Goal: Task Accomplishment & Management: Manage account settings

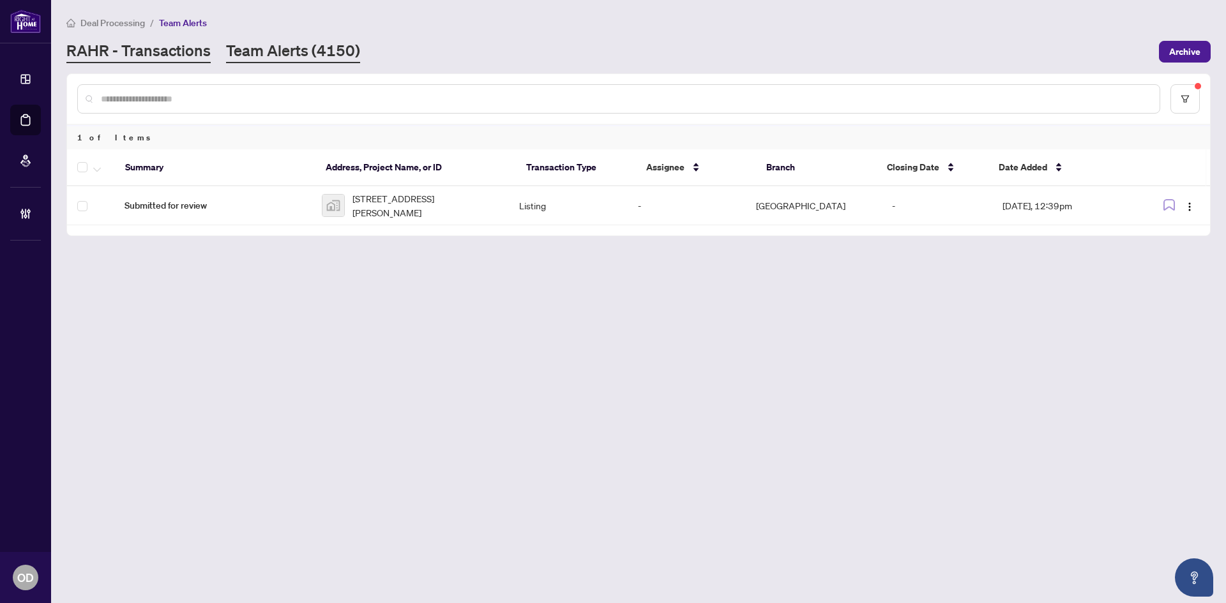
click at [193, 56] on link "RAHR - Transactions" at bounding box center [138, 51] width 144 height 23
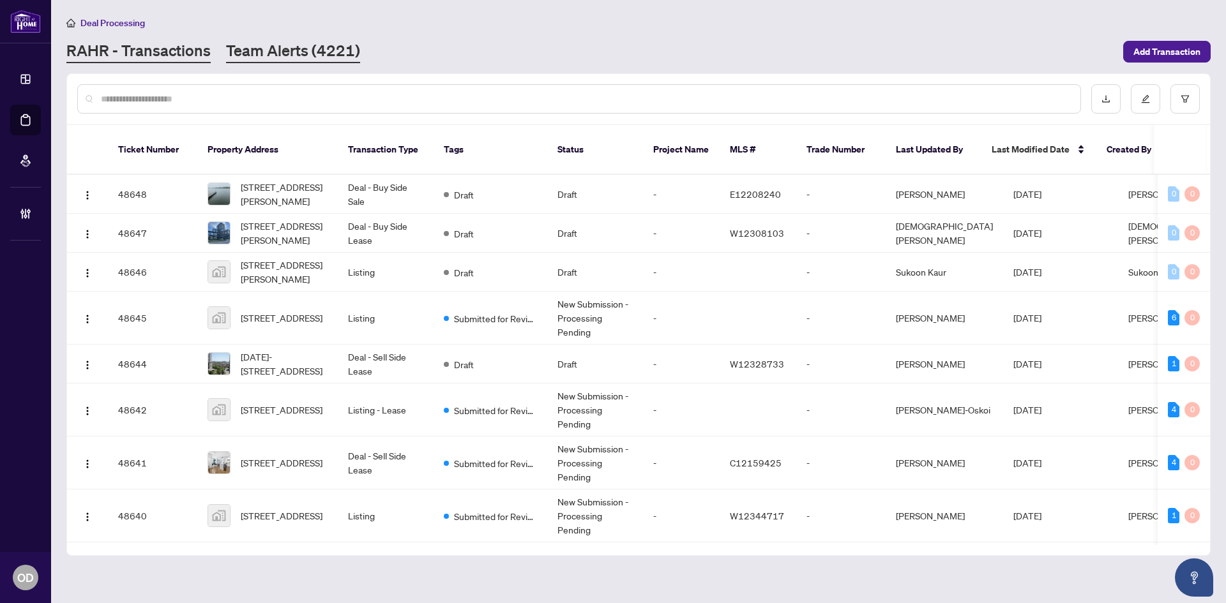
click at [273, 43] on link "Team Alerts (4221)" at bounding box center [293, 51] width 134 height 23
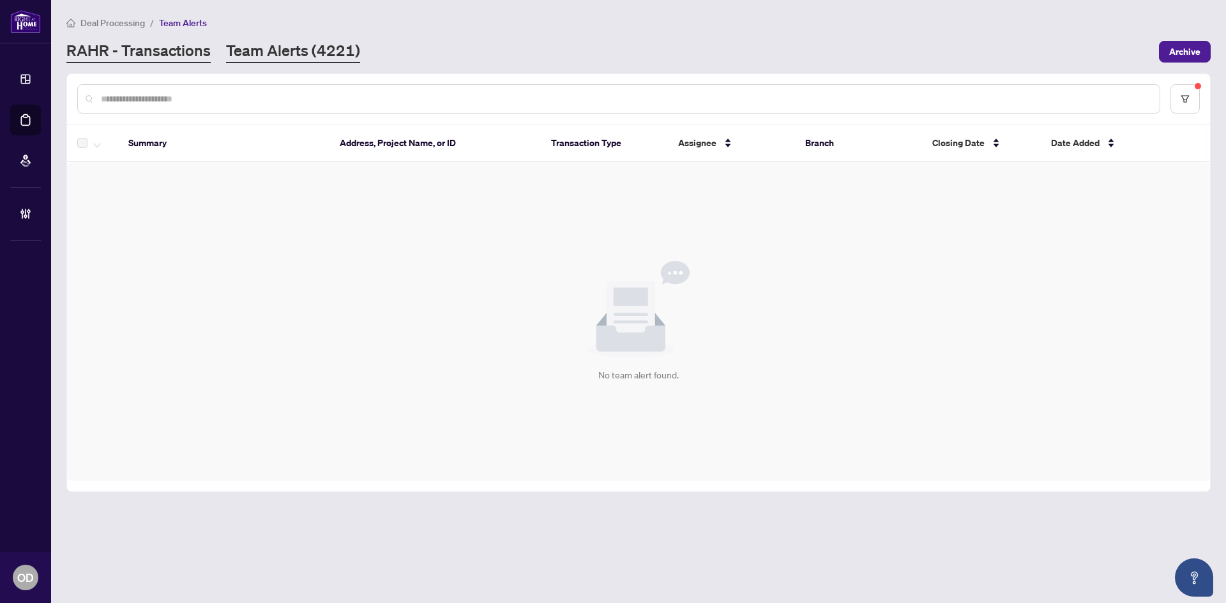
click at [140, 59] on link "RAHR - Transactions" at bounding box center [138, 51] width 144 height 23
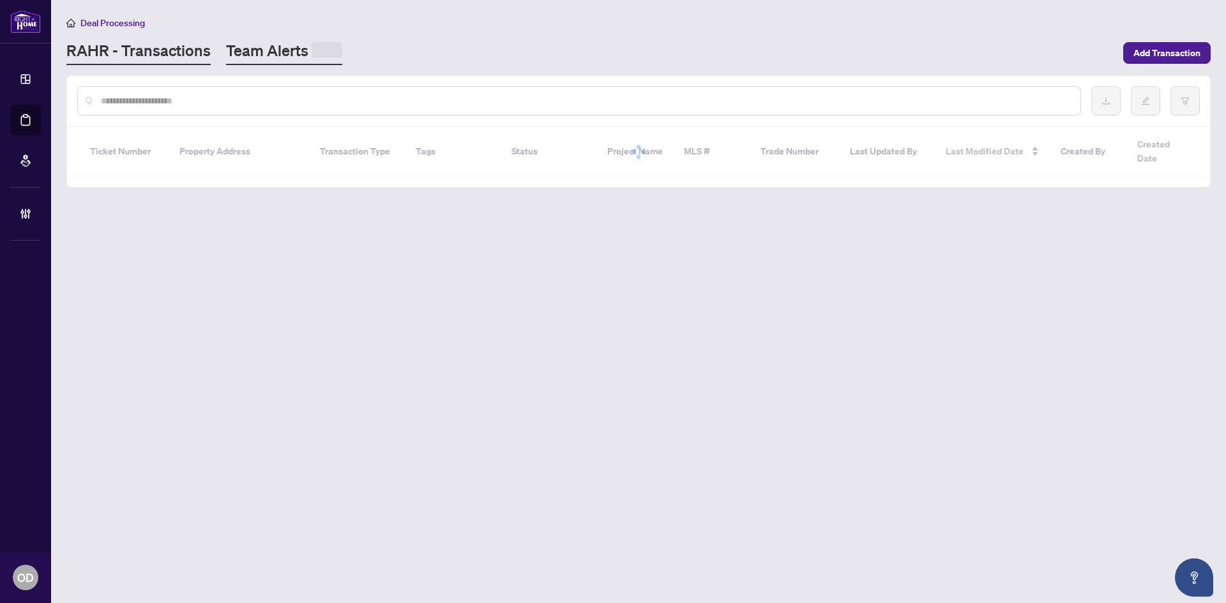
click at [312, 45] on link "Team Alerts" at bounding box center [284, 52] width 116 height 25
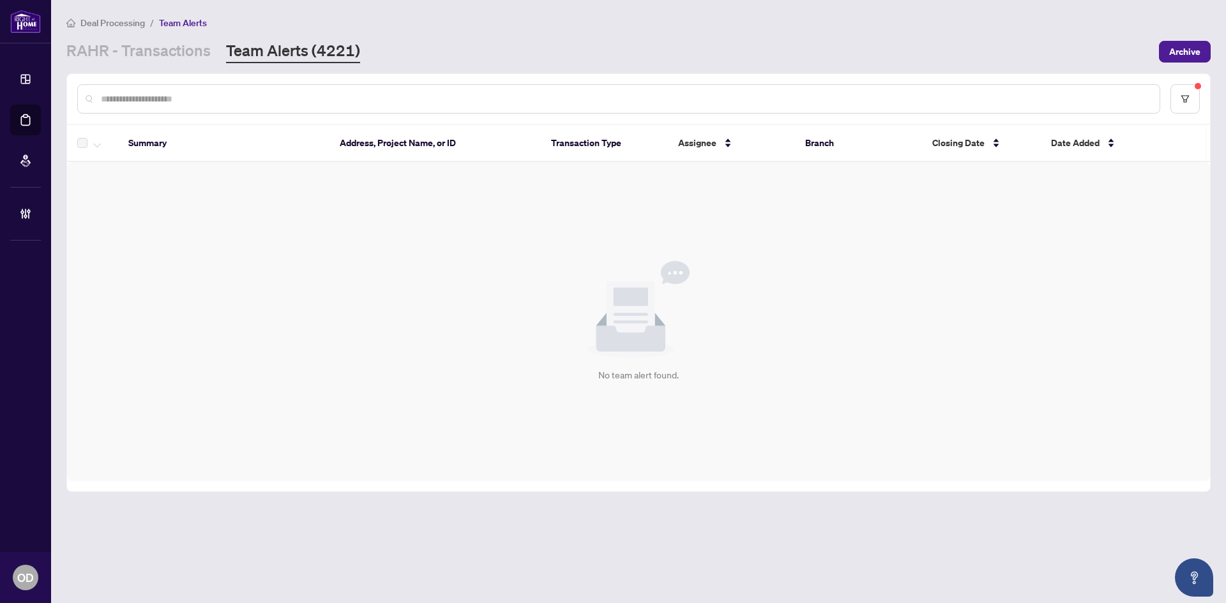
click at [137, 24] on span "Deal Processing" at bounding box center [112, 22] width 64 height 11
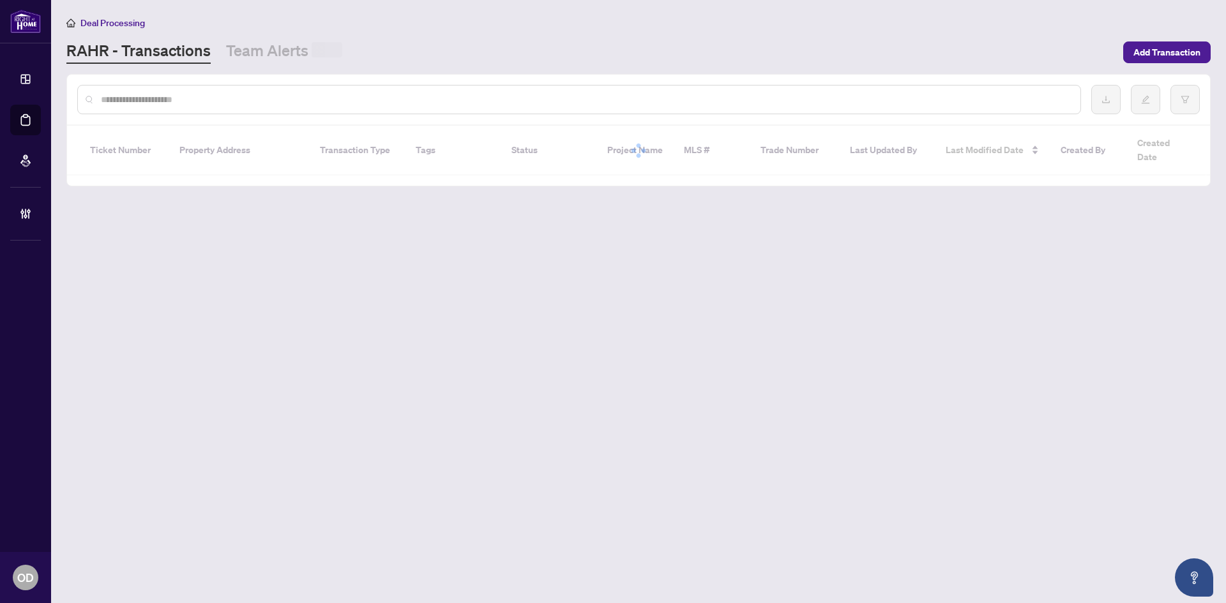
click at [140, 48] on link "RAHR - Transactions" at bounding box center [138, 52] width 144 height 24
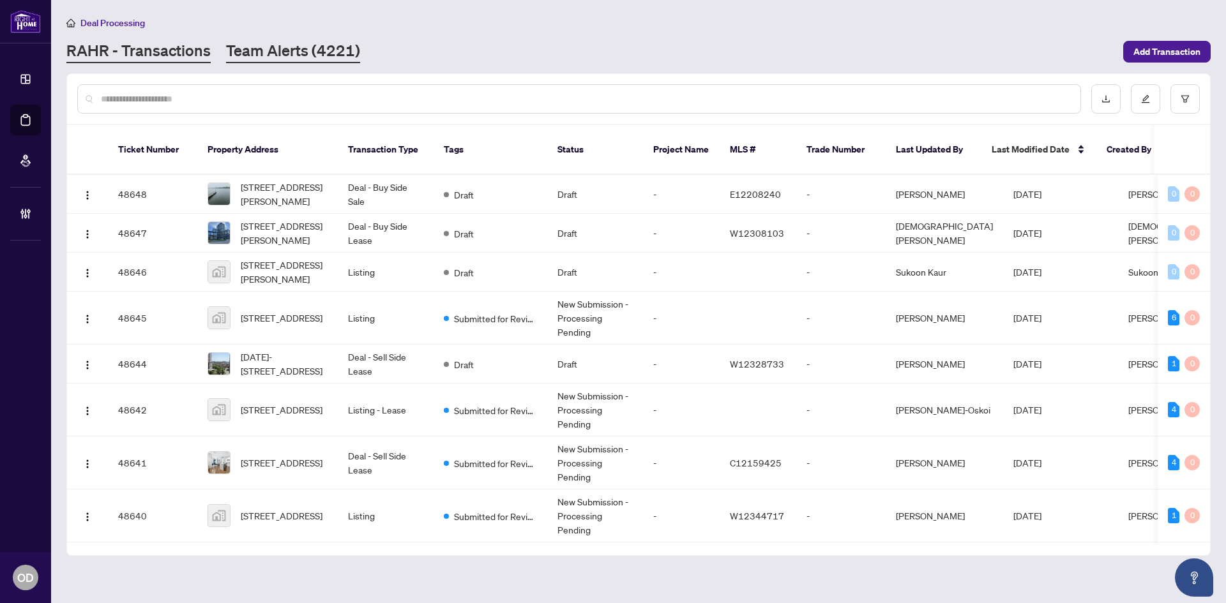
click at [264, 49] on link "Team Alerts (4221)" at bounding box center [293, 51] width 134 height 23
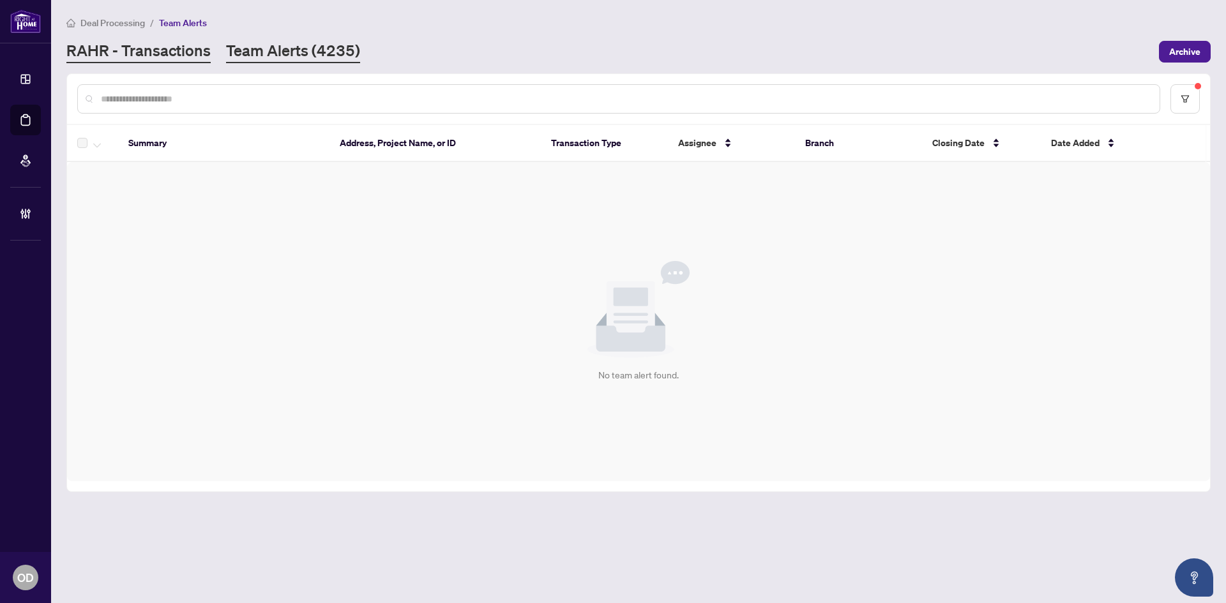
click at [112, 54] on link "RAHR - Transactions" at bounding box center [138, 51] width 144 height 23
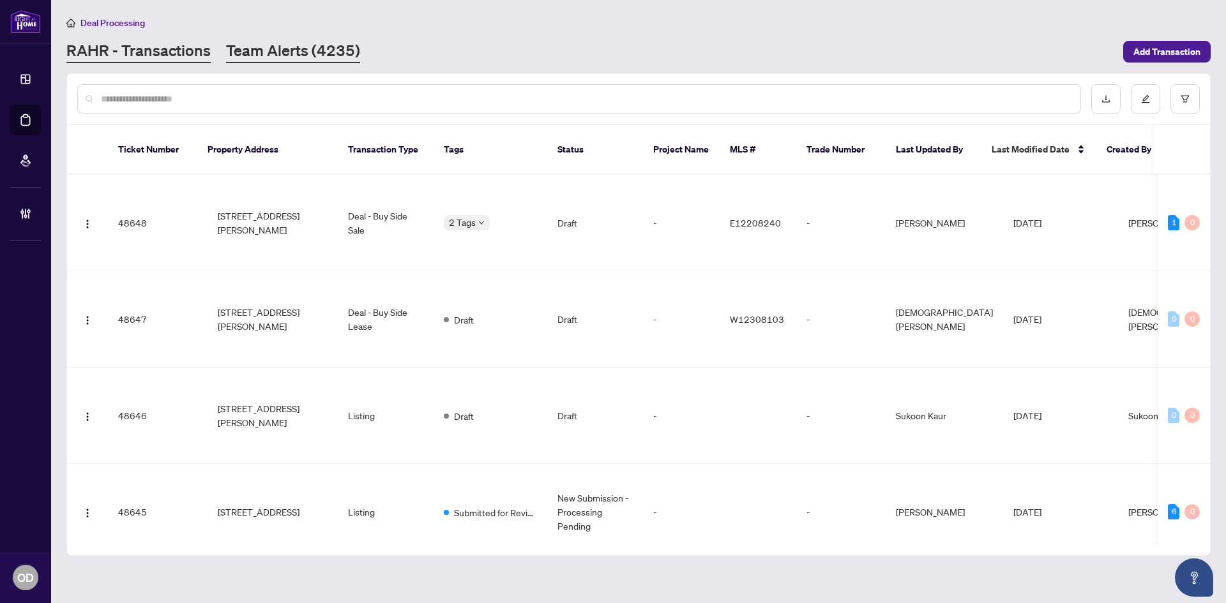
click at [264, 62] on link "Team Alerts (4235)" at bounding box center [293, 51] width 134 height 23
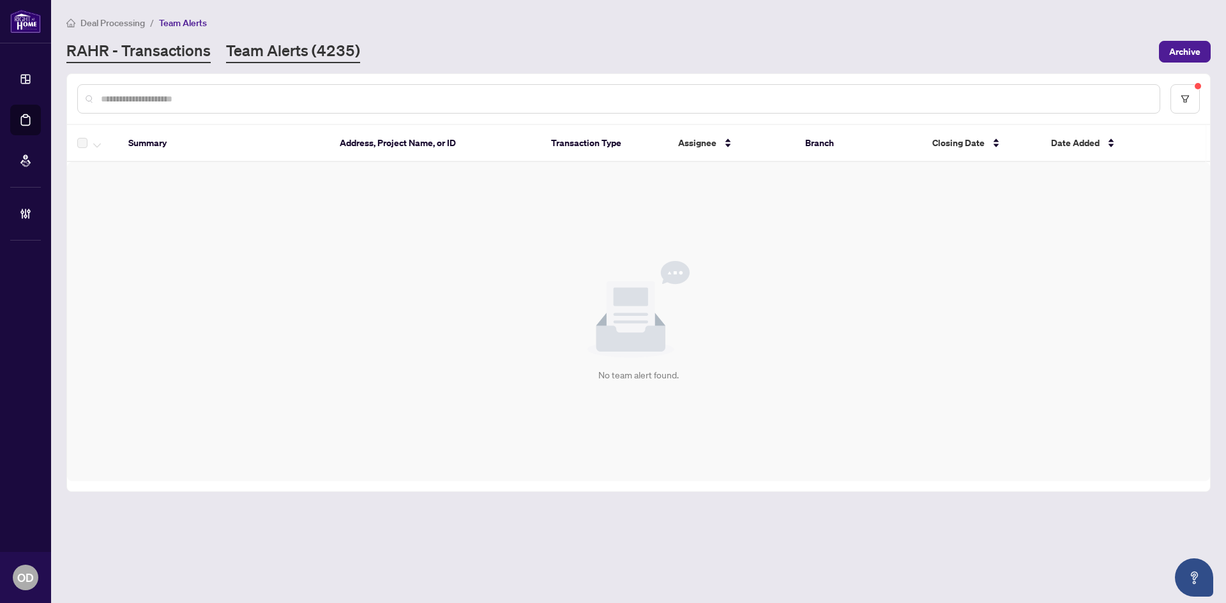
click at [188, 59] on link "RAHR - Transactions" at bounding box center [138, 51] width 144 height 23
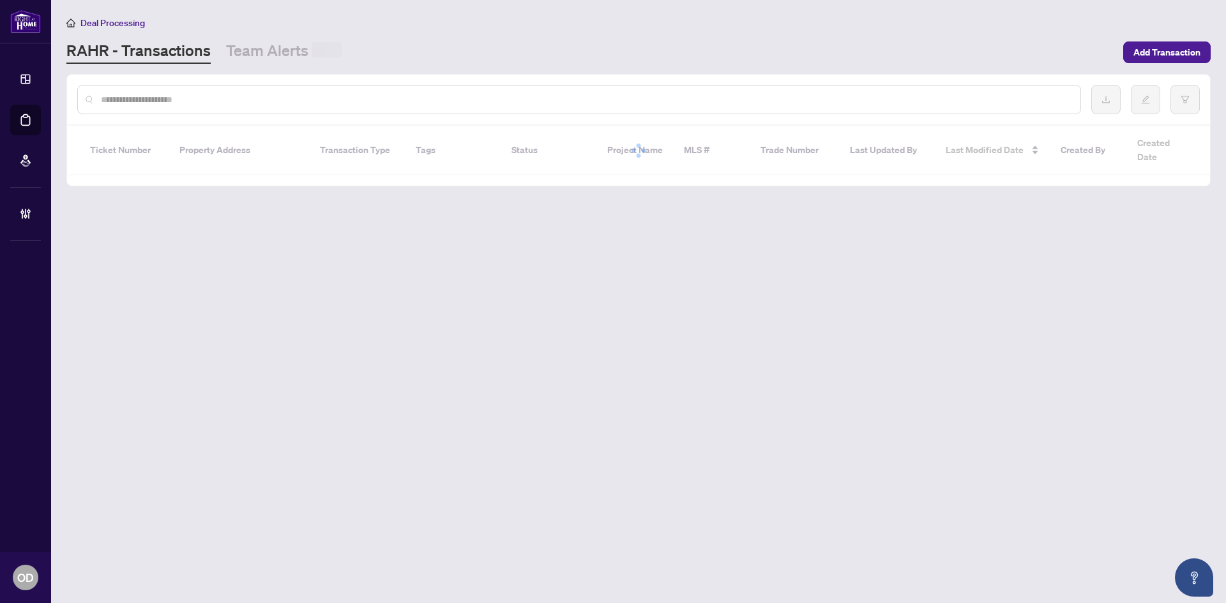
click at [215, 90] on div at bounding box center [579, 99] width 1004 height 29
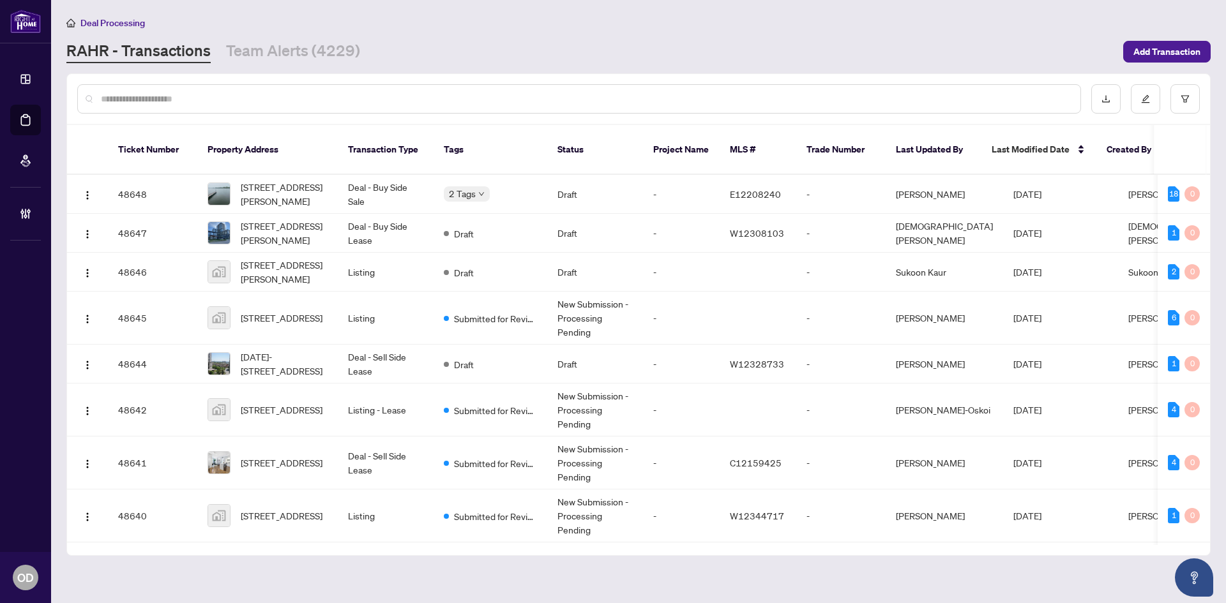
click at [215, 90] on div at bounding box center [579, 98] width 1004 height 29
click at [220, 106] on div at bounding box center [579, 98] width 1004 height 29
click at [222, 93] on input "text" at bounding box center [585, 99] width 969 height 14
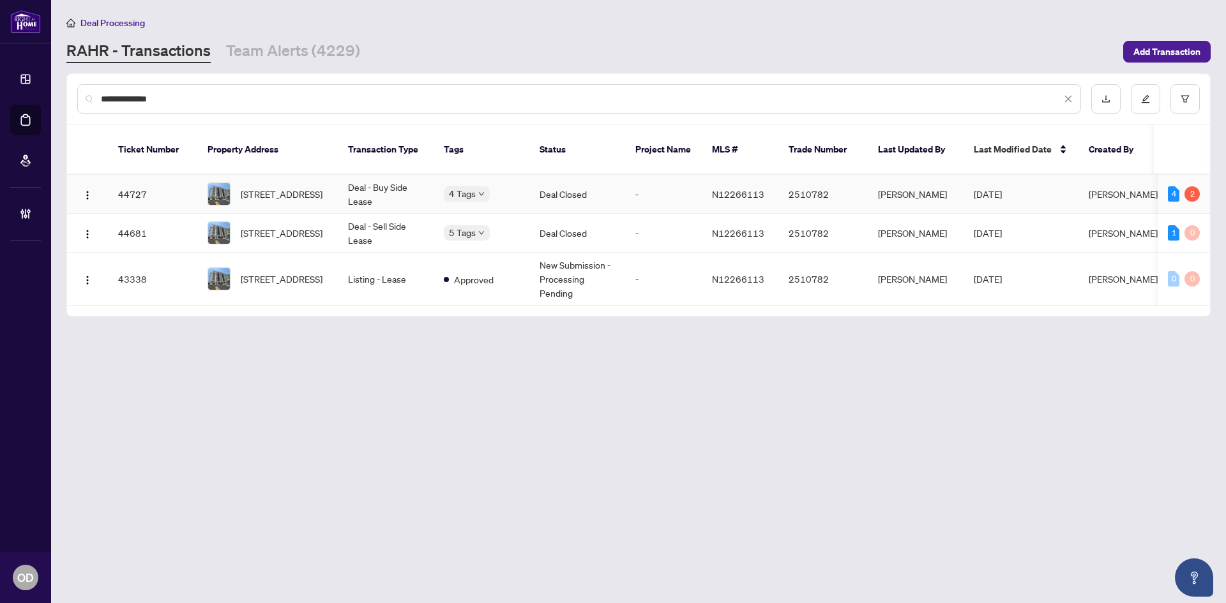
type input "**********"
click at [382, 188] on td "Deal - Buy Side Lease" at bounding box center [386, 194] width 96 height 39
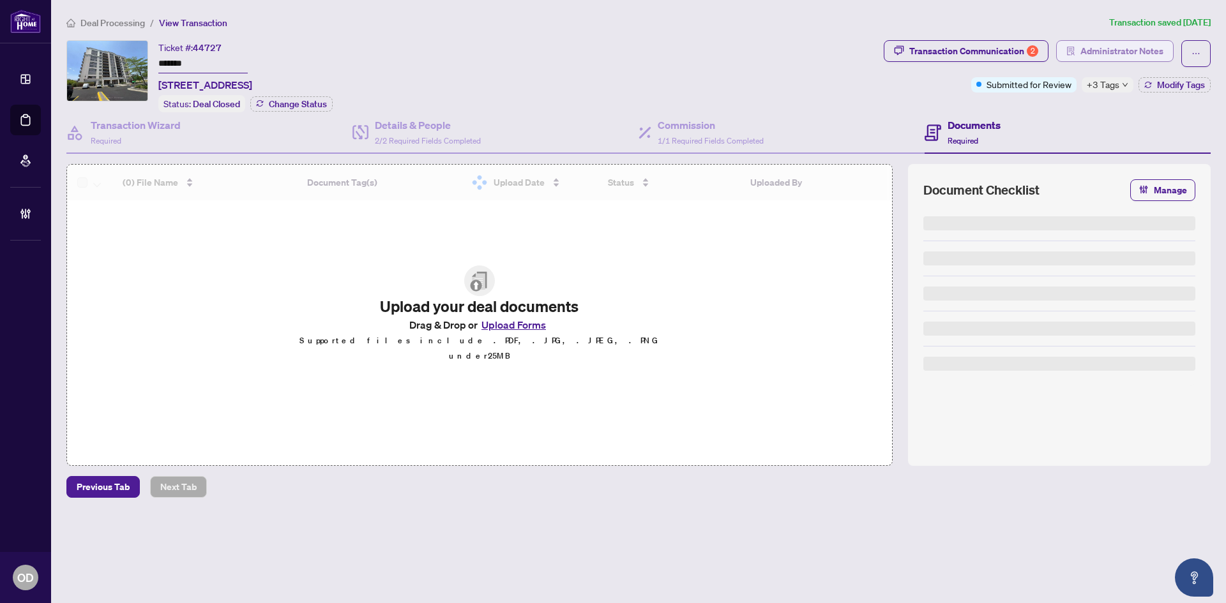
click at [1151, 56] on span "Administrator Notes" at bounding box center [1121, 51] width 83 height 20
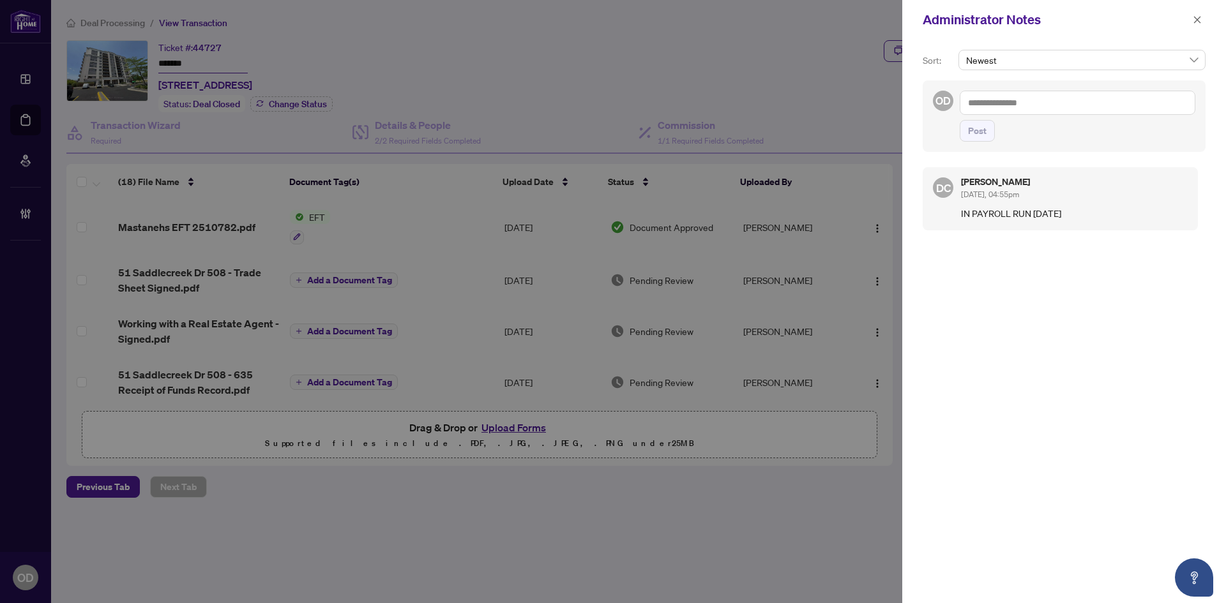
click at [1207, 25] on div "Administrator Notes" at bounding box center [1064, 20] width 324 height 40
drag, startPoint x: 1200, startPoint y: 19, endPoint x: 1049, endPoint y: 39, distance: 153.3
click at [1200, 19] on icon "close" at bounding box center [1197, 19] width 9 height 9
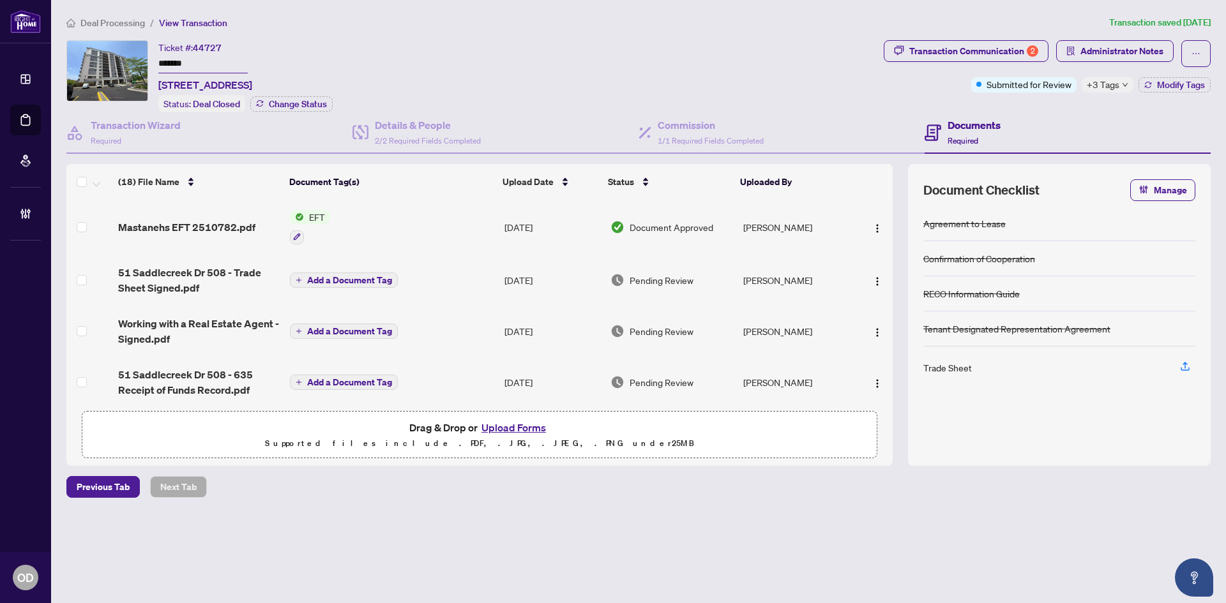
click at [1010, 39] on div "Deal Processing / View Transaction Transaction saved 12 days ago Ticket #: 4472…" at bounding box center [638, 278] width 1155 height 527
click at [1008, 45] on div "Transaction Communication 2" at bounding box center [973, 51] width 129 height 20
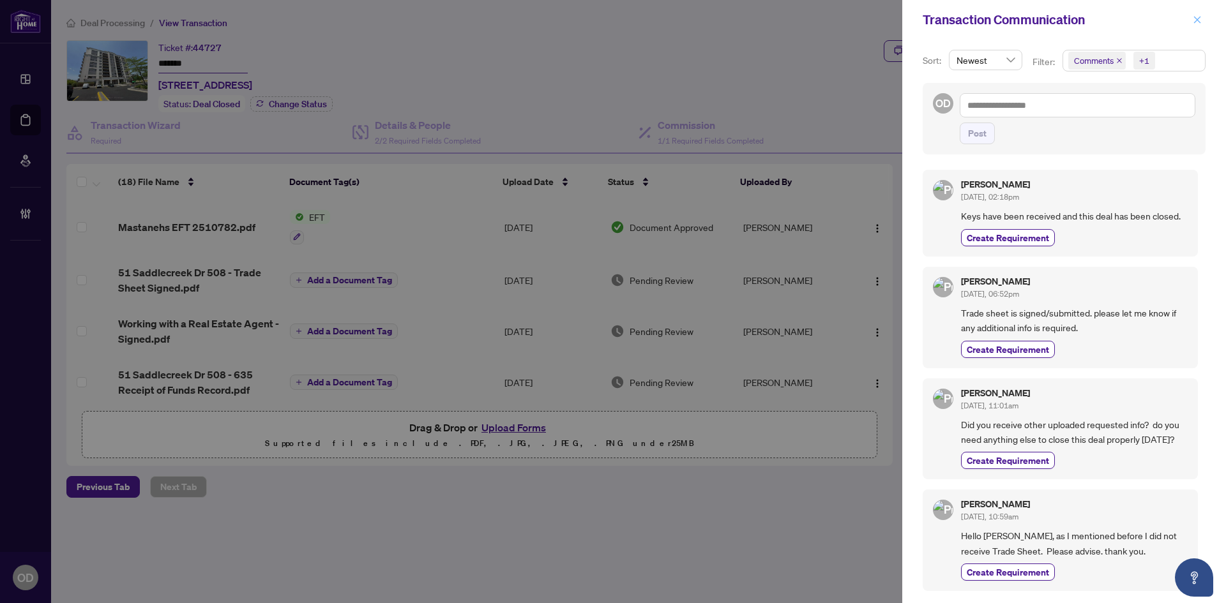
drag, startPoint x: 1197, startPoint y: 11, endPoint x: 1196, endPoint y: 17, distance: 6.5
click at [1196, 17] on div "Transaction Communication" at bounding box center [1064, 20] width 324 height 40
click at [1196, 19] on icon "close" at bounding box center [1197, 19] width 9 height 9
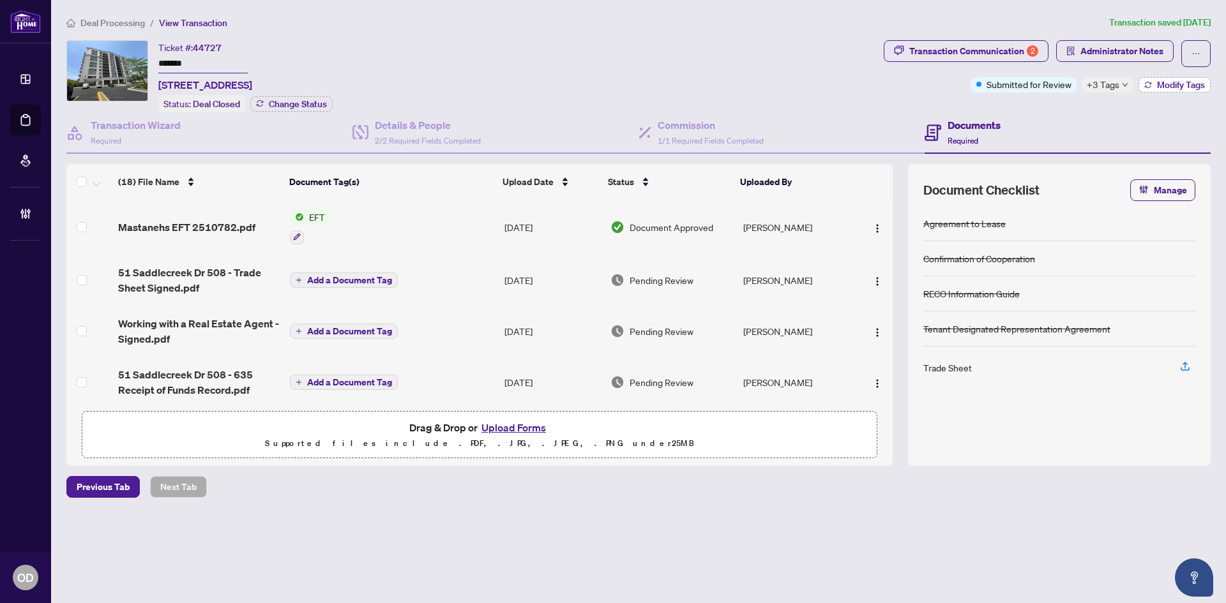
click at [1157, 86] on span "Modify Tags" at bounding box center [1181, 84] width 48 height 9
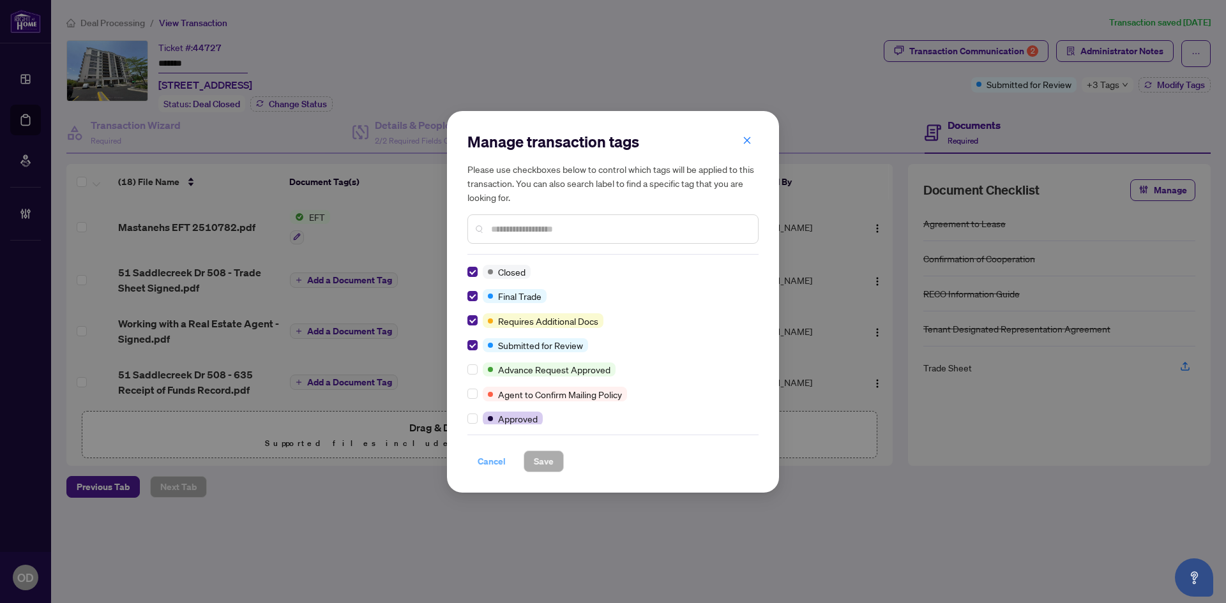
click at [498, 460] on span "Cancel" at bounding box center [492, 461] width 28 height 20
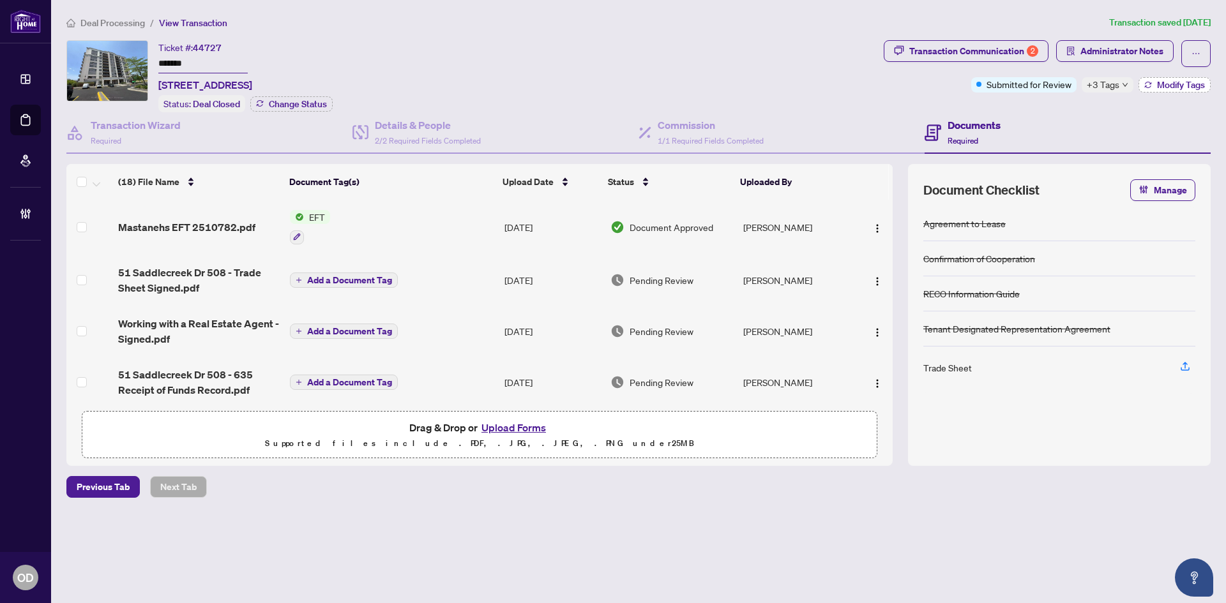
click at [1185, 84] on span "Modify Tags" at bounding box center [1181, 84] width 48 height 9
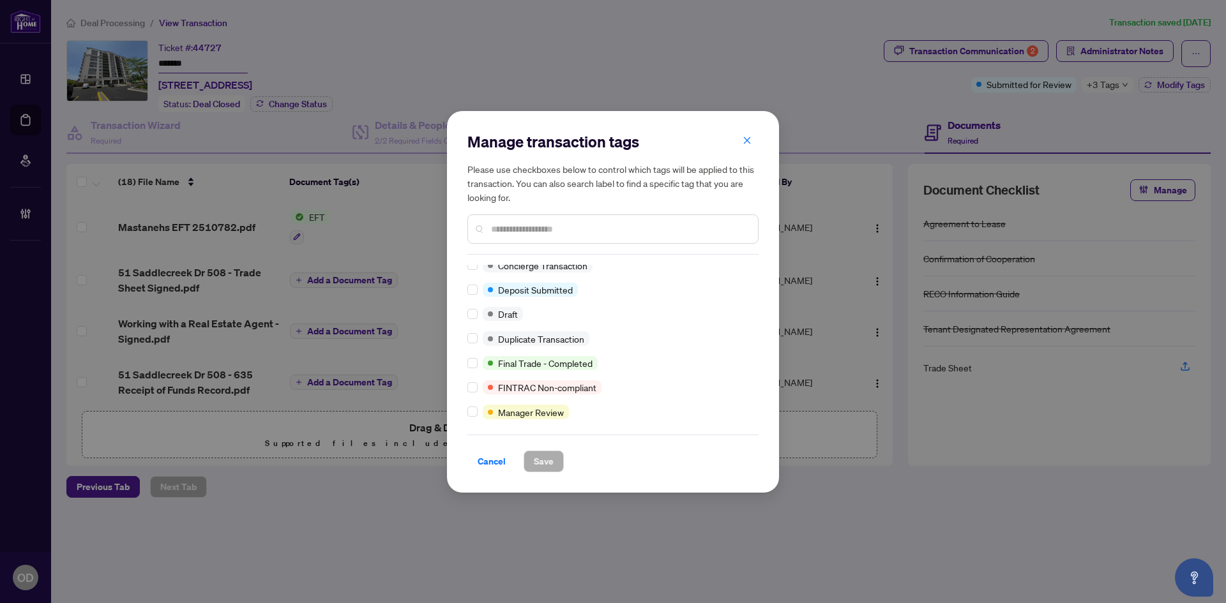
scroll to position [128, 0]
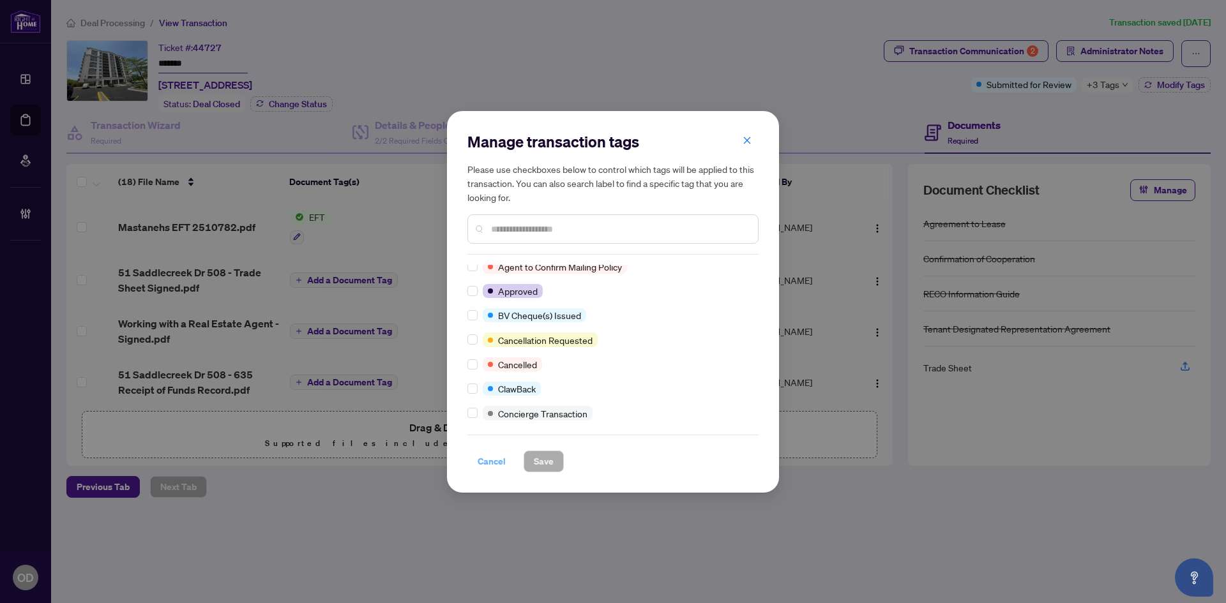
click at [497, 472] on button "Cancel" at bounding box center [491, 462] width 49 height 22
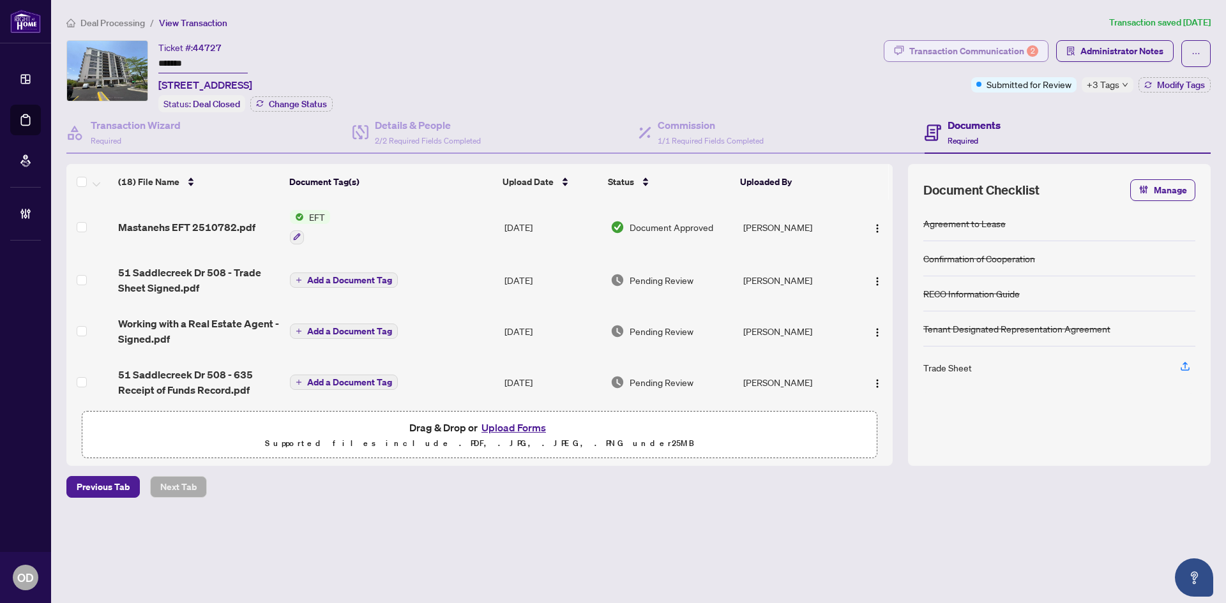
click at [1019, 41] on div "Transaction Communication 2" at bounding box center [973, 51] width 129 height 20
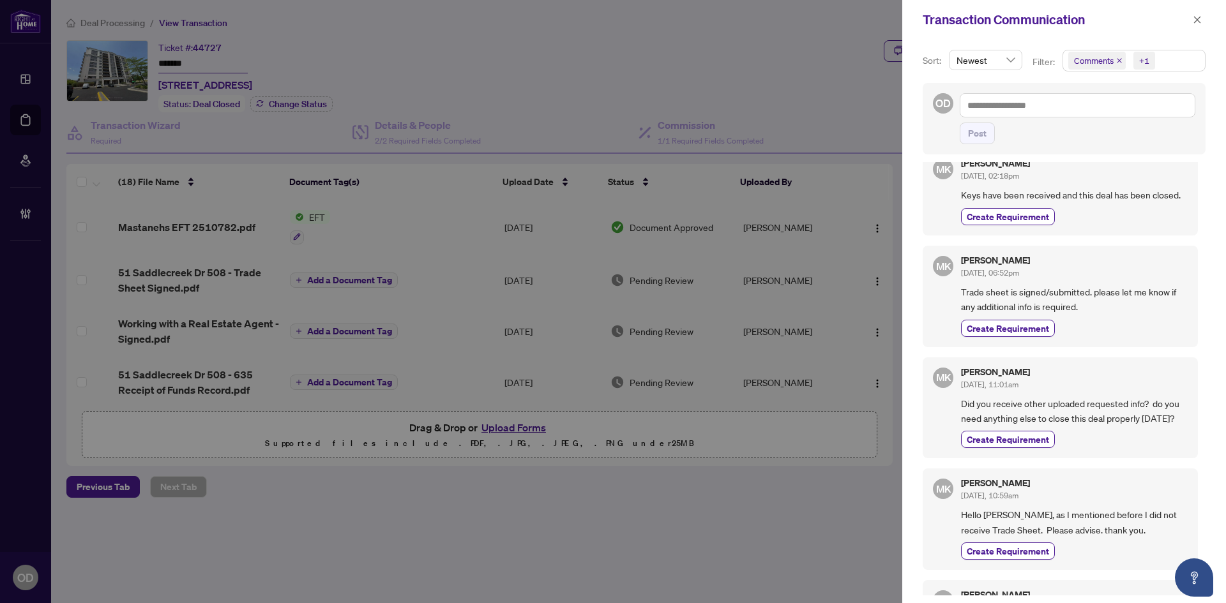
scroll to position [0, 0]
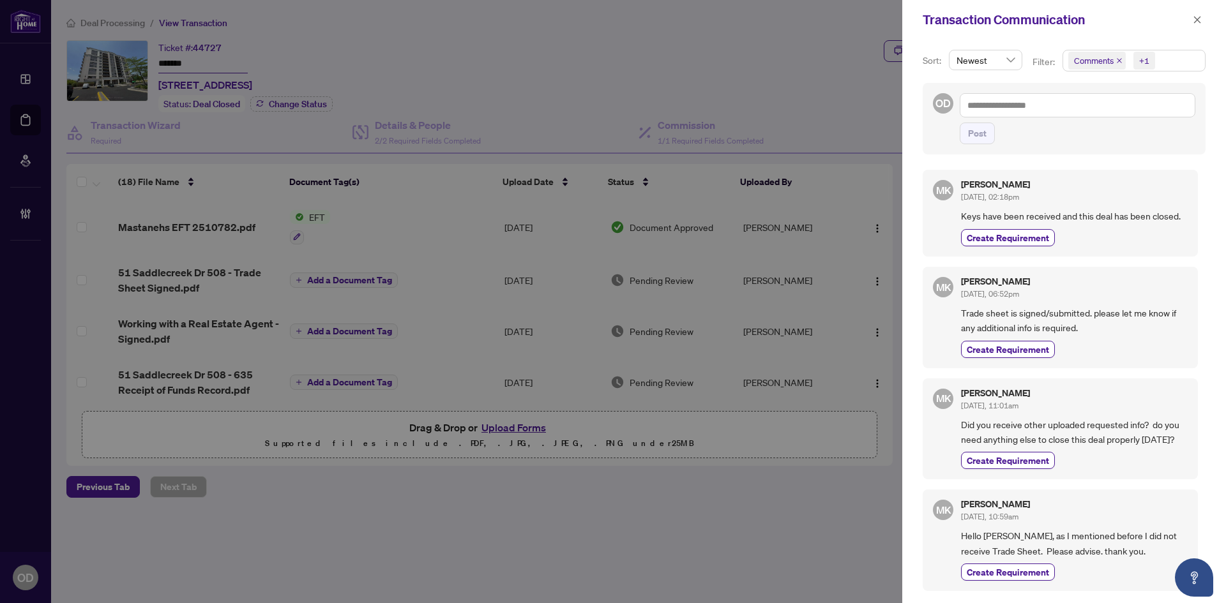
drag, startPoint x: 1068, startPoint y: 192, endPoint x: 1117, endPoint y: 251, distance: 77.0
click at [1117, 251] on div "MK Mastaneh Khalilian Mobarekeh Aug/01/2025, 02:18pm Keys have been received an…" at bounding box center [1060, 213] width 275 height 86
drag, startPoint x: 1117, startPoint y: 251, endPoint x: 1083, endPoint y: 209, distance: 54.5
click at [1117, 250] on div "MK Mastaneh Khalilian Mobarekeh Aug/01/2025, 02:18pm Keys have been received an…" at bounding box center [1060, 213] width 275 height 86
drag, startPoint x: 1064, startPoint y: 185, endPoint x: 1068, endPoint y: 196, distance: 11.7
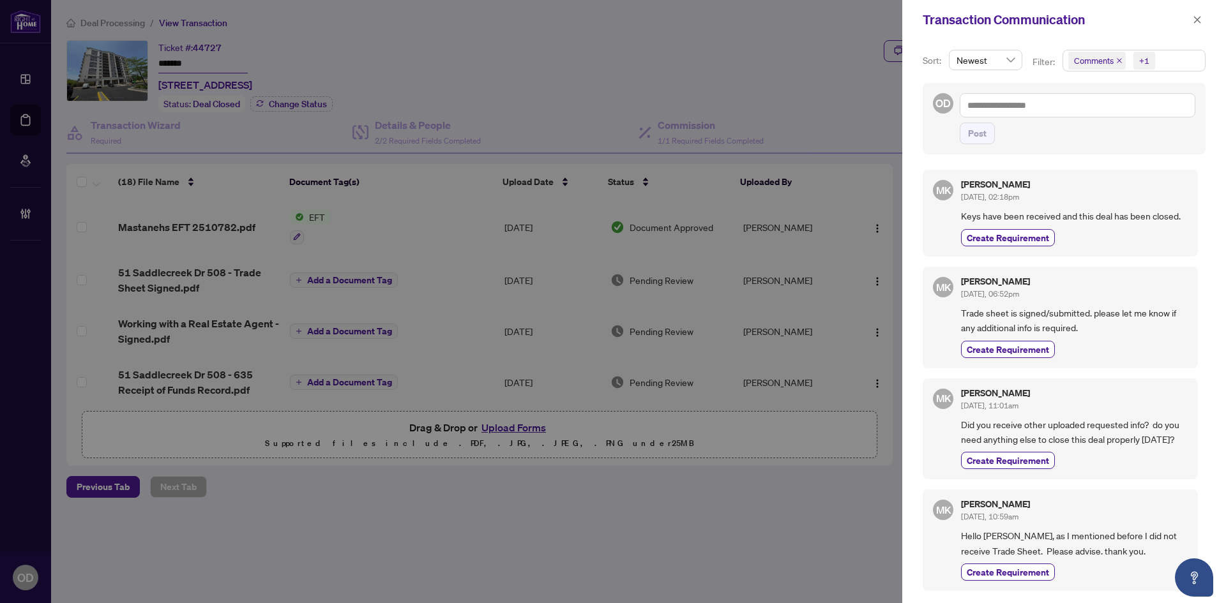
click at [1030, 194] on div "Mastaneh Khalilian Mobarekeh Aug/01/2025, 02:18pm" at bounding box center [995, 192] width 69 height 24
drag, startPoint x: 1091, startPoint y: 209, endPoint x: 1084, endPoint y: 211, distance: 7.3
click at [1091, 209] on span "Keys have been received and this deal has been closed." at bounding box center [1074, 216] width 227 height 15
drag, startPoint x: 1062, startPoint y: 212, endPoint x: 1138, endPoint y: 243, distance: 81.9
click at [1136, 243] on div "Mastaneh Khalilian Mobarekeh Aug/01/2025, 02:18pm Keys have been received and t…" at bounding box center [1074, 213] width 227 height 66
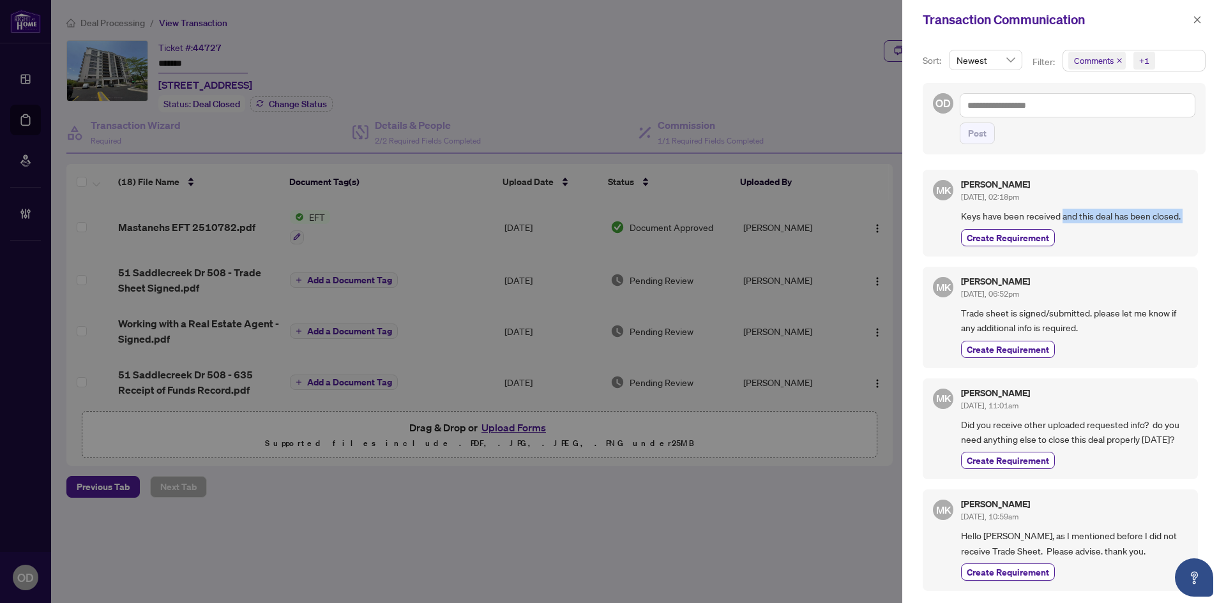
click at [1138, 243] on div "Create Requirement" at bounding box center [1074, 237] width 227 height 17
click at [1205, 19] on button "button" at bounding box center [1197, 19] width 17 height 15
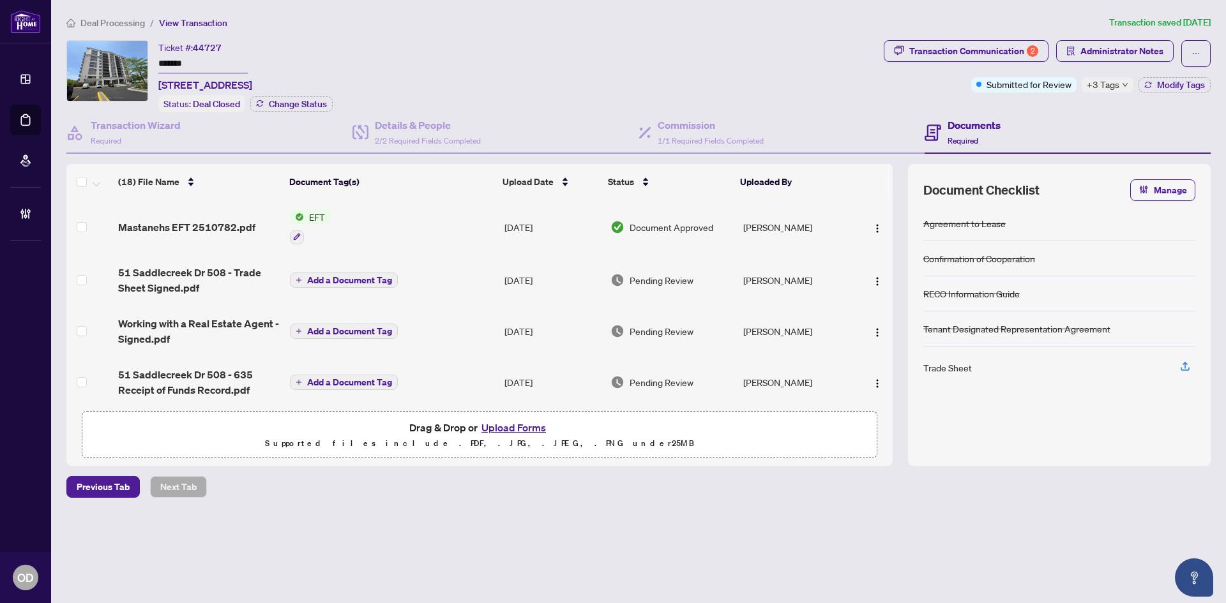
click at [225, 47] on div "Ticket #: 44727 ******* 508-51 Saddlecreek Dr, Markham, Ontario L3T 7Z1, Canada" at bounding box center [205, 66] width 94 height 52
click at [215, 45] on span "44727" at bounding box center [207, 47] width 29 height 11
copy span "44727"
drag, startPoint x: 197, startPoint y: 57, endPoint x: 186, endPoint y: 61, distance: 11.5
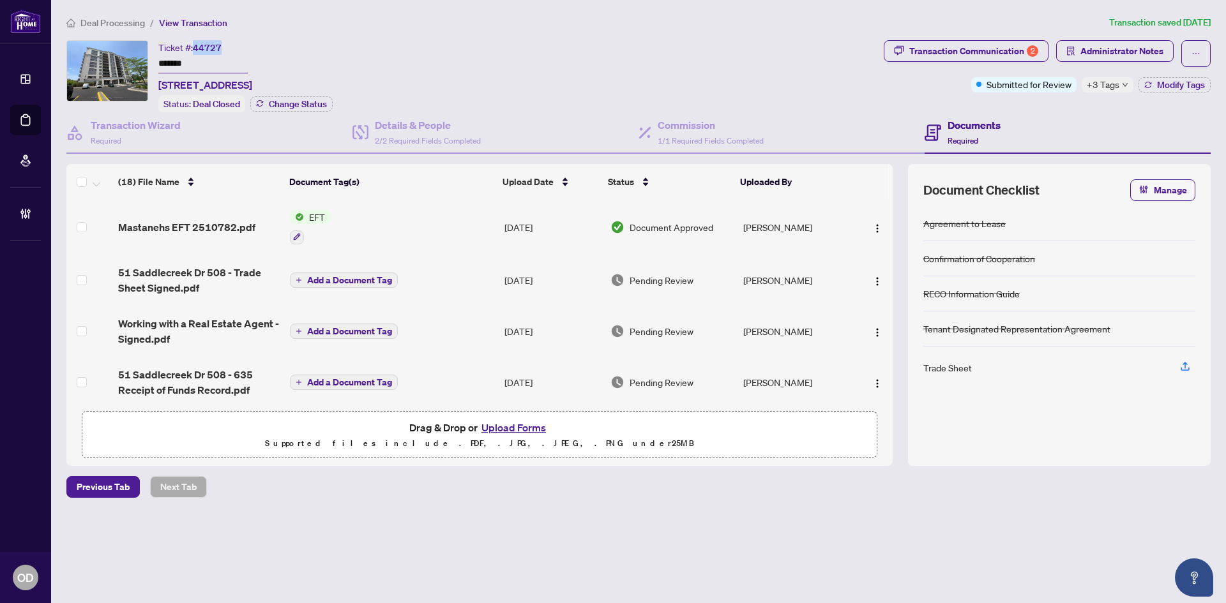
click at [195, 58] on input "*******" at bounding box center [202, 64] width 89 height 19
click at [186, 61] on input "*******" at bounding box center [202, 64] width 89 height 19
click at [445, 122] on h4 "Details & People" at bounding box center [428, 124] width 106 height 15
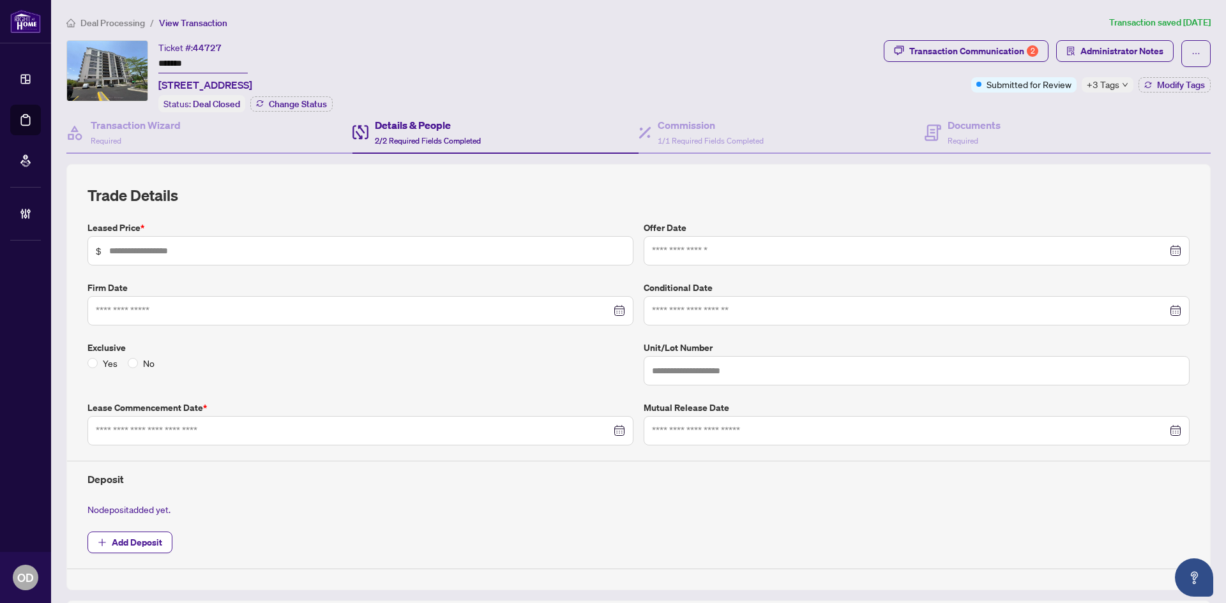
type input "*****"
type input "***"
type input "**********"
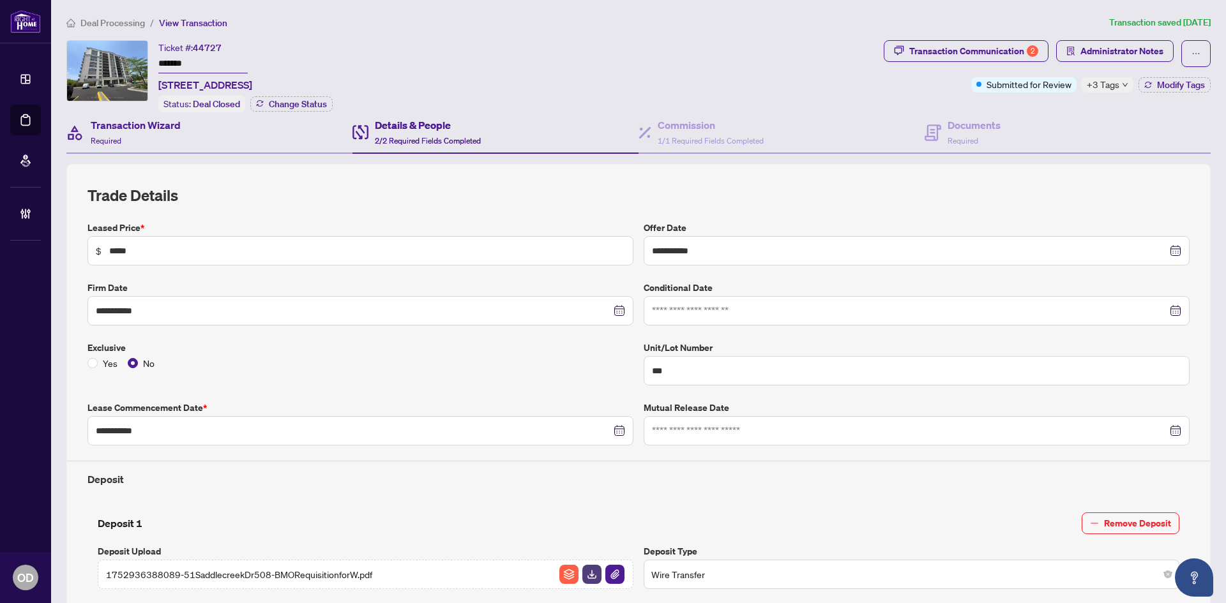
click at [235, 133] on div "Transaction Wizard Required" at bounding box center [209, 133] width 286 height 42
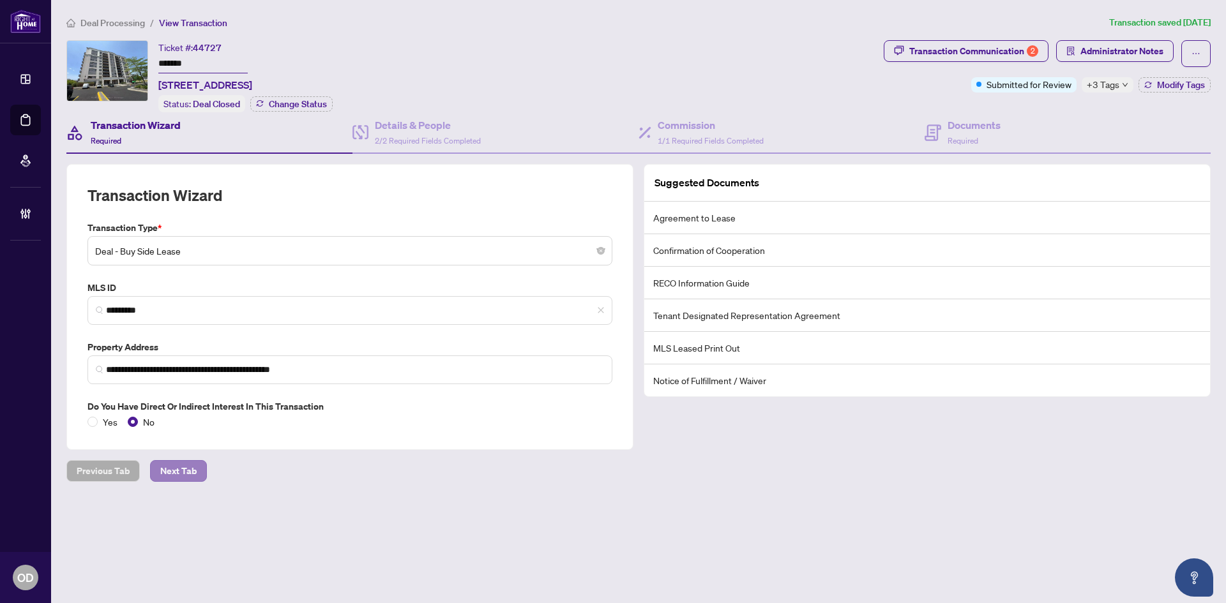
drag, startPoint x: 1039, startPoint y: 125, endPoint x: 158, endPoint y: 480, distance: 950.1
click at [1039, 125] on div "Documents Required" at bounding box center [1068, 133] width 286 height 42
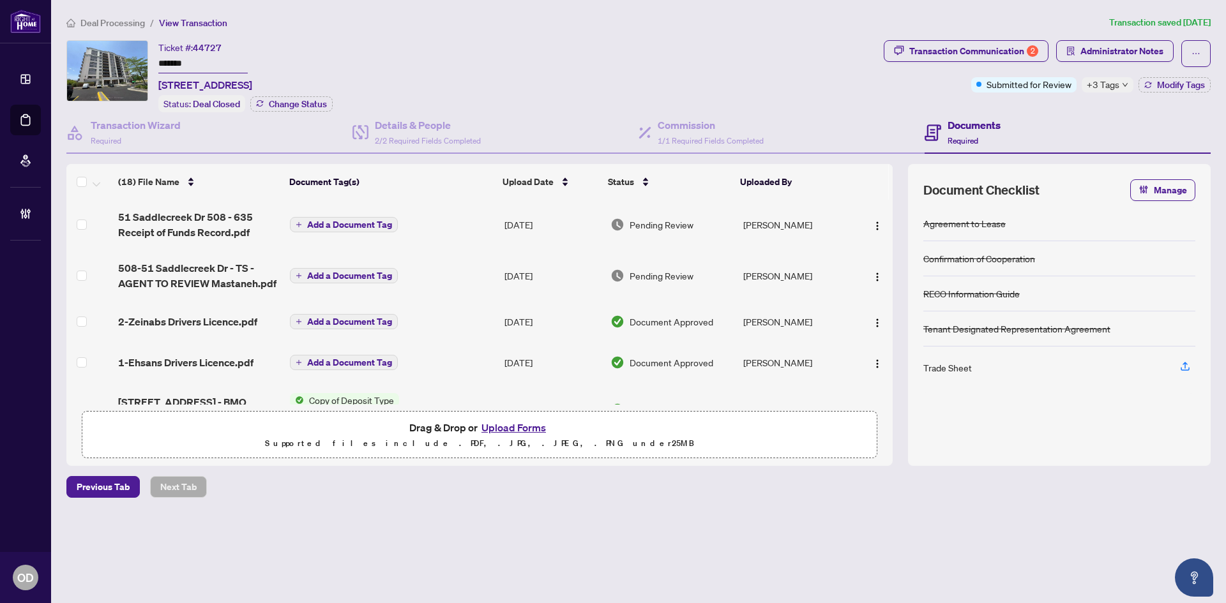
scroll to position [128, 0]
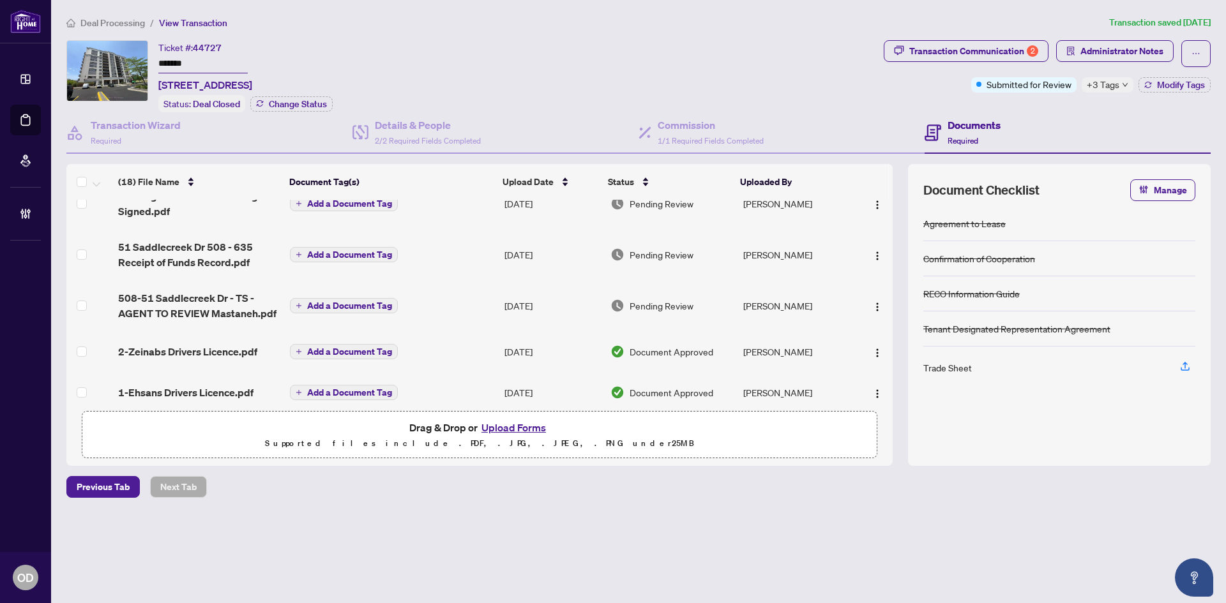
click at [120, 27] on span "Deal Processing" at bounding box center [112, 22] width 64 height 11
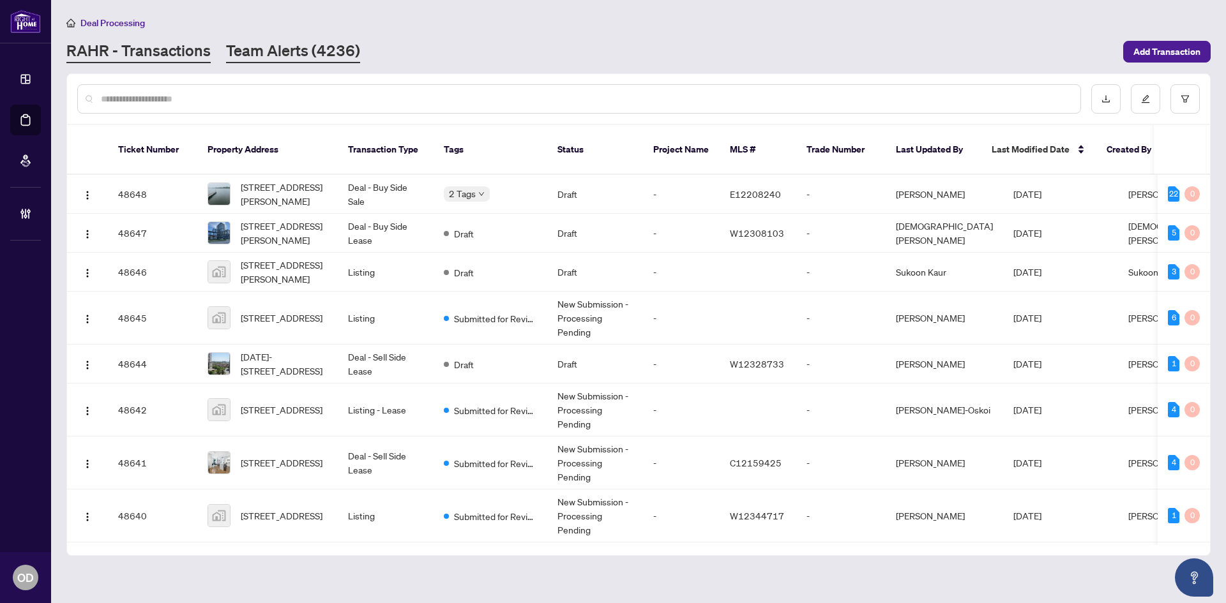
click at [257, 50] on div "Deal Processing RAHR - Transactions Team Alerts (4236) Add Transaction" at bounding box center [638, 39] width 1144 height 48
drag, startPoint x: 258, startPoint y: 64, endPoint x: 261, endPoint y: 57, distance: 7.5
click at [259, 63] on main "Deal Processing RAHR - Transactions Team Alerts (4236) Add Transaction Ticket N…" at bounding box center [638, 301] width 1175 height 603
click at [261, 52] on link "Team Alerts (4236)" at bounding box center [293, 51] width 134 height 23
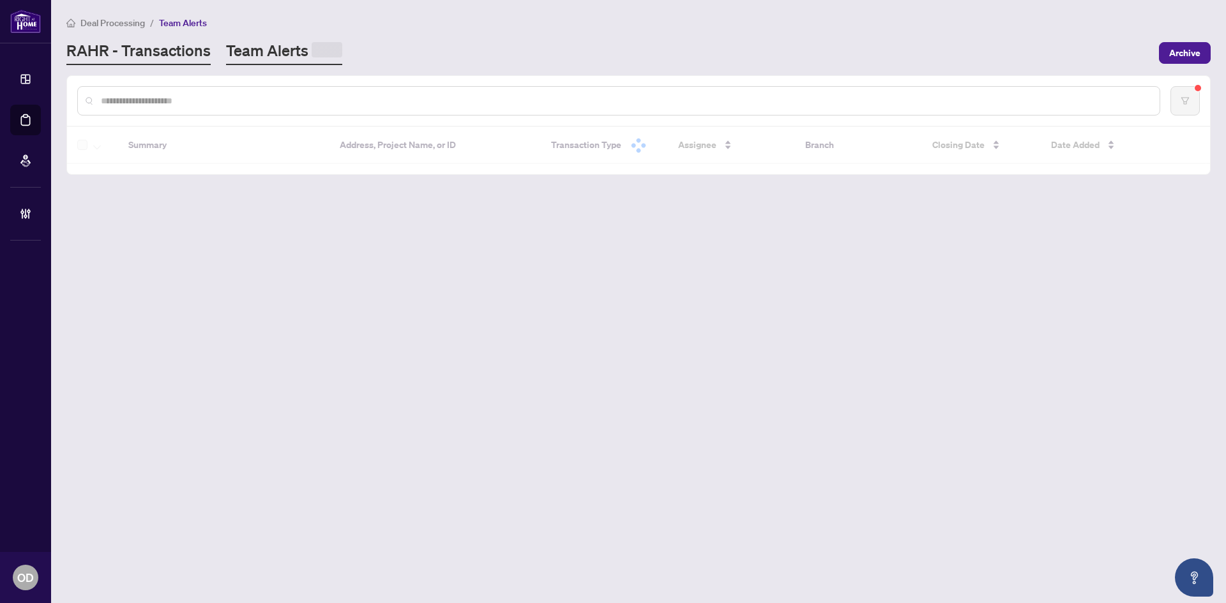
click at [146, 63] on link "RAHR - Transactions" at bounding box center [138, 52] width 144 height 25
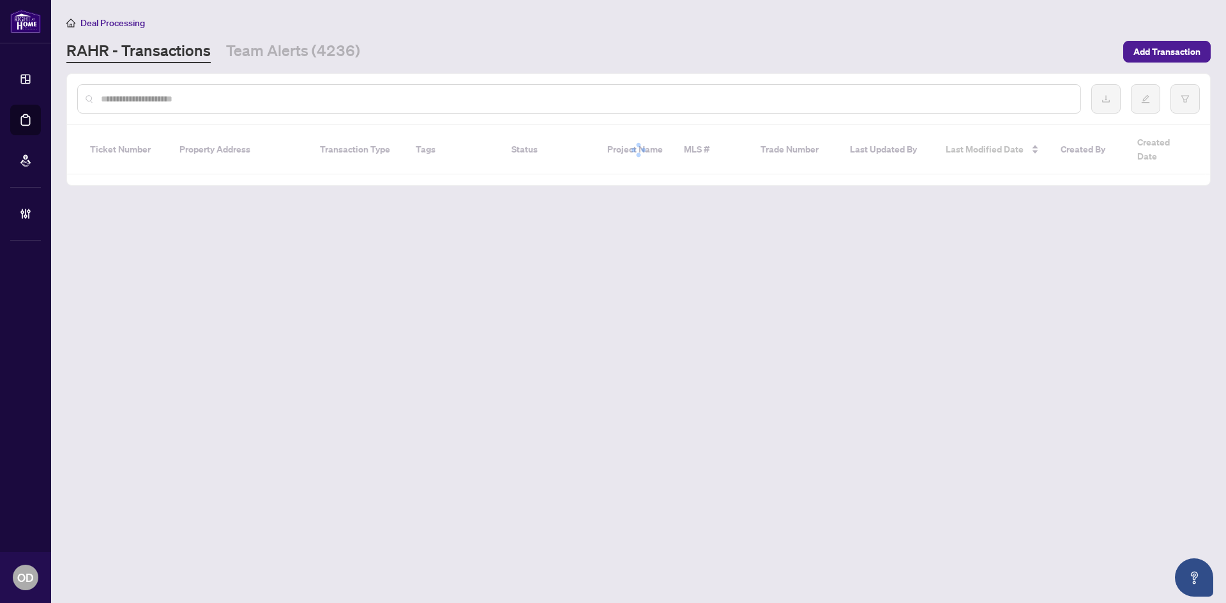
click at [270, 66] on main "Deal Processing RAHR - Transactions Team Alerts (4236) Add Transaction Ticket N…" at bounding box center [638, 301] width 1175 height 603
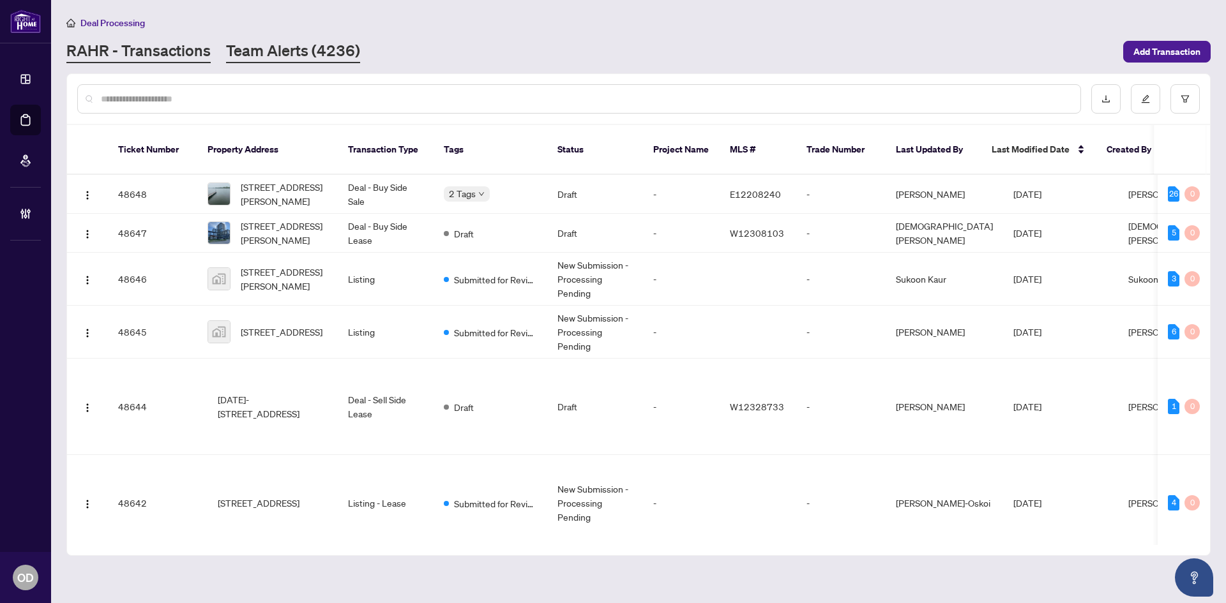
drag, startPoint x: 266, startPoint y: 36, endPoint x: 266, endPoint y: 51, distance: 15.3
click at [266, 46] on div "Deal Processing RAHR - Transactions Team Alerts (4236) Add Transaction" at bounding box center [638, 39] width 1144 height 48
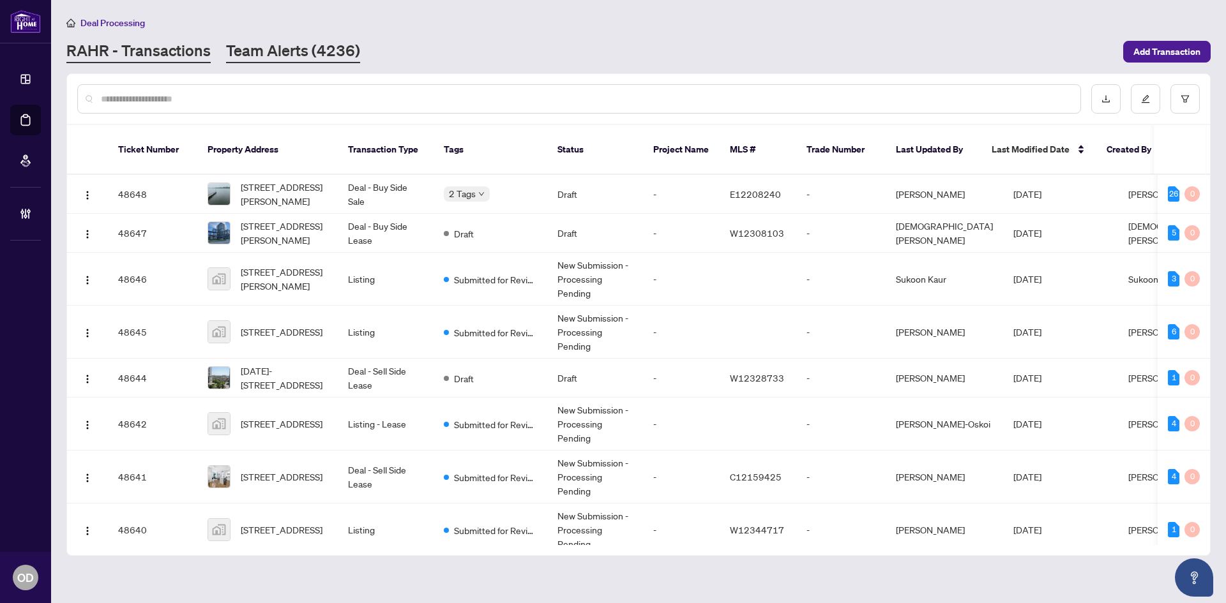
click at [266, 51] on link "Team Alerts (4236)" at bounding box center [293, 51] width 134 height 23
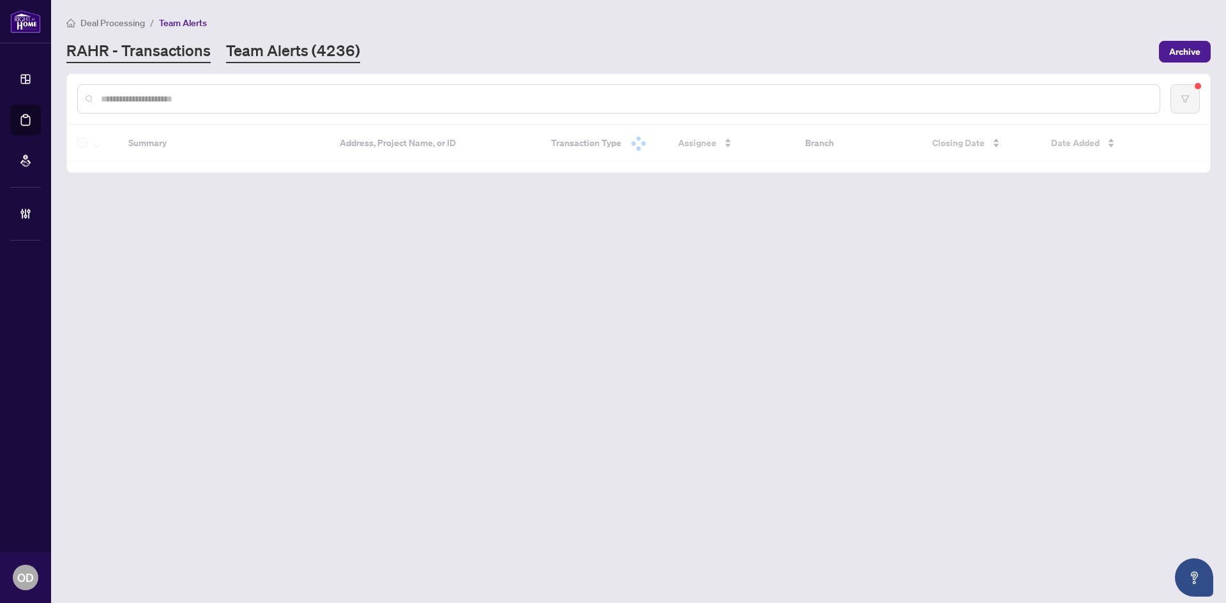
click at [133, 53] on link "RAHR - Transactions" at bounding box center [138, 51] width 144 height 23
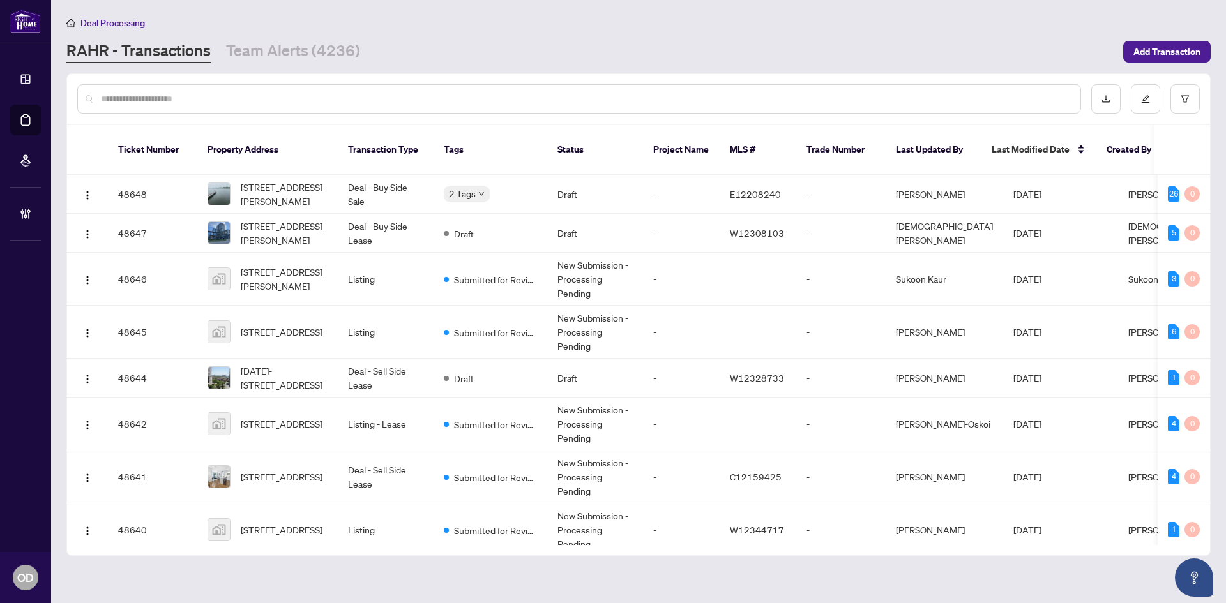
drag, startPoint x: 295, startPoint y: 63, endPoint x: 222, endPoint y: 74, distance: 73.6
click at [294, 63] on main "Deal Processing RAHR - Transactions Team Alerts (4236) Add Transaction Ticket N…" at bounding box center [638, 301] width 1175 height 603
click at [321, 38] on div "Deal Processing RAHR - Transactions Team Alerts (4236) Add Transaction" at bounding box center [638, 39] width 1144 height 48
click at [290, 56] on link "Team Alerts (4236)" at bounding box center [293, 51] width 134 height 23
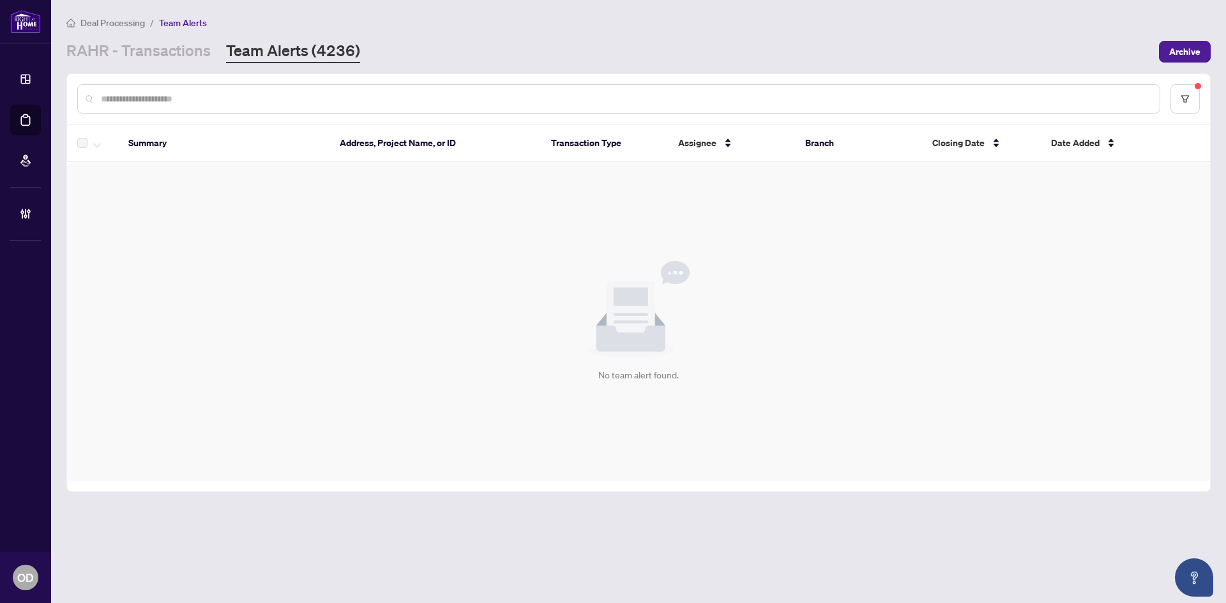
click at [152, 68] on main "Deal Processing / Team Alerts RAHR - Transactions Team Alerts (4236) Archive Su…" at bounding box center [638, 301] width 1175 height 603
click at [155, 54] on link "RAHR - Transactions" at bounding box center [138, 51] width 144 height 23
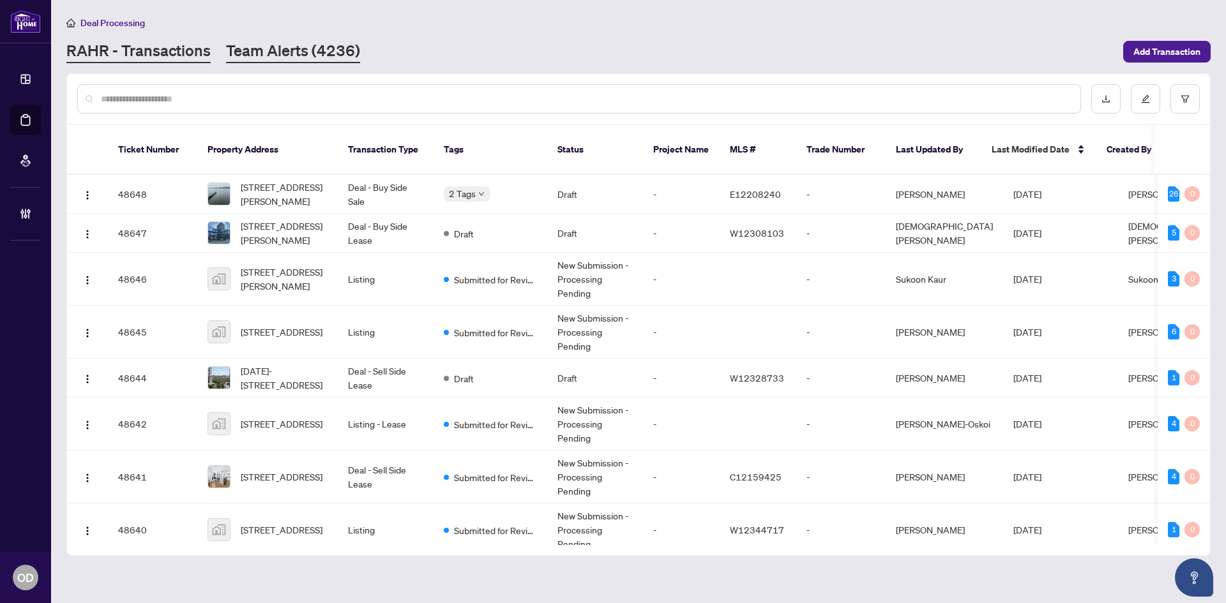
click at [292, 49] on link "Team Alerts (4236)" at bounding box center [293, 51] width 134 height 23
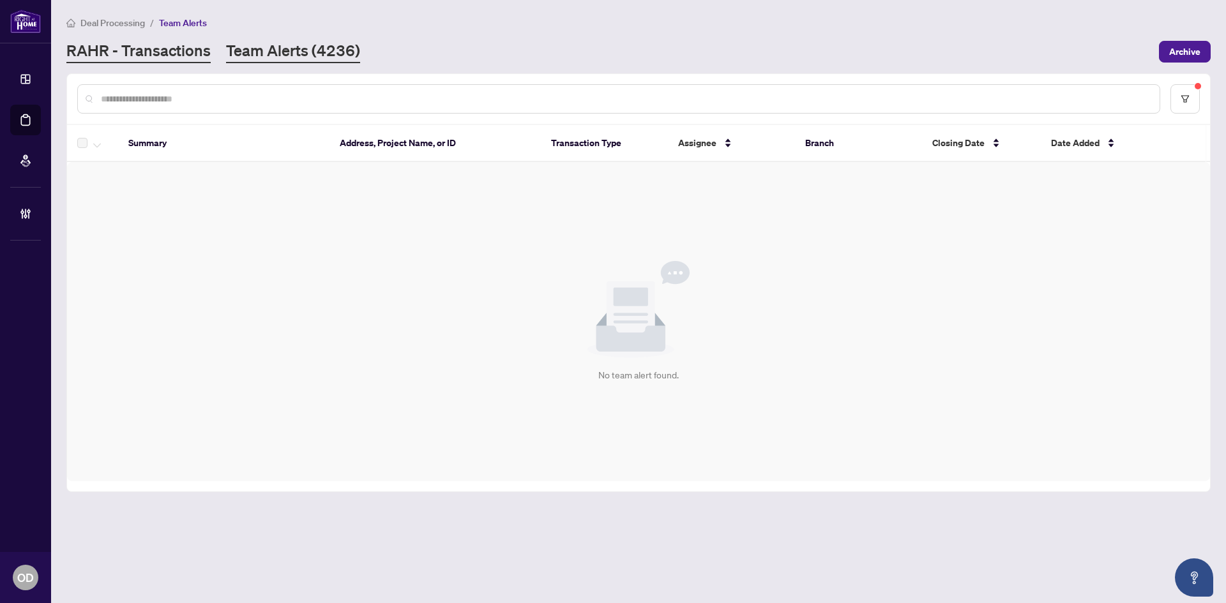
click at [138, 52] on link "RAHR - Transactions" at bounding box center [138, 51] width 144 height 23
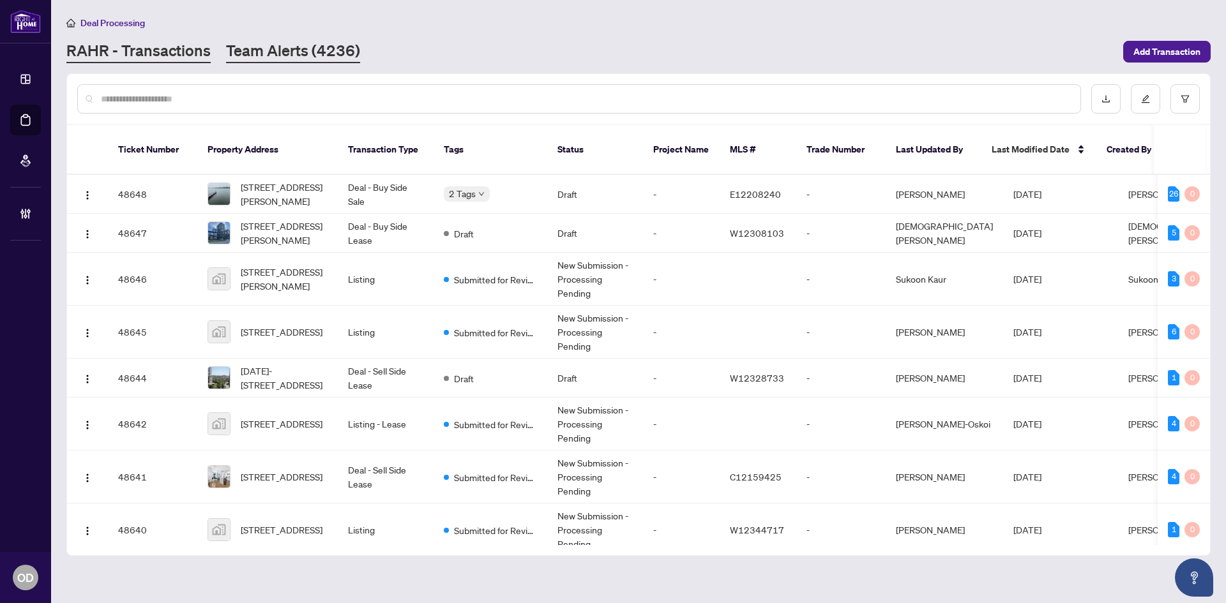
click at [301, 56] on link "Team Alerts (4236)" at bounding box center [293, 51] width 134 height 23
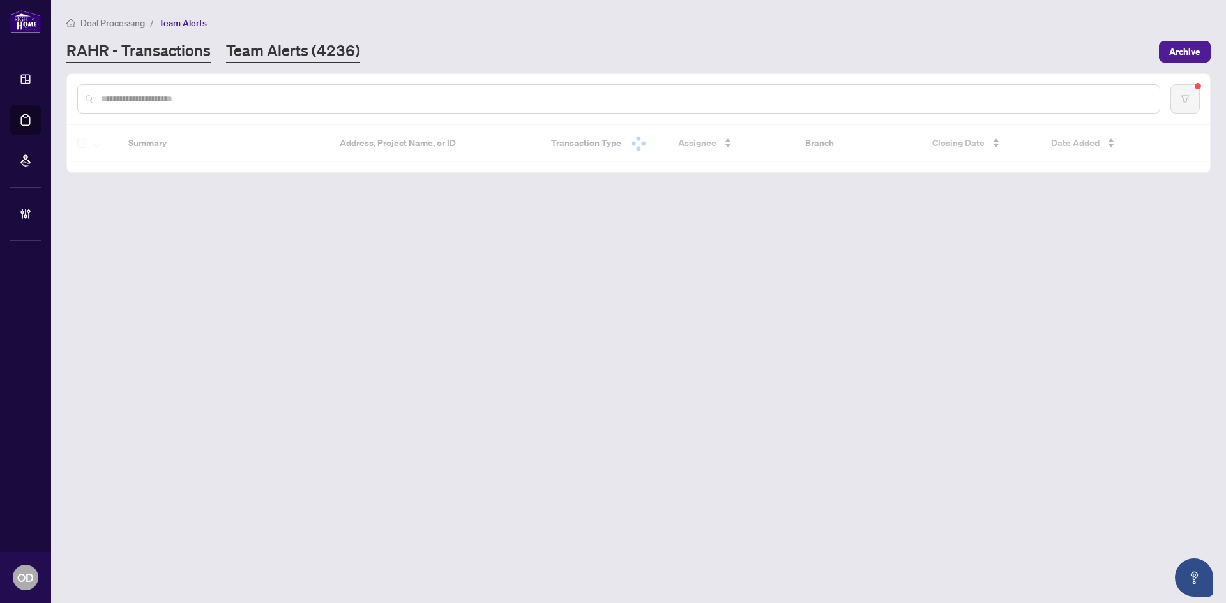
click at [179, 48] on link "RAHR - Transactions" at bounding box center [138, 51] width 144 height 23
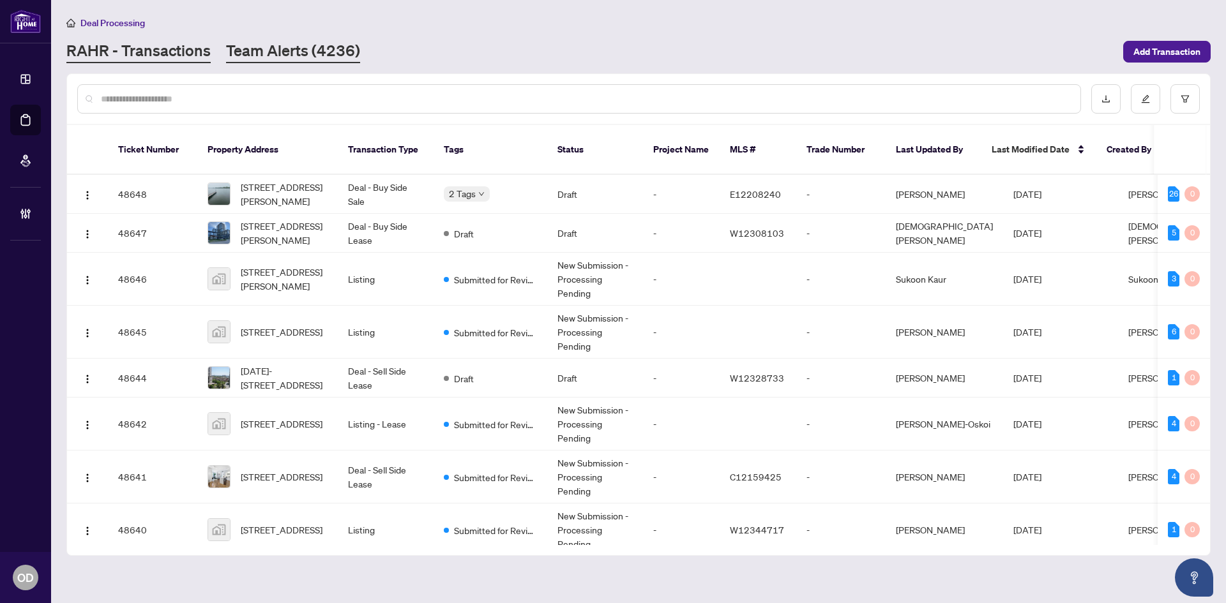
click at [315, 56] on link "Team Alerts (4236)" at bounding box center [293, 51] width 134 height 23
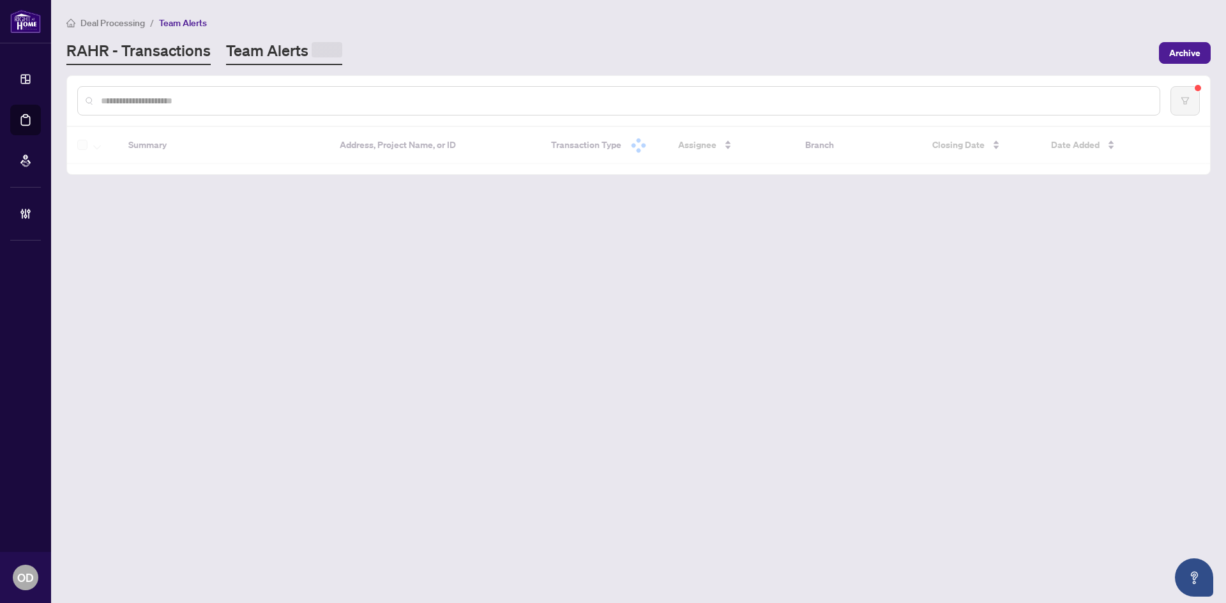
click at [169, 49] on link "RAHR - Transactions" at bounding box center [138, 52] width 144 height 25
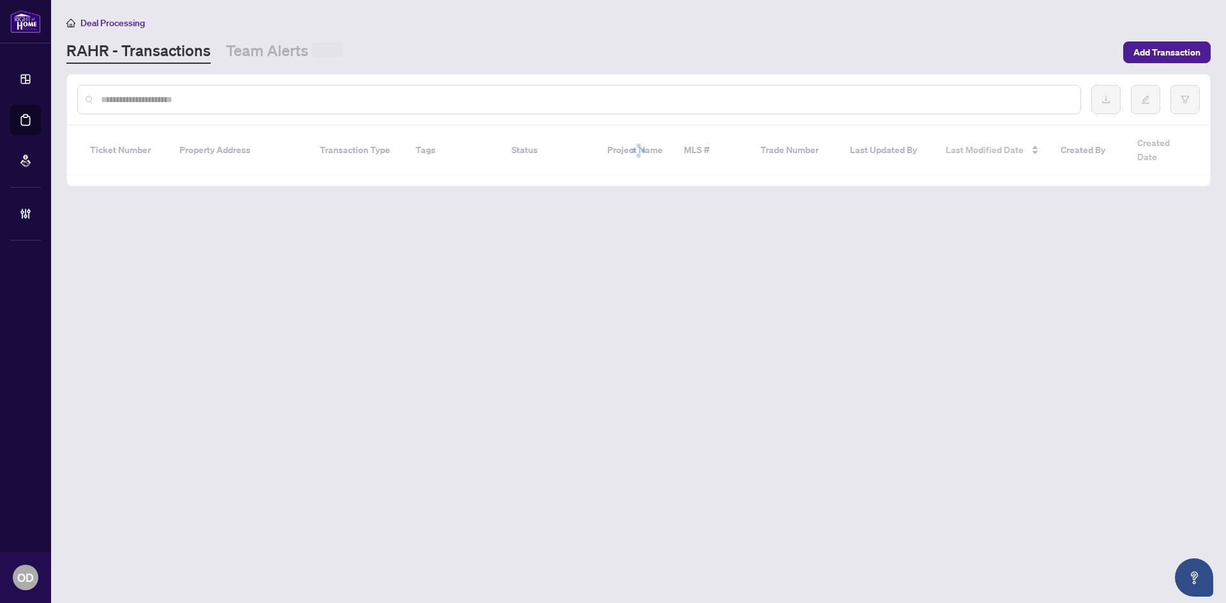
click at [284, 60] on link "Team Alerts" at bounding box center [284, 52] width 116 height 24
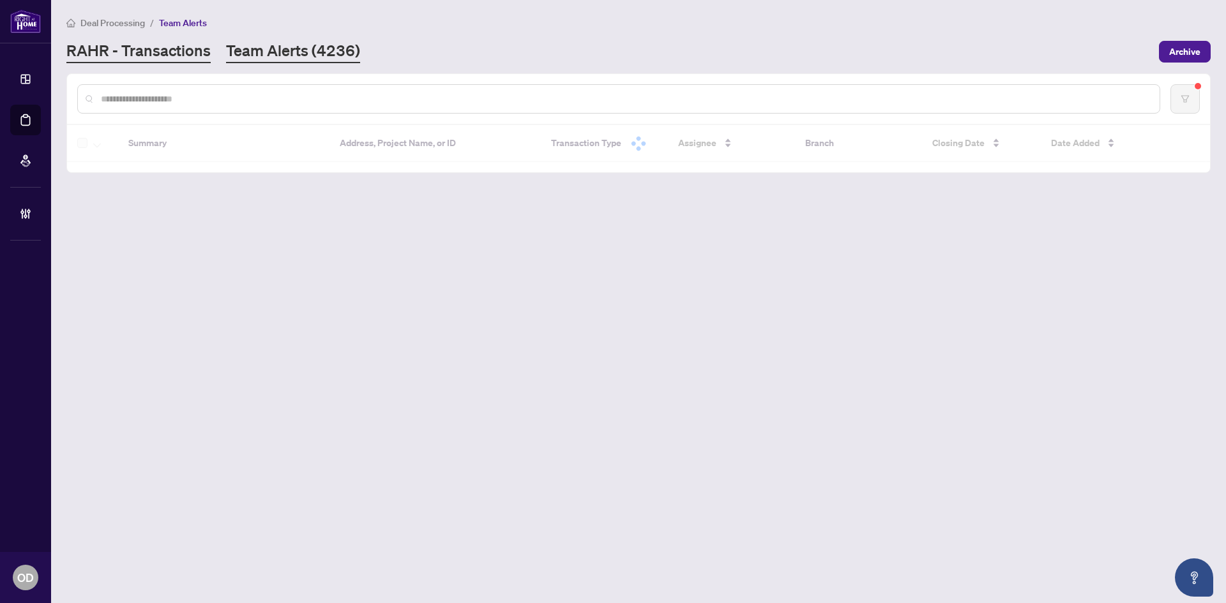
click at [162, 52] on link "RAHR - Transactions" at bounding box center [138, 51] width 144 height 23
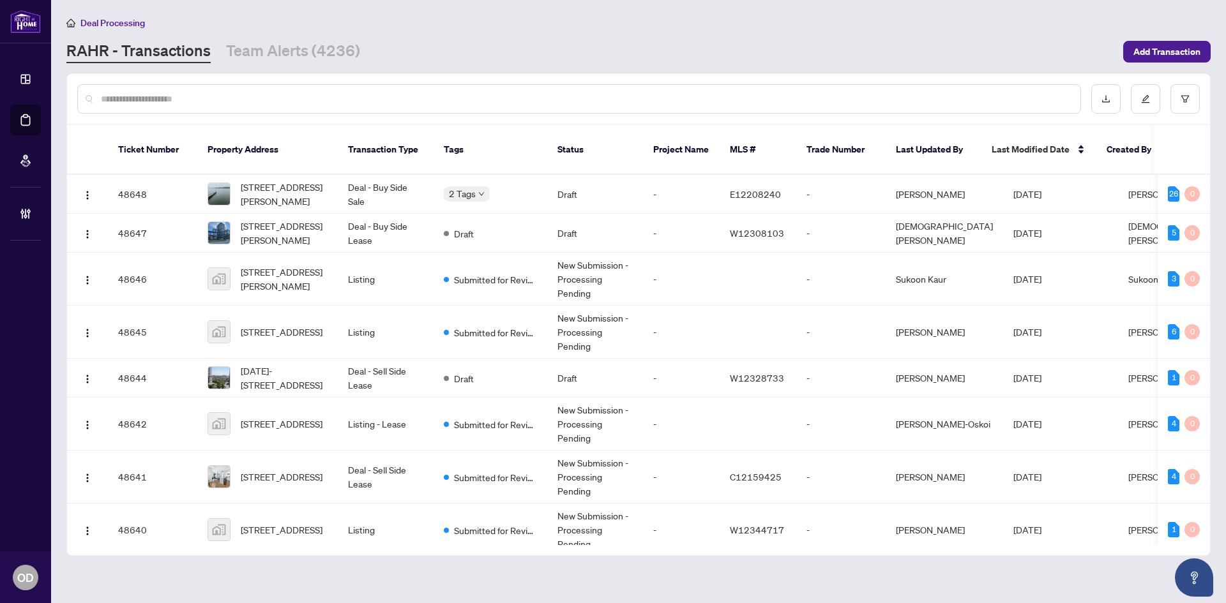
drag, startPoint x: 160, startPoint y: 79, endPoint x: 163, endPoint y: 100, distance: 21.3
click at [160, 82] on div at bounding box center [638, 99] width 1143 height 50
click at [163, 100] on input "text" at bounding box center [585, 99] width 969 height 14
paste input "*****"
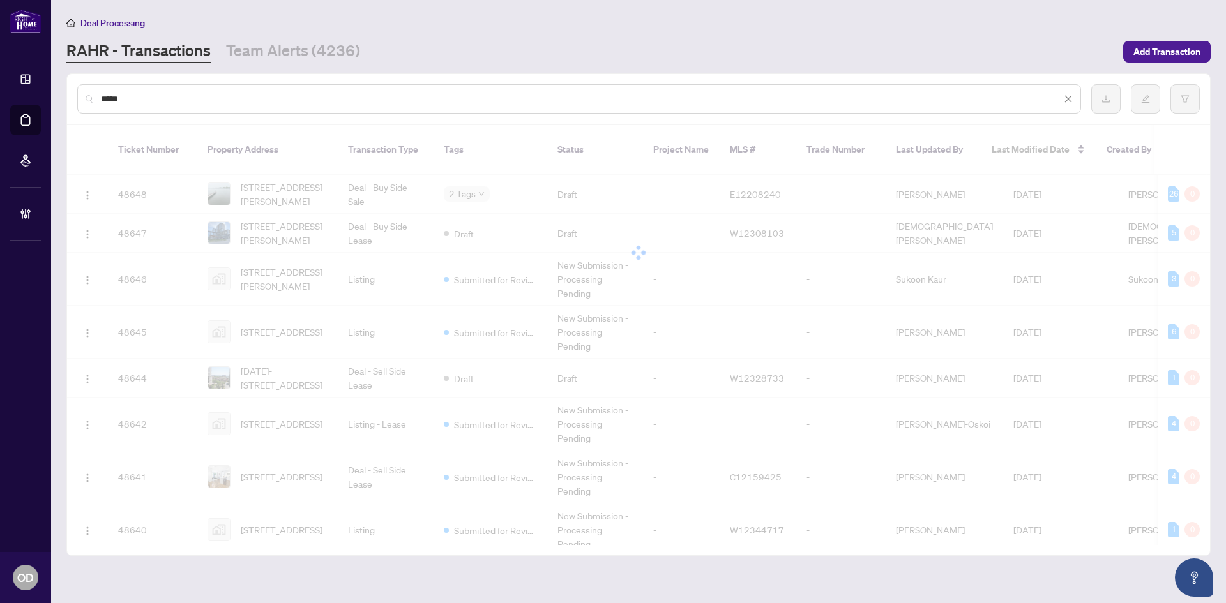
type input "*****"
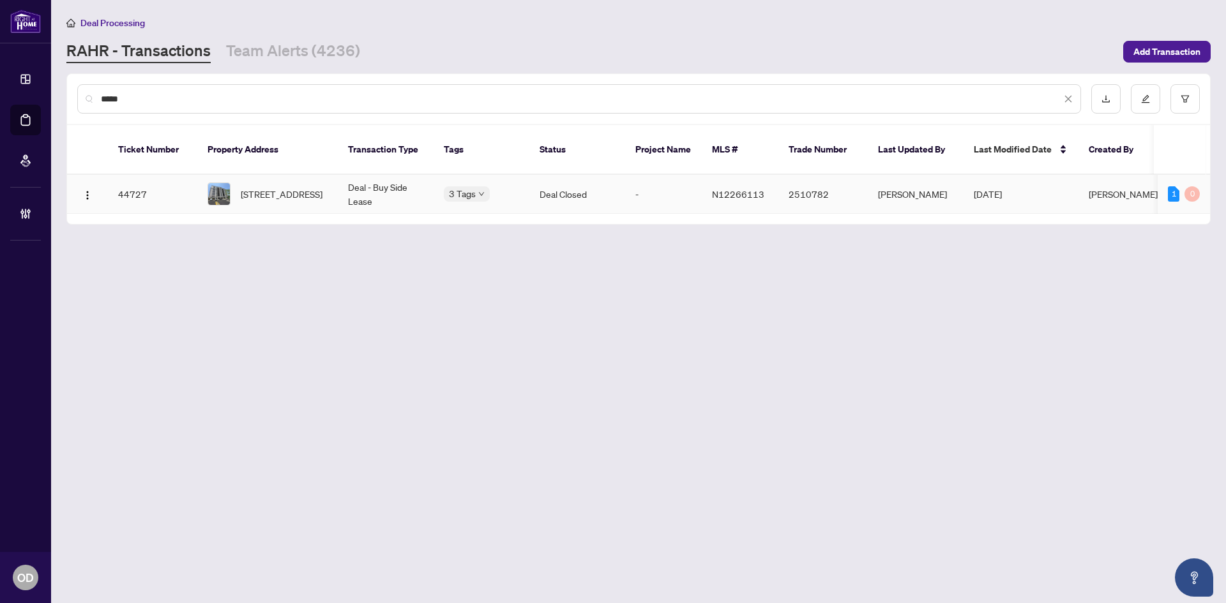
click at [294, 175] on td "508-51 Saddlecreek Dr, Markham, Ontario L3T 7Z1, Canada" at bounding box center [267, 194] width 140 height 39
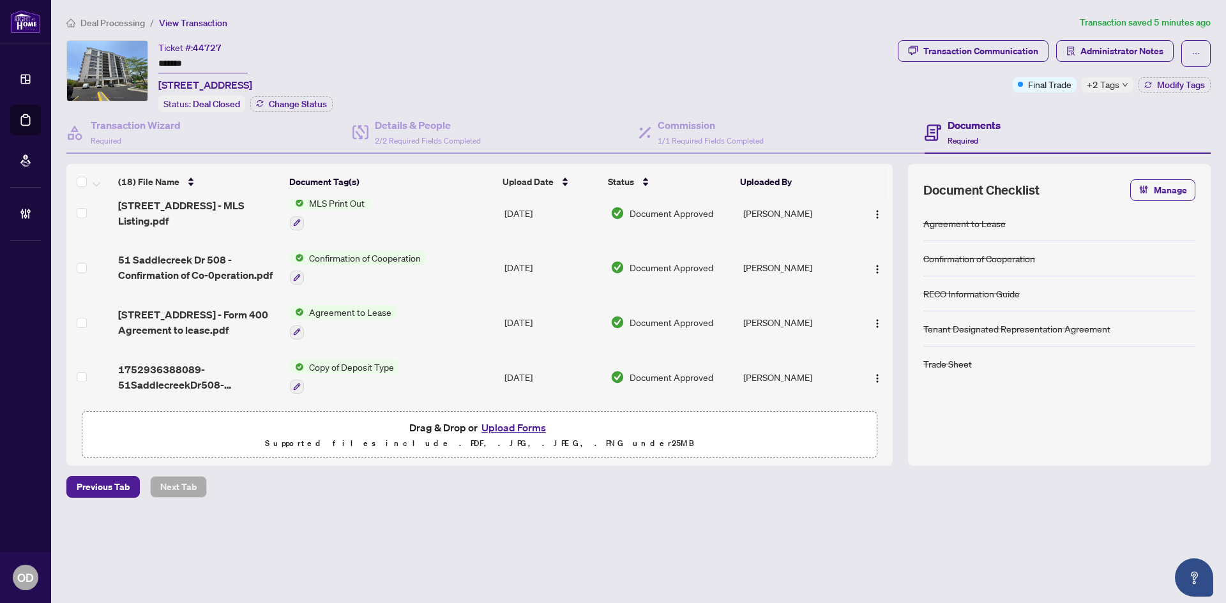
scroll to position [573, 0]
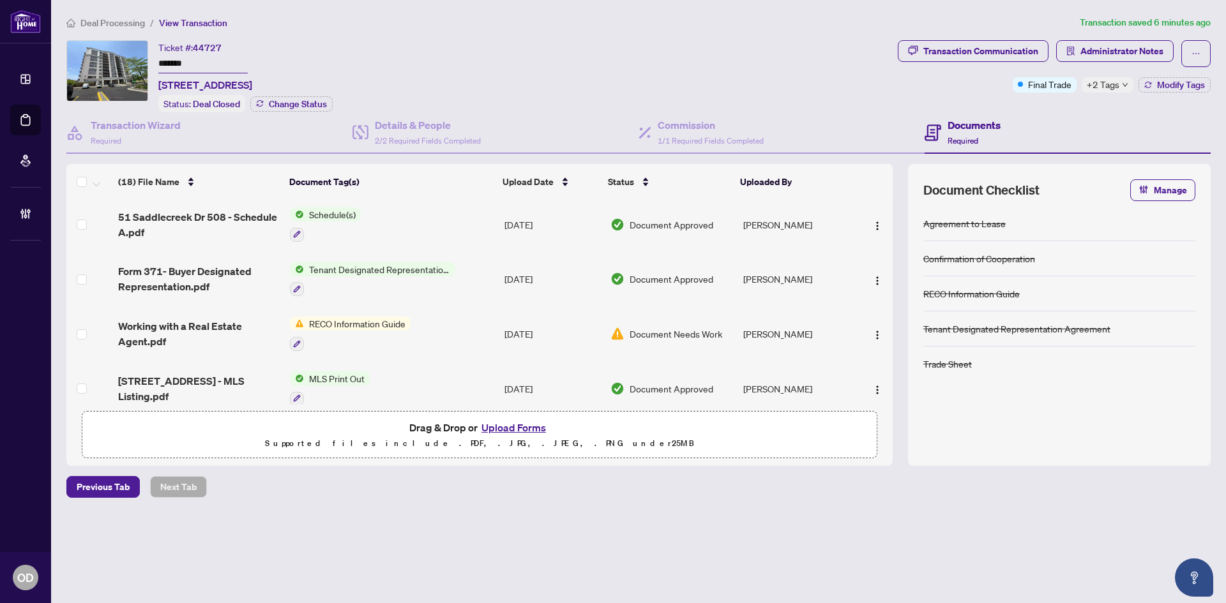
click at [995, 29] on div "Deal Processing / View Transaction Transaction saved 6 minutes ago Ticket #: 44…" at bounding box center [638, 278] width 1155 height 527
click at [1001, 49] on div "Transaction Communication" at bounding box center [980, 51] width 115 height 20
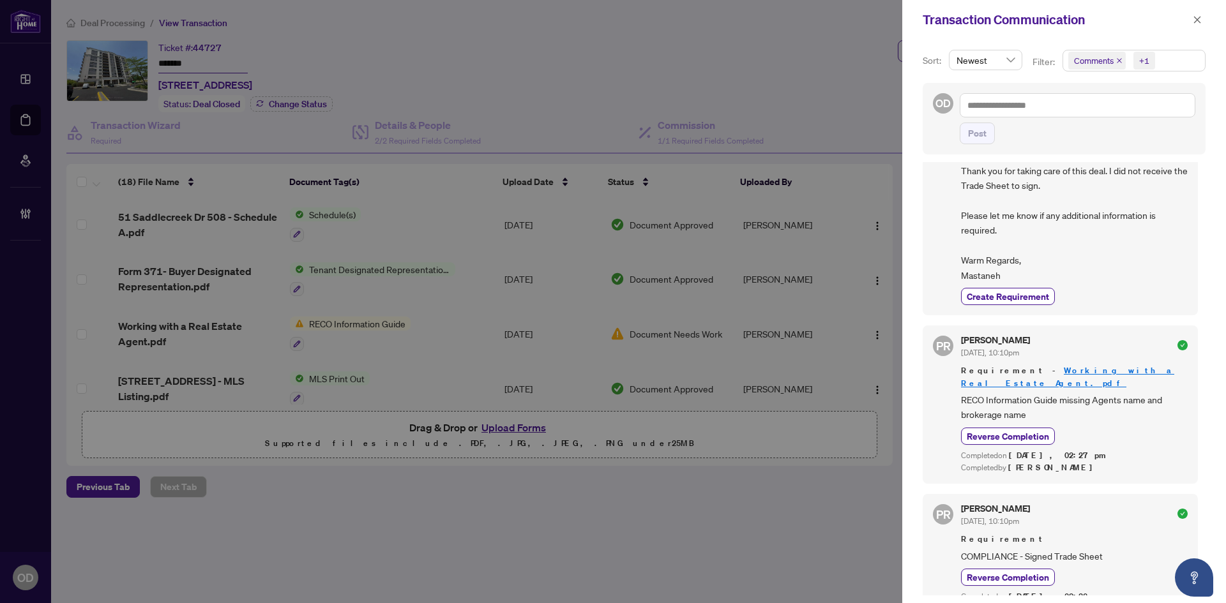
scroll to position [499, 0]
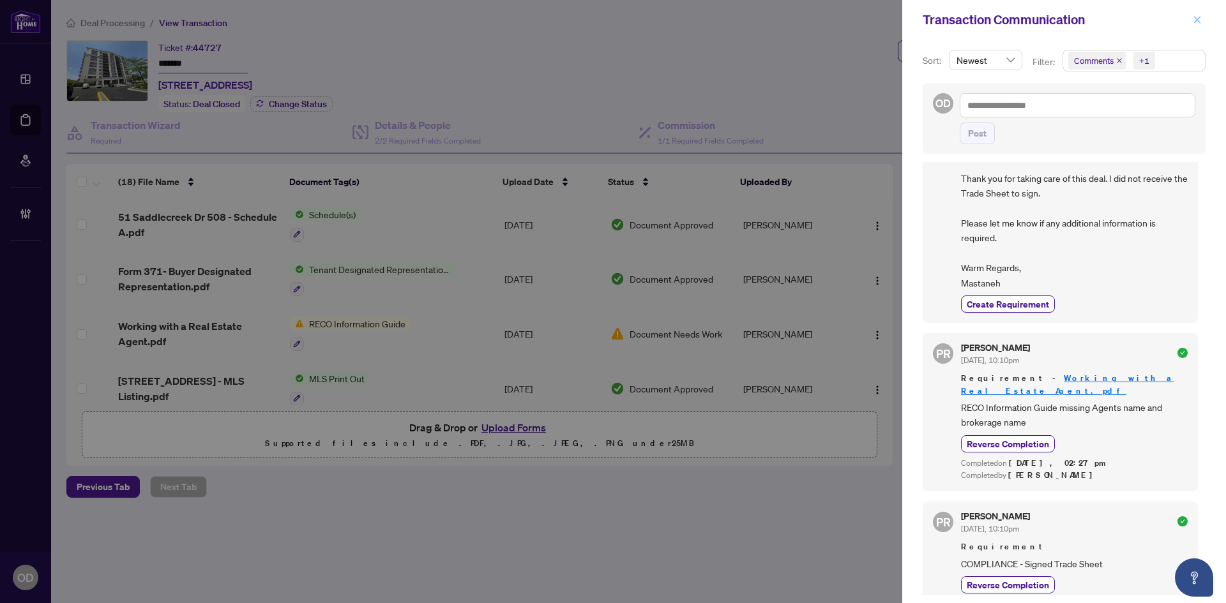
click at [1196, 25] on span "button" at bounding box center [1197, 20] width 9 height 20
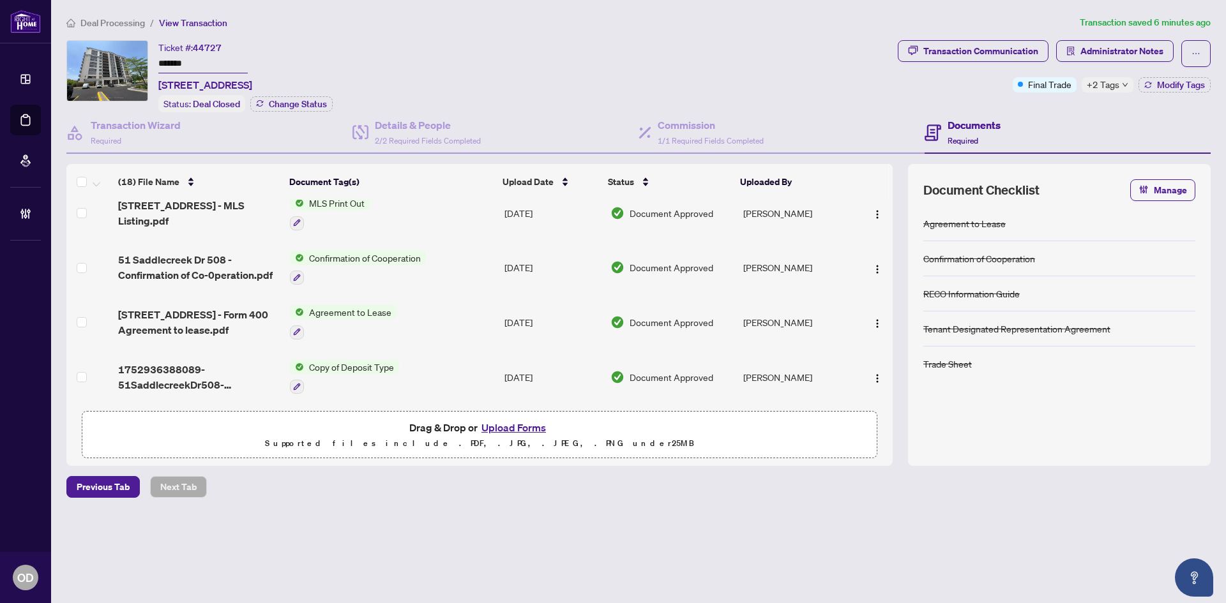
scroll to position [764, 0]
click at [421, 309] on td "Agreement to Lease" at bounding box center [392, 322] width 215 height 55
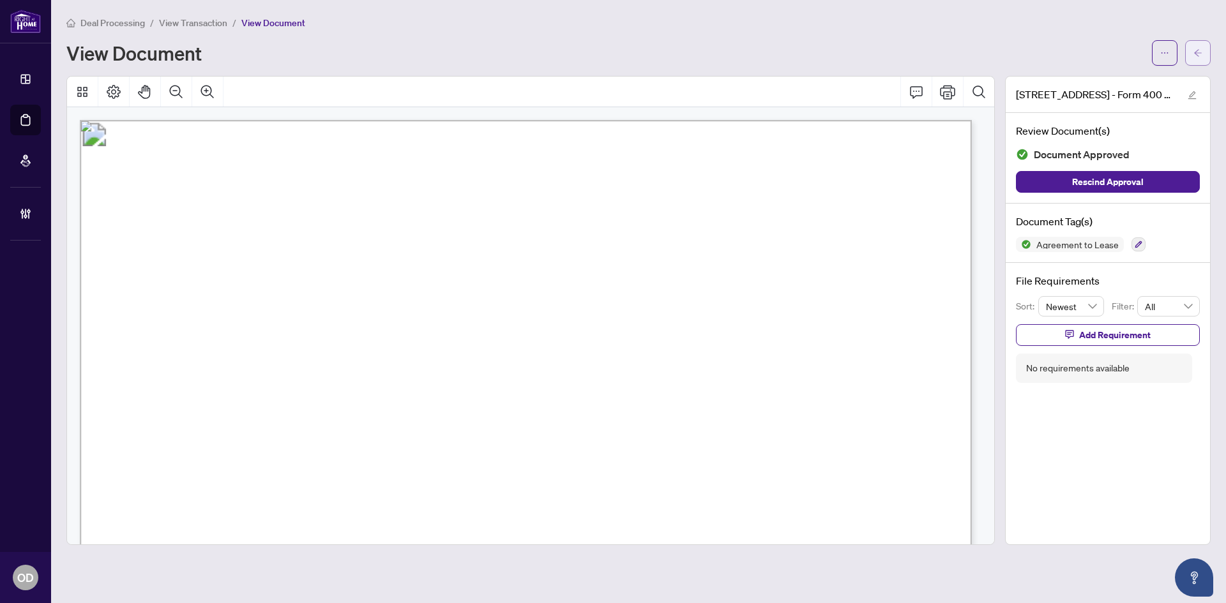
click at [1199, 54] on icon "arrow-left" at bounding box center [1197, 53] width 9 height 9
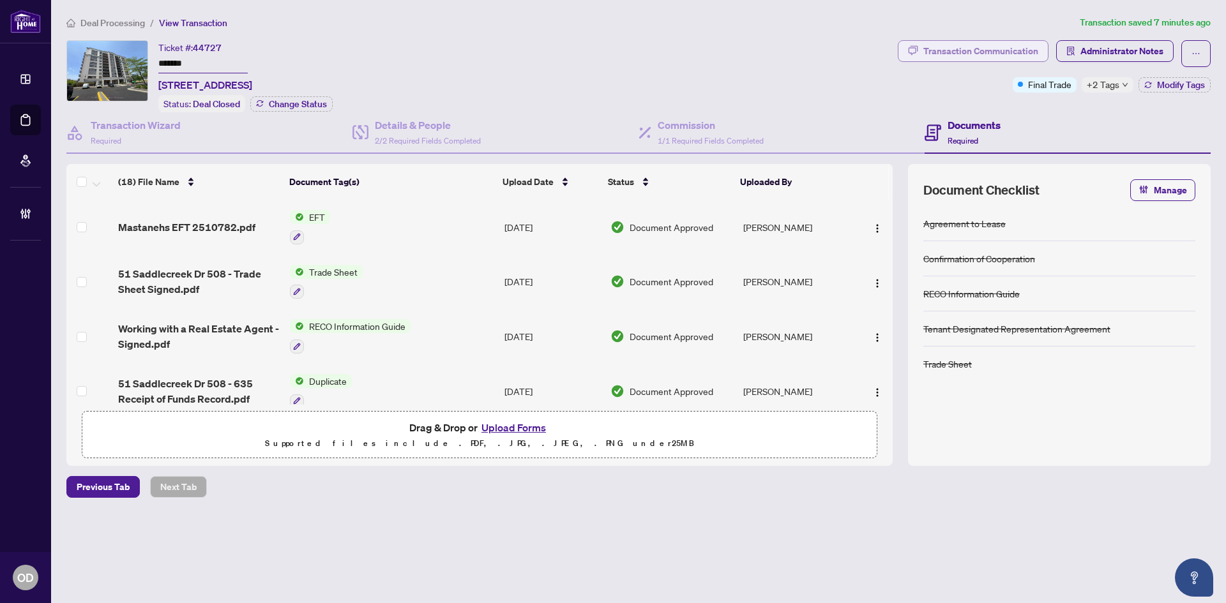
click at [1001, 53] on div "Transaction Communication" at bounding box center [980, 51] width 115 height 20
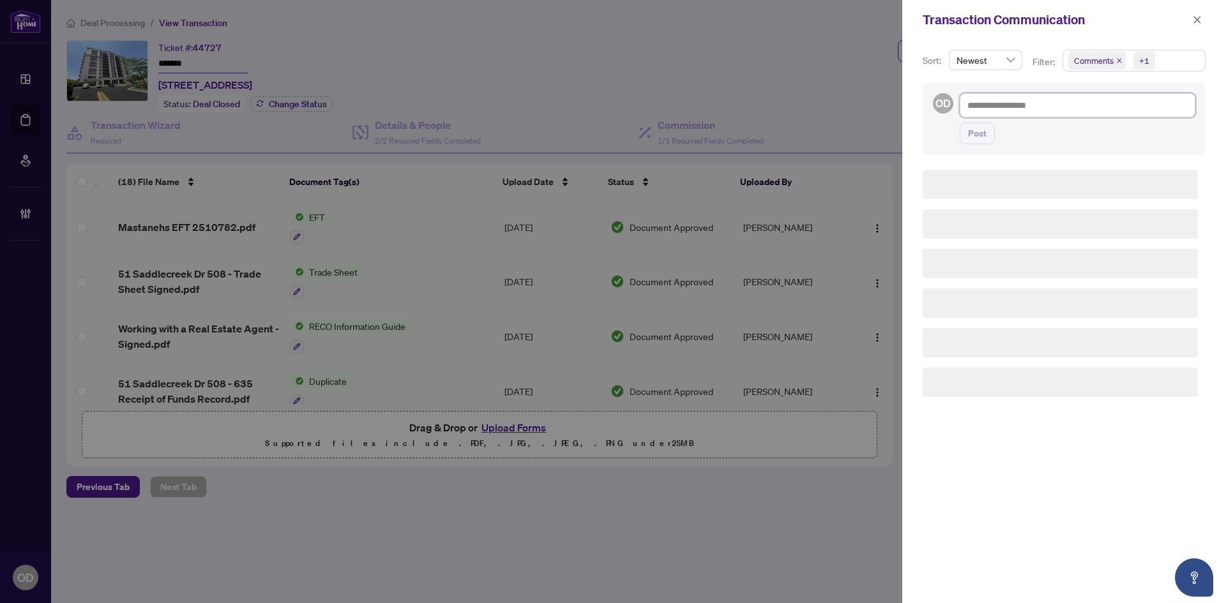
click at [1017, 108] on textarea at bounding box center [1078, 105] width 236 height 24
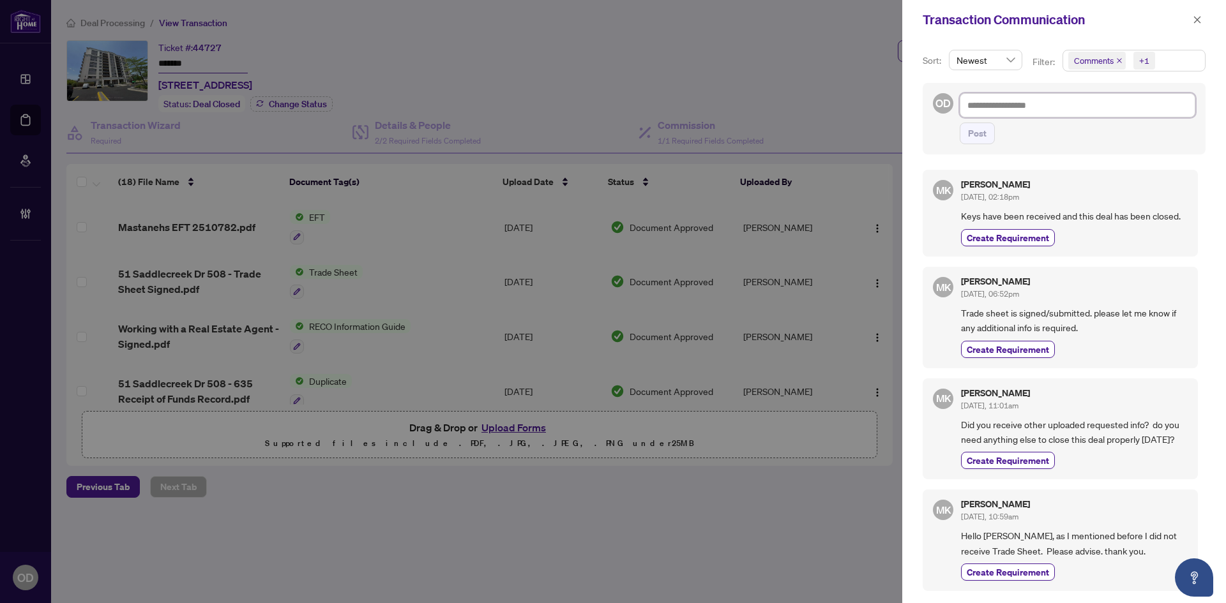
paste textarea "**********"
type textarea "**********"
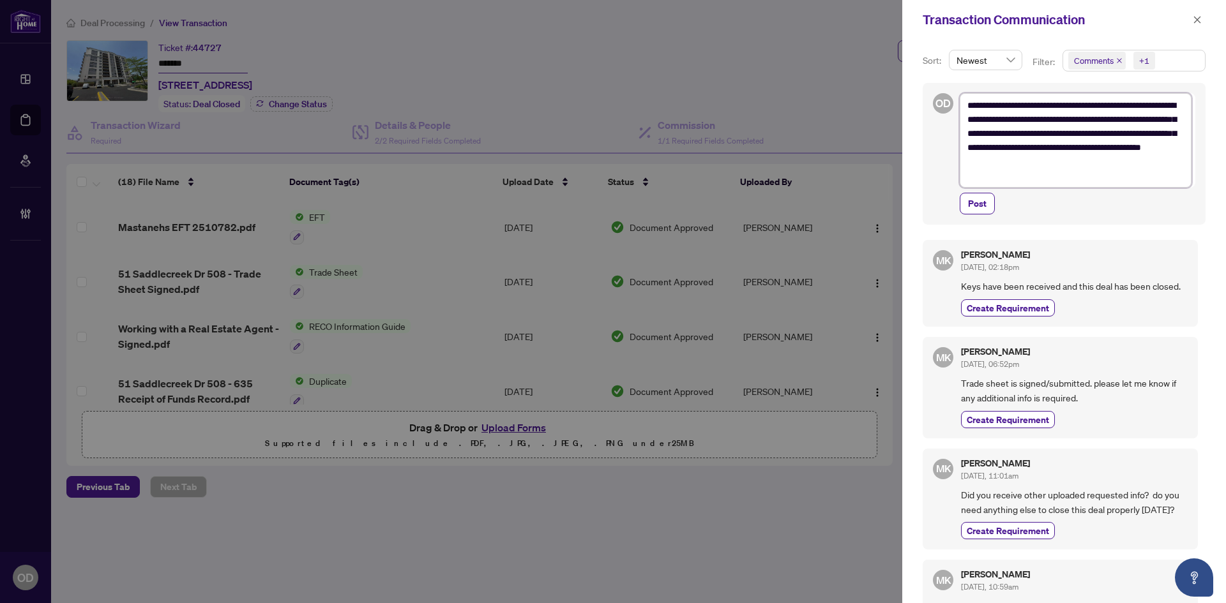
type textarea "**********"
click at [1107, 167] on textarea "**********" at bounding box center [1076, 140] width 232 height 95
click at [984, 204] on span "Post" at bounding box center [977, 203] width 19 height 20
type textarea "**********"
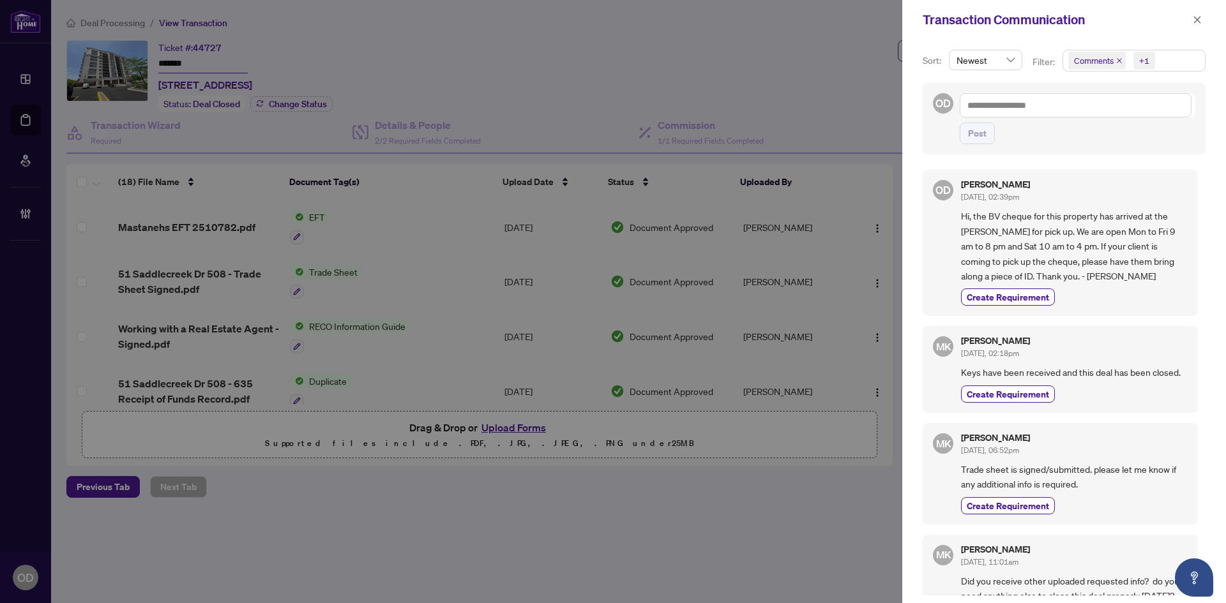
click at [1169, 62] on span "Comments +1" at bounding box center [1134, 60] width 142 height 20
drag, startPoint x: 1176, startPoint y: 36, endPoint x: 1181, endPoint y: 31, distance: 7.2
click at [1179, 32] on div "Transaction Communication" at bounding box center [1064, 20] width 324 height 40
click at [1195, 21] on icon "close" at bounding box center [1197, 19] width 9 height 9
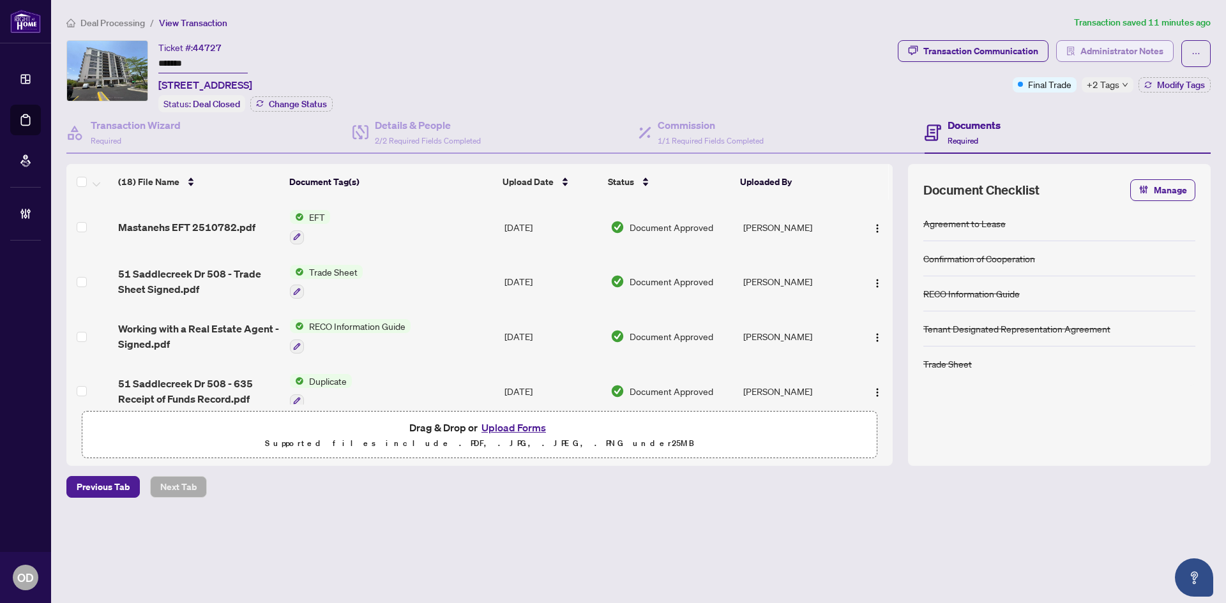
click at [1127, 47] on span "Administrator Notes" at bounding box center [1121, 51] width 83 height 20
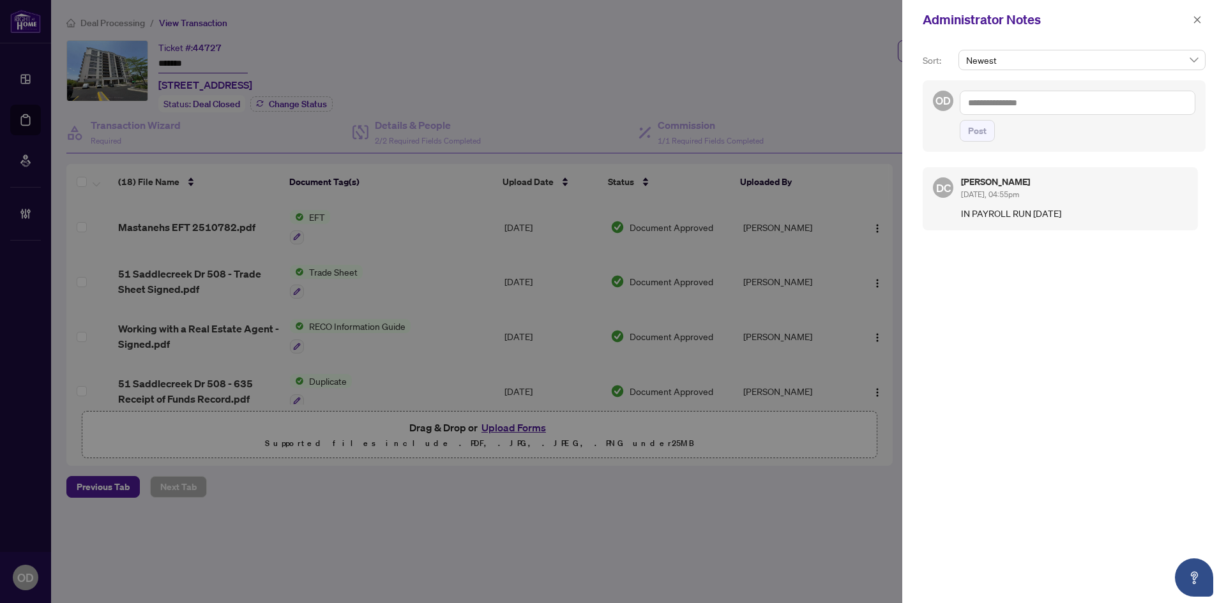
click at [983, 103] on textarea at bounding box center [1078, 103] width 236 height 24
click at [1001, 101] on textarea at bounding box center [1078, 103] width 236 height 24
paste textarea "**********"
type textarea "**********"
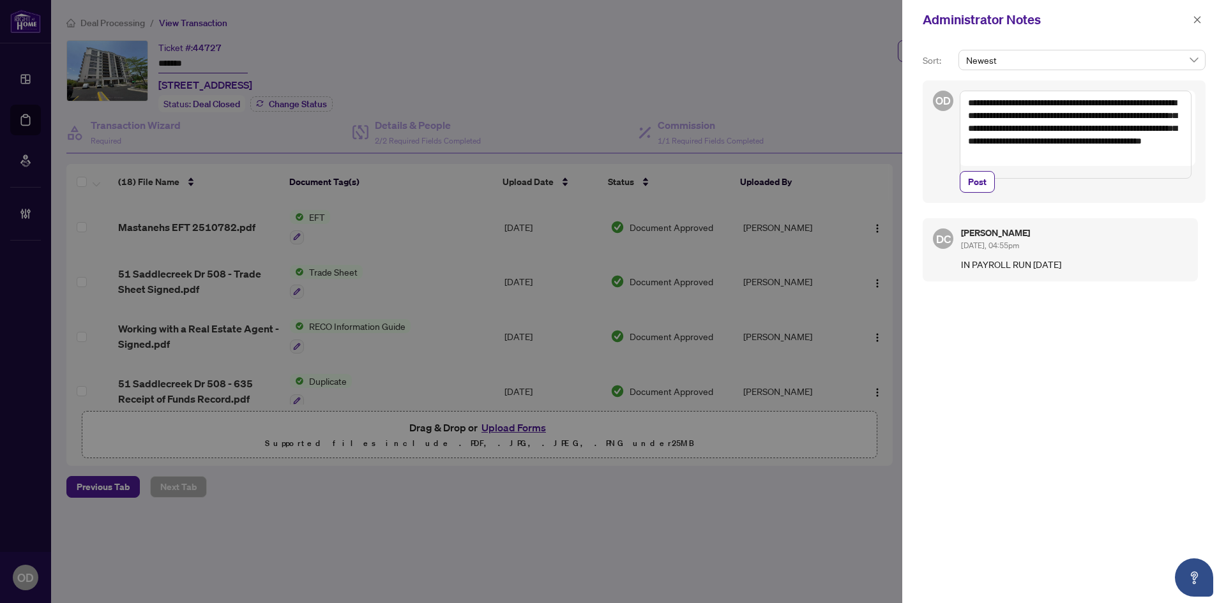
drag, startPoint x: 1126, startPoint y: 169, endPoint x: 750, endPoint y: 101, distance: 382.9
click at [768, 103] on div "**********" at bounding box center [613, 301] width 1226 height 603
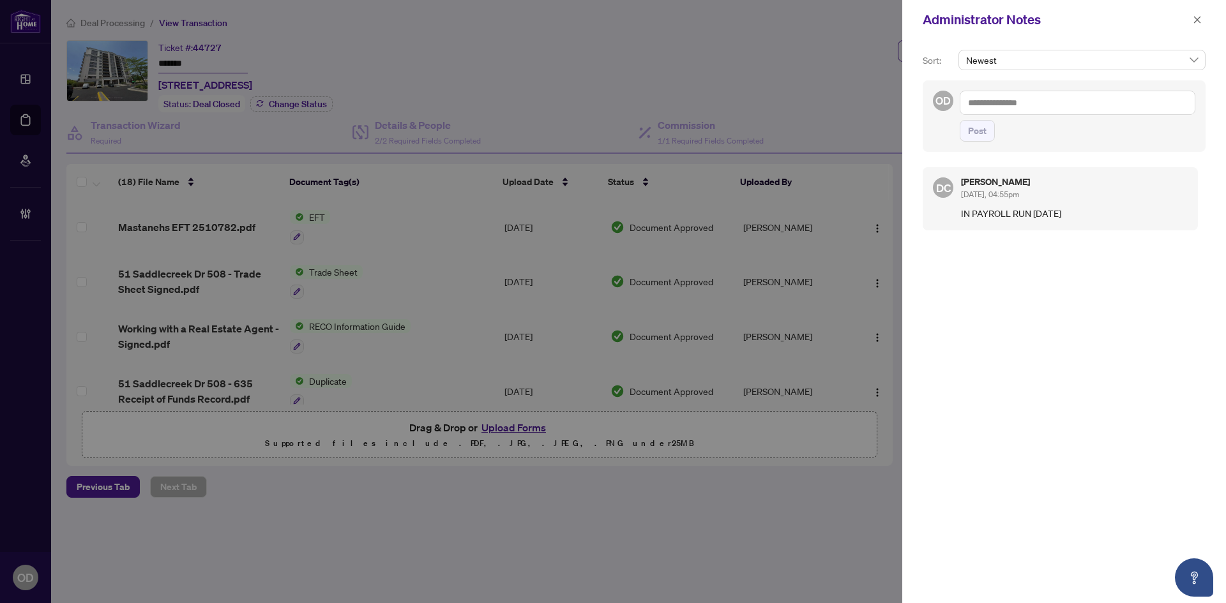
click at [1130, 86] on div "OD Post" at bounding box center [1064, 116] width 283 height 72
click at [1127, 90] on div "OD Post" at bounding box center [1064, 116] width 283 height 72
click at [1117, 99] on textarea at bounding box center [1078, 103] width 236 height 24
paste textarea "**********"
type textarea "**********"
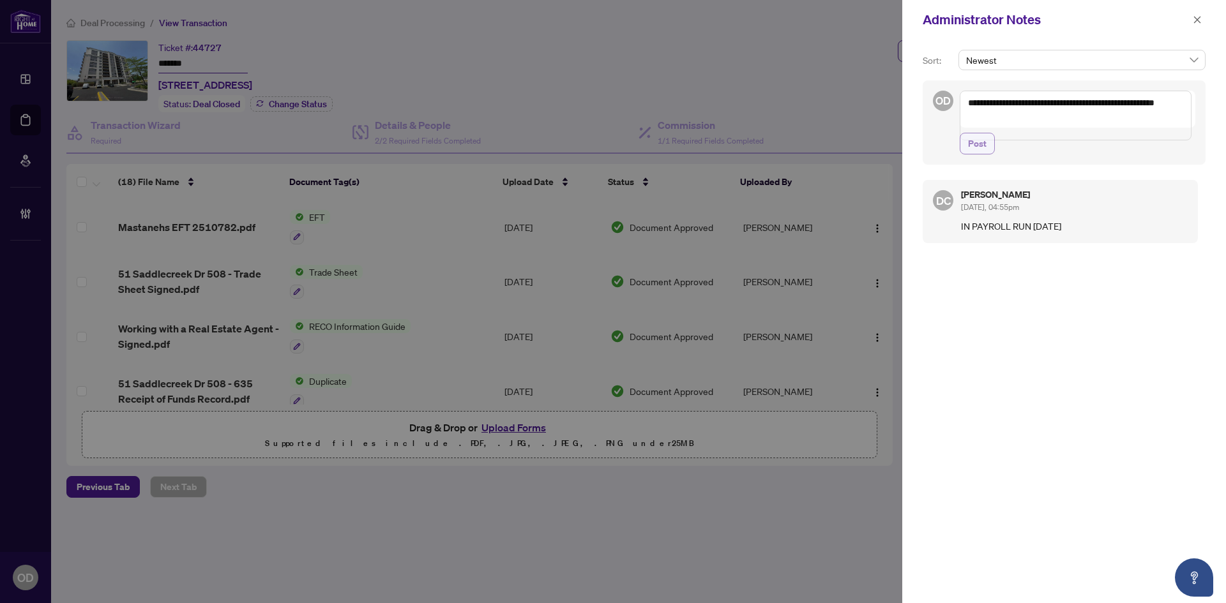
click at [991, 155] on button "Post" at bounding box center [977, 144] width 35 height 22
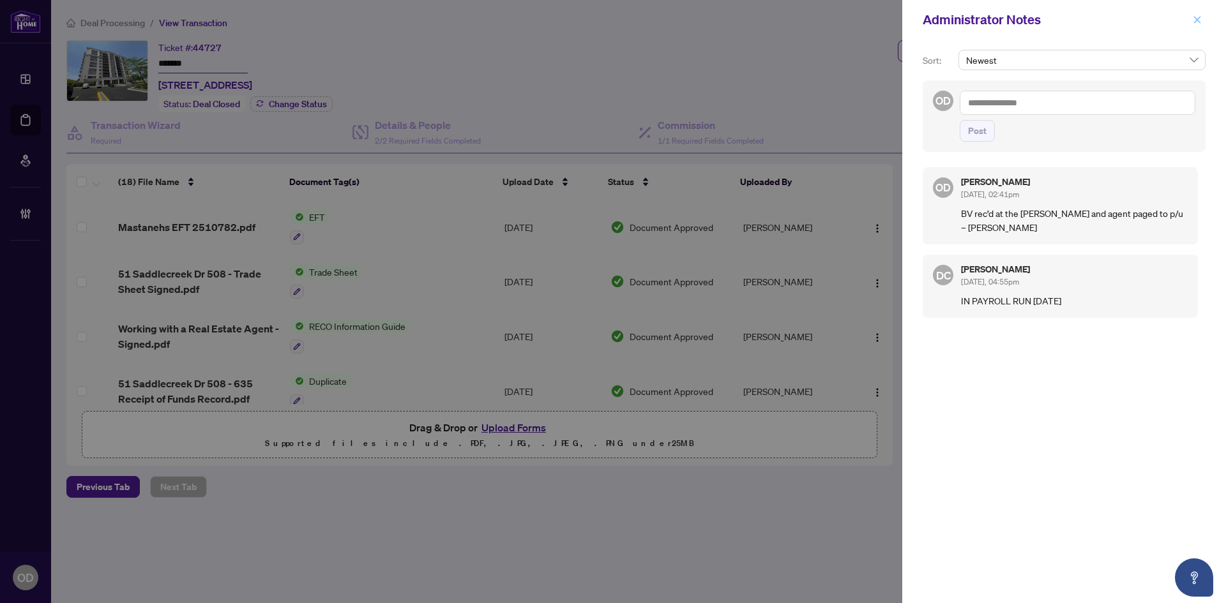
click at [1196, 20] on span "button" at bounding box center [1197, 20] width 9 height 20
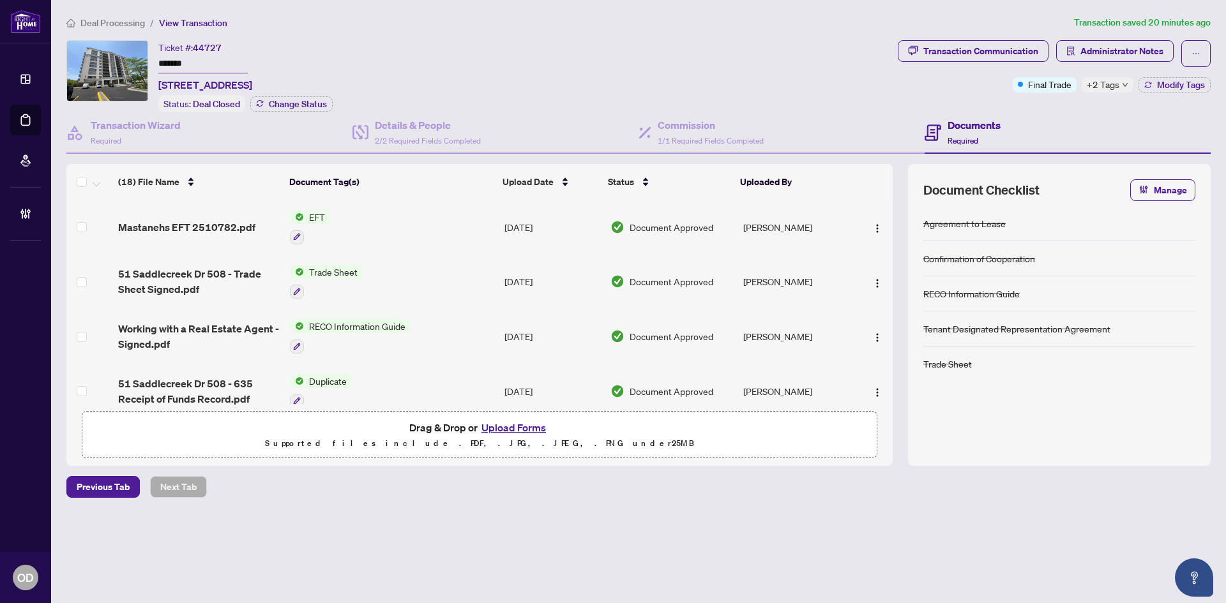
click at [119, 21] on span "Deal Processing" at bounding box center [112, 22] width 64 height 11
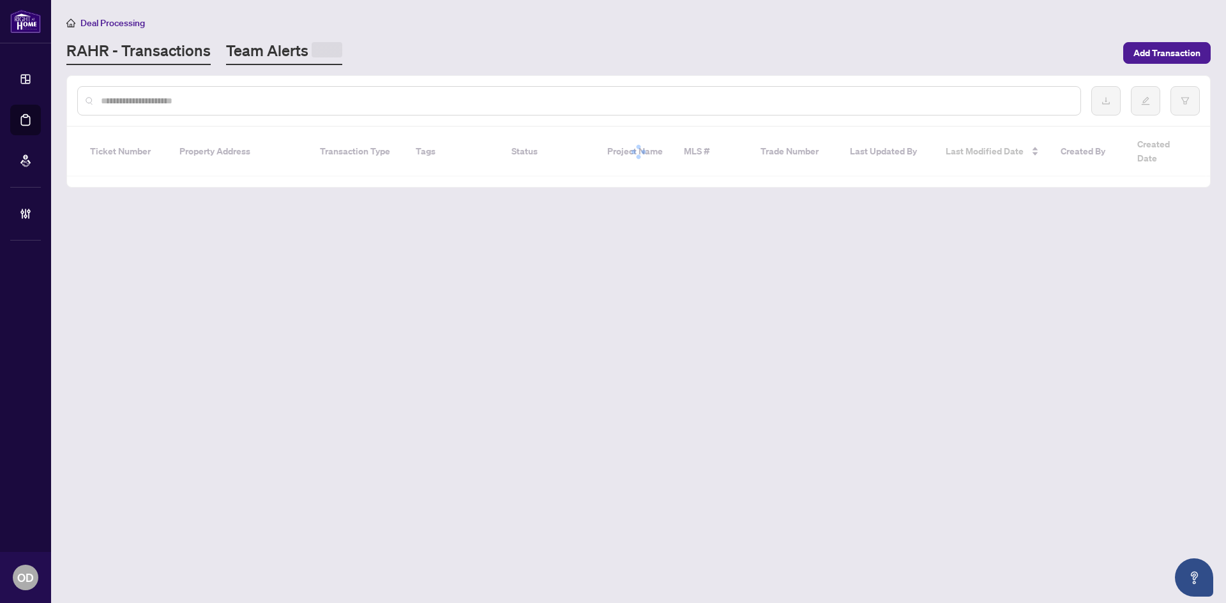
click at [261, 54] on link "Team Alerts" at bounding box center [284, 52] width 116 height 25
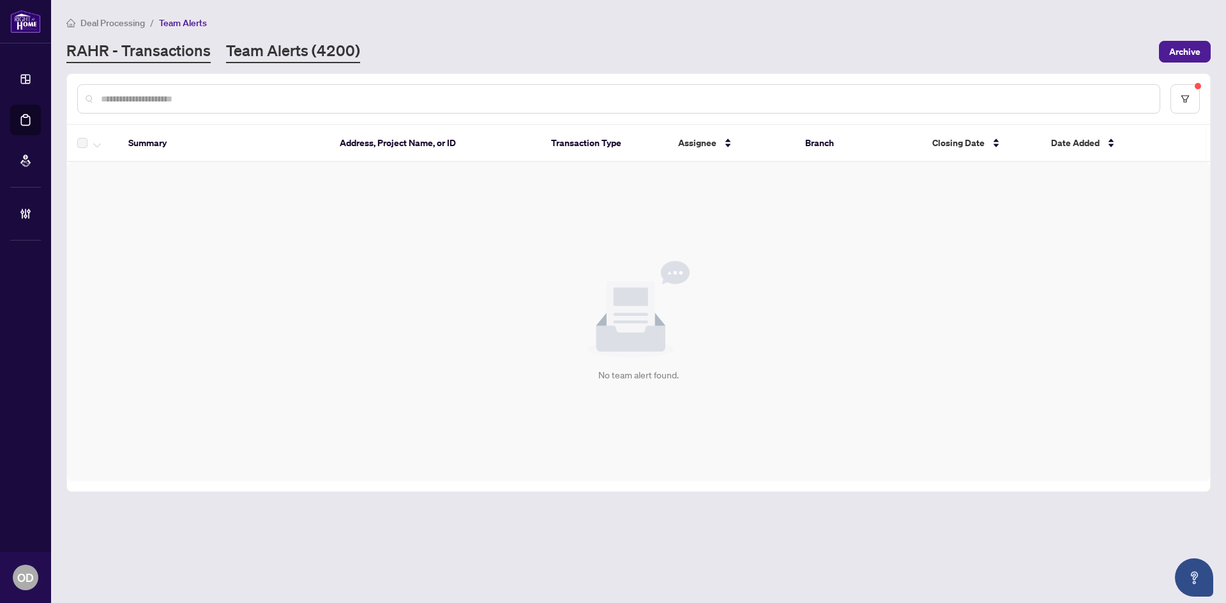
click at [189, 50] on link "RAHR - Transactions" at bounding box center [138, 51] width 144 height 23
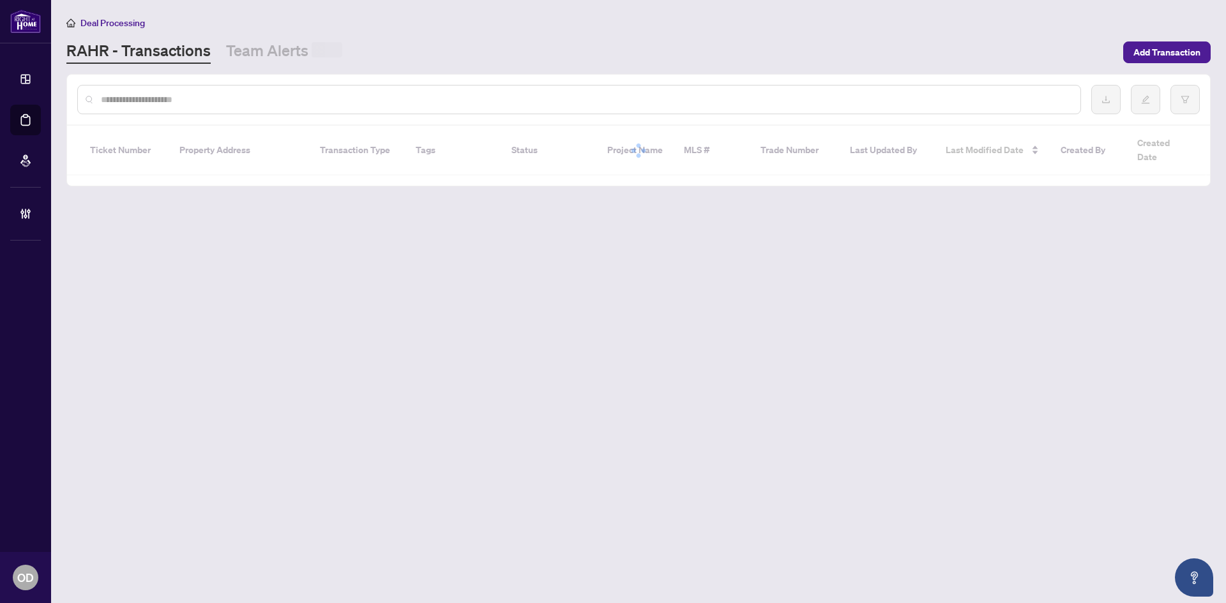
click at [298, 52] on link "Team Alerts" at bounding box center [284, 52] width 116 height 24
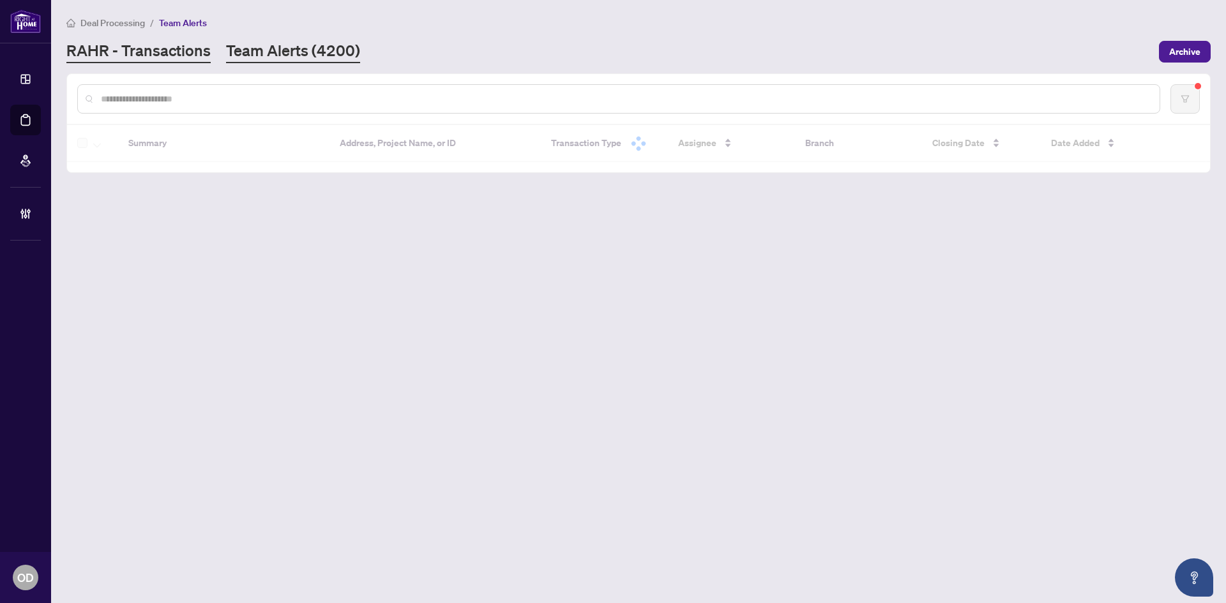
click at [196, 47] on link "RAHR - Transactions" at bounding box center [138, 51] width 144 height 23
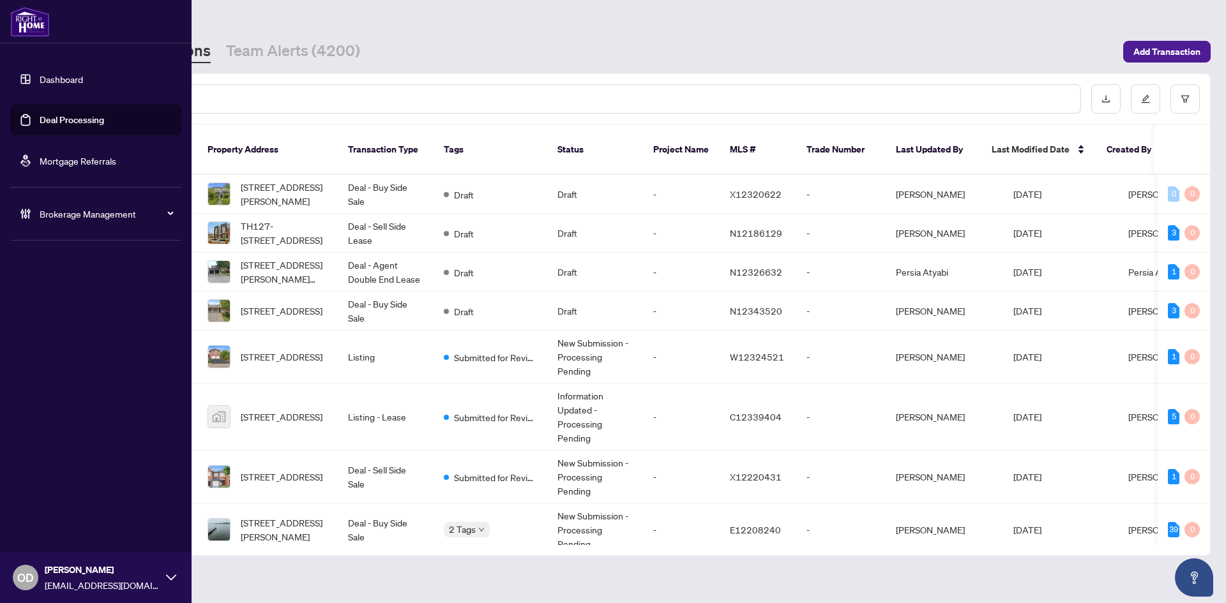
click at [57, 200] on li "Brokerage Management" at bounding box center [95, 213] width 171 height 51
click at [59, 202] on div "Brokerage Management" at bounding box center [95, 214] width 171 height 31
click at [63, 300] on link "Manage Agents" at bounding box center [58, 305] width 63 height 11
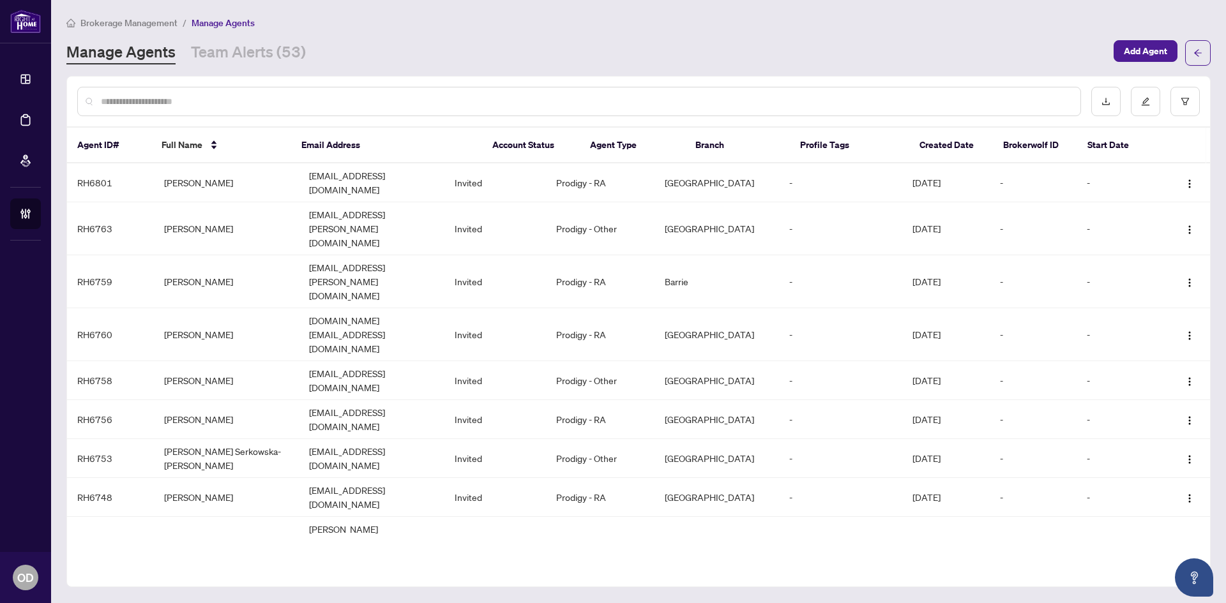
click at [1158, 39] on div "Brokerage Management / Manage Agents Manage Agents Team Alerts (53) Add Agent" at bounding box center [638, 40] width 1144 height 50
click at [1157, 45] on span "Add Agent" at bounding box center [1145, 51] width 43 height 20
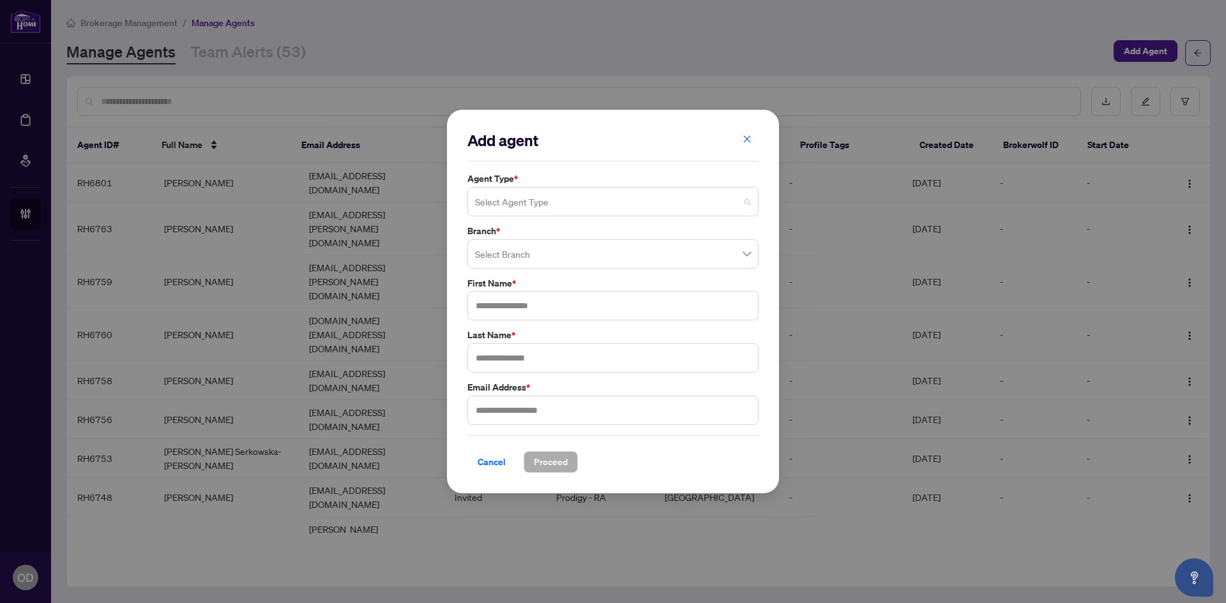
click at [570, 192] on input "search" at bounding box center [607, 204] width 264 height 28
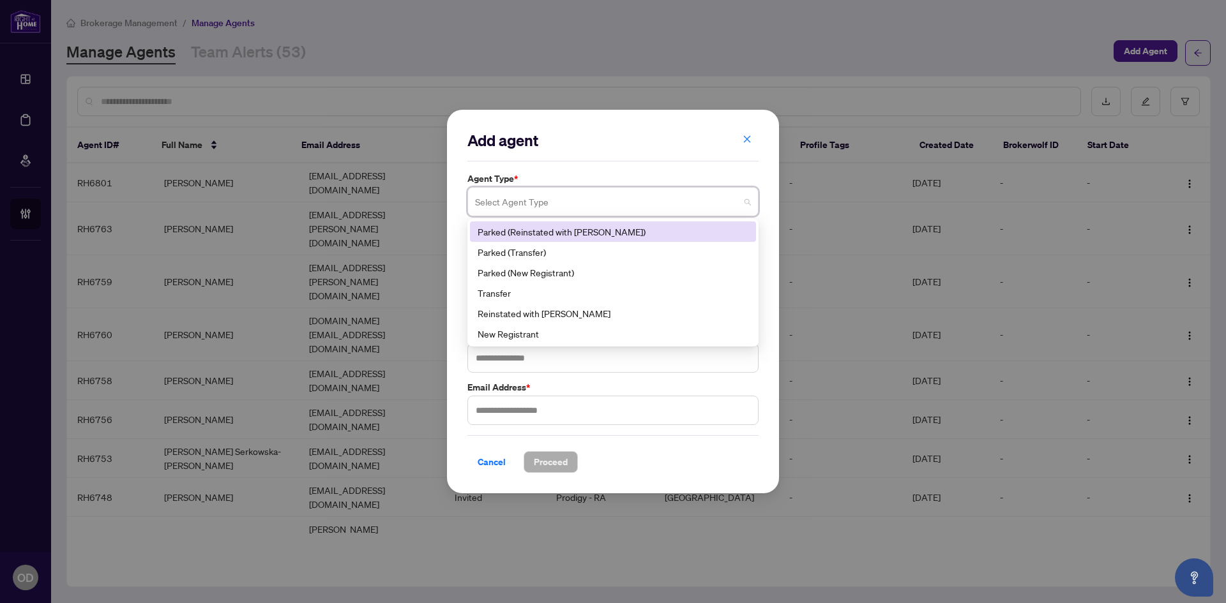
click at [607, 162] on div "Add agent Agent Type * Select Agent Type 1 2 Parked (Reinstated with RAHR) Park…" at bounding box center [612, 302] width 291 height 344
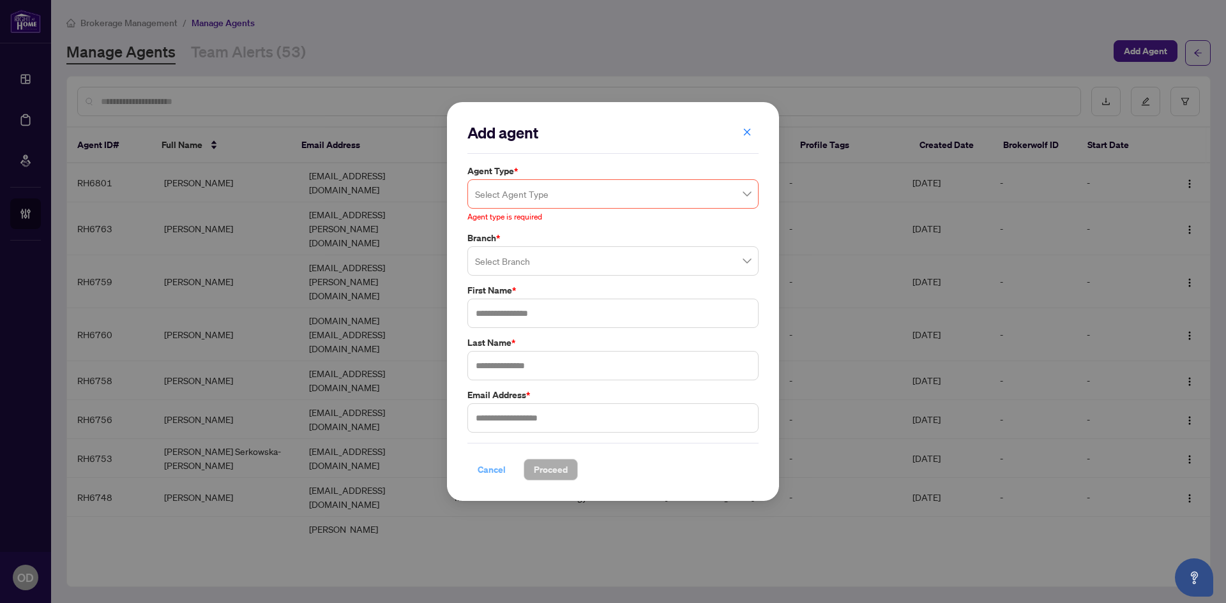
click at [478, 469] on span "Cancel" at bounding box center [492, 470] width 28 height 20
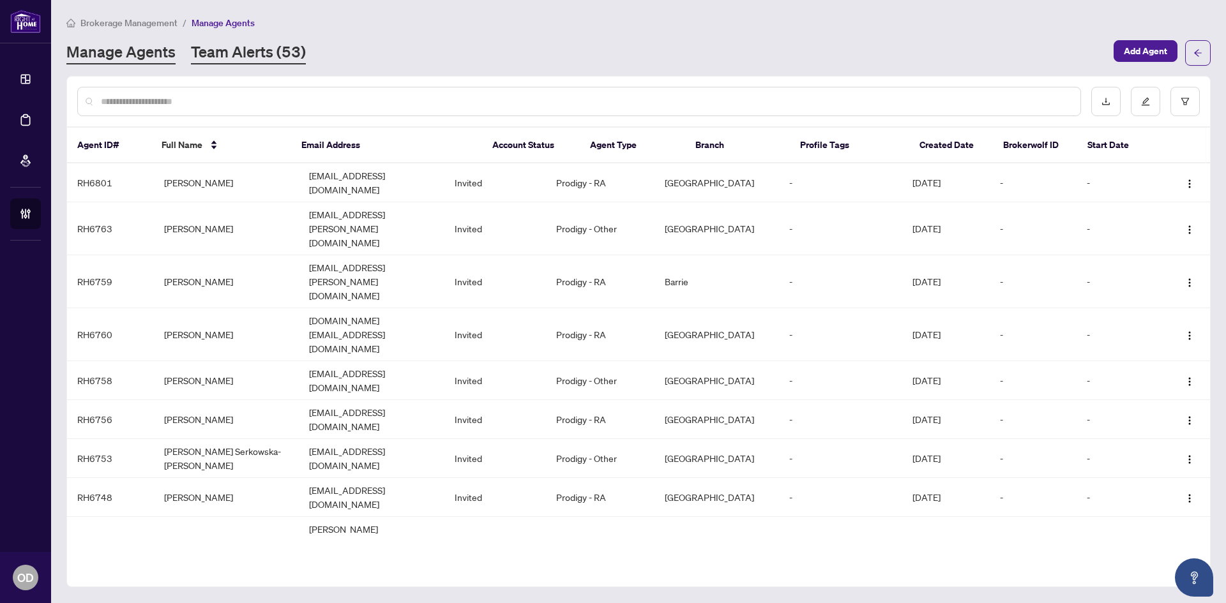
click at [246, 51] on link "Team Alerts (53)" at bounding box center [248, 53] width 115 height 23
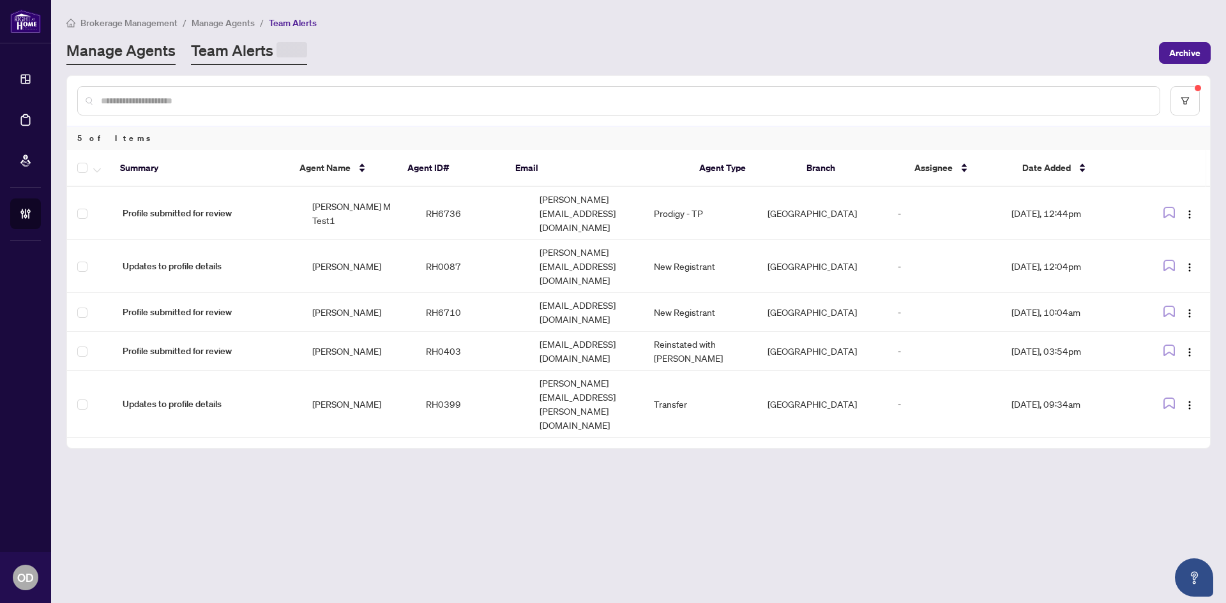
click at [165, 52] on link "Manage Agents" at bounding box center [120, 52] width 109 height 25
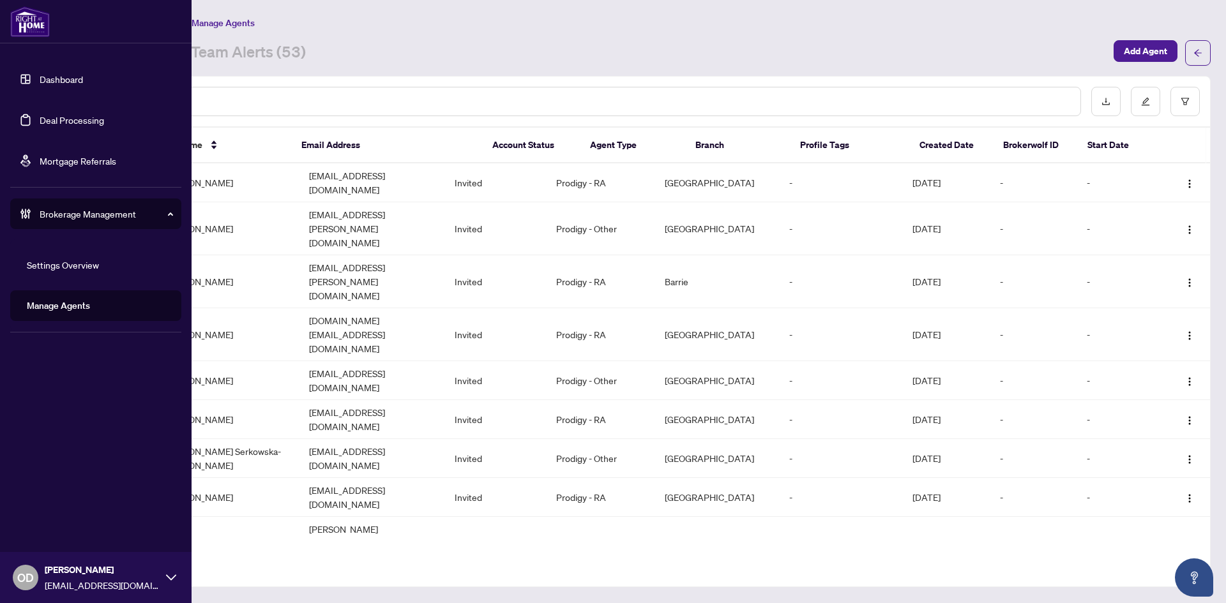
click at [43, 22] on img at bounding box center [30, 21] width 40 height 31
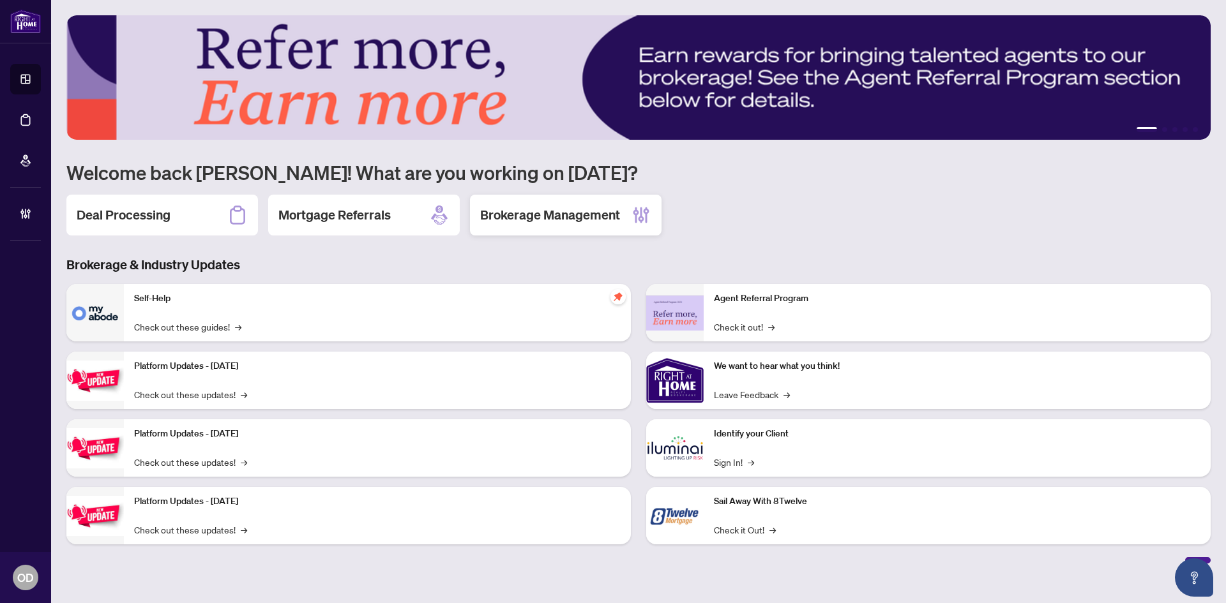
click at [579, 224] on h2 "Brokerage Management" at bounding box center [550, 215] width 140 height 18
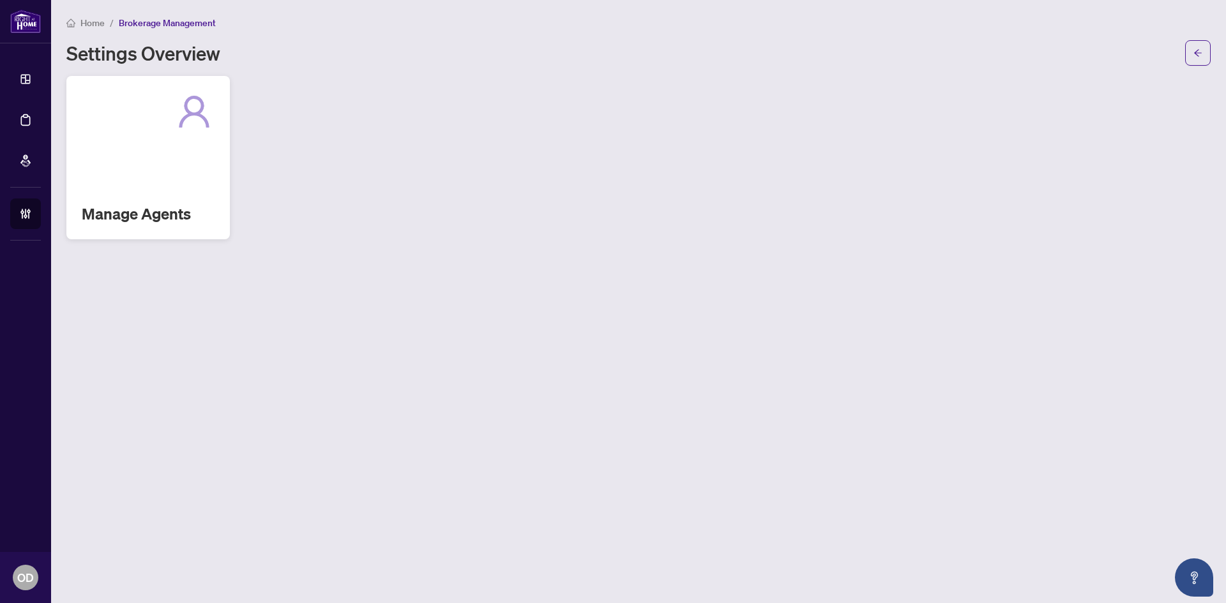
click at [129, 151] on div "Manage Agents" at bounding box center [147, 157] width 163 height 163
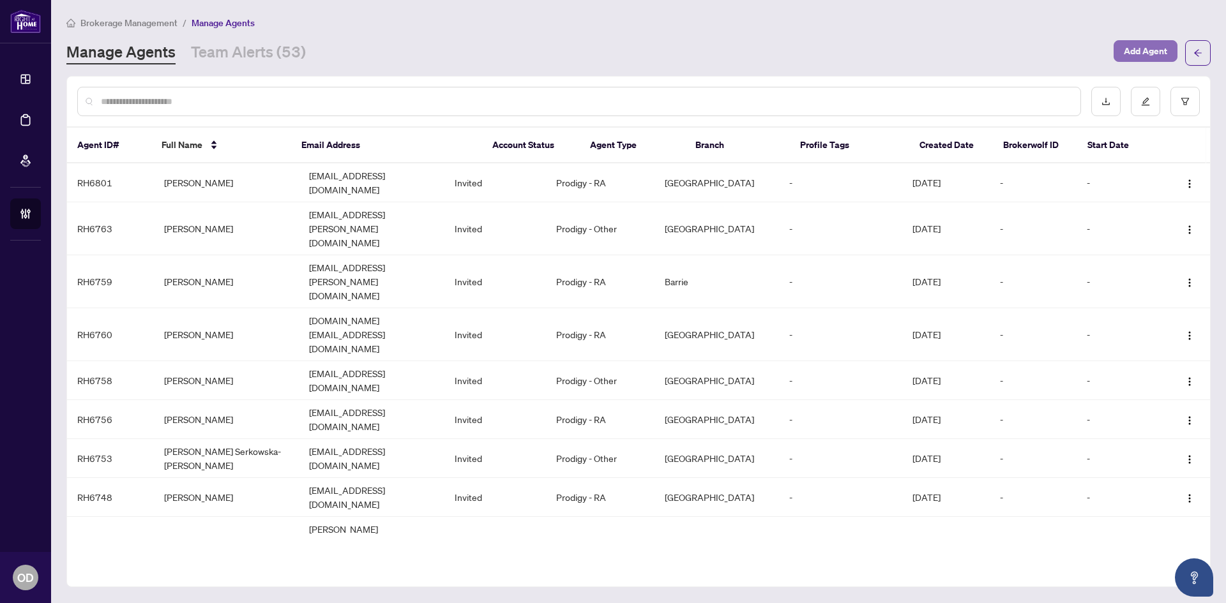
click at [1135, 41] on span "Add Agent" at bounding box center [1145, 51] width 43 height 20
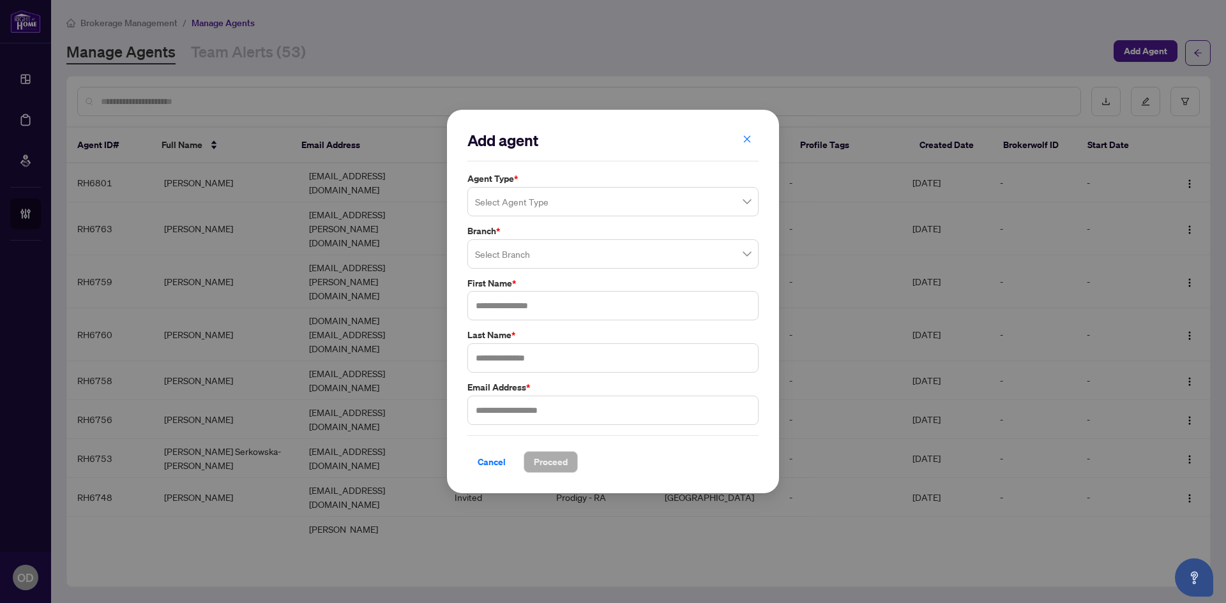
click at [559, 257] on input "search" at bounding box center [607, 256] width 264 height 28
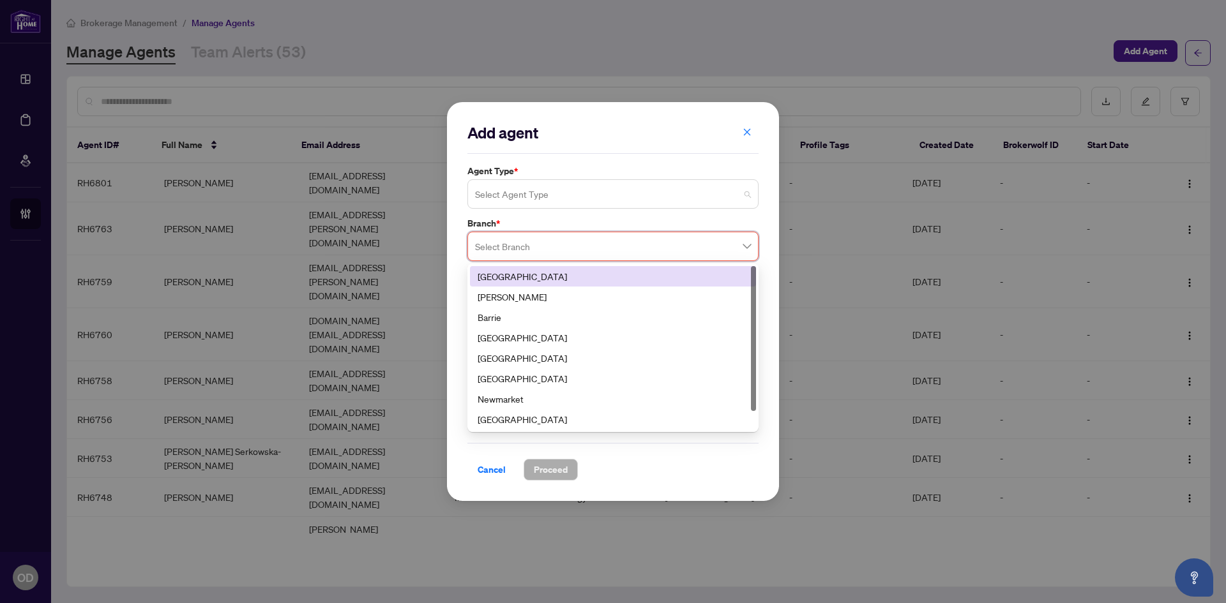
click at [538, 209] on input "search" at bounding box center [607, 196] width 264 height 28
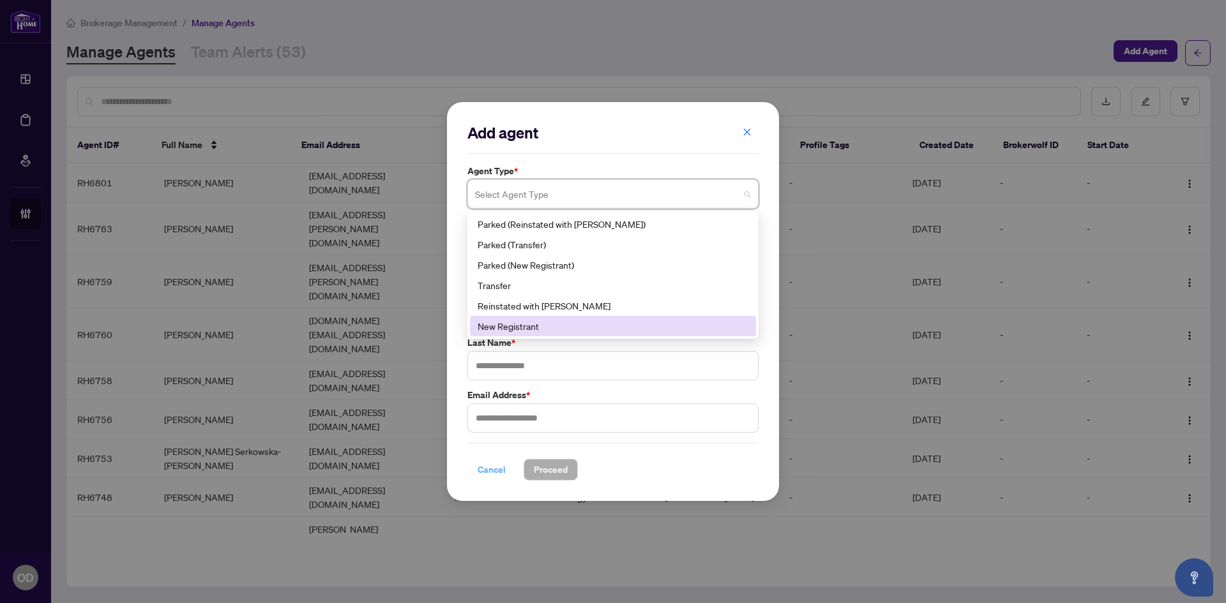
click at [495, 474] on span "Cancel" at bounding box center [492, 470] width 28 height 20
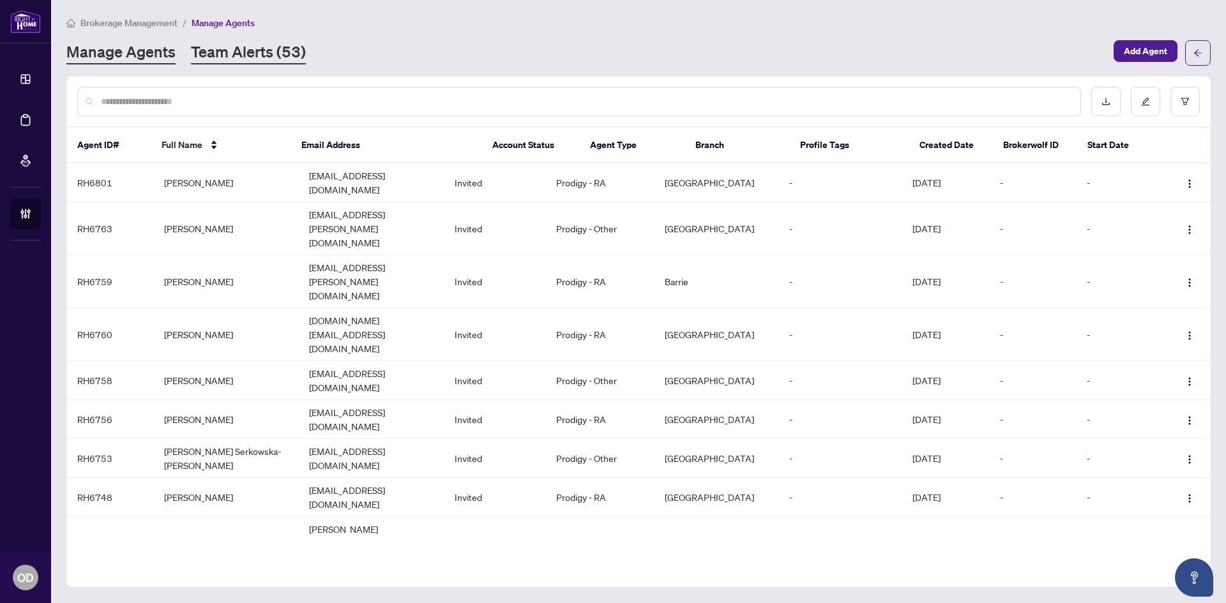
click at [251, 45] on link "Team Alerts (53)" at bounding box center [248, 53] width 115 height 23
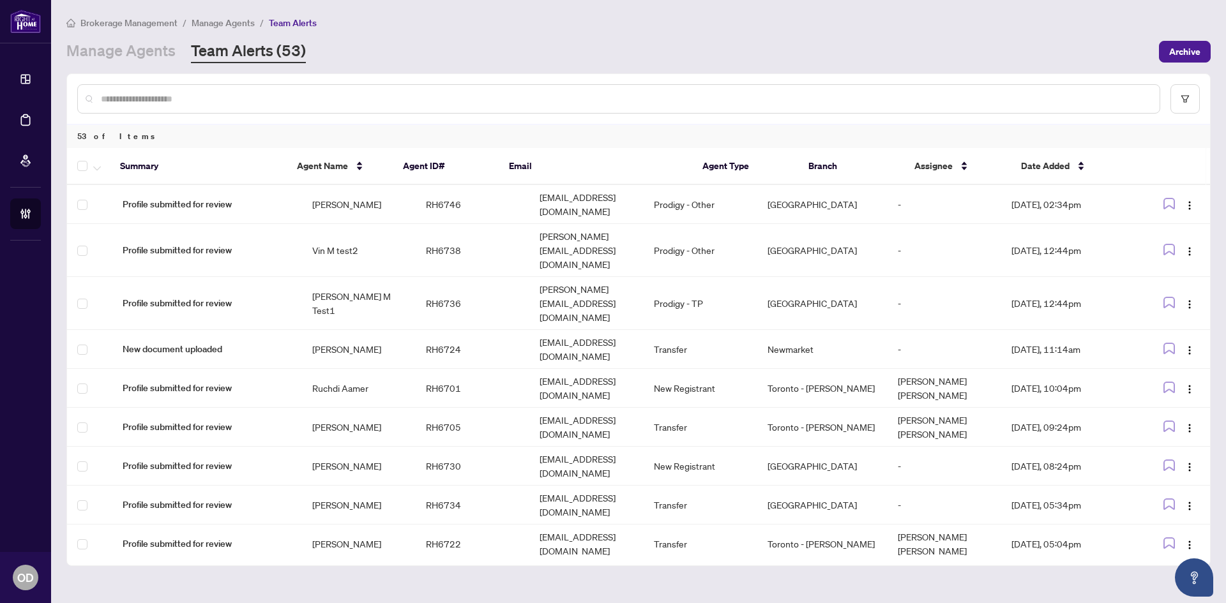
click at [150, 63] on main "Brokerage Management / Manage Agents / Team Alerts Manage Agents Team Alerts (5…" at bounding box center [638, 301] width 1175 height 603
click at [146, 47] on link "Manage Agents" at bounding box center [120, 51] width 109 height 23
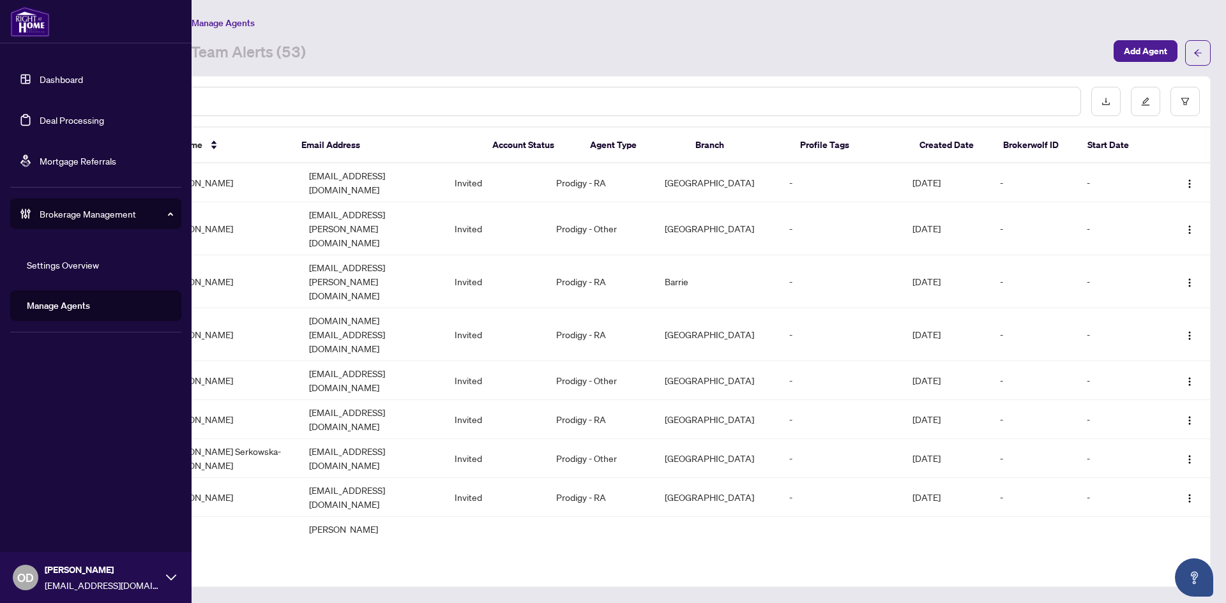
click at [77, 80] on link "Dashboard" at bounding box center [61, 78] width 43 height 11
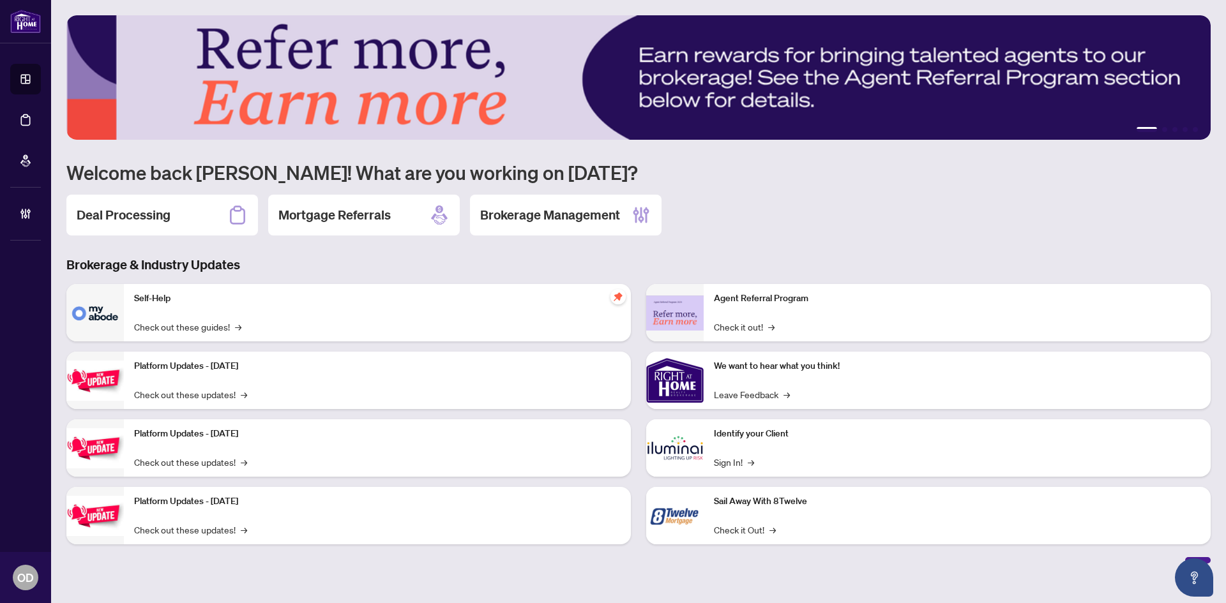
click at [231, 225] on icon at bounding box center [237, 215] width 20 height 20
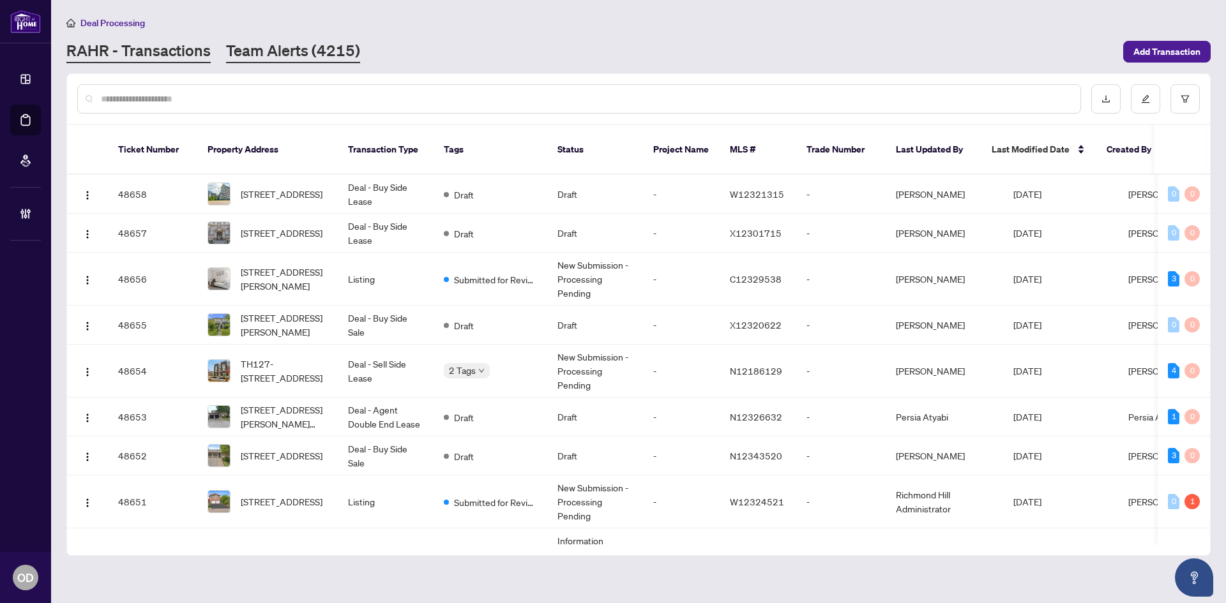
click at [334, 49] on link "Team Alerts (4215)" at bounding box center [293, 51] width 134 height 23
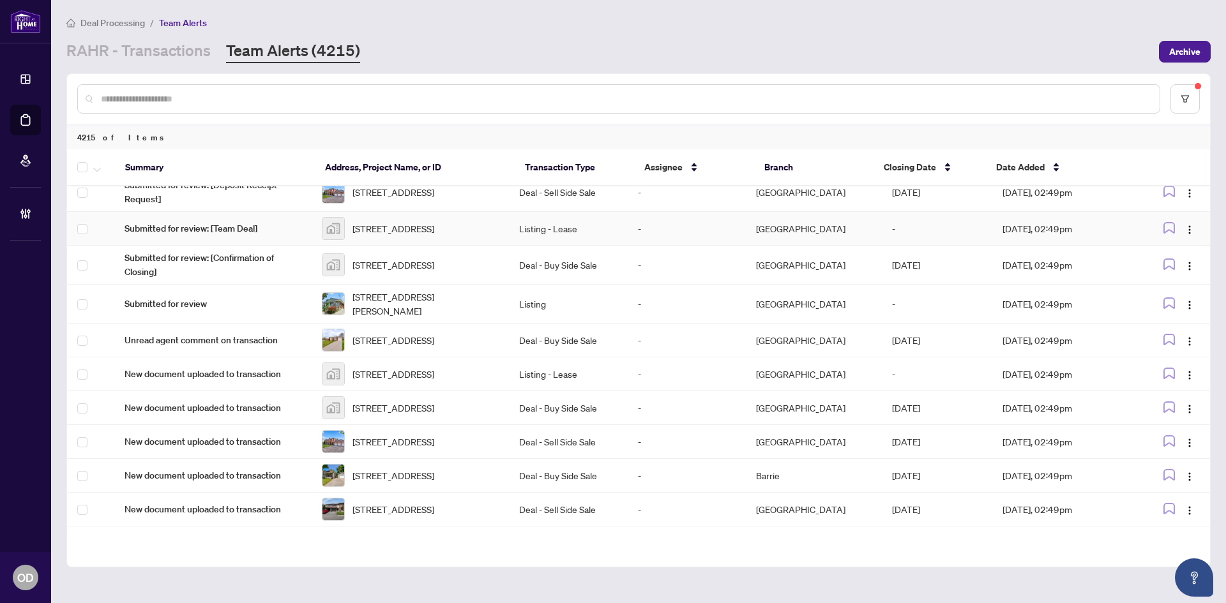
scroll to position [398, 0]
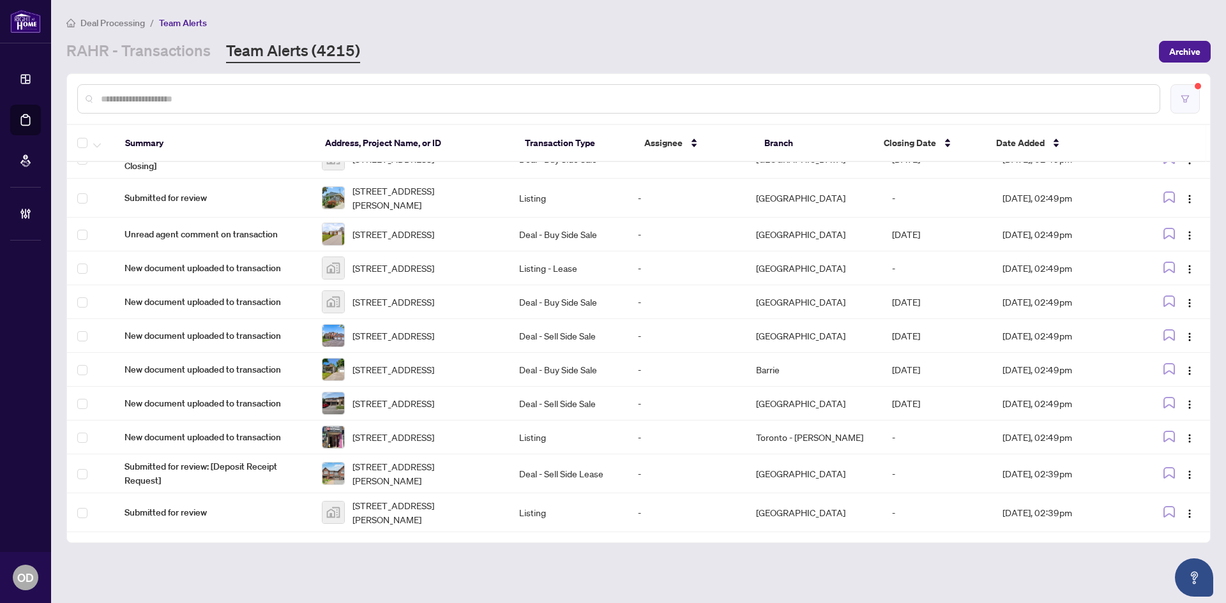
click at [1183, 102] on icon "filter" at bounding box center [1185, 99] width 9 height 9
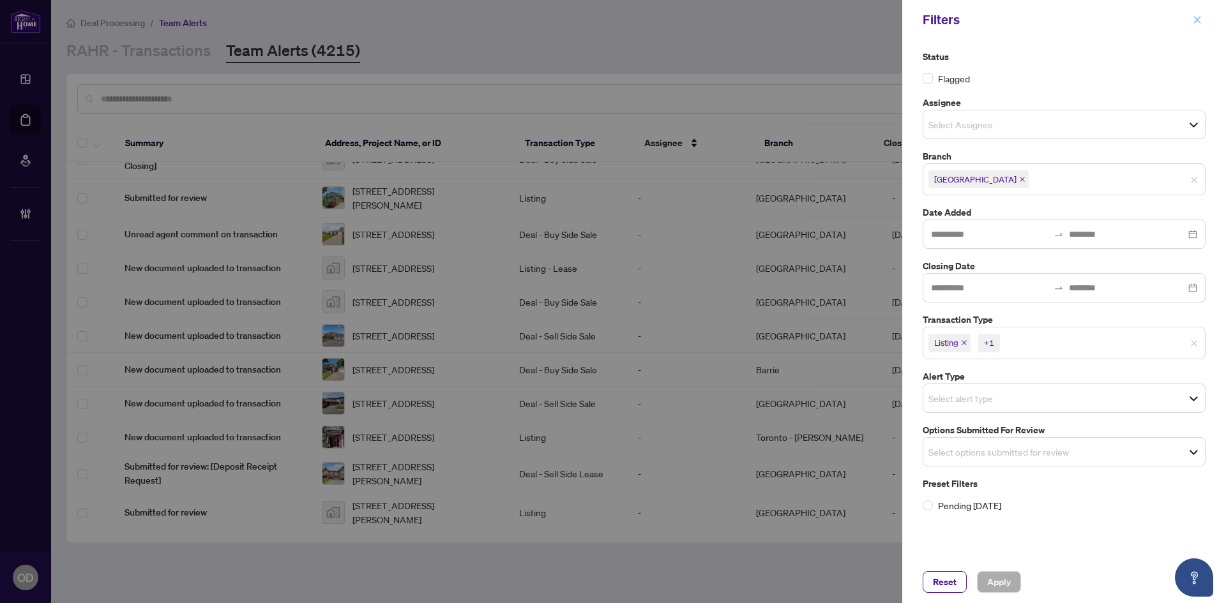
click at [1204, 12] on div "Filters" at bounding box center [1064, 20] width 324 height 40
click at [1200, 19] on icon "close" at bounding box center [1197, 19] width 9 height 9
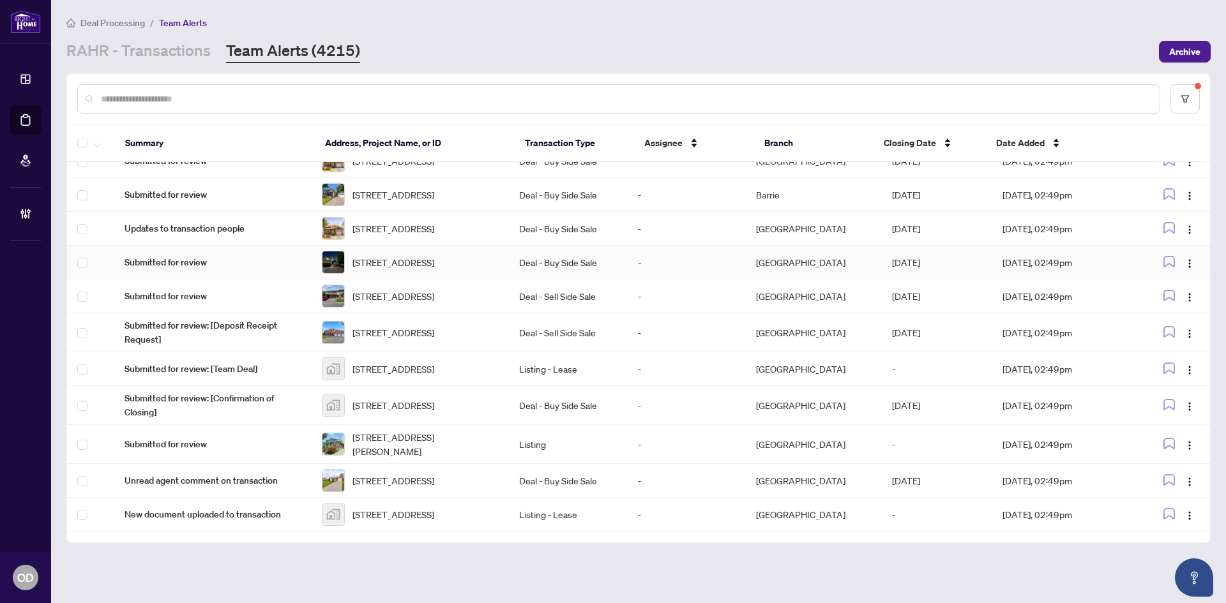
scroll to position [0, 0]
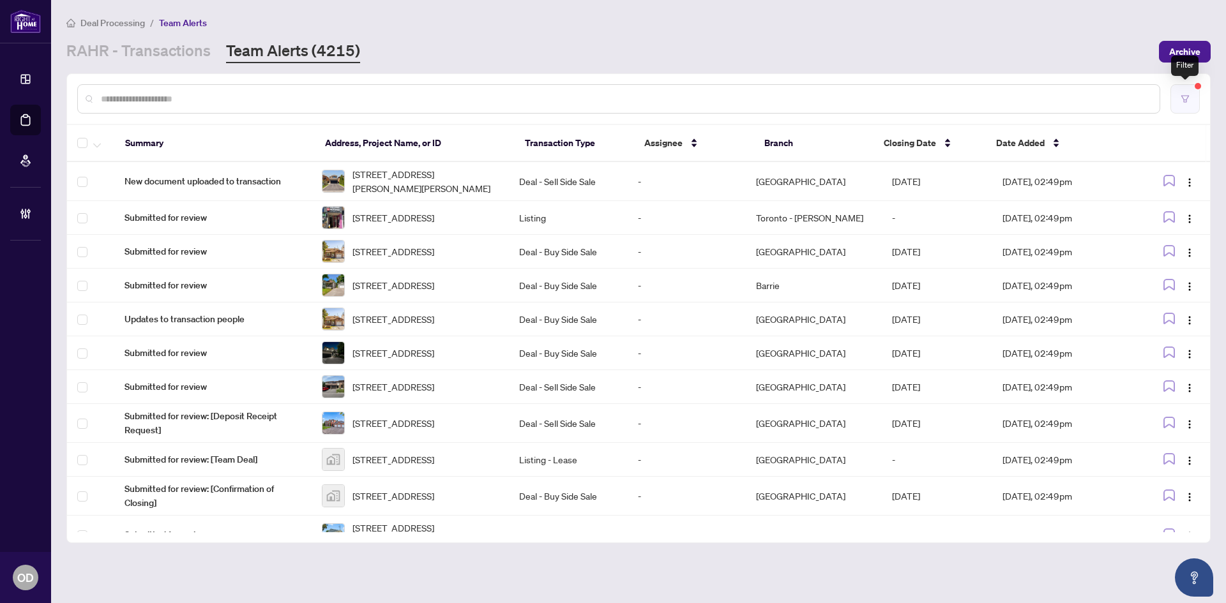
click at [1183, 98] on icon "filter" at bounding box center [1185, 99] width 9 height 9
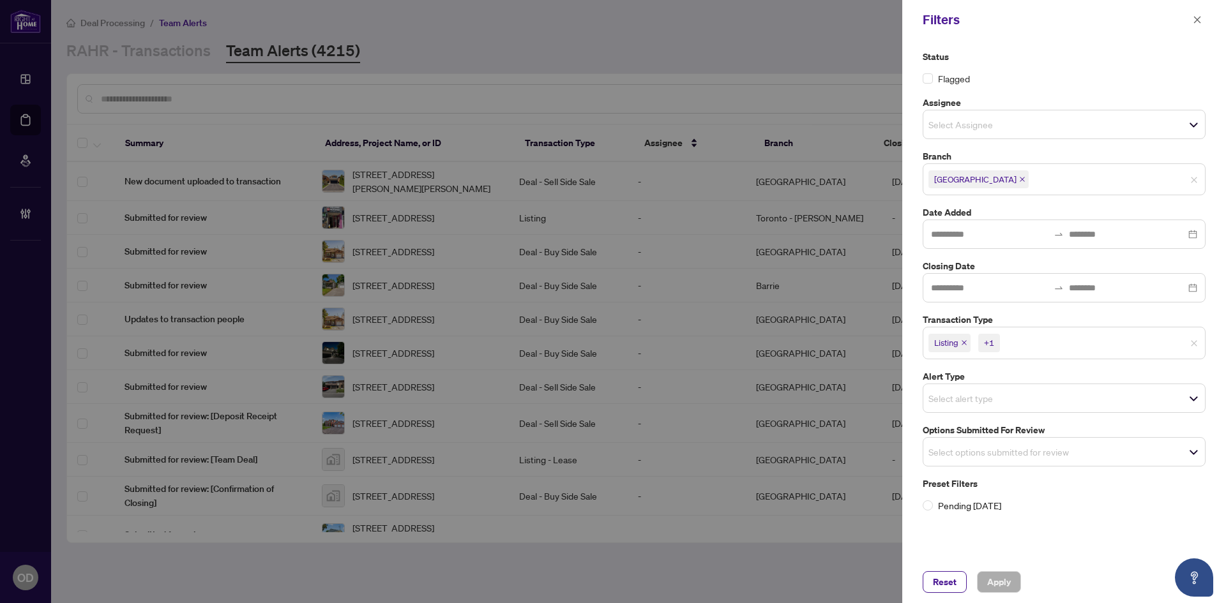
click at [1020, 179] on icon "close" at bounding box center [1022, 179] width 5 height 5
click at [997, 582] on span "Apply" at bounding box center [999, 582] width 24 height 20
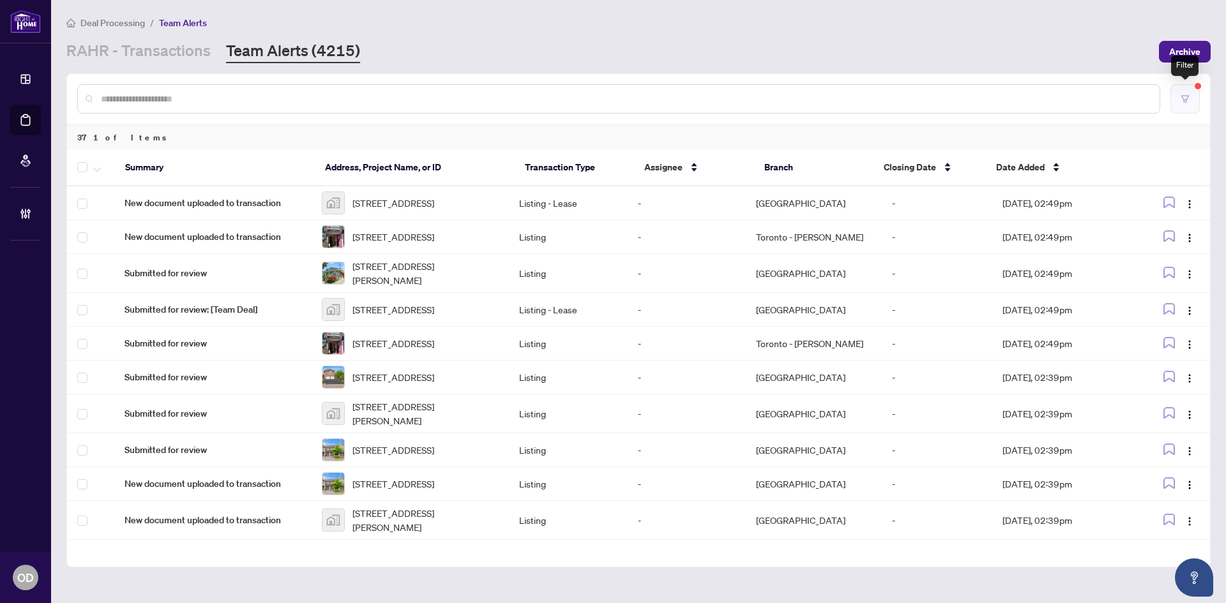
click at [1178, 94] on button "button" at bounding box center [1184, 98] width 29 height 29
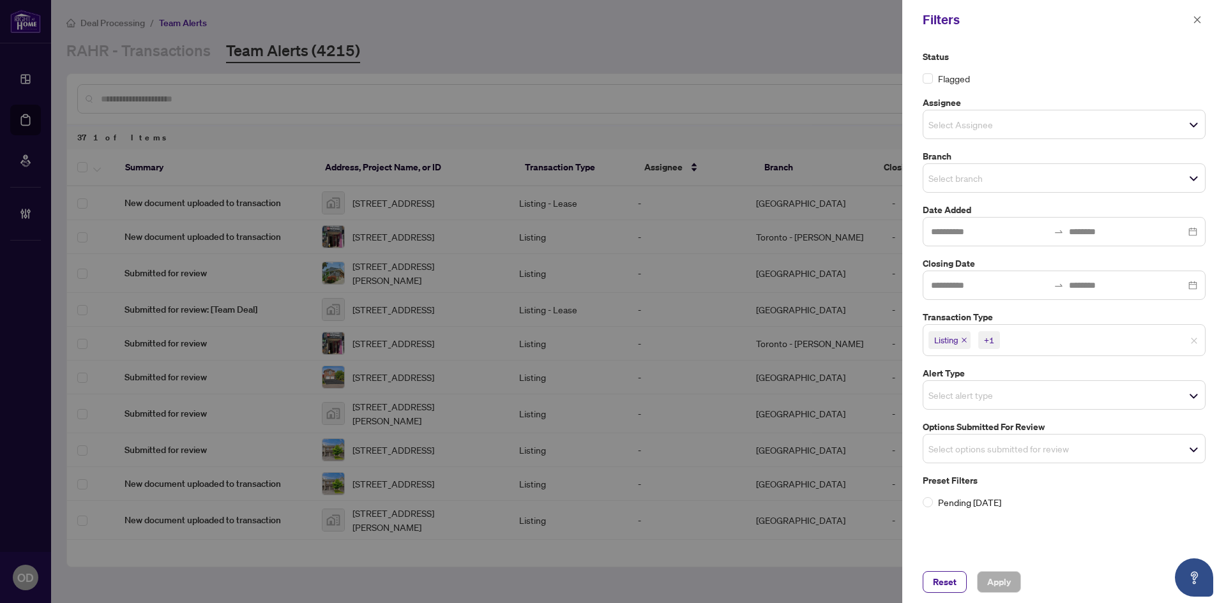
click at [1002, 183] on input "search" at bounding box center [972, 177] width 89 height 15
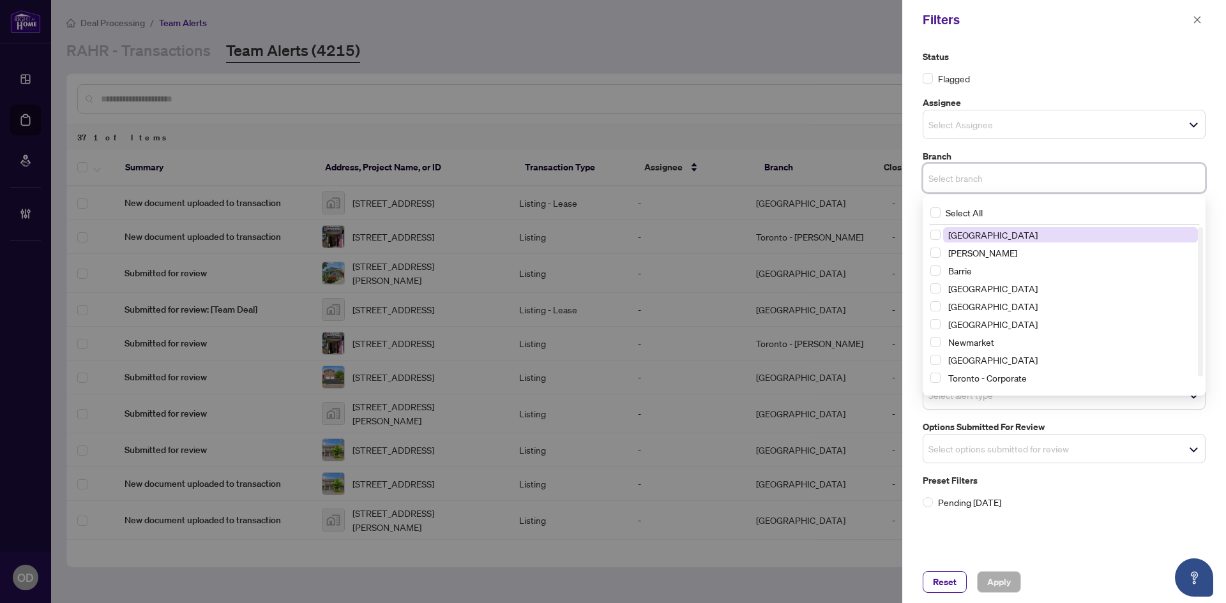
click at [999, 236] on span "Richmond Hill" at bounding box center [992, 234] width 89 height 11
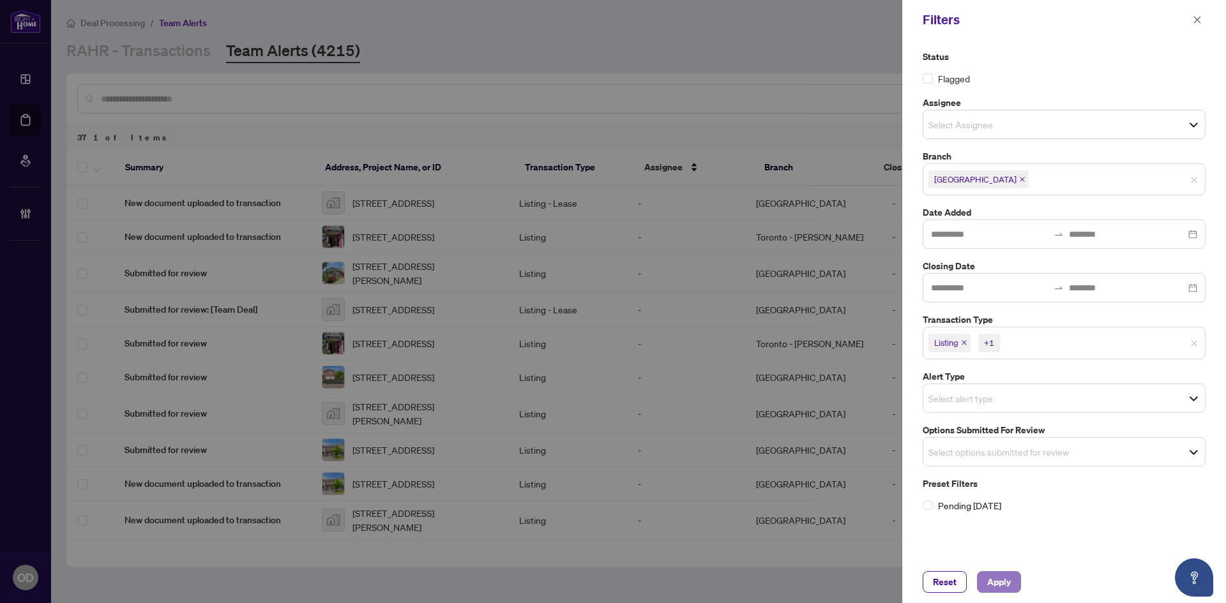
click at [999, 581] on span "Apply" at bounding box center [999, 582] width 24 height 20
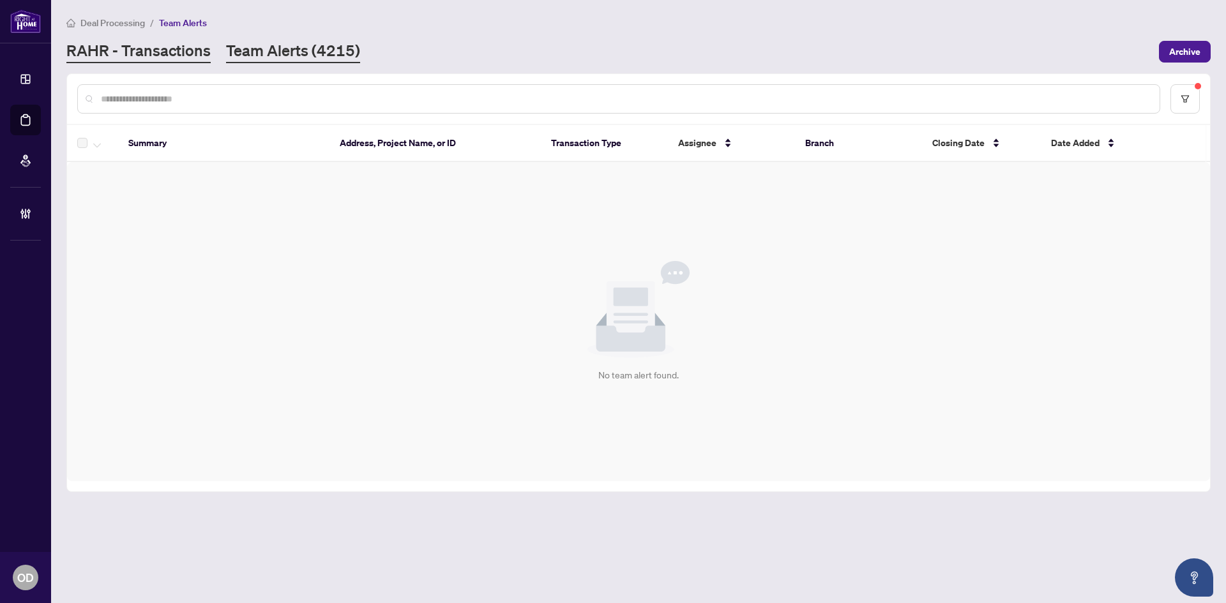
click at [185, 52] on link "RAHR - Transactions" at bounding box center [138, 51] width 144 height 23
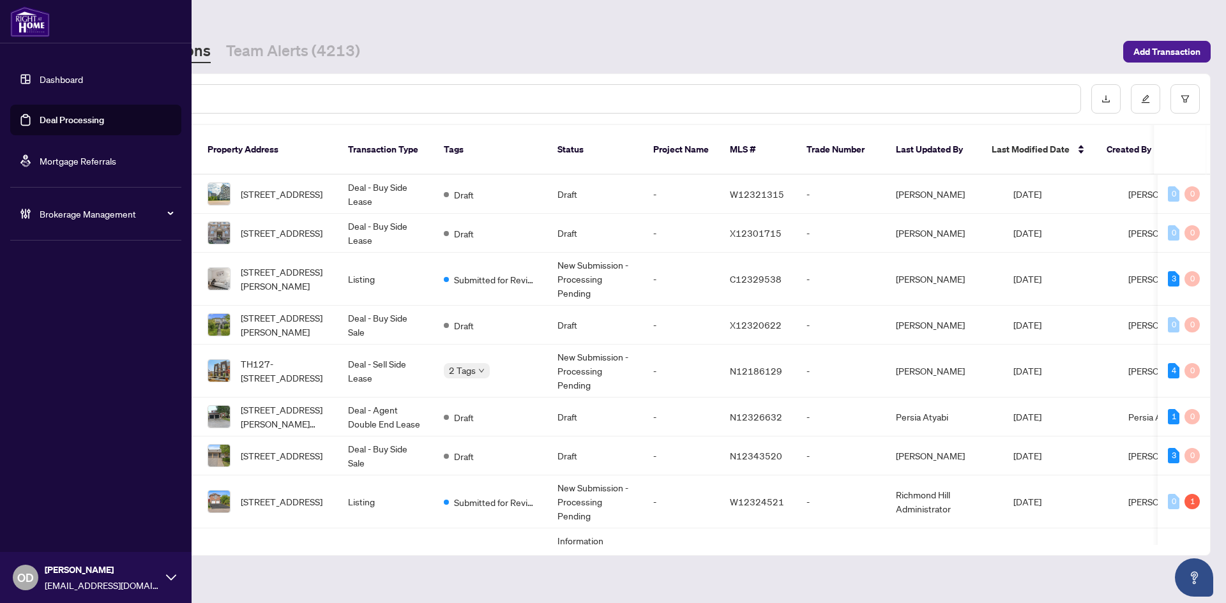
click at [29, 22] on img at bounding box center [30, 21] width 40 height 31
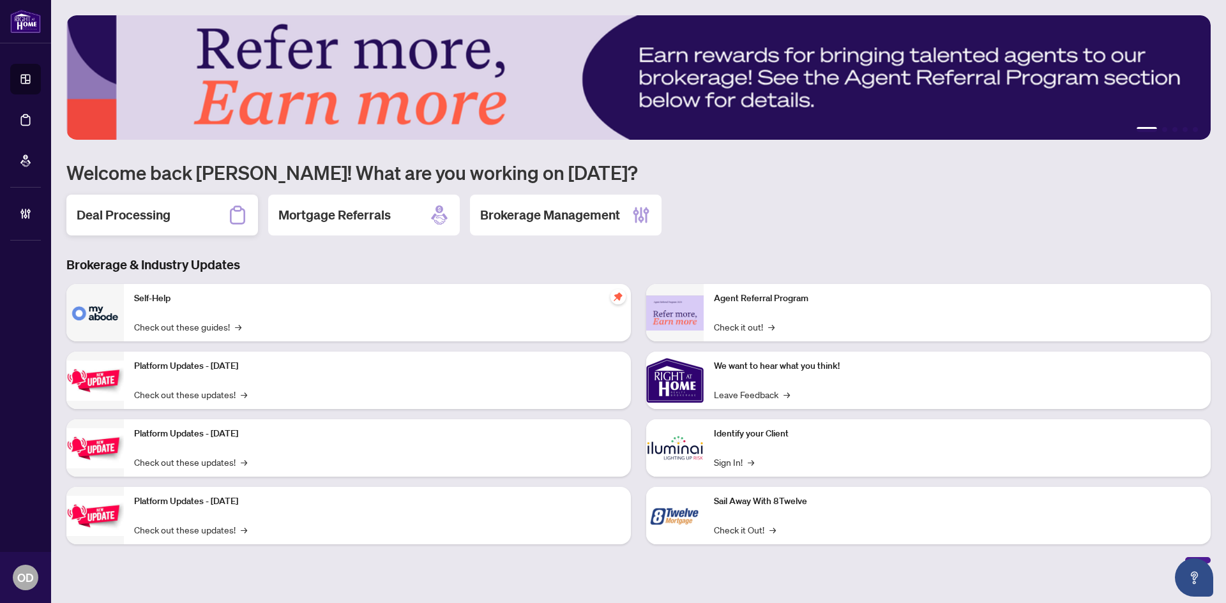
click at [158, 215] on h2 "Deal Processing" at bounding box center [124, 215] width 94 height 18
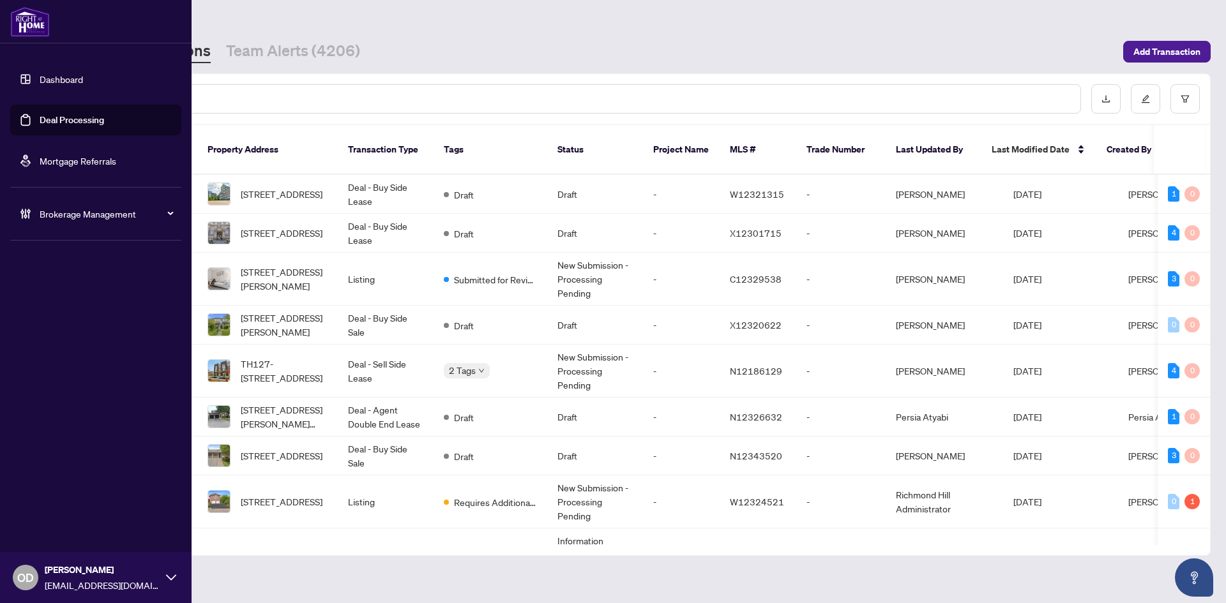
click at [70, 204] on div "Brokerage Management" at bounding box center [95, 214] width 171 height 31
click at [70, 311] on link "Manage Agents" at bounding box center [58, 305] width 63 height 11
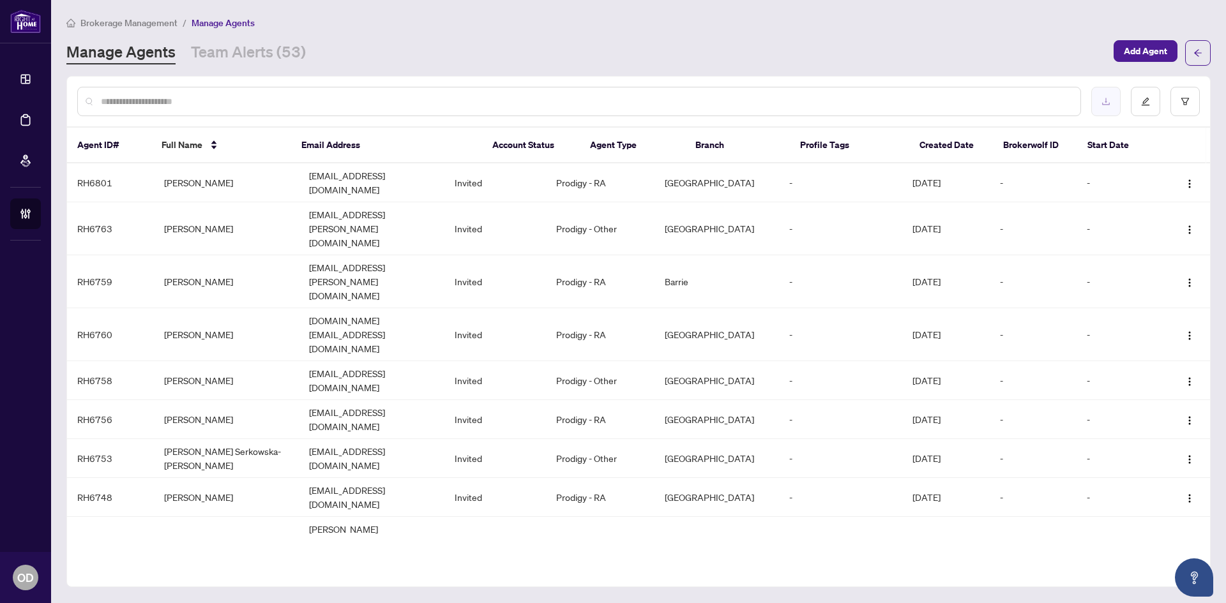
click at [1115, 112] on button "button" at bounding box center [1105, 101] width 29 height 29
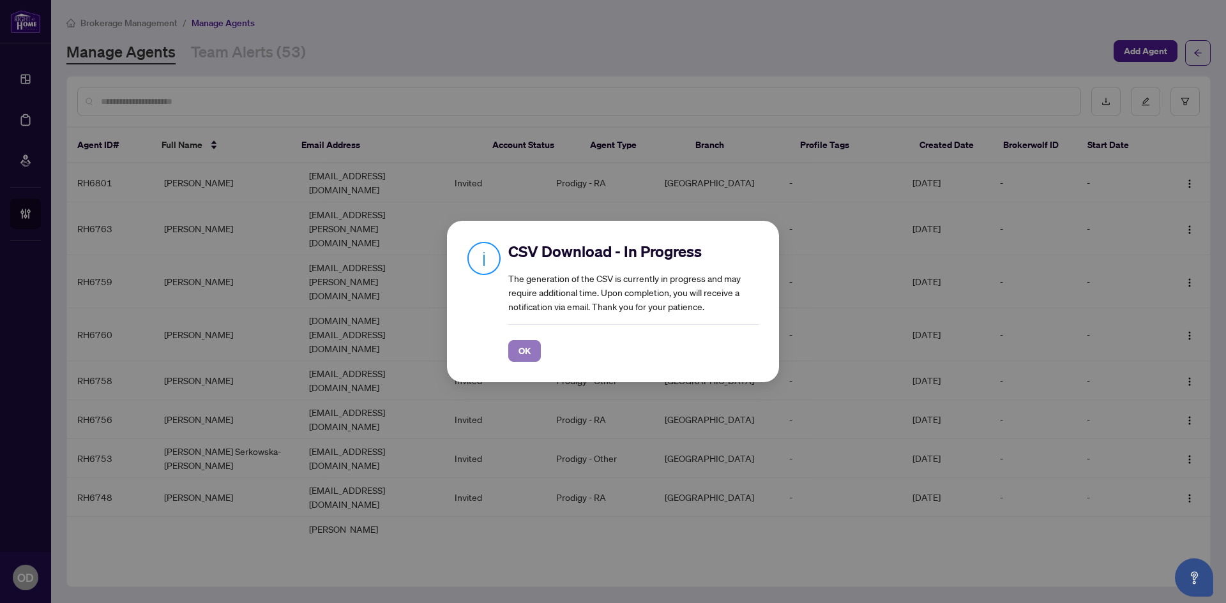
click at [534, 347] on button "OK" at bounding box center [524, 351] width 33 height 22
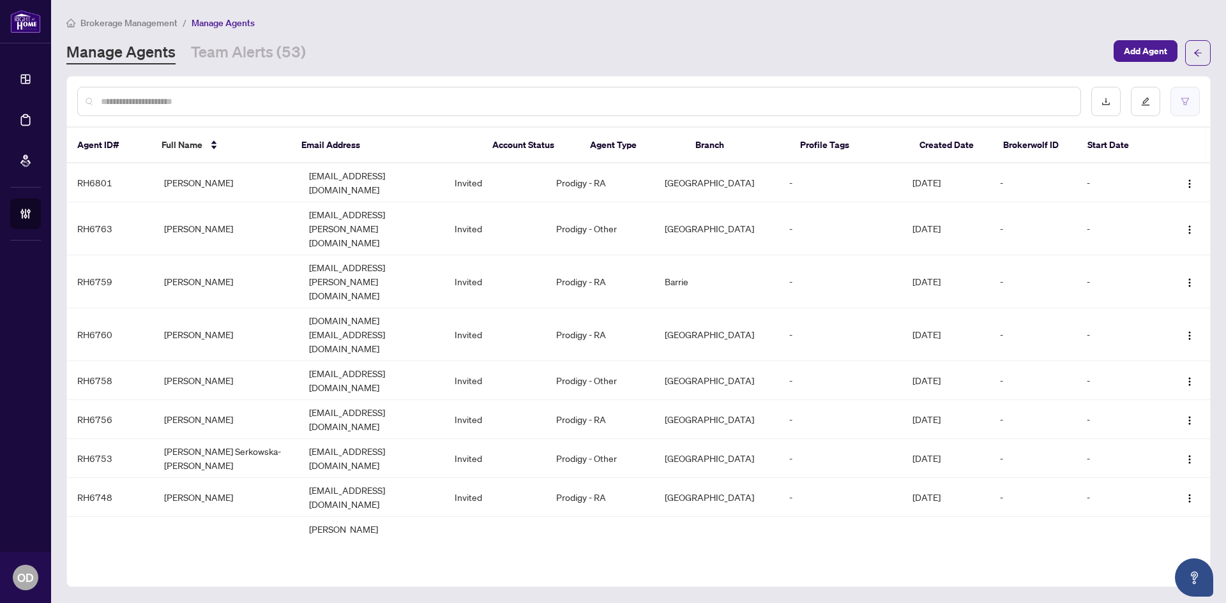
click at [1183, 95] on button "button" at bounding box center [1184, 101] width 29 height 29
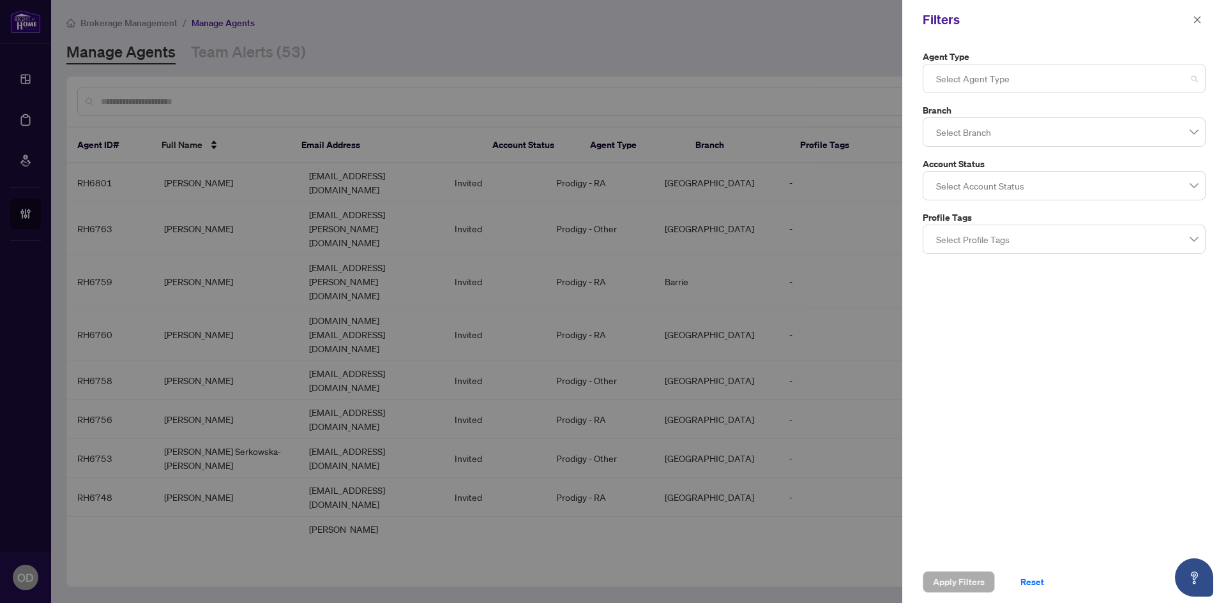
drag, startPoint x: 1151, startPoint y: 68, endPoint x: 1151, endPoint y: 75, distance: 7.0
click at [1151, 73] on div at bounding box center [1064, 78] width 266 height 23
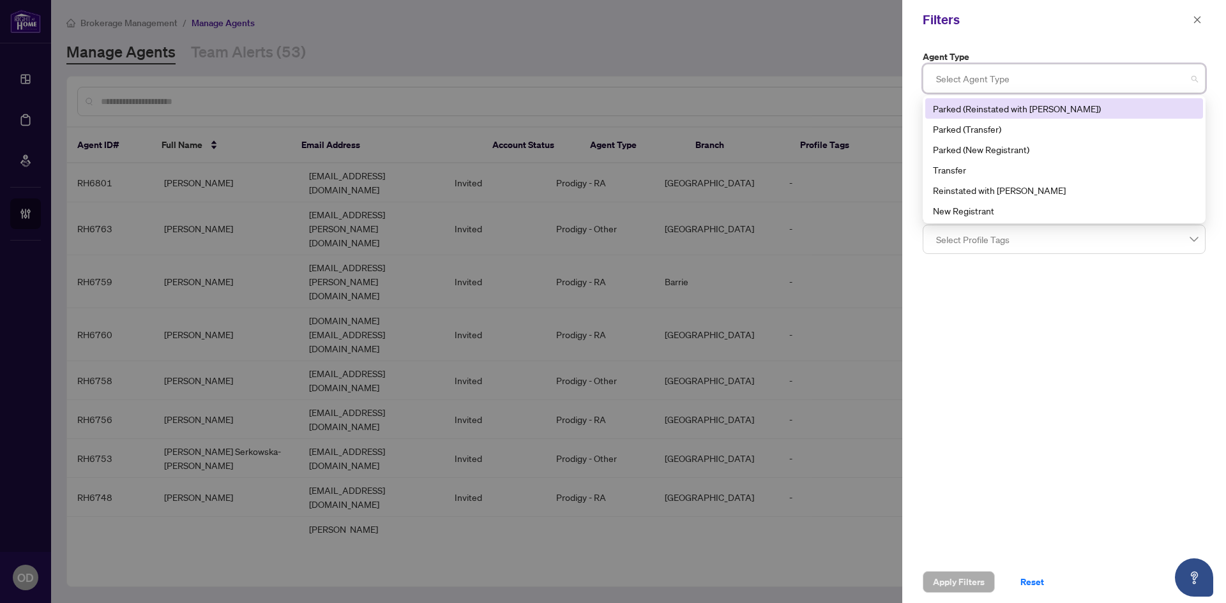
click at [1149, 80] on div at bounding box center [1064, 78] width 266 height 23
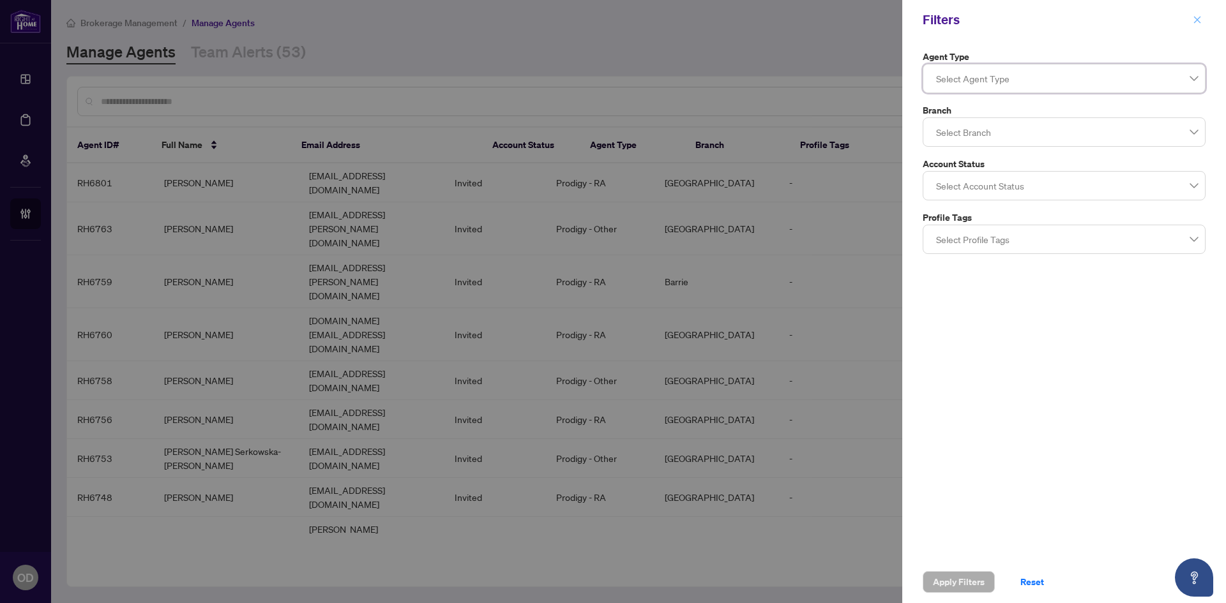
click at [1197, 15] on icon "close" at bounding box center [1197, 19] width 9 height 9
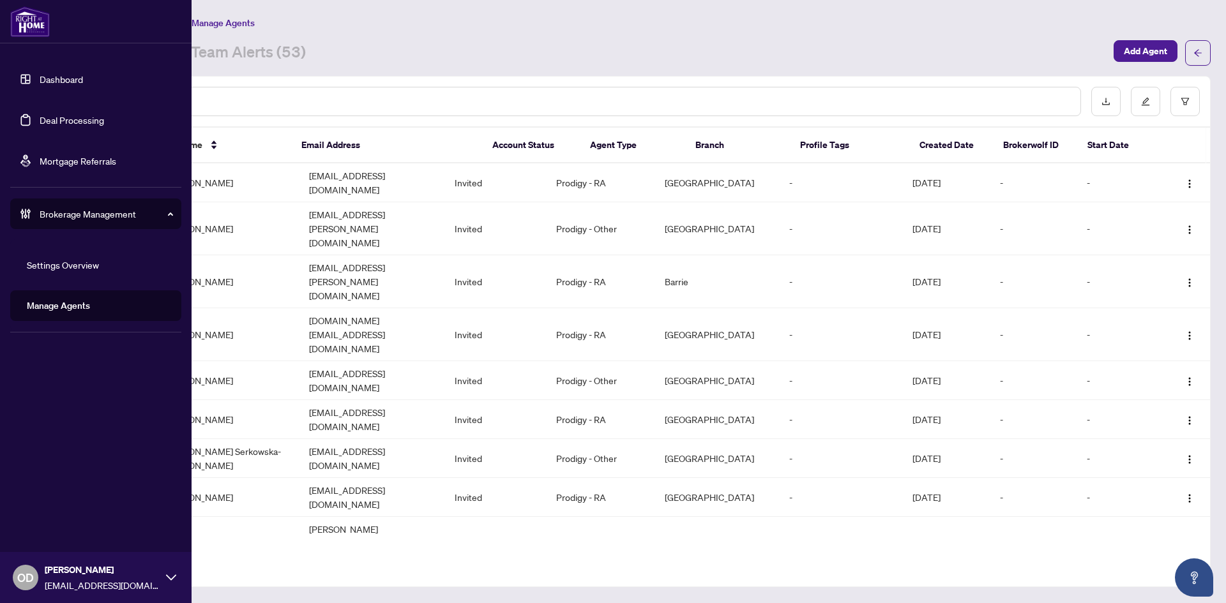
click at [40, 85] on link "Dashboard" at bounding box center [61, 78] width 43 height 11
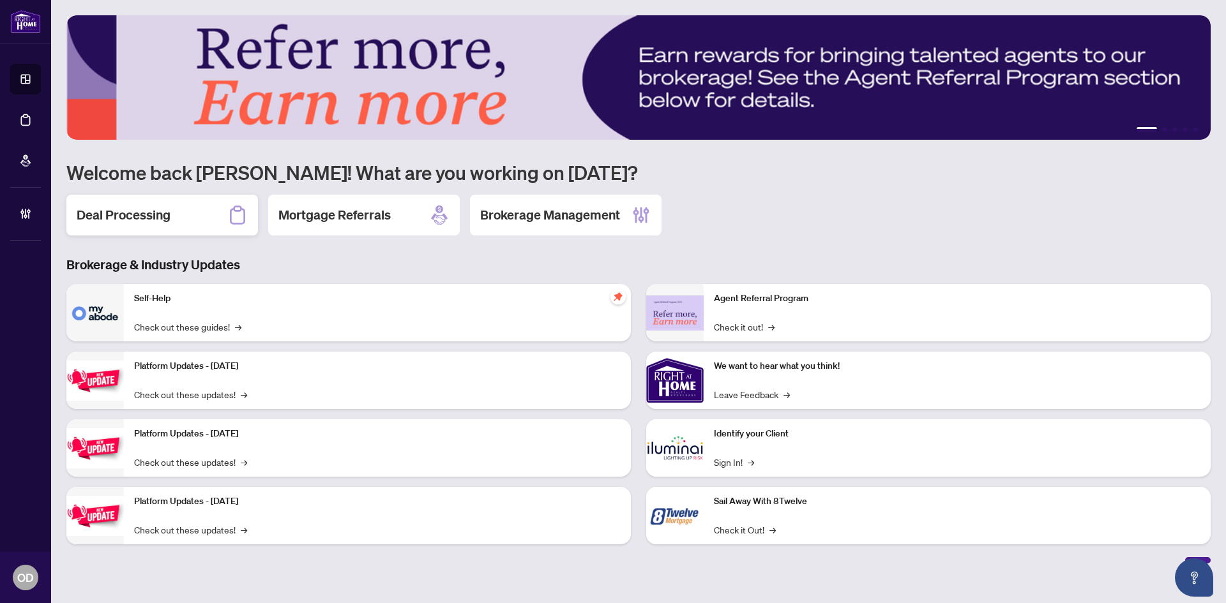
click at [125, 204] on div "Deal Processing" at bounding box center [162, 215] width 192 height 41
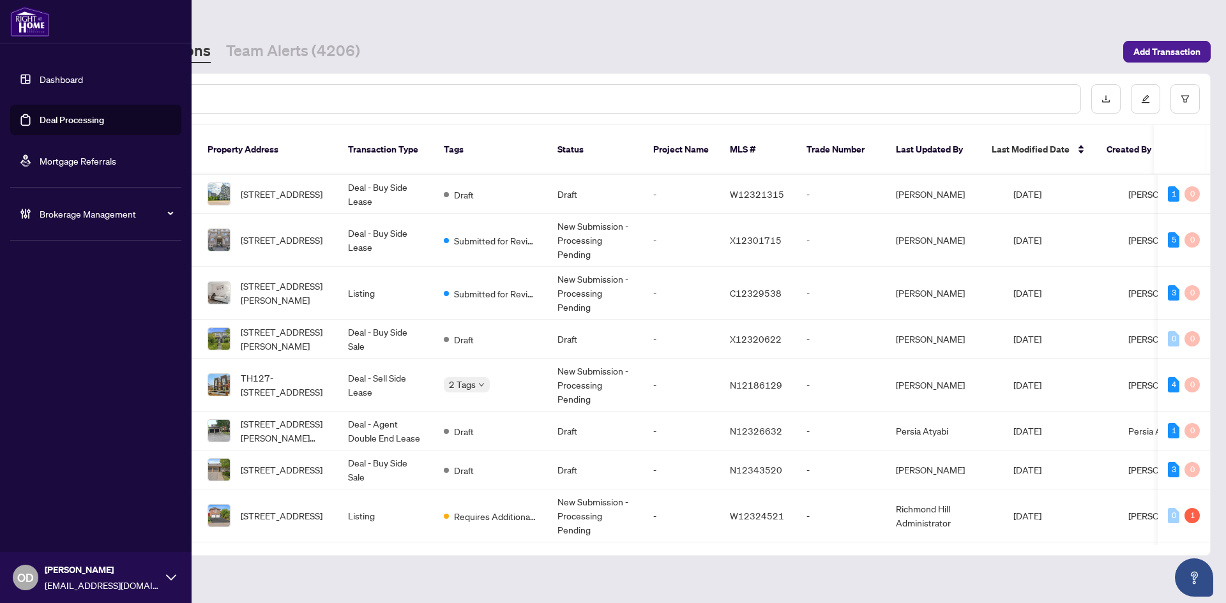
click at [89, 425] on div "Dashboard Deal Processing Mortgage Referrals Brokerage Management OD Olivia Di …" at bounding box center [96, 301] width 192 height 603
click at [51, 397] on div "Dashboard Deal Processing Mortgage Referrals Brokerage Management OD Olivia Di …" at bounding box center [96, 301] width 192 height 603
click at [48, 379] on div "Dashboard Deal Processing Mortgage Referrals Brokerage Management OD Olivia Di …" at bounding box center [96, 301] width 192 height 603
click at [42, 211] on span "Brokerage Management" at bounding box center [106, 214] width 133 height 14
click at [59, 262] on link "Settings Overview" at bounding box center [63, 264] width 72 height 11
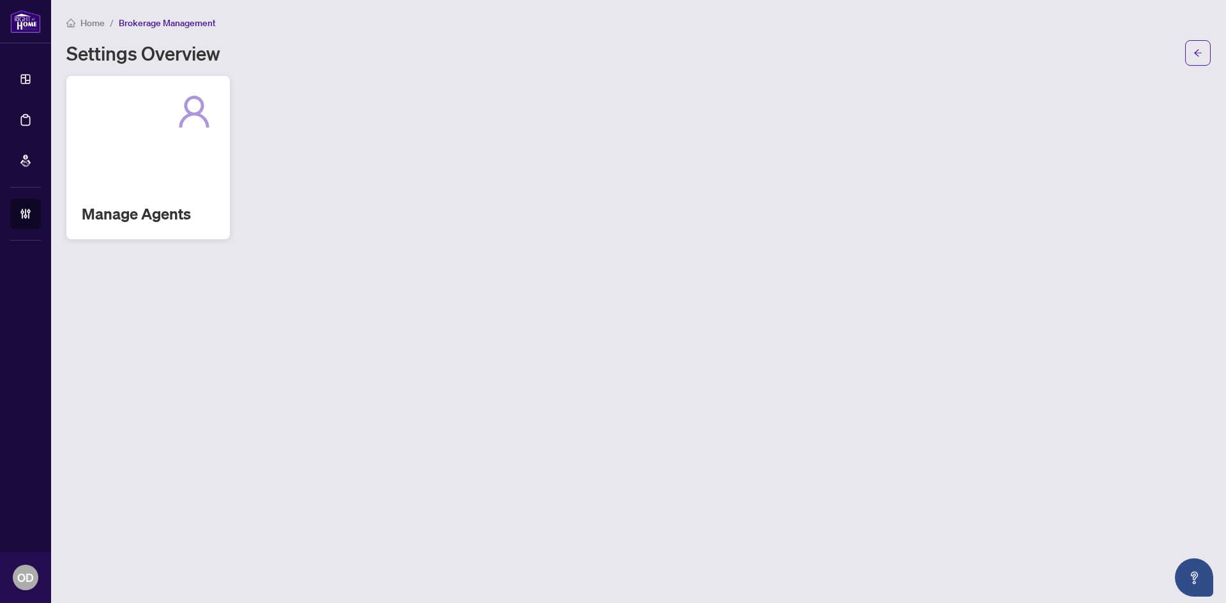
click at [162, 177] on div "Manage Agents" at bounding box center [147, 157] width 163 height 163
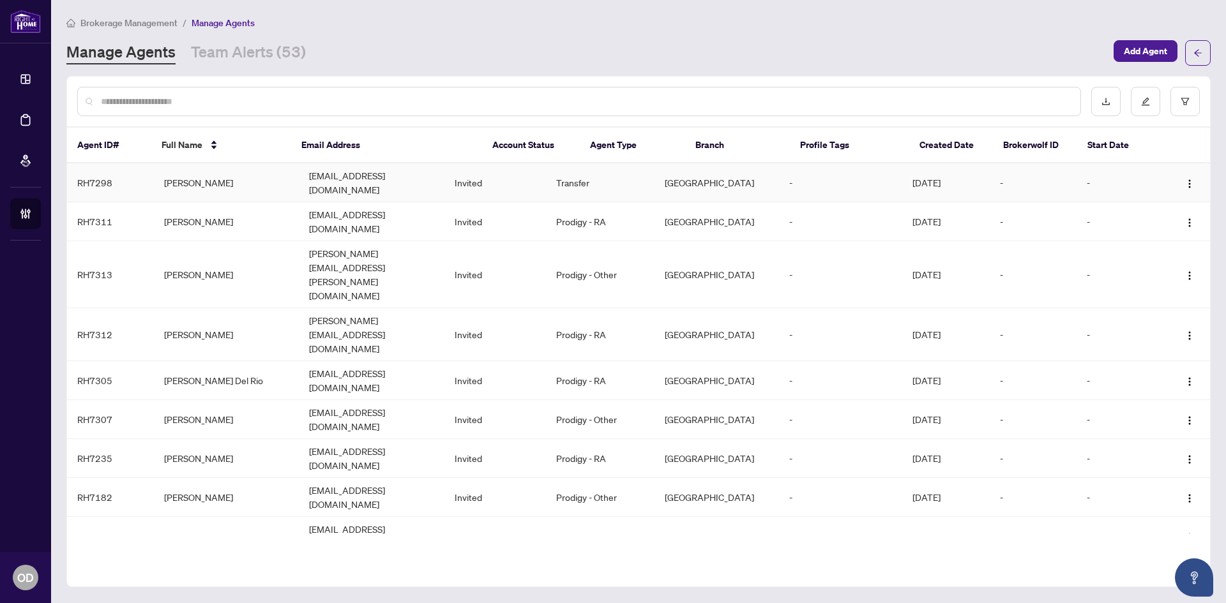
click at [444, 178] on td "vakeesanthevanathan@hotmail.com" at bounding box center [371, 182] width 145 height 39
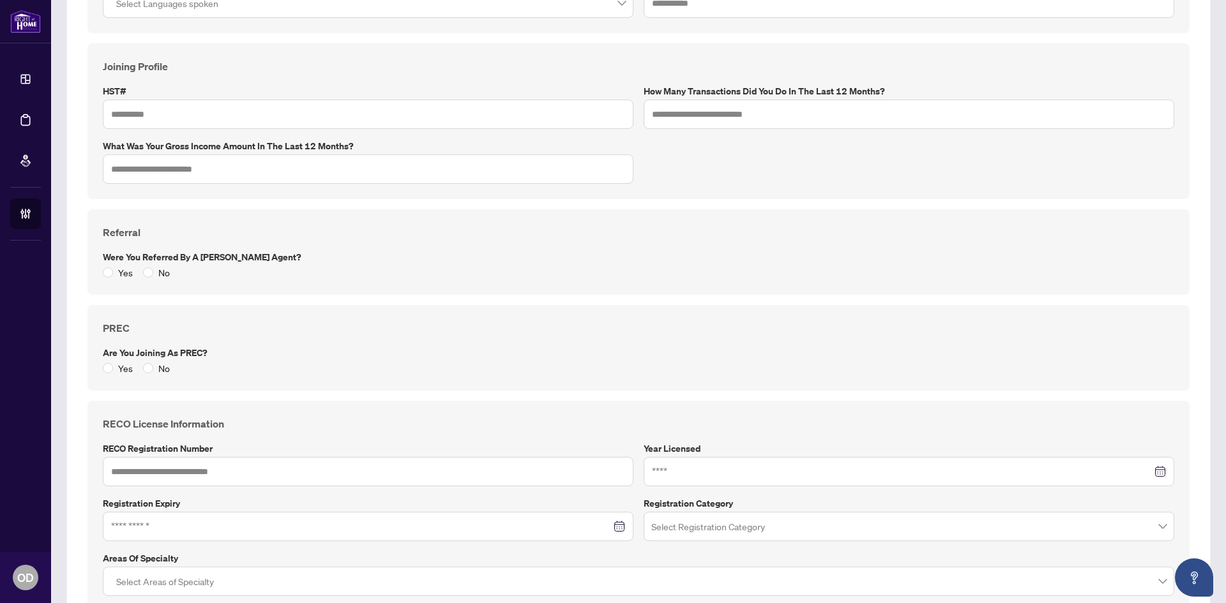
scroll to position [511, 0]
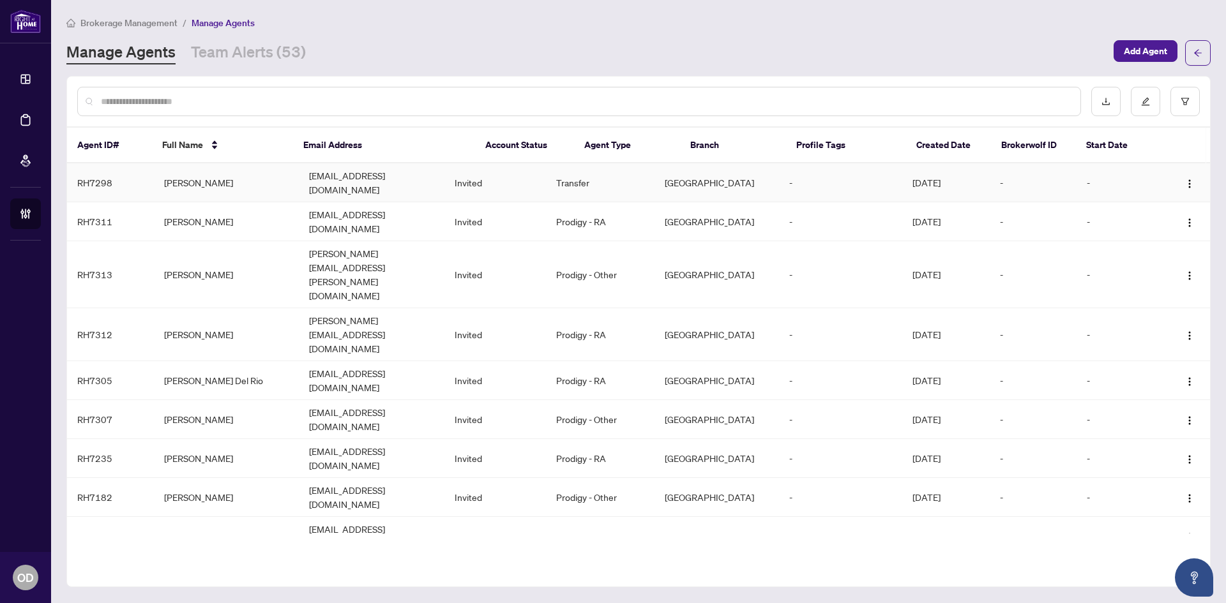
click at [325, 186] on td "vakeesanthevanathan@hotmail.com" at bounding box center [371, 182] width 145 height 39
click at [274, 57] on link "Team Alerts (53)" at bounding box center [248, 53] width 115 height 23
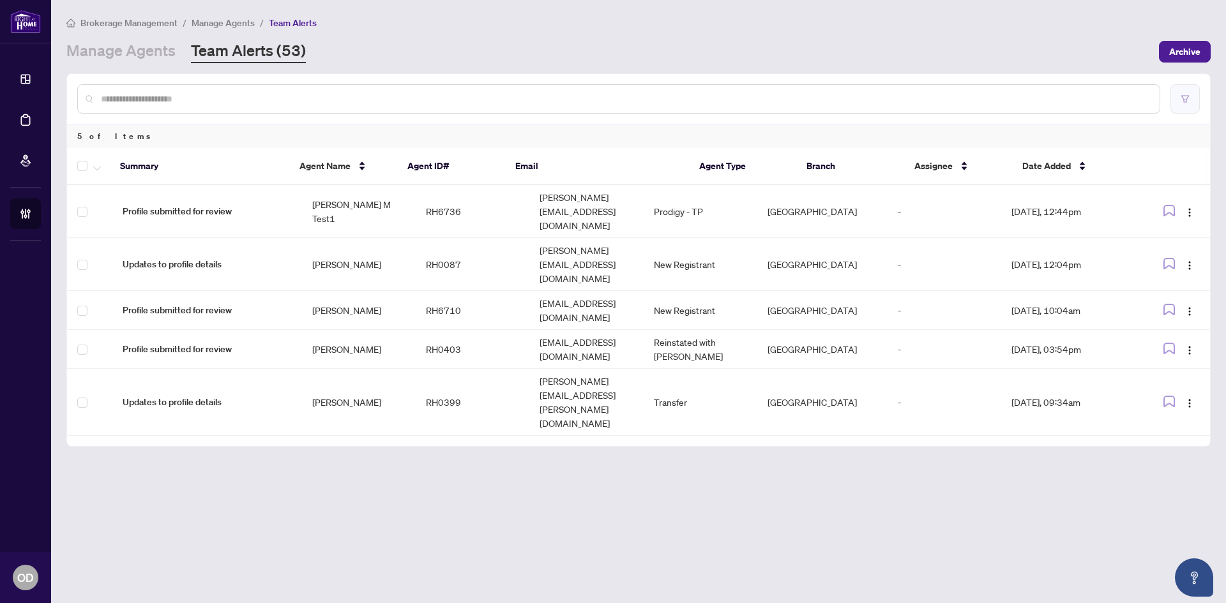
click at [1178, 100] on button "button" at bounding box center [1184, 98] width 29 height 29
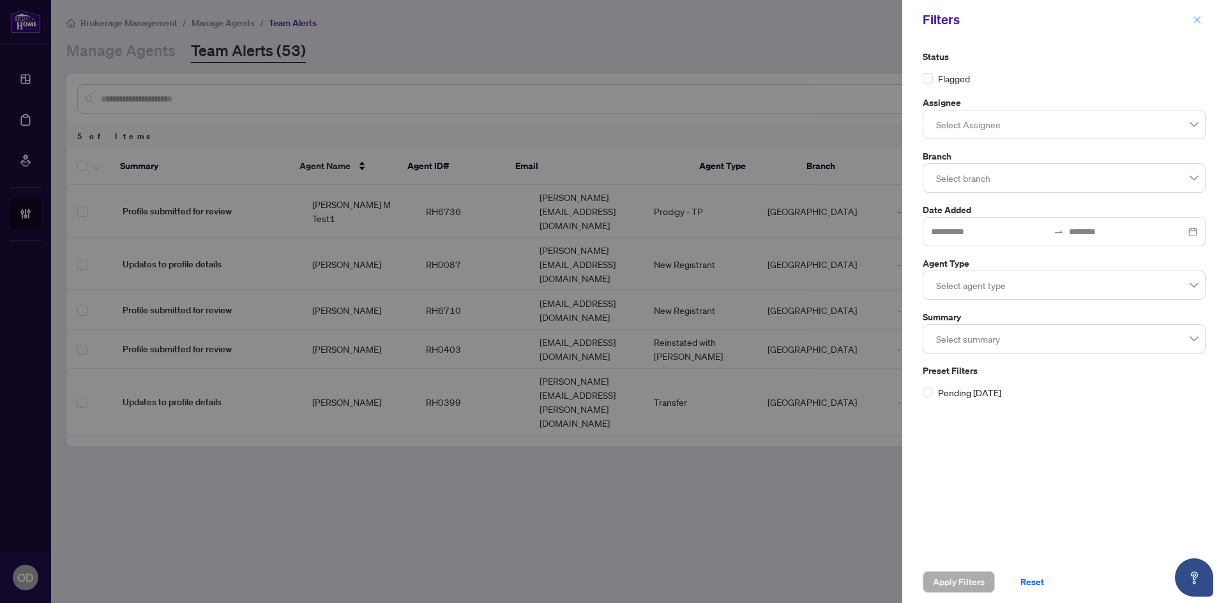
click at [1197, 18] on icon "close" at bounding box center [1197, 19] width 9 height 9
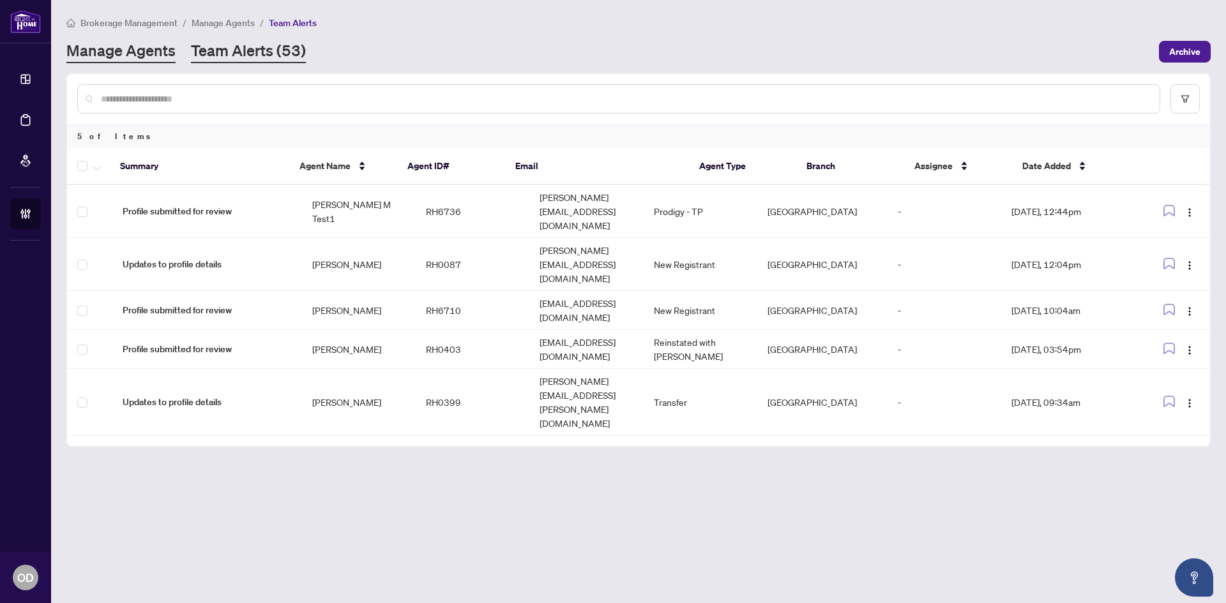
click at [152, 43] on link "Manage Agents" at bounding box center [120, 51] width 109 height 23
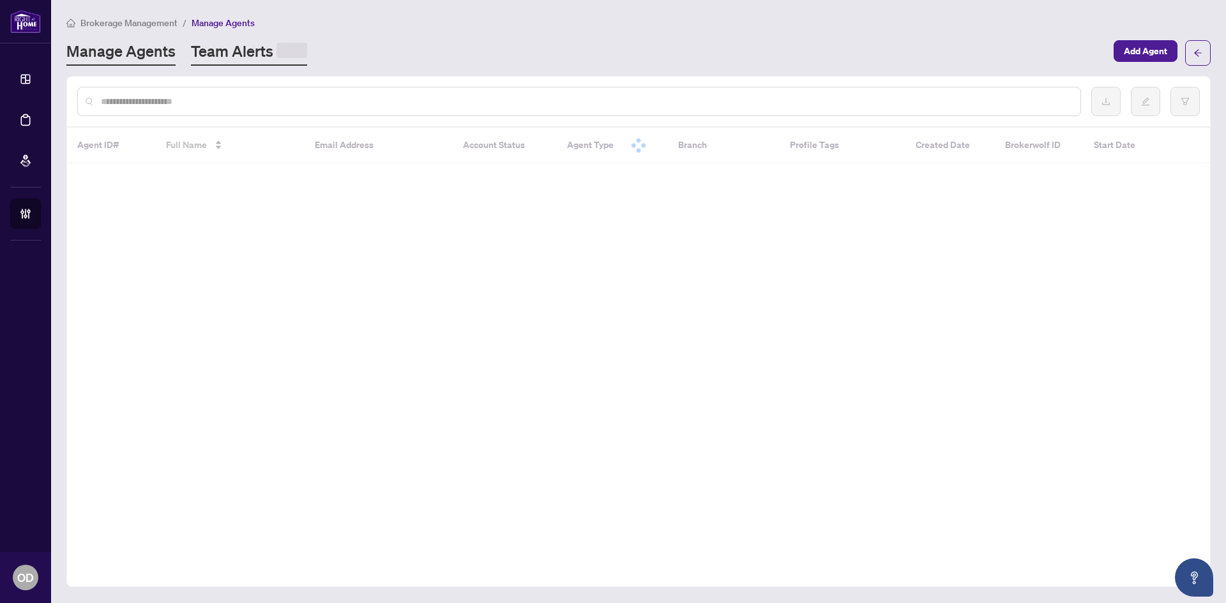
click at [272, 56] on link "Team Alerts" at bounding box center [249, 53] width 116 height 25
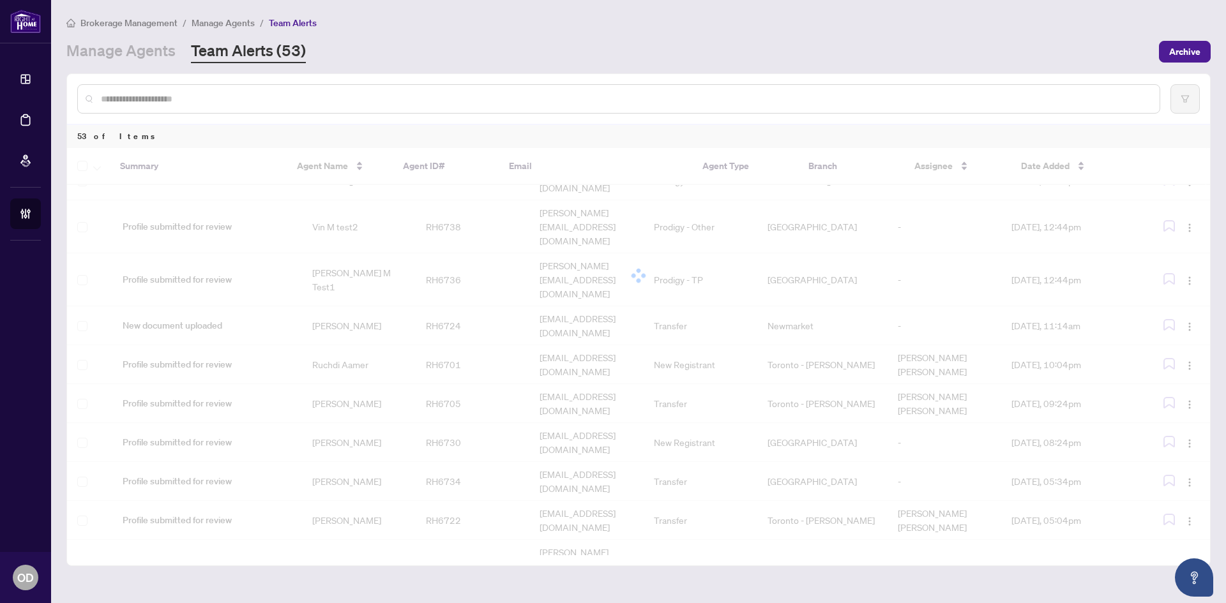
scroll to position [15, 0]
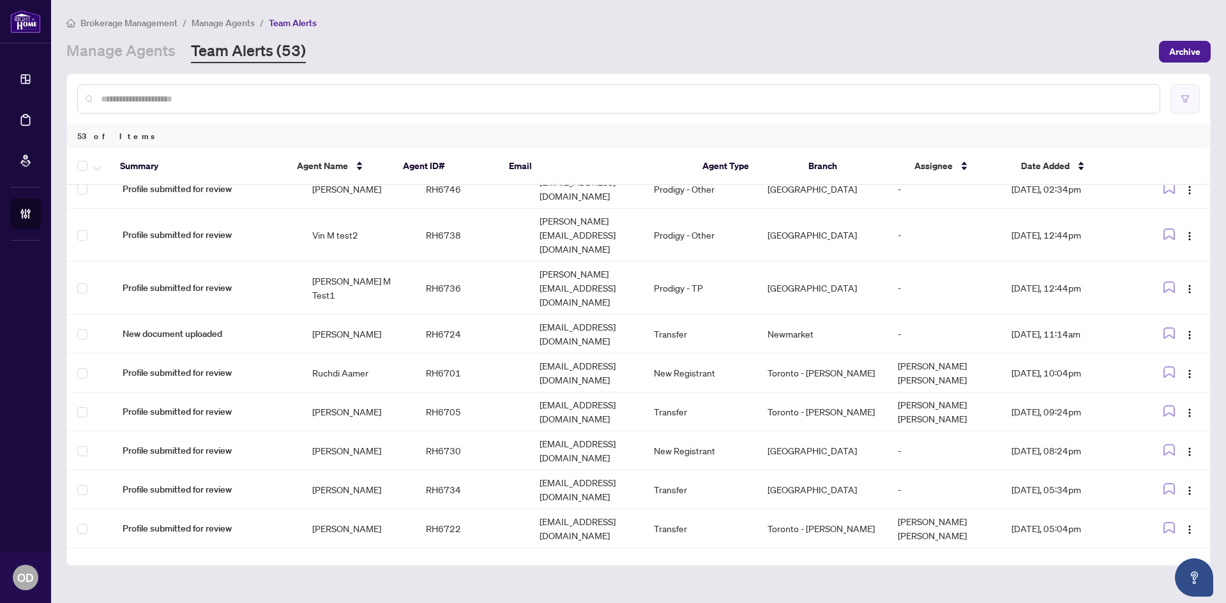
click at [1185, 99] on icon "filter" at bounding box center [1185, 99] width 9 height 9
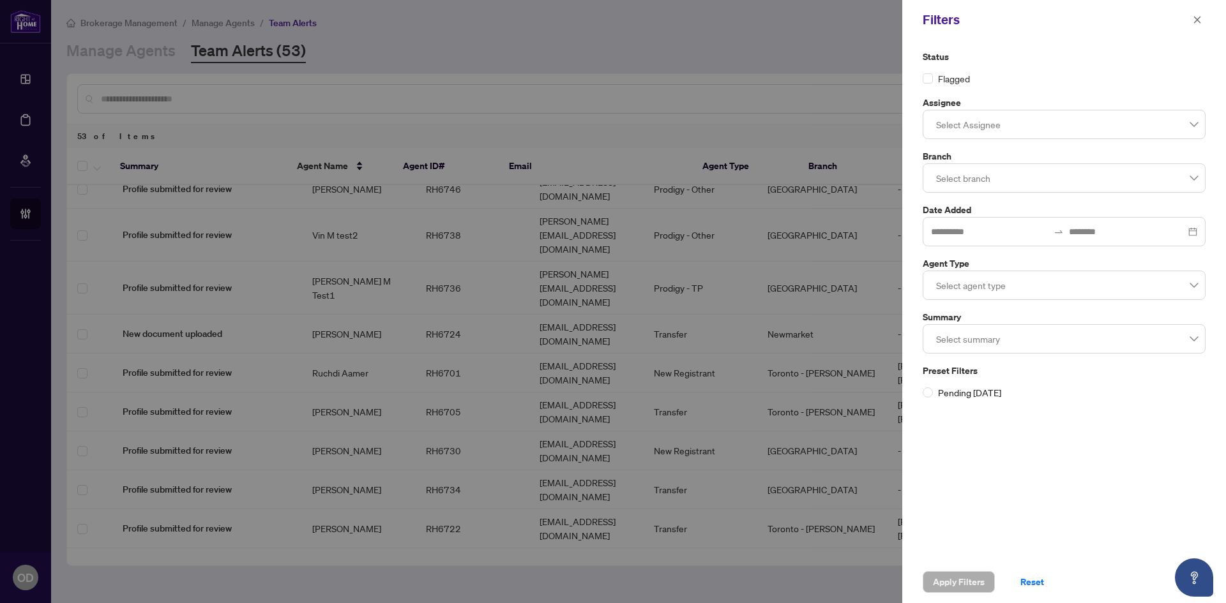
click at [1002, 126] on div at bounding box center [1064, 124] width 266 height 23
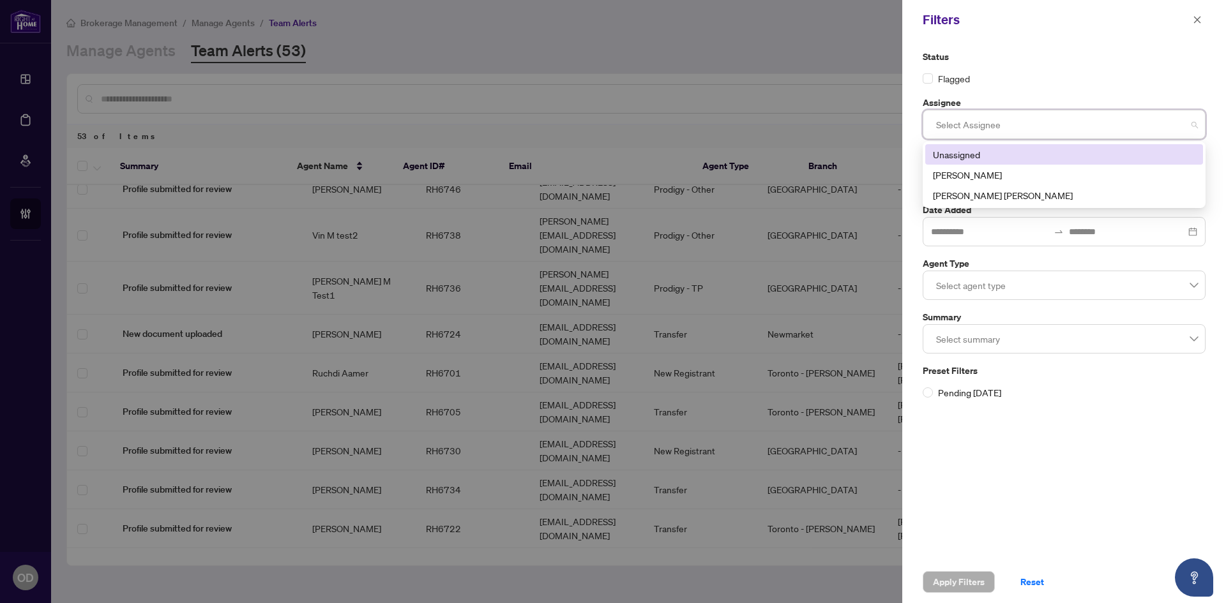
click at [1049, 76] on div "Flagged" at bounding box center [1064, 79] width 283 height 14
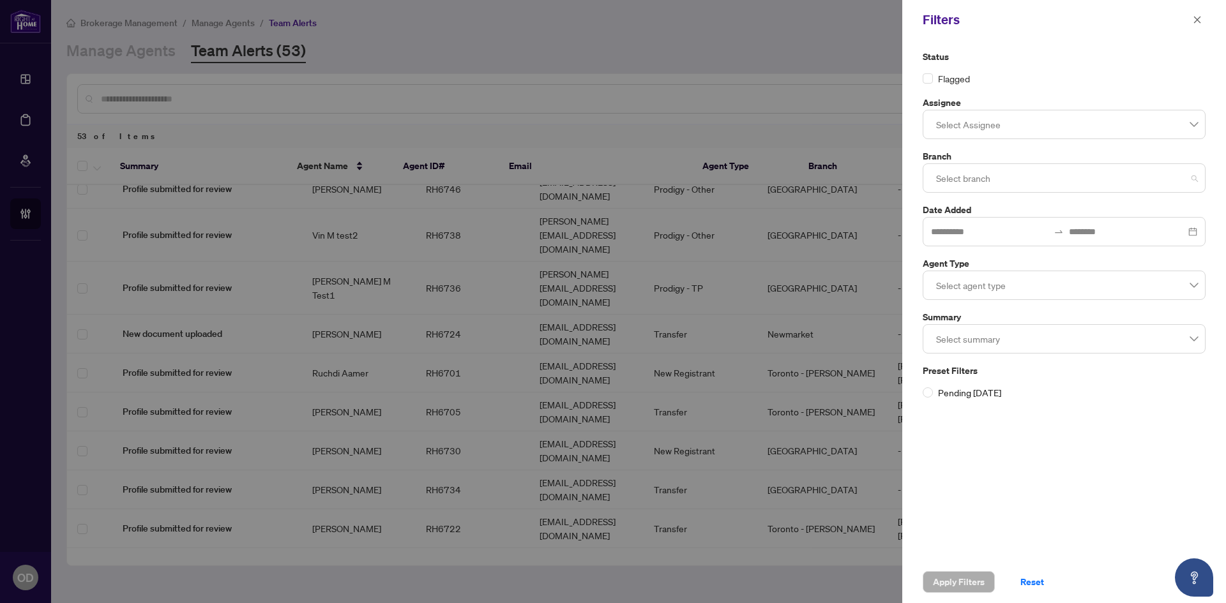
click at [999, 184] on div at bounding box center [1064, 178] width 266 height 23
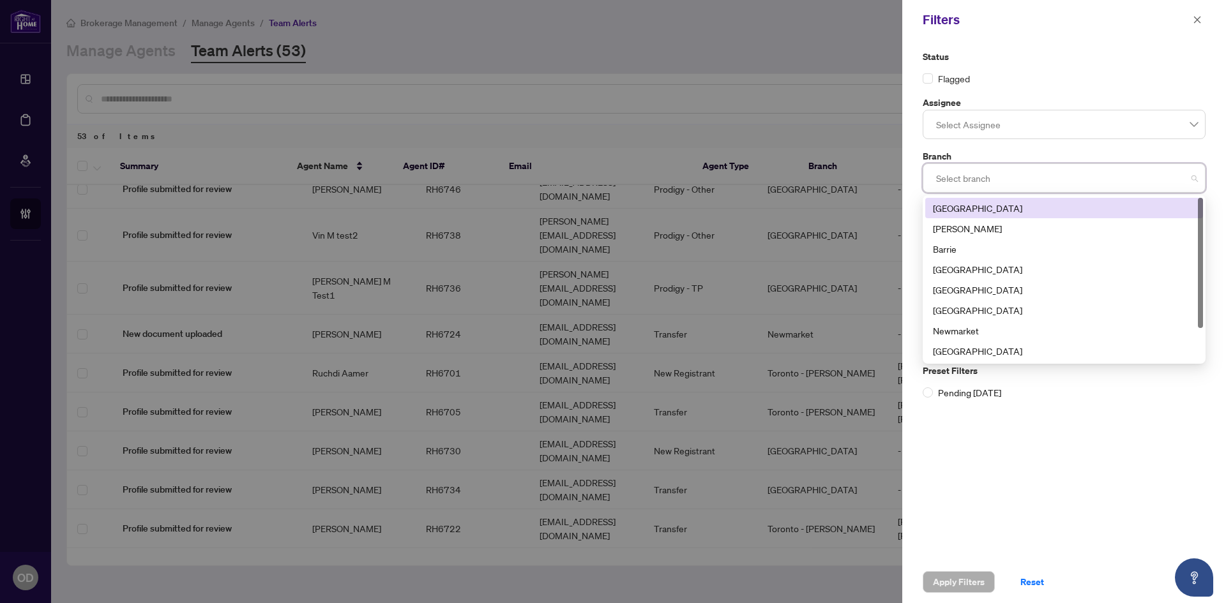
drag, startPoint x: 990, startPoint y: 209, endPoint x: 994, endPoint y: 234, distance: 24.5
click at [990, 210] on div "Richmond Hill" at bounding box center [1064, 208] width 262 height 14
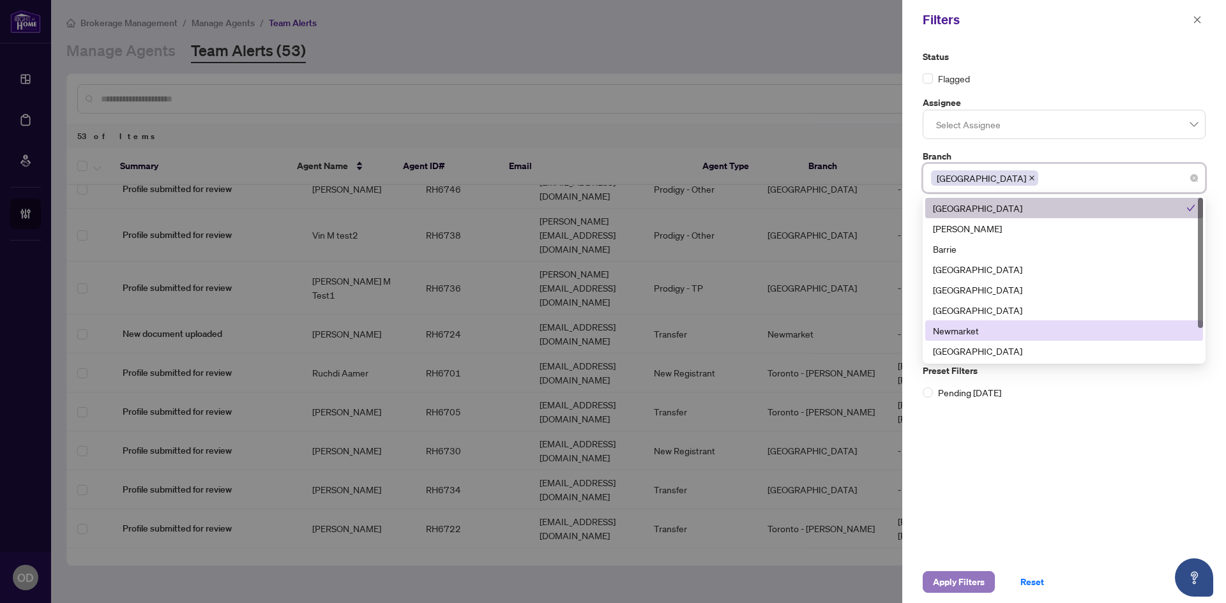
click at [951, 586] on span "Apply Filters" at bounding box center [959, 582] width 52 height 20
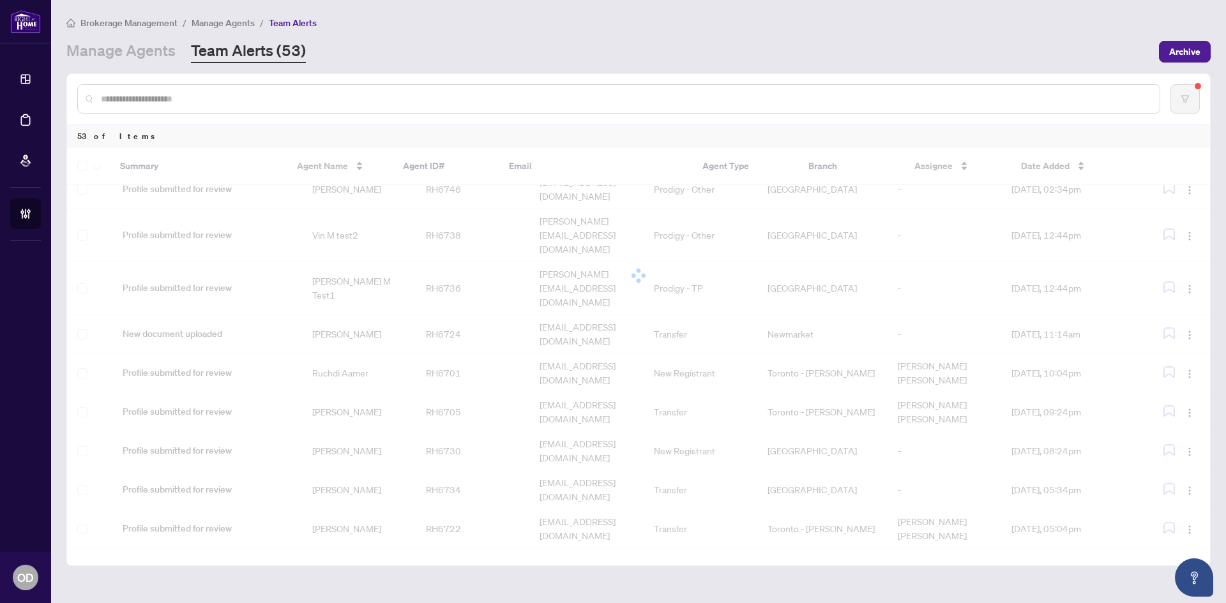
scroll to position [0, 0]
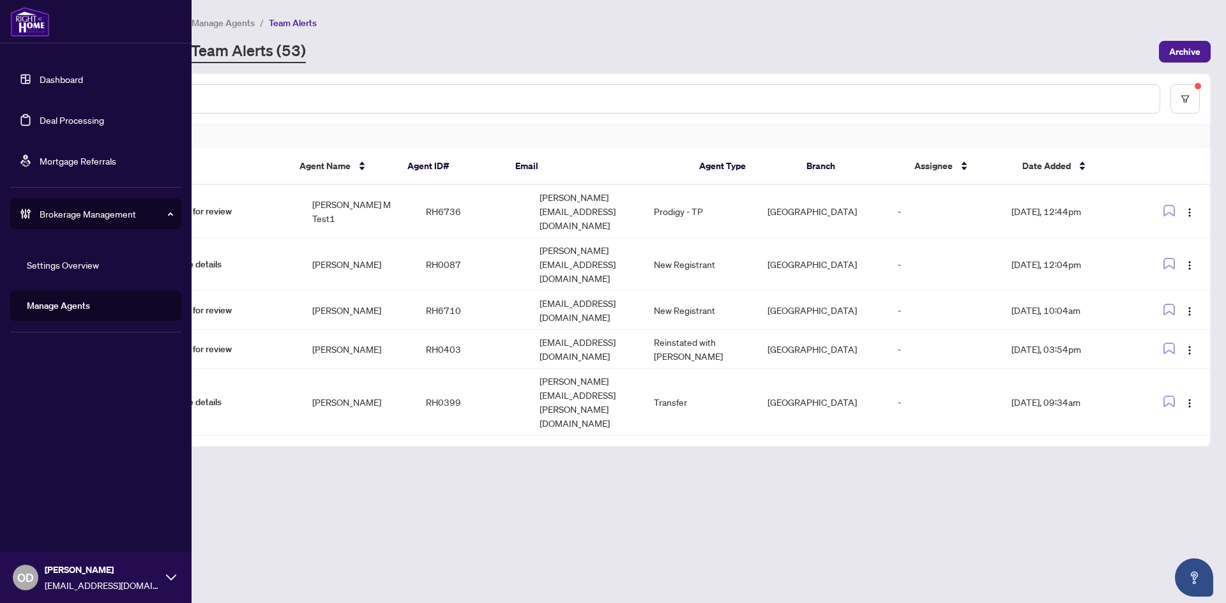
click at [40, 76] on link "Dashboard" at bounding box center [61, 78] width 43 height 11
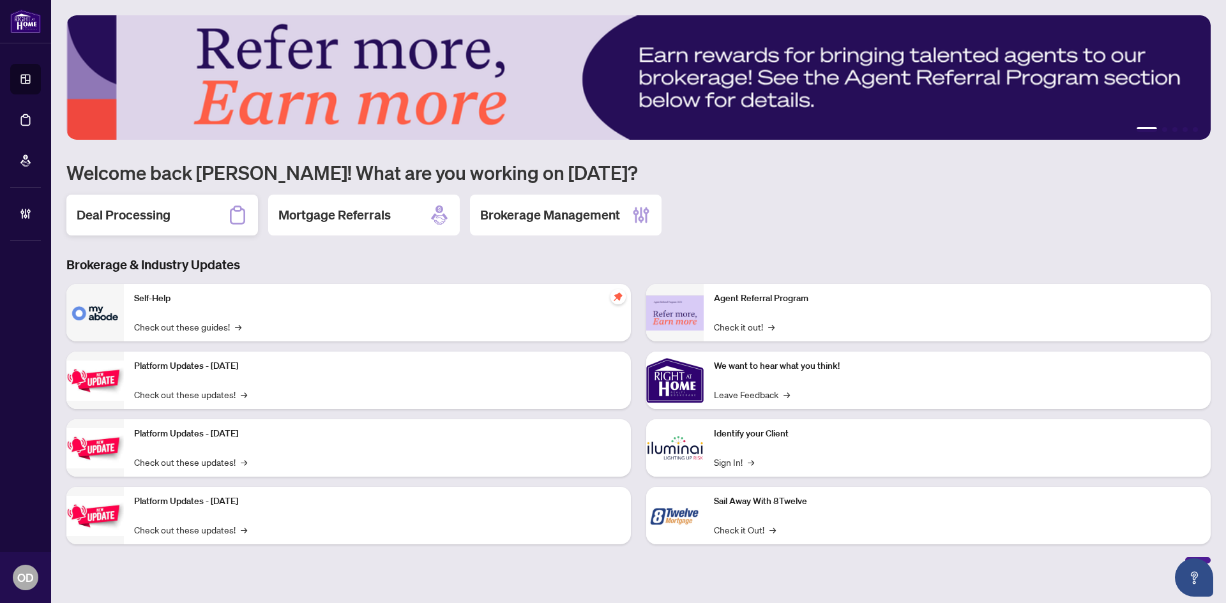
click at [170, 211] on div "Deal Processing" at bounding box center [162, 215] width 192 height 41
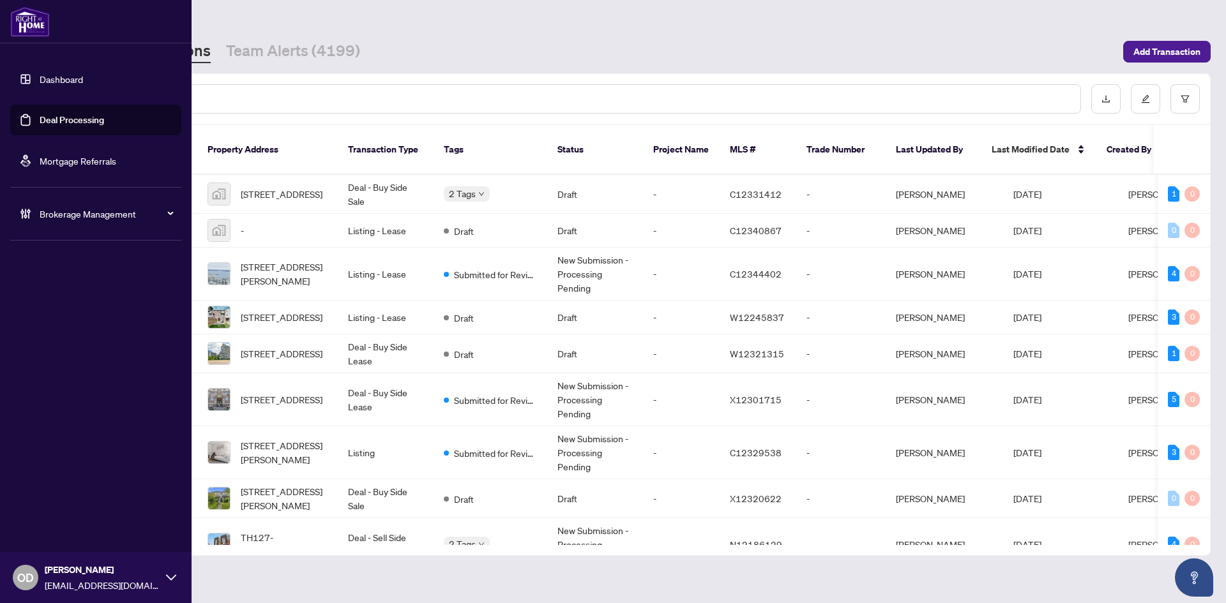
click at [29, 33] on img at bounding box center [30, 21] width 40 height 31
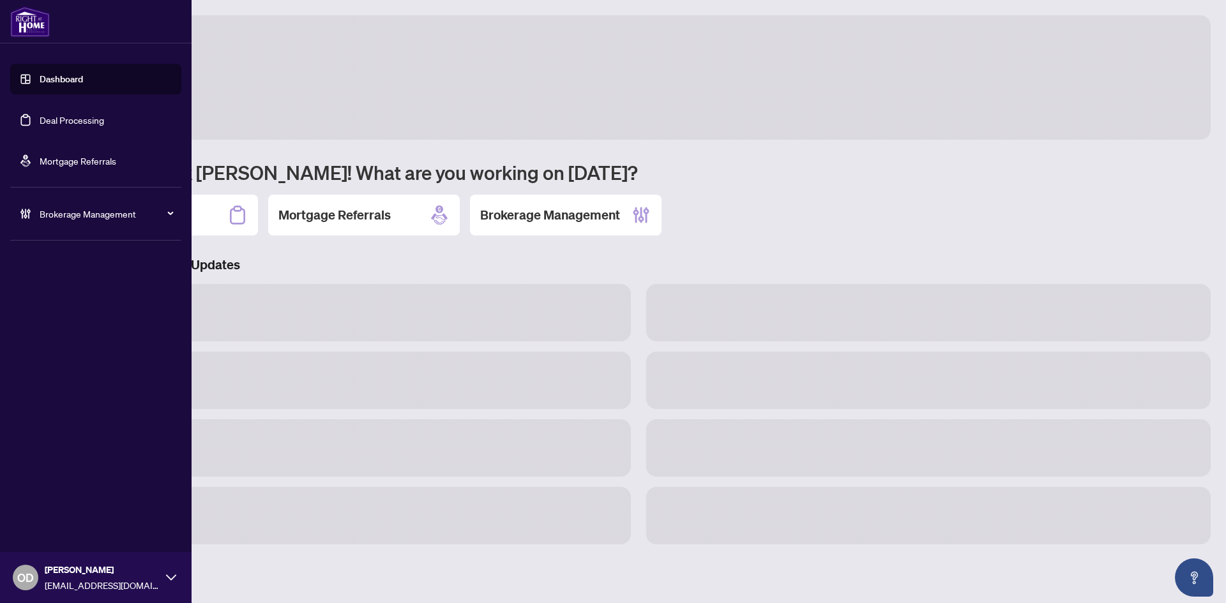
click at [49, 81] on link "Dashboard" at bounding box center [61, 78] width 43 height 11
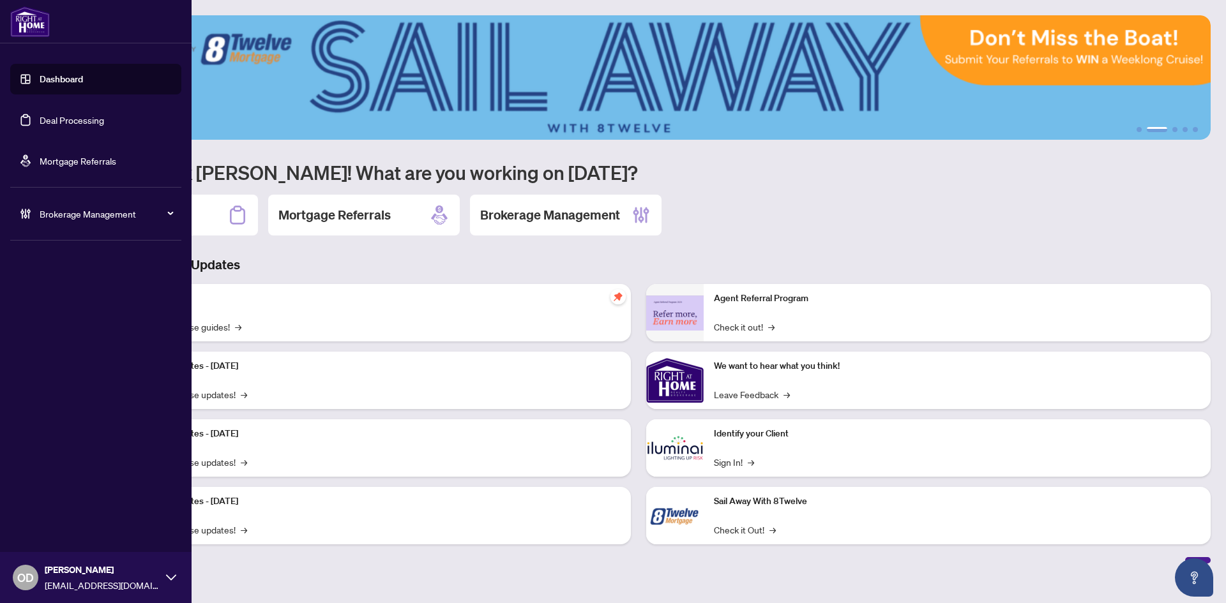
click at [100, 215] on span "Brokerage Management" at bounding box center [106, 214] width 133 height 14
click at [117, 215] on span "Brokerage Management" at bounding box center [106, 214] width 133 height 14
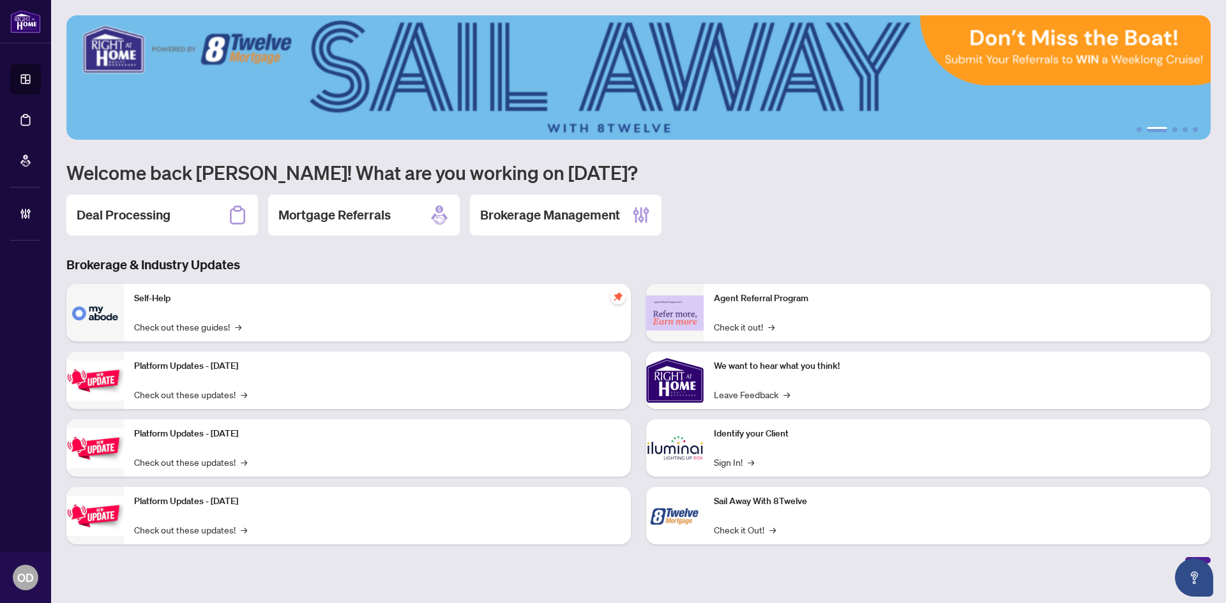
click at [795, 206] on div "Deal Processing Mortgage Referrals Brokerage Management" at bounding box center [638, 215] width 1144 height 41
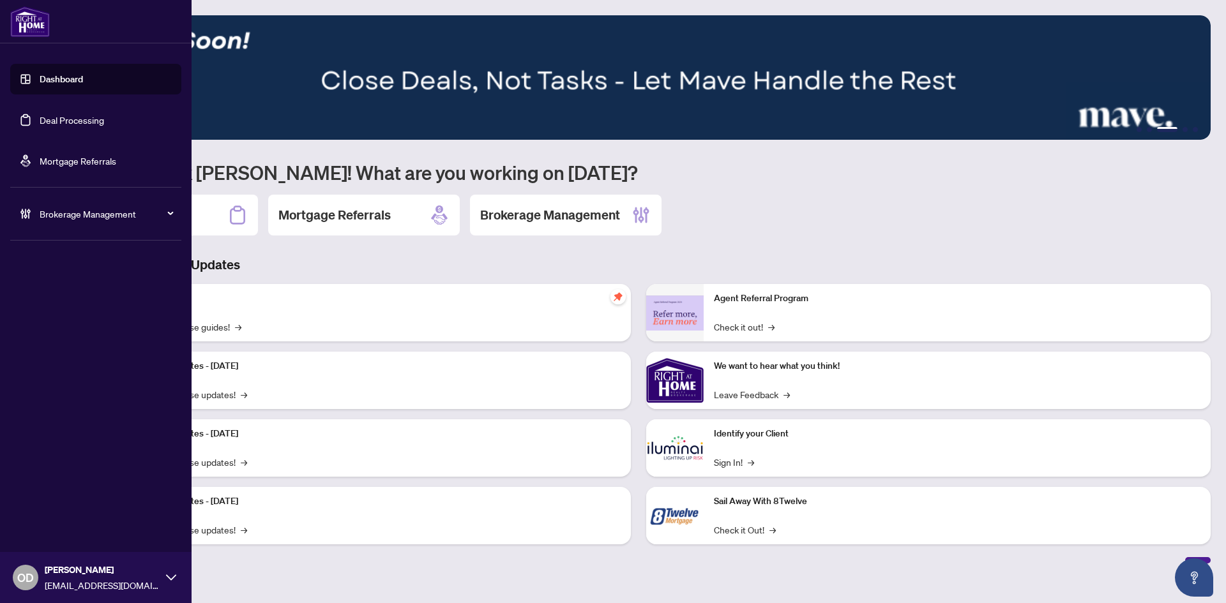
click at [61, 77] on link "Dashboard" at bounding box center [61, 78] width 43 height 11
drag, startPoint x: 110, startPoint y: 215, endPoint x: 113, endPoint y: 227, distance: 13.2
click at [112, 215] on span "Brokerage Management" at bounding box center [106, 214] width 133 height 14
click at [56, 309] on link "Manage Agents" at bounding box center [58, 305] width 63 height 11
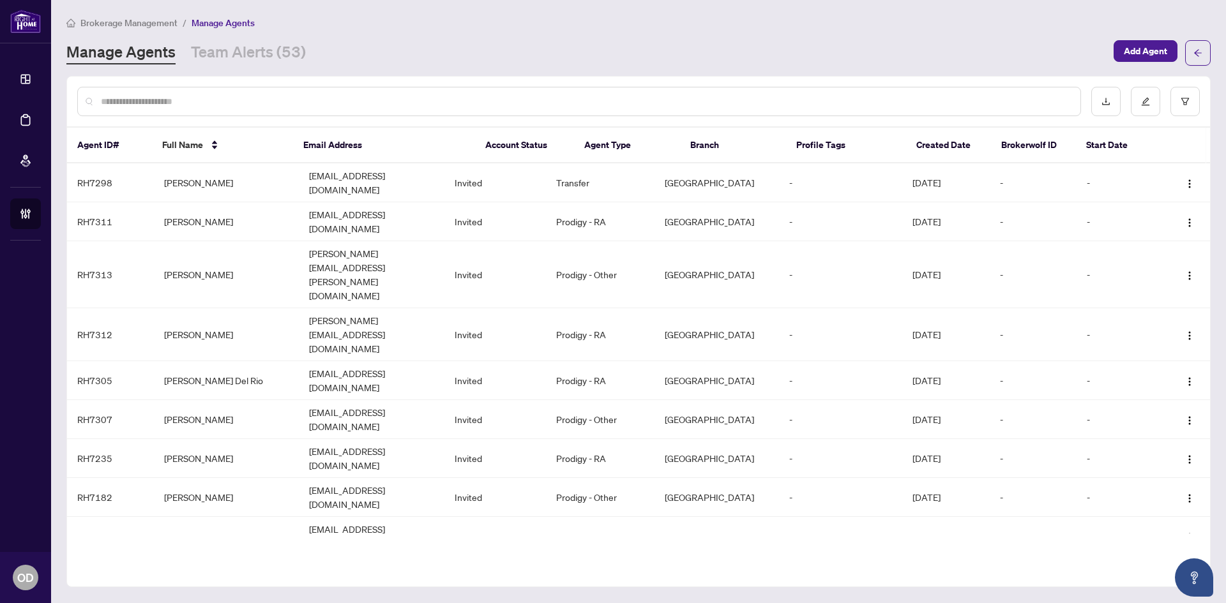
click at [278, 100] on input "text" at bounding box center [585, 102] width 969 height 14
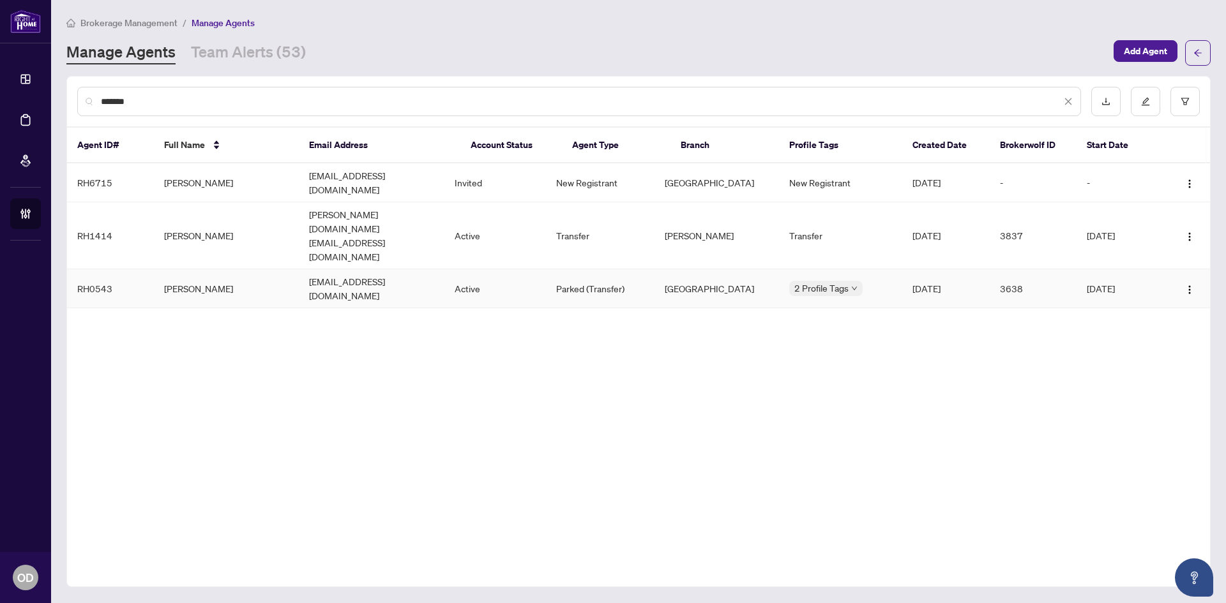
type input "*******"
click at [303, 269] on td "shabbirkapasi786@gmail.com" at bounding box center [371, 288] width 145 height 39
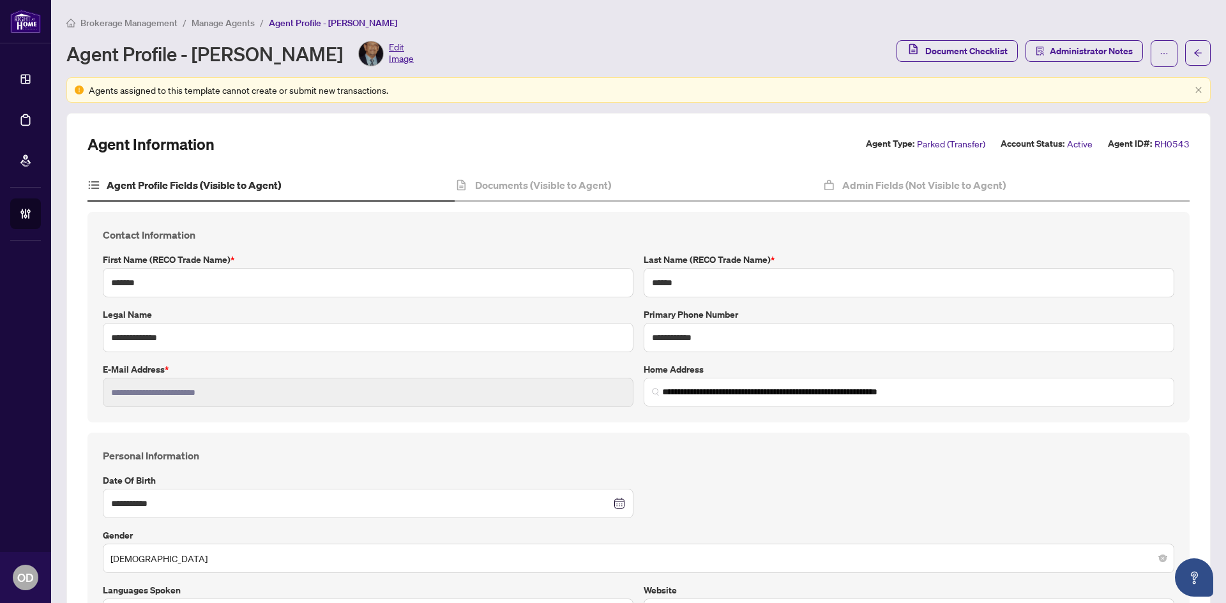
click at [101, 20] on span "Brokerage Management" at bounding box center [128, 22] width 97 height 11
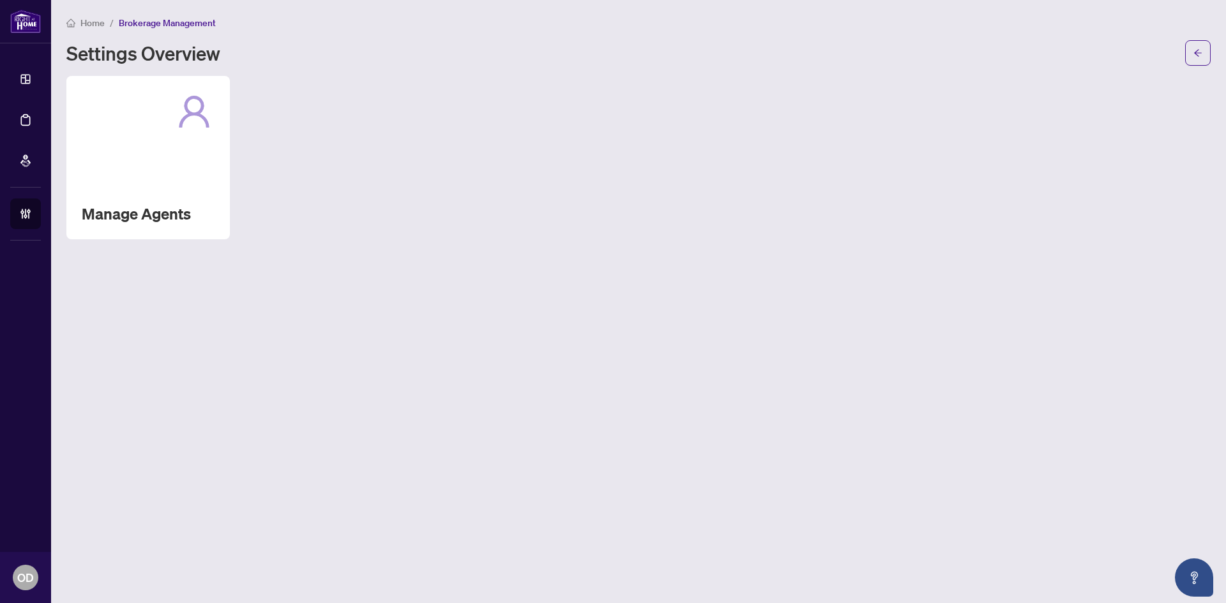
drag, startPoint x: 391, startPoint y: 223, endPoint x: 378, endPoint y: 223, distance: 13.4
click at [393, 225] on div "Manage Agents" at bounding box center [638, 157] width 1144 height 163
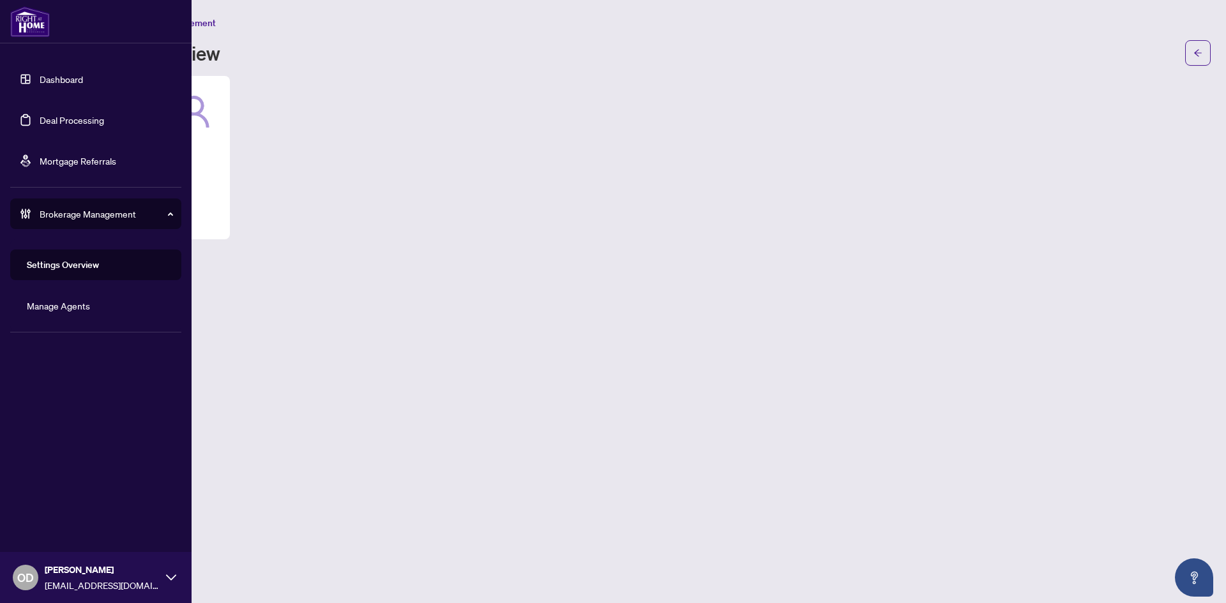
click at [83, 85] on link "Dashboard" at bounding box center [61, 78] width 43 height 11
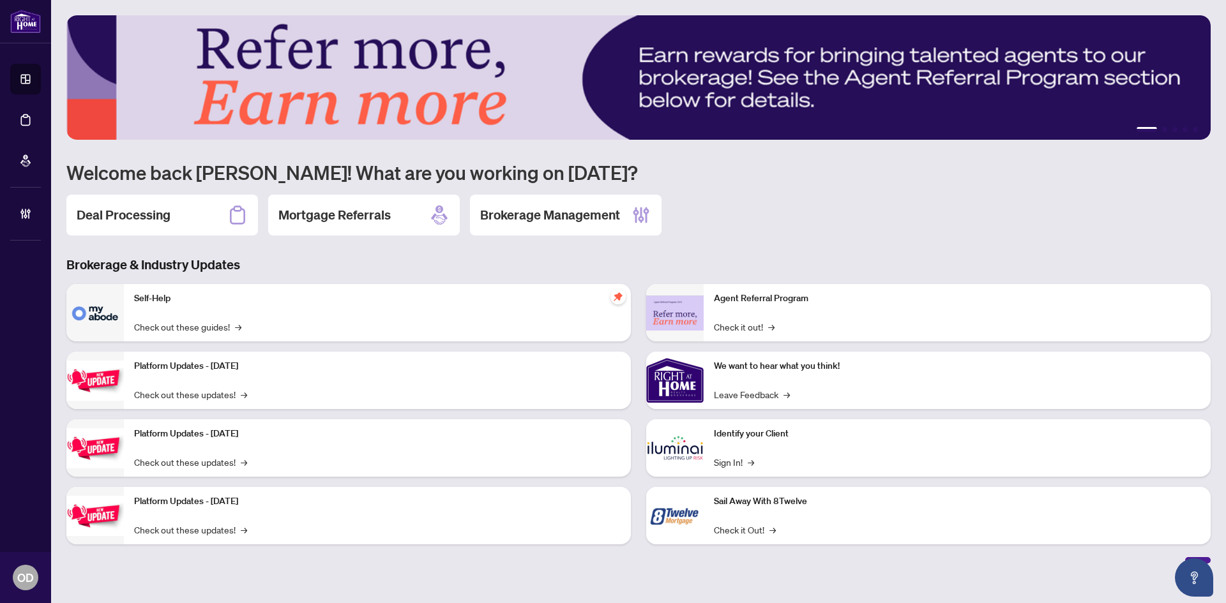
drag, startPoint x: 124, startPoint y: 220, endPoint x: 160, endPoint y: 215, distance: 36.2
click at [125, 221] on h2 "Deal Processing" at bounding box center [124, 215] width 94 height 18
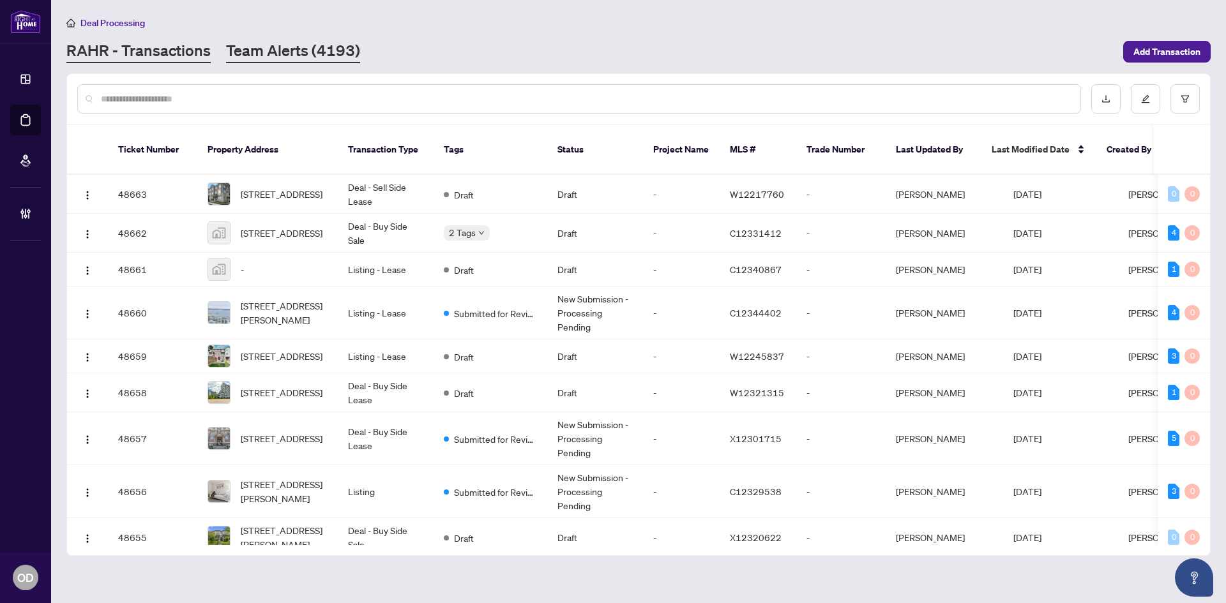
click at [285, 47] on link "Team Alerts (4193)" at bounding box center [293, 51] width 134 height 23
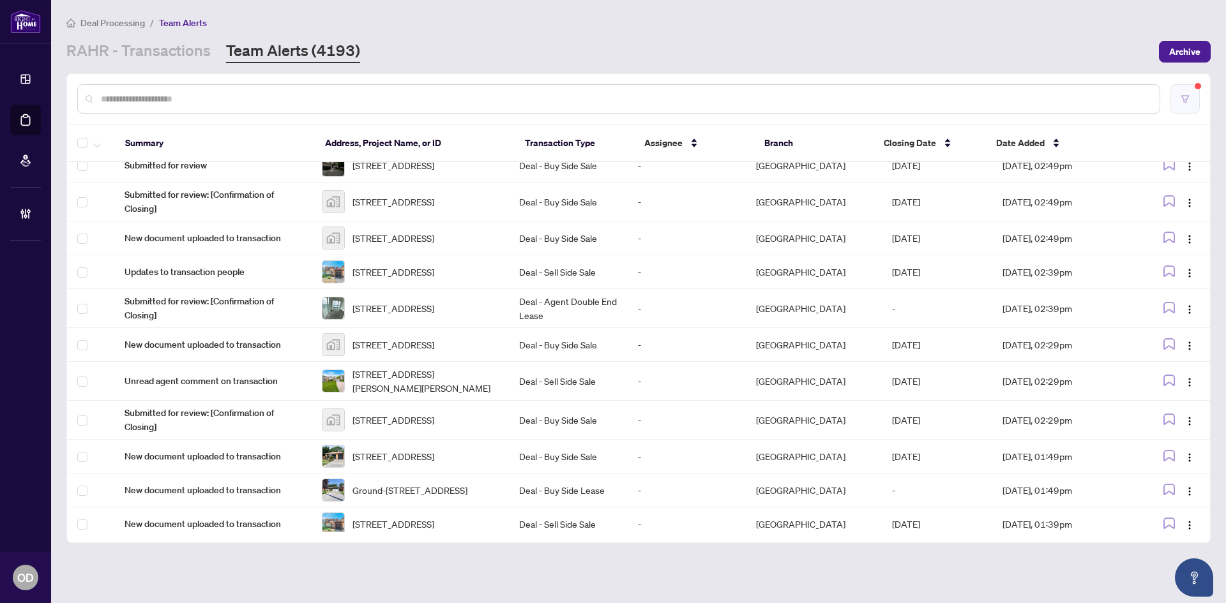
scroll to position [217, 0]
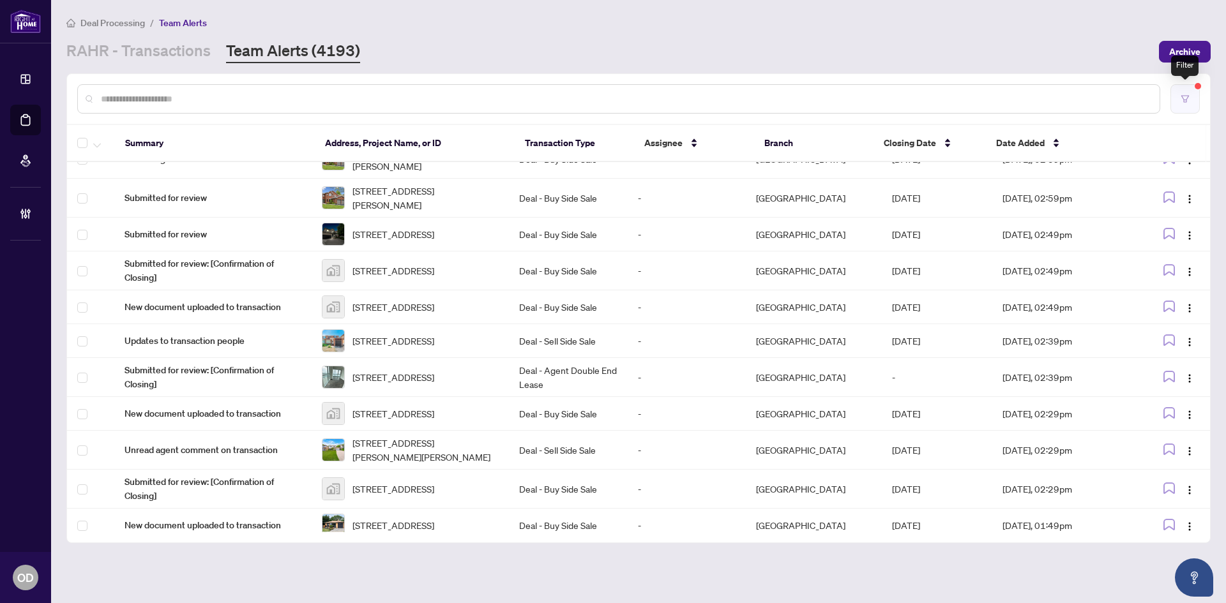
click at [1185, 95] on icon "filter" at bounding box center [1185, 98] width 8 height 7
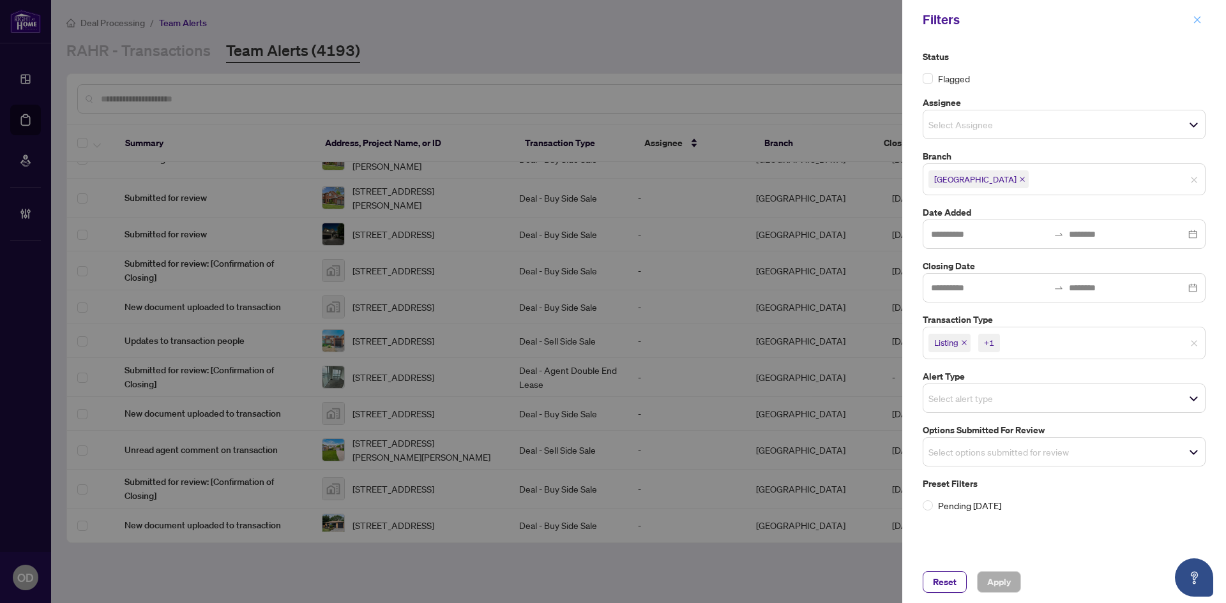
click at [1201, 19] on icon "close" at bounding box center [1197, 19] width 9 height 9
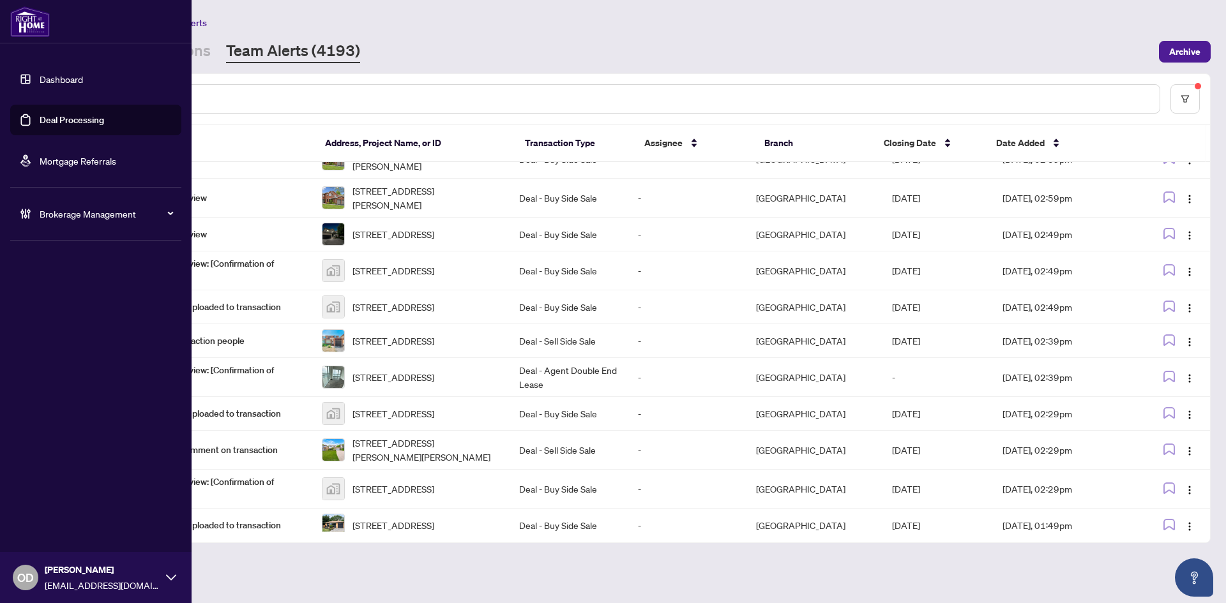
click at [70, 85] on link "Dashboard" at bounding box center [61, 78] width 43 height 11
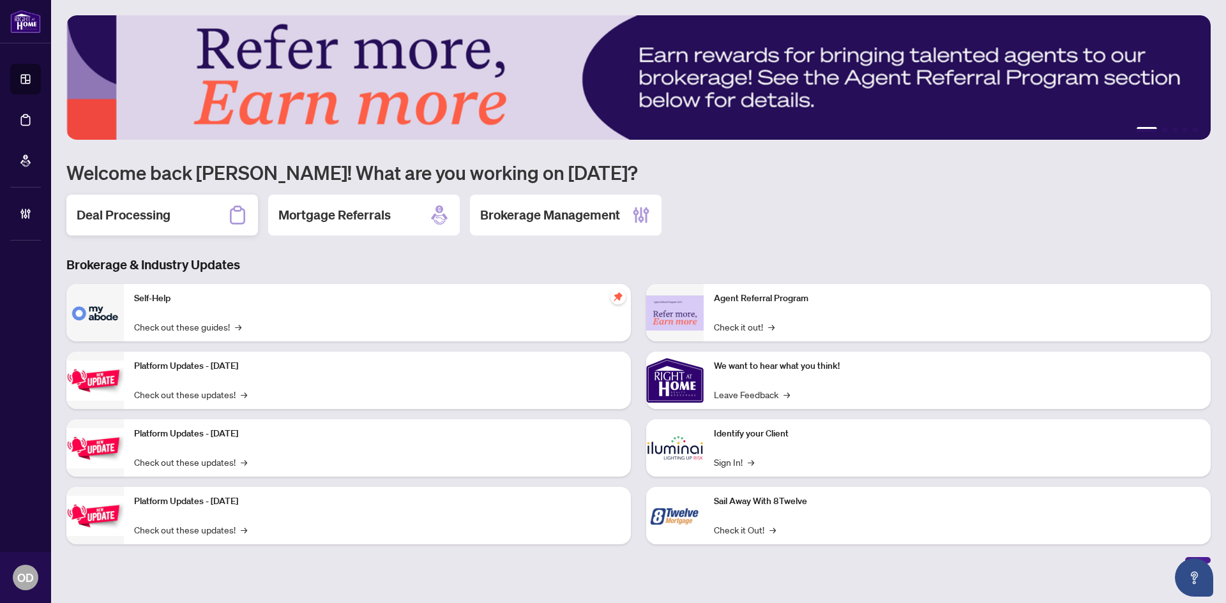
click at [159, 199] on div "Deal Processing" at bounding box center [162, 215] width 192 height 41
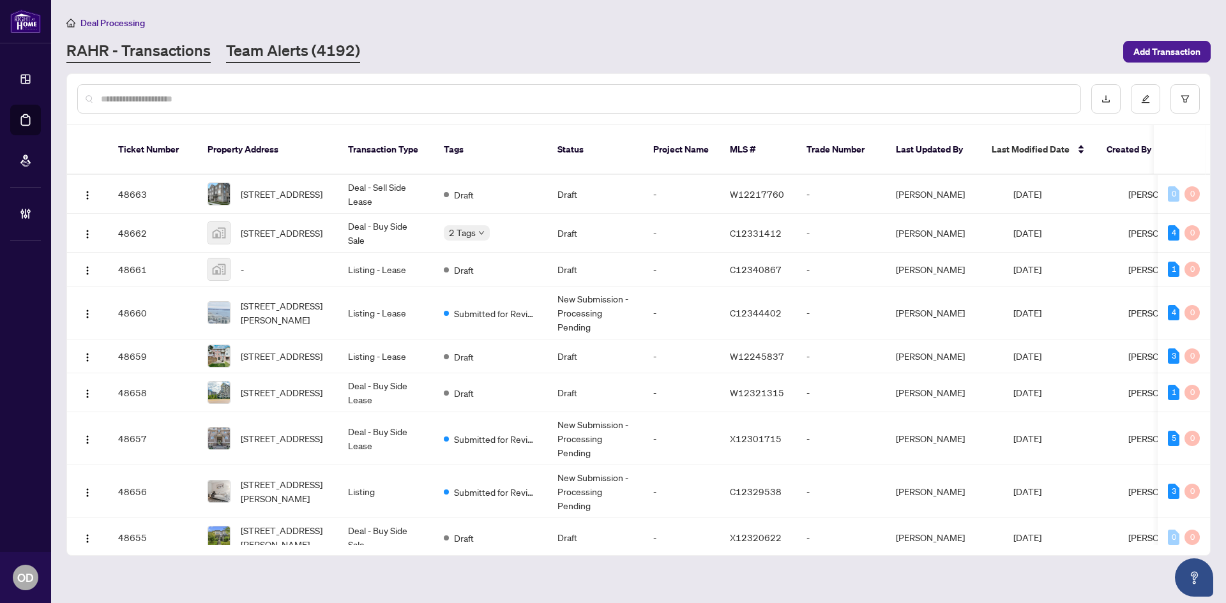
click at [283, 55] on link "Team Alerts (4192)" at bounding box center [293, 51] width 134 height 23
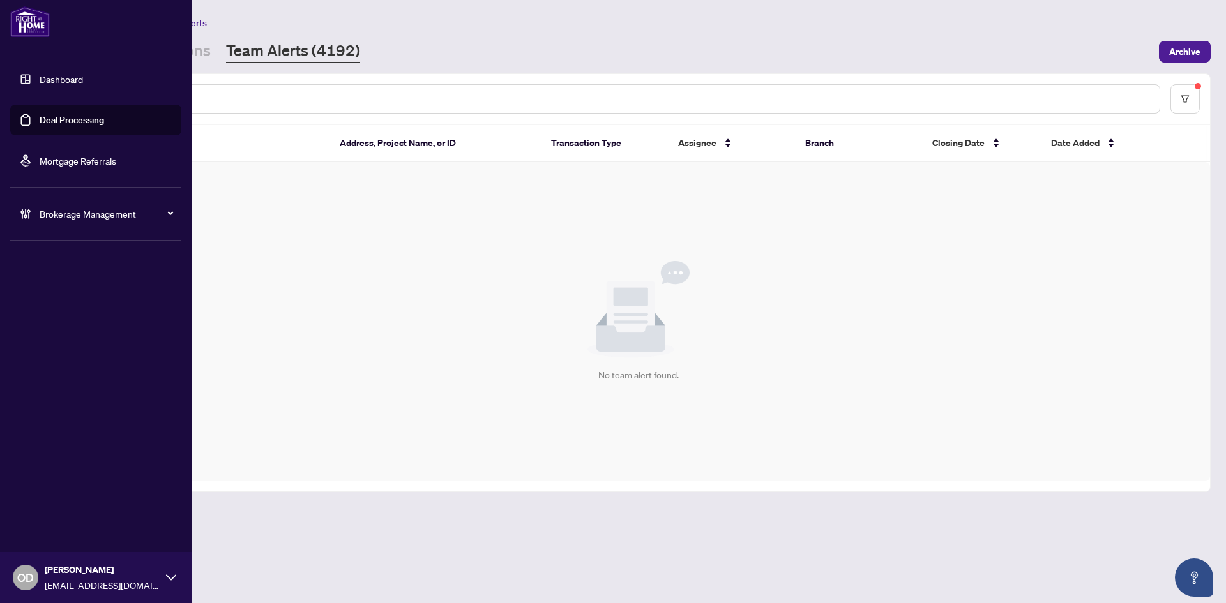
click at [76, 209] on span "Brokerage Management" at bounding box center [106, 214] width 133 height 14
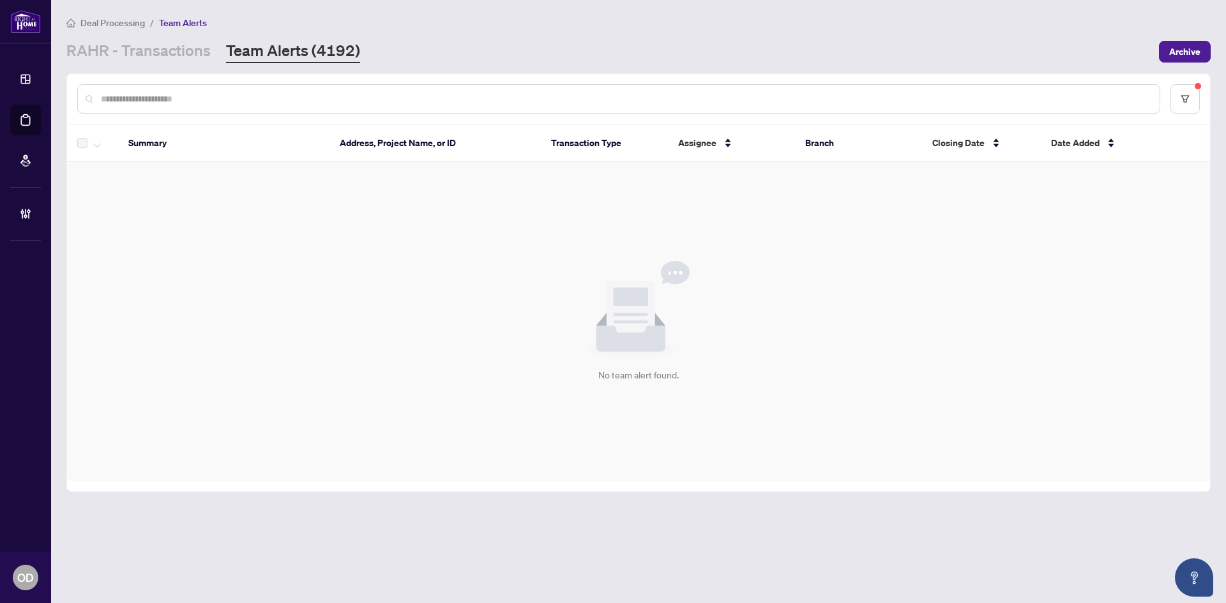
click at [290, 217] on div "No team alert found." at bounding box center [638, 321] width 1143 height 319
click at [197, 59] on link "RAHR - Transactions" at bounding box center [138, 51] width 144 height 23
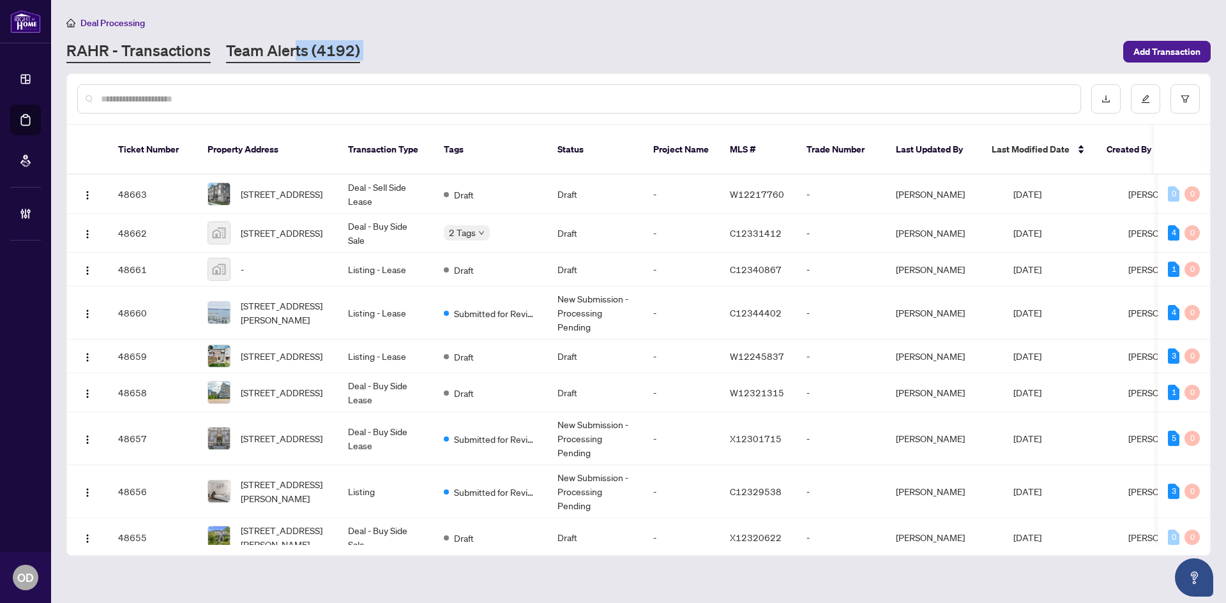
click at [295, 61] on main "Deal Processing RAHR - Transactions Team Alerts (4192) Add Transaction Ticket N…" at bounding box center [638, 301] width 1175 height 603
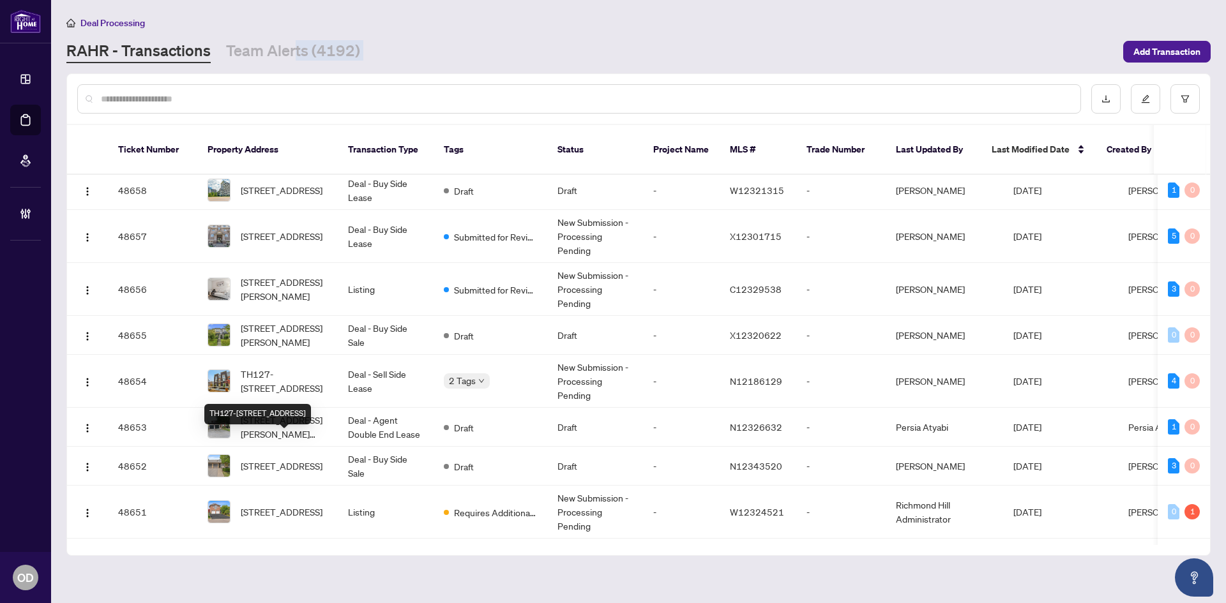
scroll to position [128, 0]
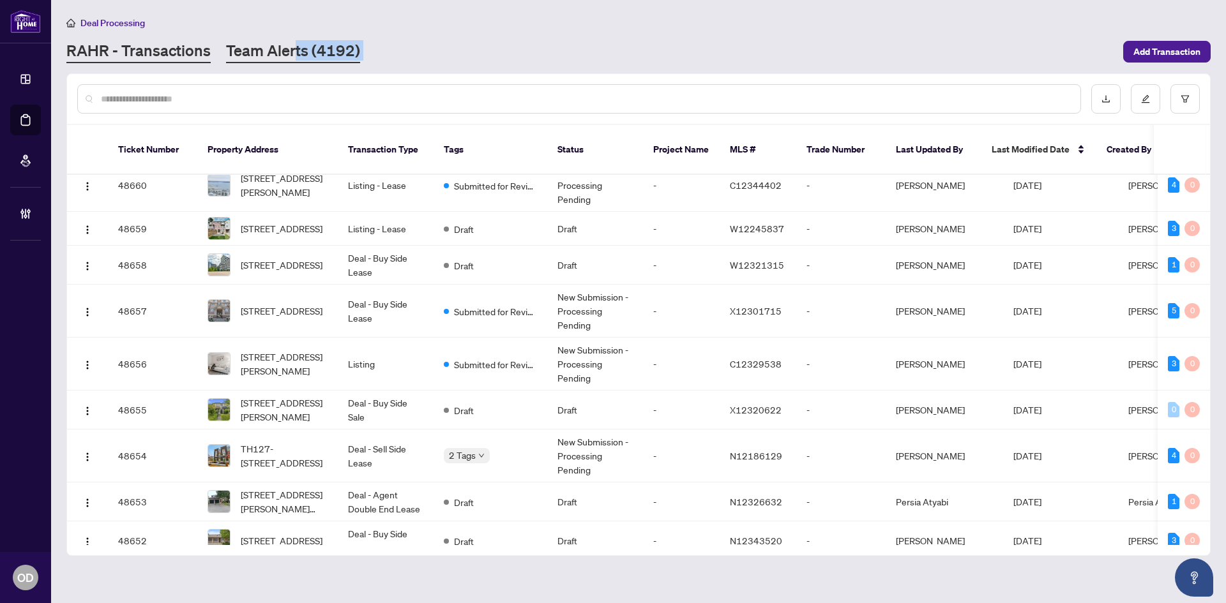
click at [271, 60] on link "Team Alerts (4192)" at bounding box center [293, 51] width 134 height 23
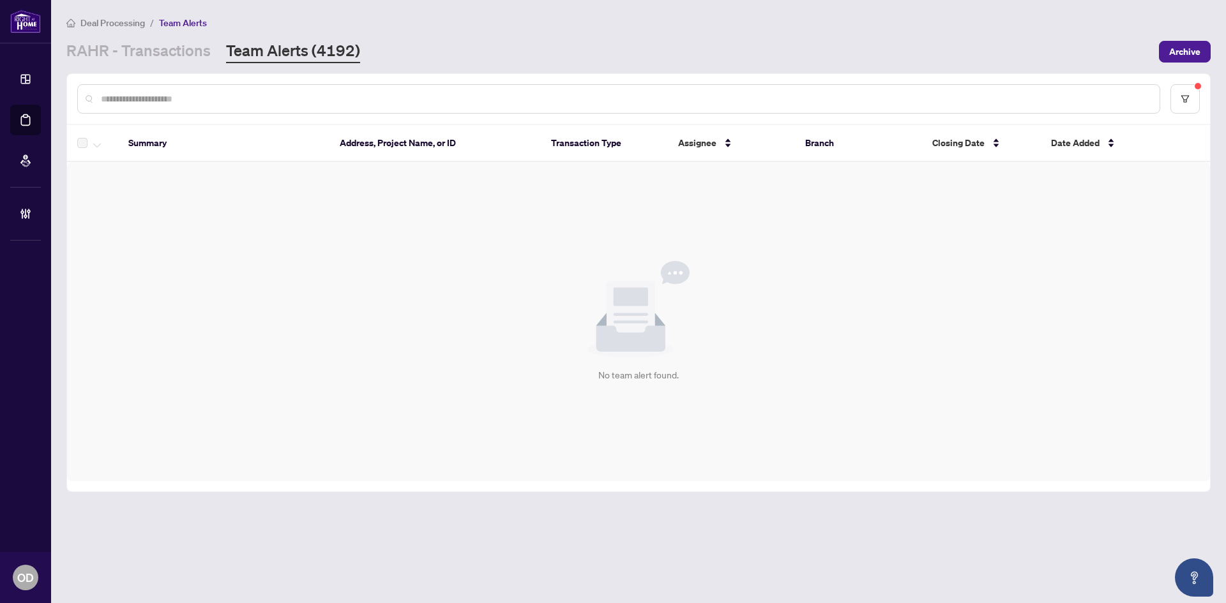
click at [250, 194] on div "No team alert found." at bounding box center [638, 321] width 1143 height 319
click at [170, 33] on div "Deal Processing / Team Alerts RAHR - Transactions Team Alerts (4192) Archive" at bounding box center [638, 39] width 1144 height 48
click at [189, 70] on main "Deal Processing / Team Alerts RAHR - Transactions Team Alerts (4192) Archive Su…" at bounding box center [638, 301] width 1175 height 603
click at [278, 63] on main "Deal Processing / Team Alerts RAHR - Transactions Team Alerts (4192) Archive Su…" at bounding box center [638, 301] width 1175 height 603
click at [172, 58] on link "RAHR - Transactions" at bounding box center [138, 51] width 144 height 23
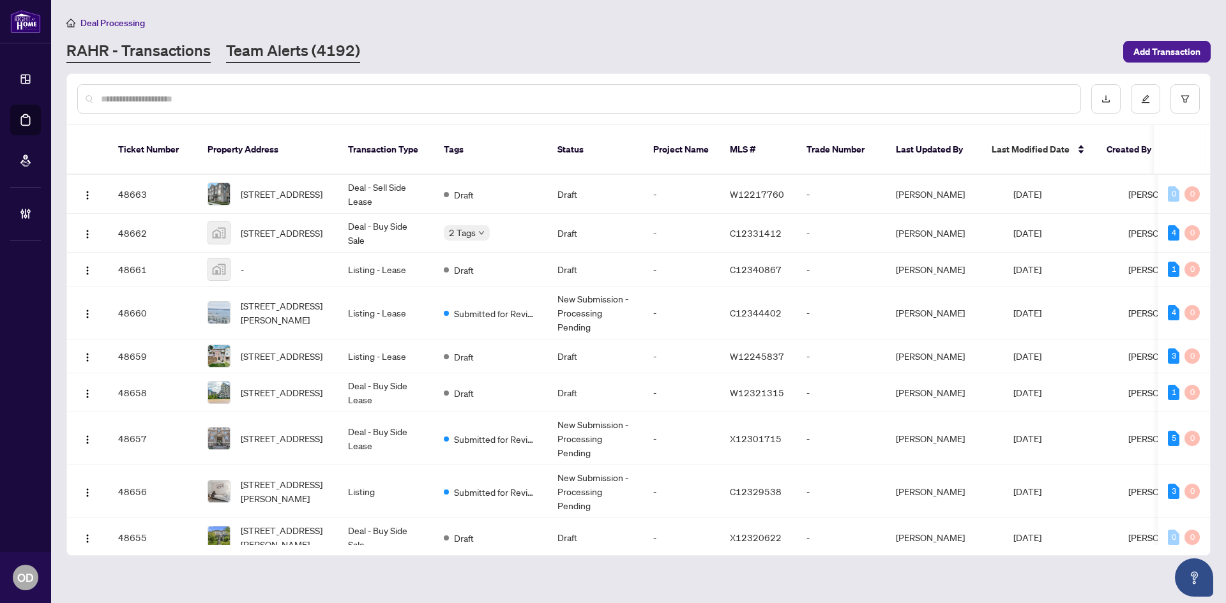
click at [290, 52] on link "Team Alerts (4192)" at bounding box center [293, 51] width 134 height 23
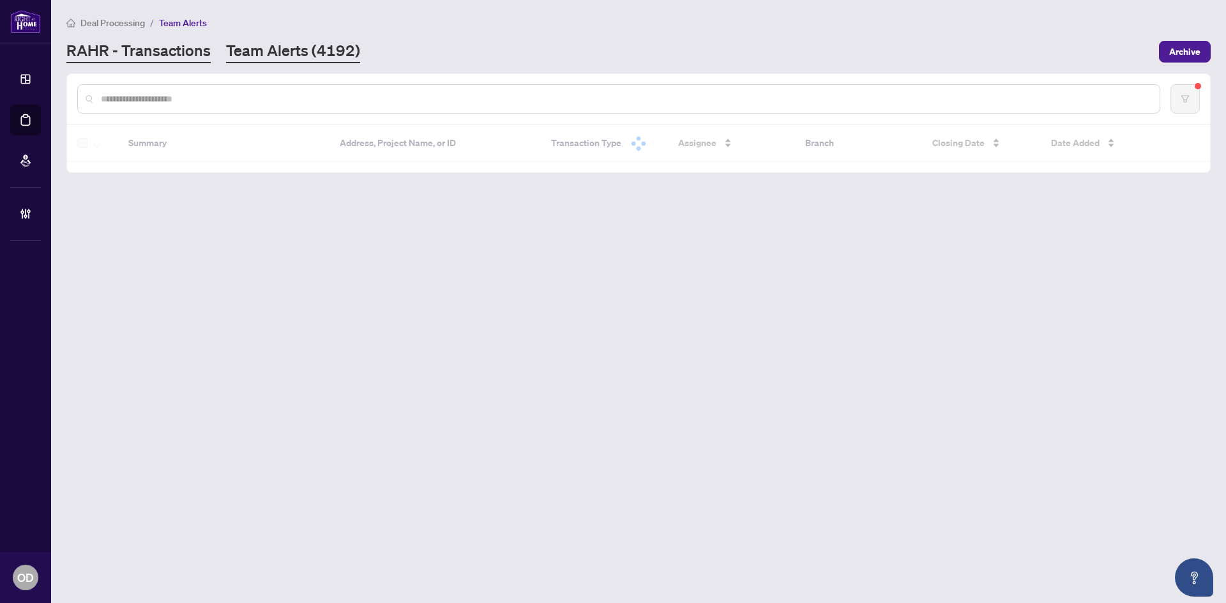
click at [169, 55] on link "RAHR - Transactions" at bounding box center [138, 51] width 144 height 23
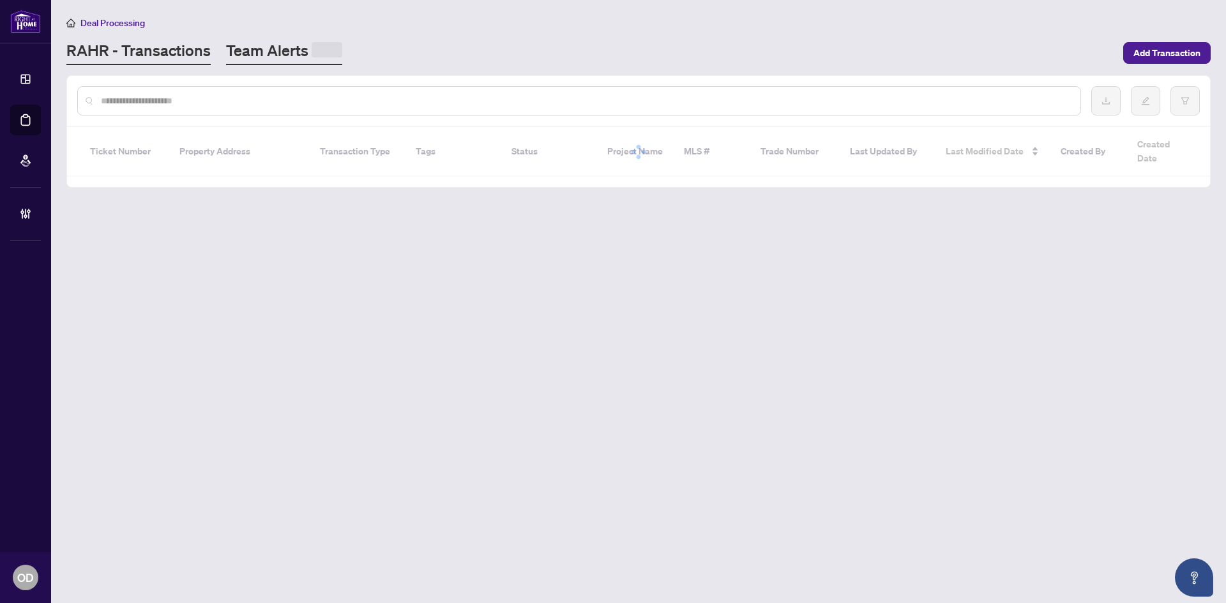
click at [297, 52] on link "Team Alerts" at bounding box center [284, 52] width 116 height 25
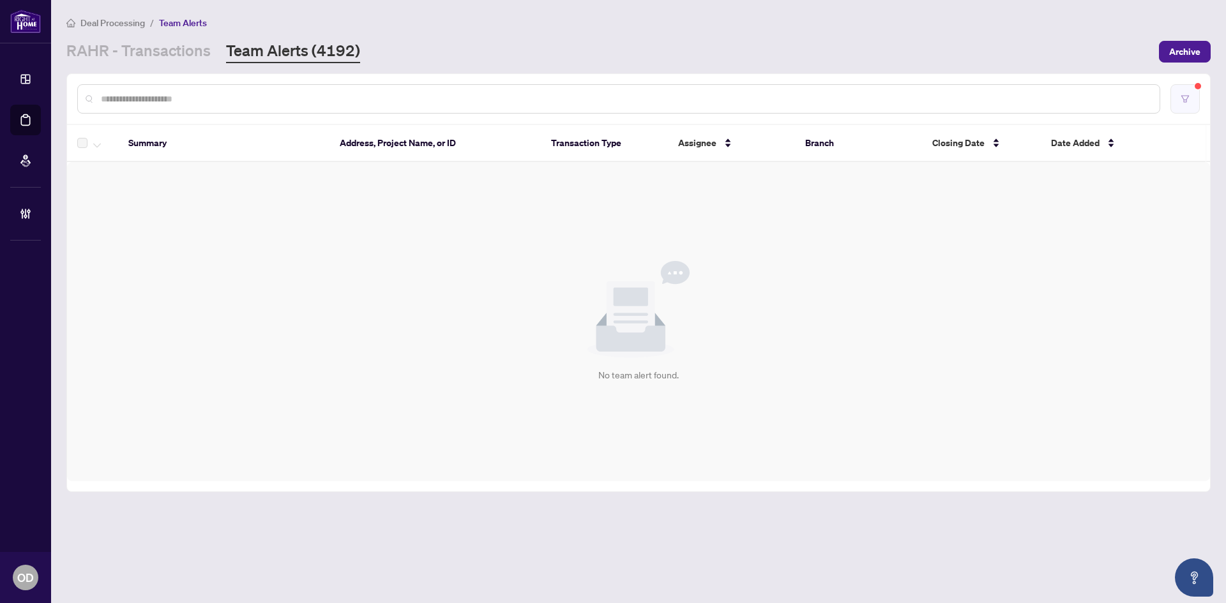
click at [1190, 103] on button "button" at bounding box center [1184, 98] width 29 height 29
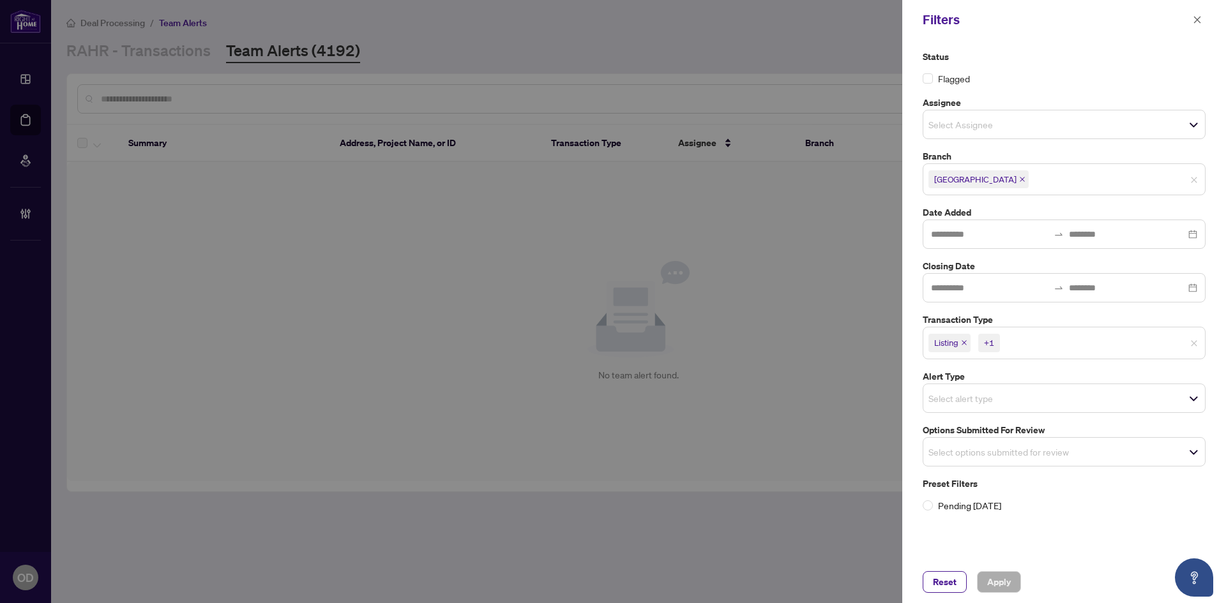
click at [1029, 170] on span "Richmond Hill" at bounding box center [1064, 179] width 282 height 20
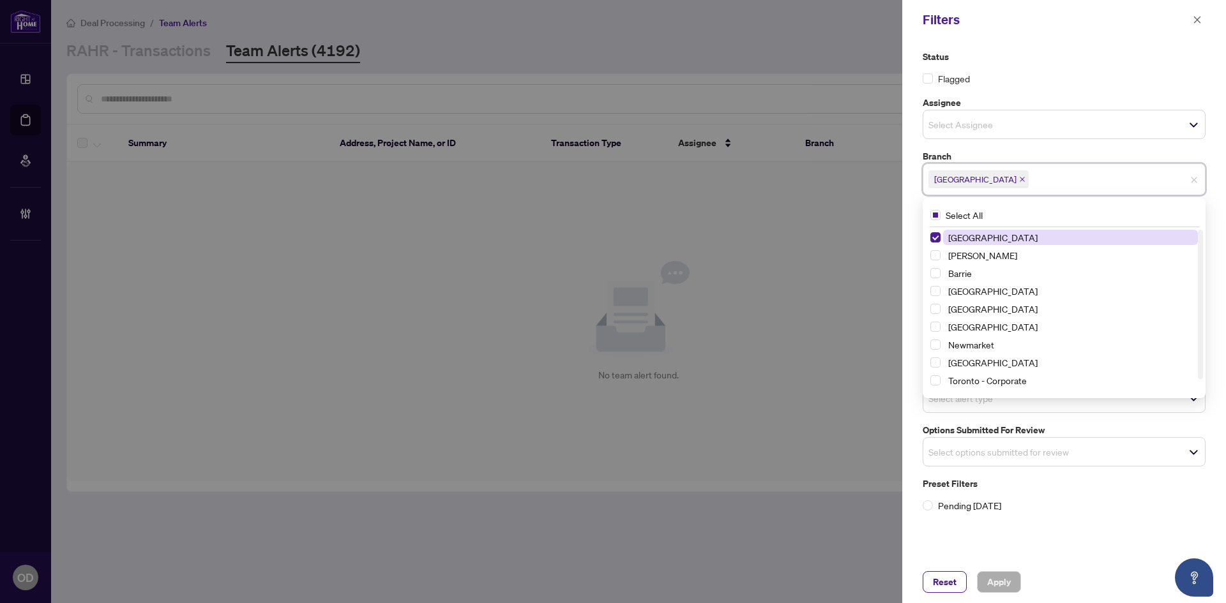
click at [1181, 12] on div "Filters" at bounding box center [1056, 19] width 266 height 19
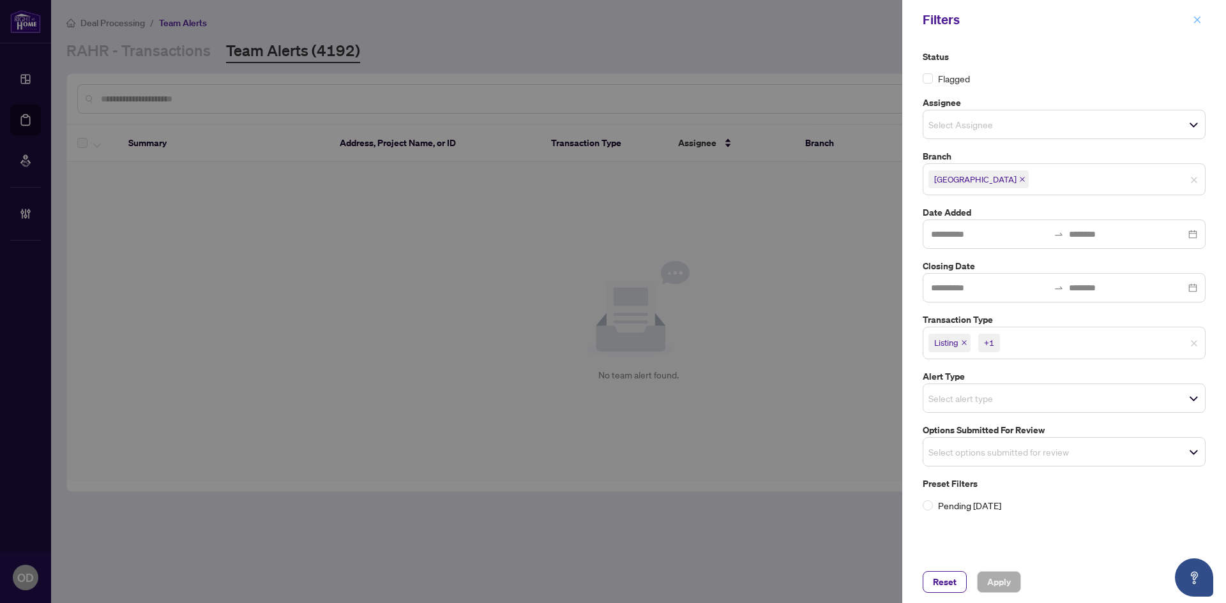
click at [1191, 16] on span at bounding box center [1197, 19] width 17 height 15
click at [1191, 17] on button "button" at bounding box center [1197, 19] width 17 height 15
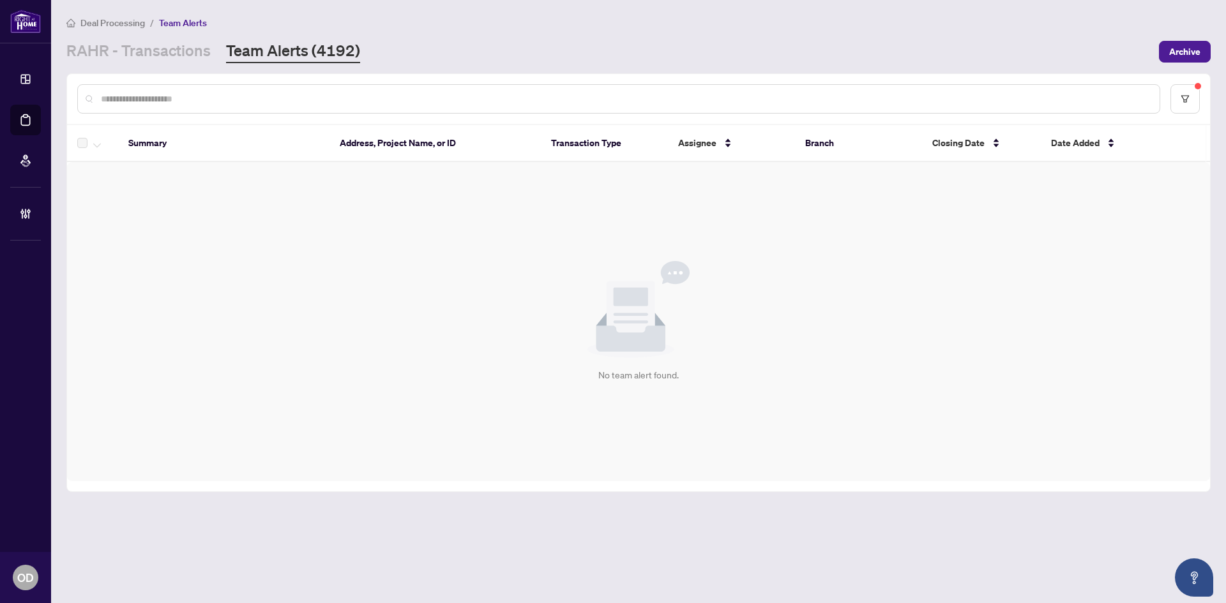
click at [249, 140] on th "Summary" at bounding box center [223, 143] width 211 height 37
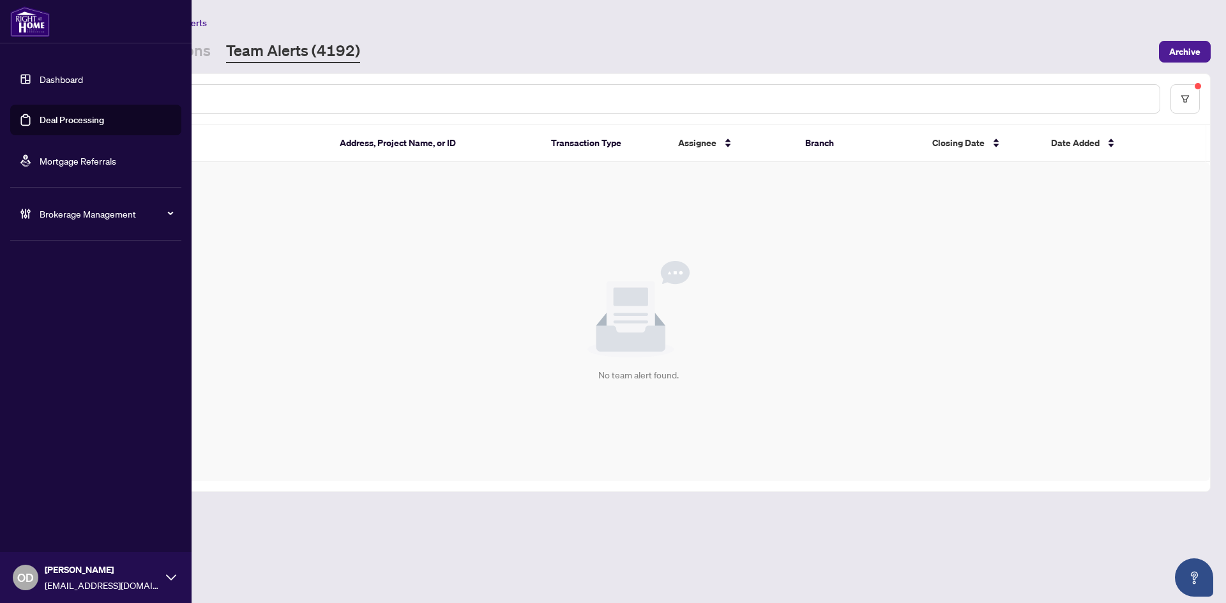
click at [54, 565] on span "[PERSON_NAME]" at bounding box center [102, 570] width 115 height 14
click at [64, 584] on span "[EMAIL_ADDRESS][DOMAIN_NAME]" at bounding box center [102, 586] width 115 height 14
click at [162, 591] on div "OD Olivia Di Mambro oliviad@rightathomerealty.com" at bounding box center [96, 577] width 192 height 51
click at [42, 499] on h5 "MY ACCOUNT" at bounding box center [100, 501] width 161 height 14
click at [25, 572] on span "OD" at bounding box center [25, 578] width 17 height 18
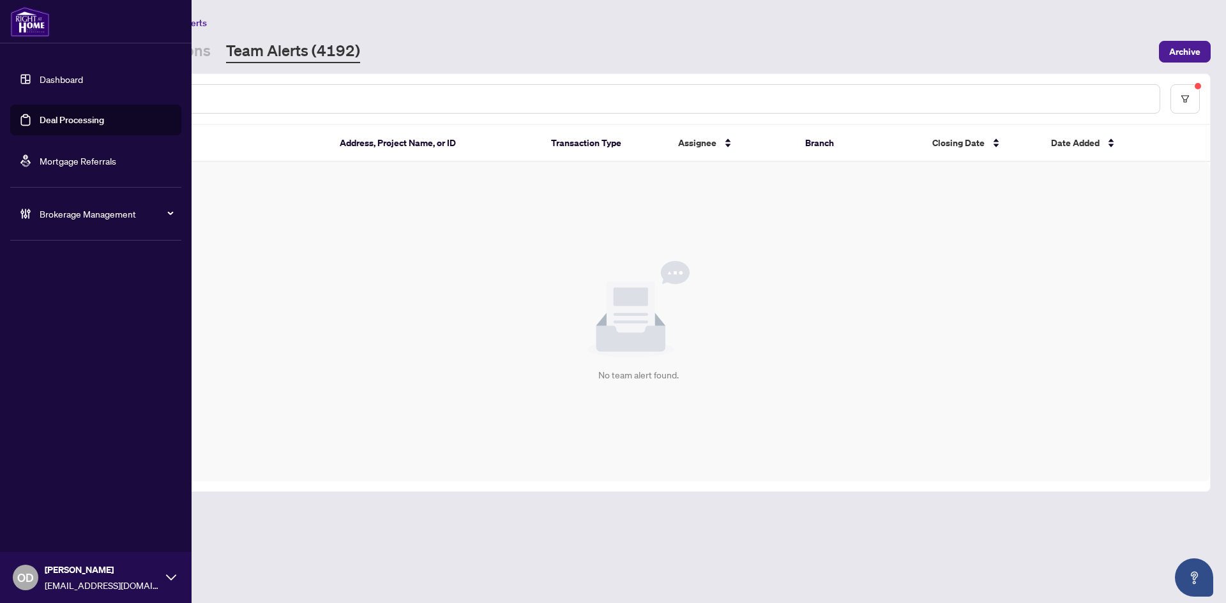
click at [79, 576] on span "[PERSON_NAME]" at bounding box center [102, 570] width 115 height 14
click at [80, 573] on span "[PERSON_NAME]" at bounding box center [102, 570] width 115 height 14
click at [86, 584] on span "[EMAIL_ADDRESS][DOMAIN_NAME]" at bounding box center [102, 586] width 115 height 14
click at [49, 497] on h5 "MY ACCOUNT" at bounding box center [100, 501] width 161 height 14
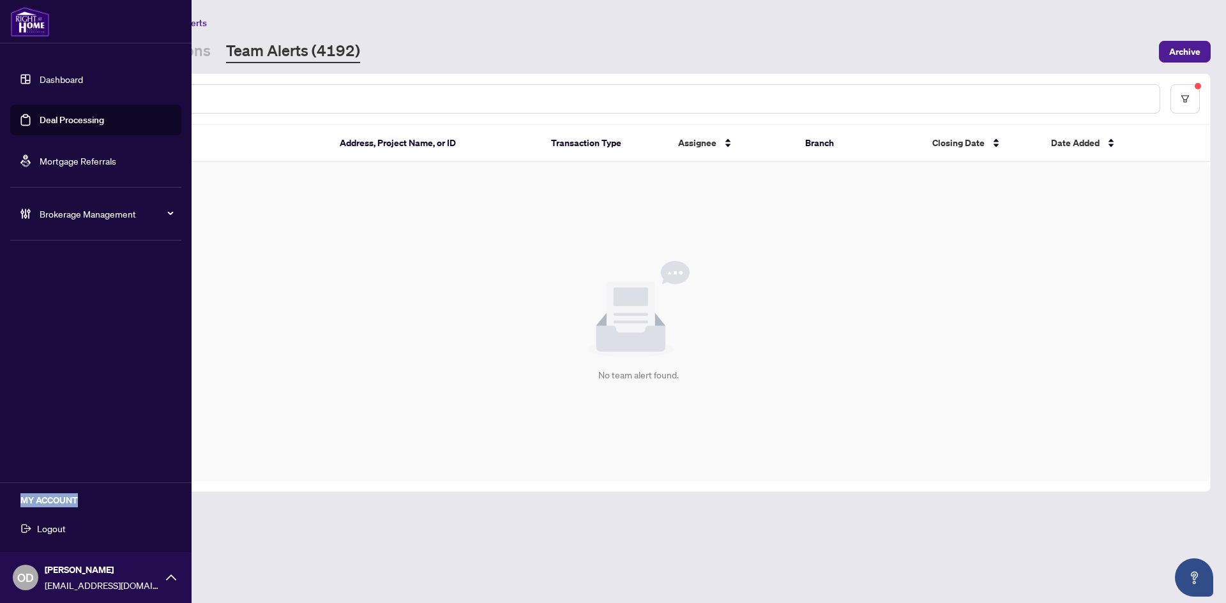
click at [49, 497] on h5 "MY ACCOUNT" at bounding box center [100, 501] width 161 height 14
click at [167, 574] on icon at bounding box center [171, 578] width 10 height 10
click at [164, 564] on div "OD Olivia Di Mambro oliviad@rightathomerealty.com" at bounding box center [96, 577] width 192 height 51
click at [57, 570] on span "[PERSON_NAME]" at bounding box center [102, 570] width 115 height 14
click at [171, 574] on div "OD Olivia Di Mambro oliviad@rightathomerealty.com" at bounding box center [96, 577] width 192 height 51
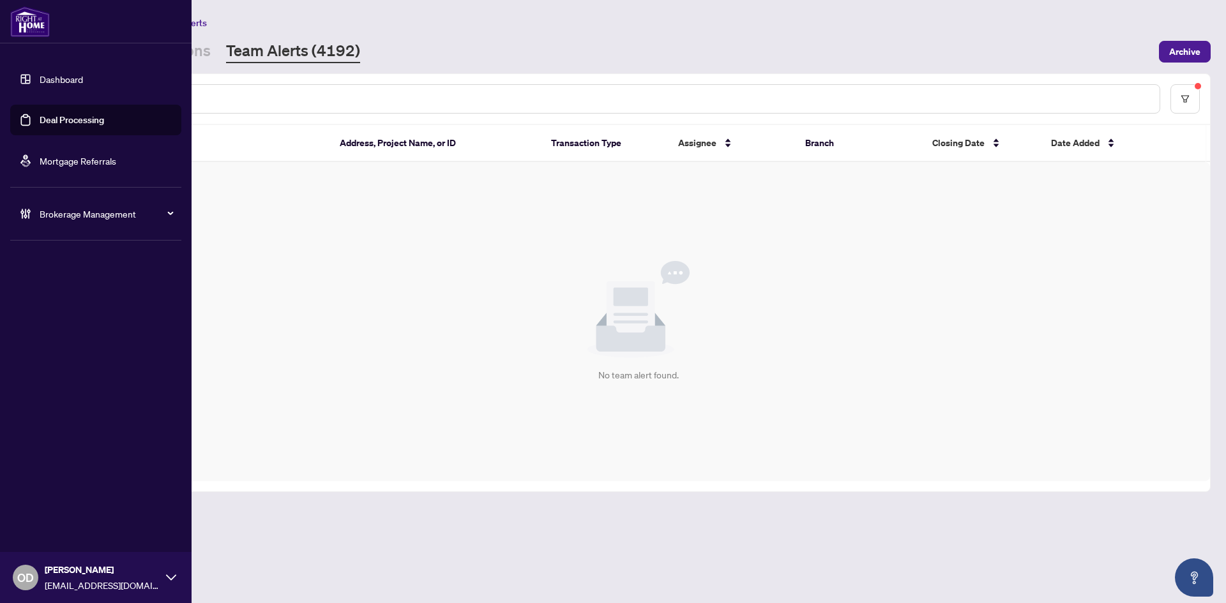
click at [171, 576] on icon at bounding box center [171, 578] width 10 height 10
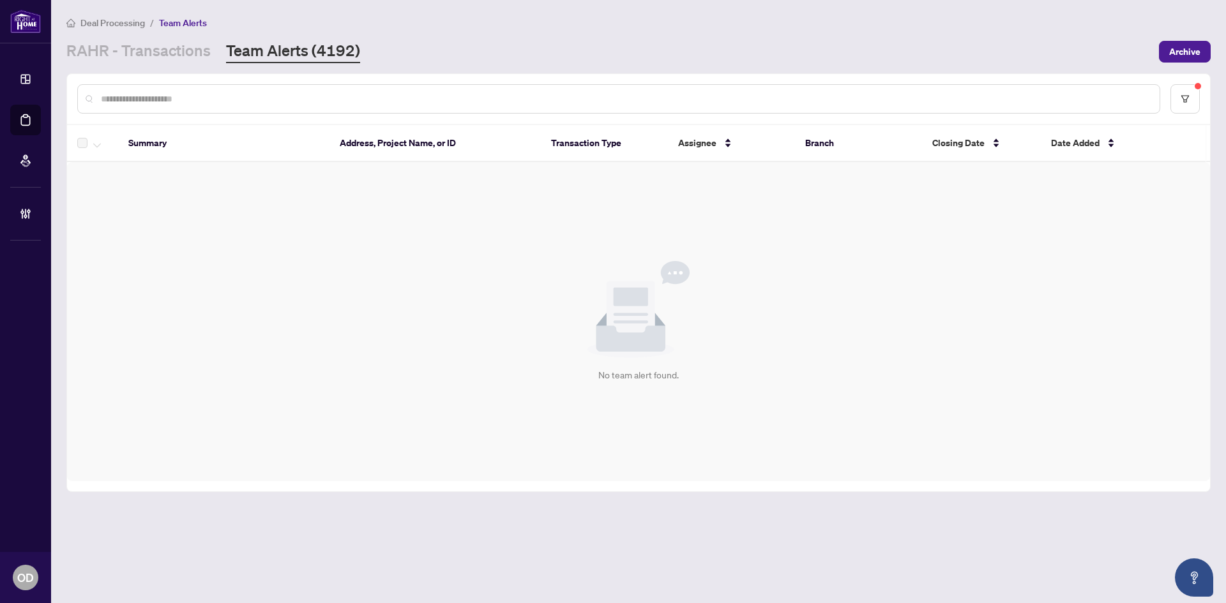
click at [280, 569] on main "Deal Processing / Team Alerts RAHR - Transactions Team Alerts (4192) Archive Su…" at bounding box center [638, 301] width 1175 height 603
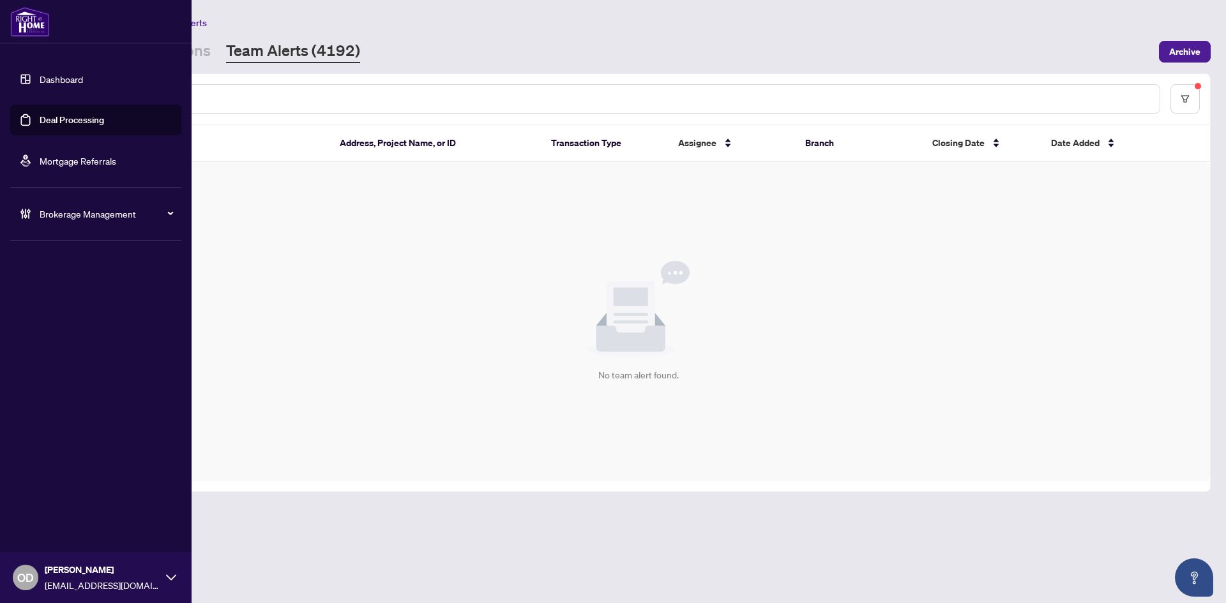
click at [107, 212] on span "Brokerage Management" at bounding box center [106, 214] width 133 height 14
drag, startPoint x: 43, startPoint y: 308, endPoint x: 69, endPoint y: 280, distance: 37.9
click at [43, 308] on link "Manage Agents" at bounding box center [58, 305] width 63 height 11
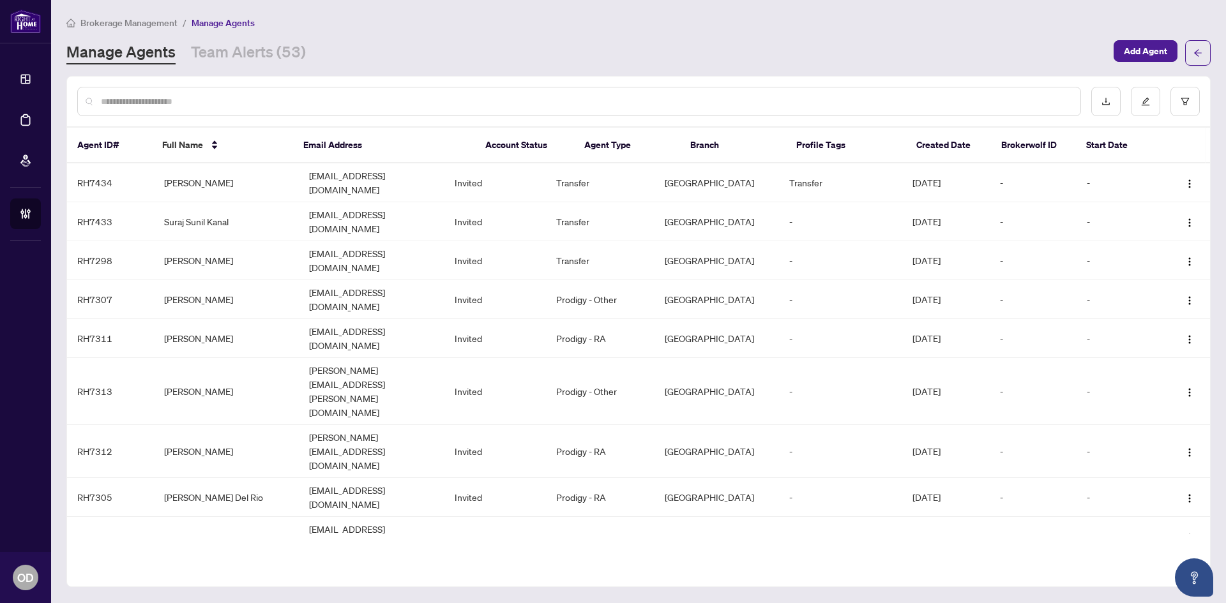
click at [247, 88] on div at bounding box center [579, 101] width 1004 height 29
drag, startPoint x: 250, startPoint y: 90, endPoint x: 259, endPoint y: 96, distance: 11.5
click at [257, 96] on div at bounding box center [579, 101] width 1004 height 29
click at [259, 96] on input "text" at bounding box center [585, 102] width 969 height 14
type input "*"
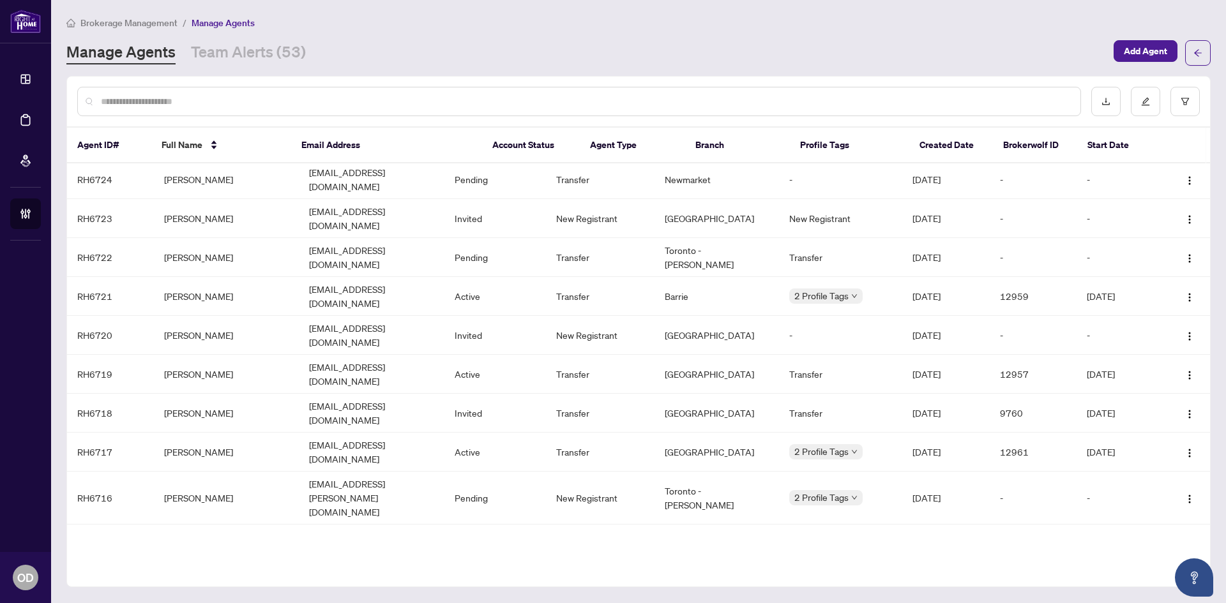
scroll to position [1586, 0]
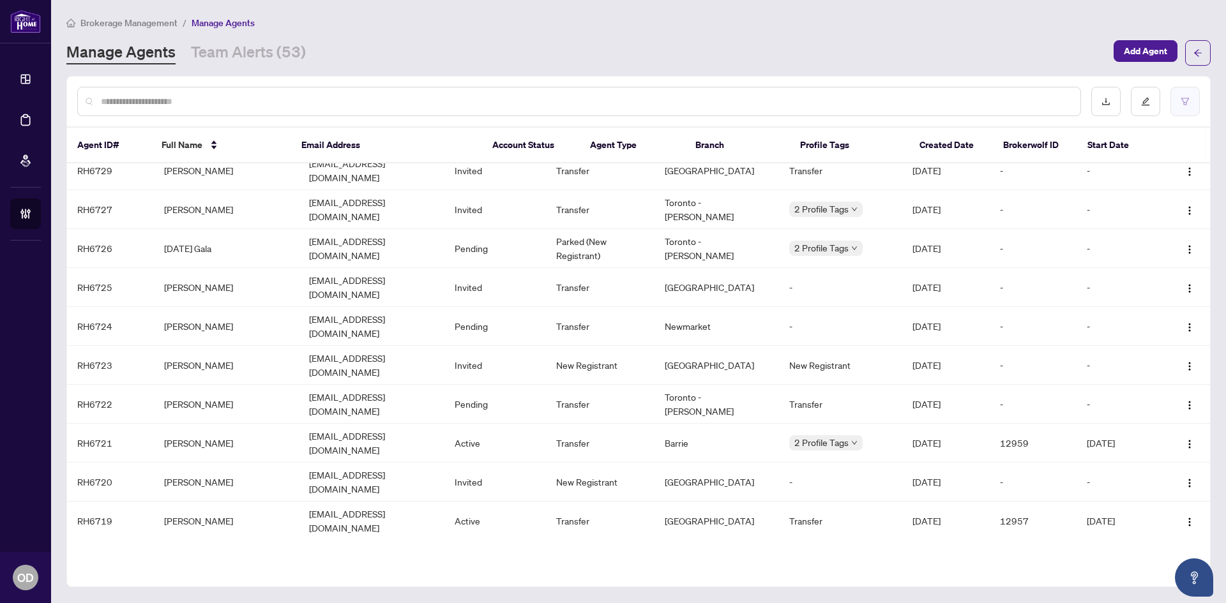
click at [1185, 96] on button "button" at bounding box center [1184, 101] width 29 height 29
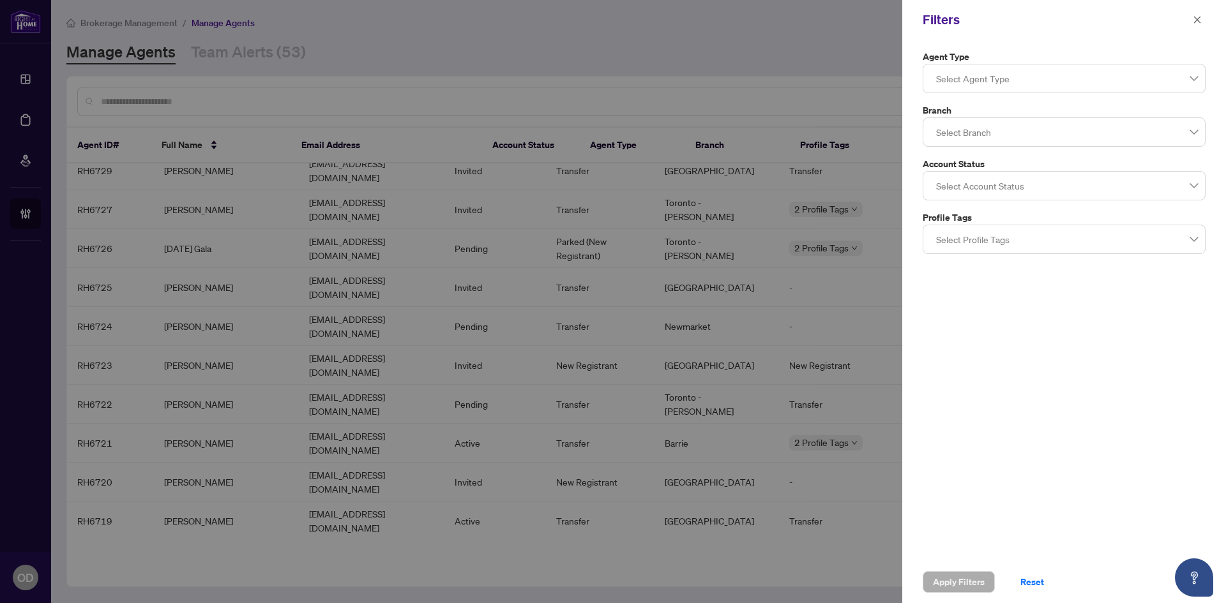
click at [1022, 142] on div at bounding box center [1064, 132] width 266 height 23
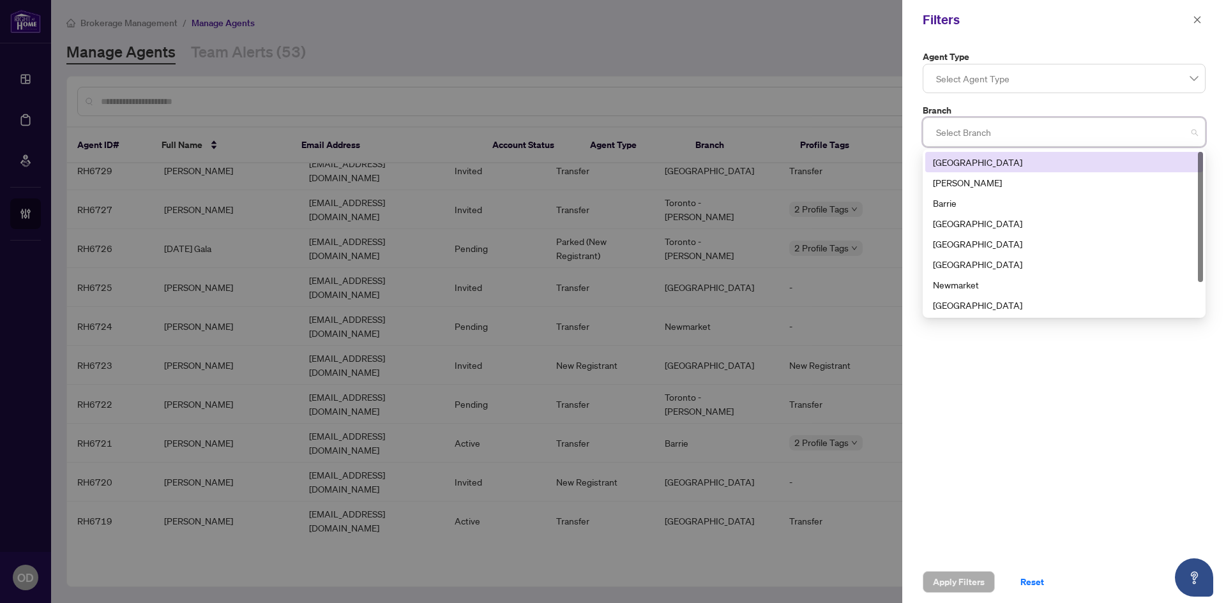
click at [997, 164] on div "Richmond Hill" at bounding box center [1064, 162] width 262 height 14
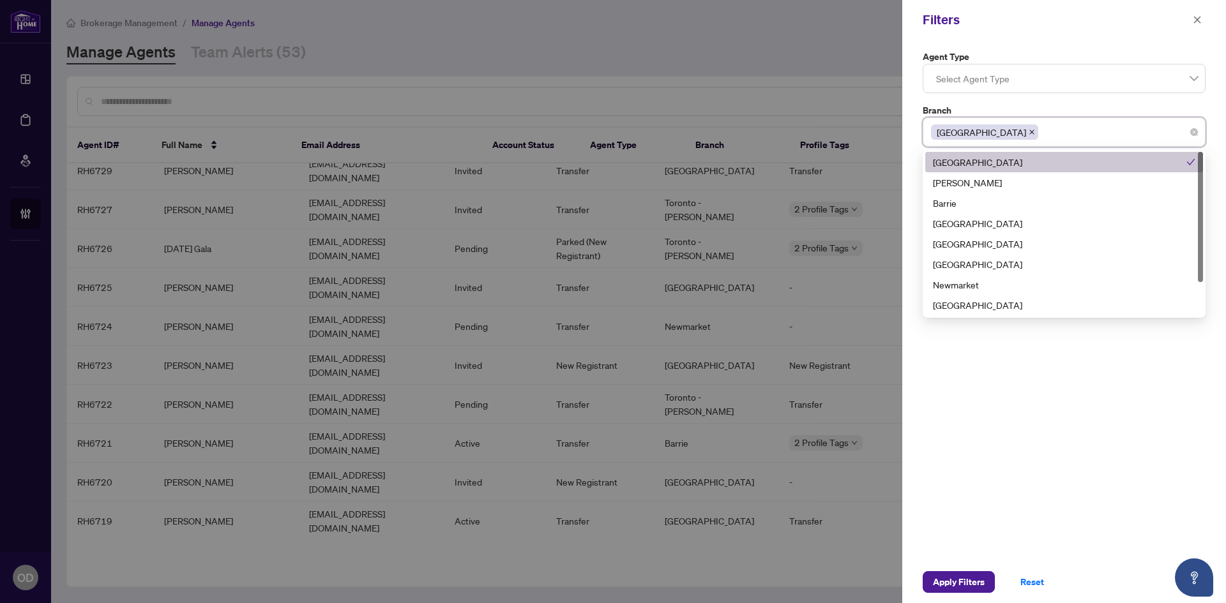
click at [1029, 81] on div at bounding box center [1064, 78] width 266 height 23
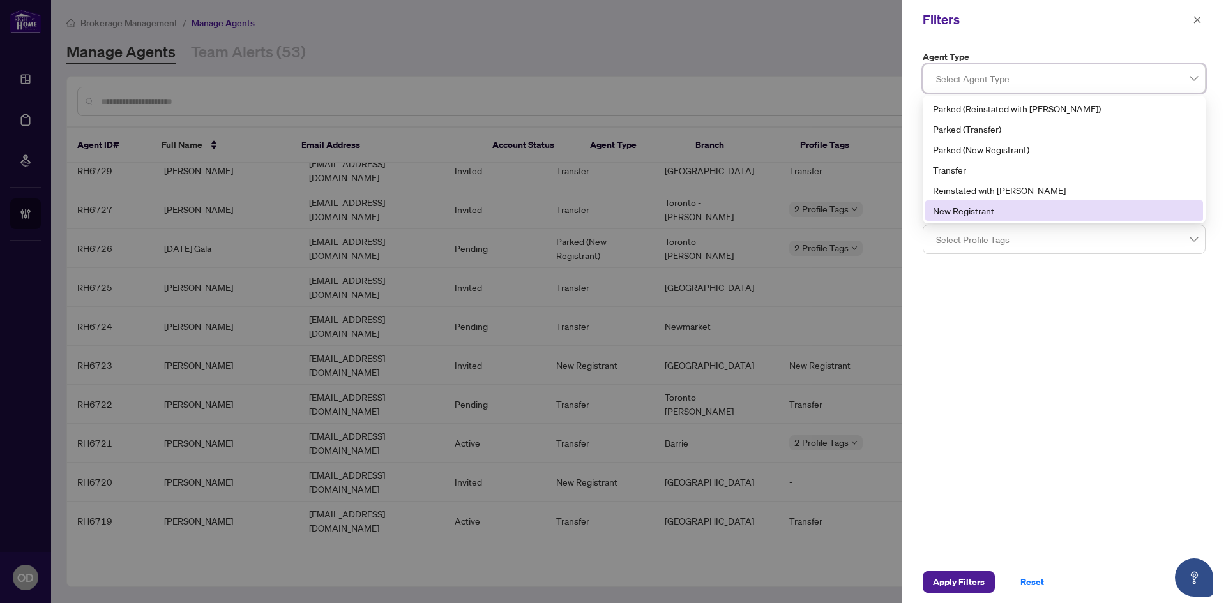
drag, startPoint x: 1070, startPoint y: 296, endPoint x: 1038, endPoint y: 567, distance: 272.6
click at [1070, 297] on div "Agent Type Select Agent Type 5 6 Parked (Reinstated with RAHR) Parked (Transfer…" at bounding box center [1064, 301] width 324 height 522
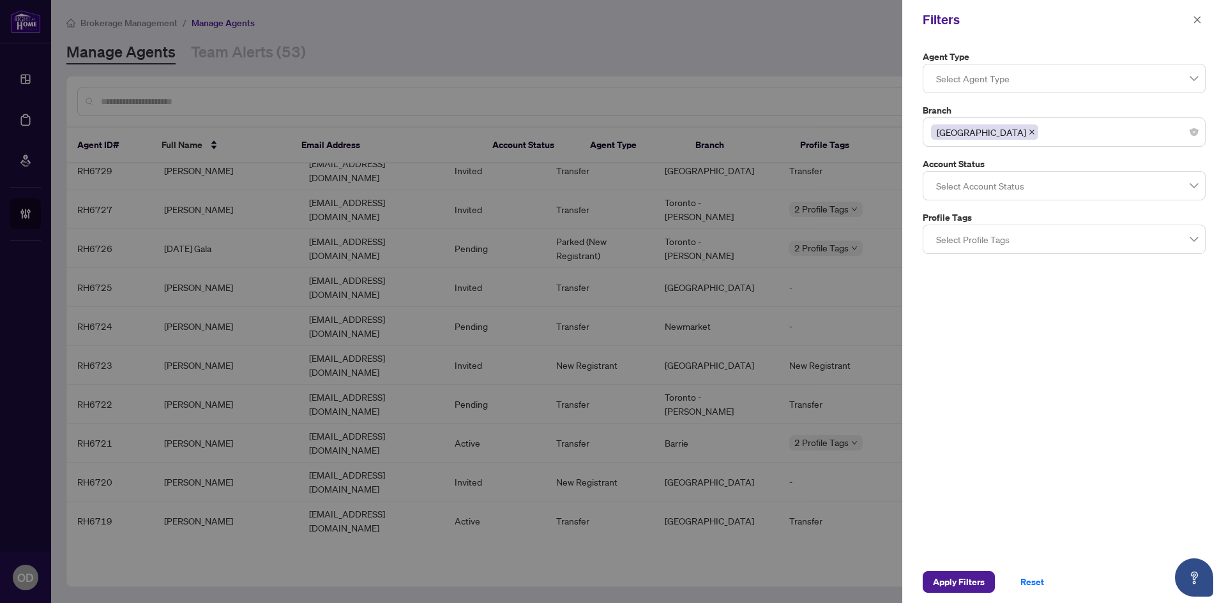
click at [967, 594] on div "Apply Filters Reset" at bounding box center [1064, 582] width 324 height 42
drag, startPoint x: 964, startPoint y: 577, endPoint x: 930, endPoint y: 577, distance: 34.5
click at [964, 577] on span "Apply Filters" at bounding box center [959, 582] width 52 height 20
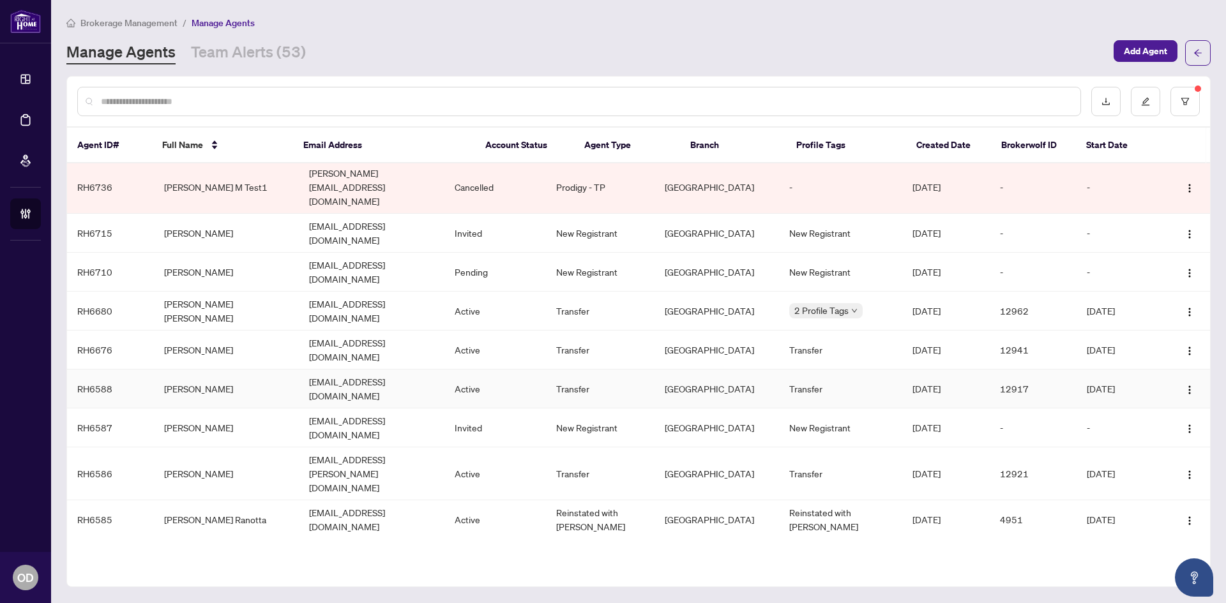
scroll to position [0, 0]
click at [1189, 101] on button "button" at bounding box center [1184, 101] width 29 height 29
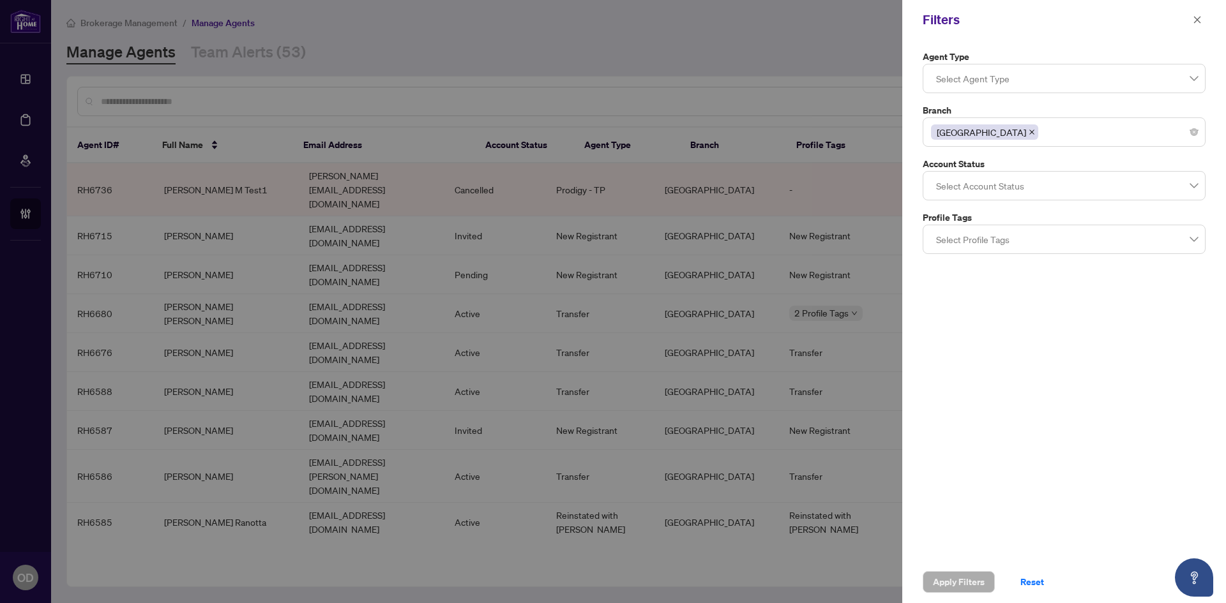
click at [1029, 132] on icon "close" at bounding box center [1032, 132] width 6 height 6
click at [975, 584] on span "Apply Filters" at bounding box center [959, 582] width 52 height 20
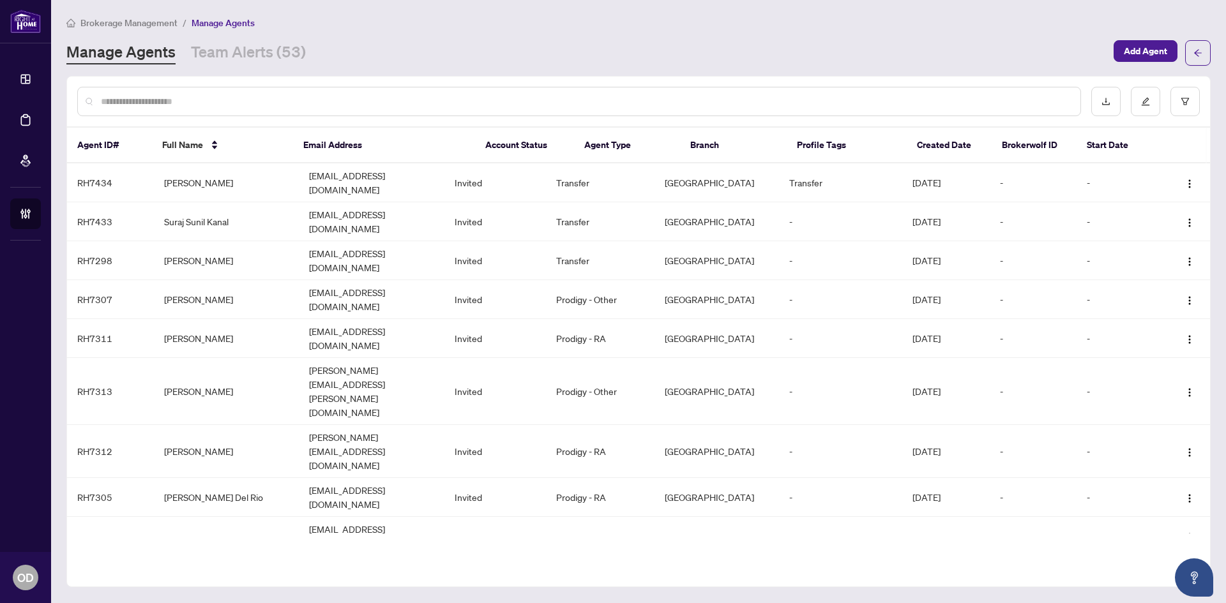
click at [632, 100] on input "text" at bounding box center [585, 102] width 969 height 14
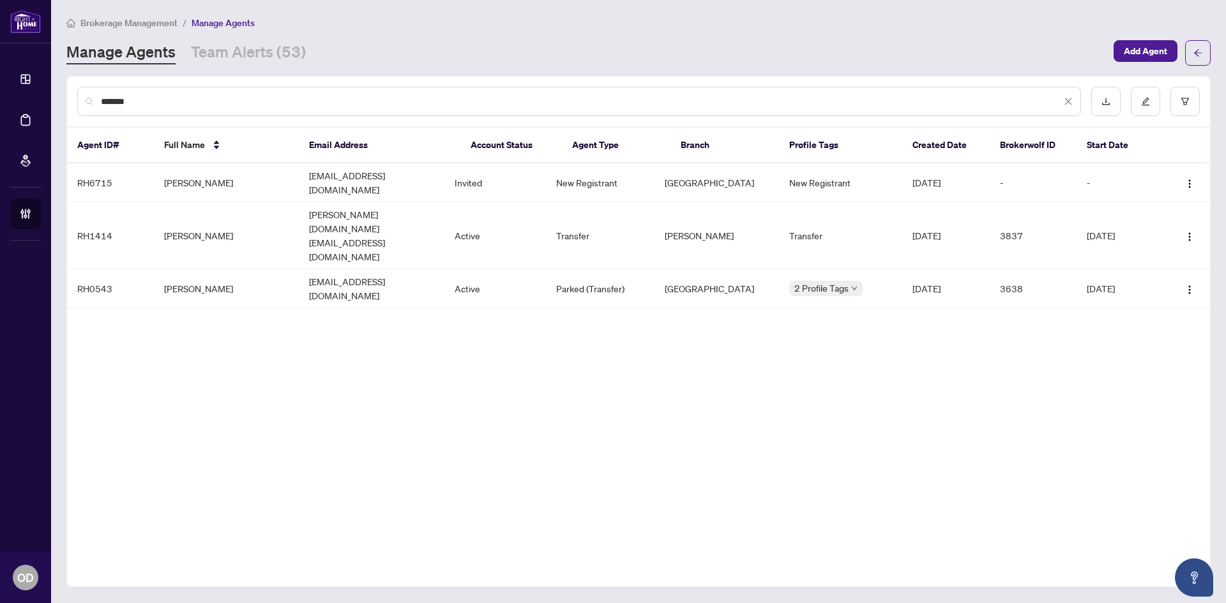
type input "*******"
click at [317, 269] on td "shabbirkapasi786@gmail.com" at bounding box center [371, 288] width 145 height 39
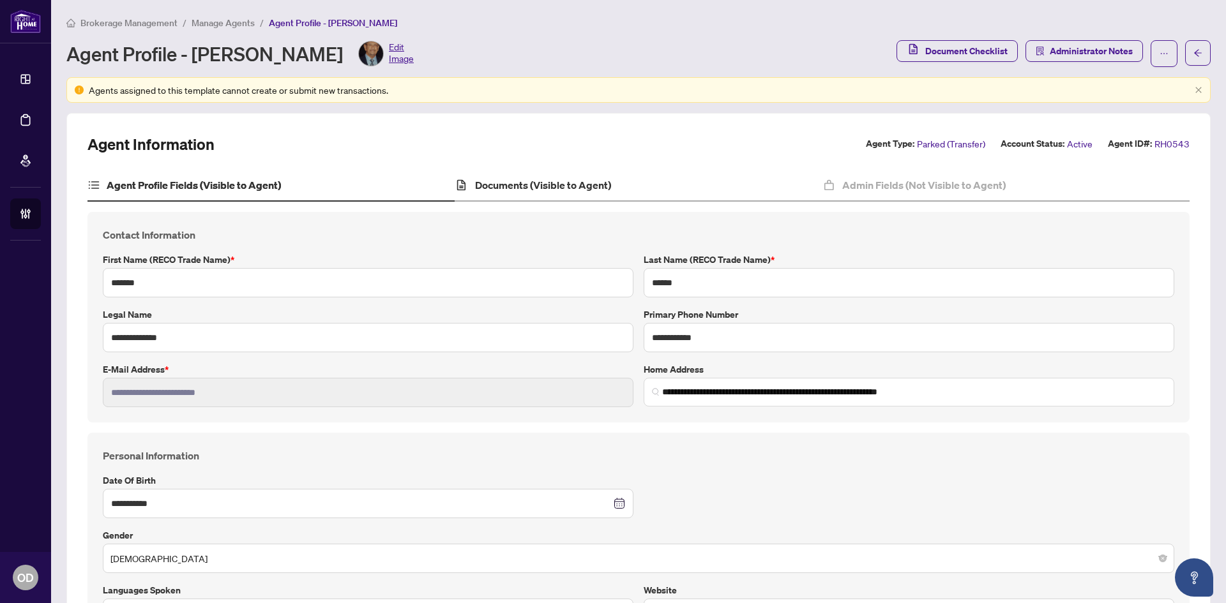
click at [626, 192] on div "Documents (Visible to Agent)" at bounding box center [638, 186] width 367 height 32
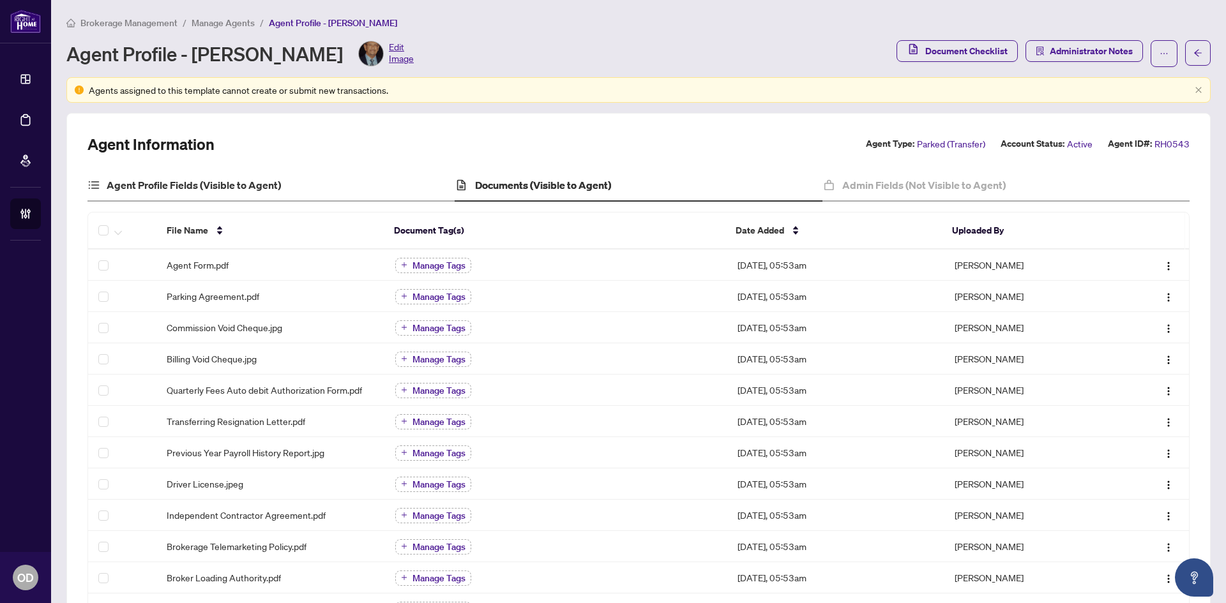
click at [280, 188] on div "Agent Profile Fields (Visible to Agent)" at bounding box center [270, 186] width 367 height 32
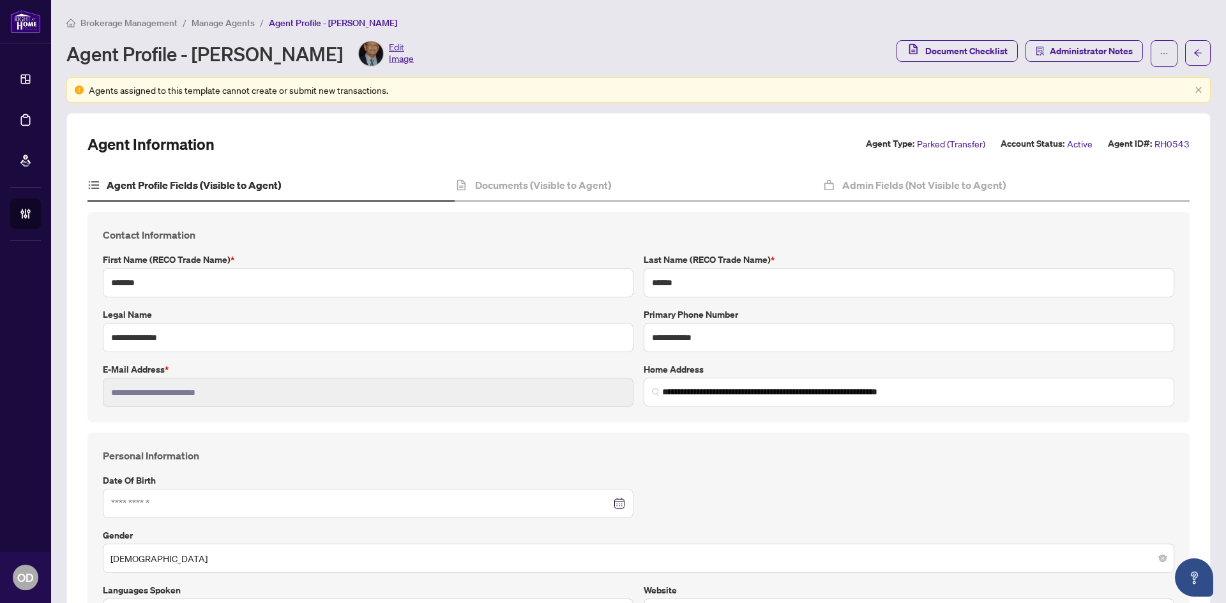
type input "**********"
type input "****"
type input "**********"
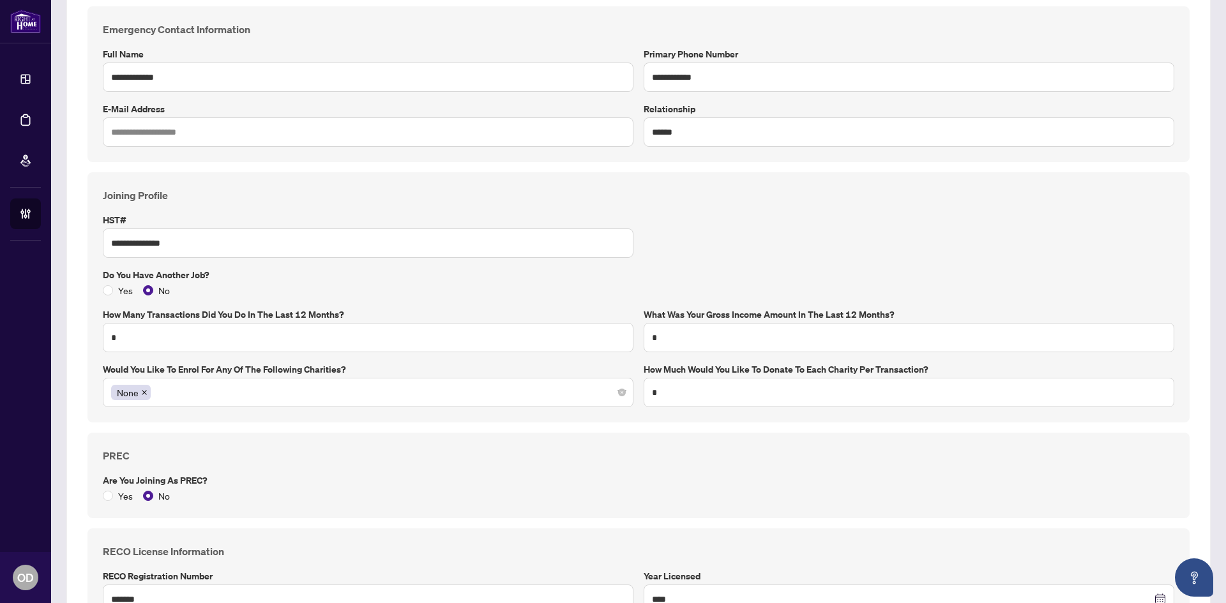
scroll to position [1149, 0]
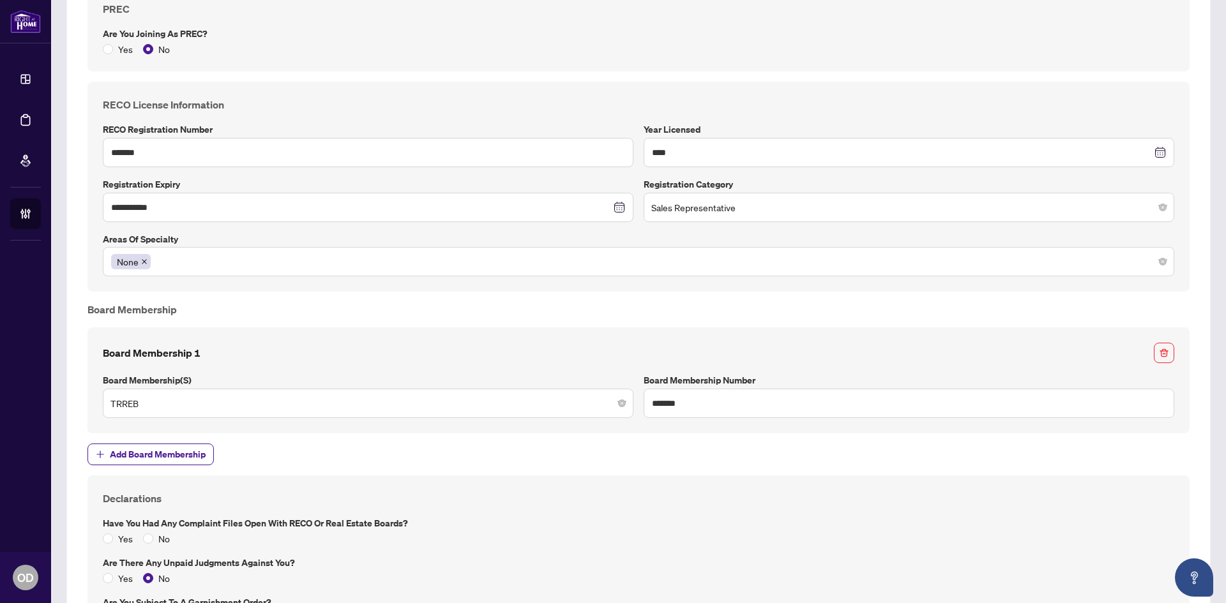
drag, startPoint x: 414, startPoint y: 338, endPoint x: 421, endPoint y: 340, distance: 7.3
click at [415, 338] on div "Board Membership 1 Board Membership(s) TRREB Board Membership Number *******" at bounding box center [638, 381] width 1102 height 106
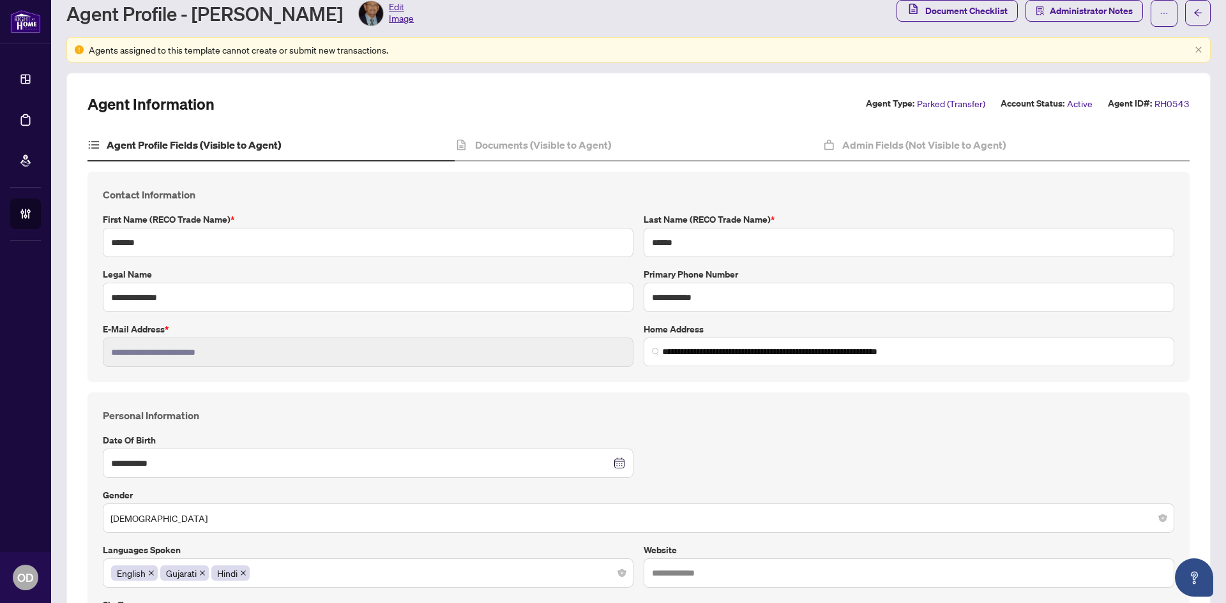
scroll to position [0, 0]
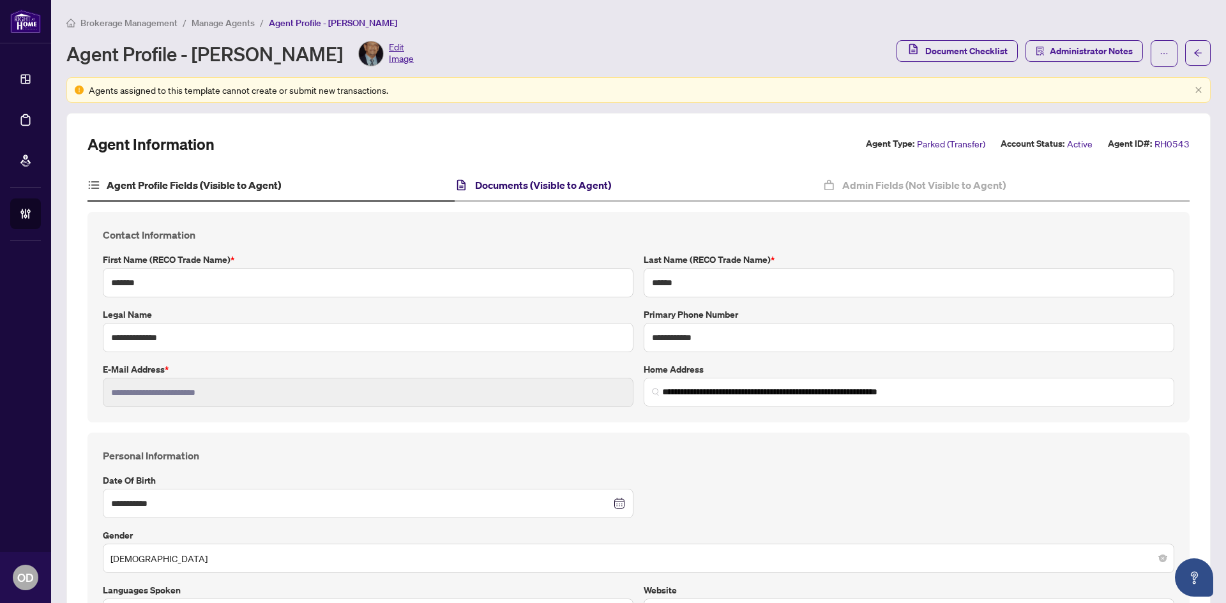
click at [588, 178] on h4 "Documents (Visible to Agent)" at bounding box center [543, 185] width 136 height 15
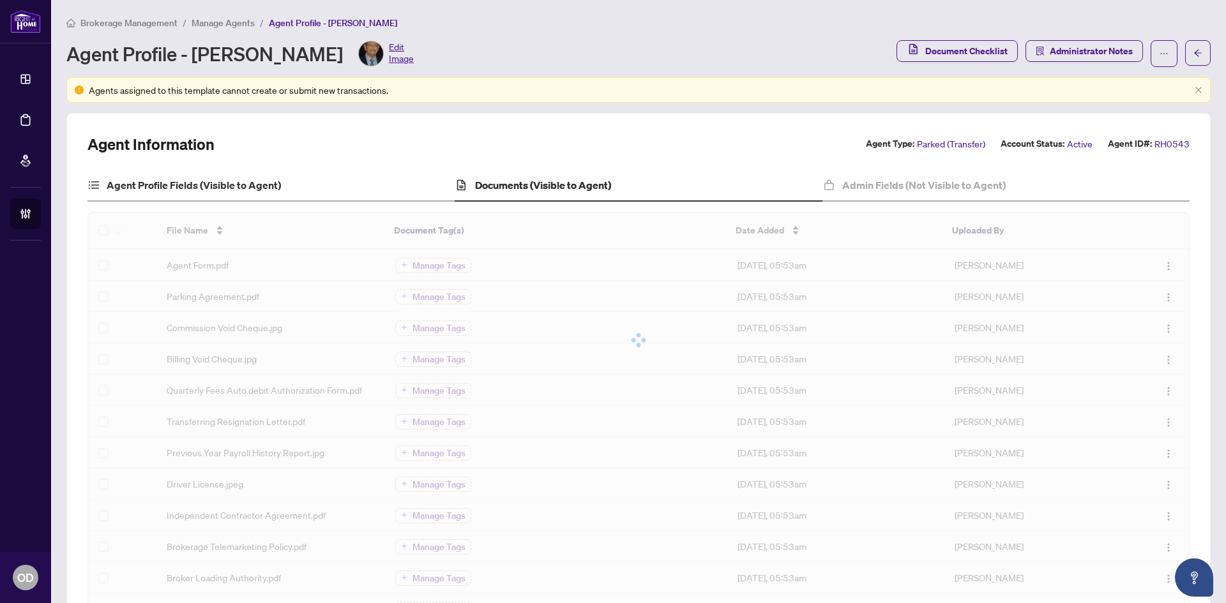
click at [218, 194] on div "Agent Profile Fields (Visible to Agent)" at bounding box center [270, 186] width 367 height 32
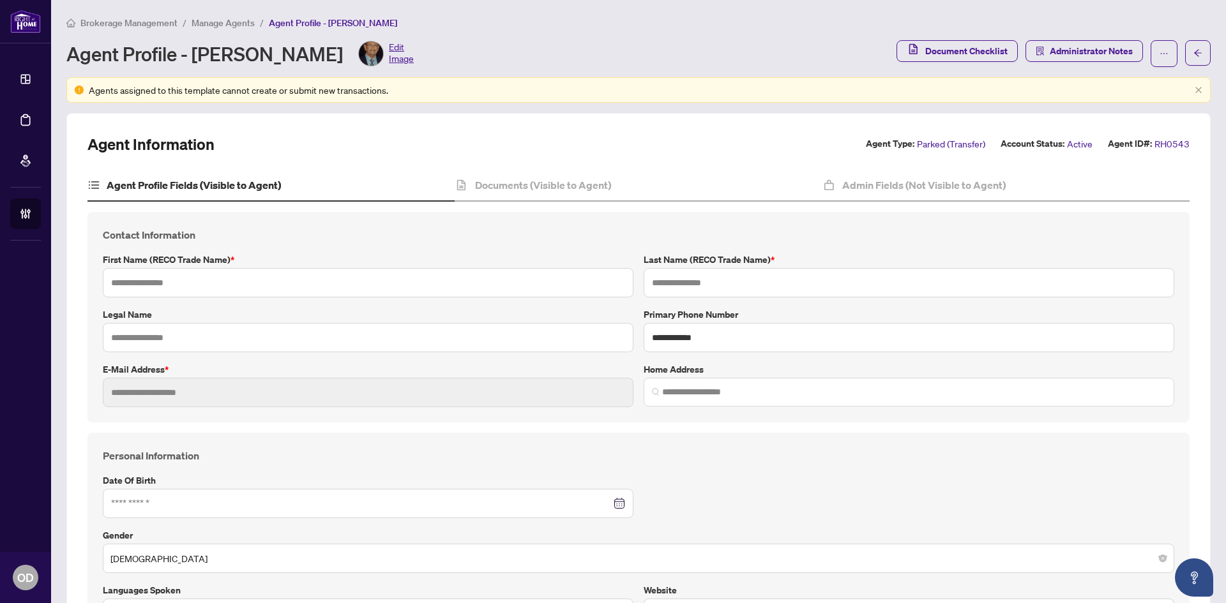
type input "*******"
type input "******"
type input "**********"
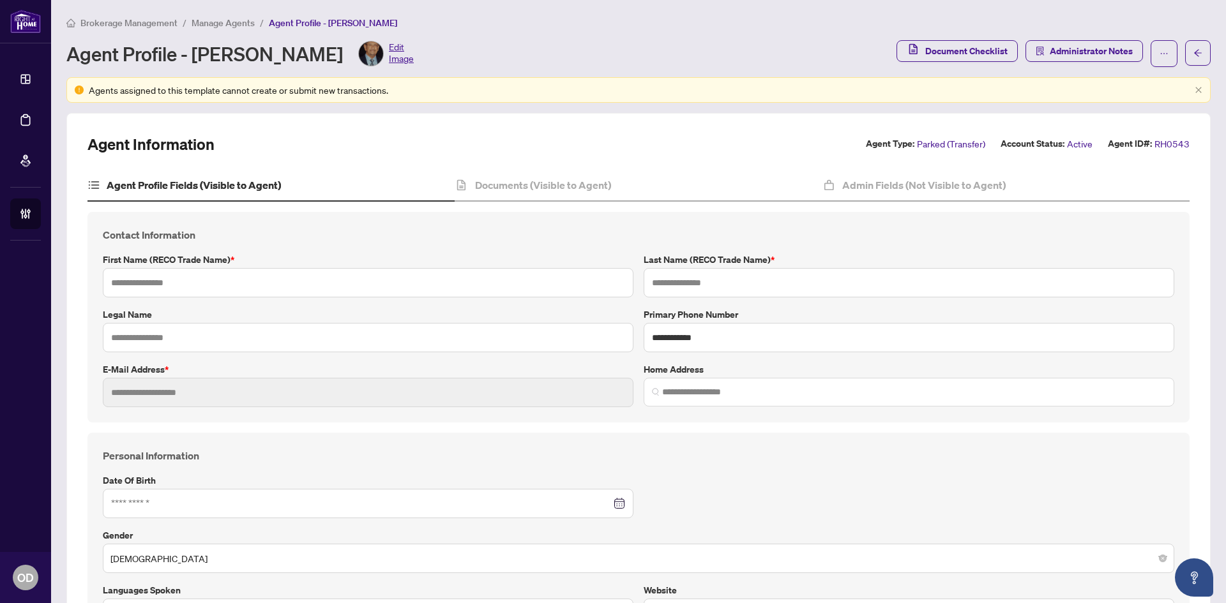
type input "*********"
type input "**********"
type input "******"
type input "**********"
type input "*"
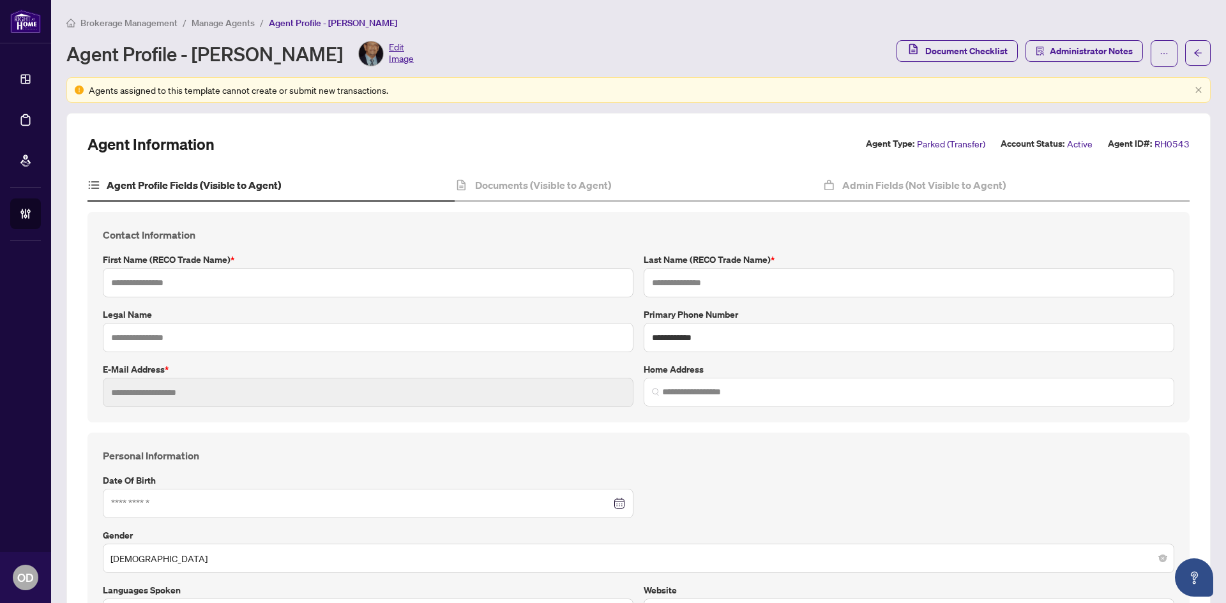
type input "*"
type input "*******"
type input "**********"
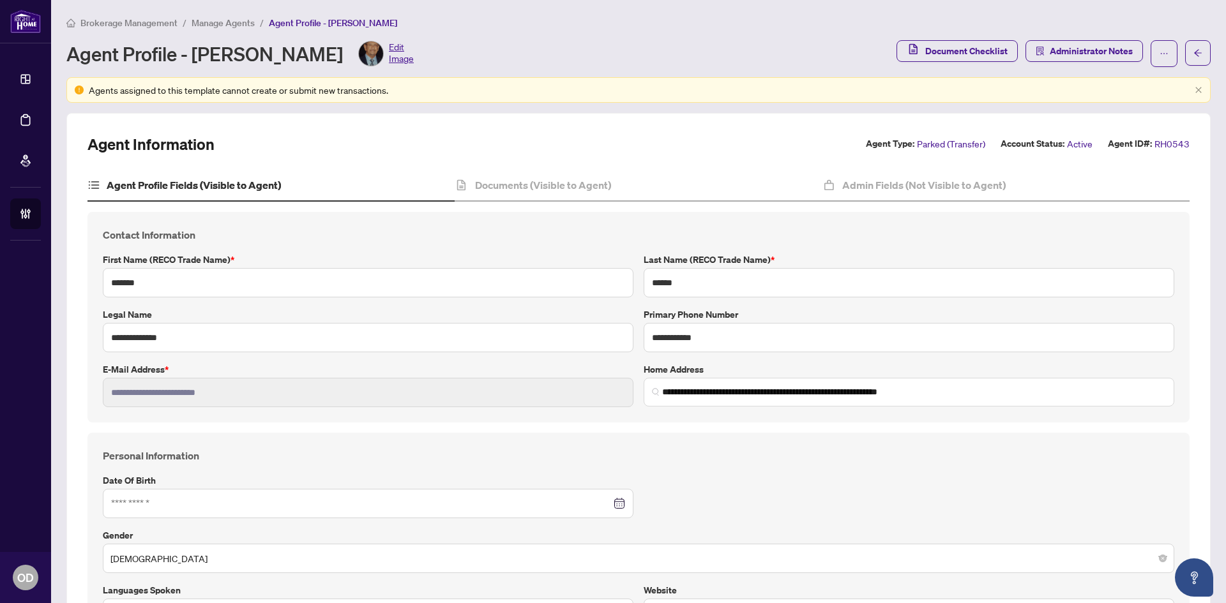
type input "****"
type input "**********"
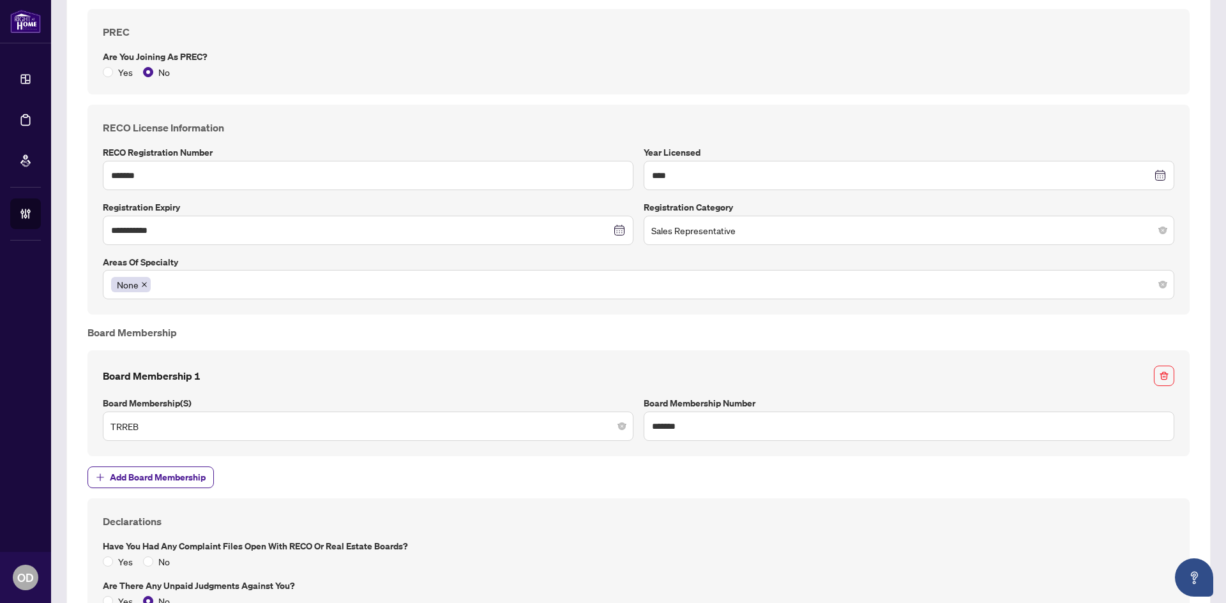
scroll to position [1213, 0]
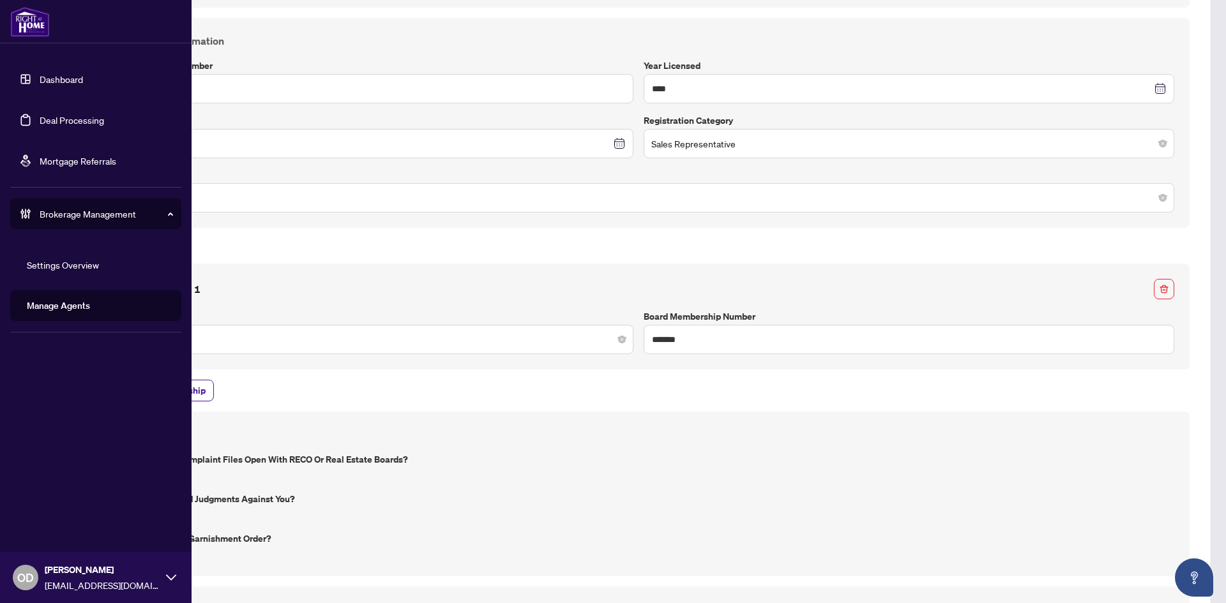
click at [40, 73] on link "Dashboard" at bounding box center [61, 78] width 43 height 11
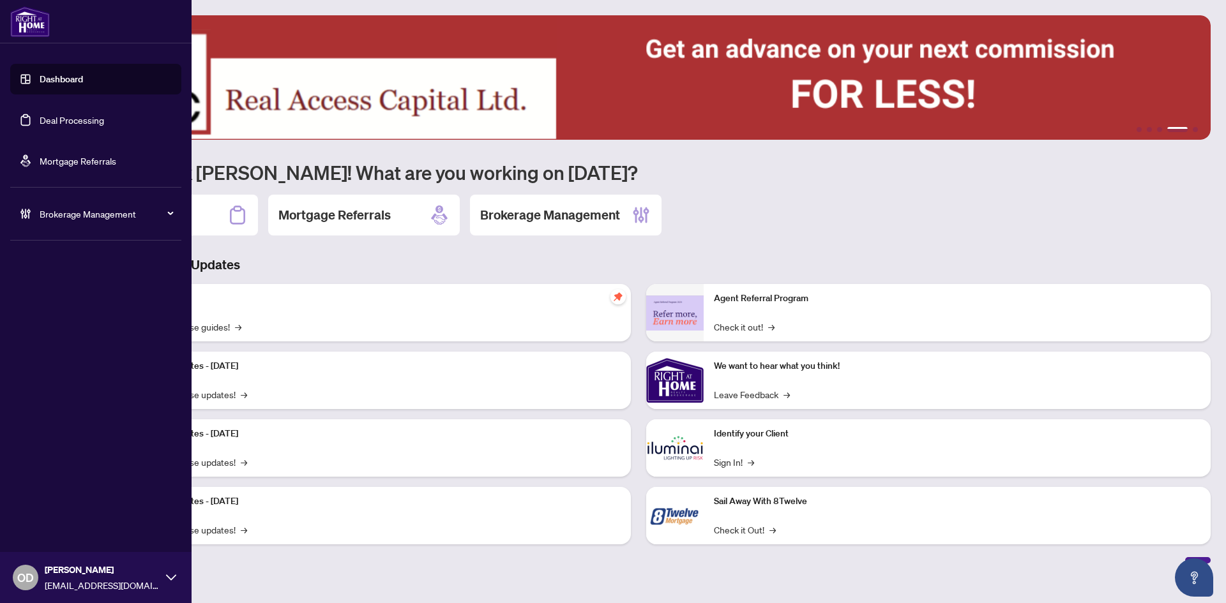
click at [64, 218] on span "Brokerage Management" at bounding box center [106, 214] width 133 height 14
click at [59, 303] on link "Manage Agents" at bounding box center [58, 305] width 63 height 11
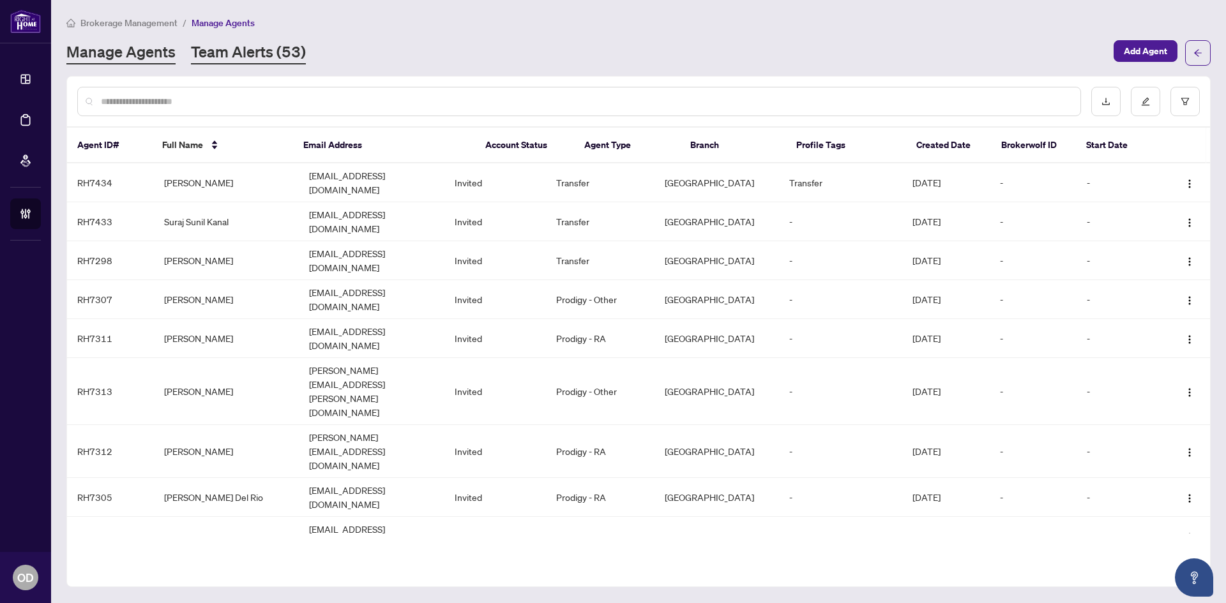
click at [238, 46] on link "Team Alerts (53)" at bounding box center [248, 53] width 115 height 23
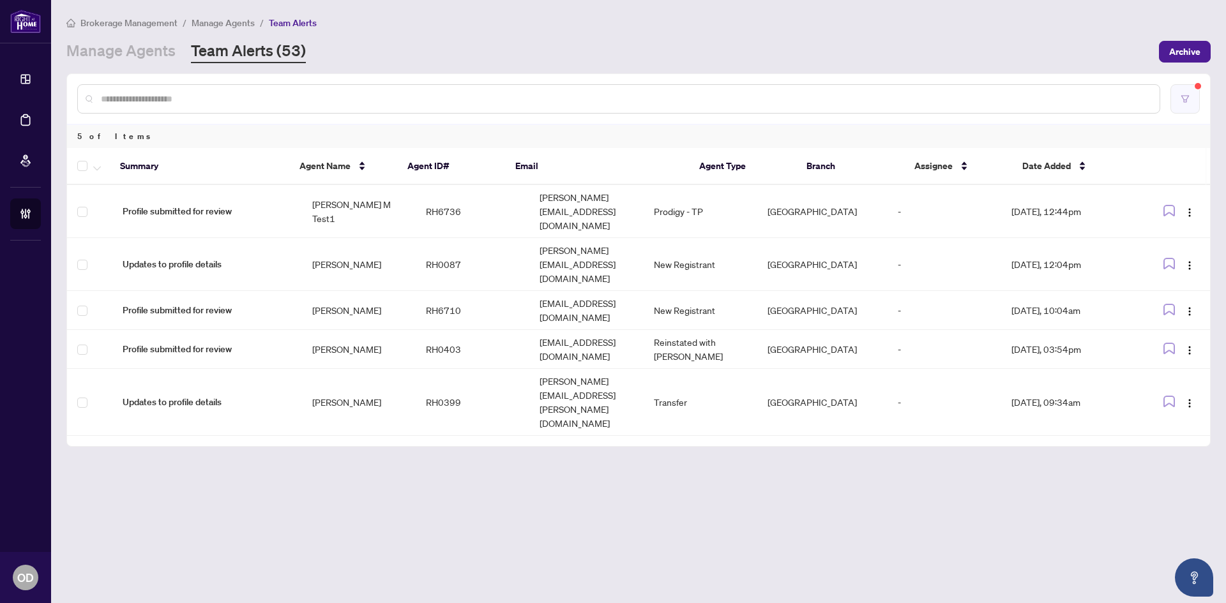
click at [1189, 101] on icon "filter" at bounding box center [1185, 99] width 9 height 9
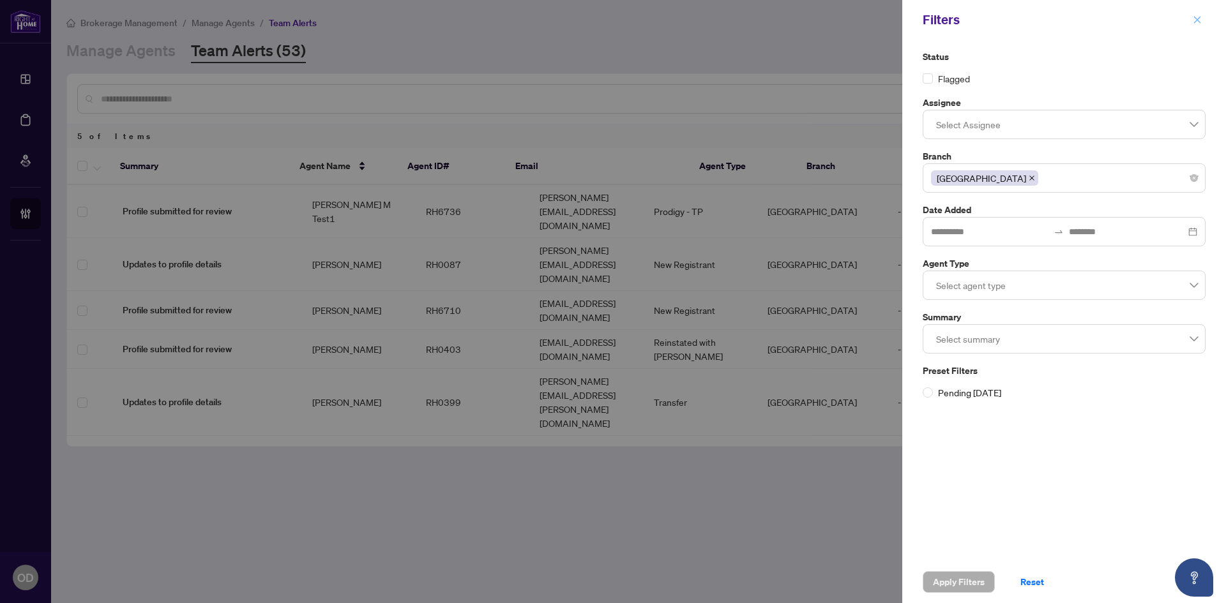
click at [1195, 22] on icon "close" at bounding box center [1197, 19] width 7 height 7
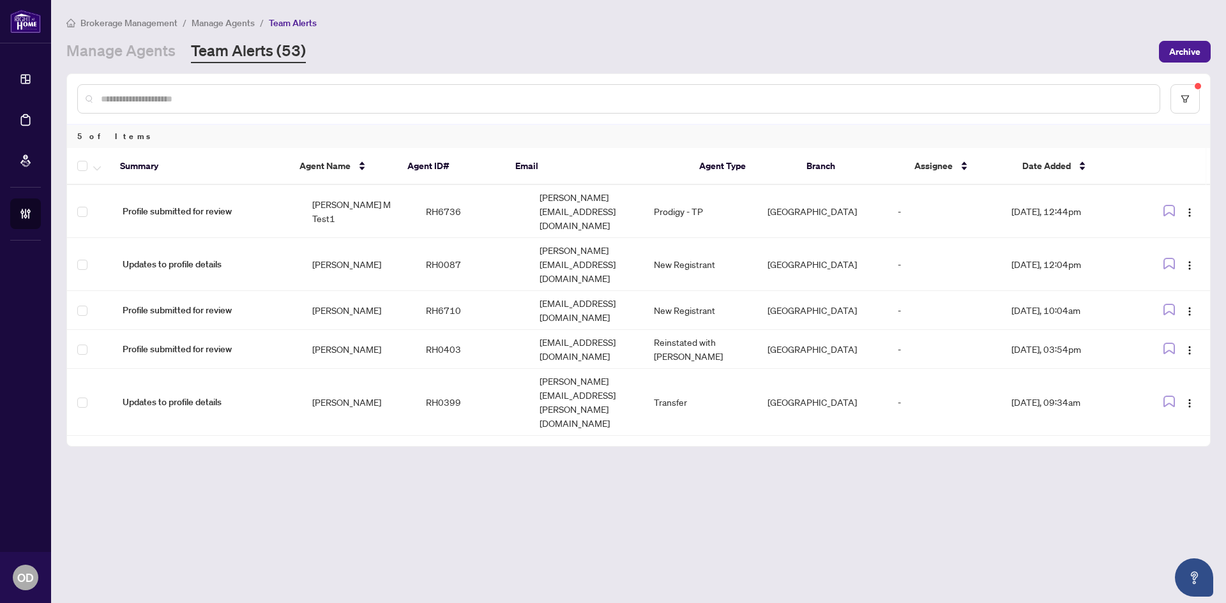
click at [1200, 101] on div at bounding box center [638, 99] width 1143 height 50
click at [1192, 87] on button "button" at bounding box center [1184, 98] width 29 height 29
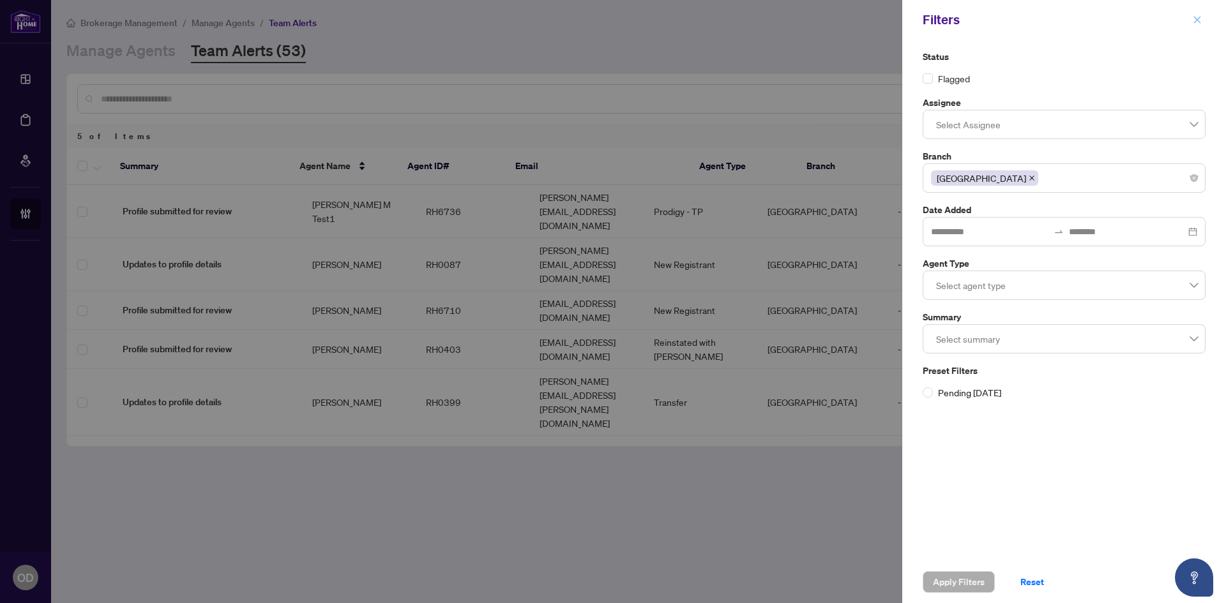
click at [1205, 18] on button "button" at bounding box center [1197, 19] width 17 height 15
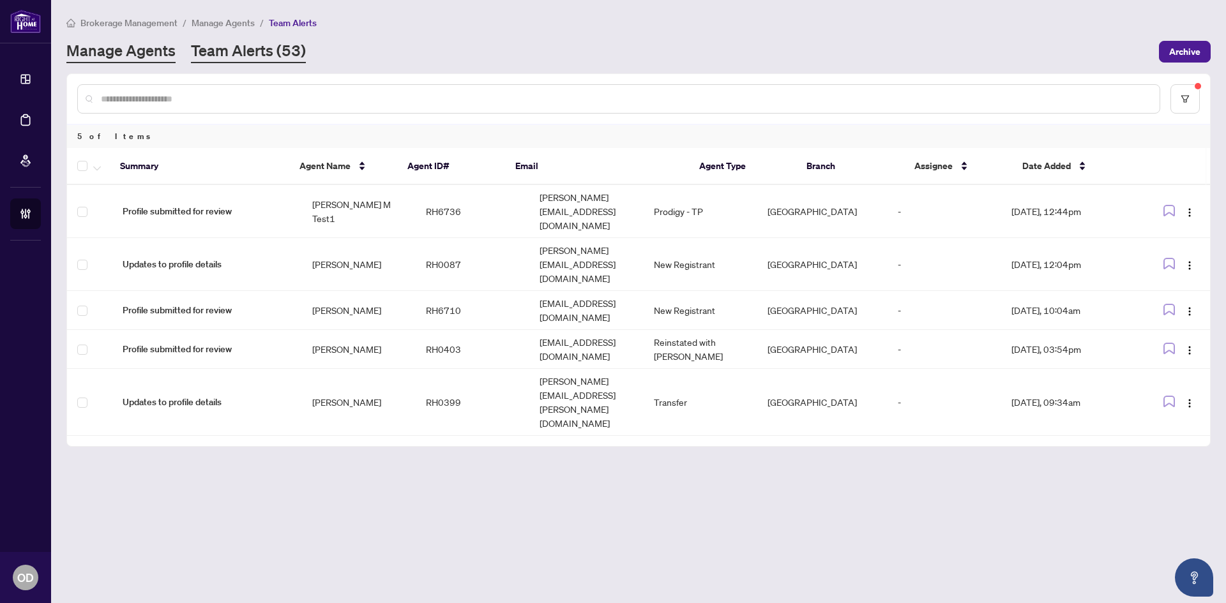
drag, startPoint x: 151, startPoint y: 35, endPoint x: 158, endPoint y: 46, distance: 12.6
click at [151, 36] on div "Brokerage Management / Manage Agents / Team Alerts Manage Agents Team Alerts (5…" at bounding box center [638, 39] width 1144 height 48
click at [158, 46] on link "Manage Agents" at bounding box center [120, 51] width 109 height 23
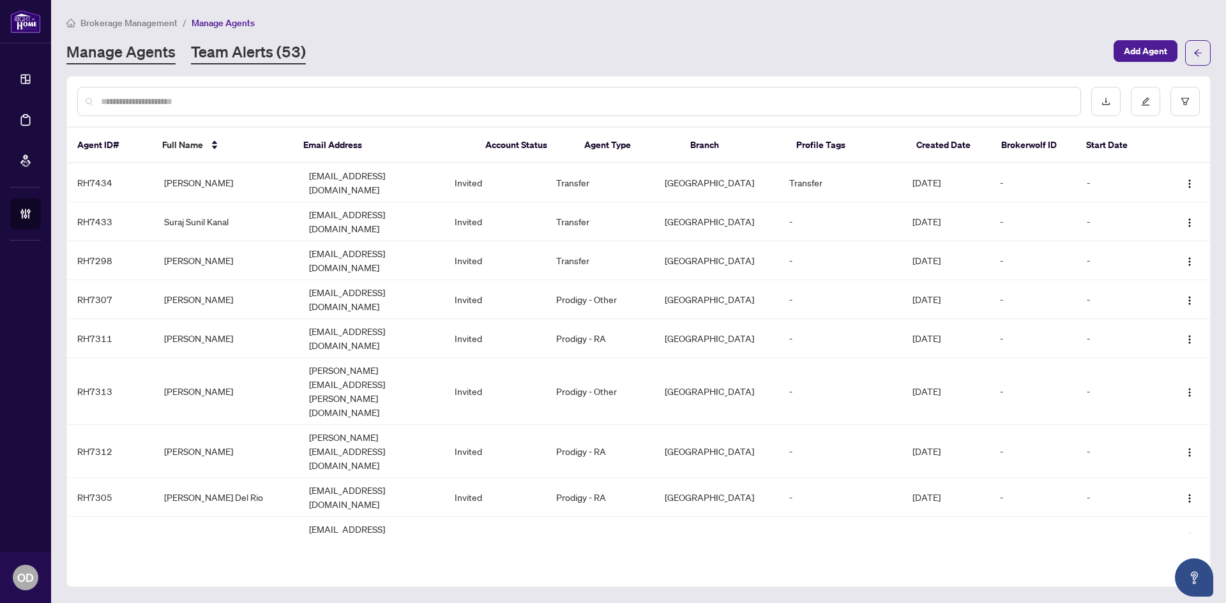
click at [263, 61] on link "Team Alerts (53)" at bounding box center [248, 53] width 115 height 23
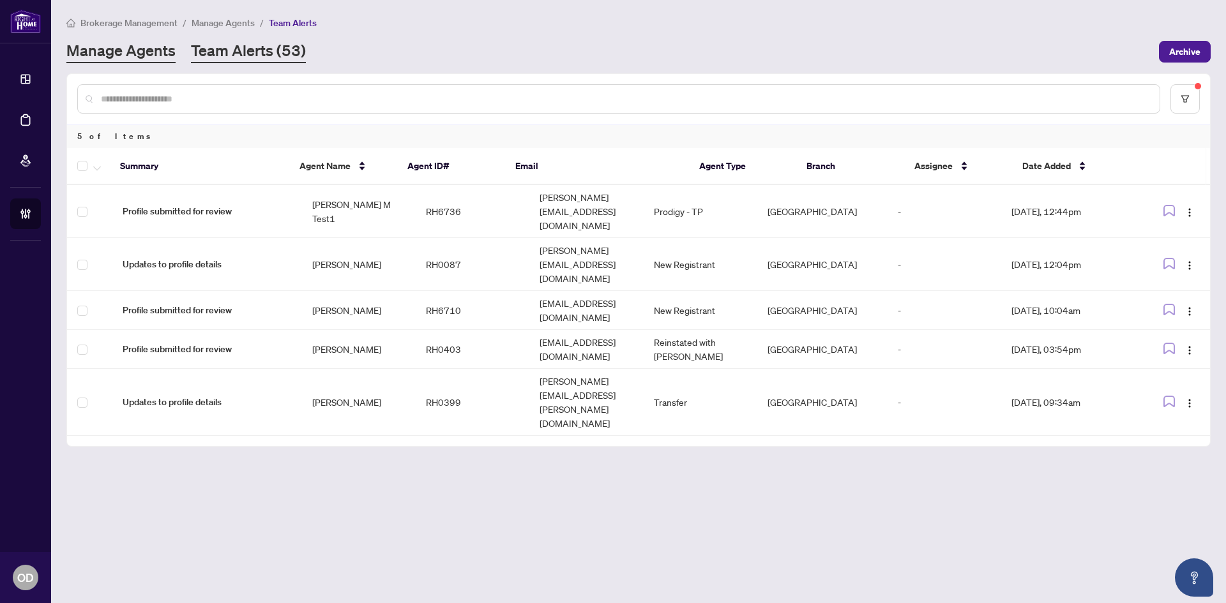
click at [123, 43] on link "Manage Agents" at bounding box center [120, 51] width 109 height 23
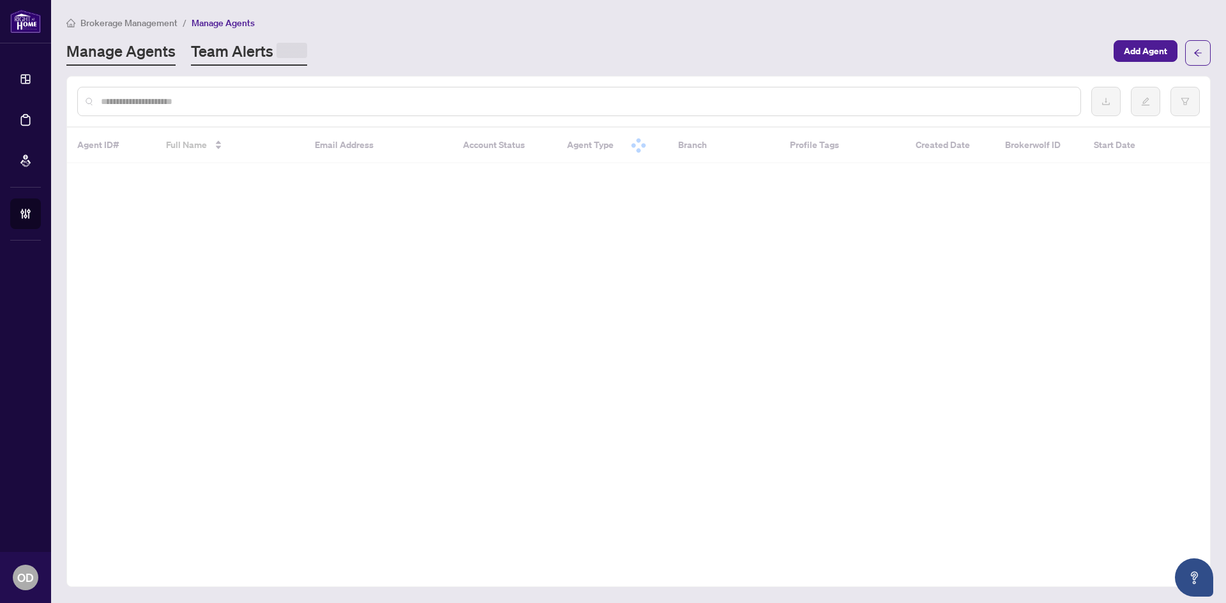
drag, startPoint x: 123, startPoint y: 43, endPoint x: 256, endPoint y: 52, distance: 133.8
click at [256, 52] on link "Team Alerts" at bounding box center [249, 53] width 116 height 25
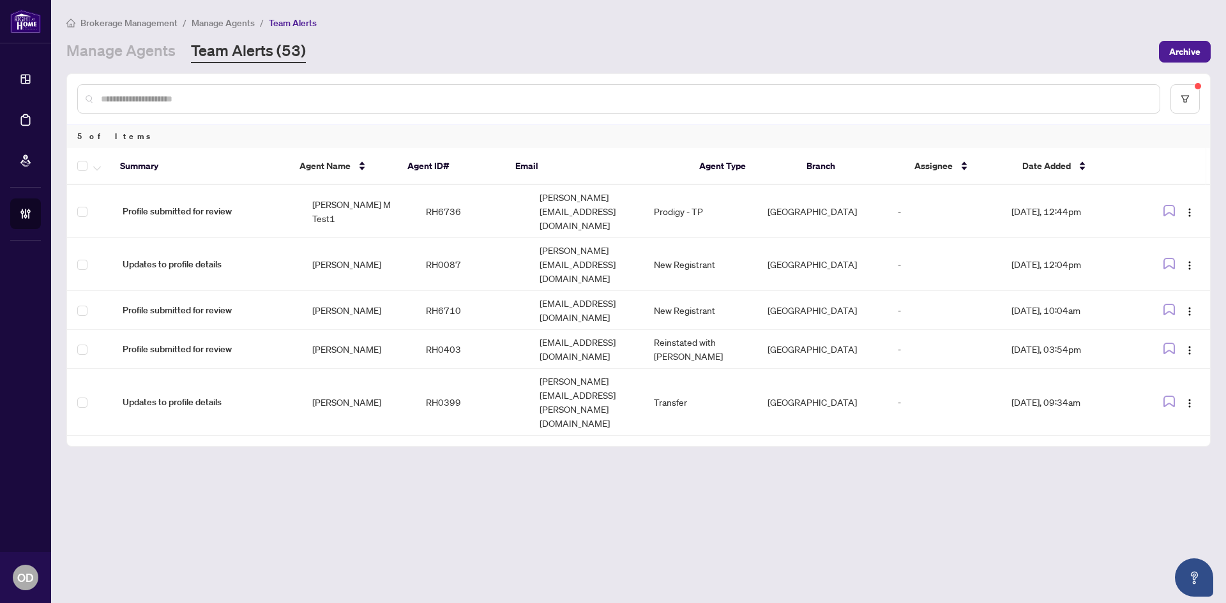
click at [147, 72] on main "Brokerage Management / Manage Agents / Team Alerts Manage Agents Team Alerts (5…" at bounding box center [638, 301] width 1175 height 603
click at [148, 54] on link "Manage Agents" at bounding box center [120, 51] width 109 height 23
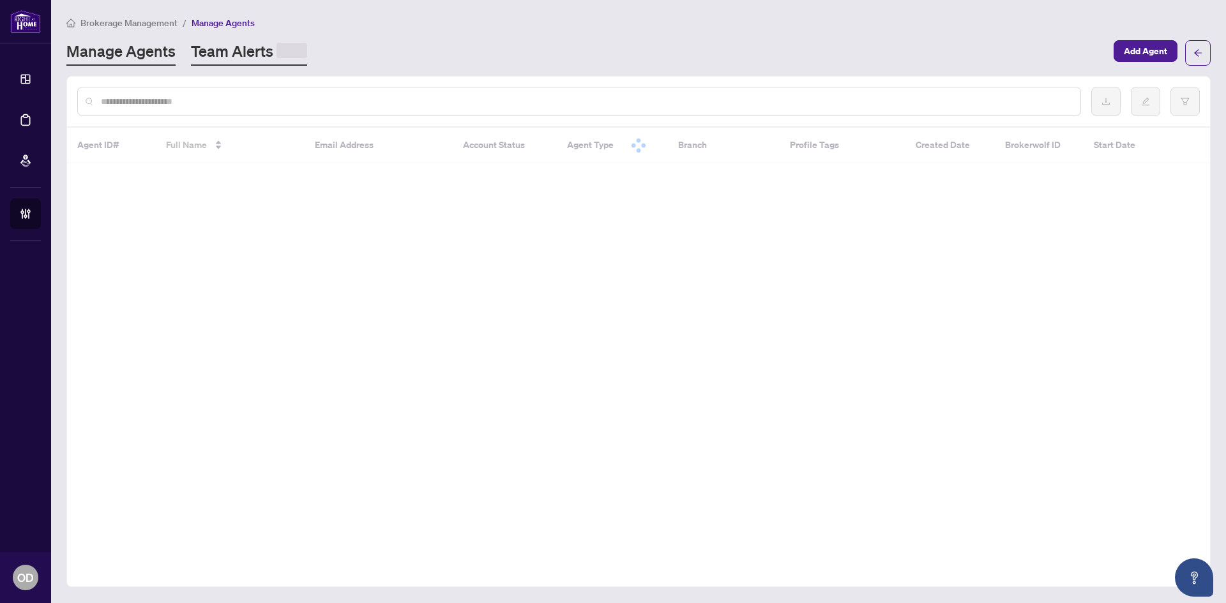
click at [239, 47] on link "Team Alerts" at bounding box center [249, 53] width 116 height 25
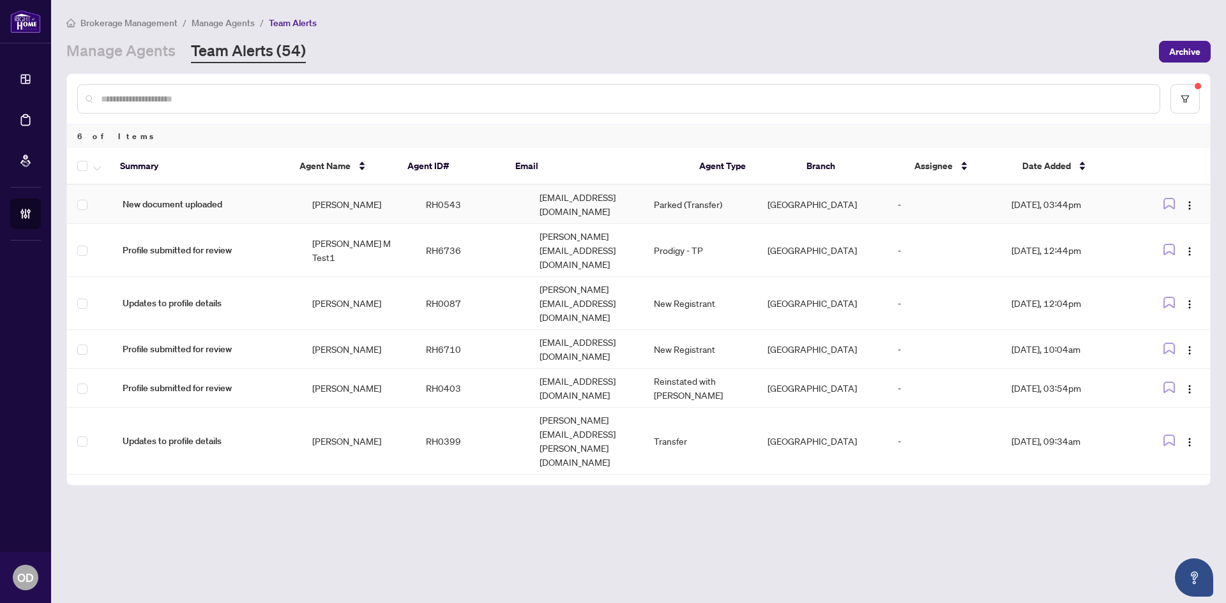
click at [312, 207] on td "Shabbir Kapasi" at bounding box center [359, 204] width 114 height 39
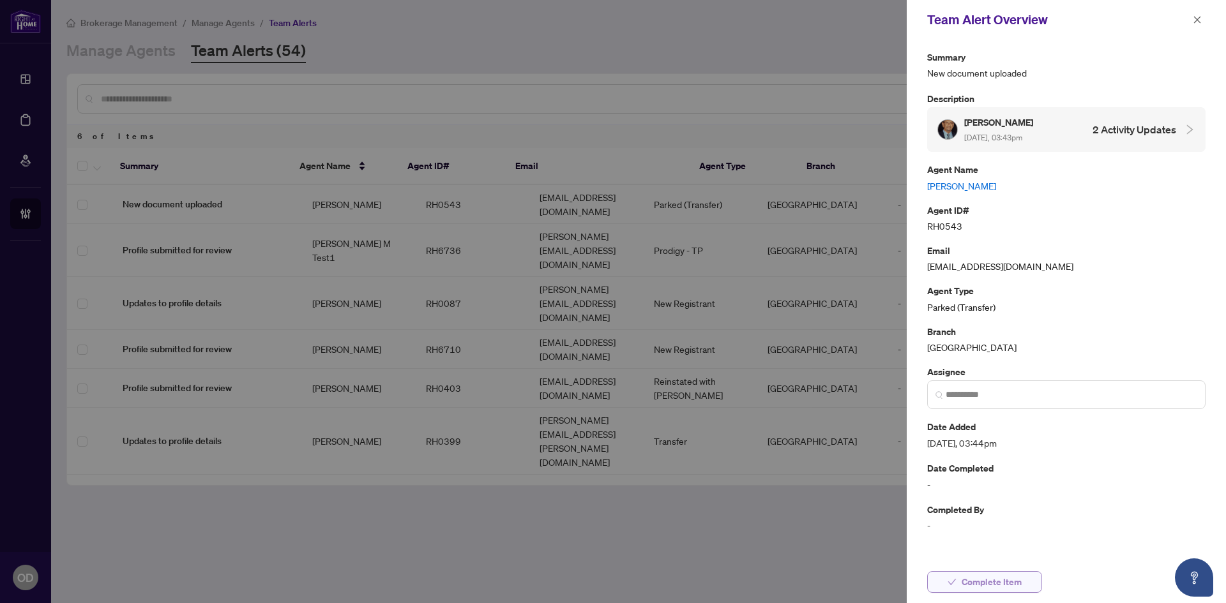
click at [992, 582] on span "Complete Item" at bounding box center [992, 582] width 60 height 20
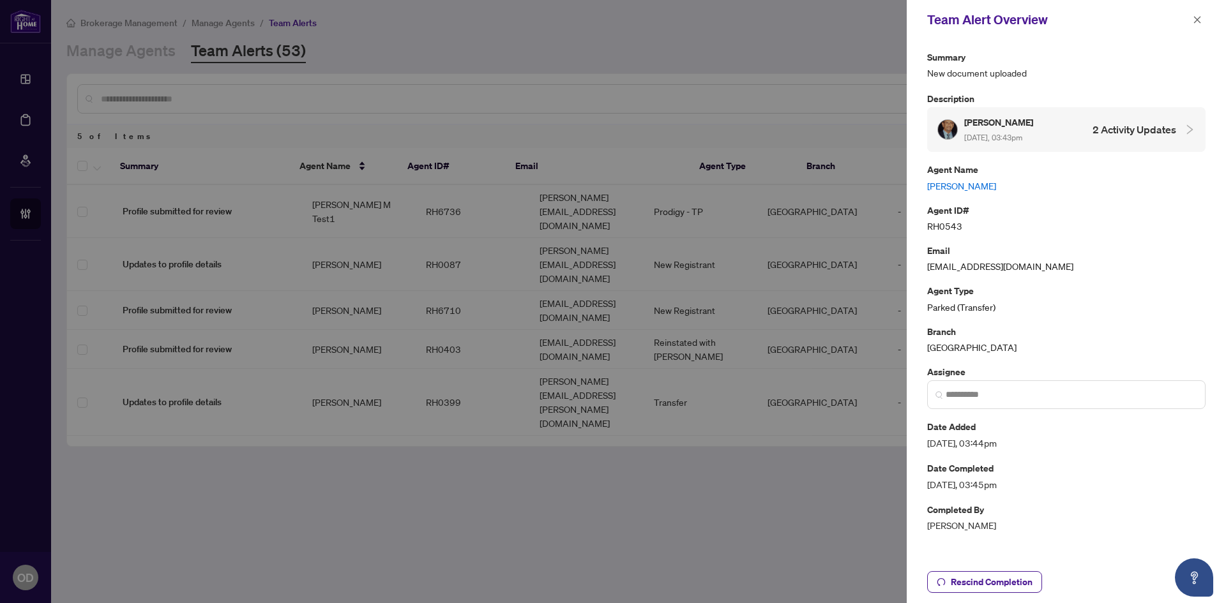
click at [1008, 121] on h5 "Shabbir Kapasi" at bounding box center [999, 122] width 71 height 15
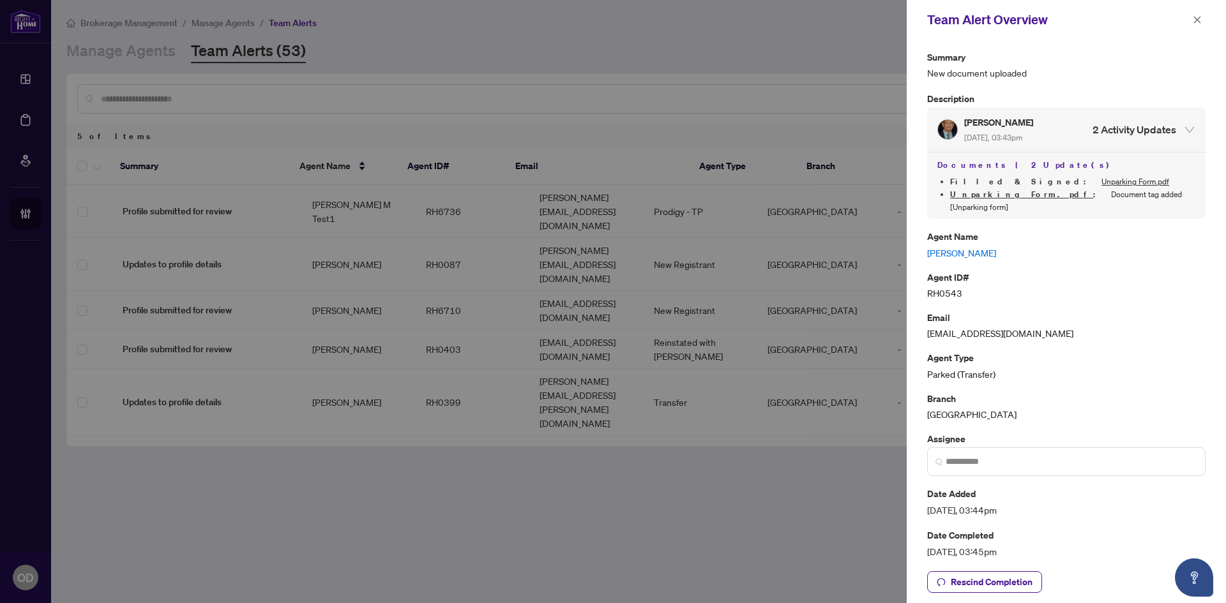
click at [956, 246] on link "Shabbir Kapasi" at bounding box center [1066, 253] width 278 height 14
click at [1193, 17] on icon "close" at bounding box center [1197, 19] width 9 height 9
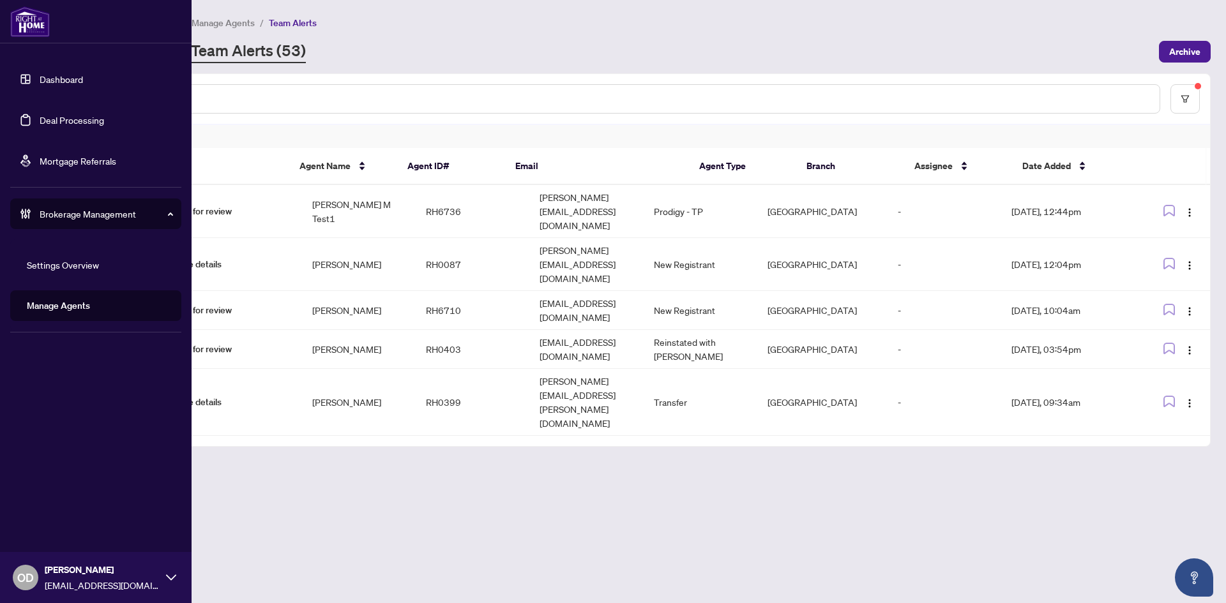
drag, startPoint x: 22, startPoint y: 72, endPoint x: 42, endPoint y: 78, distance: 20.6
click at [40, 73] on link "Dashboard" at bounding box center [61, 78] width 43 height 11
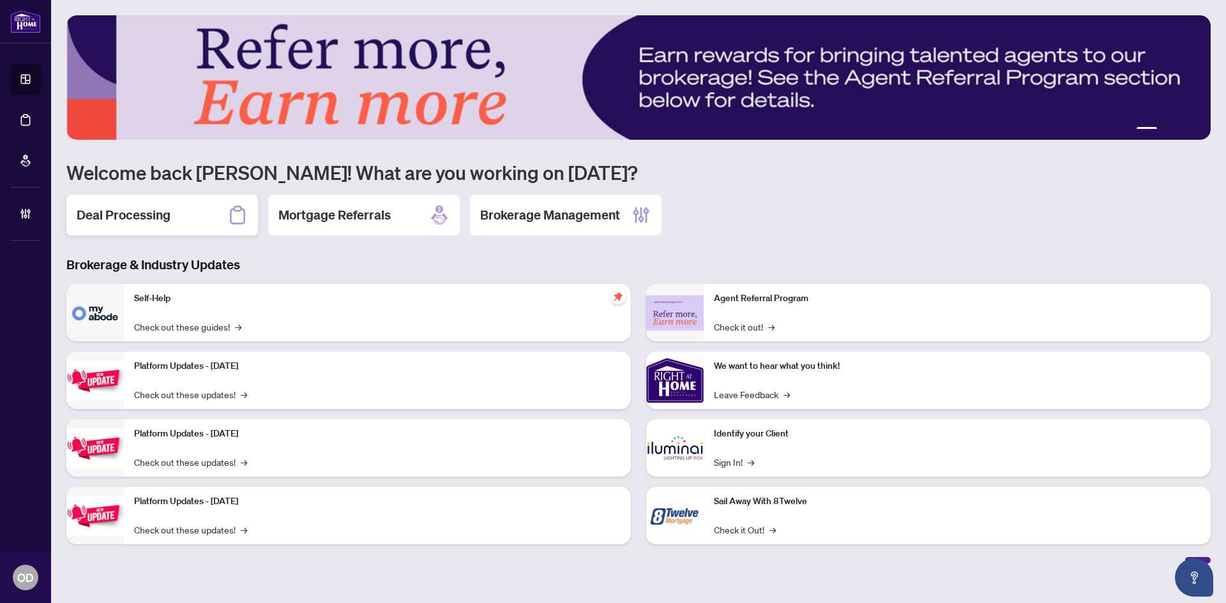
click at [188, 223] on div "Deal Processing" at bounding box center [162, 215] width 192 height 41
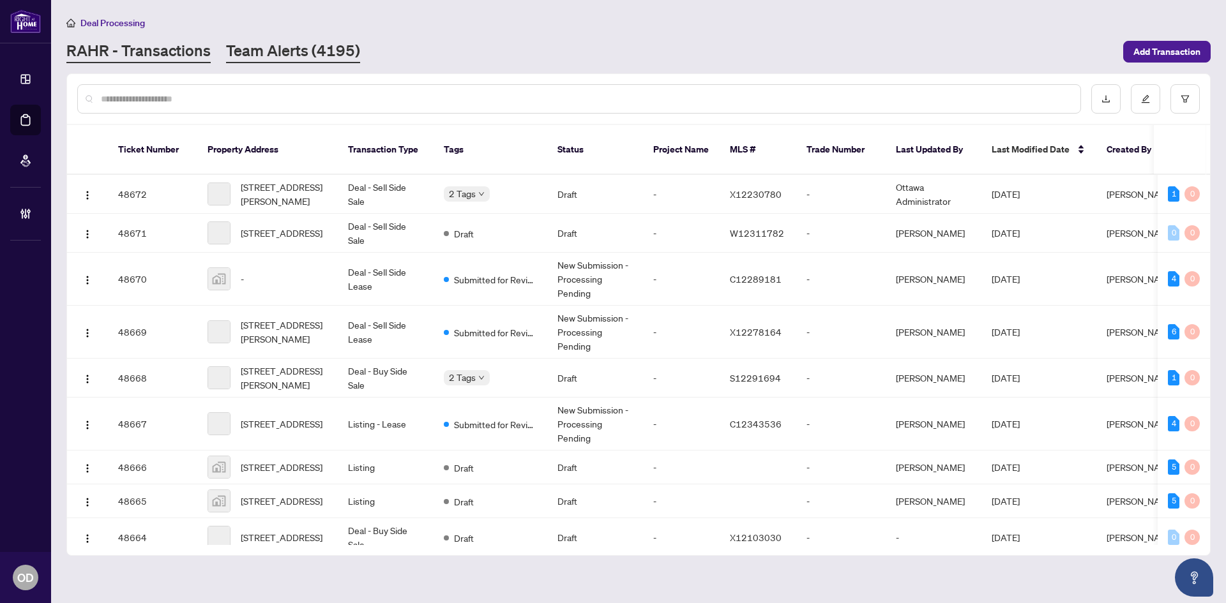
click at [264, 57] on link "Team Alerts (4195)" at bounding box center [293, 51] width 134 height 23
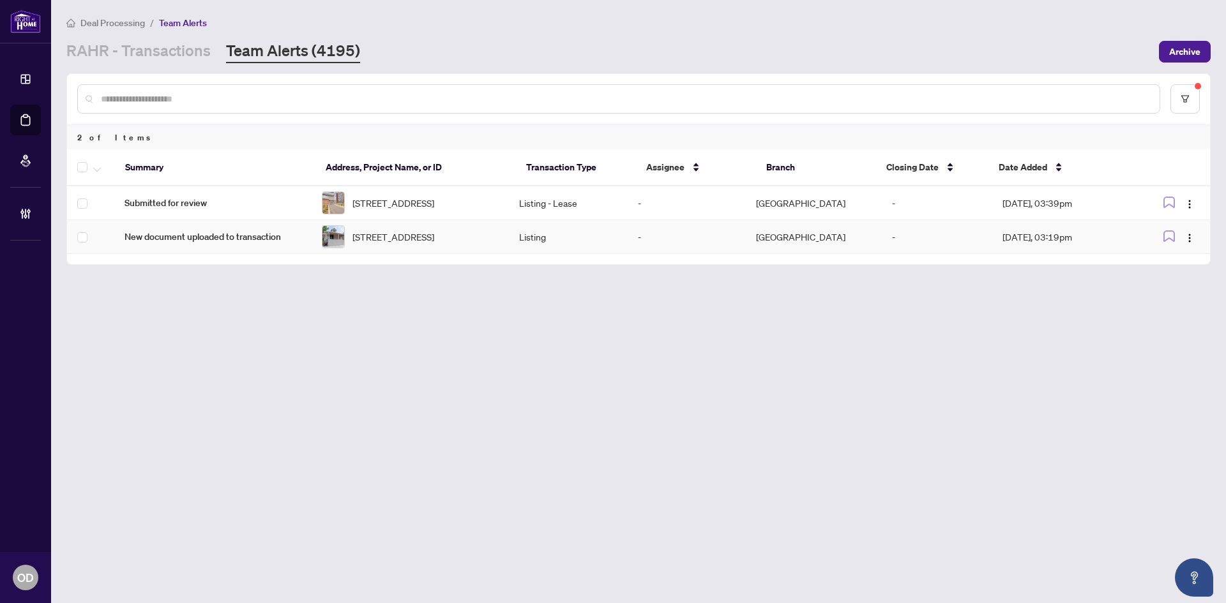
click at [324, 231] on td "269 Prospect St, Newmarket, Ontario L3Y 3V3, Canada" at bounding box center [410, 237] width 197 height 34
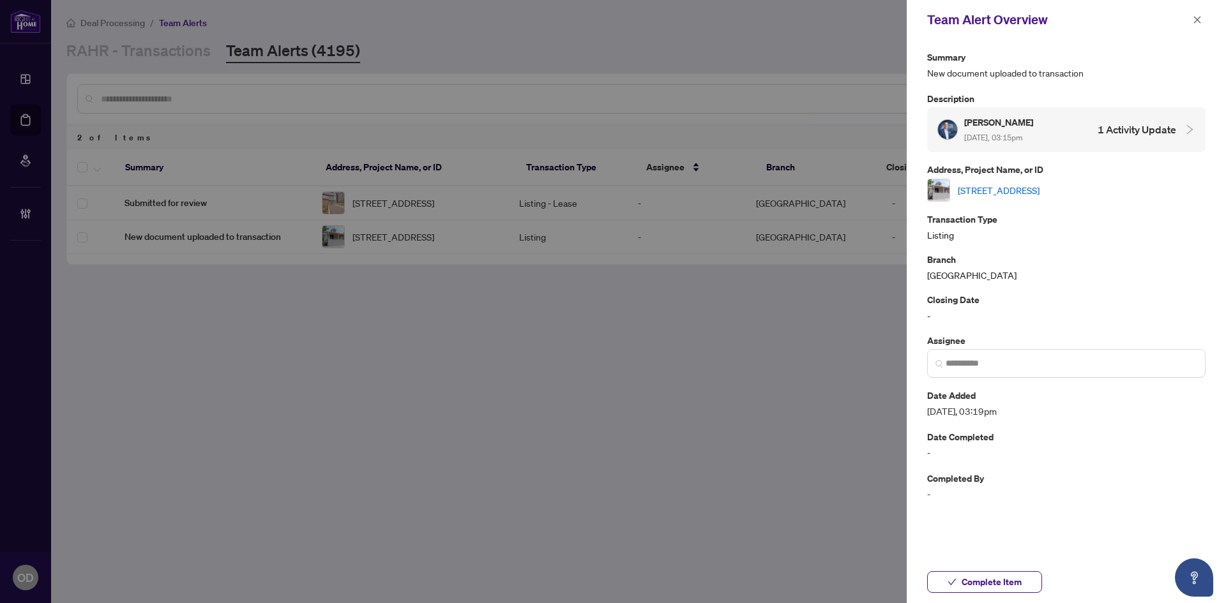
click at [987, 195] on link "269 Prospect St, Newmarket, Ontario L3Y 3V3, Canada" at bounding box center [999, 190] width 82 height 14
drag, startPoint x: 1030, startPoint y: 585, endPoint x: 1063, endPoint y: 444, distance: 145.0
click at [1029, 585] on button "Complete Item" at bounding box center [984, 583] width 115 height 22
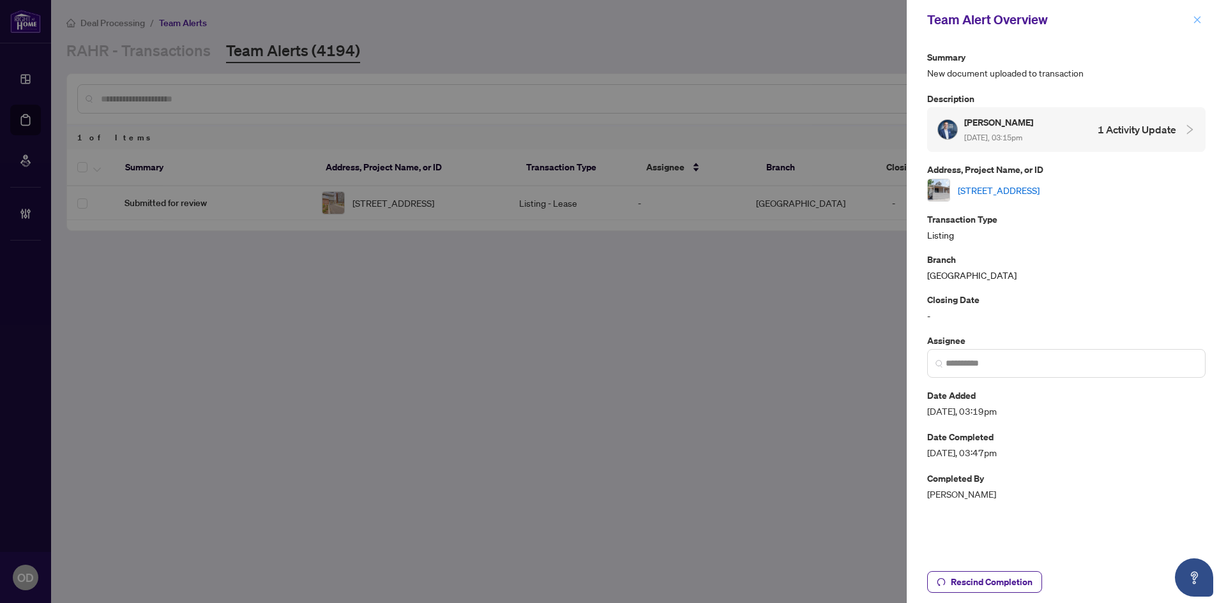
click at [1200, 20] on icon "close" at bounding box center [1197, 19] width 9 height 9
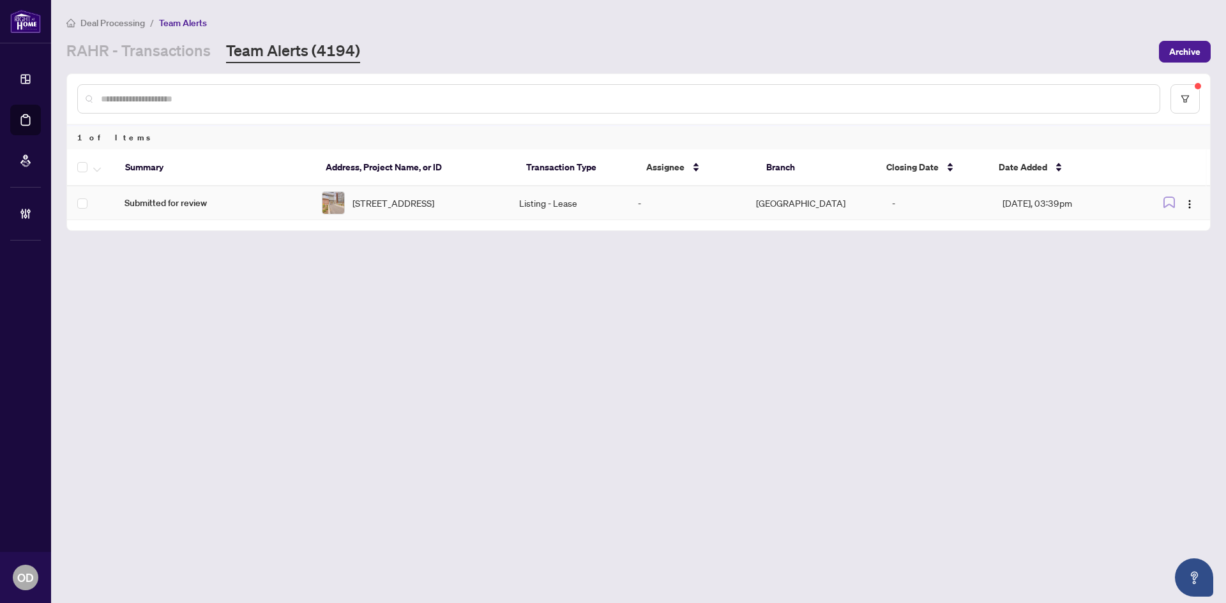
click at [411, 210] on span "122-36 Forest Manor Rd, Toronto, Ontario M2J 1M1, Canada" at bounding box center [393, 203] width 82 height 14
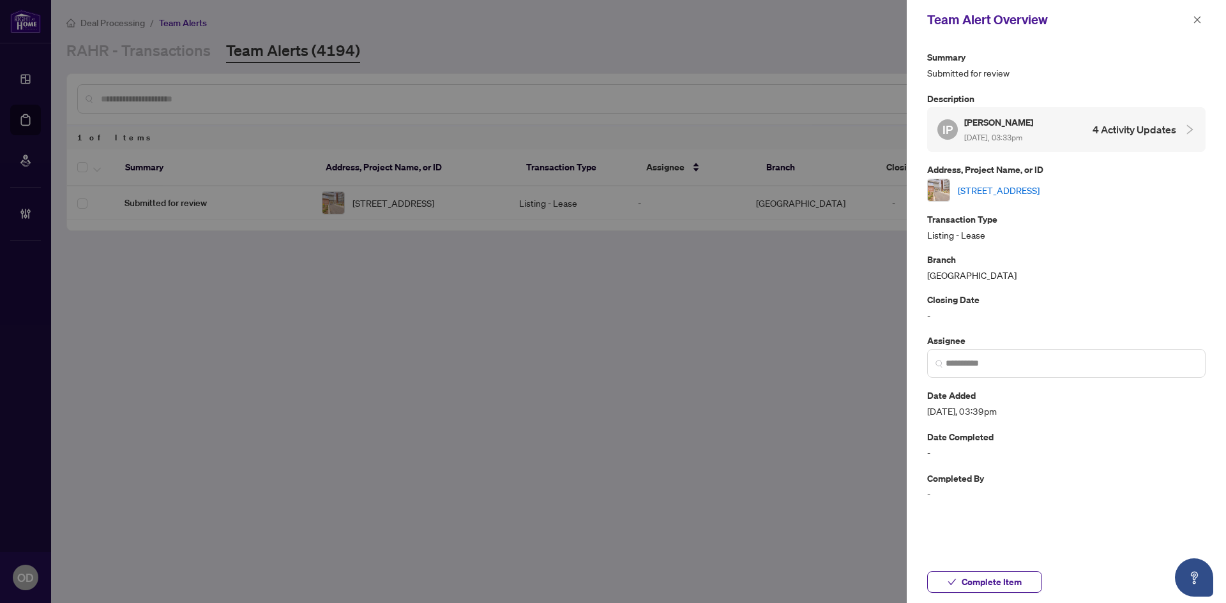
click at [1025, 186] on link "122-36 Forest Manor Rd, Toronto, Ontario M2J 1M1, Canada" at bounding box center [999, 190] width 82 height 14
drag, startPoint x: 43, startPoint y: 45, endPoint x: 121, endPoint y: 52, distance: 78.2
click at [78, 49] on div at bounding box center [613, 301] width 1226 height 603
click at [1203, 19] on button "button" at bounding box center [1197, 19] width 17 height 15
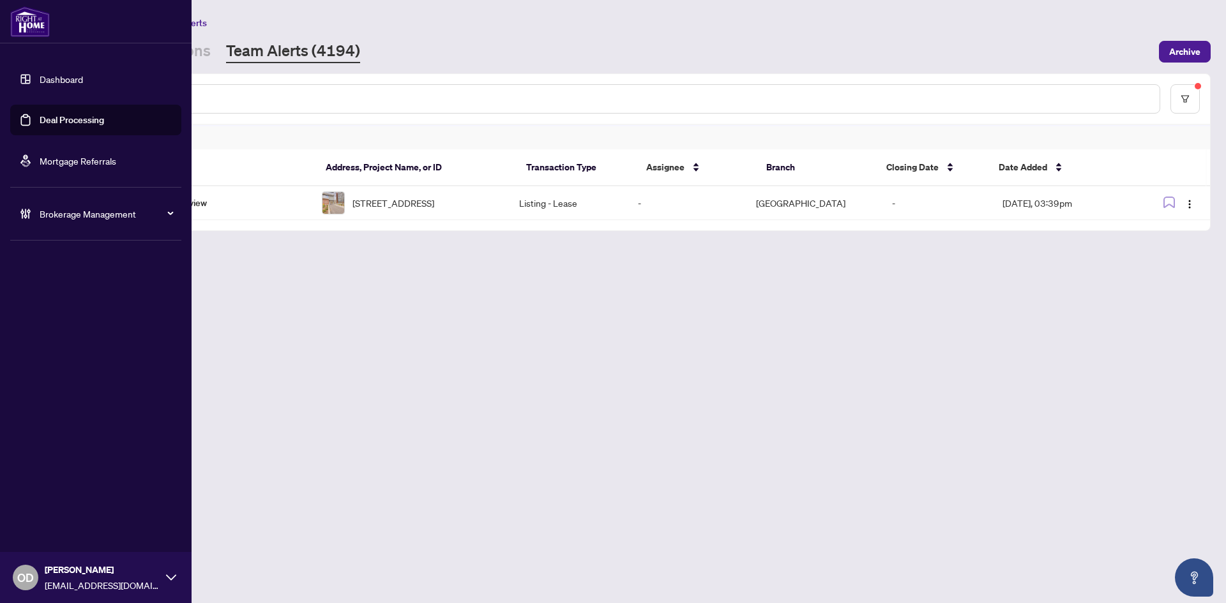
click at [44, 226] on div "Brokerage Management" at bounding box center [95, 214] width 171 height 31
click at [47, 208] on span "Brokerage Management" at bounding box center [106, 214] width 133 height 14
click at [45, 218] on span "Brokerage Management" at bounding box center [106, 214] width 133 height 14
click at [48, 300] on link "Manage Agents" at bounding box center [58, 305] width 63 height 11
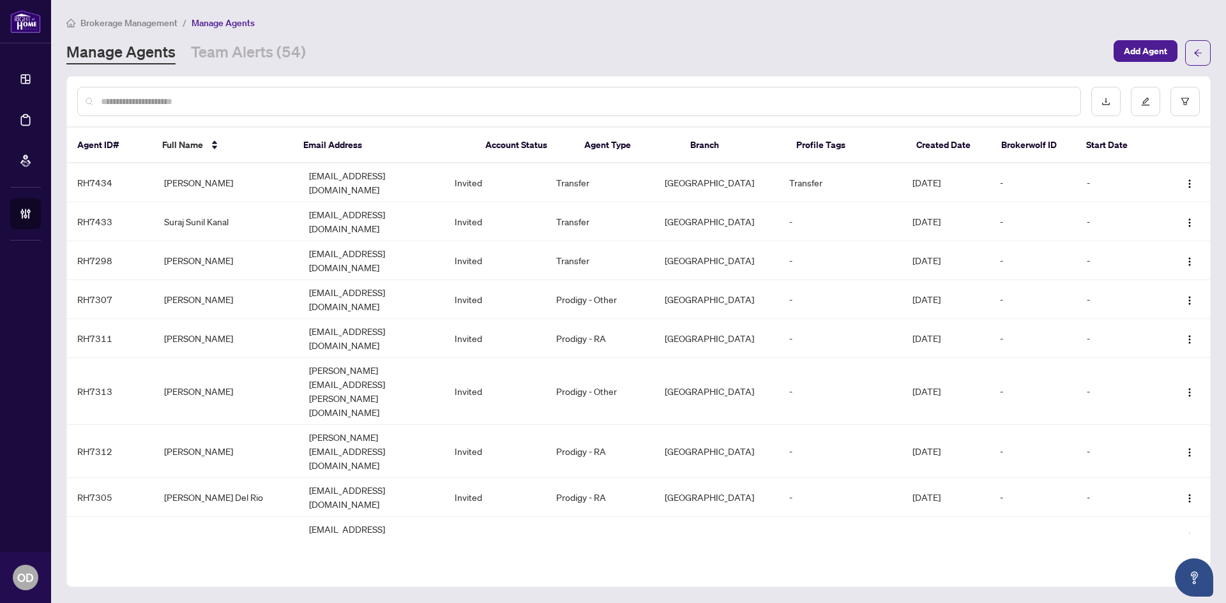
click at [329, 104] on input "text" at bounding box center [585, 102] width 969 height 14
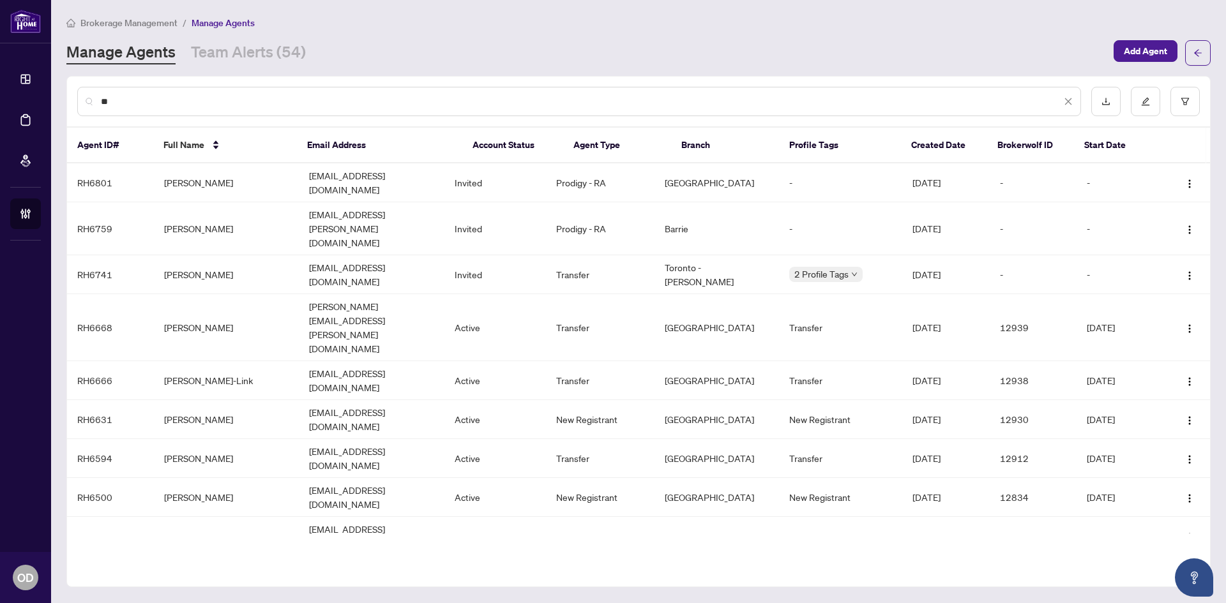
type input "*"
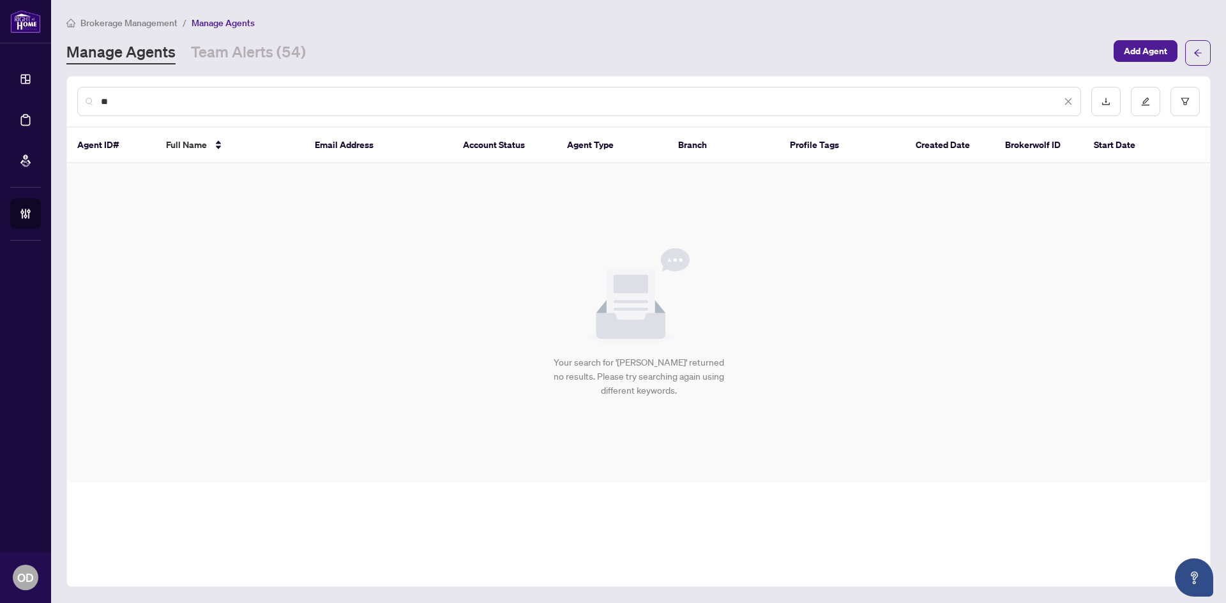
type input "*"
click at [206, 95] on input "**********" at bounding box center [581, 102] width 960 height 14
click at [205, 95] on input "**********" at bounding box center [581, 102] width 960 height 14
click at [112, 98] on input "**********" at bounding box center [581, 102] width 960 height 14
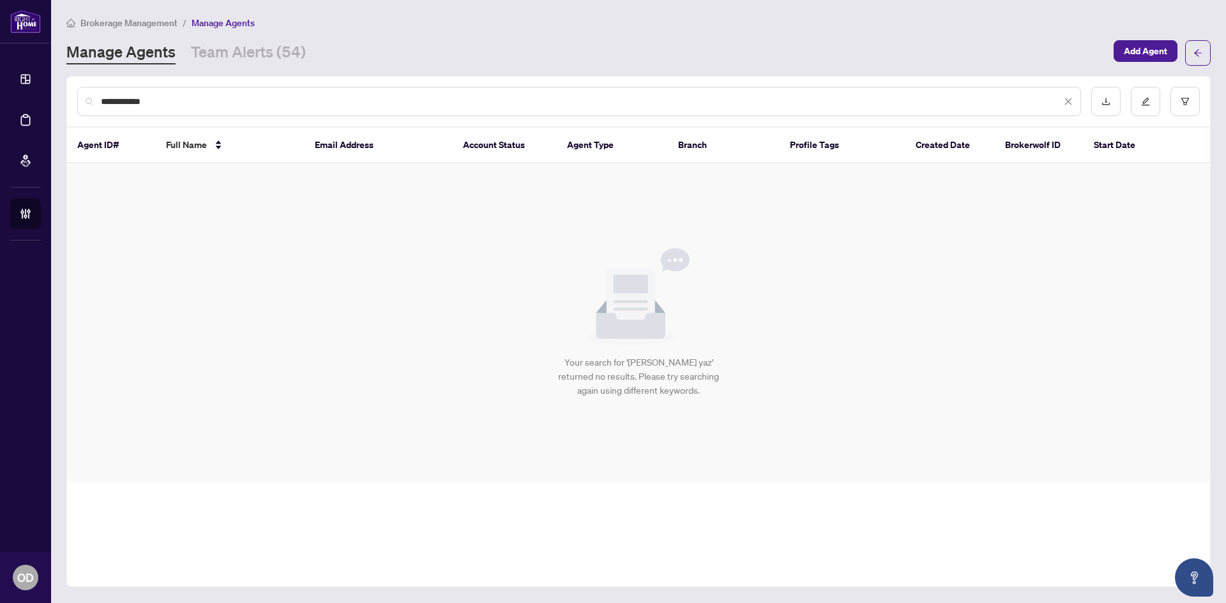
type input "**********"
click at [175, 103] on input "**********" at bounding box center [581, 102] width 960 height 14
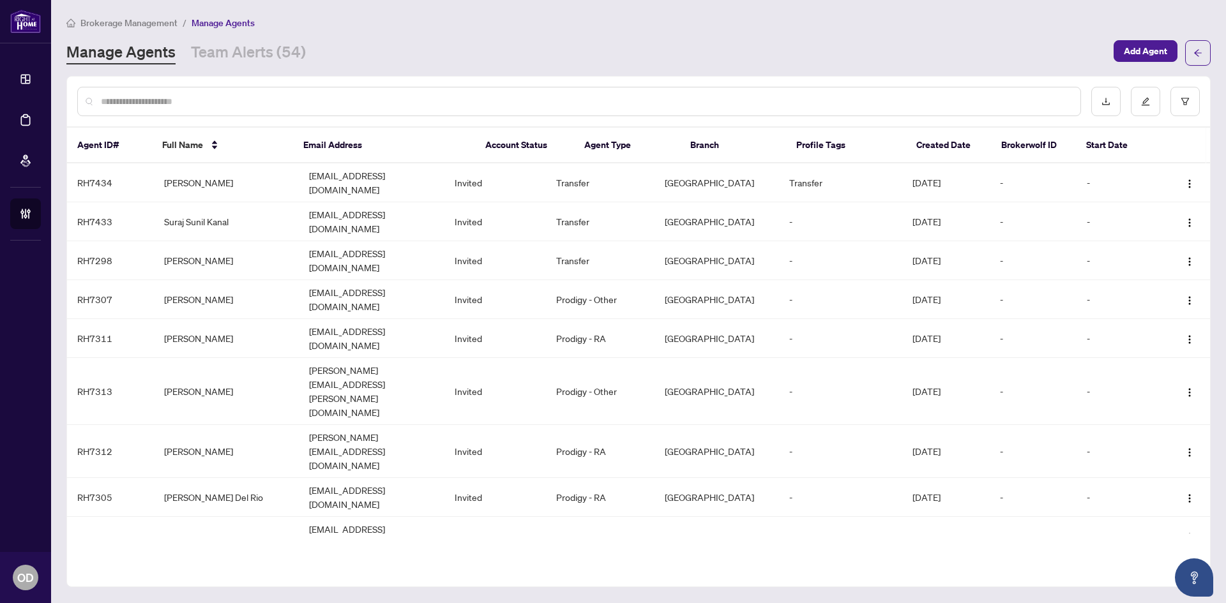
click at [349, 55] on div "Manage Agents Team Alerts (54)" at bounding box center [586, 53] width 1040 height 23
drag, startPoint x: 114, startPoint y: 11, endPoint x: 107, endPoint y: 16, distance: 8.3
click at [114, 11] on main "Brokerage Management / Manage Agents Manage Agents Team Alerts (54) Add Agent A…" at bounding box center [638, 301] width 1175 height 603
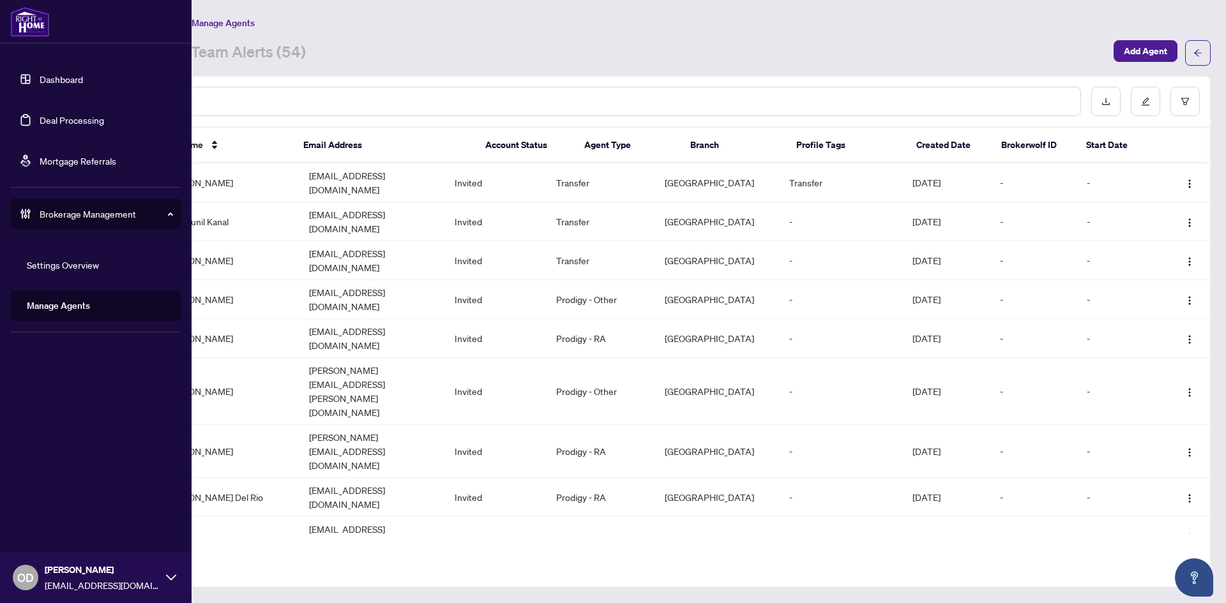
drag, startPoint x: 20, startPoint y: 80, endPoint x: 35, endPoint y: 79, distance: 15.4
click at [40, 81] on link "Dashboard" at bounding box center [61, 78] width 43 height 11
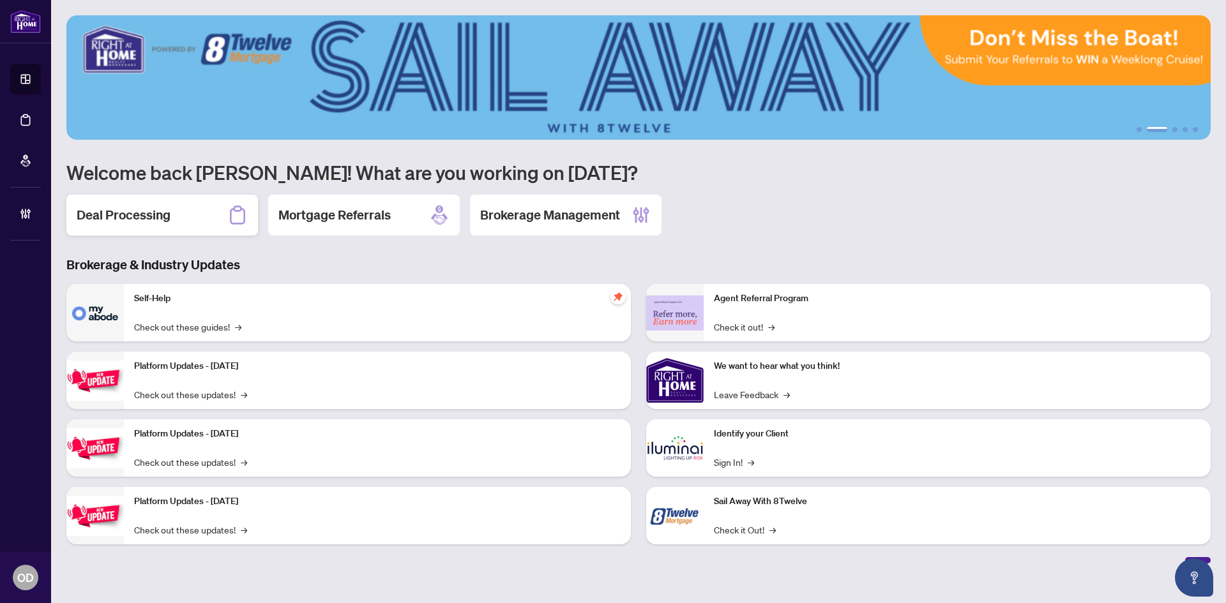
click at [206, 227] on div "Deal Processing" at bounding box center [162, 215] width 192 height 41
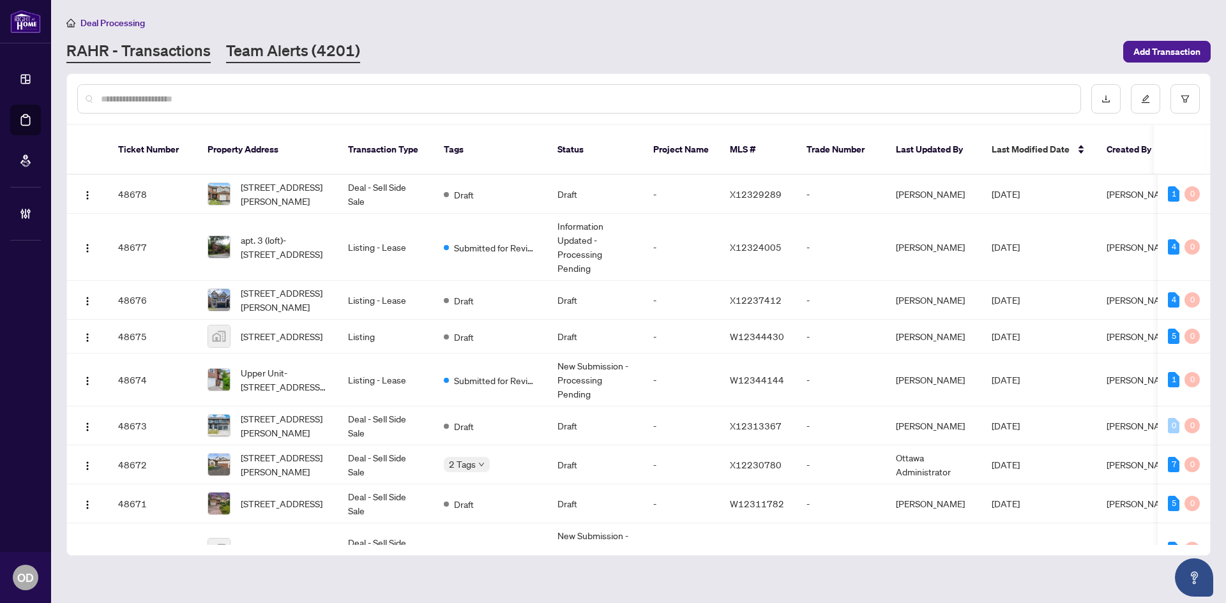
click at [324, 52] on link "Team Alerts (4201)" at bounding box center [293, 51] width 134 height 23
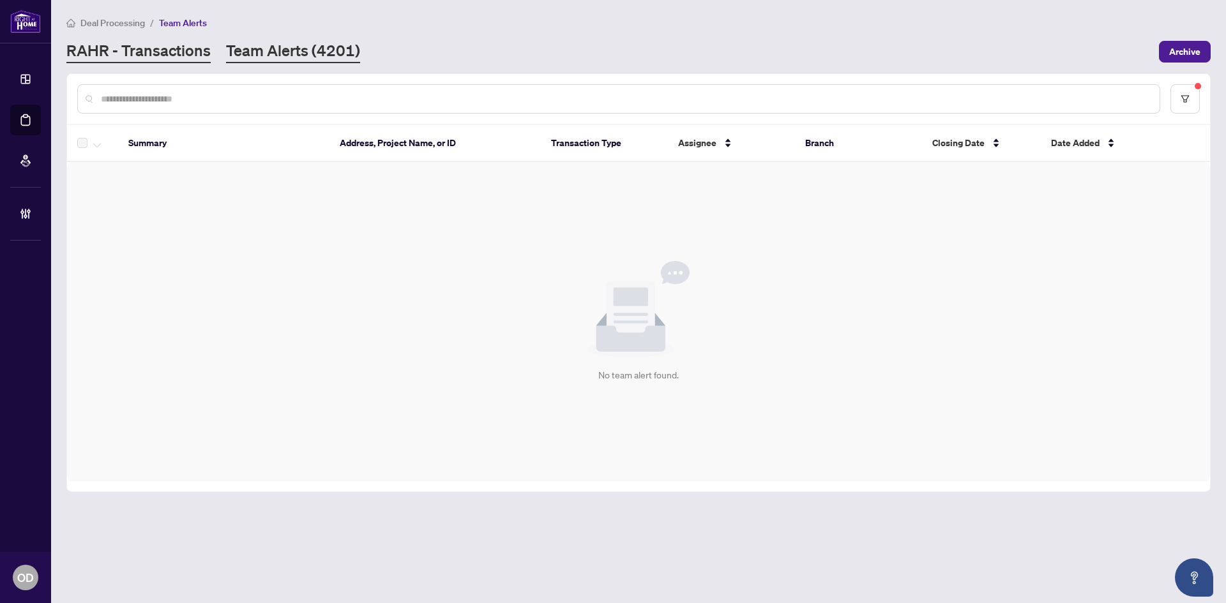
click at [164, 47] on link "RAHR - Transactions" at bounding box center [138, 51] width 144 height 23
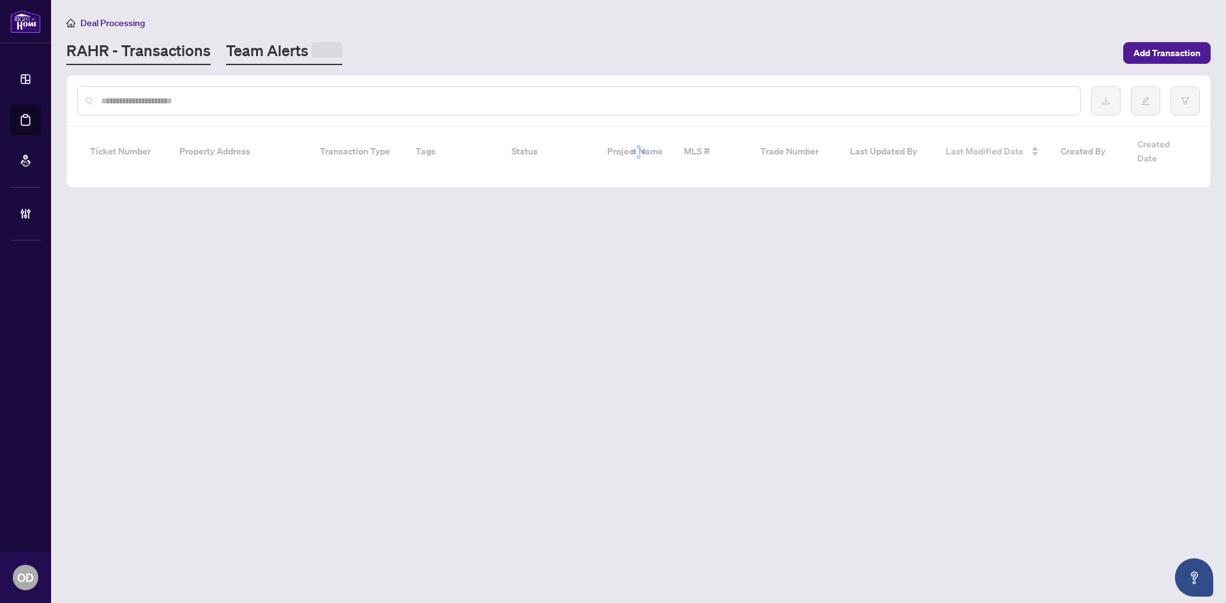
click at [292, 47] on link "Team Alerts" at bounding box center [284, 52] width 116 height 25
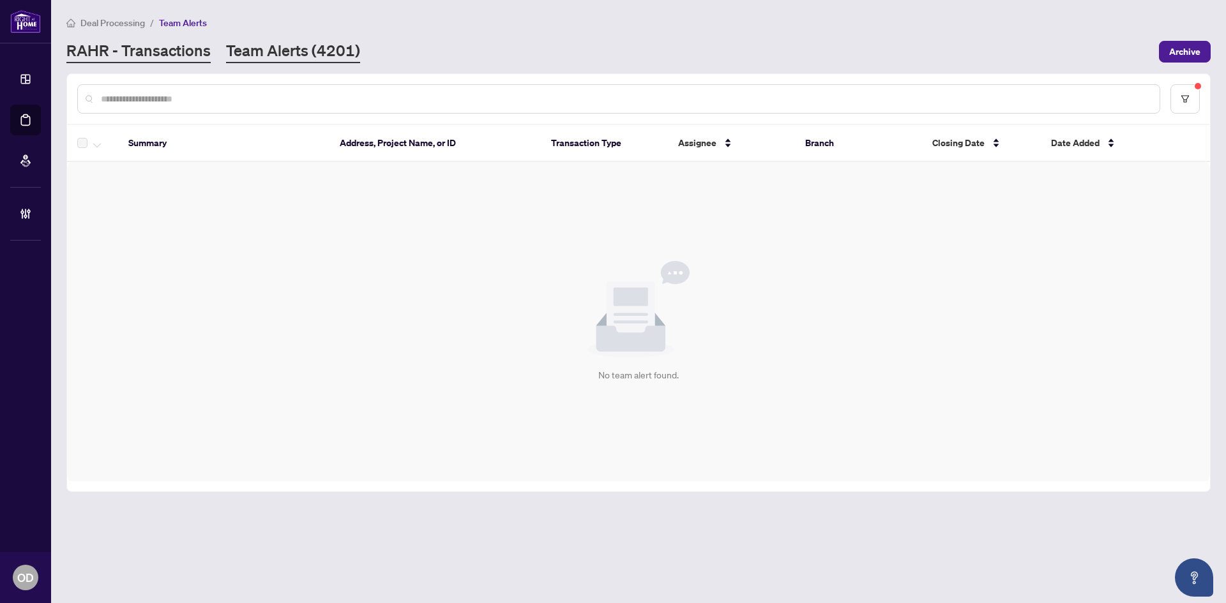
click at [135, 41] on link "RAHR - Transactions" at bounding box center [138, 51] width 144 height 23
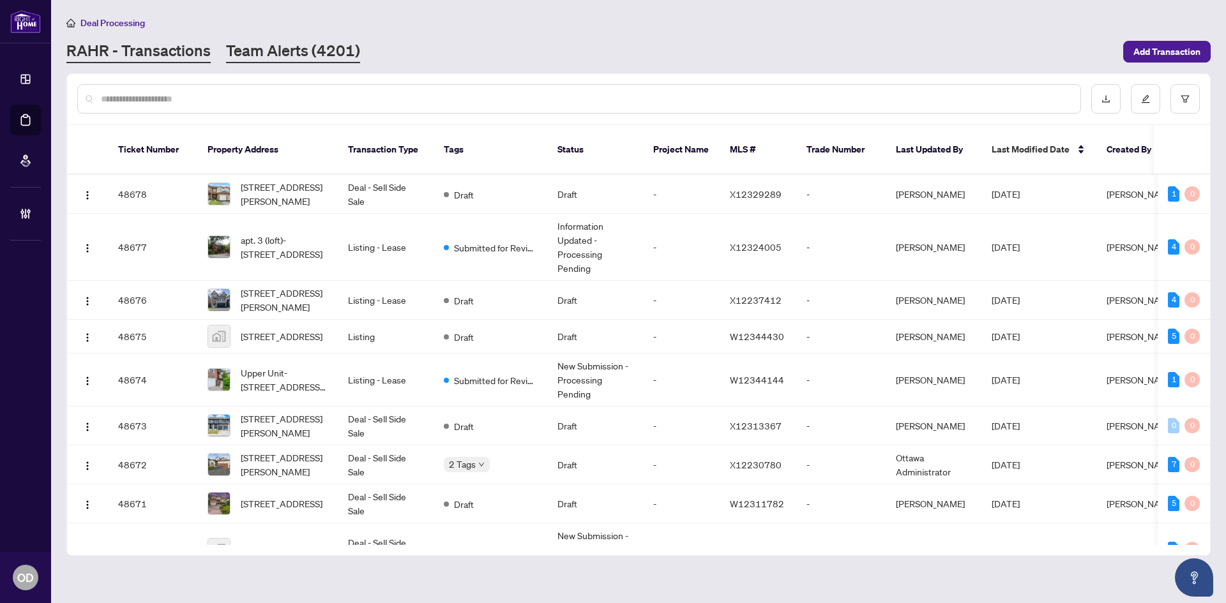
click at [267, 52] on link "Team Alerts (4201)" at bounding box center [293, 51] width 134 height 23
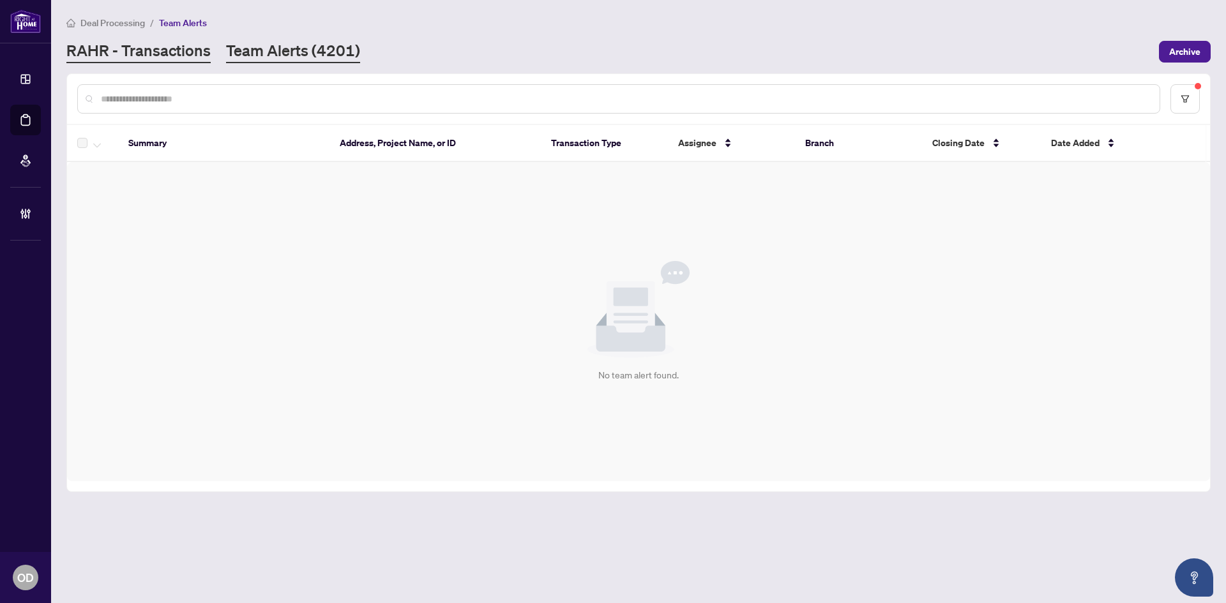
click at [157, 52] on link "RAHR - Transactions" at bounding box center [138, 51] width 144 height 23
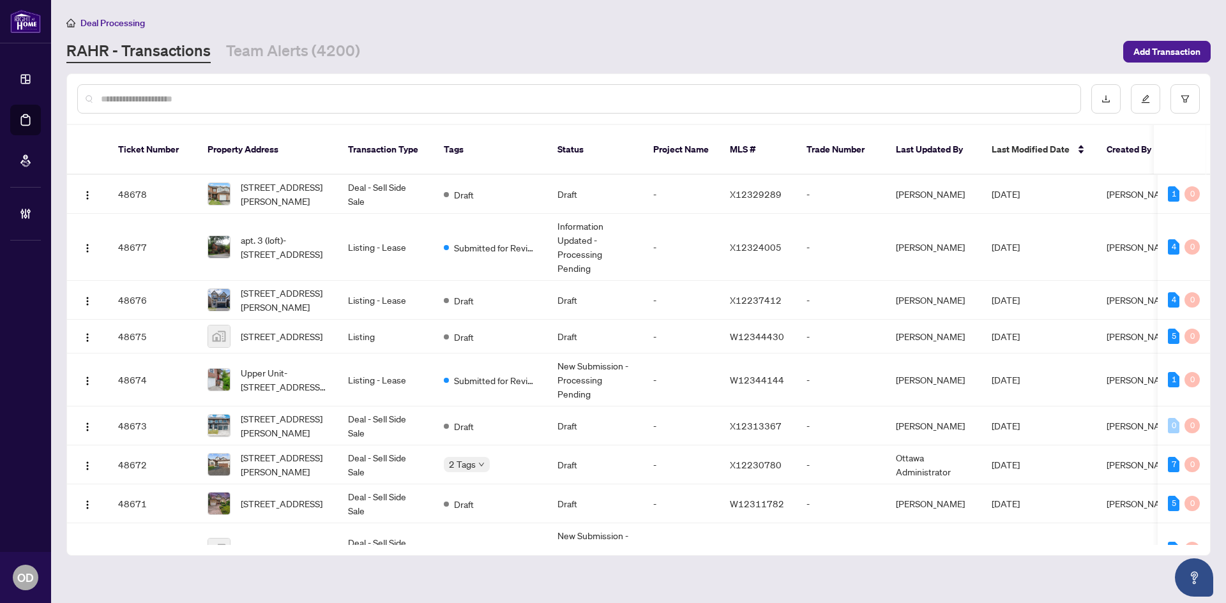
drag, startPoint x: 127, startPoint y: 85, endPoint x: 120, endPoint y: 90, distance: 8.7
click at [127, 85] on div at bounding box center [579, 98] width 1004 height 29
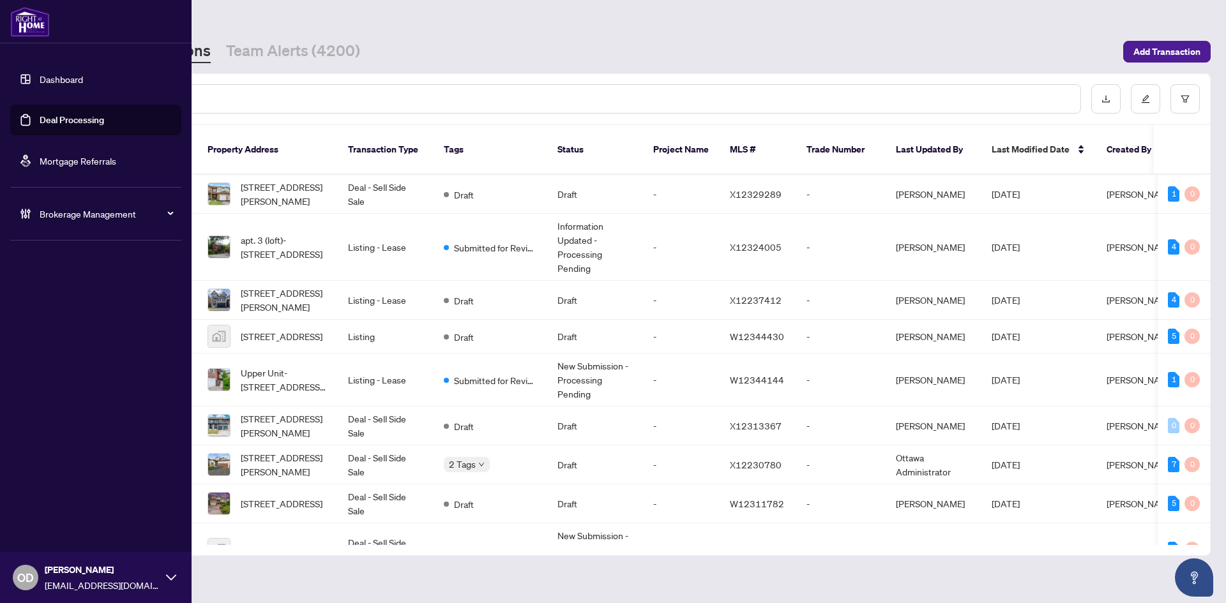
drag, startPoint x: 22, startPoint y: 77, endPoint x: 170, endPoint y: 100, distance: 149.9
click at [40, 78] on link "Dashboard" at bounding box center [61, 78] width 43 height 11
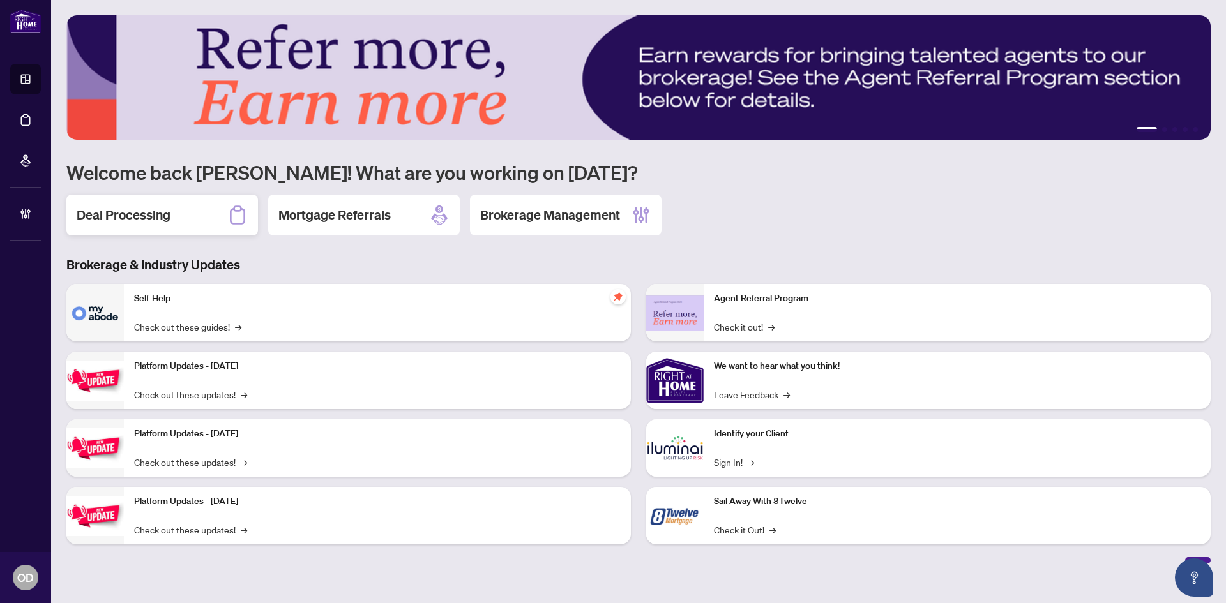
click at [169, 209] on h2 "Deal Processing" at bounding box center [124, 215] width 94 height 18
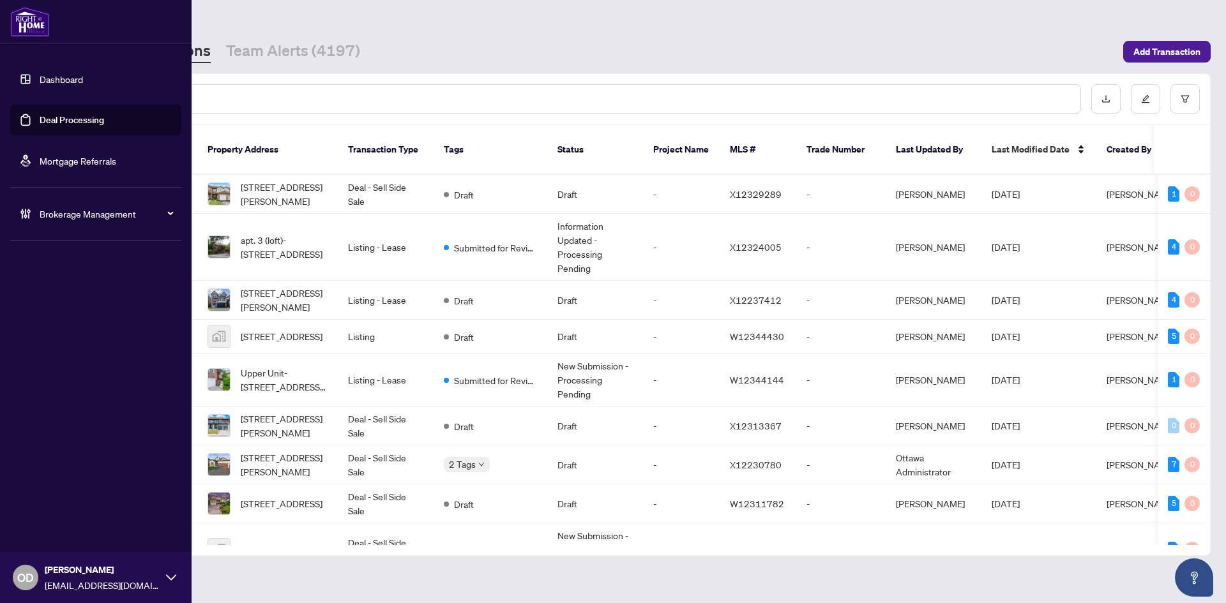
click at [40, 73] on link "Dashboard" at bounding box center [61, 78] width 43 height 11
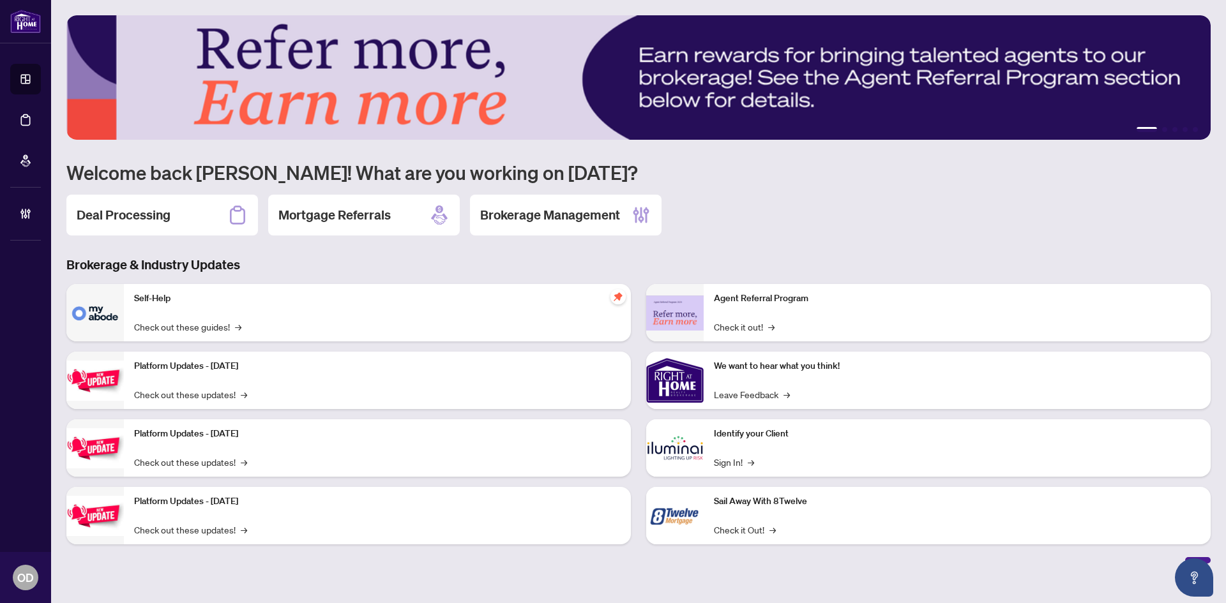
drag, startPoint x: 194, startPoint y: 202, endPoint x: 1, endPoint y: 176, distance: 194.6
click at [192, 204] on div "Deal Processing" at bounding box center [162, 215] width 192 height 41
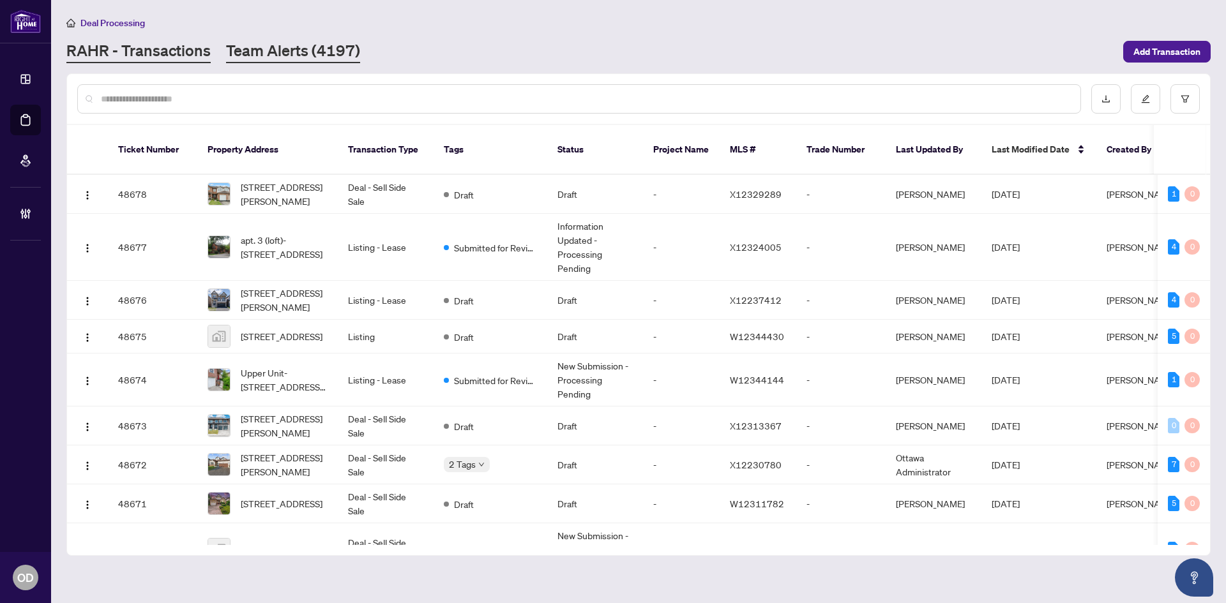
click at [307, 49] on link "Team Alerts (4197)" at bounding box center [293, 51] width 134 height 23
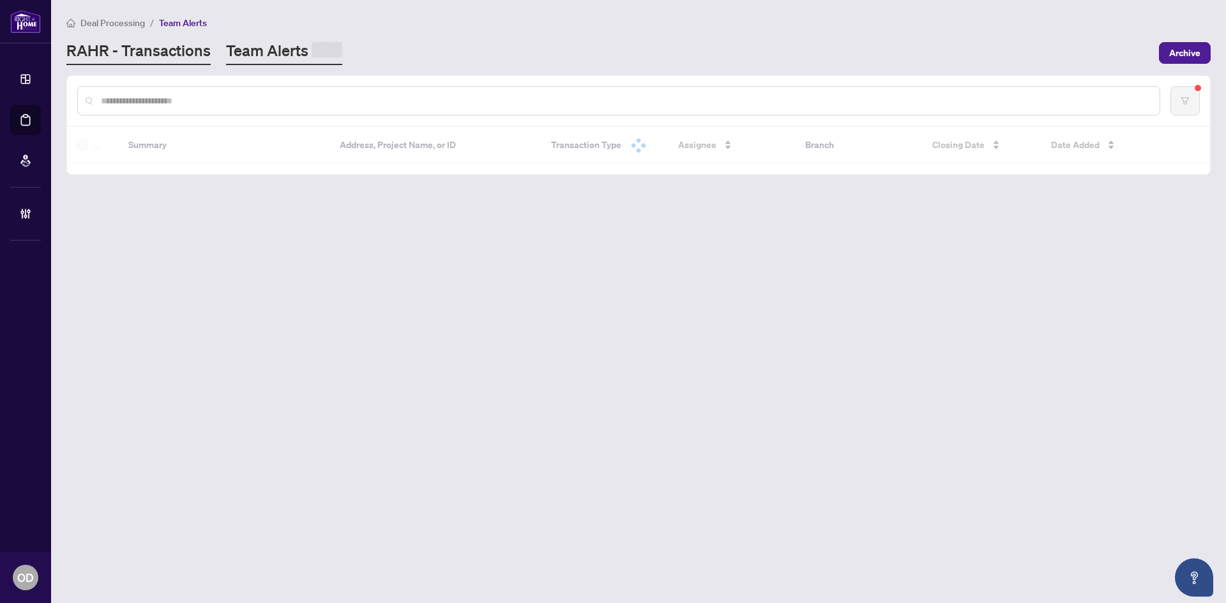
click at [181, 50] on link "RAHR - Transactions" at bounding box center [138, 52] width 144 height 25
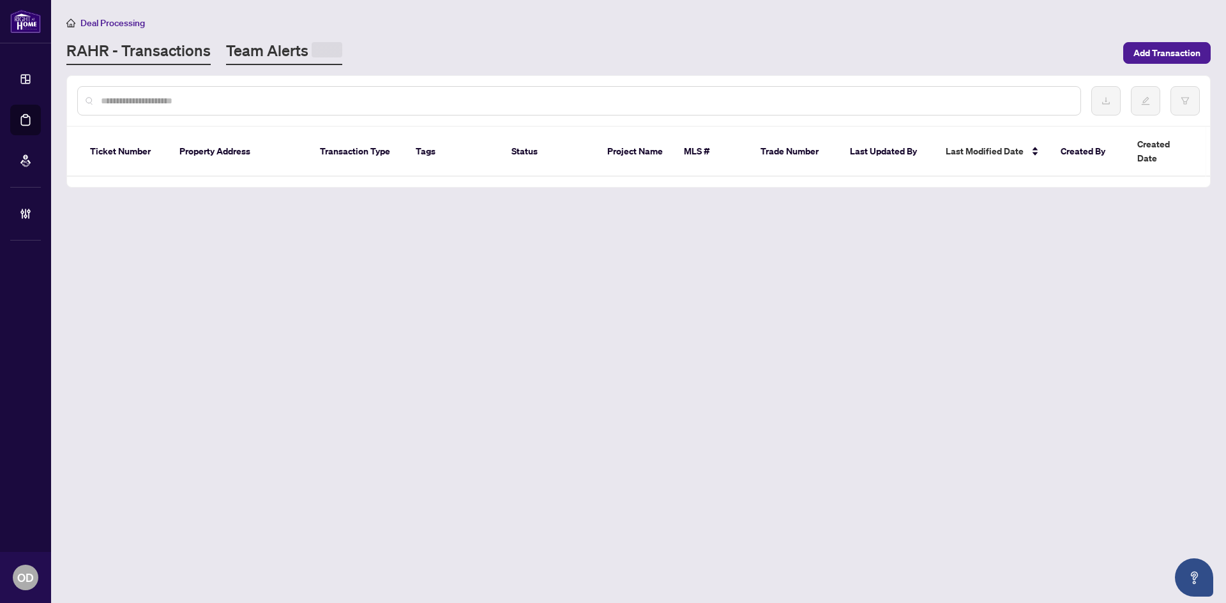
click at [246, 56] on link "Team Alerts" at bounding box center [284, 52] width 116 height 25
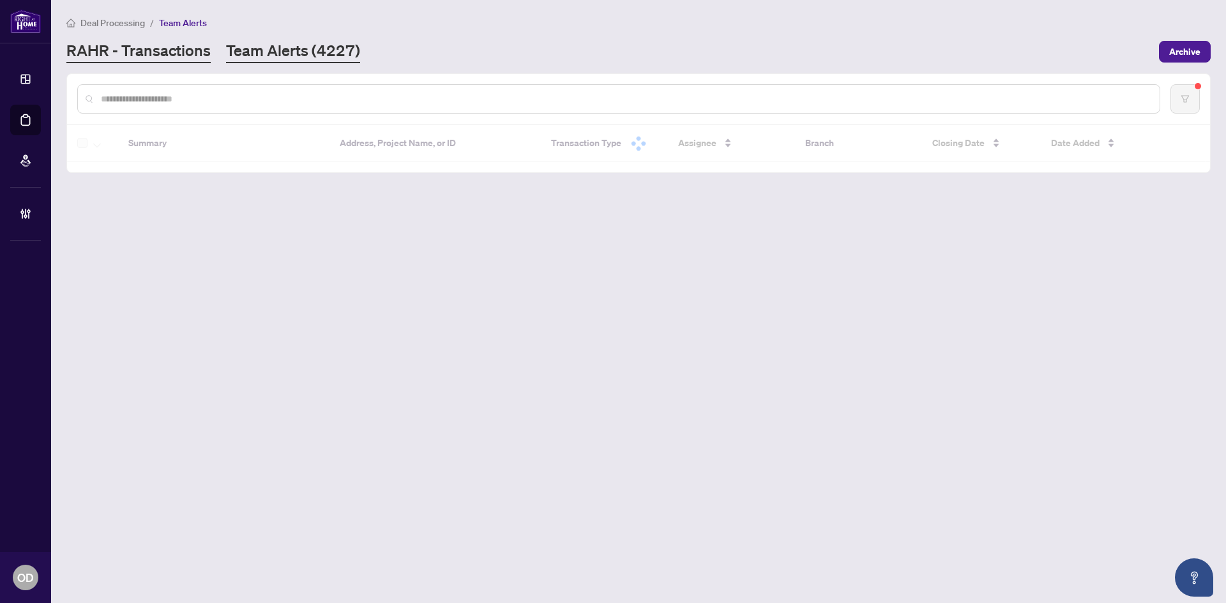
click at [170, 59] on link "RAHR - Transactions" at bounding box center [138, 51] width 144 height 23
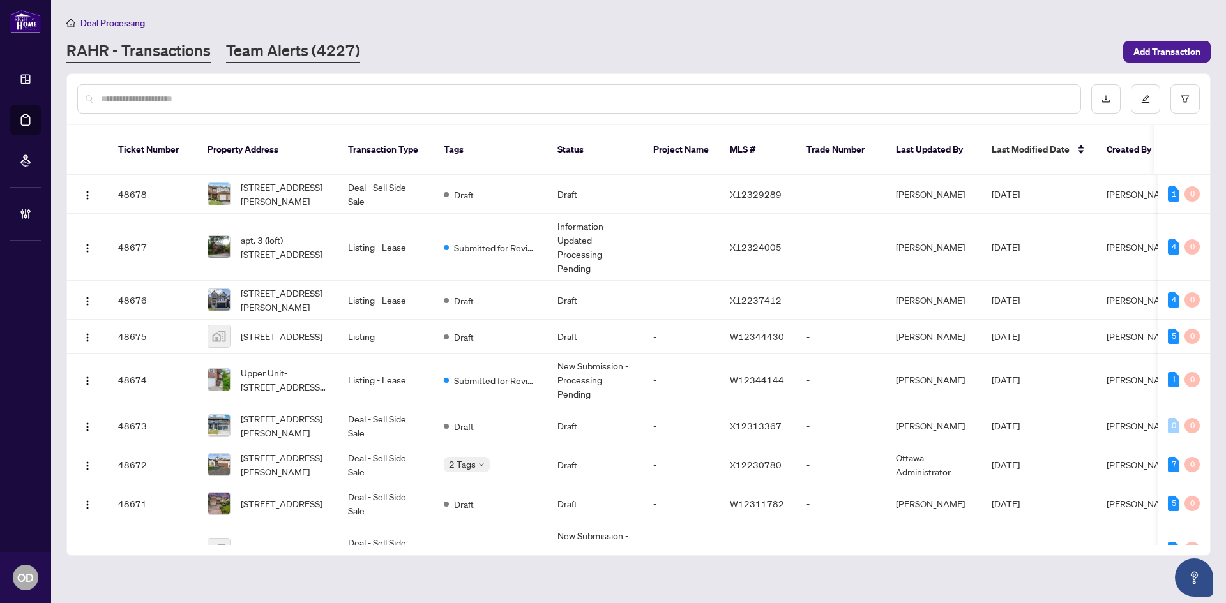
click at [266, 61] on link "Team Alerts (4227)" at bounding box center [293, 51] width 134 height 23
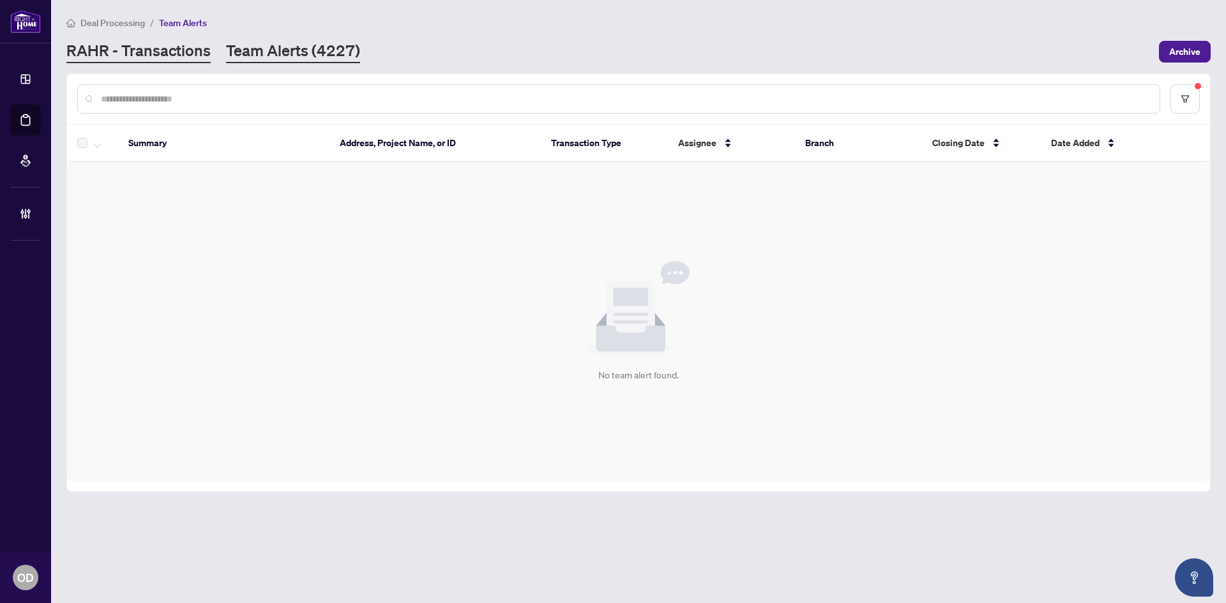
click at [181, 58] on link "RAHR - Transactions" at bounding box center [138, 51] width 144 height 23
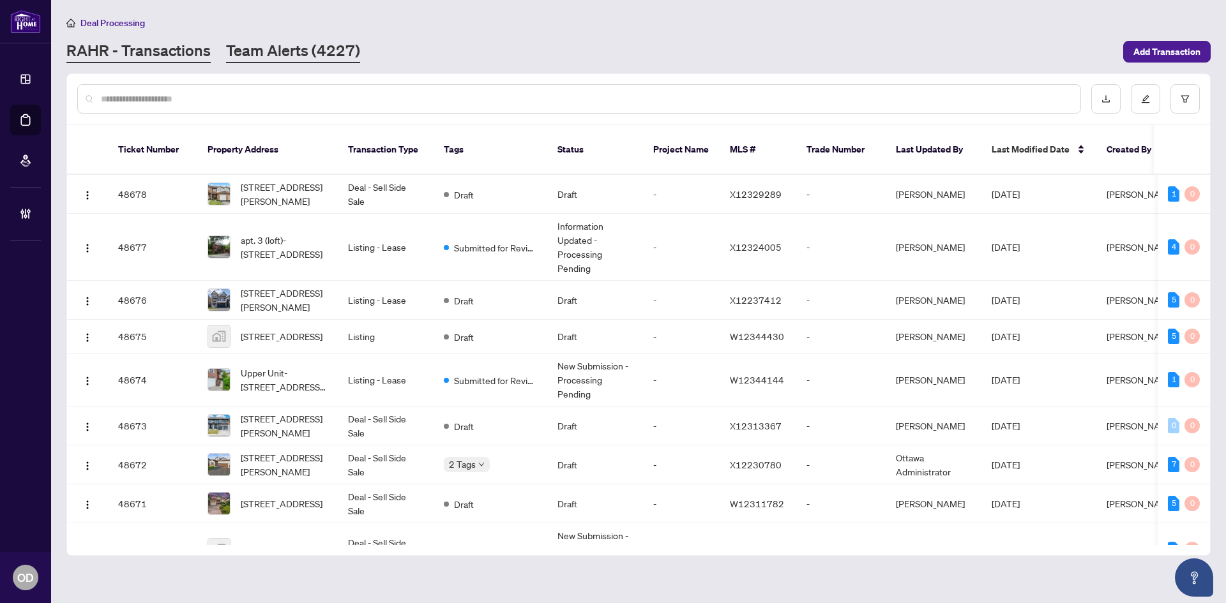
click at [291, 48] on link "Team Alerts (4227)" at bounding box center [293, 51] width 134 height 23
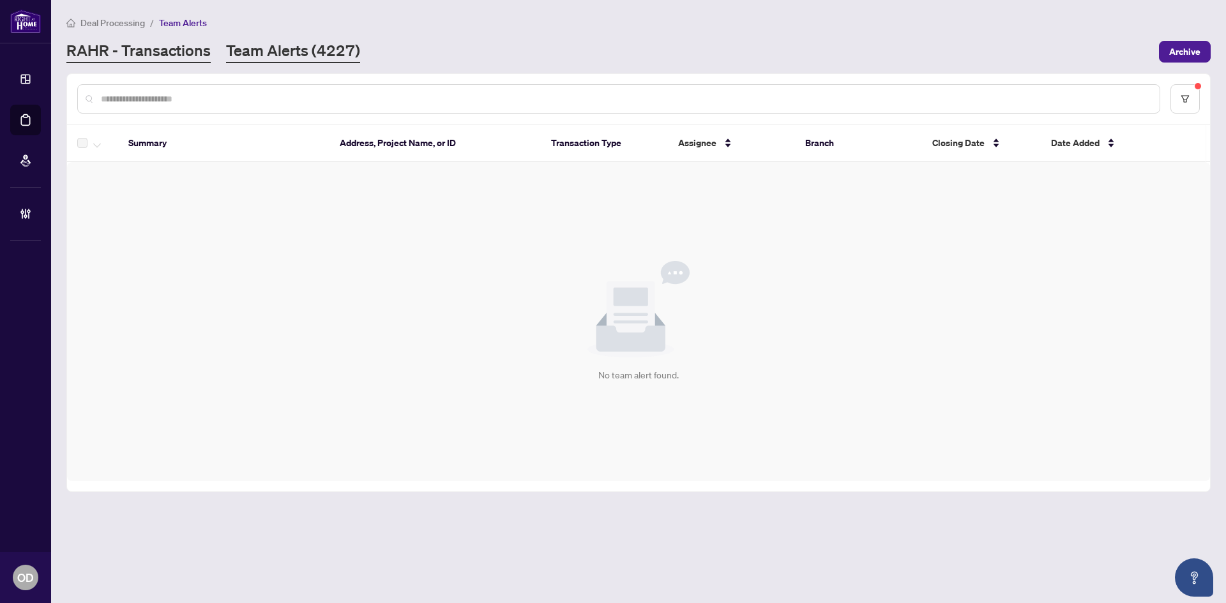
click at [175, 52] on link "RAHR - Transactions" at bounding box center [138, 51] width 144 height 23
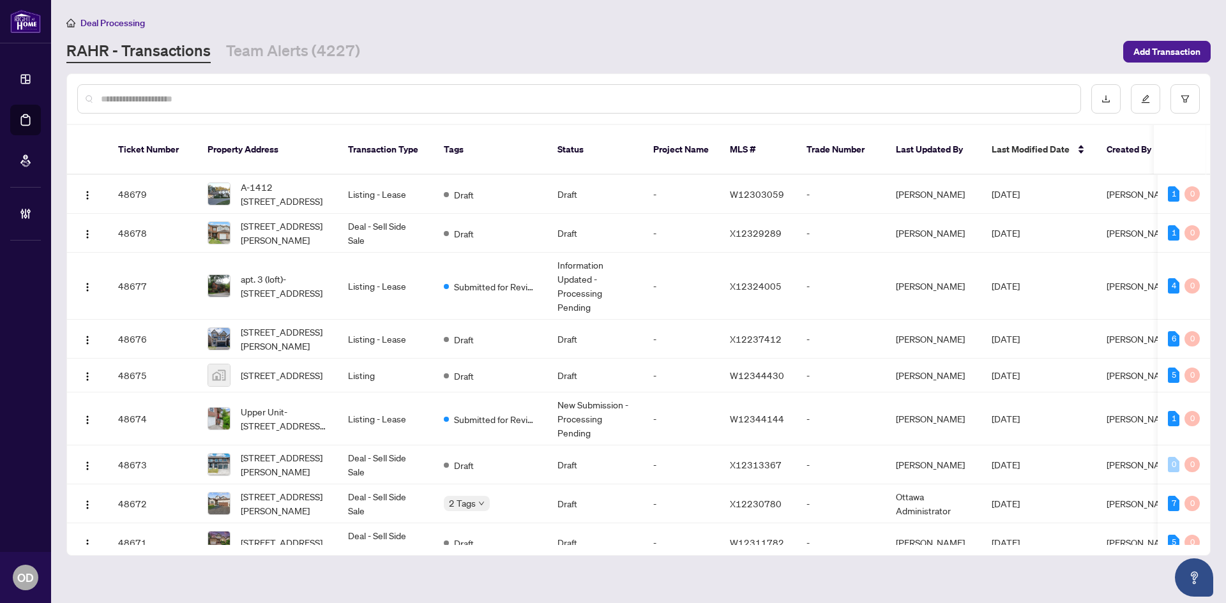
click at [182, 91] on div at bounding box center [579, 98] width 1004 height 29
click at [181, 96] on input "text" at bounding box center [585, 99] width 969 height 14
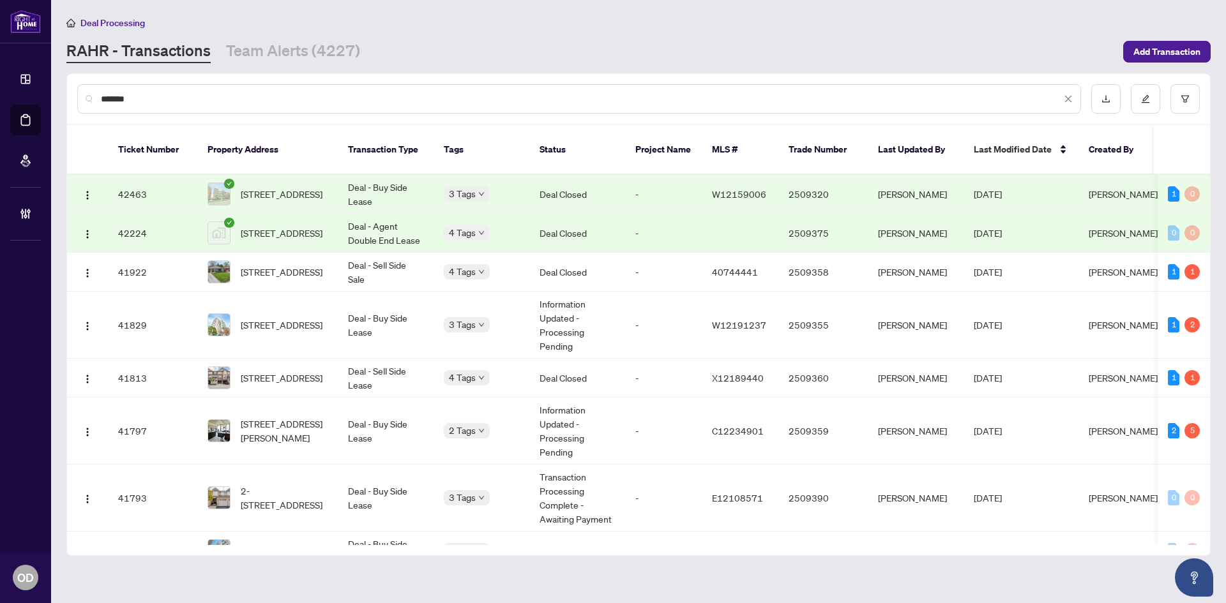
type input "*******"
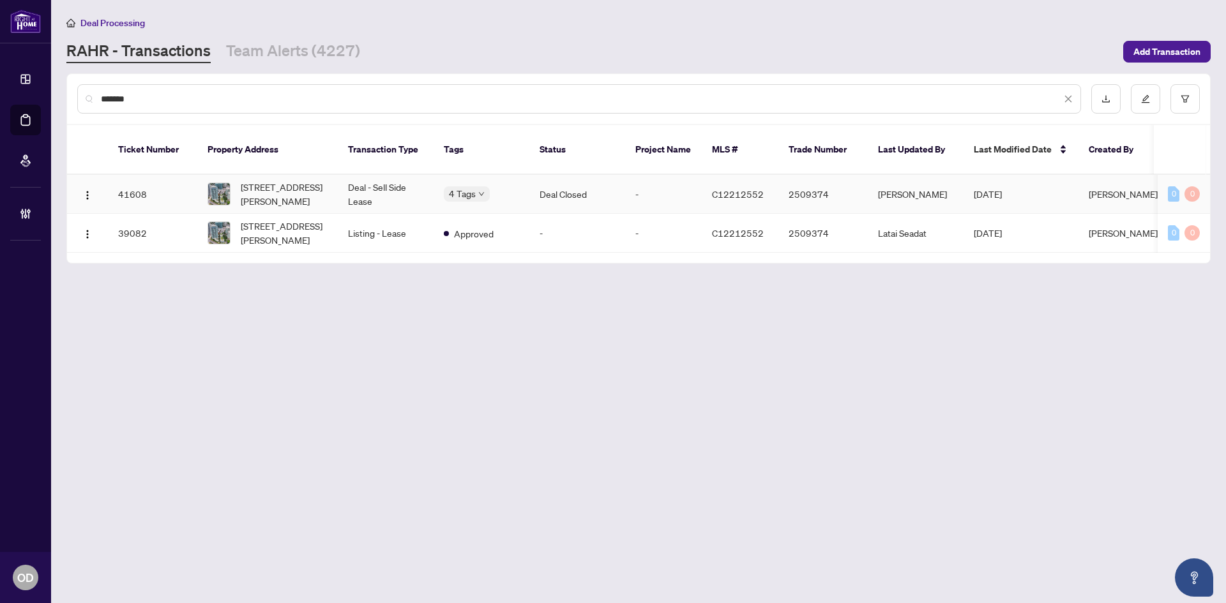
click at [276, 180] on span "1911-18 Holmes Ave, Toronto, Ontario M2N 4L9, Canada" at bounding box center [284, 194] width 87 height 28
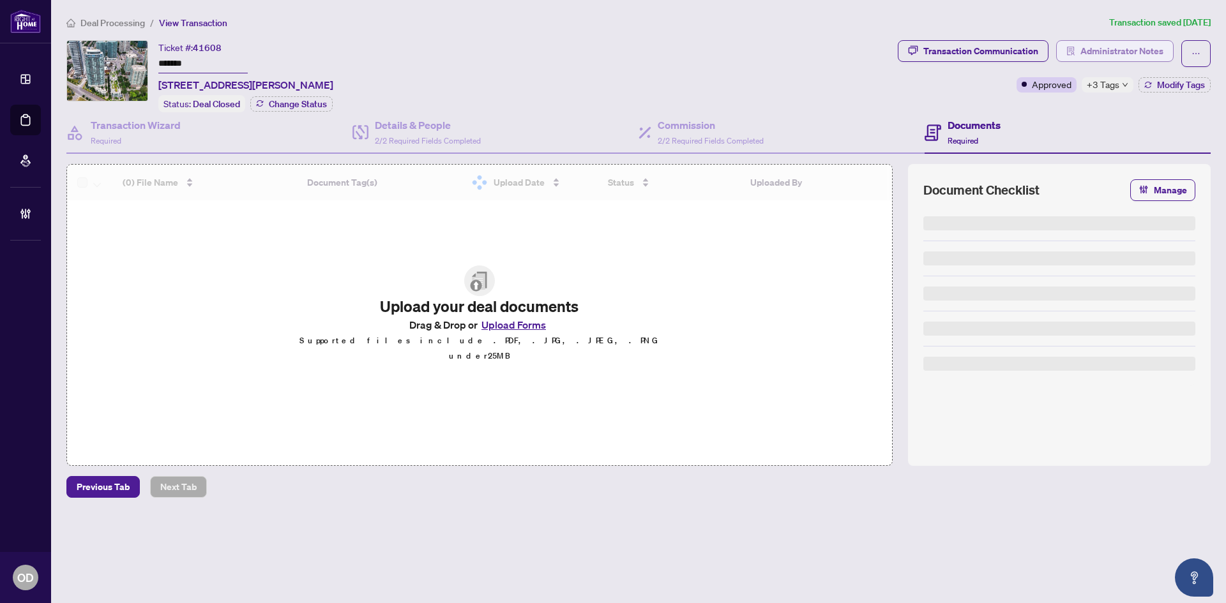
click at [1127, 48] on span "Administrator Notes" at bounding box center [1121, 51] width 83 height 20
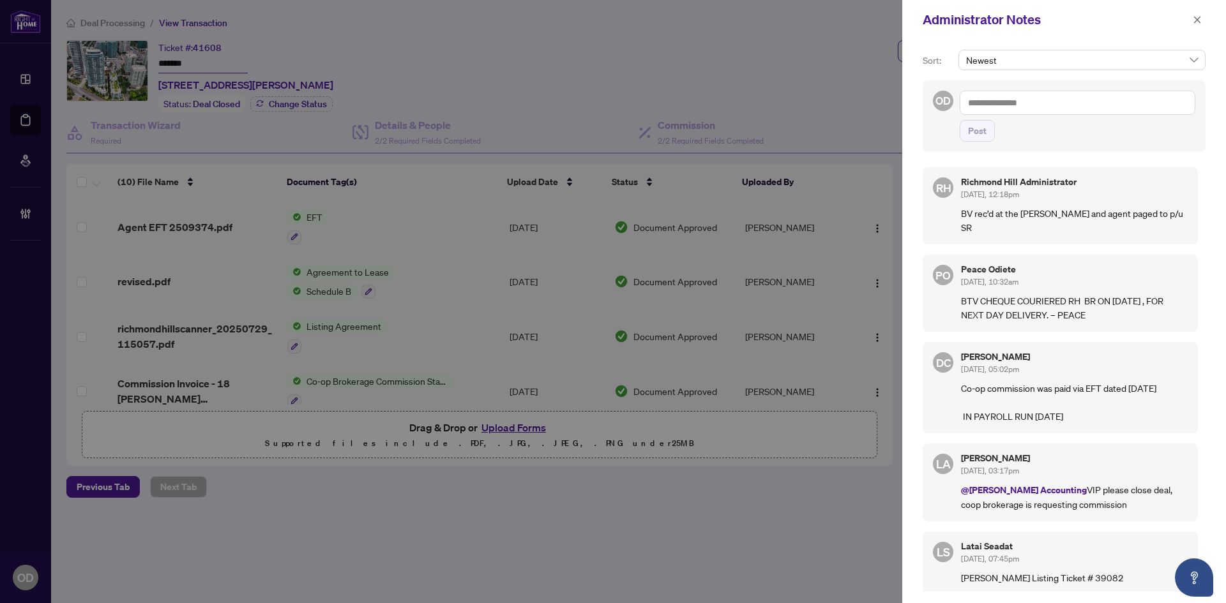
click at [1094, 103] on textarea at bounding box center [1078, 103] width 236 height 24
type textarea "**********"
click at [951, 137] on div "**********" at bounding box center [1064, 116] width 283 height 72
click at [969, 135] on span "Post" at bounding box center [977, 131] width 19 height 20
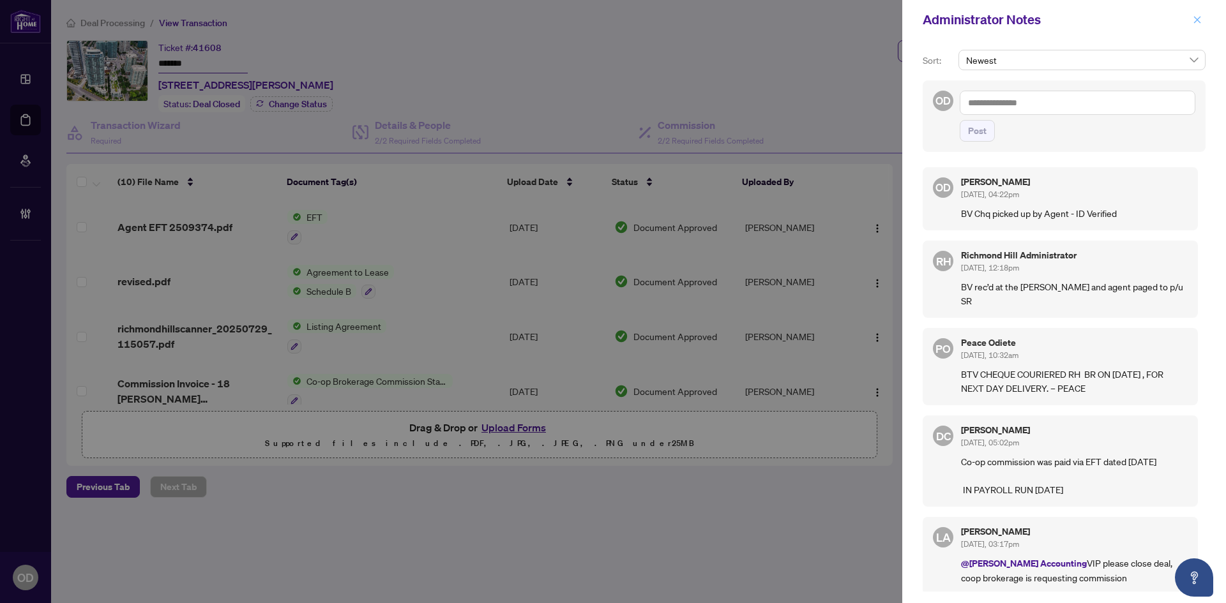
click at [1192, 18] on button "button" at bounding box center [1197, 19] width 17 height 15
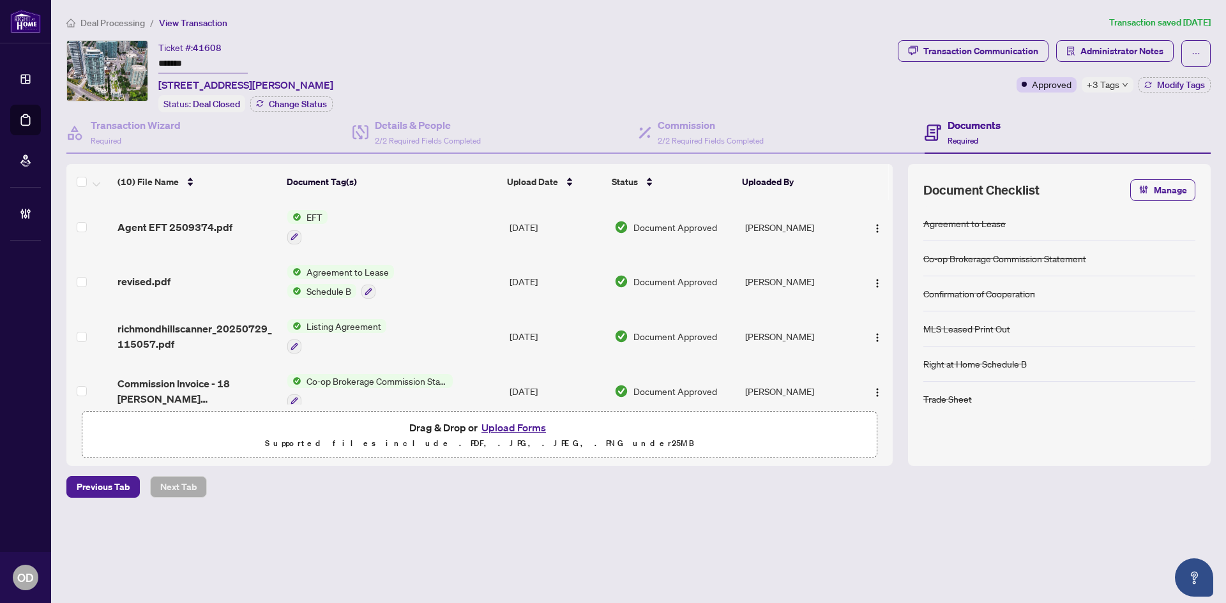
drag, startPoint x: 246, startPoint y: 132, endPoint x: 227, endPoint y: 101, distance: 36.7
click at [246, 132] on div "Transaction Wizard Required" at bounding box center [209, 133] width 286 height 42
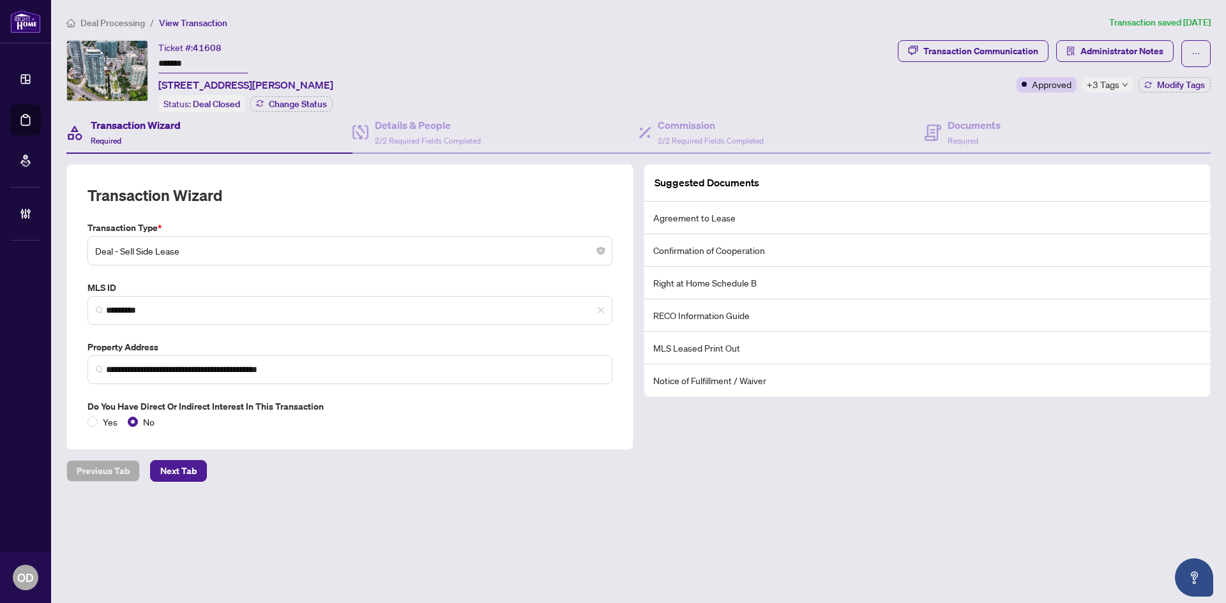
click at [96, 20] on span "Deal Processing" at bounding box center [112, 22] width 64 height 11
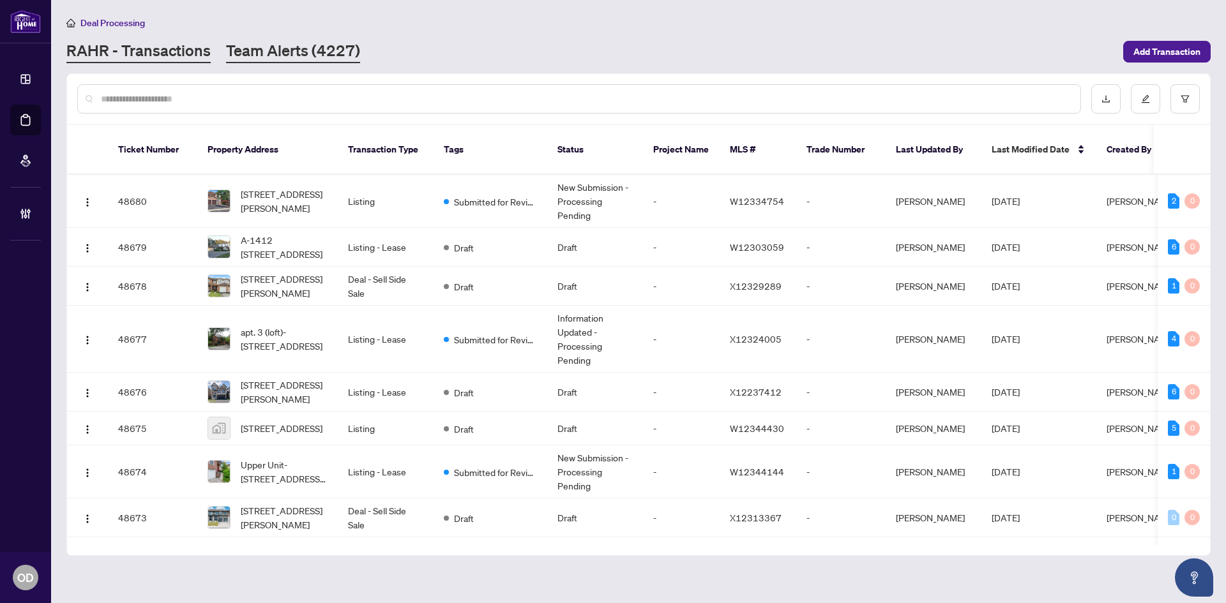
click at [275, 47] on link "Team Alerts (4227)" at bounding box center [293, 51] width 134 height 23
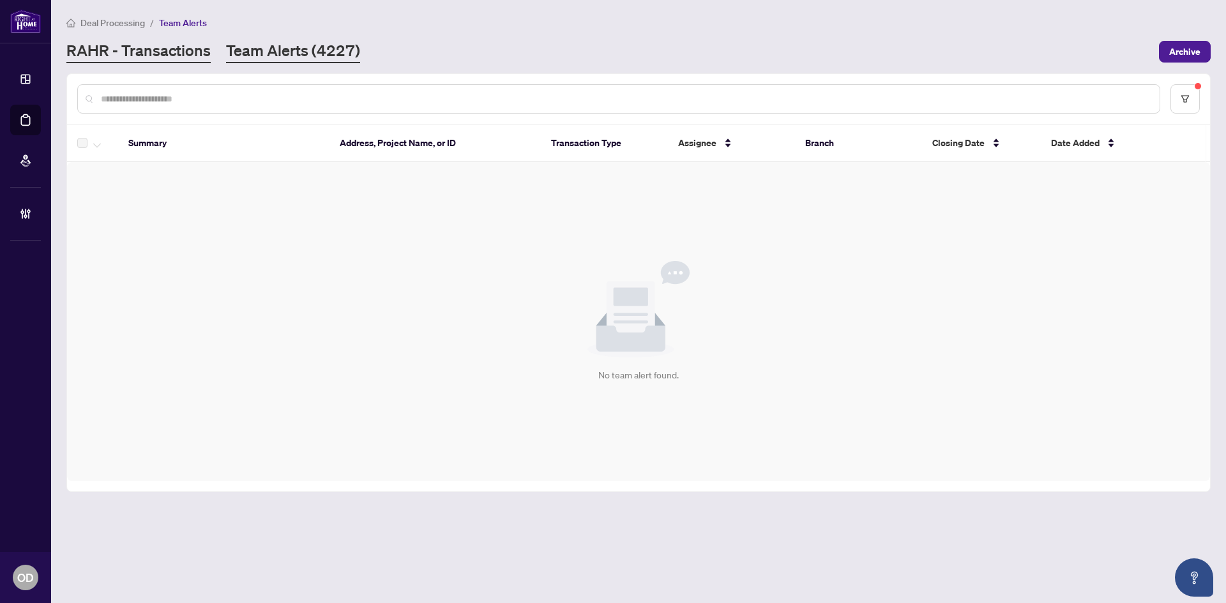
click at [162, 50] on link "RAHR - Transactions" at bounding box center [138, 51] width 144 height 23
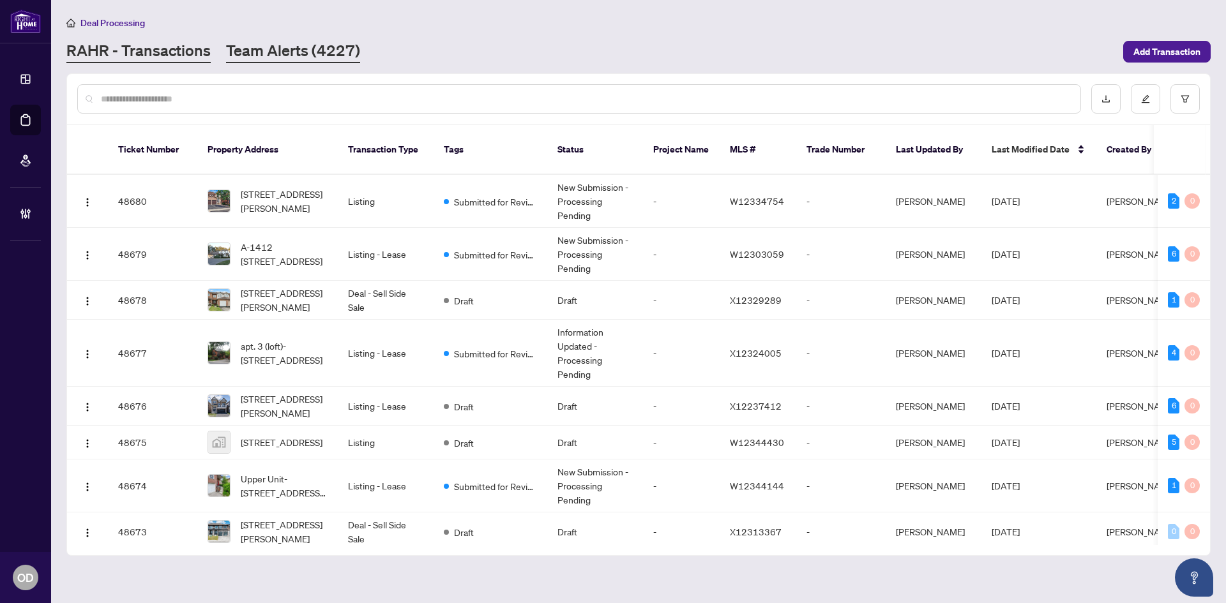
click at [249, 45] on link "Team Alerts (4227)" at bounding box center [293, 51] width 134 height 23
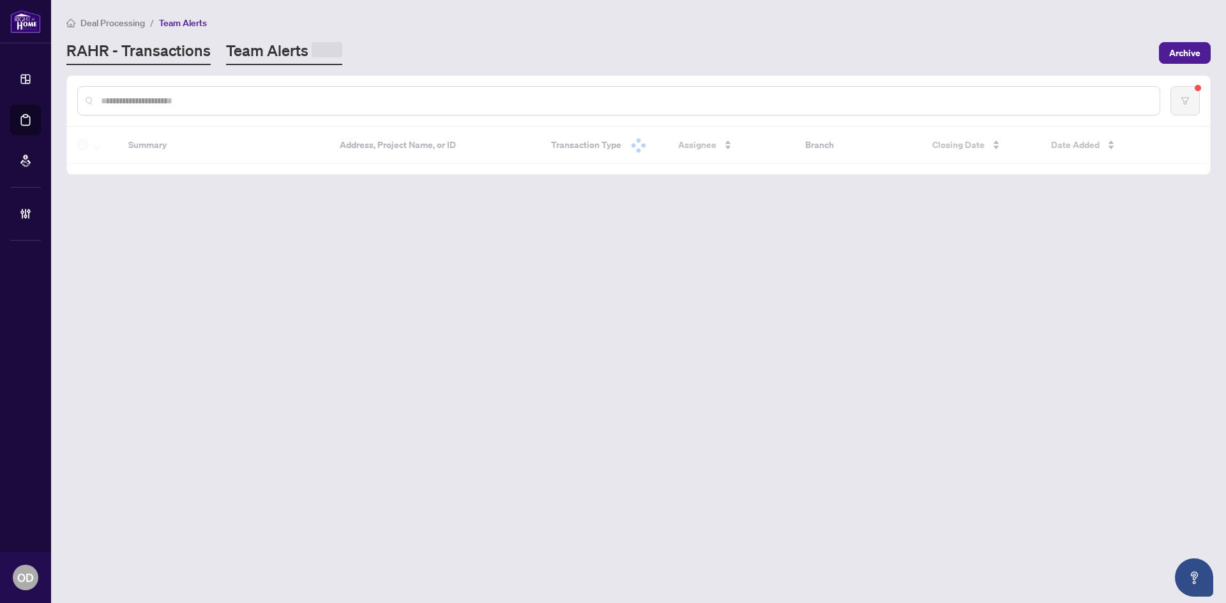
click at [160, 54] on link "RAHR - Transactions" at bounding box center [138, 52] width 144 height 25
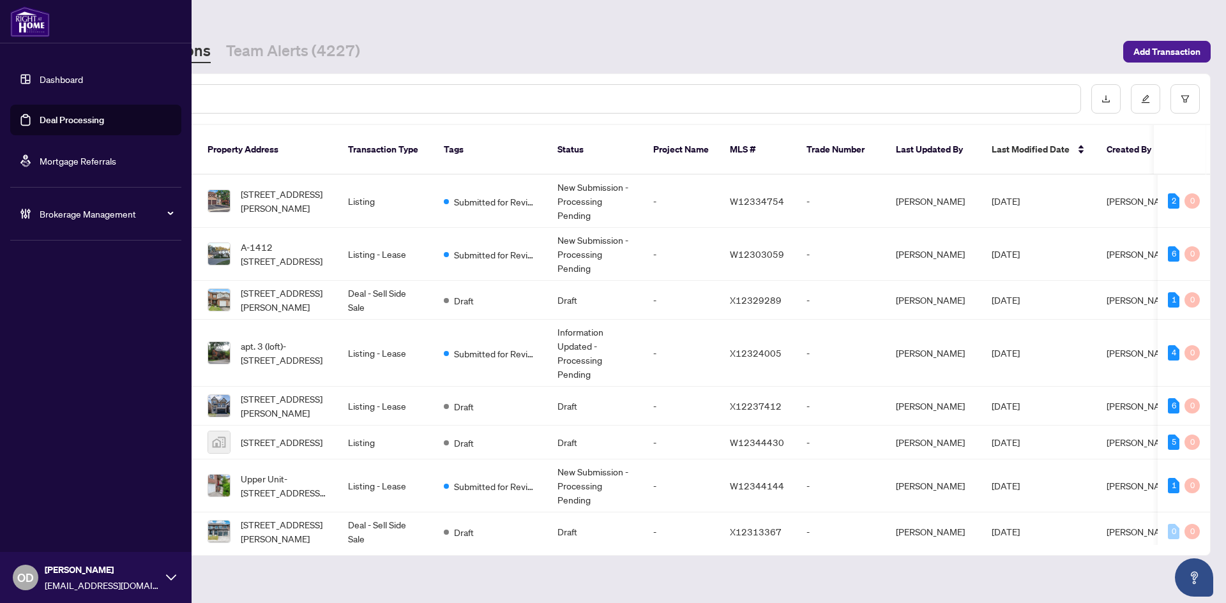
click at [71, 81] on link "Dashboard" at bounding box center [61, 78] width 43 height 11
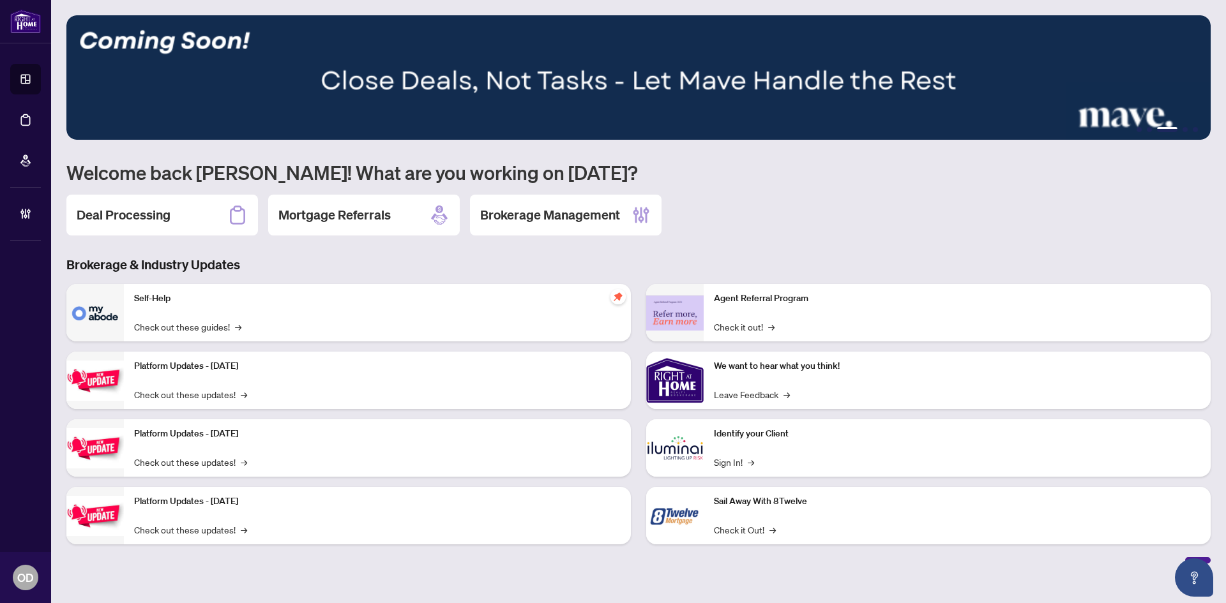
click at [91, 247] on div "1 2 3 4 5 Welcome back Olivia! What are you working on today? Deal Processing M…" at bounding box center [638, 289] width 1144 height 549
click at [120, 217] on h2 "Deal Processing" at bounding box center [124, 215] width 94 height 18
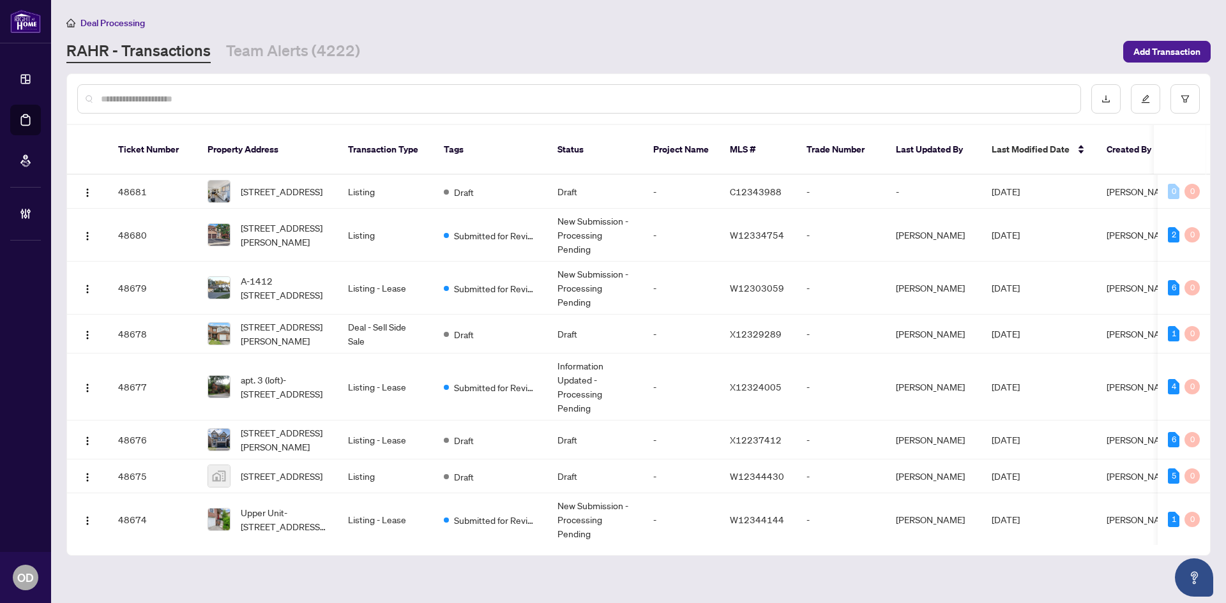
click at [209, 100] on input "text" at bounding box center [585, 99] width 969 height 14
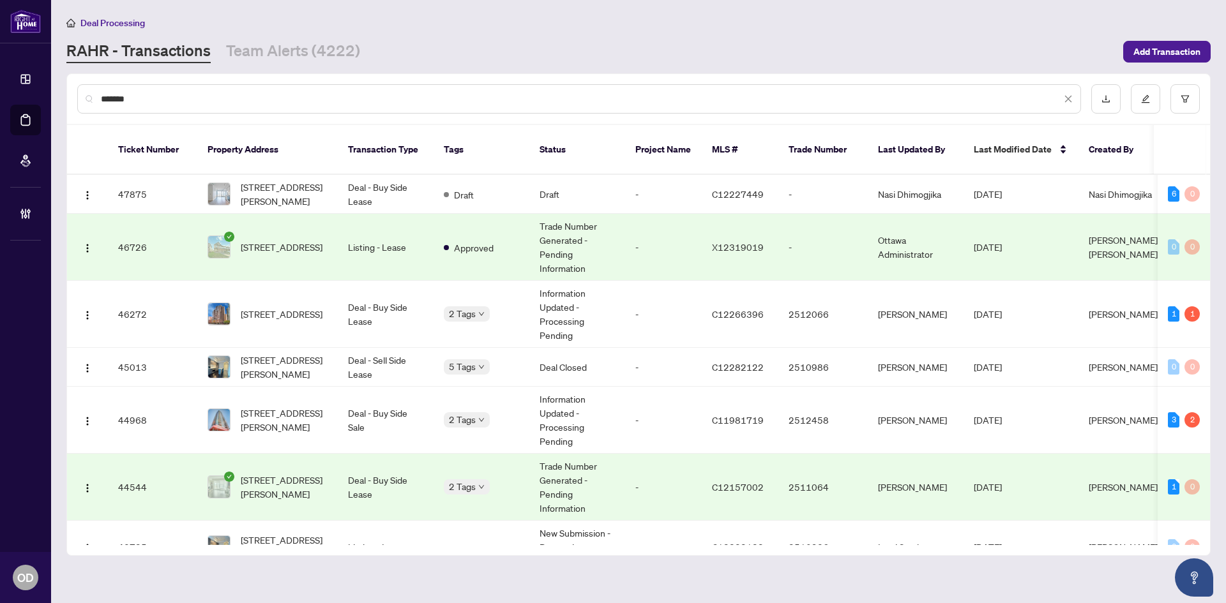
type input "*******"
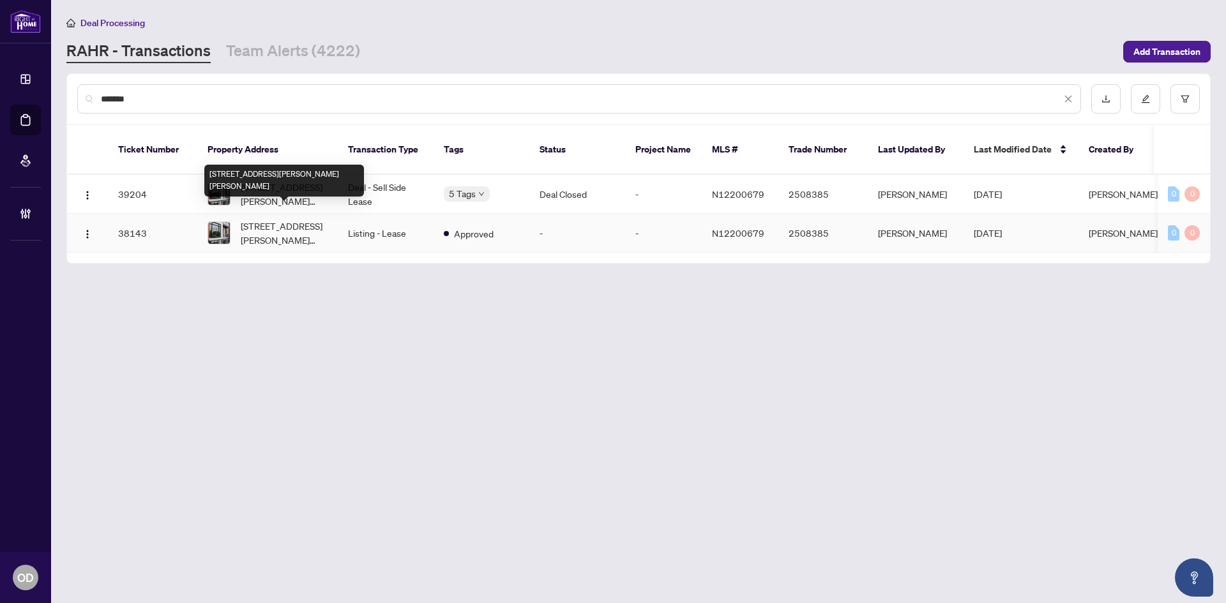
click at [335, 170] on div "316-6 Steckley House Lane, Richmond Hill, Ontario L4S 0N1, Canada" at bounding box center [284, 181] width 160 height 32
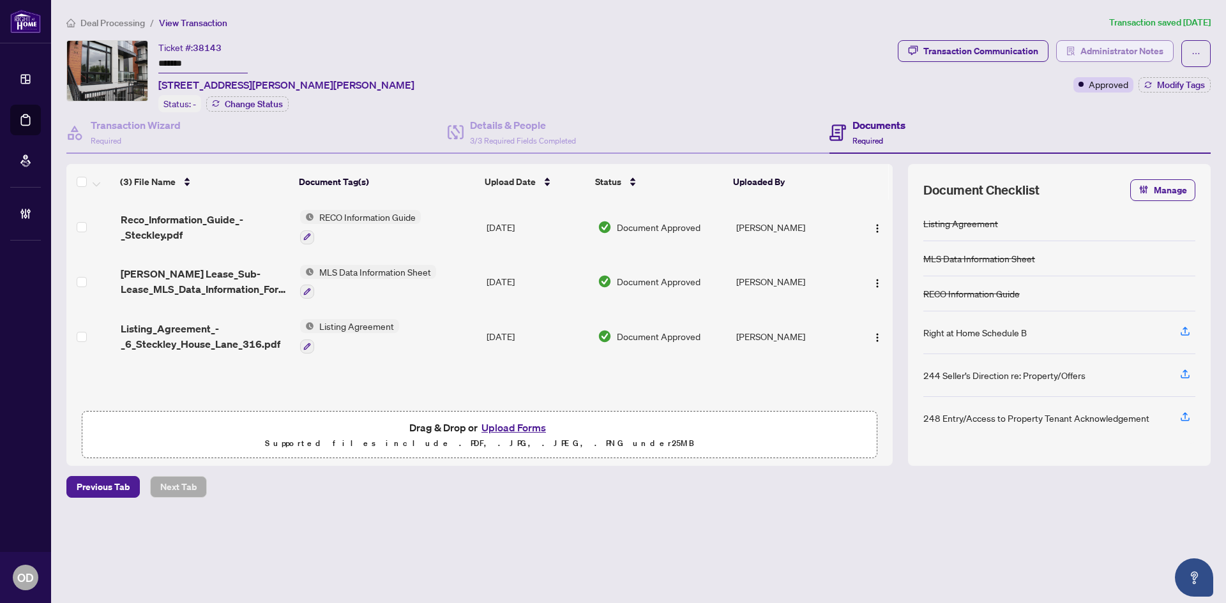
click at [1109, 50] on span "Administrator Notes" at bounding box center [1121, 51] width 83 height 20
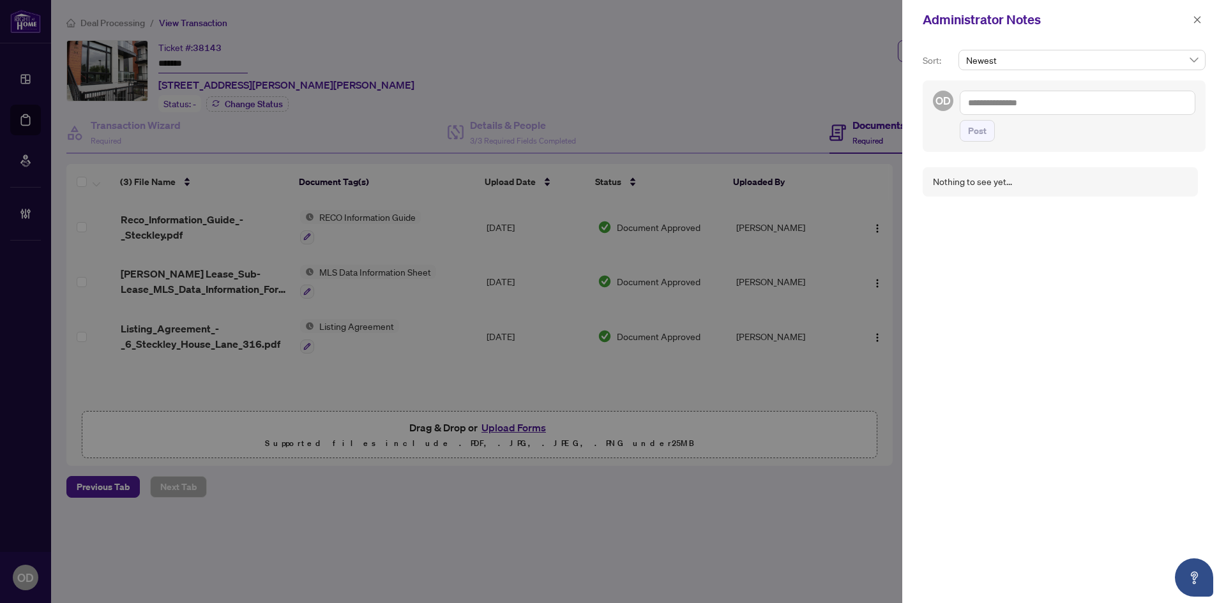
click at [1102, 98] on textarea at bounding box center [1078, 103] width 236 height 24
click at [1199, 22] on icon "close" at bounding box center [1197, 19] width 7 height 7
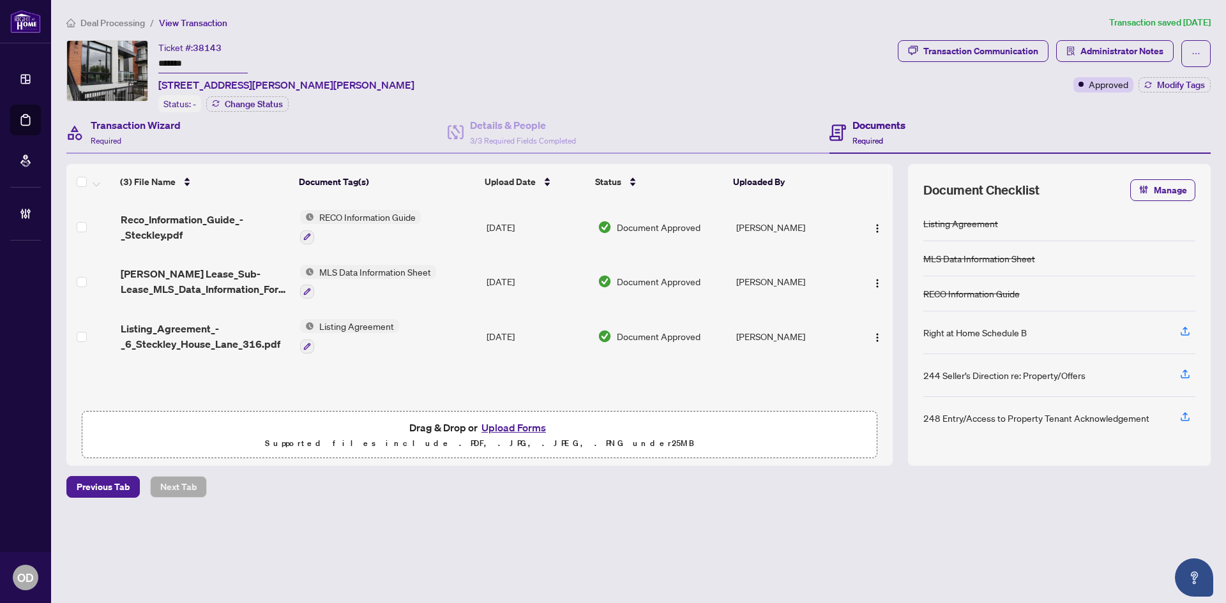
click at [261, 137] on div "Transaction Wizard Required" at bounding box center [256, 133] width 381 height 42
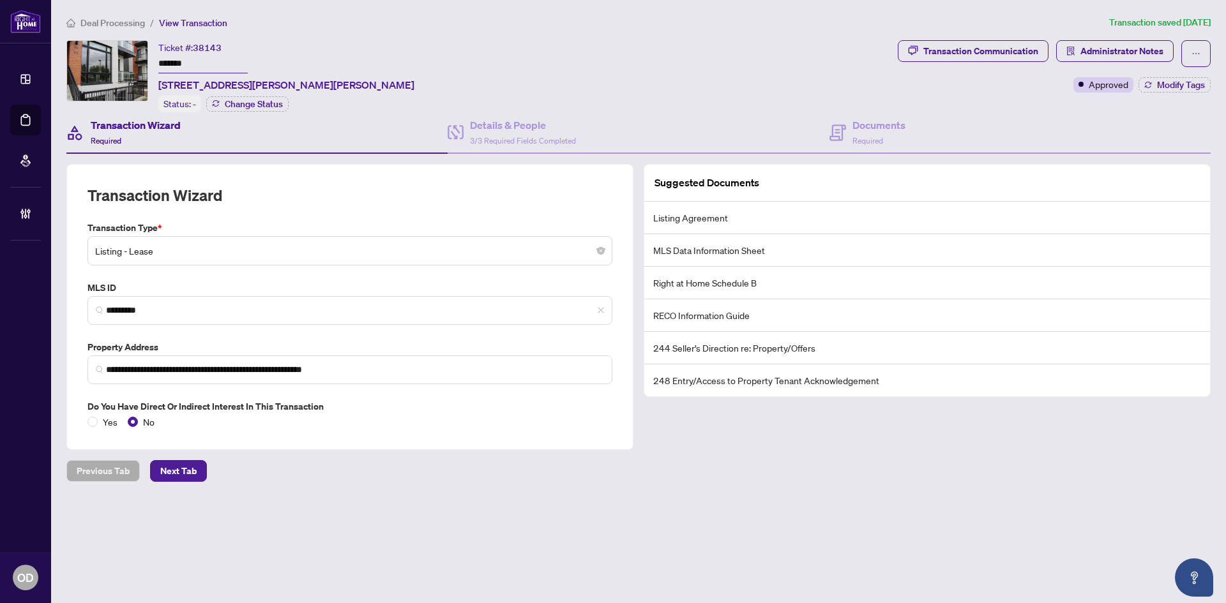
click at [185, 63] on input "*******" at bounding box center [202, 64] width 89 height 19
click at [96, 20] on span "Deal Processing" at bounding box center [112, 22] width 64 height 11
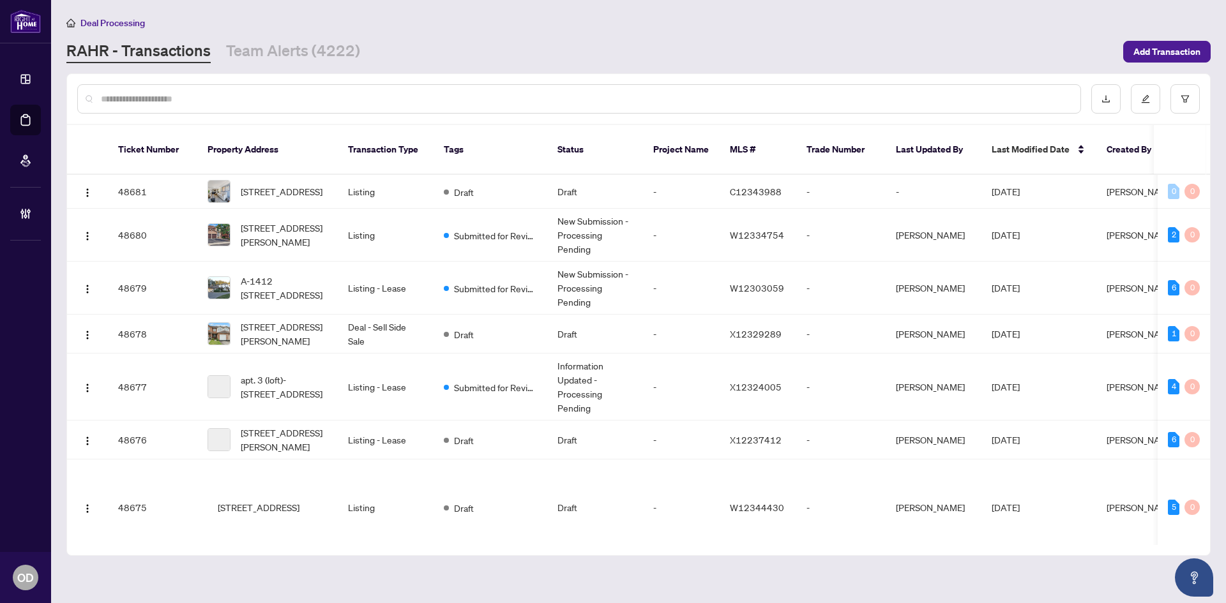
click at [168, 99] on input "text" at bounding box center [585, 99] width 969 height 14
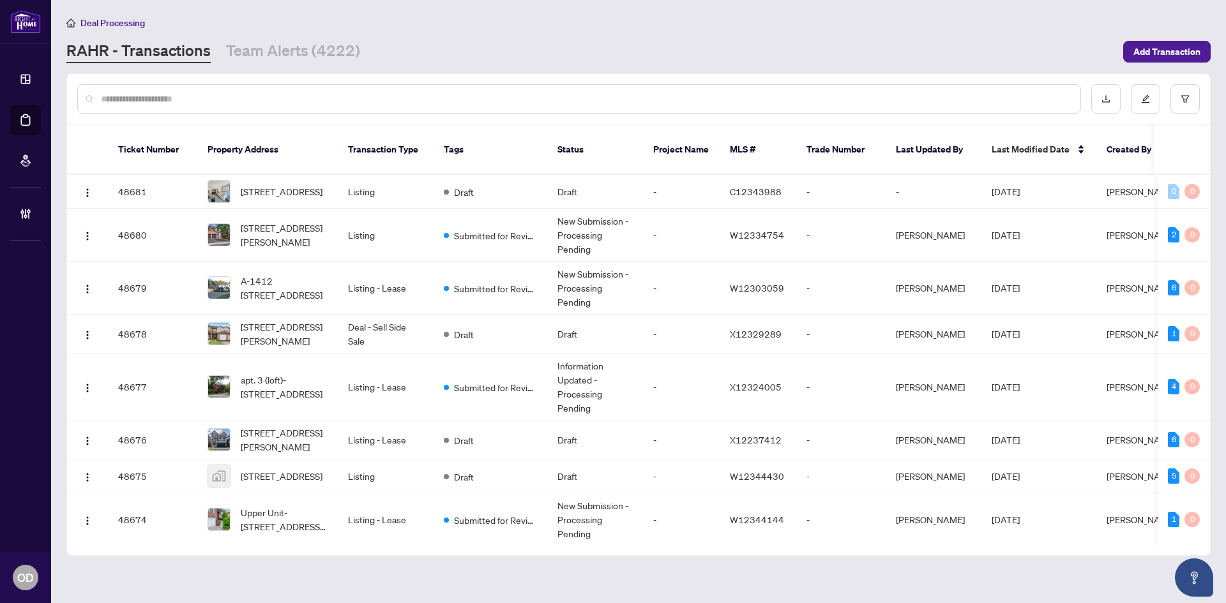
paste input "*******"
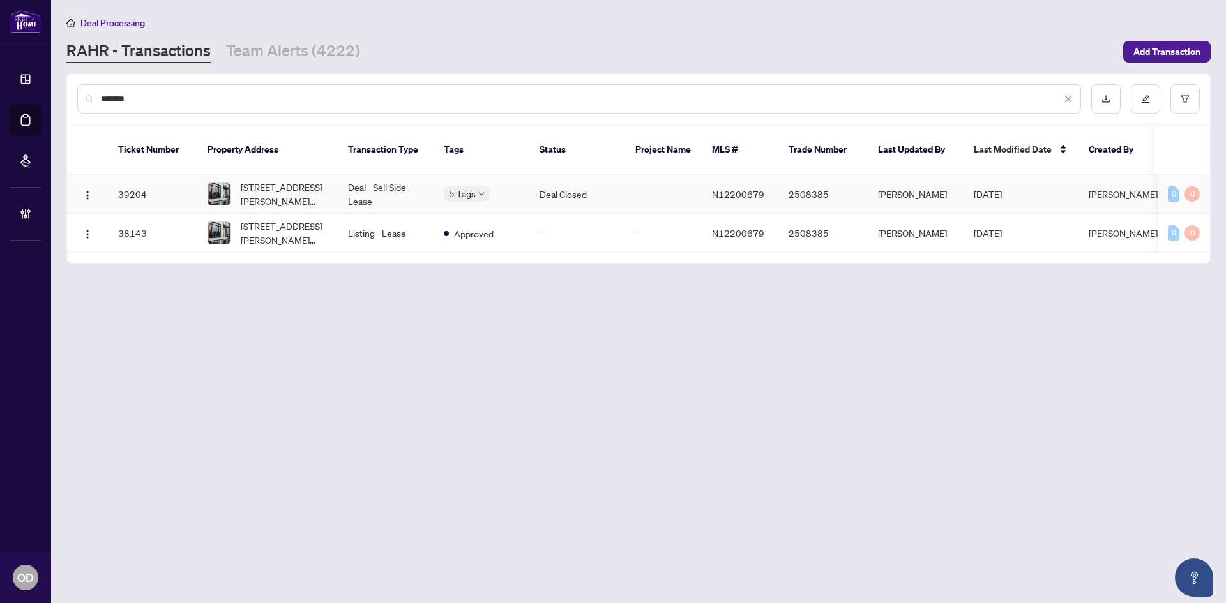
type input "*******"
click at [372, 180] on td "Deal - Sell Side Lease" at bounding box center [386, 194] width 96 height 39
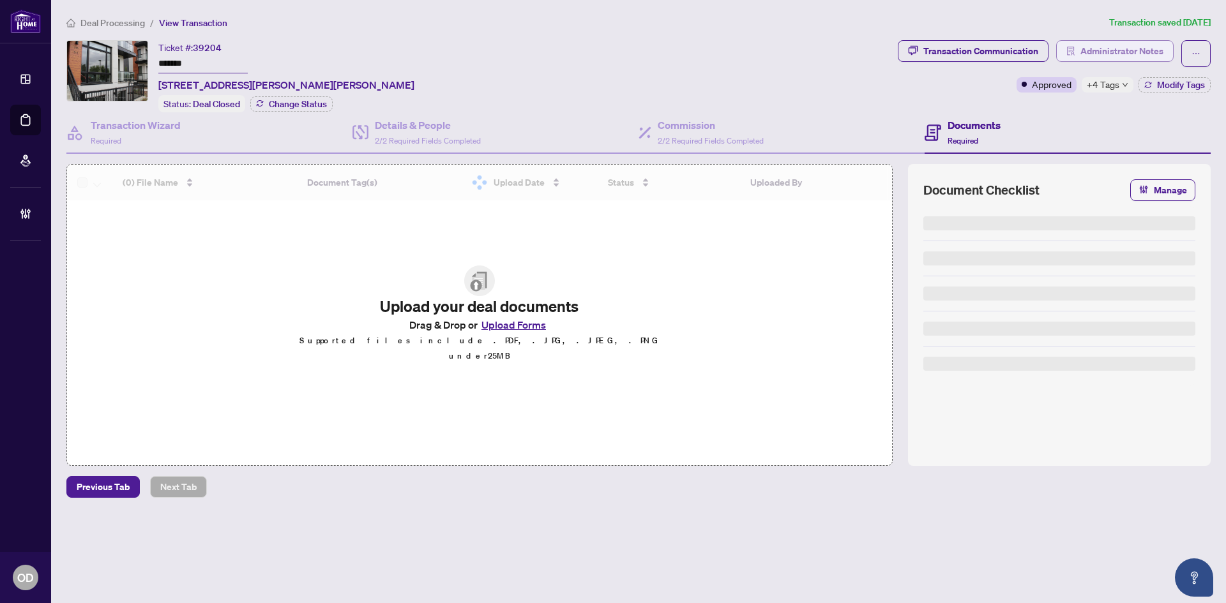
click at [1107, 42] on span "Administrator Notes" at bounding box center [1121, 51] width 83 height 20
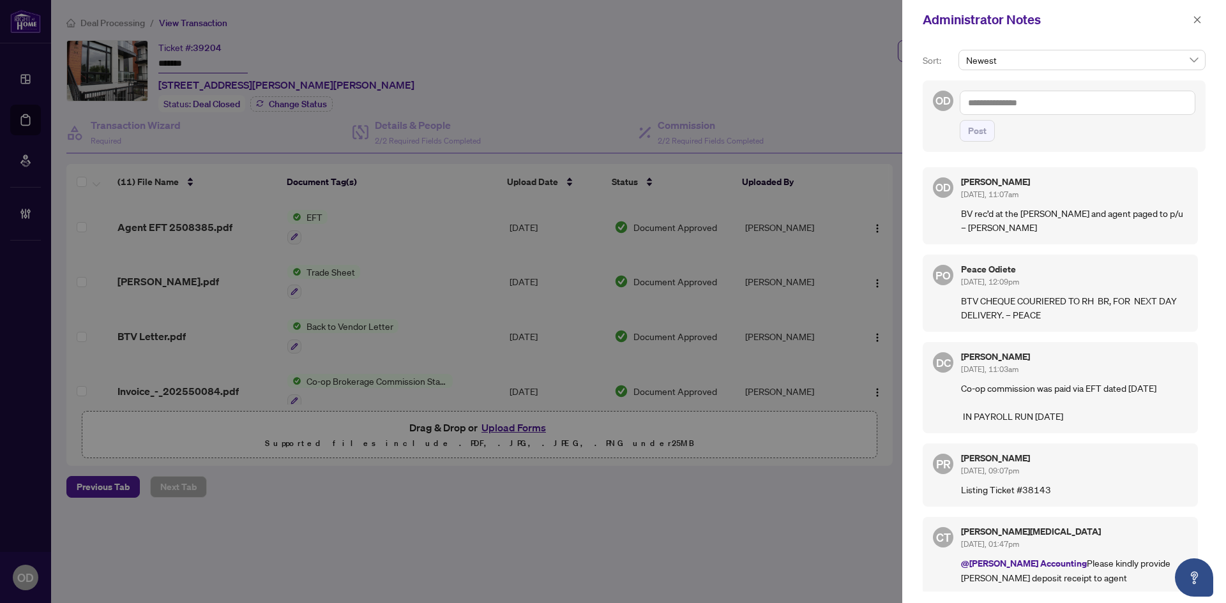
click at [1068, 105] on textarea at bounding box center [1078, 103] width 236 height 24
type textarea "**********"
click at [971, 133] on span "Post" at bounding box center [977, 131] width 19 height 20
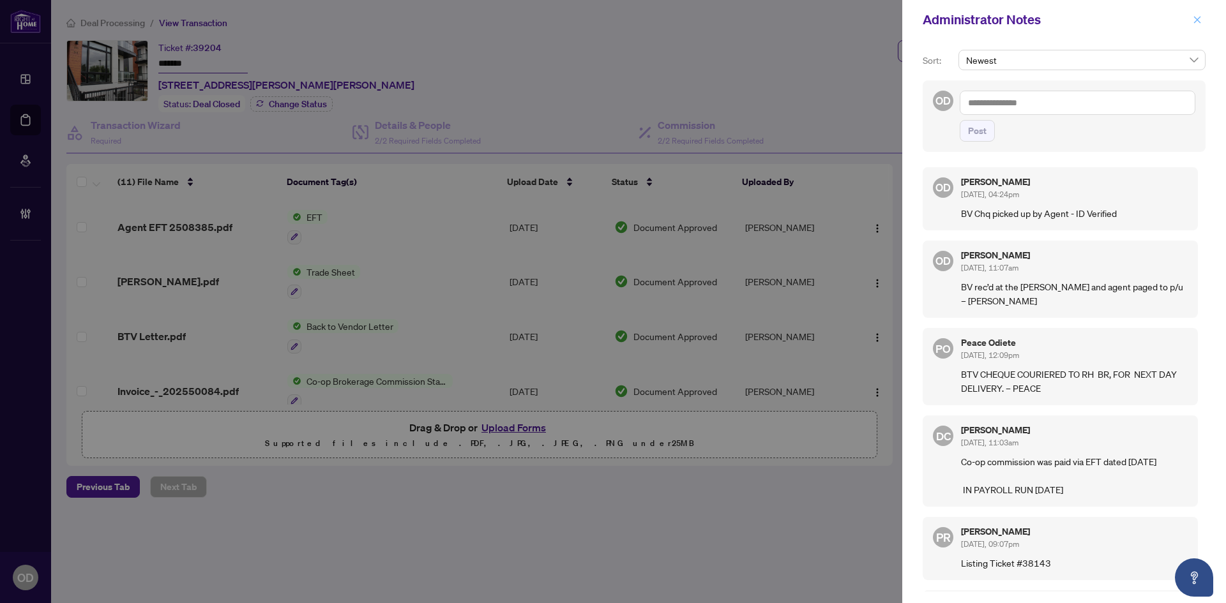
click at [1197, 20] on icon "close" at bounding box center [1197, 19] width 7 height 7
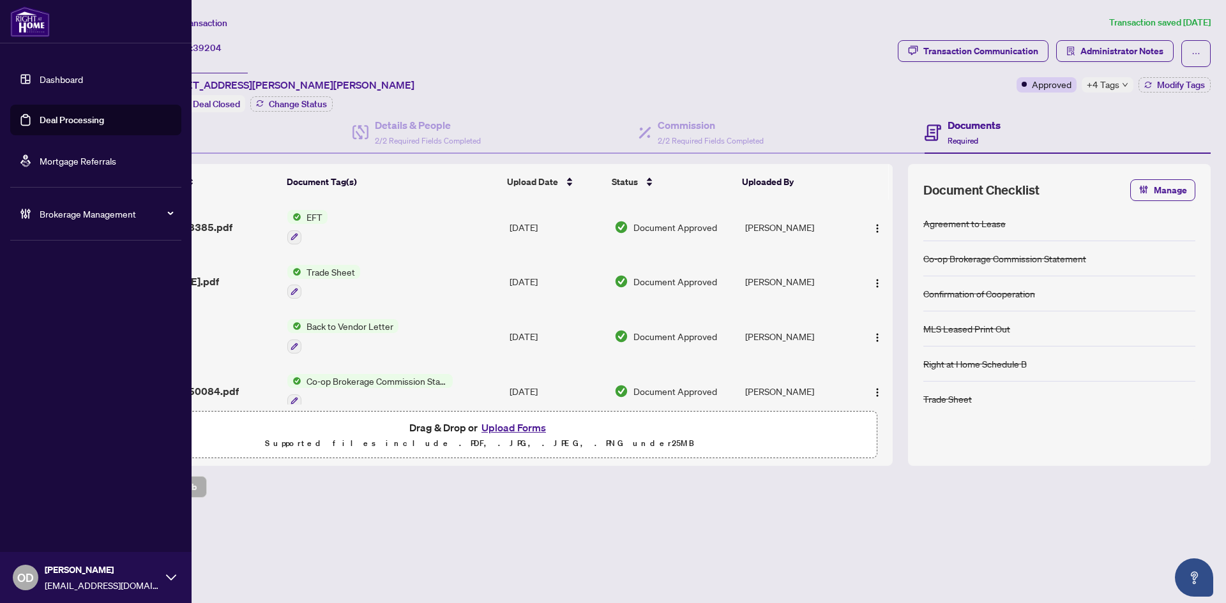
click at [79, 209] on span "Brokerage Management" at bounding box center [106, 214] width 133 height 14
click at [51, 268] on link "Settings Overview" at bounding box center [63, 264] width 72 height 11
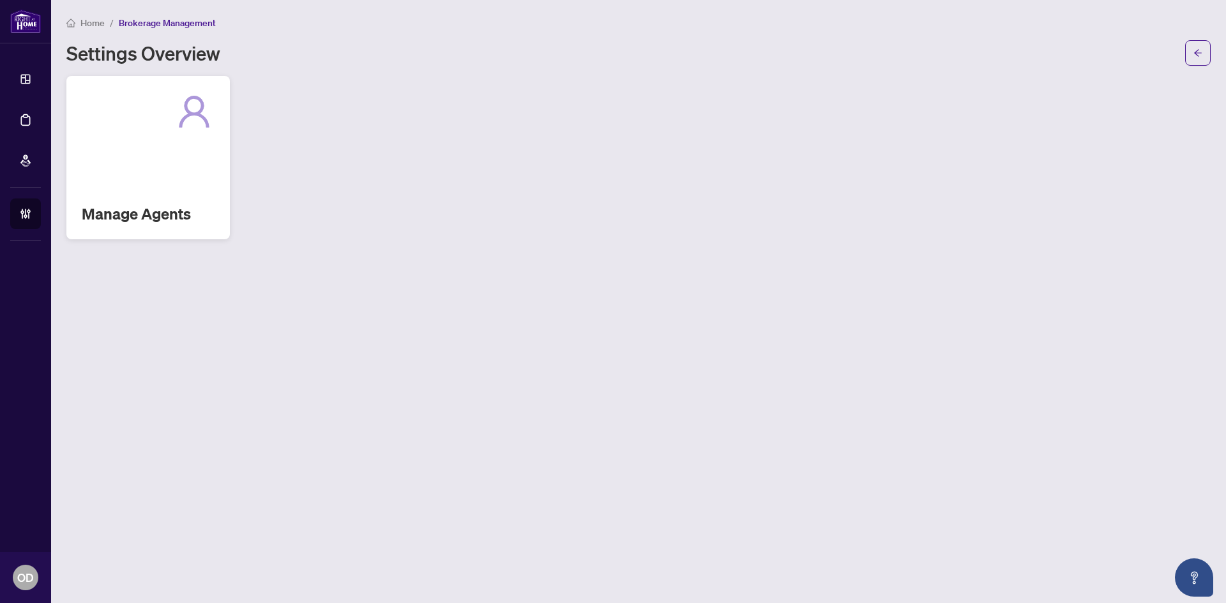
click at [153, 147] on div "Manage Agents" at bounding box center [147, 157] width 163 height 163
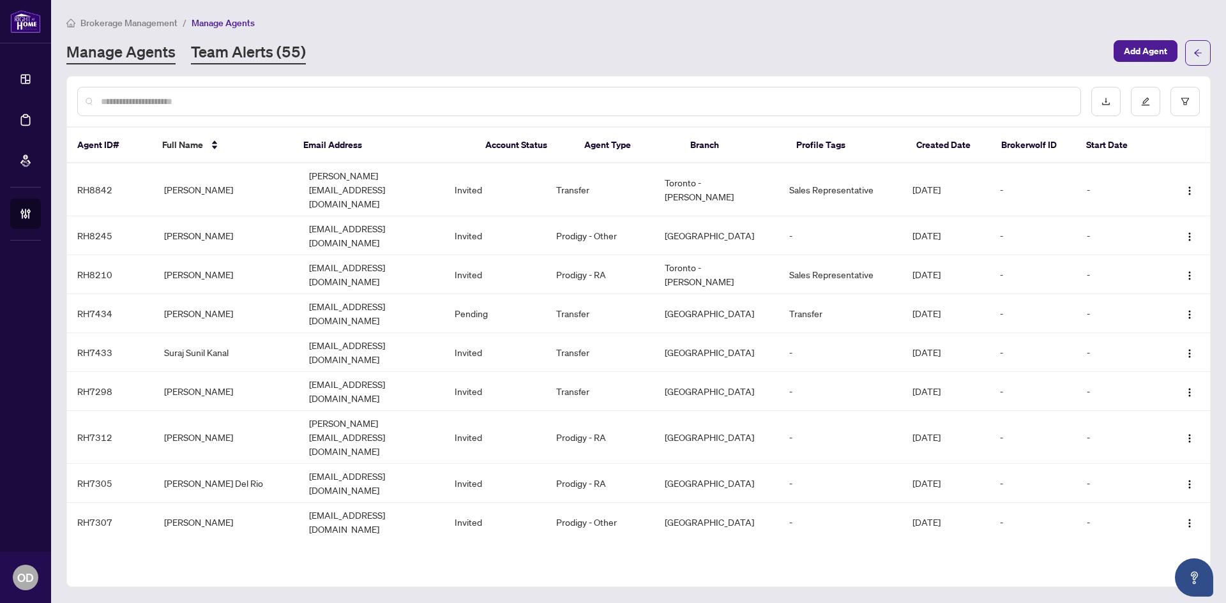
click at [228, 57] on link "Team Alerts (55)" at bounding box center [248, 53] width 115 height 23
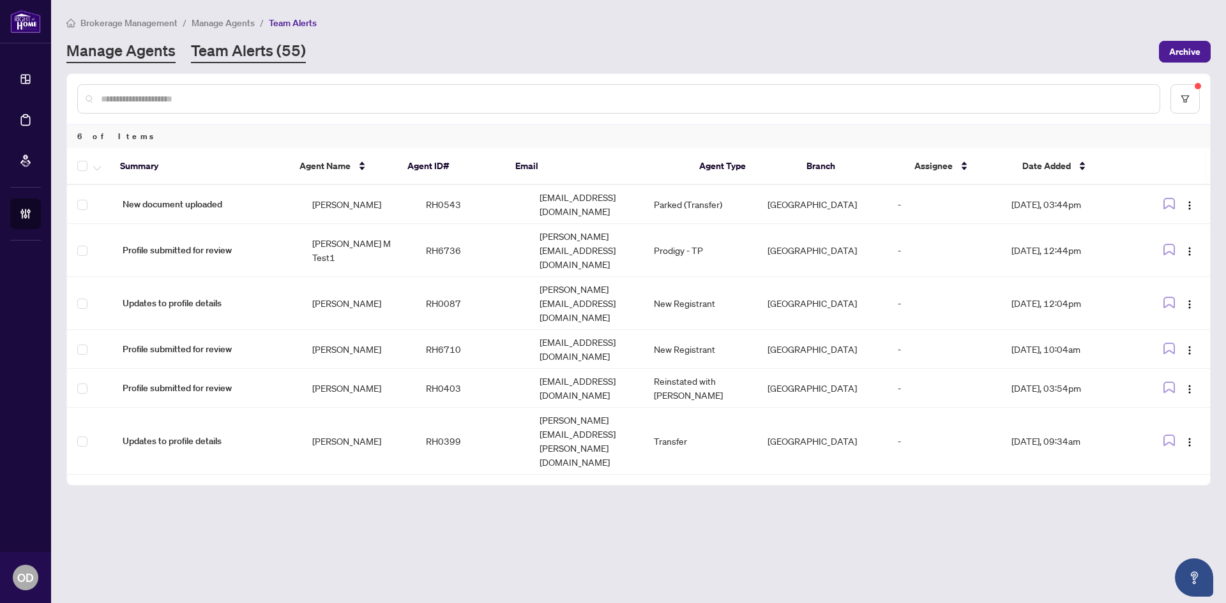
click at [161, 48] on link "Manage Agents" at bounding box center [120, 51] width 109 height 23
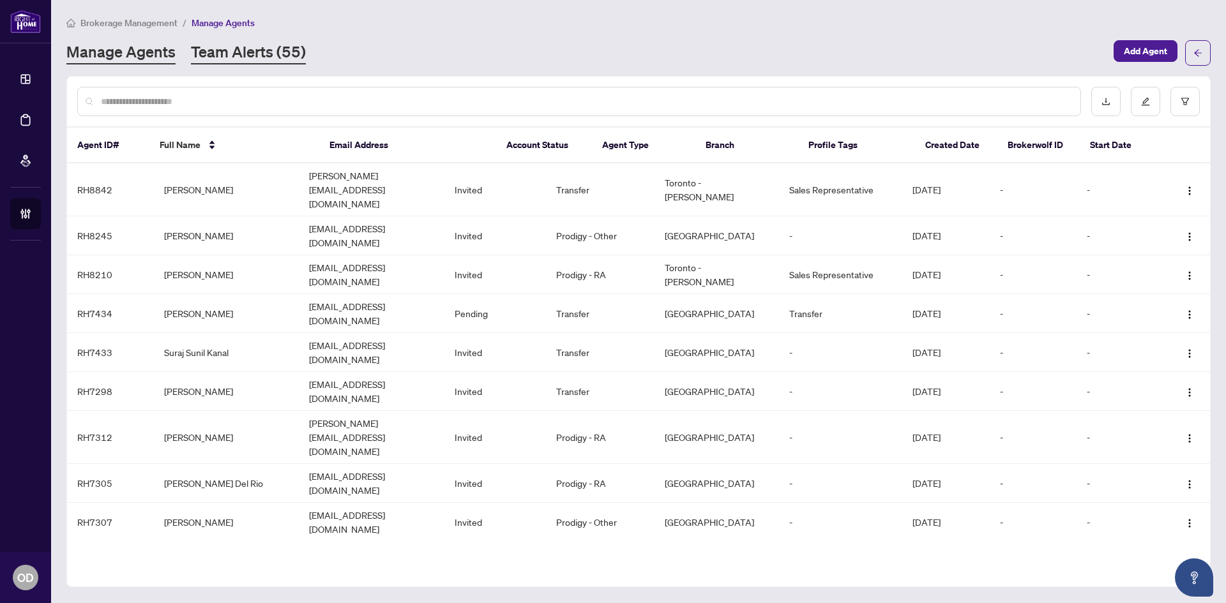
click at [242, 47] on link "Team Alerts (55)" at bounding box center [248, 53] width 115 height 23
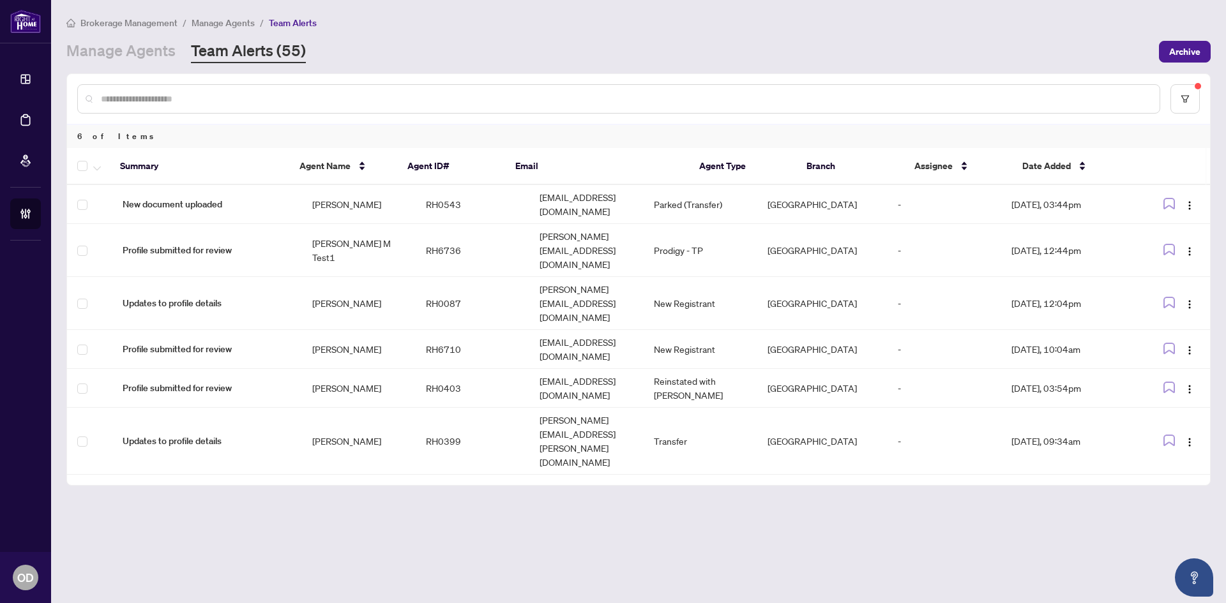
click at [84, 34] on div "Brokerage Management / Manage Agents / Team Alerts Manage Agents Team Alerts (5…" at bounding box center [638, 39] width 1144 height 48
click at [116, 52] on link "Manage Agents" at bounding box center [120, 51] width 109 height 23
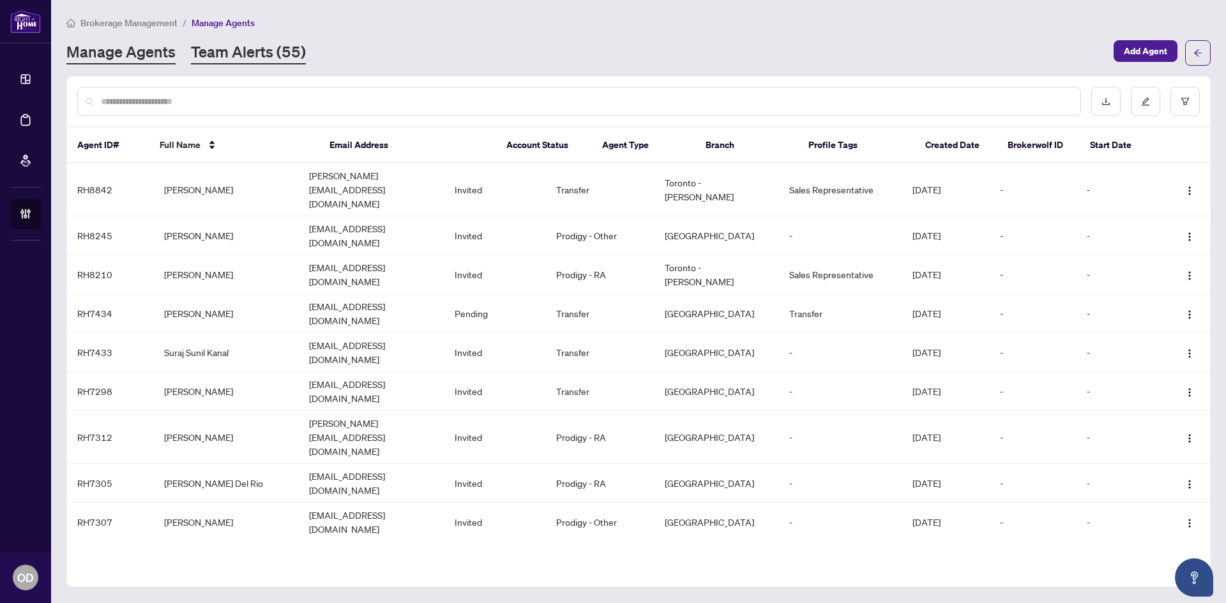
click at [232, 57] on link "Team Alerts (55)" at bounding box center [248, 53] width 115 height 23
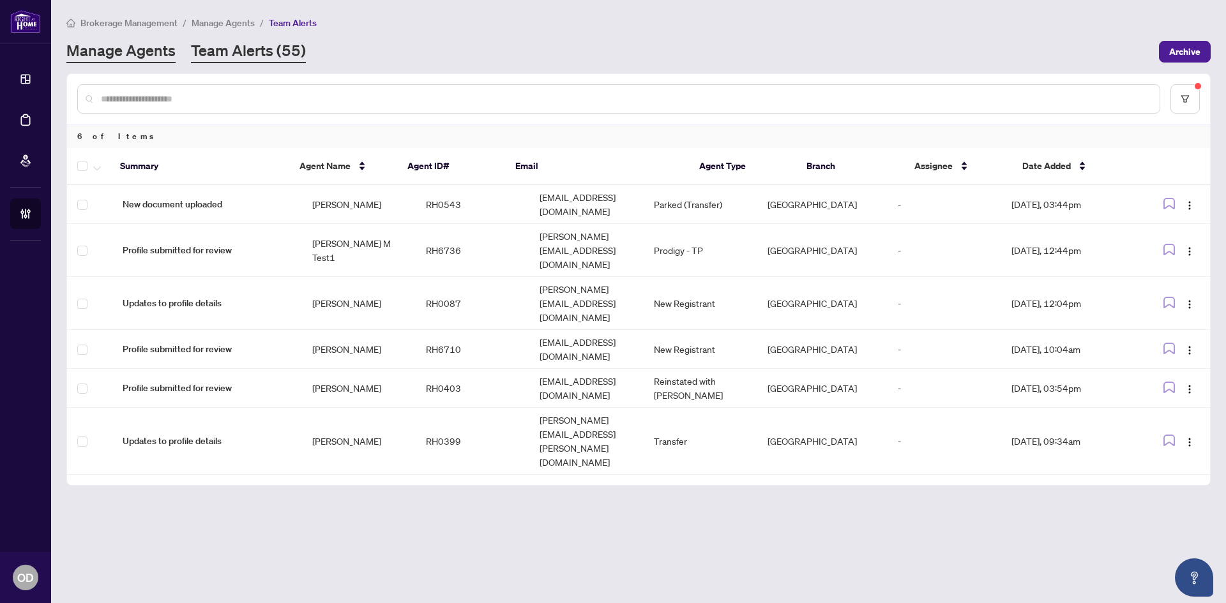
drag, startPoint x: 111, startPoint y: 42, endPoint x: 225, endPoint y: 2, distance: 120.4
click at [111, 41] on link "Manage Agents" at bounding box center [120, 51] width 109 height 23
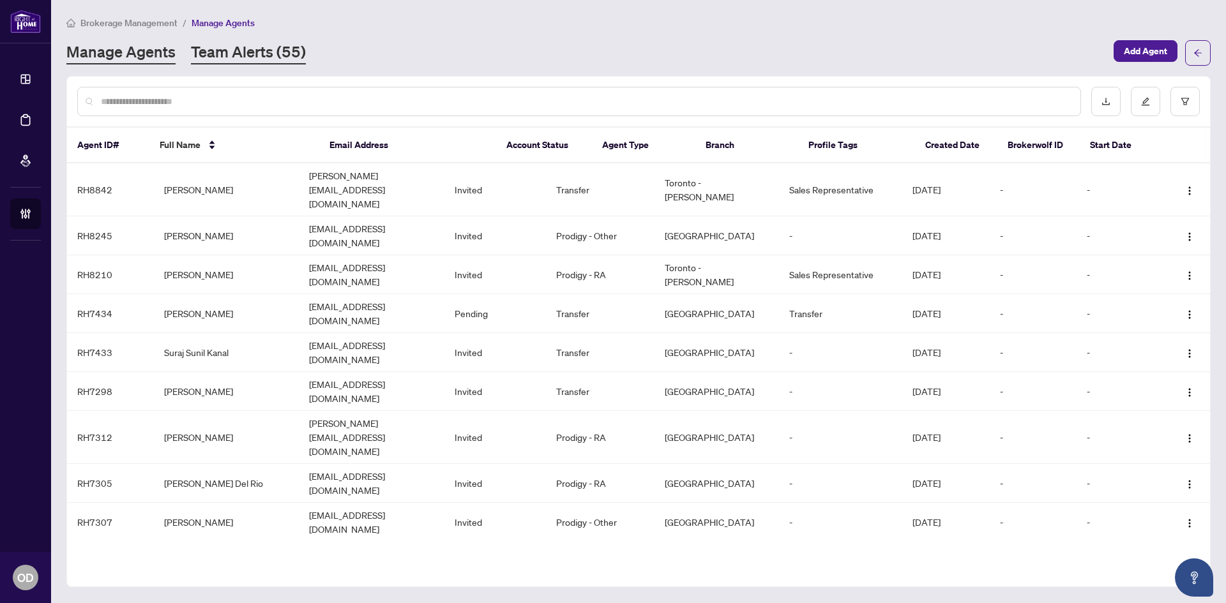
click at [241, 49] on link "Team Alerts (55)" at bounding box center [248, 53] width 115 height 23
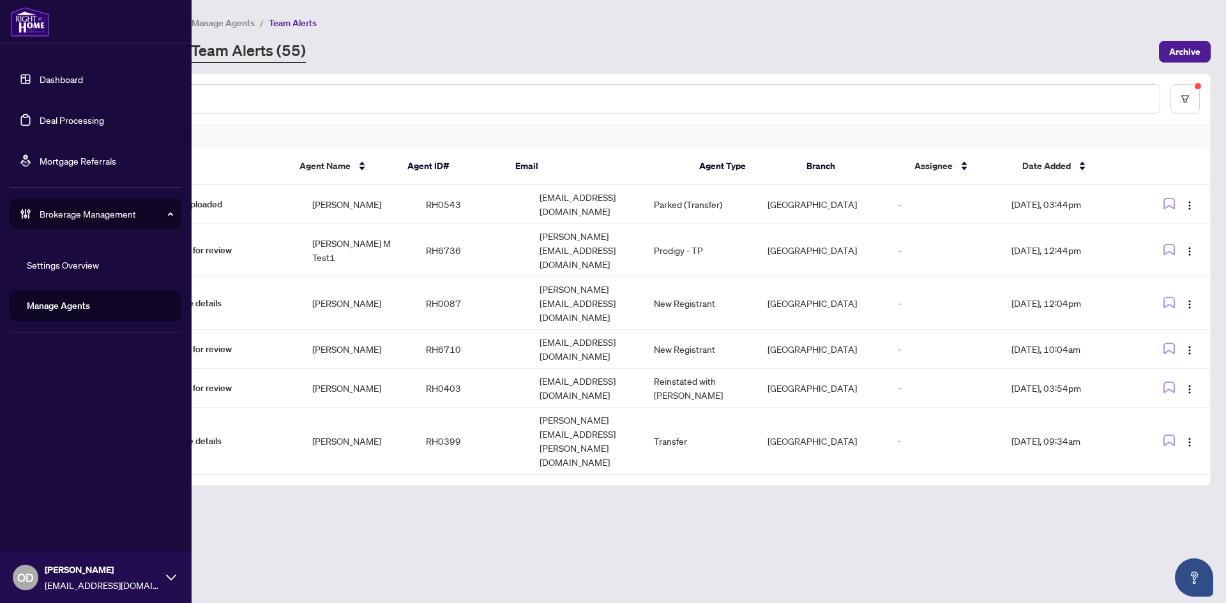
drag, startPoint x: 44, startPoint y: 81, endPoint x: 74, endPoint y: 81, distance: 30.0
click at [45, 81] on link "Dashboard" at bounding box center [61, 78] width 43 height 11
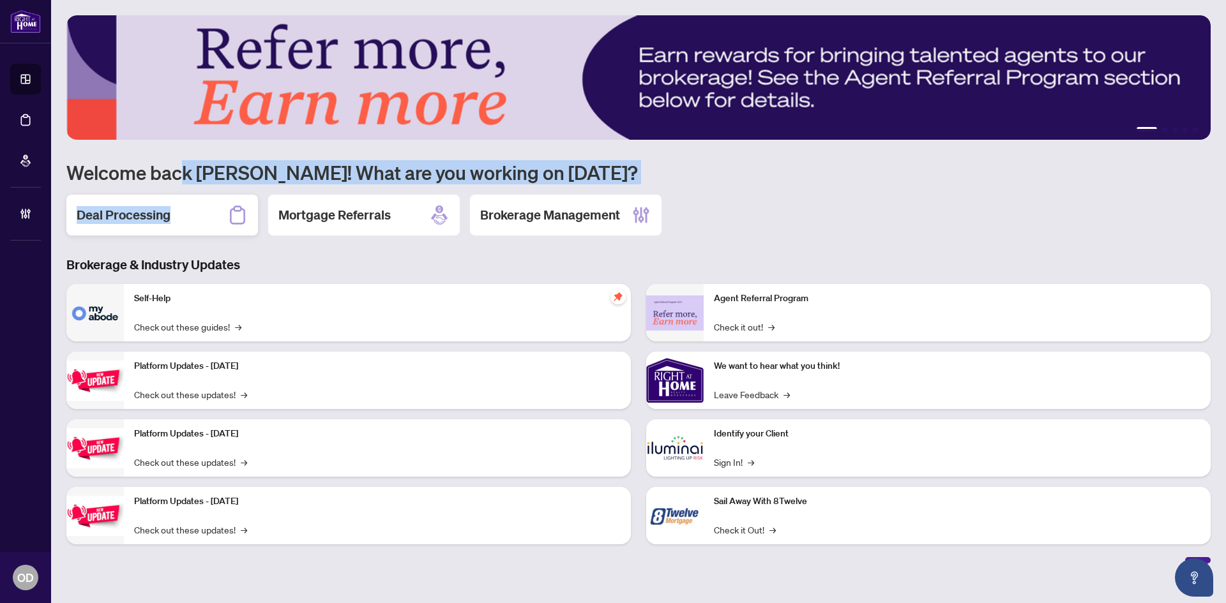
click at [180, 194] on div "1 2 3 4 5 Welcome back Olivia! What are you working on today? Deal Processing M…" at bounding box center [638, 289] width 1144 height 549
drag, startPoint x: 182, startPoint y: 198, endPoint x: 188, endPoint y: 184, distance: 15.4
click at [182, 200] on div "Deal Processing" at bounding box center [162, 215] width 192 height 41
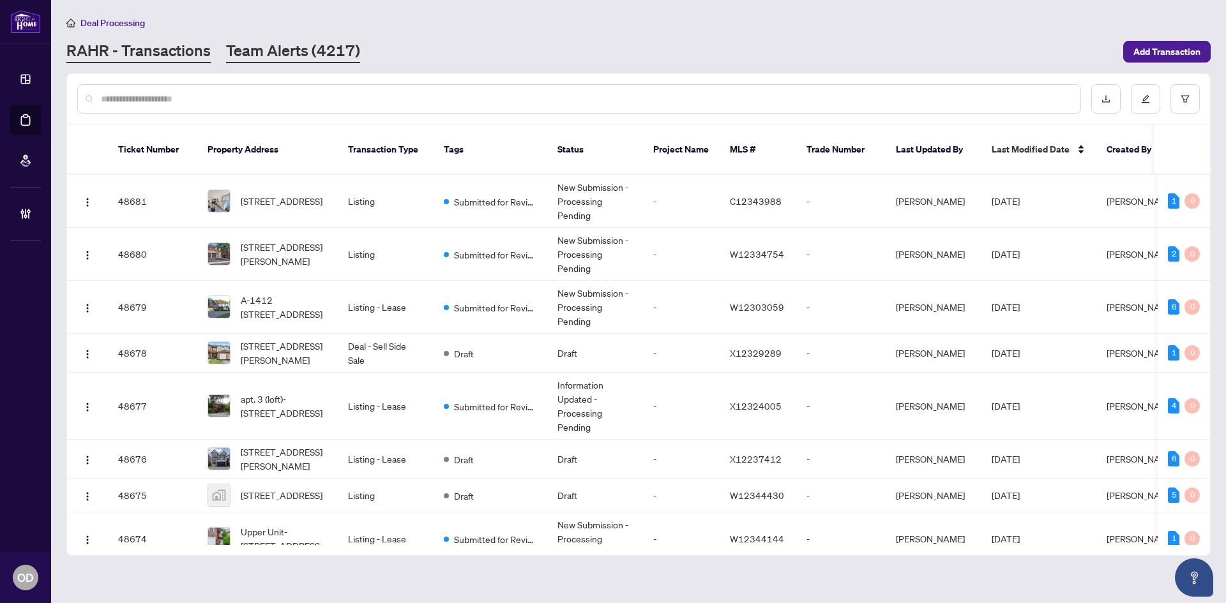
click at [268, 59] on link "Team Alerts (4217)" at bounding box center [293, 51] width 134 height 23
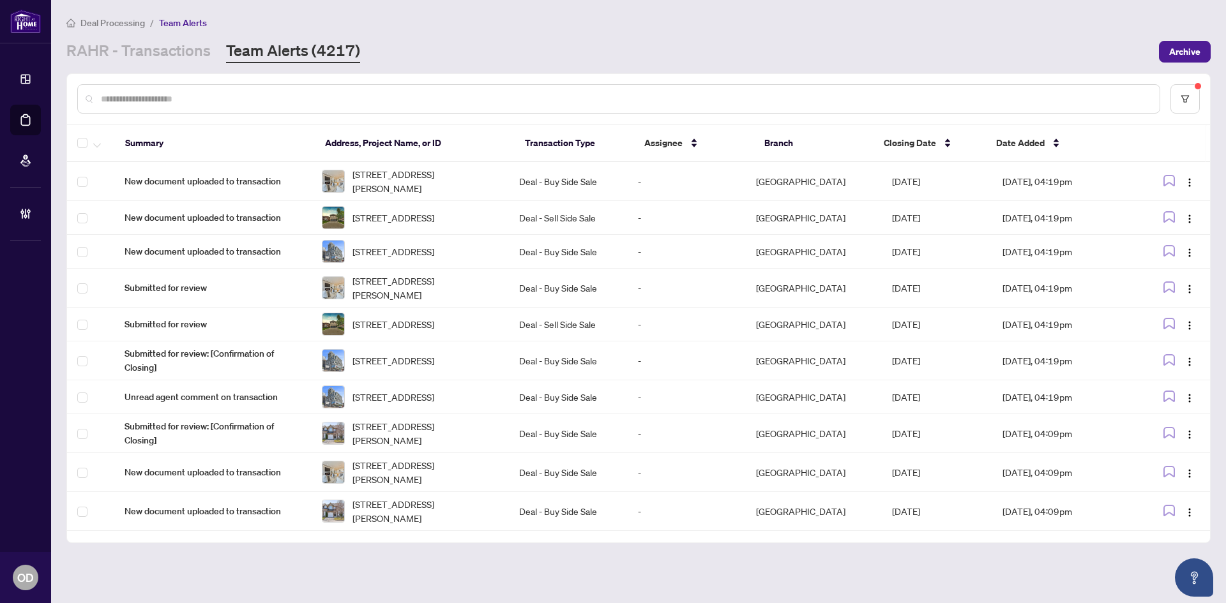
click at [133, 63] on main "Deal Processing / Team Alerts RAHR - Transactions Team Alerts (4217) Archive Su…" at bounding box center [638, 301] width 1175 height 603
click at [145, 43] on link "RAHR - Transactions" at bounding box center [138, 51] width 144 height 23
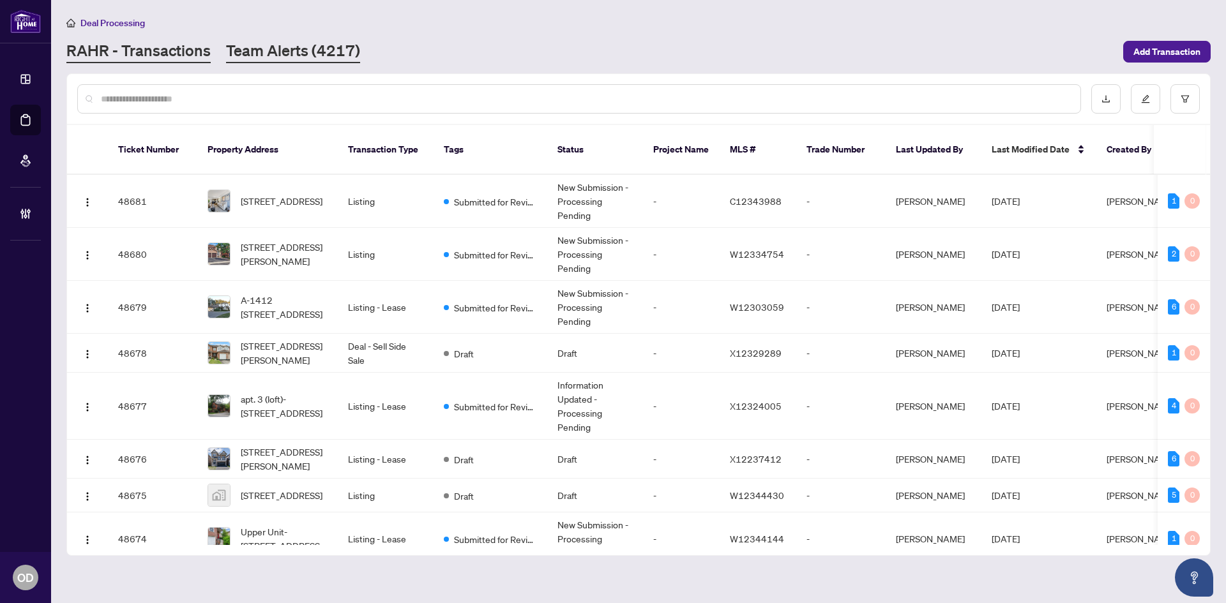
click at [309, 43] on link "Team Alerts (4217)" at bounding box center [293, 51] width 134 height 23
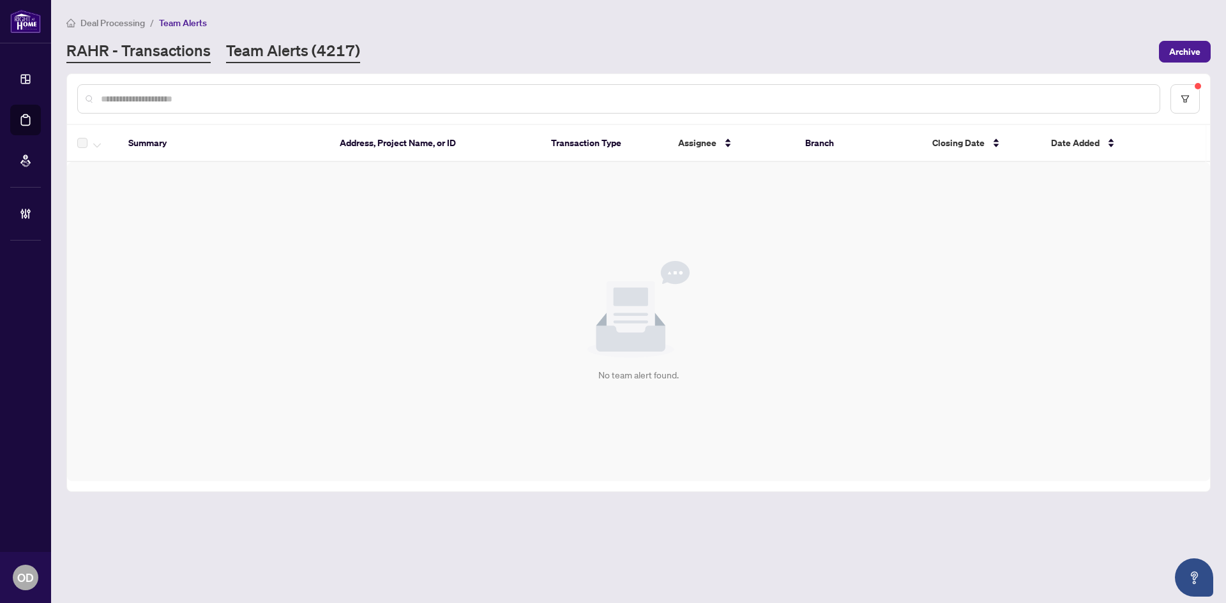
click at [182, 50] on link "RAHR - Transactions" at bounding box center [138, 51] width 144 height 23
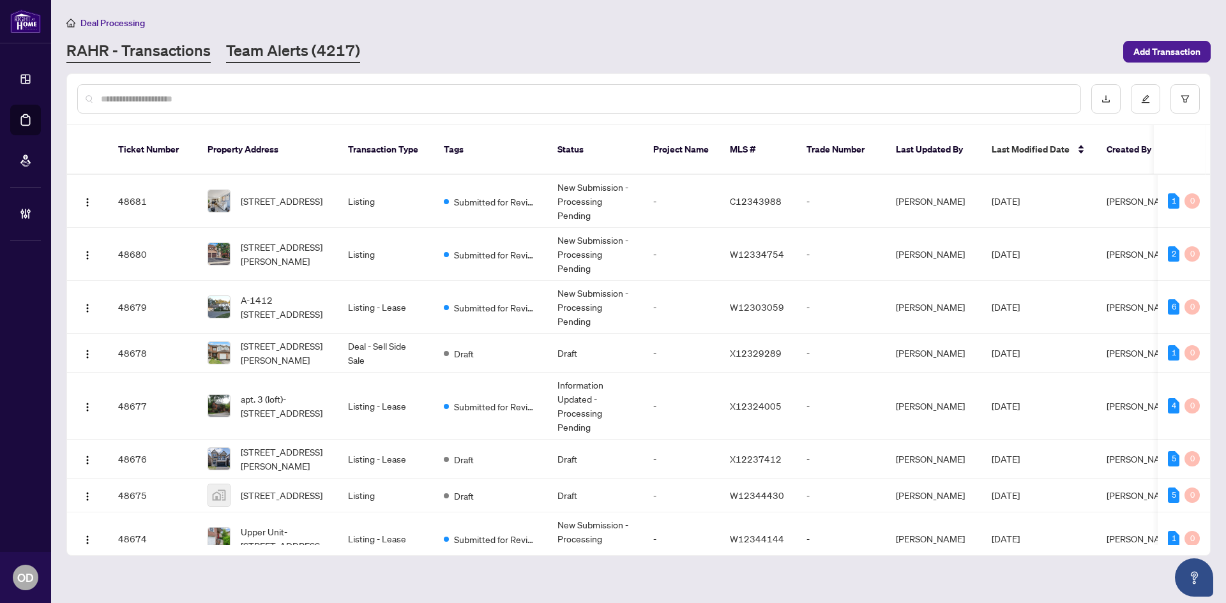
click at [322, 42] on link "Team Alerts (4217)" at bounding box center [293, 51] width 134 height 23
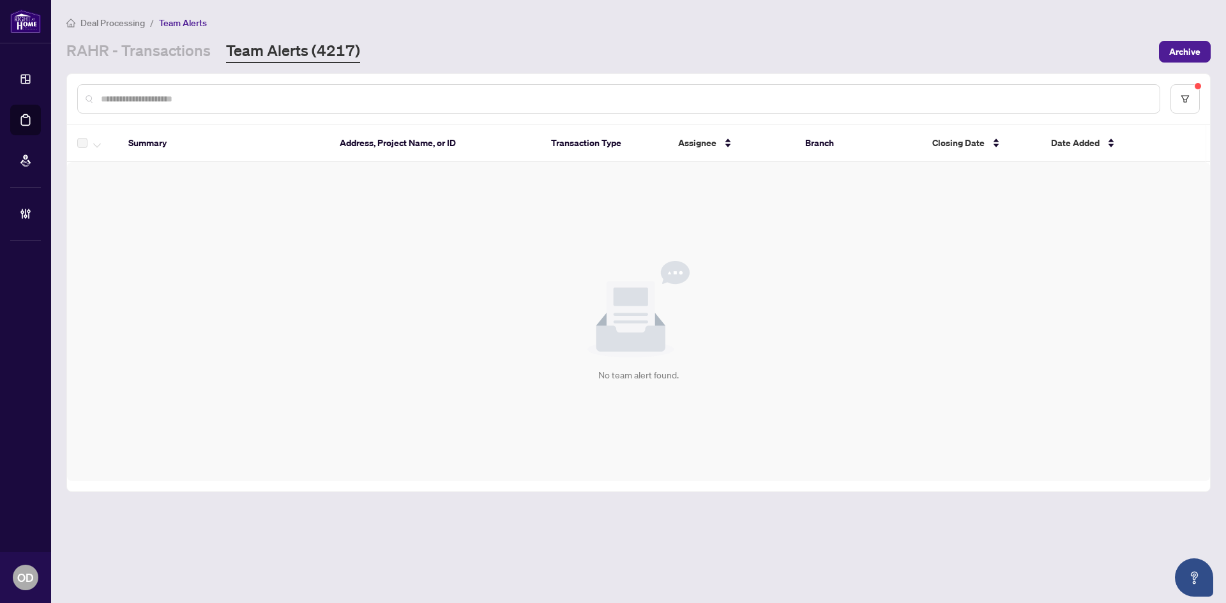
drag, startPoint x: 124, startPoint y: 41, endPoint x: 136, endPoint y: 64, distance: 26.6
click at [124, 41] on link "RAHR - Transactions" at bounding box center [138, 51] width 144 height 23
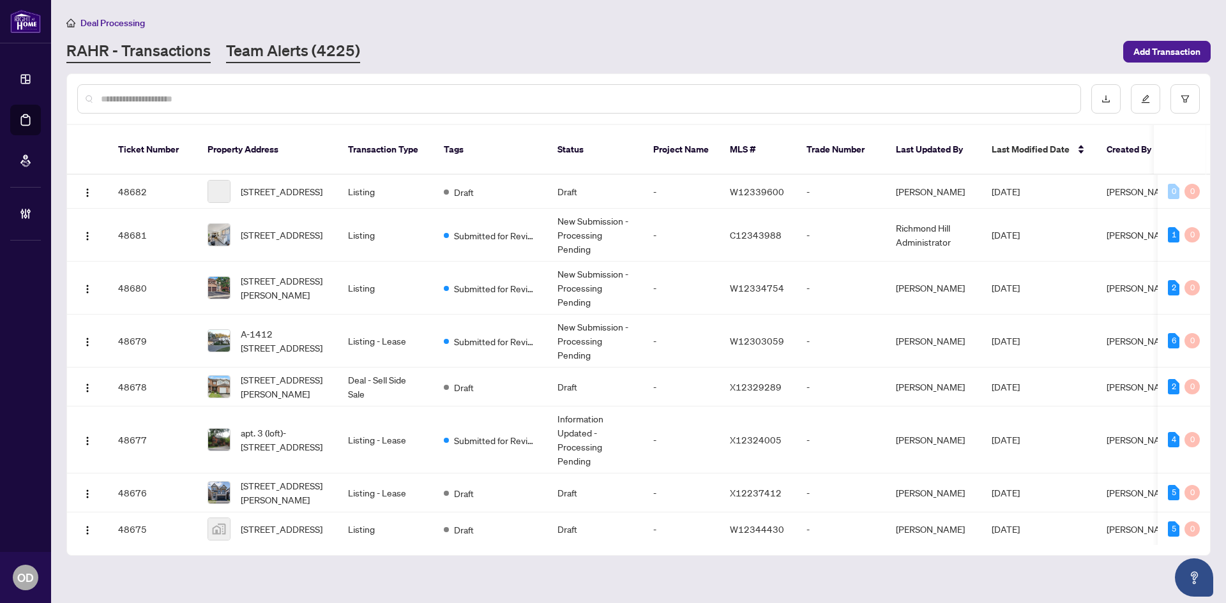
click at [273, 41] on div "Deal Processing RAHR - Transactions Team Alerts (4225) Add Transaction" at bounding box center [638, 39] width 1144 height 48
click at [255, 54] on link "Team Alerts (4225)" at bounding box center [293, 51] width 134 height 23
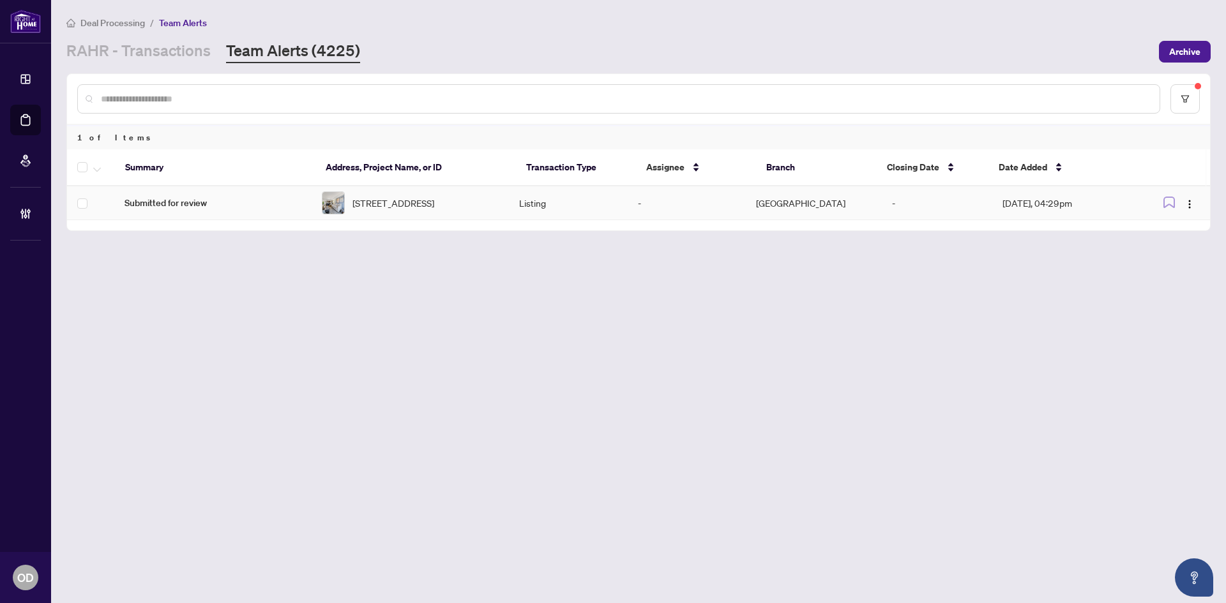
click at [342, 215] on div "[STREET_ADDRESS]" at bounding box center [410, 203] width 177 height 23
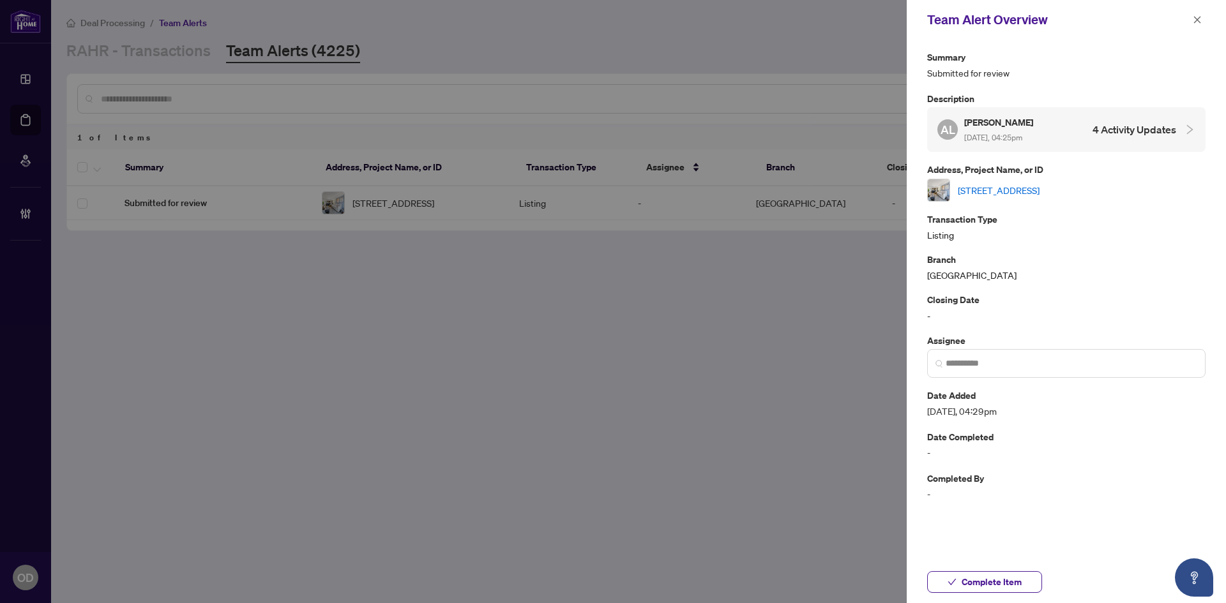
click at [987, 186] on link "[STREET_ADDRESS]" at bounding box center [999, 190] width 82 height 14
drag, startPoint x: 1195, startPoint y: 27, endPoint x: 620, endPoint y: 133, distance: 584.3
click at [1193, 28] on span "button" at bounding box center [1197, 20] width 9 height 20
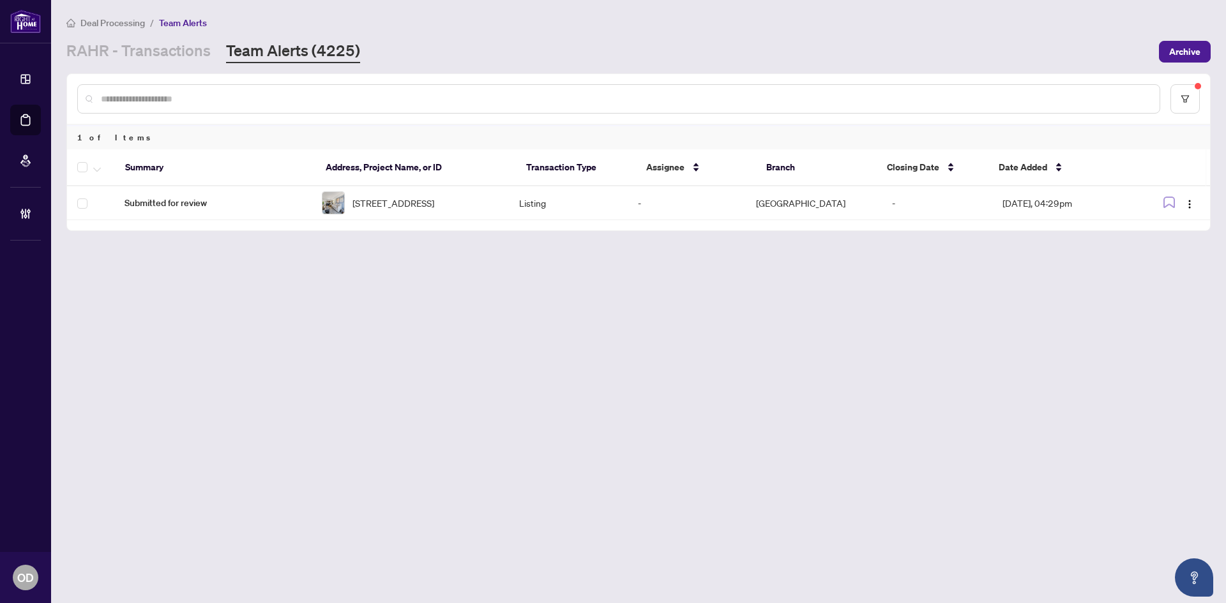
click at [140, 70] on main "Deal Processing / Team Alerts RAHR - Transactions Team Alerts (4225) Archive 1 …" at bounding box center [638, 301] width 1175 height 603
click at [143, 60] on link "RAHR - Transactions" at bounding box center [138, 51] width 144 height 23
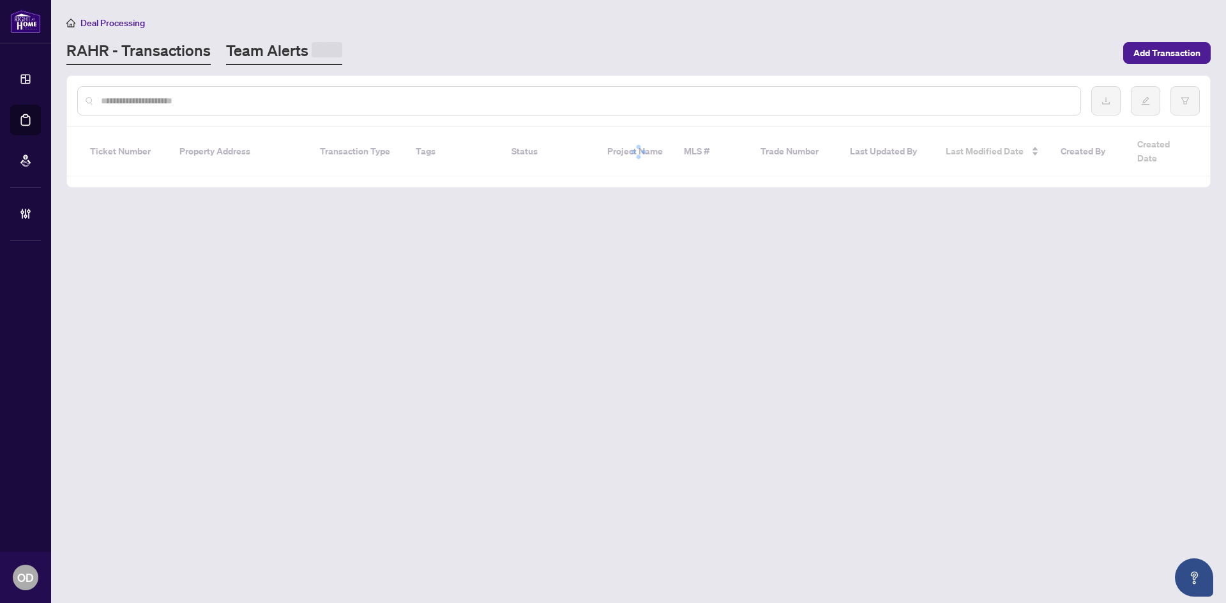
click at [299, 64] on main "Deal Processing RAHR - Transactions Team Alerts Add Transaction Ticket Number P…" at bounding box center [638, 301] width 1175 height 603
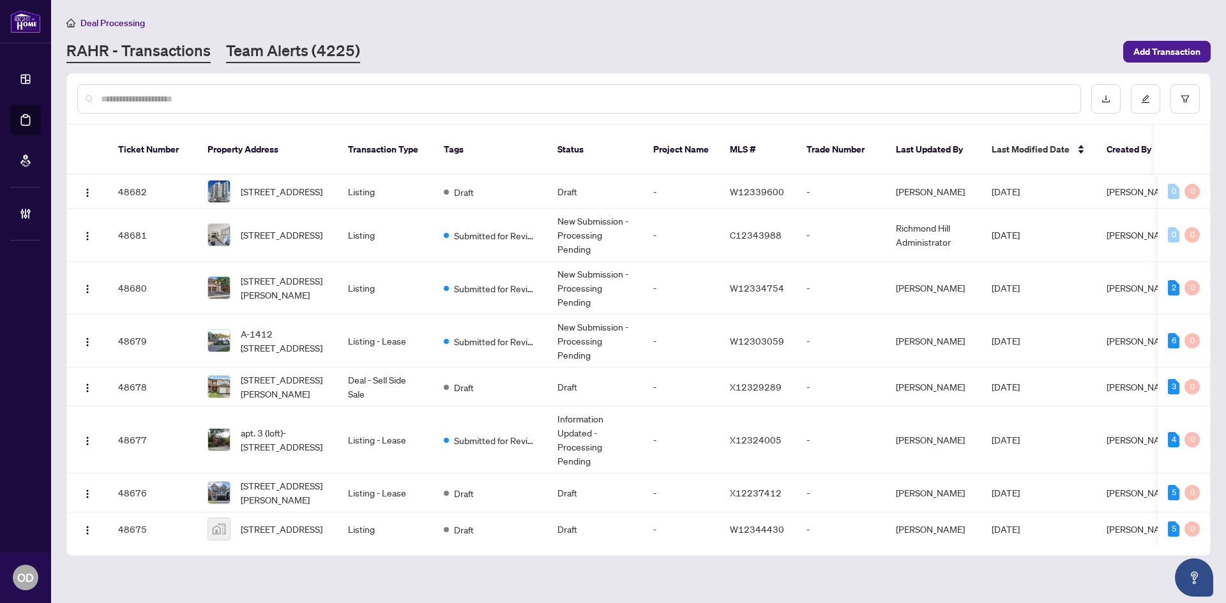
click at [294, 49] on link "Team Alerts (4225)" at bounding box center [293, 51] width 134 height 23
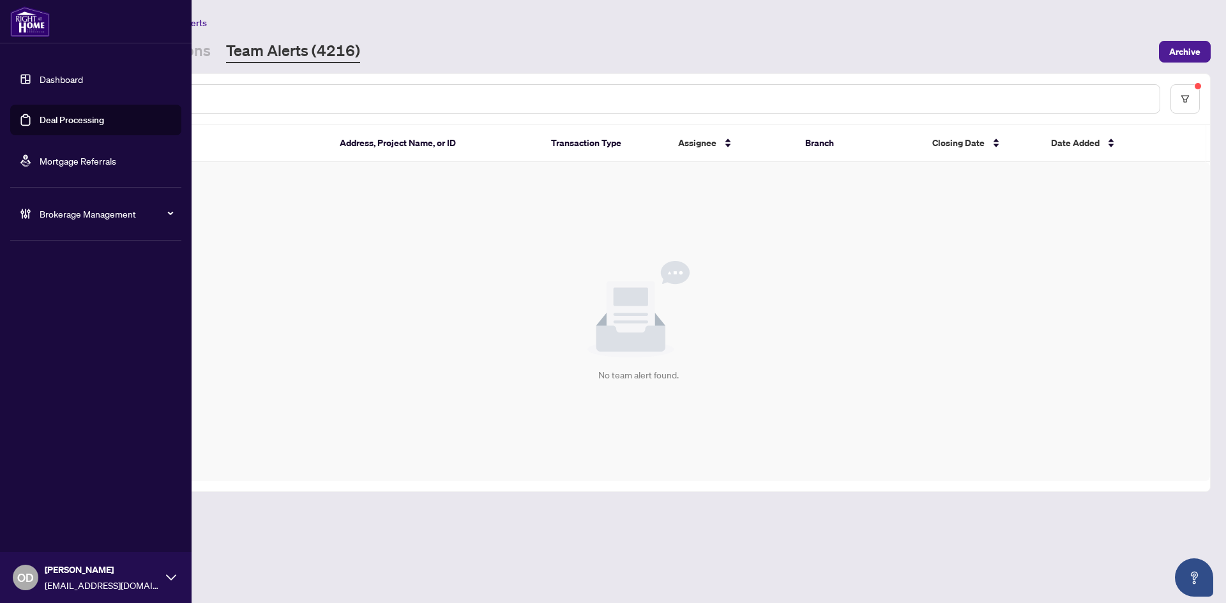
drag, startPoint x: 45, startPoint y: 216, endPoint x: 38, endPoint y: 268, distance: 52.2
click at [46, 218] on span "Brokerage Management" at bounding box center [106, 214] width 133 height 14
click at [40, 309] on link "Manage Agents" at bounding box center [58, 305] width 63 height 11
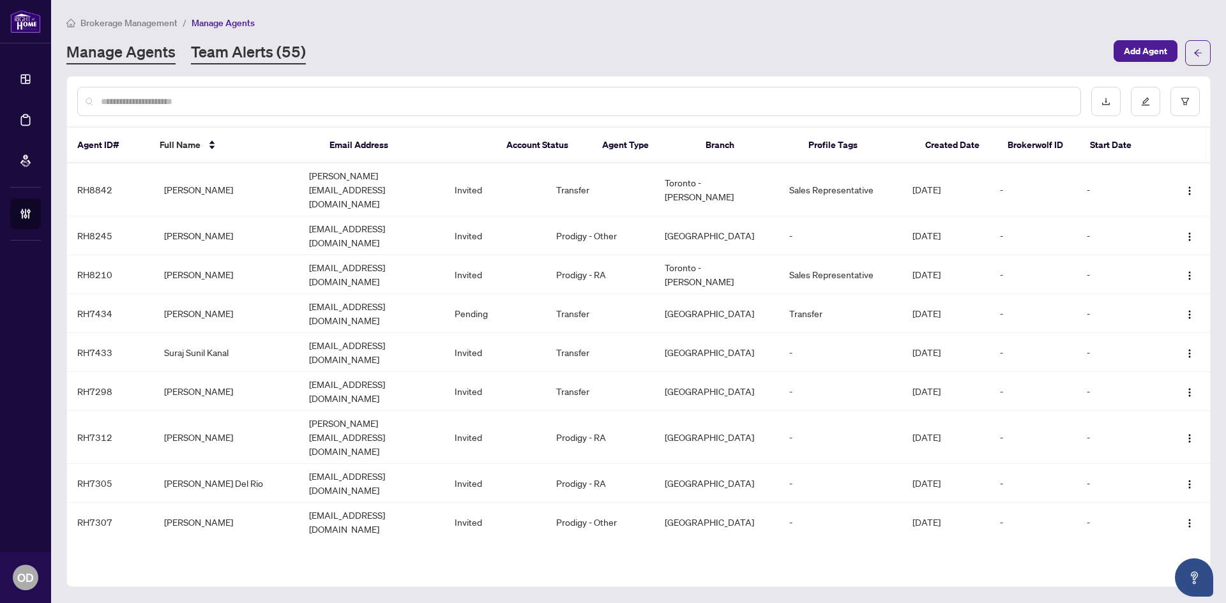
click at [268, 47] on link "Team Alerts (55)" at bounding box center [248, 53] width 115 height 23
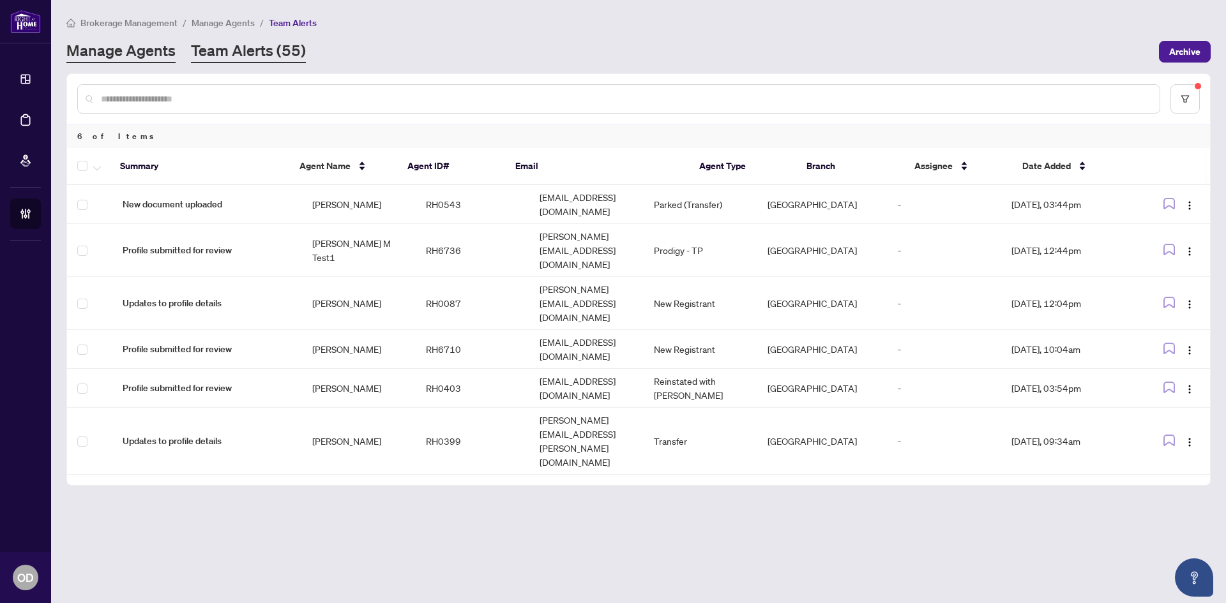
click at [116, 48] on link "Manage Agents" at bounding box center [120, 51] width 109 height 23
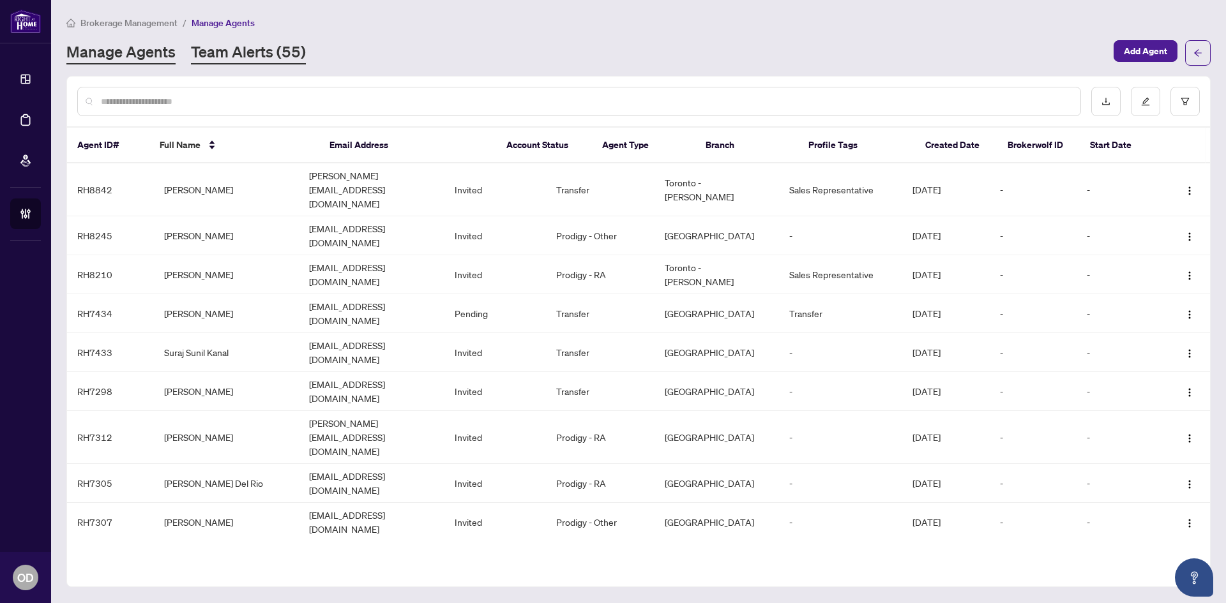
click at [252, 52] on link "Team Alerts (55)" at bounding box center [248, 53] width 115 height 23
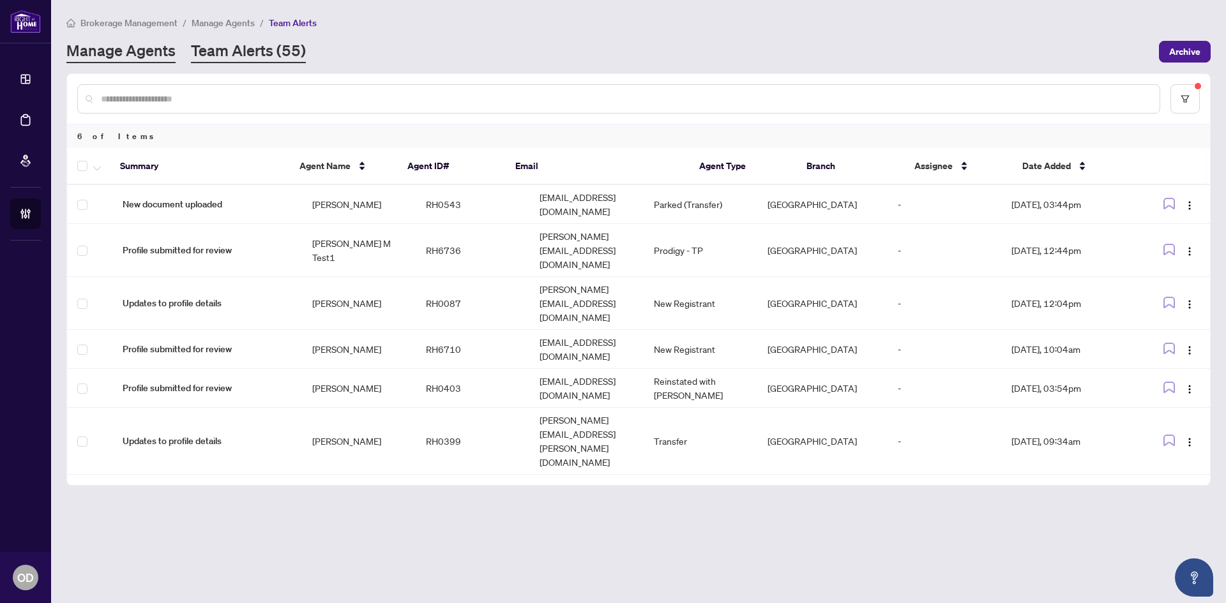
click at [133, 57] on link "Manage Agents" at bounding box center [120, 51] width 109 height 23
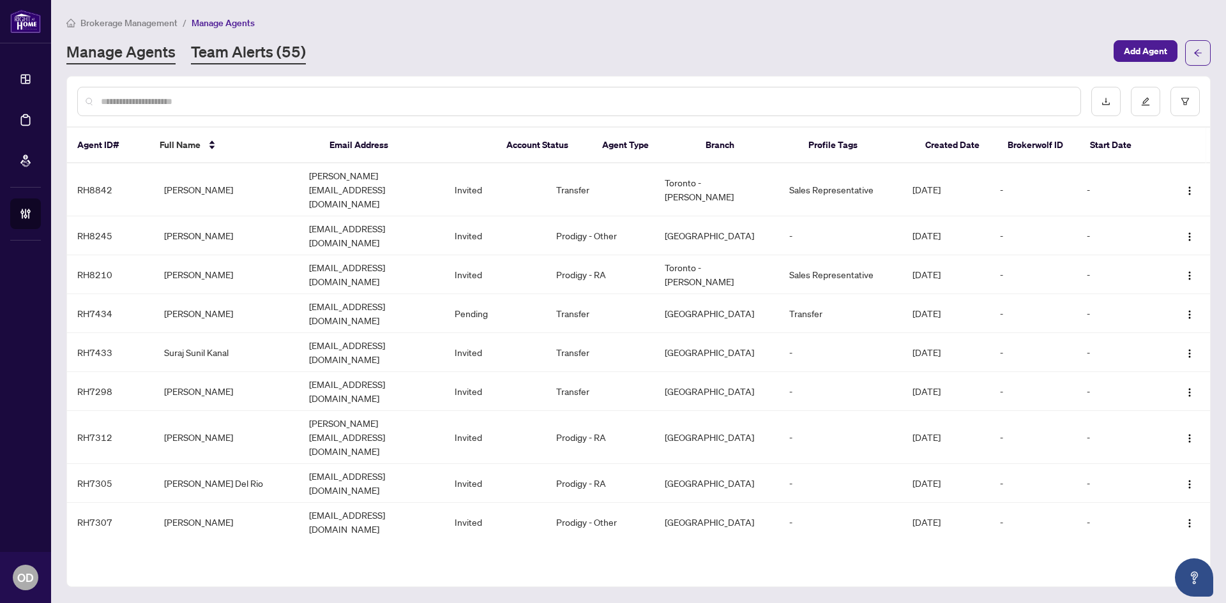
click at [231, 53] on link "Team Alerts (55)" at bounding box center [248, 53] width 115 height 23
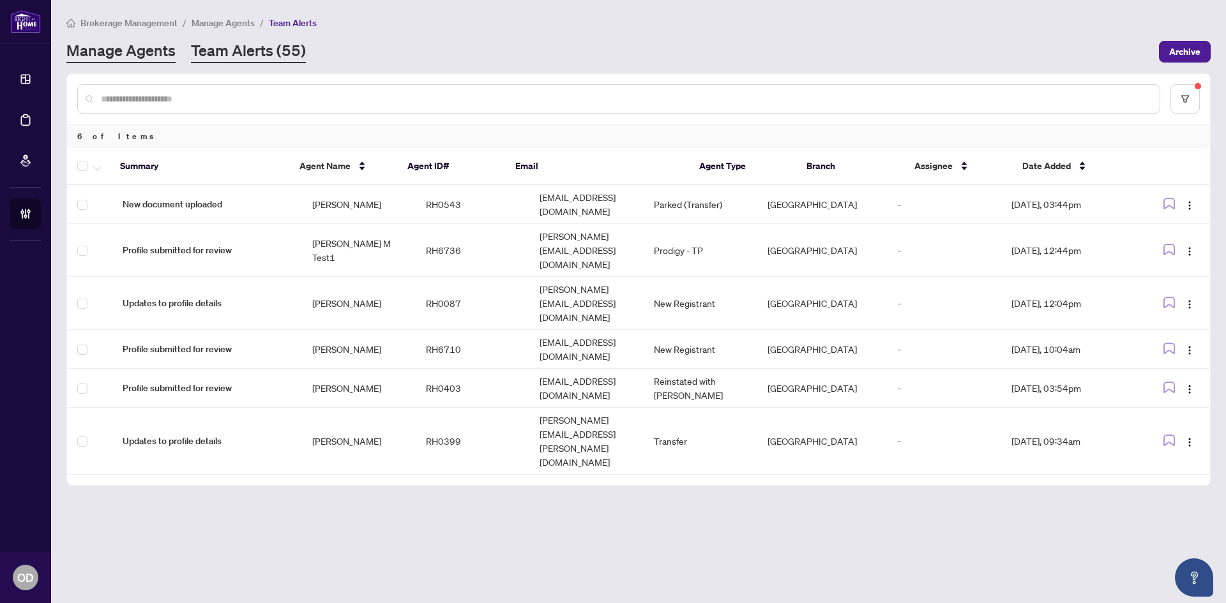
click at [130, 51] on link "Manage Agents" at bounding box center [120, 51] width 109 height 23
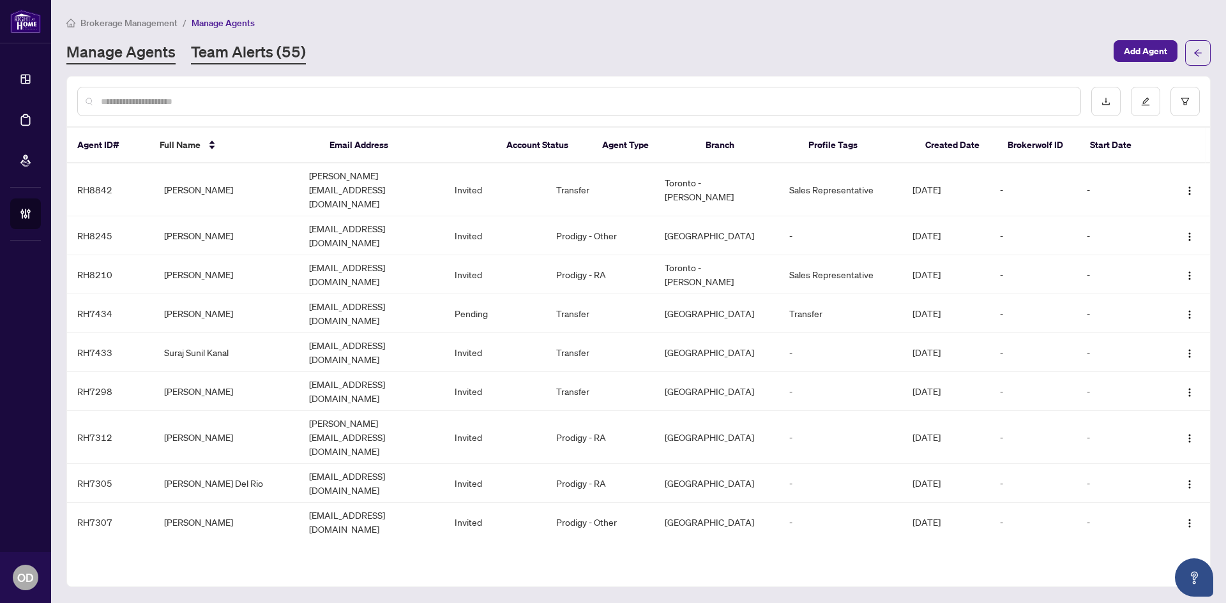
click at [235, 63] on link "Team Alerts (55)" at bounding box center [248, 53] width 115 height 23
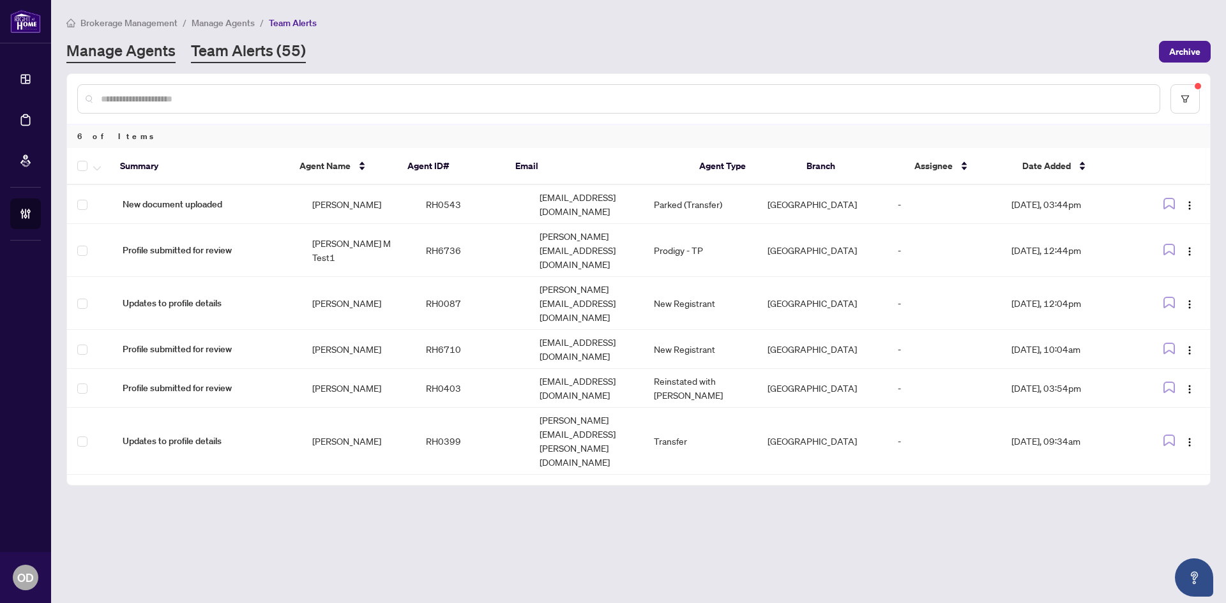
click at [156, 54] on link "Manage Agents" at bounding box center [120, 51] width 109 height 23
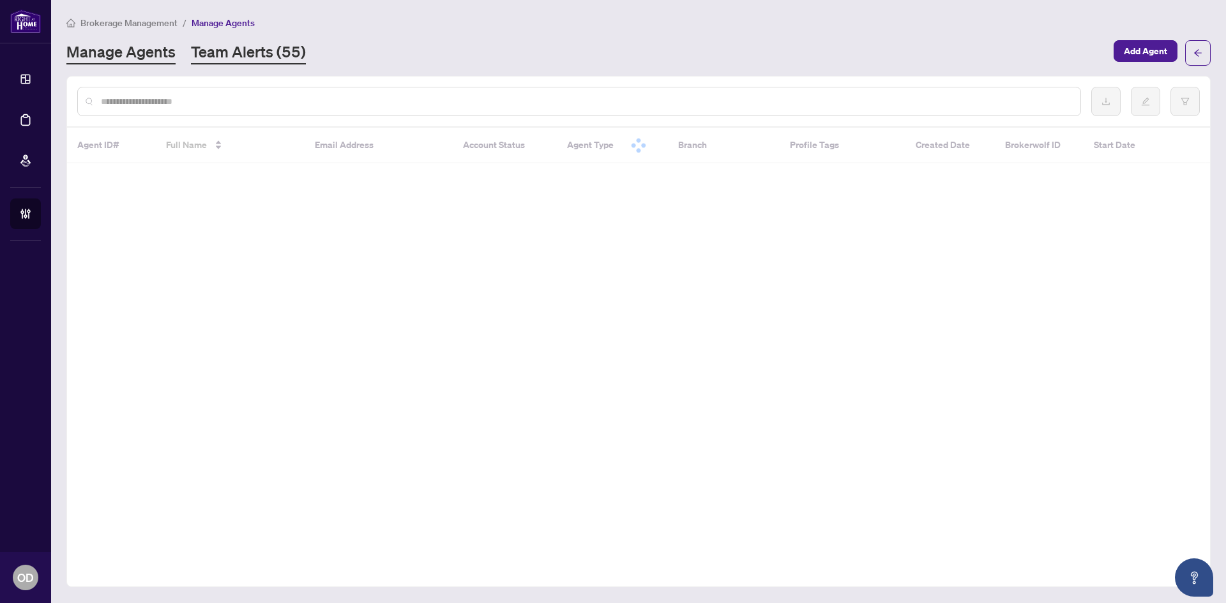
click at [195, 51] on link "Team Alerts (55)" at bounding box center [248, 53] width 115 height 23
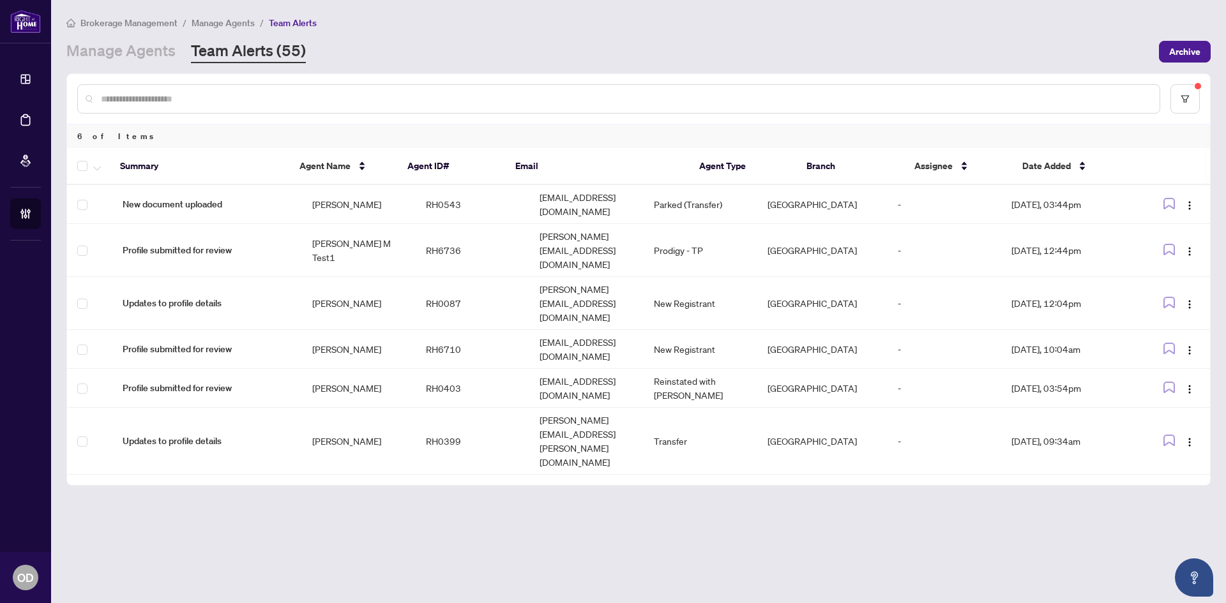
drag, startPoint x: 137, startPoint y: 38, endPoint x: 115, endPoint y: 38, distance: 21.7
click at [137, 38] on div "Brokerage Management / Manage Agents / Team Alerts Manage Agents Team Alerts (5…" at bounding box center [638, 39] width 1144 height 48
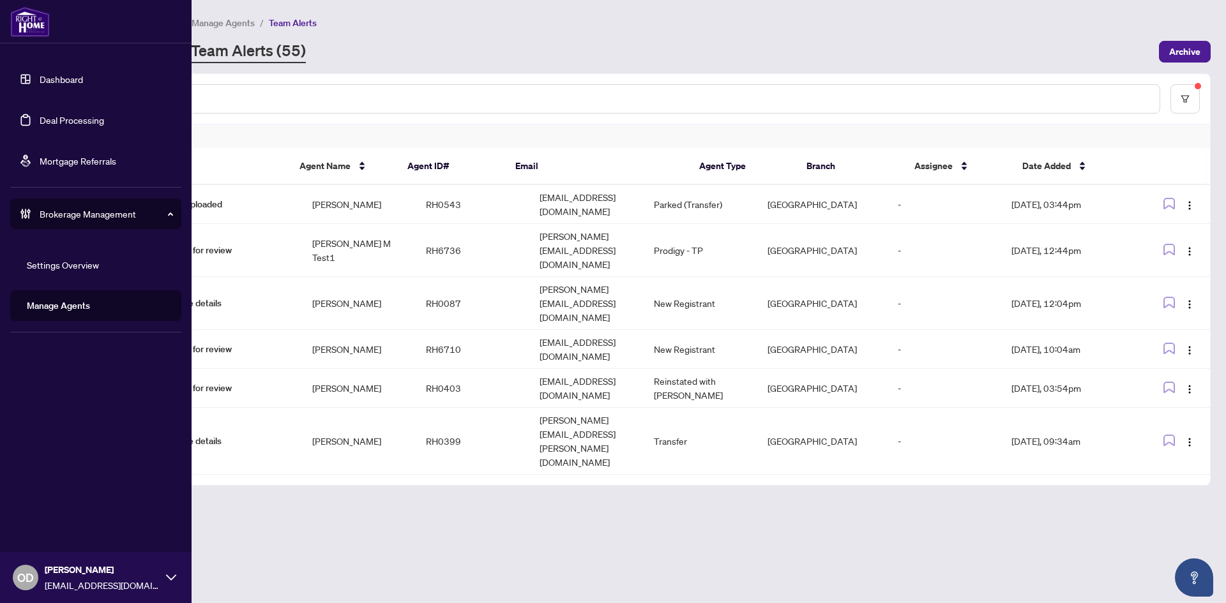
drag, startPoint x: 57, startPoint y: 80, endPoint x: 91, endPoint y: 99, distance: 39.4
click at [57, 80] on link "Dashboard" at bounding box center [61, 78] width 43 height 11
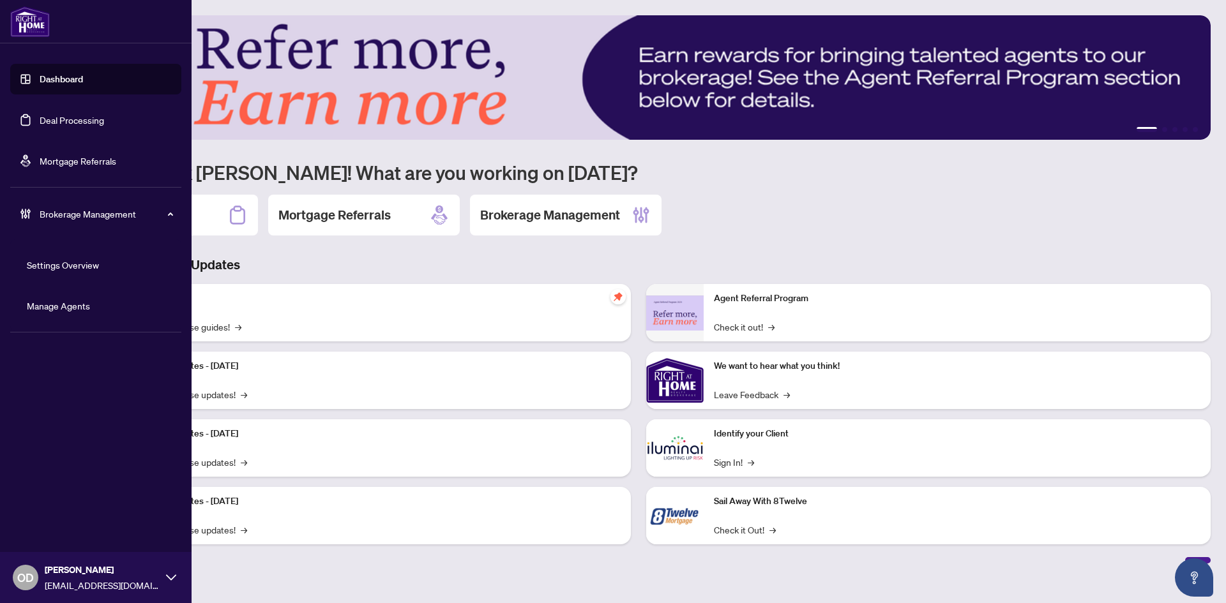
click at [196, 218] on div "Deal Processing" at bounding box center [162, 215] width 192 height 41
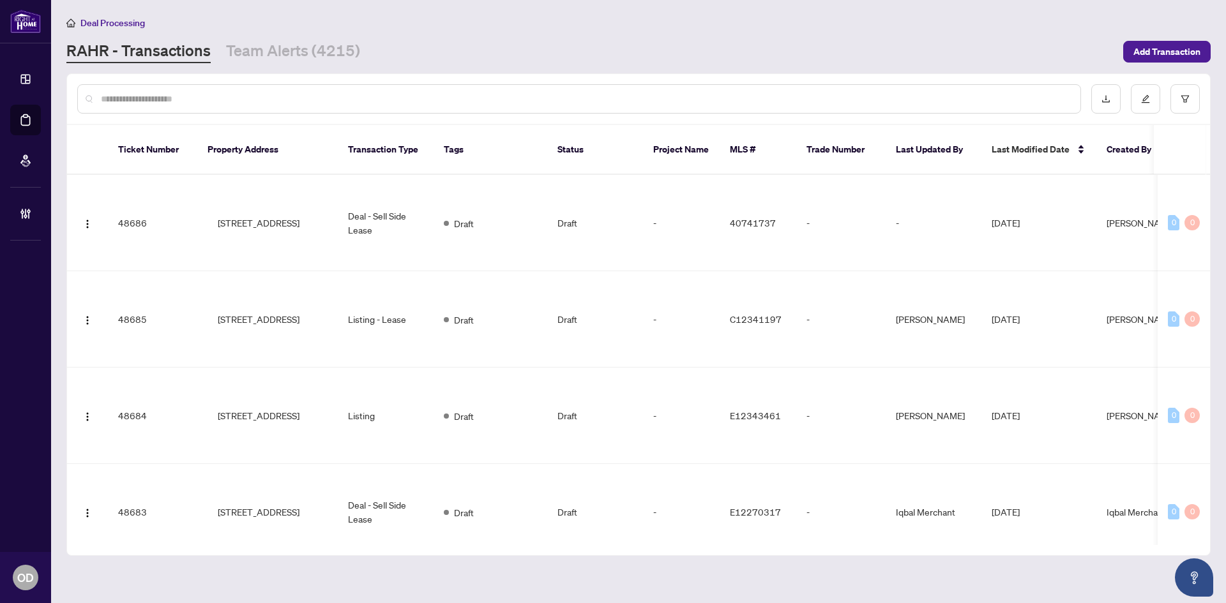
click at [158, 102] on input "text" at bounding box center [585, 99] width 969 height 14
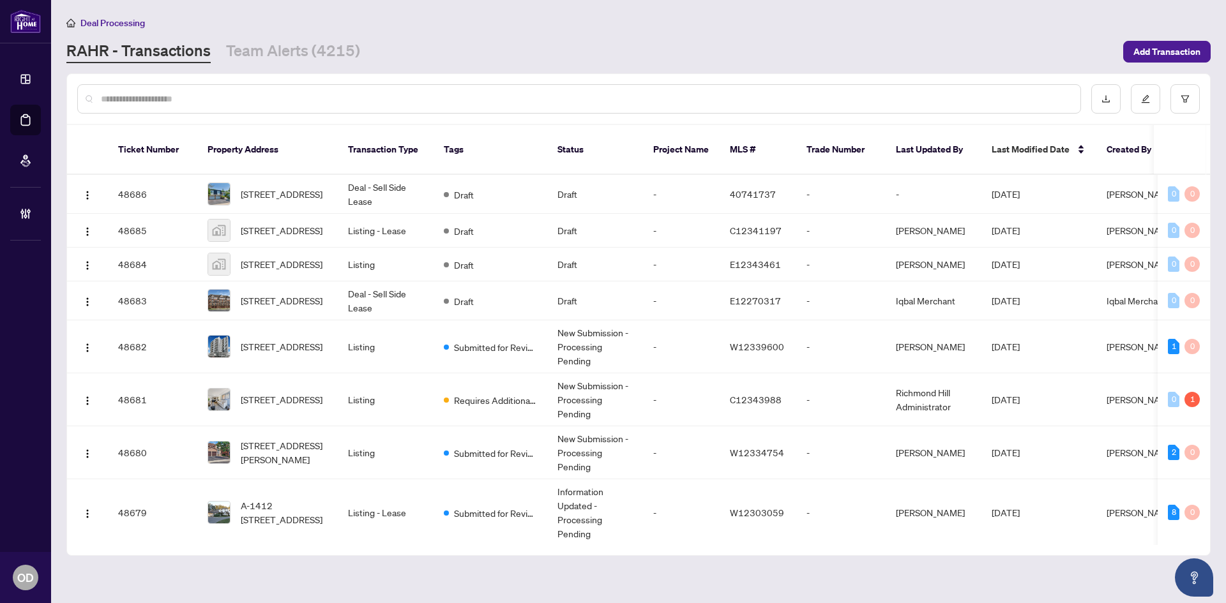
paste input "*********"
type input "*********"
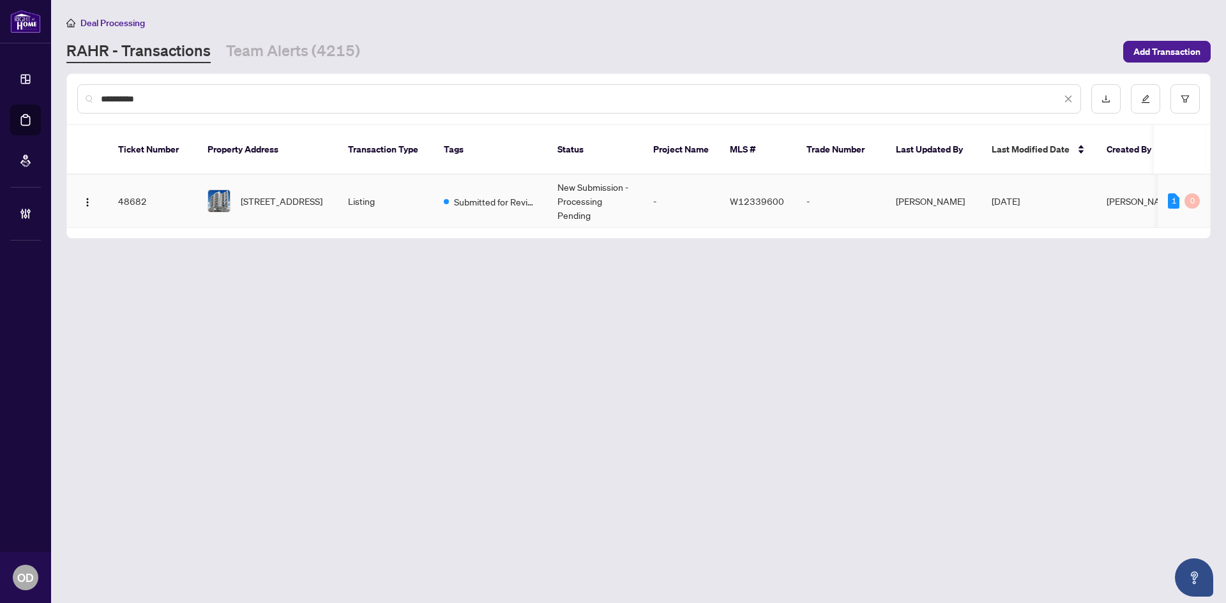
click at [300, 194] on span "[STREET_ADDRESS]" at bounding box center [282, 201] width 82 height 14
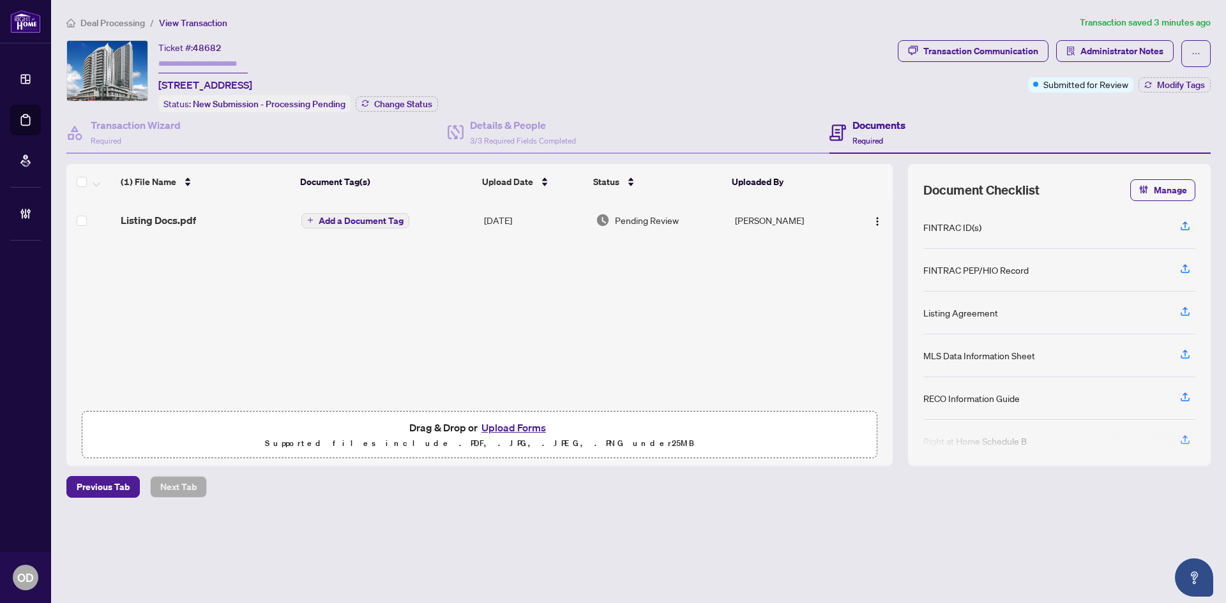
click at [105, 19] on span "Deal Processing" at bounding box center [112, 22] width 64 height 11
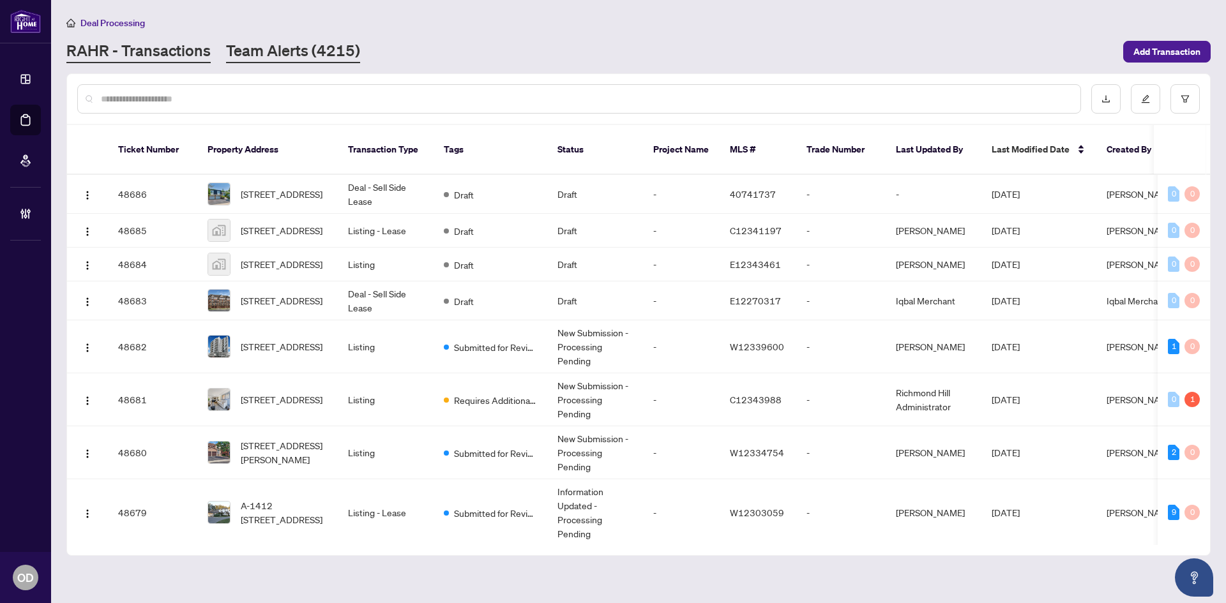
click at [289, 43] on link "Team Alerts (4215)" at bounding box center [293, 51] width 134 height 23
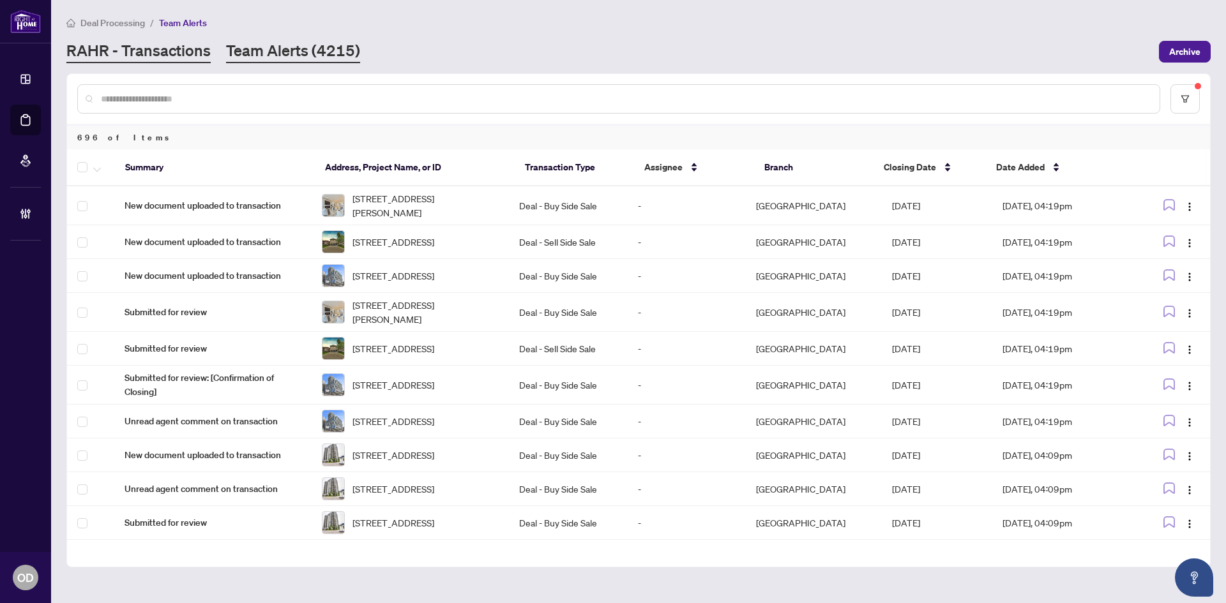
click at [148, 51] on link "RAHR - Transactions" at bounding box center [138, 51] width 144 height 23
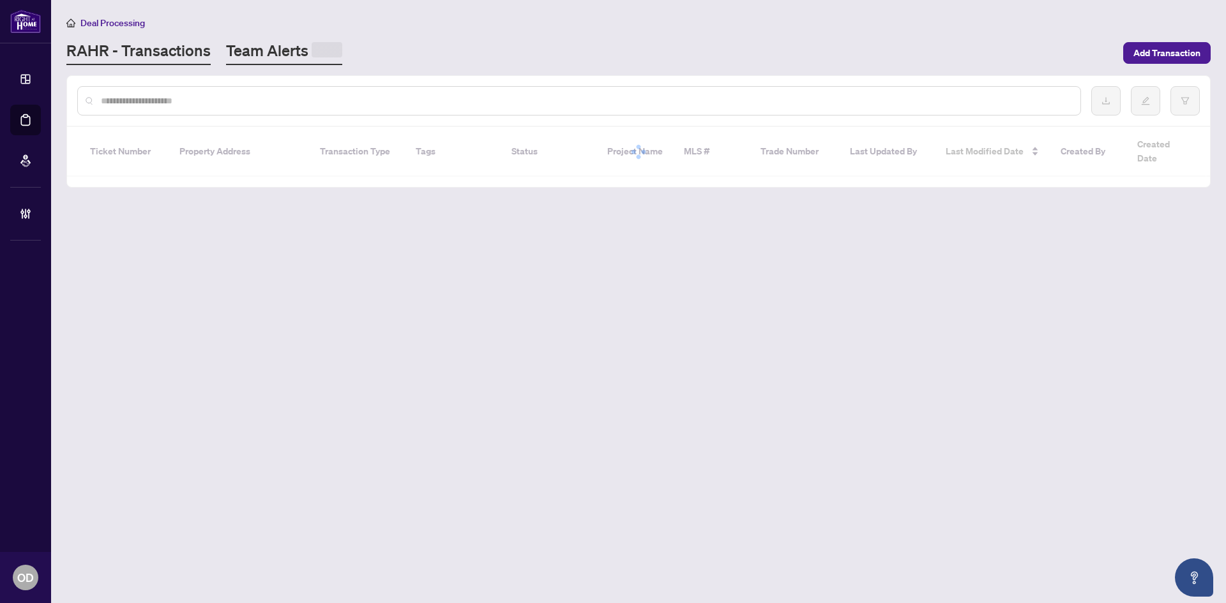
click at [276, 57] on link "Team Alerts" at bounding box center [284, 52] width 116 height 25
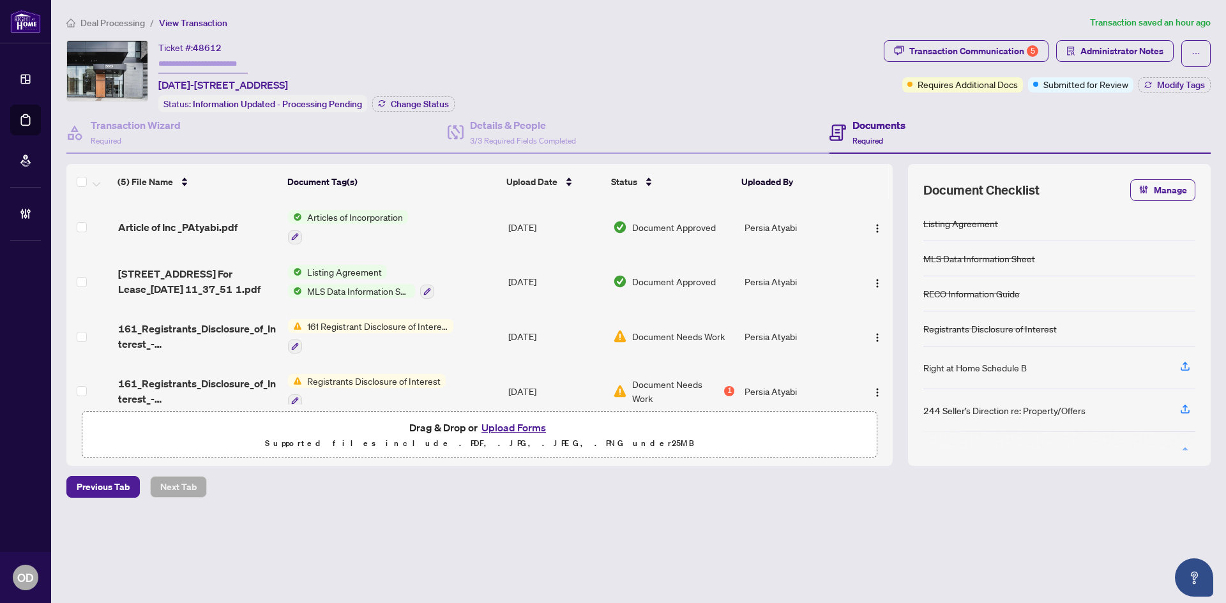
click at [103, 24] on span "Deal Processing" at bounding box center [112, 22] width 64 height 11
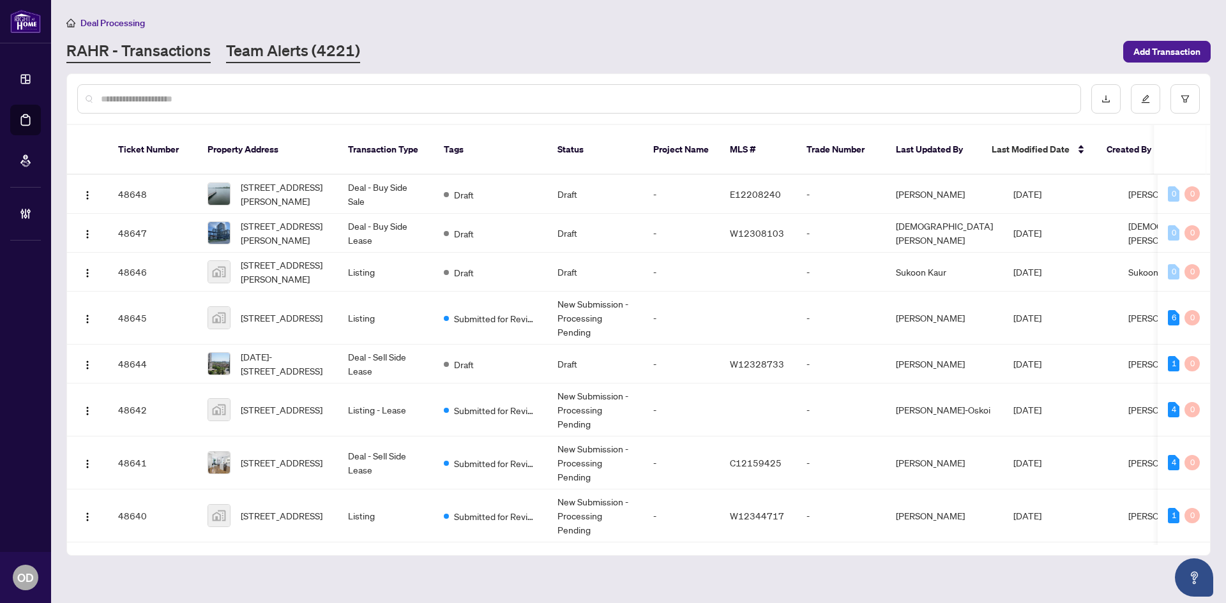
click at [247, 48] on link "Team Alerts (4221)" at bounding box center [293, 51] width 134 height 23
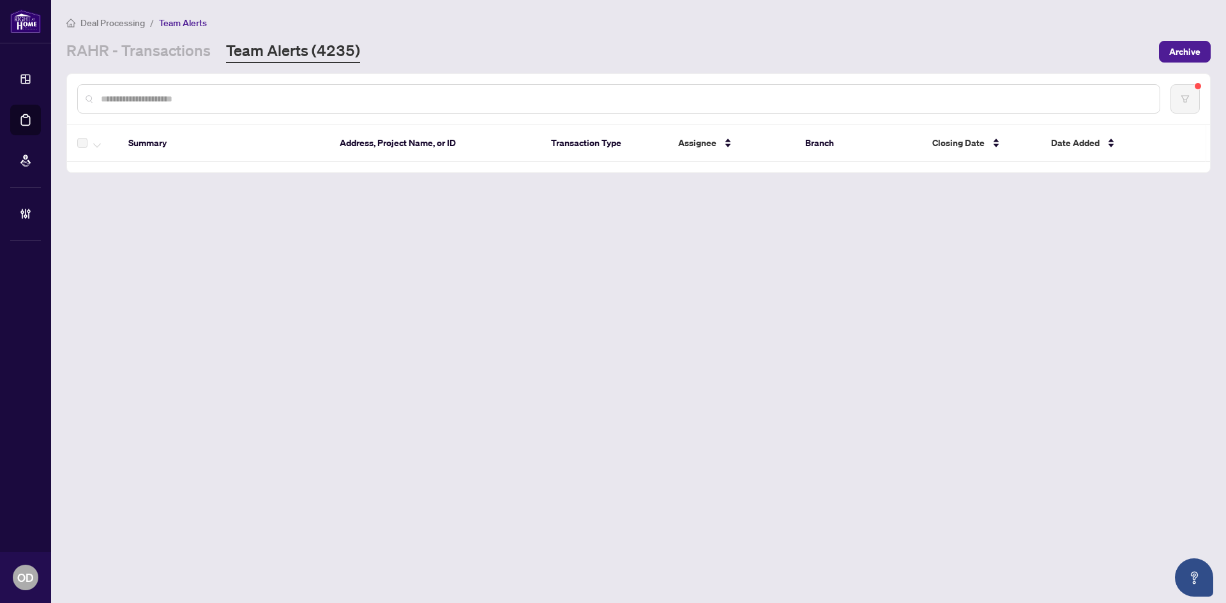
drag, startPoint x: 392, startPoint y: 180, endPoint x: 381, endPoint y: 186, distance: 12.9
click at [390, 183] on main "Deal Processing / Team Alerts RAHR - Transactions Team Alerts (4235) Archive Su…" at bounding box center [638, 301] width 1175 height 603
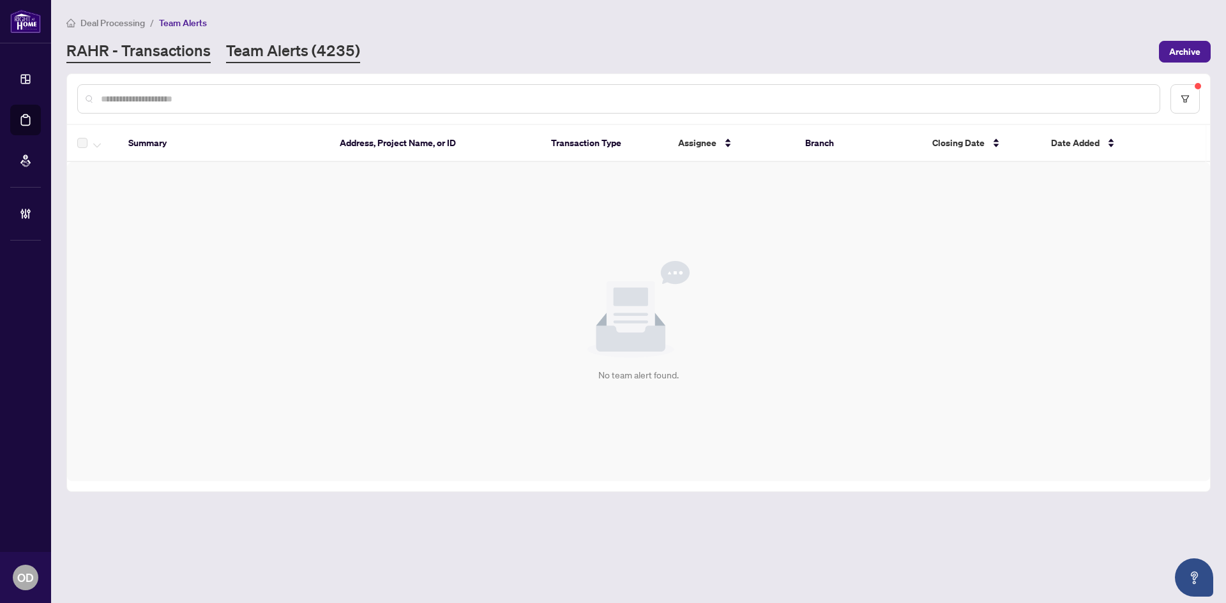
click at [130, 47] on link "RAHR - Transactions" at bounding box center [138, 51] width 144 height 23
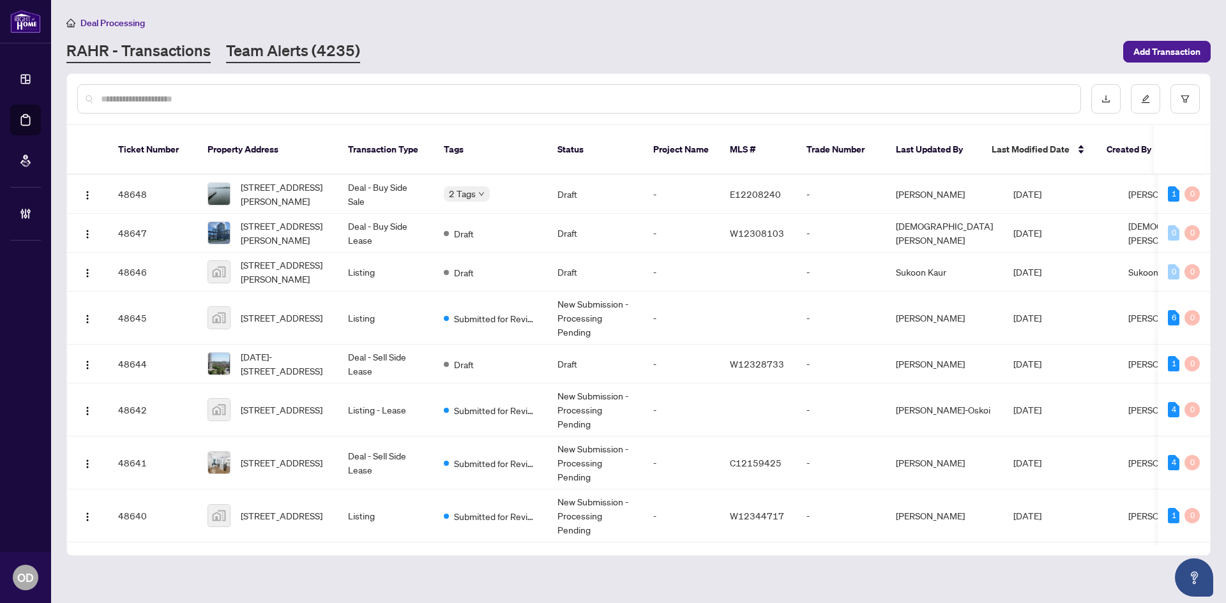
click at [282, 60] on link "Team Alerts (4235)" at bounding box center [293, 51] width 134 height 23
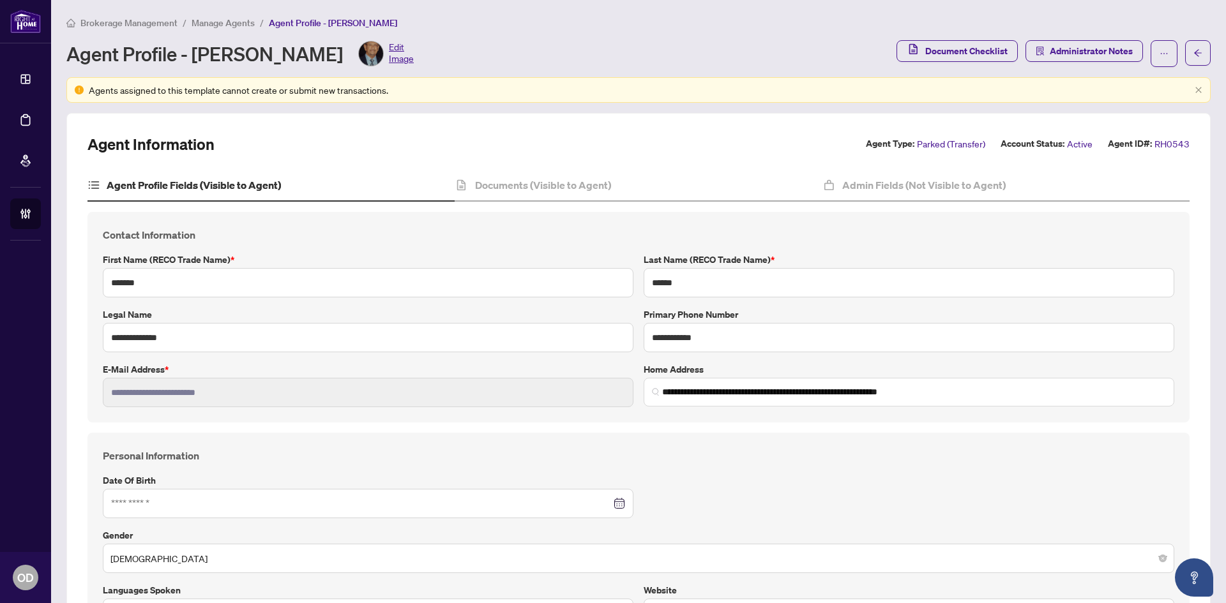
type input "**********"
type input "****"
type input "**********"
click at [1195, 91] on button "button" at bounding box center [1199, 90] width 8 height 8
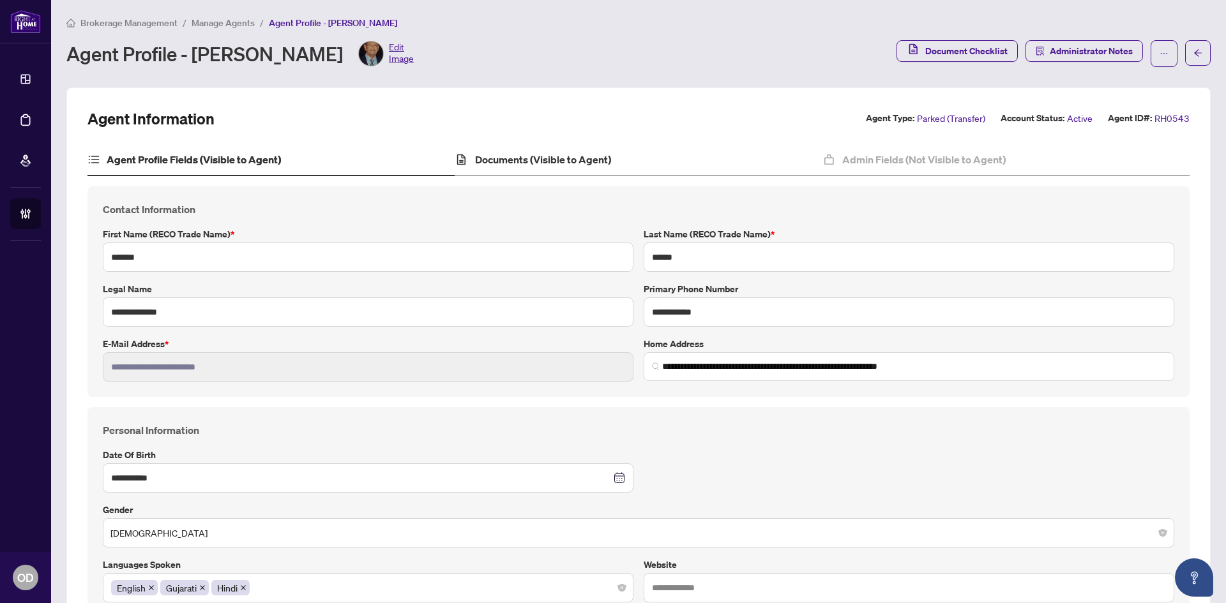
drag, startPoint x: 460, startPoint y: 188, endPoint x: 491, endPoint y: 170, distance: 36.4
click at [460, 187] on div "**********" at bounding box center [638, 291] width 1102 height 211
drag, startPoint x: 491, startPoint y: 170, endPoint x: 527, endPoint y: 170, distance: 35.8
click at [492, 169] on div "Documents (Visible to Agent)" at bounding box center [638, 160] width 367 height 32
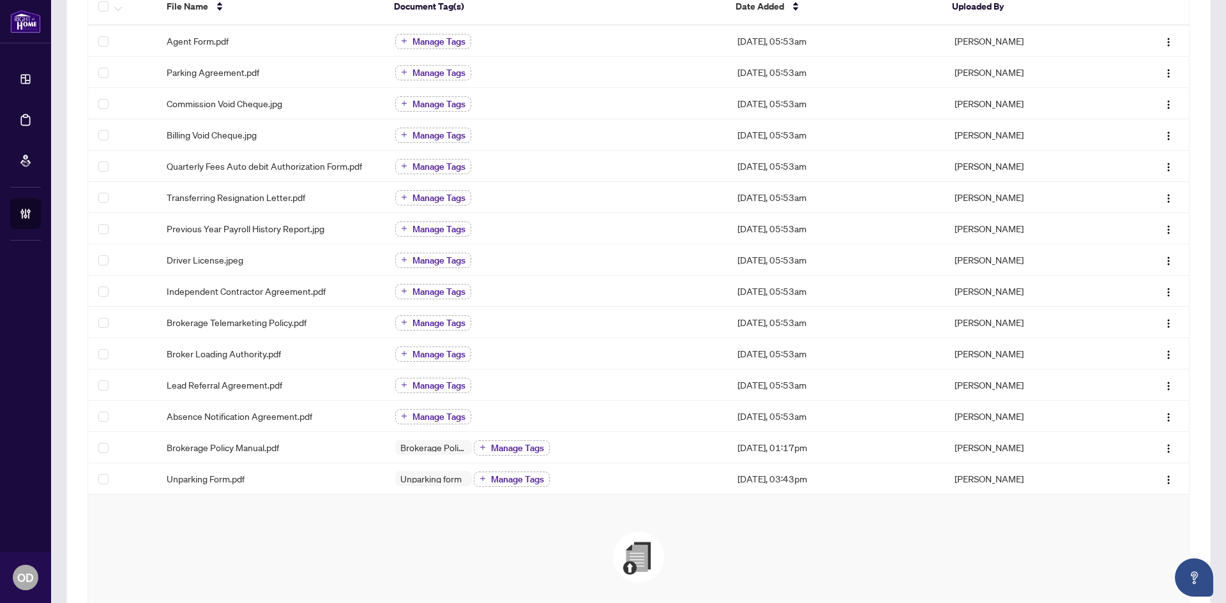
scroll to position [386, 0]
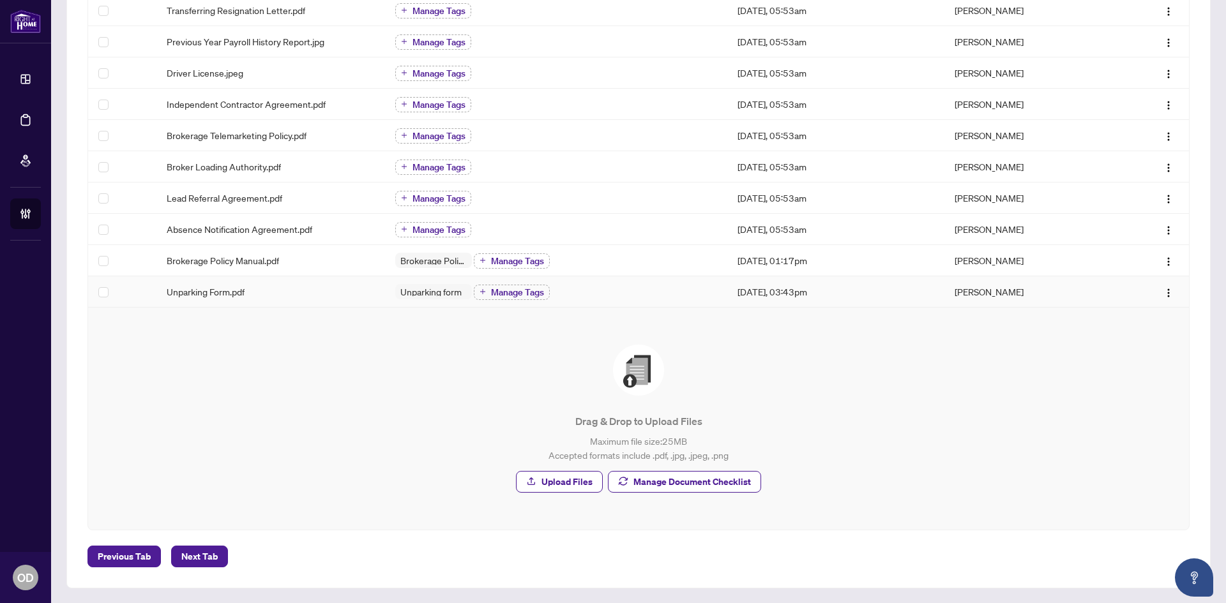
click at [337, 285] on div "Unparking Form.pdf" at bounding box center [271, 292] width 208 height 14
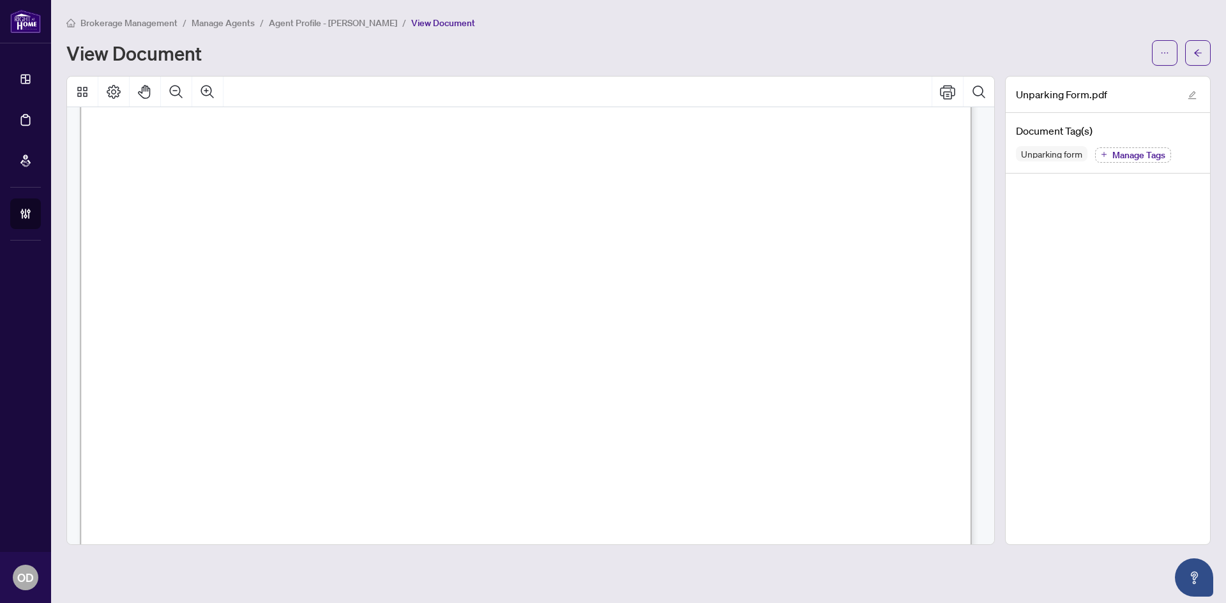
scroll to position [1607, 0]
drag, startPoint x: 227, startPoint y: 198, endPoint x: 237, endPoint y: 220, distance: 24.0
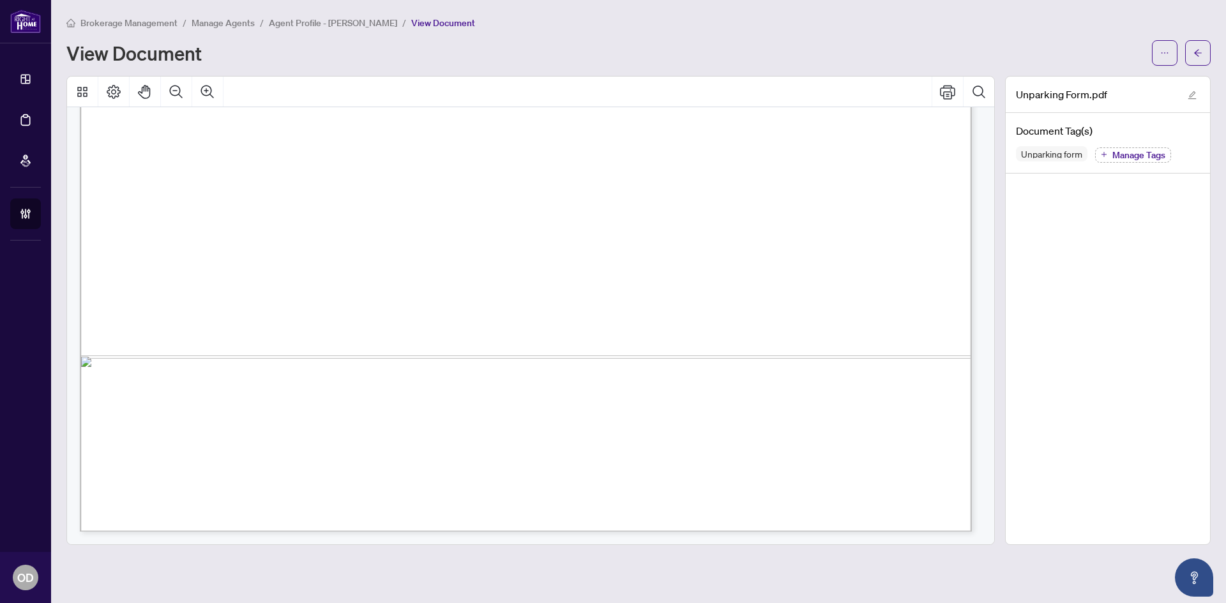
scroll to position [1862, 0]
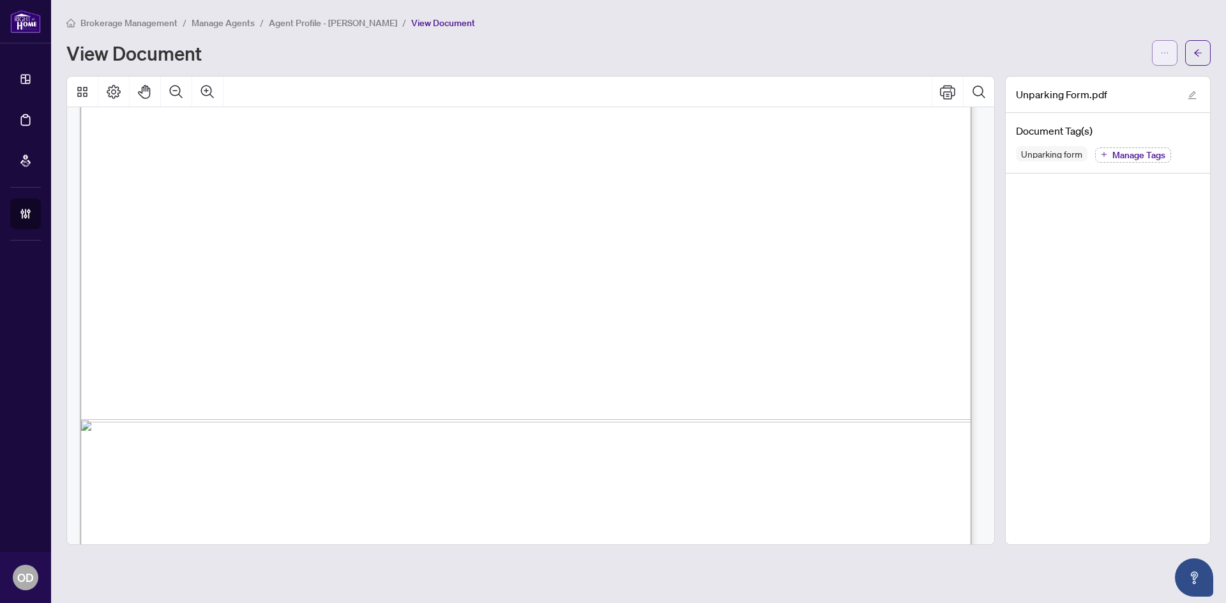
click at [1165, 59] on span "button" at bounding box center [1164, 53] width 9 height 20
click at [1109, 81] on span "Download" at bounding box center [1118, 80] width 97 height 14
click at [1206, 50] on button "button" at bounding box center [1198, 53] width 26 height 26
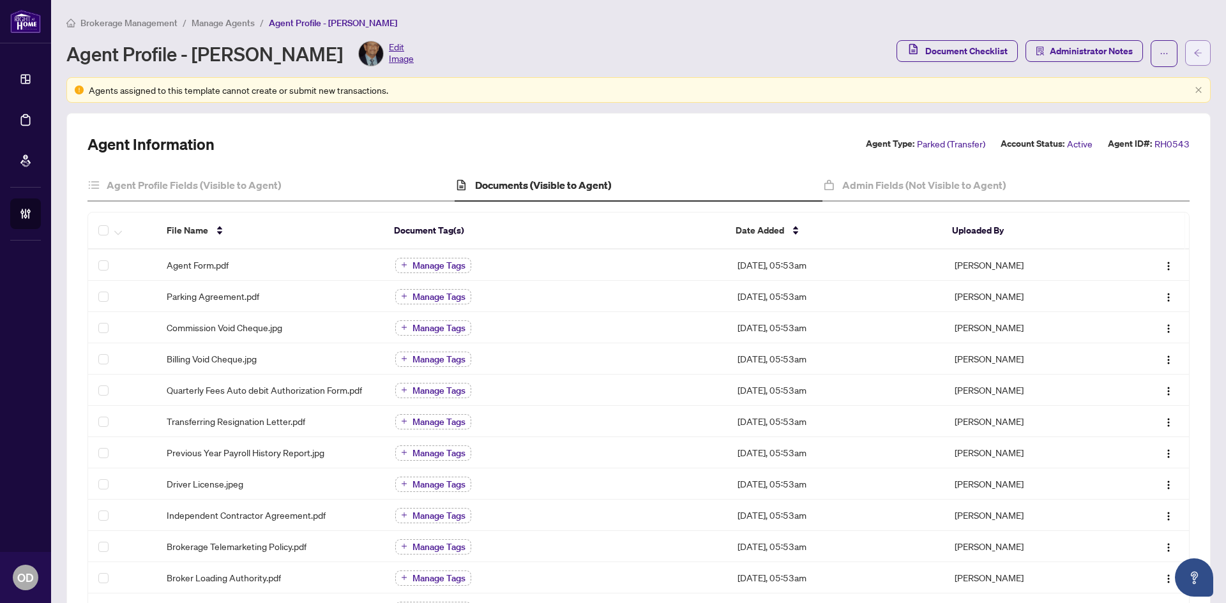
click at [1194, 52] on button "button" at bounding box center [1198, 53] width 26 height 26
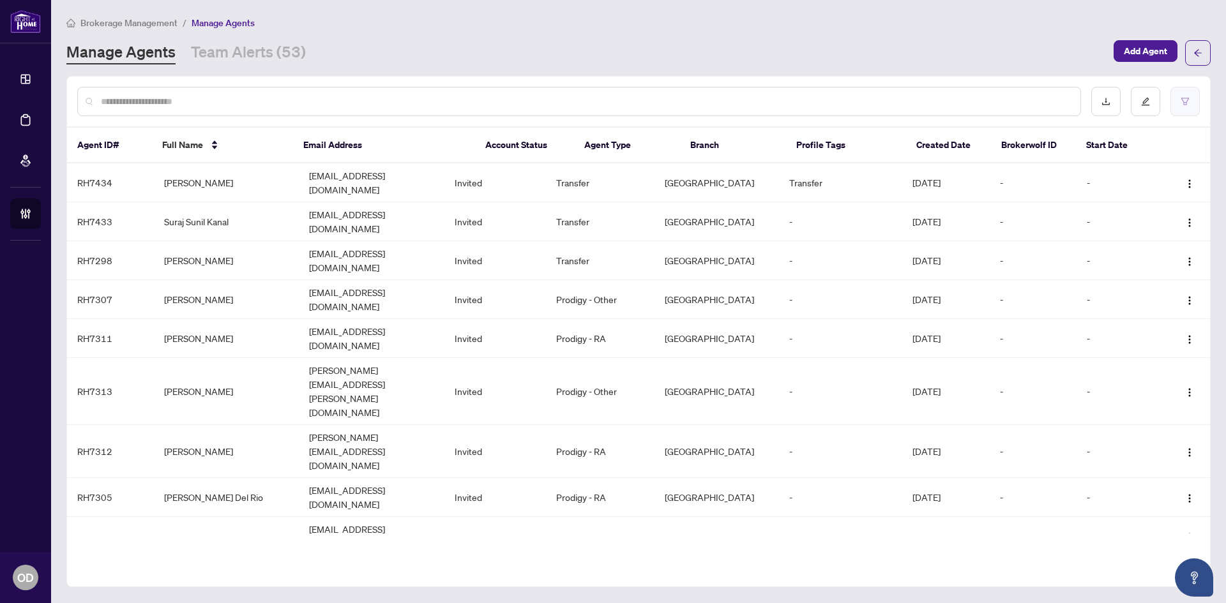
click at [1186, 104] on icon "filter" at bounding box center [1185, 101] width 8 height 7
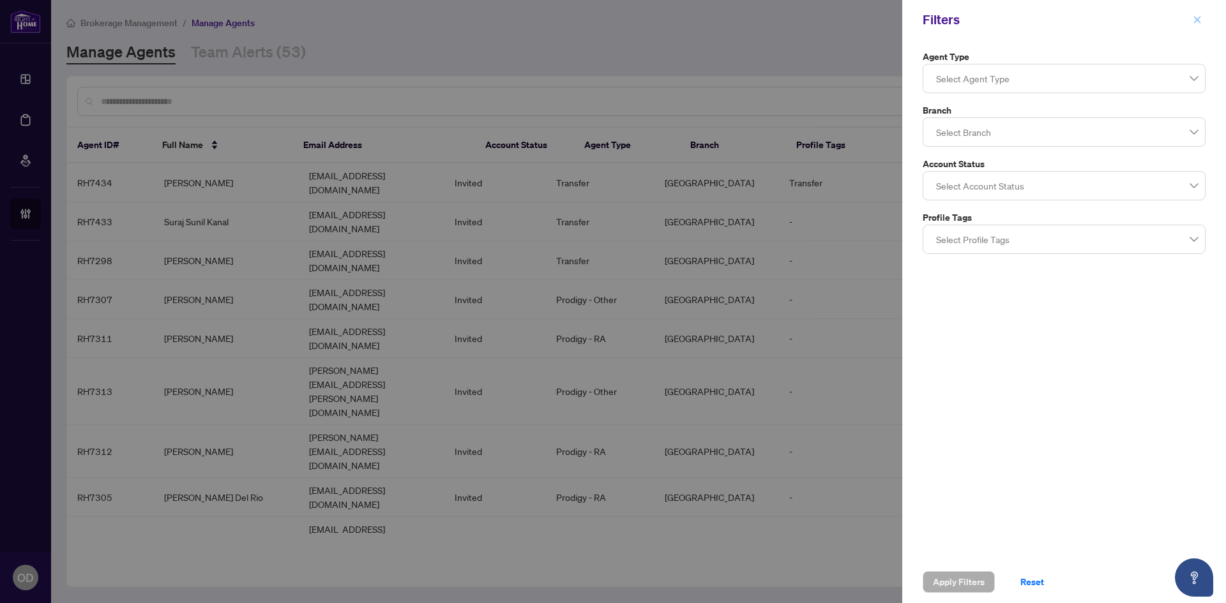
click at [1202, 15] on button "button" at bounding box center [1197, 19] width 17 height 15
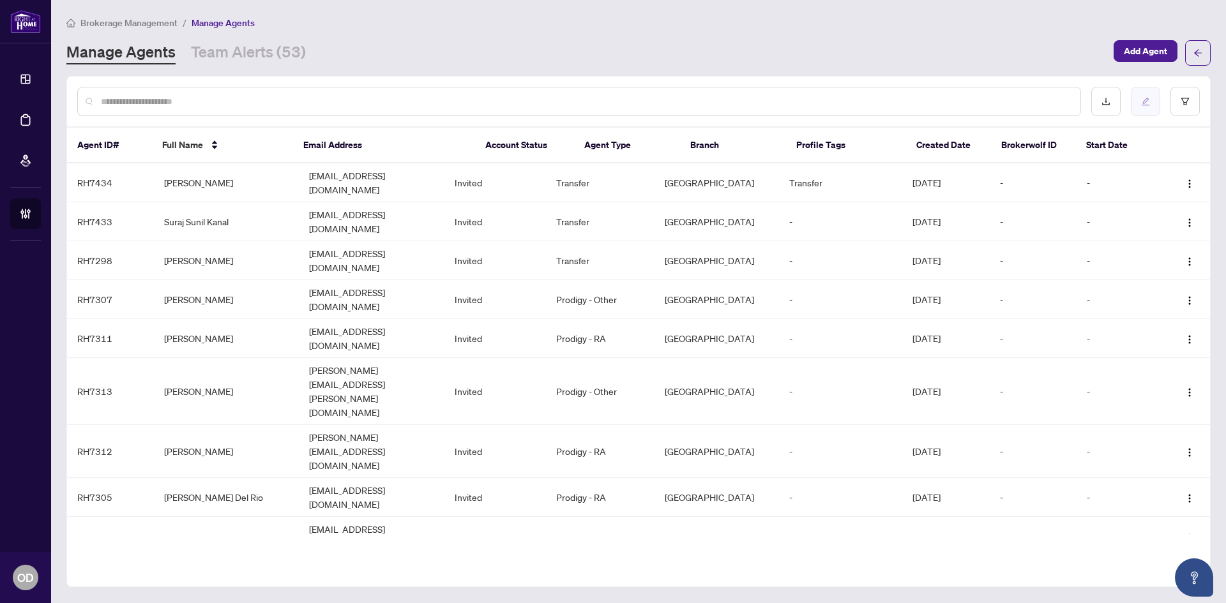
drag, startPoint x: 1202, startPoint y: 50, endPoint x: 1151, endPoint y: 93, distance: 67.0
click at [1151, 93] on div "Brokerage Management / Manage Agents Manage Agents Team Alerts (53) Add Agent A…" at bounding box center [638, 301] width 1144 height 573
click at [310, 101] on input "text" at bounding box center [585, 102] width 969 height 14
click at [259, 42] on link "Team Alerts (53)" at bounding box center [248, 53] width 115 height 23
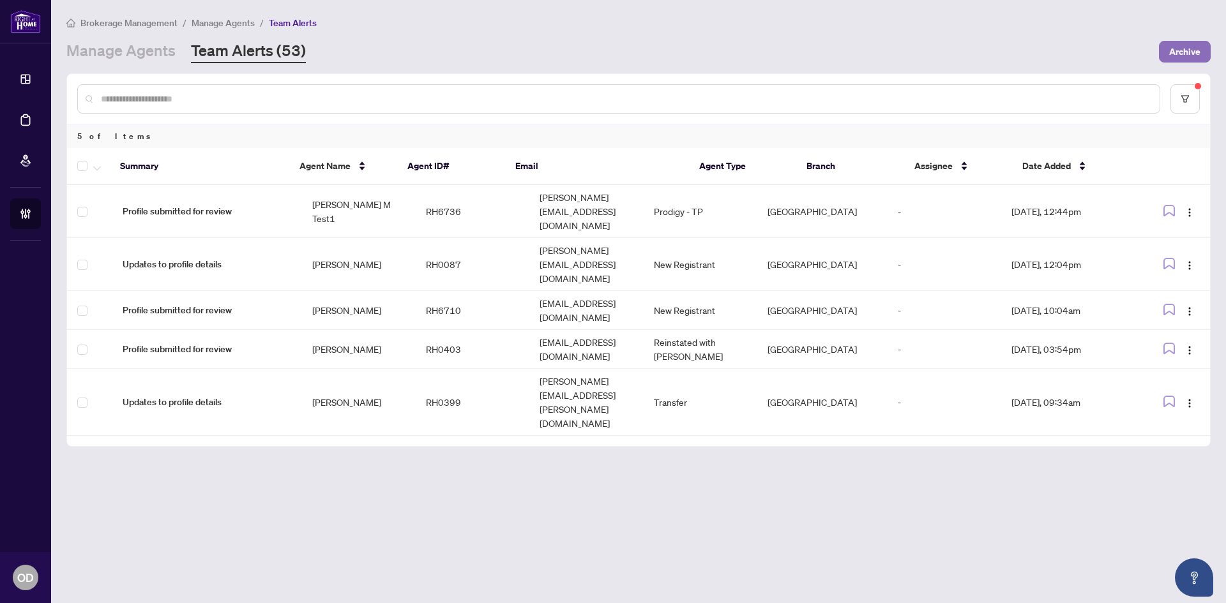
click at [1160, 46] on button "Archive" at bounding box center [1185, 52] width 52 height 22
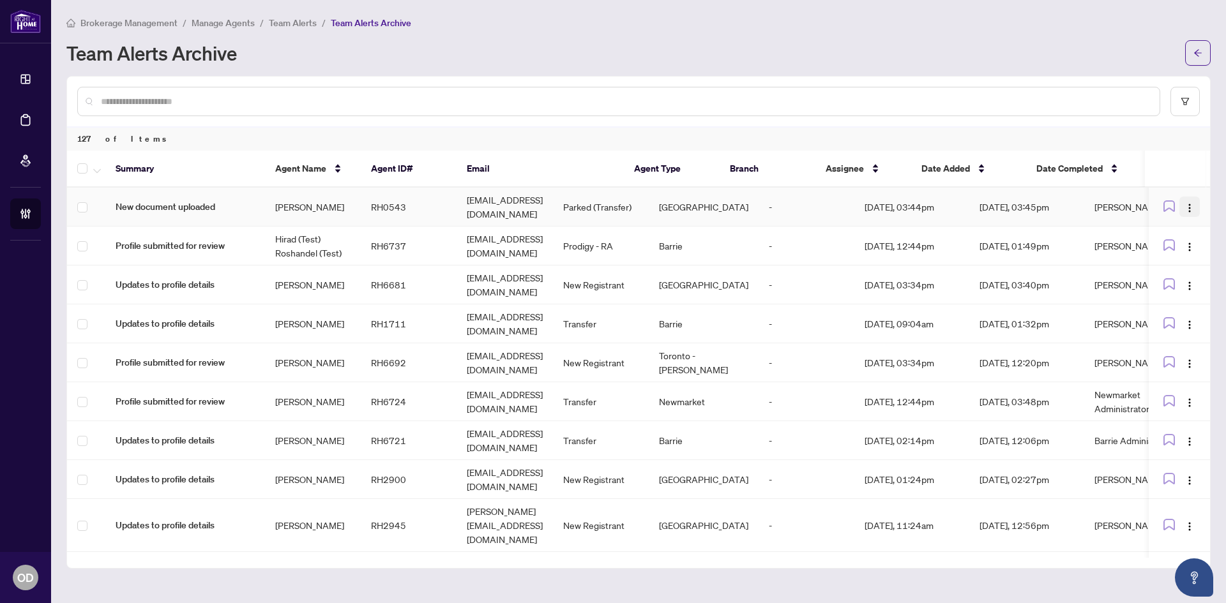
click at [1185, 206] on img "button" at bounding box center [1190, 208] width 10 height 10
click at [98, 171] on icon "button" at bounding box center [97, 171] width 8 height 4
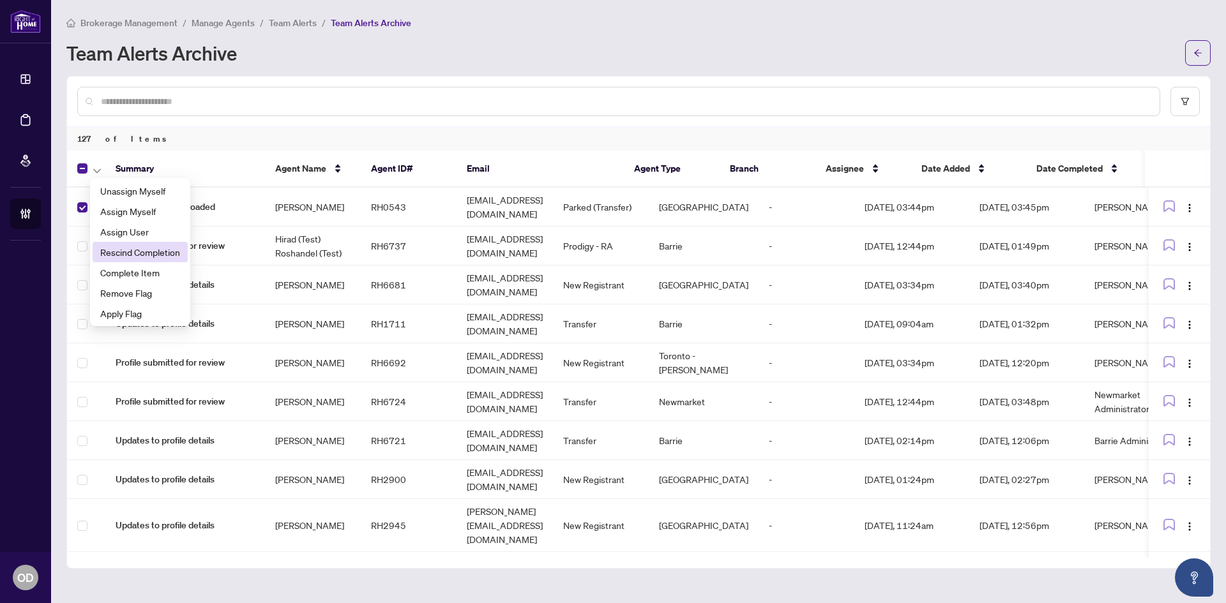
click at [164, 255] on span "Rescind Completion" at bounding box center [140, 252] width 80 height 14
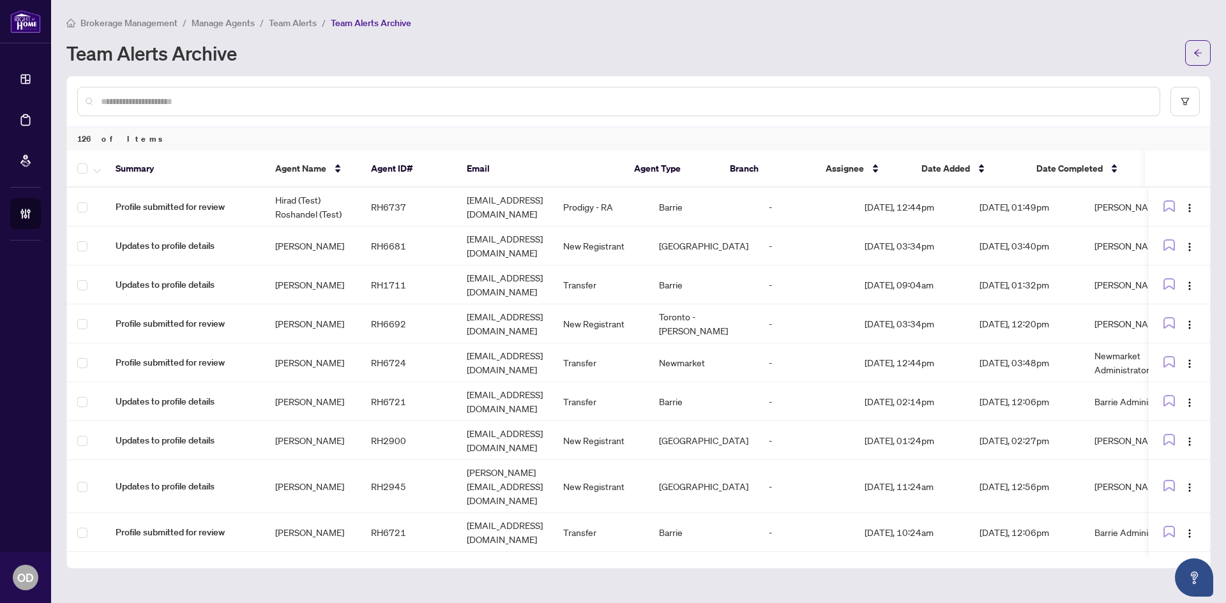
click at [285, 25] on span "Team Alerts" at bounding box center [293, 22] width 48 height 11
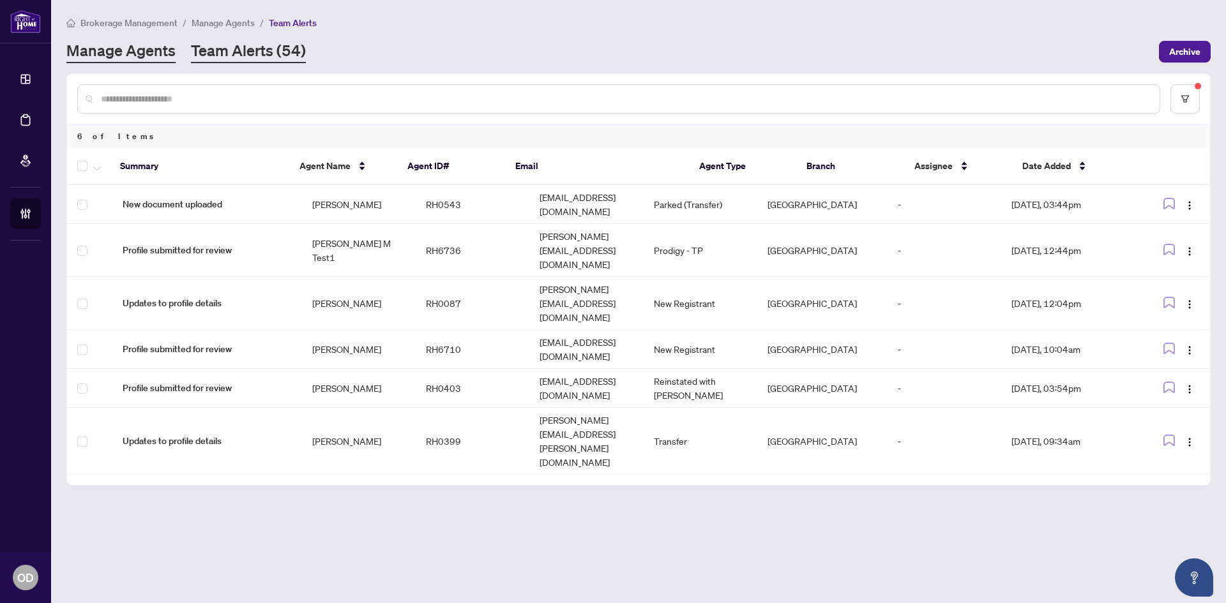
click at [135, 48] on link "Manage Agents" at bounding box center [120, 51] width 109 height 23
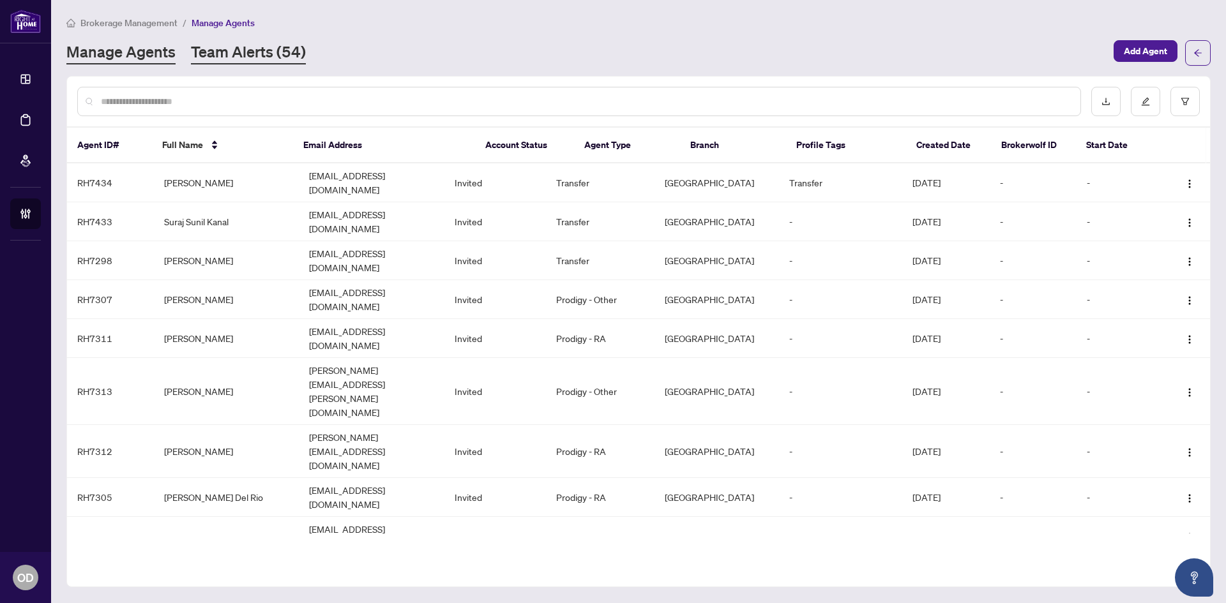
click at [250, 46] on link "Team Alerts (54)" at bounding box center [248, 53] width 115 height 23
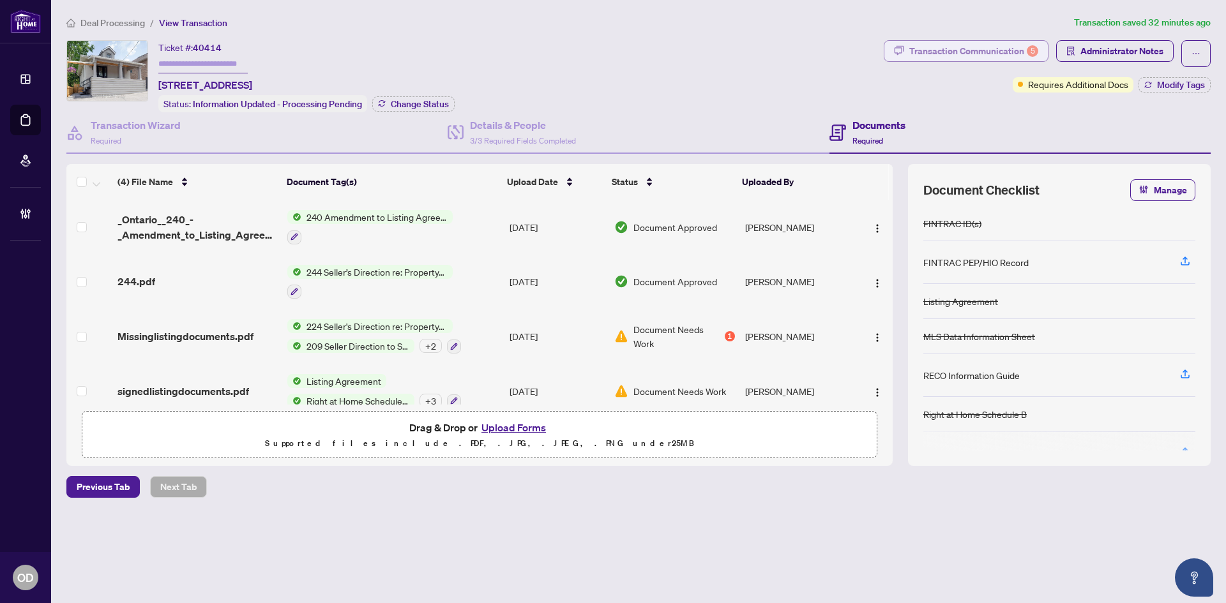
click at [978, 54] on div "Transaction Communication 5" at bounding box center [973, 51] width 129 height 20
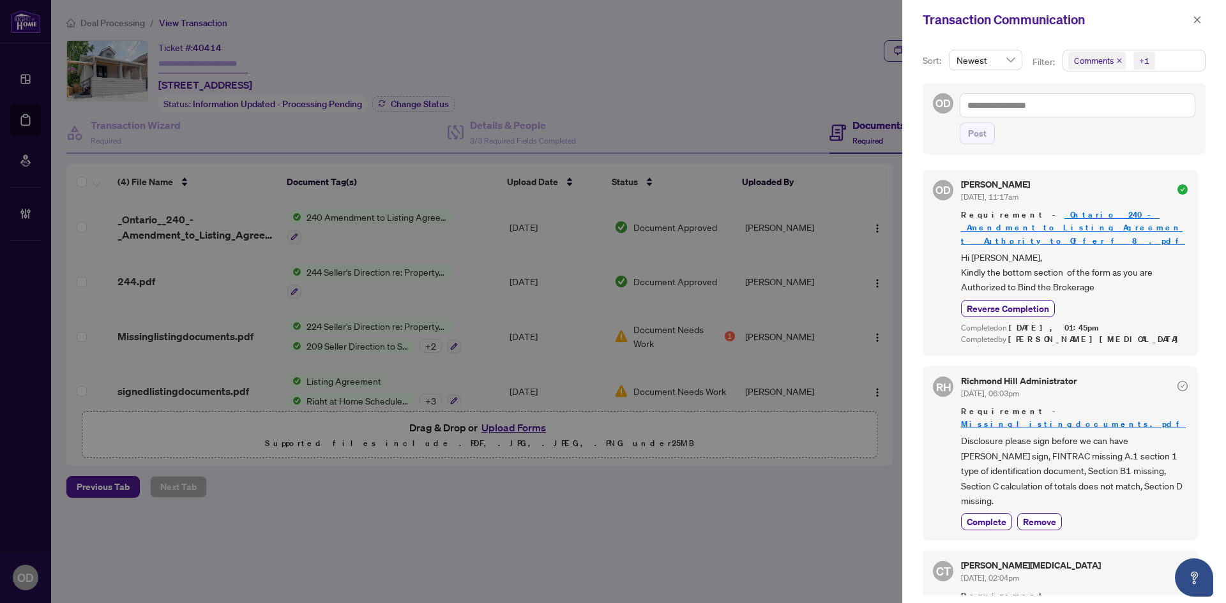
drag, startPoint x: 1195, startPoint y: 17, endPoint x: 1128, endPoint y: 44, distance: 72.2
click at [1195, 17] on icon "close" at bounding box center [1197, 19] width 7 height 7
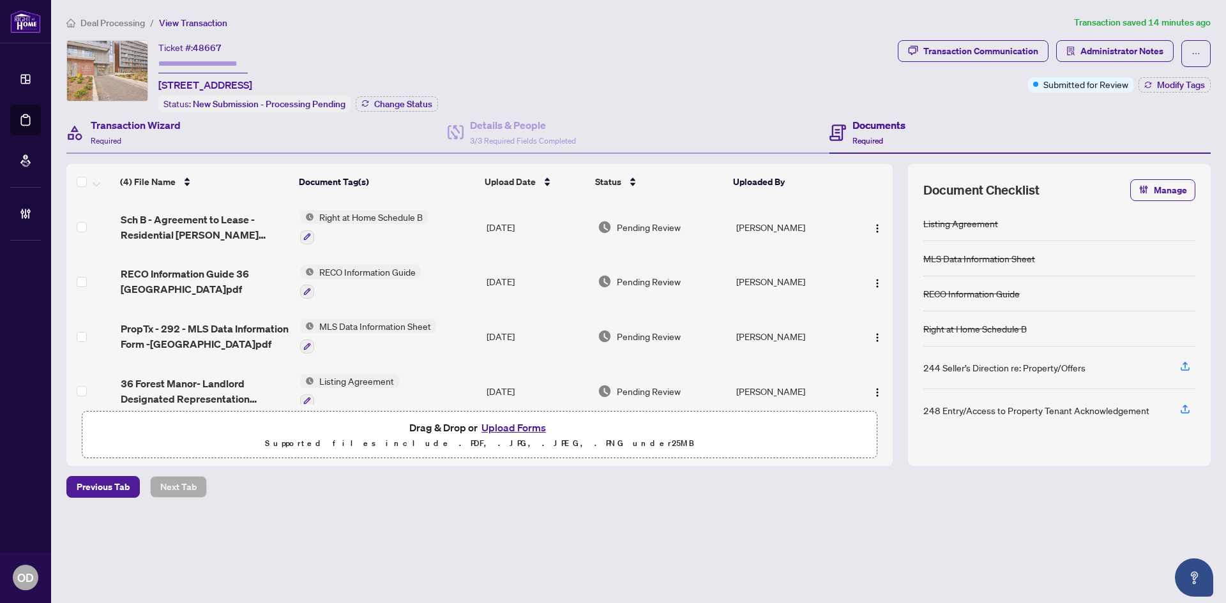
click at [228, 135] on div "Transaction Wizard Required" at bounding box center [256, 133] width 381 height 42
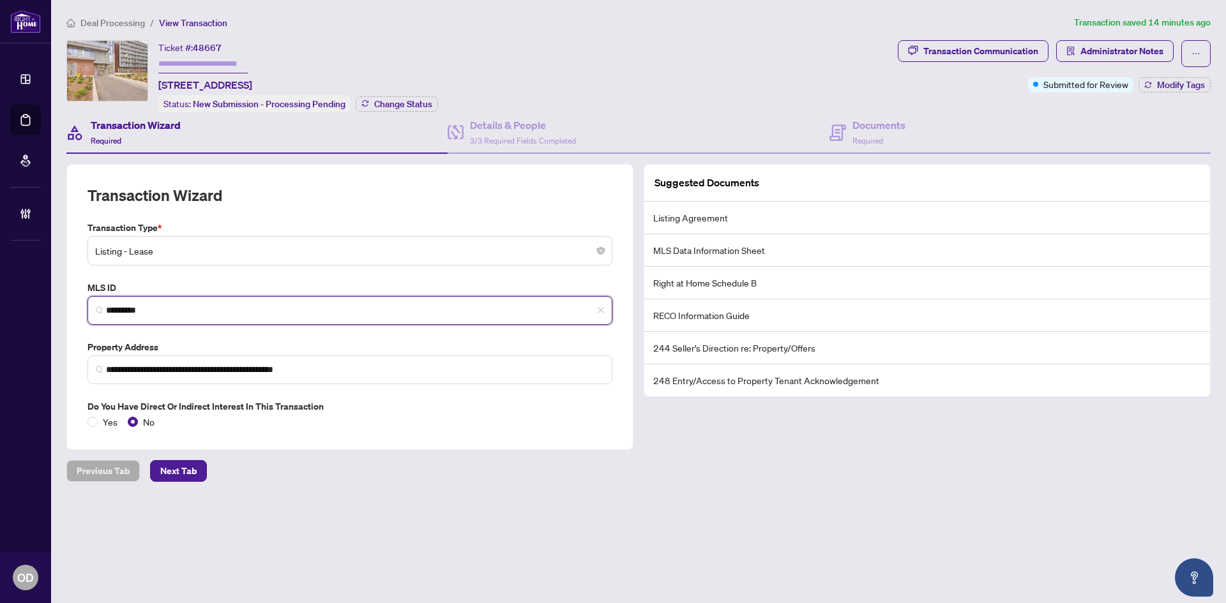
click at [172, 314] on input "*********" at bounding box center [355, 310] width 498 height 13
click at [173, 311] on input "*********" at bounding box center [355, 310] width 498 height 13
click at [173, 308] on input "*********" at bounding box center [355, 310] width 498 height 13
click at [174, 308] on input "*********" at bounding box center [355, 310] width 498 height 13
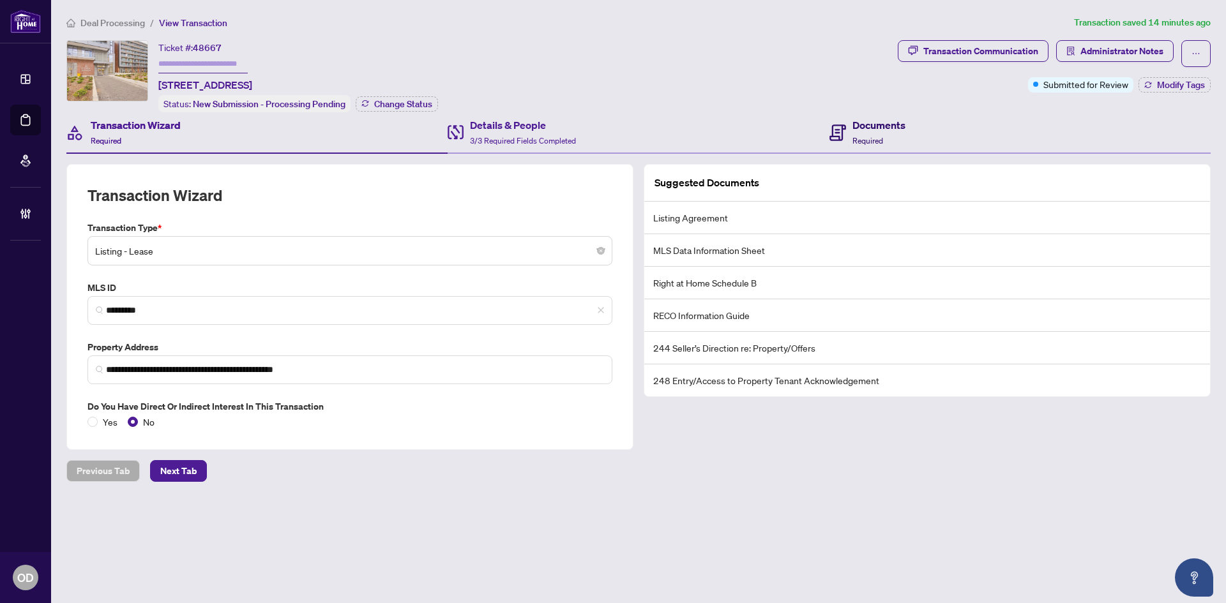
click at [873, 126] on h4 "Documents" at bounding box center [878, 124] width 53 height 15
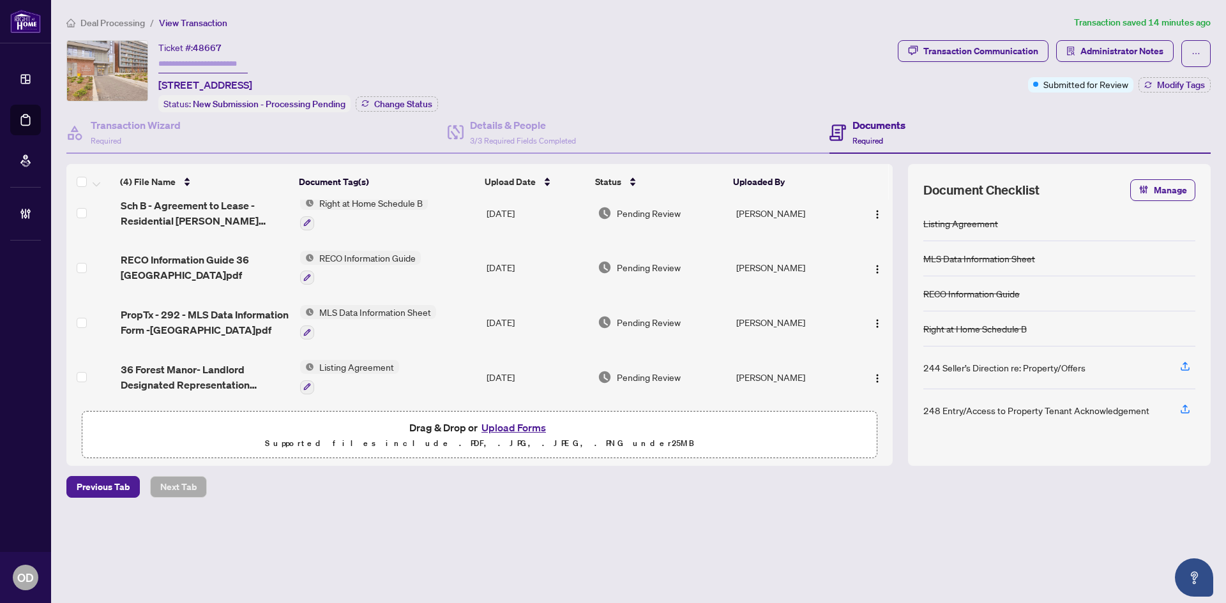
scroll to position [17, 0]
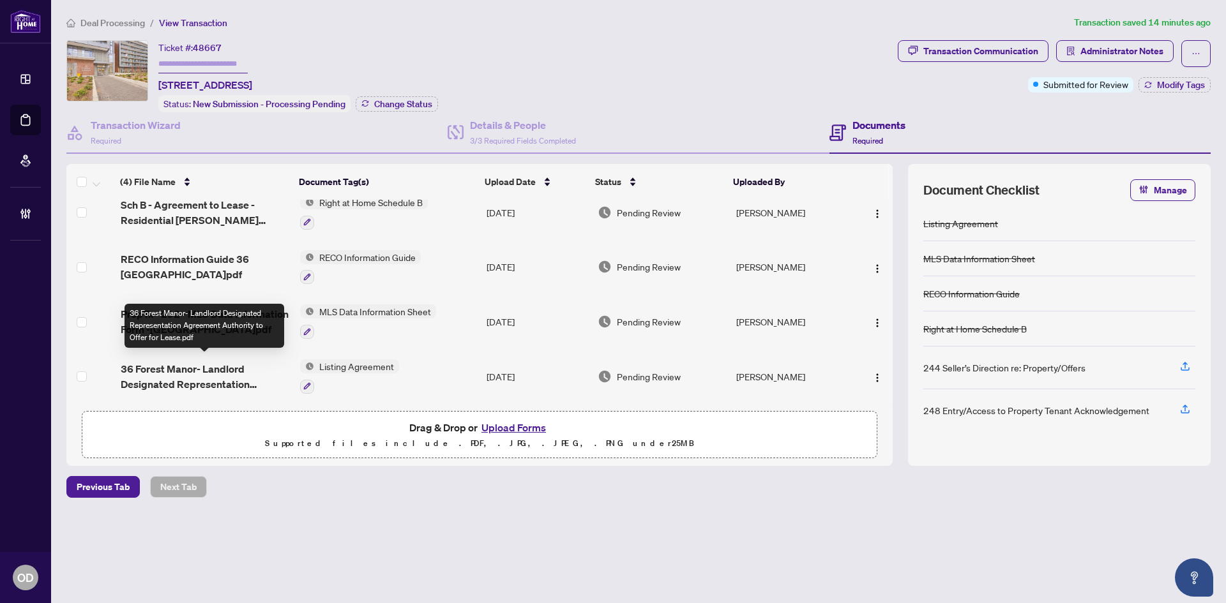
click at [221, 361] on span "36 Forest Manor- Landlord Designated Representation Agreement Authority to Offe…" at bounding box center [205, 376] width 169 height 31
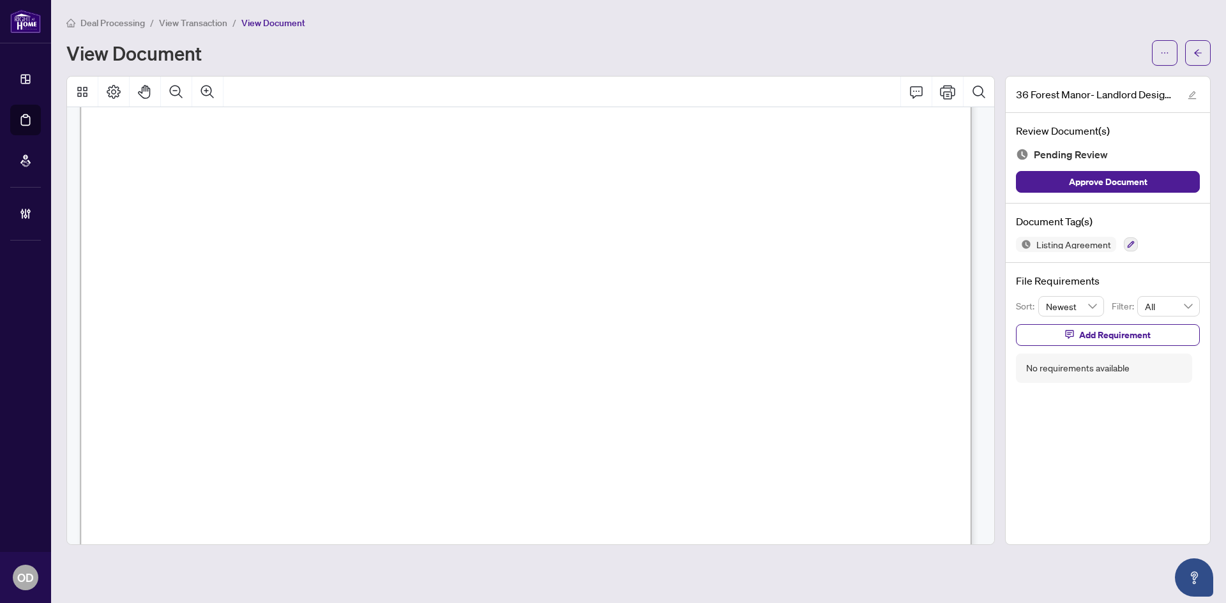
scroll to position [3704, 0]
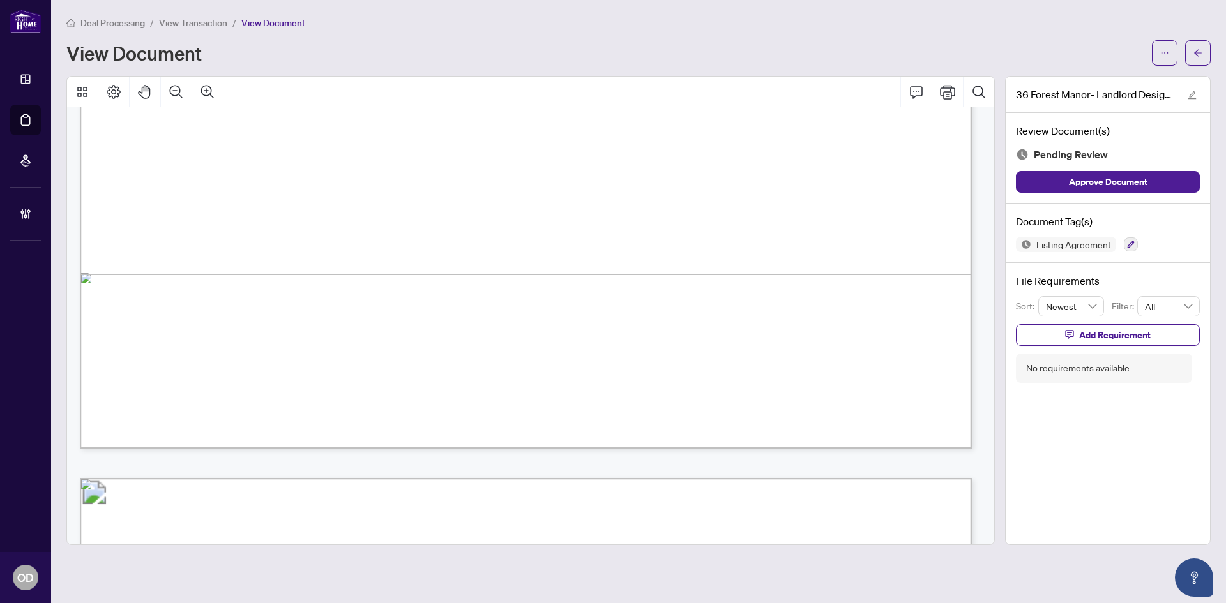
scroll to position [3576, 0]
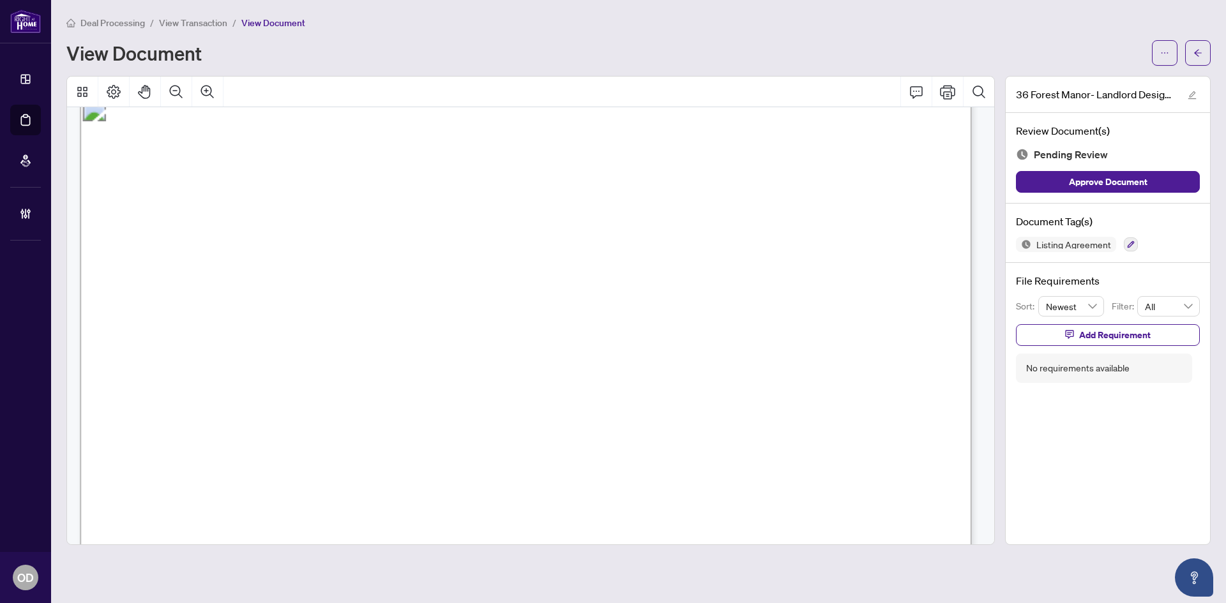
click at [769, 352] on span "[GEOGRAPHIC_DATA]" at bounding box center [711, 357] width 115 height 14
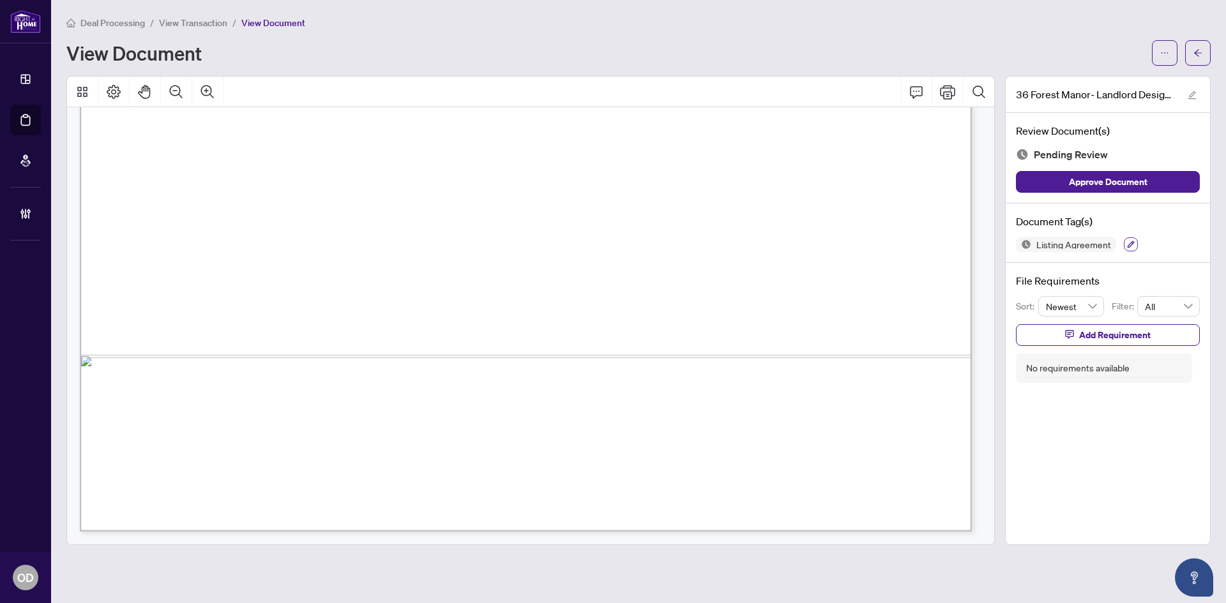
click at [1128, 241] on icon "button" at bounding box center [1131, 245] width 8 height 8
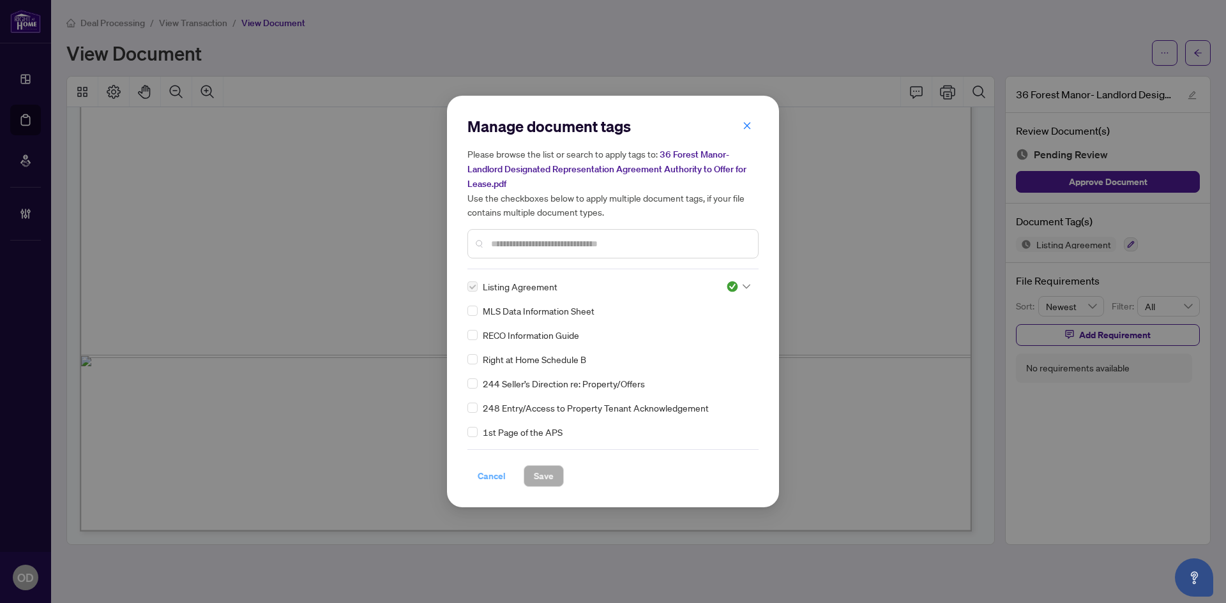
drag, startPoint x: 478, startPoint y: 476, endPoint x: 995, endPoint y: 207, distance: 582.9
click at [478, 476] on span "Cancel" at bounding box center [492, 476] width 28 height 20
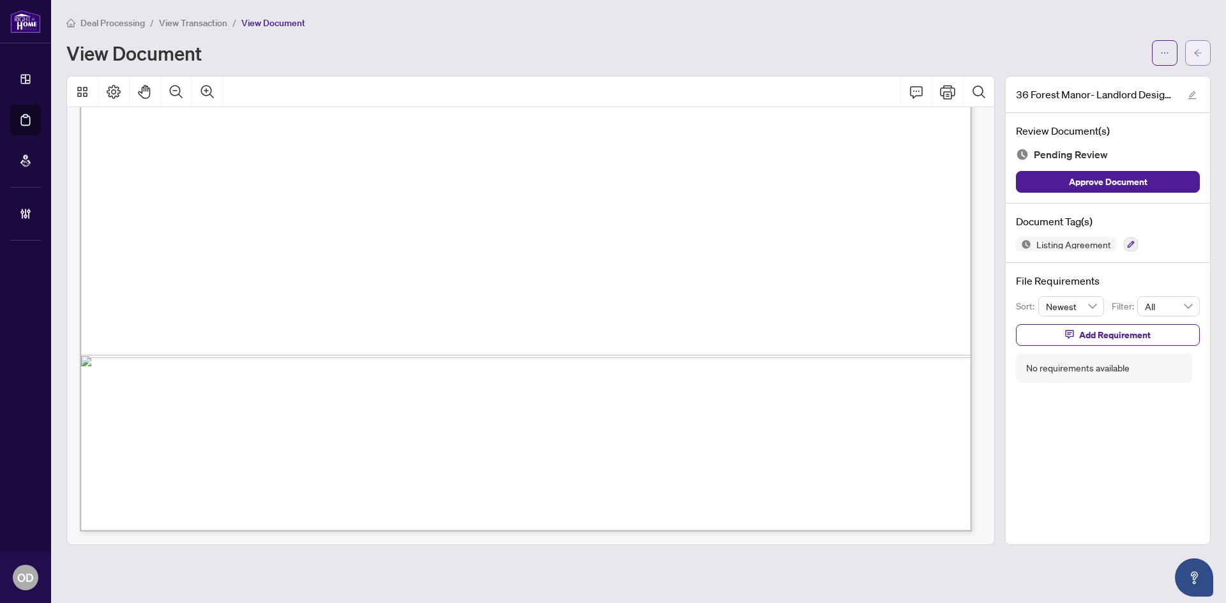
drag, startPoint x: 1205, startPoint y: 31, endPoint x: 1192, endPoint y: 45, distance: 19.9
click at [1204, 34] on div "Deal Processing / View Transaction / View Document View Document" at bounding box center [638, 40] width 1144 height 50
click at [1191, 47] on button "button" at bounding box center [1198, 53] width 26 height 26
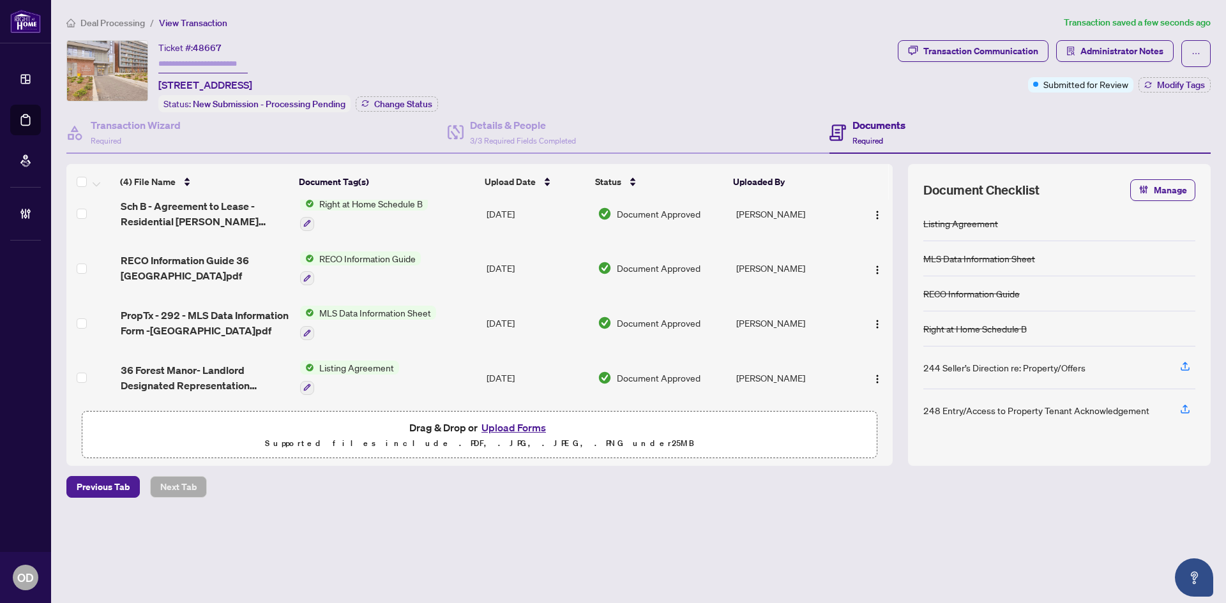
scroll to position [17, 0]
drag, startPoint x: 122, startPoint y: 31, endPoint x: 163, endPoint y: 4, distance: 48.9
click at [124, 29] on div "Deal Processing / View Transaction Transaction saved a few seconds ago Ticket #…" at bounding box center [638, 278] width 1155 height 527
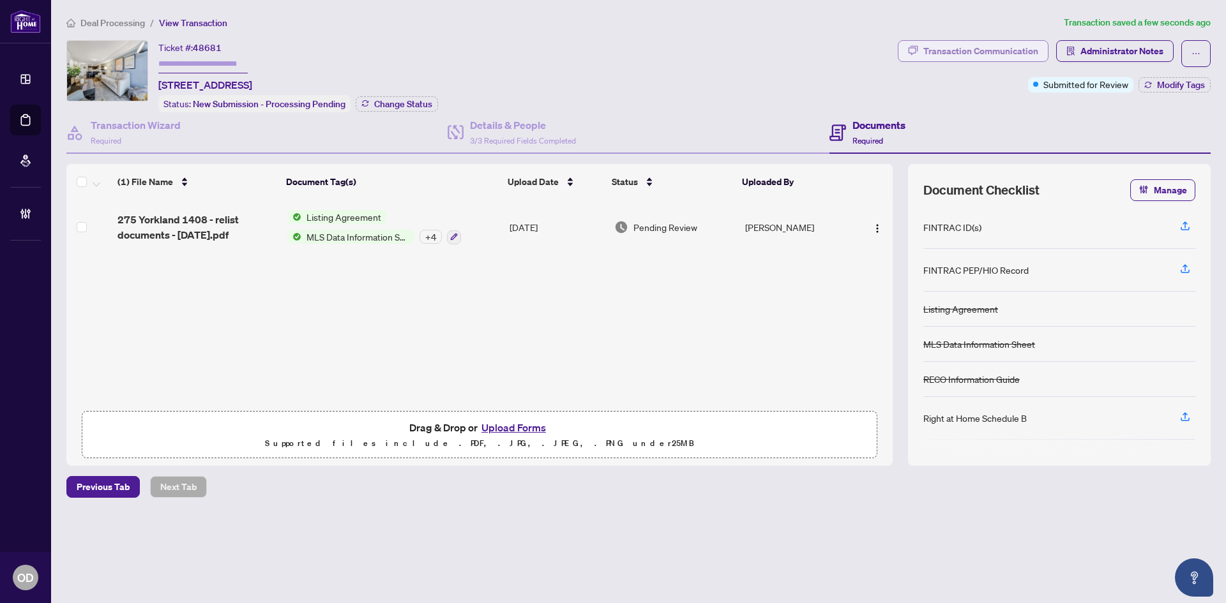
click at [1002, 58] on div "Transaction Communication" at bounding box center [980, 51] width 115 height 20
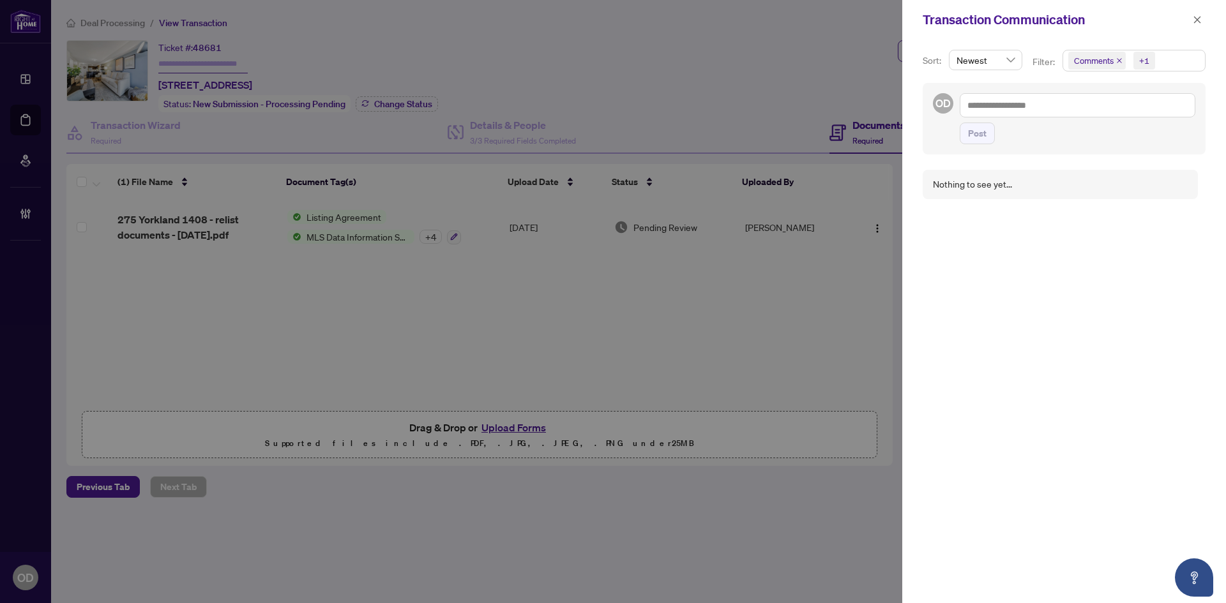
click at [1176, 62] on span "Comments +1" at bounding box center [1134, 60] width 142 height 20
click at [1114, 160] on div "Select All Comments Requirements Activity History" at bounding box center [1133, 119] width 141 height 91
click at [1123, 151] on span "Activity History" at bounding box center [1118, 149] width 61 height 11
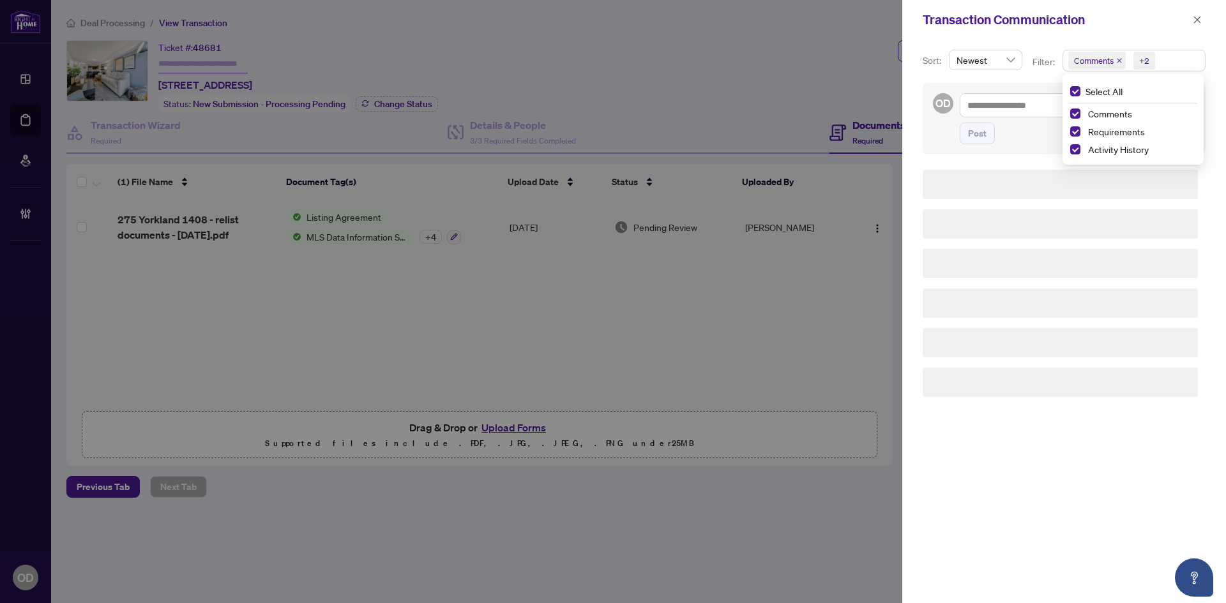
click at [1133, 27] on div "Transaction Communication" at bounding box center [1056, 19] width 266 height 19
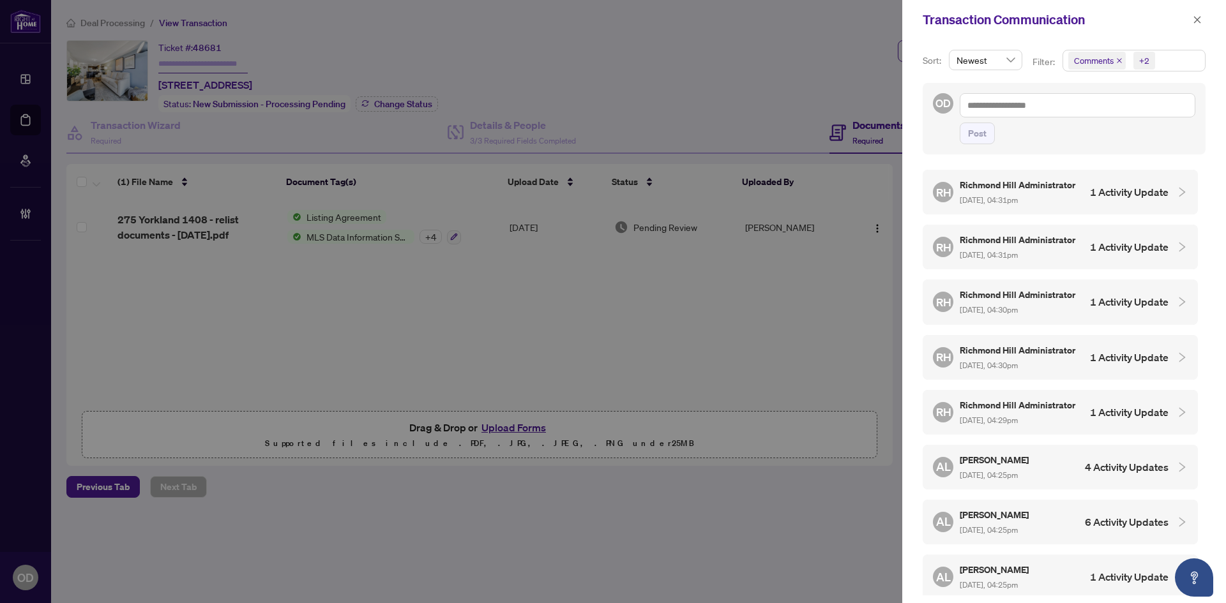
click at [1156, 200] on h4 "1 Activity Update" at bounding box center [1129, 192] width 79 height 15
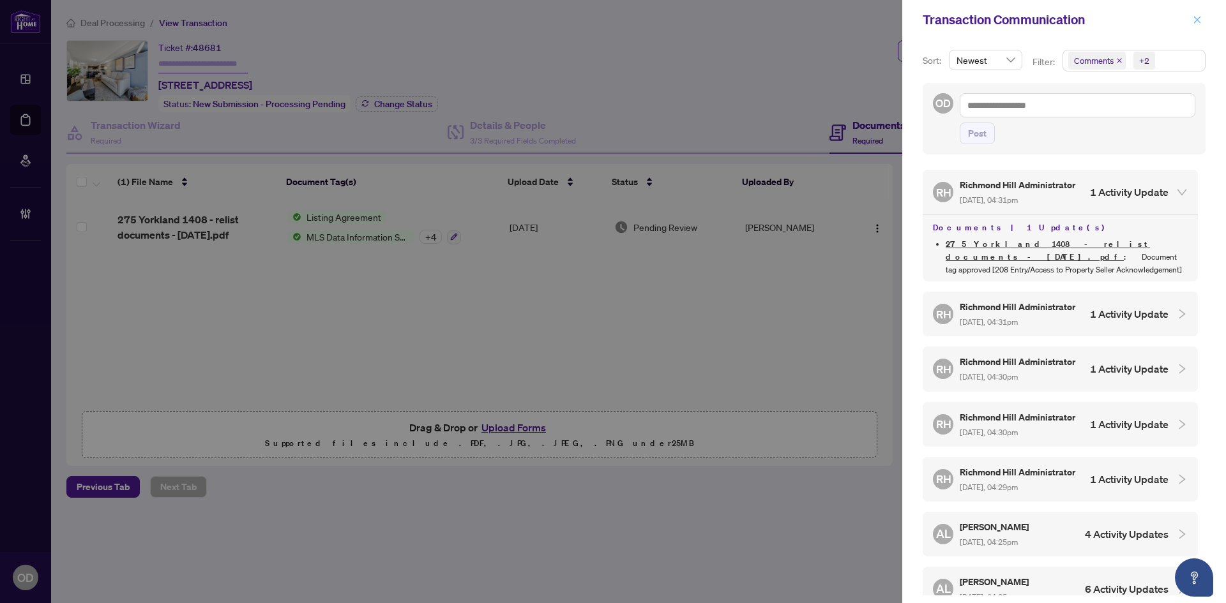
click at [1202, 16] on button "button" at bounding box center [1197, 19] width 17 height 15
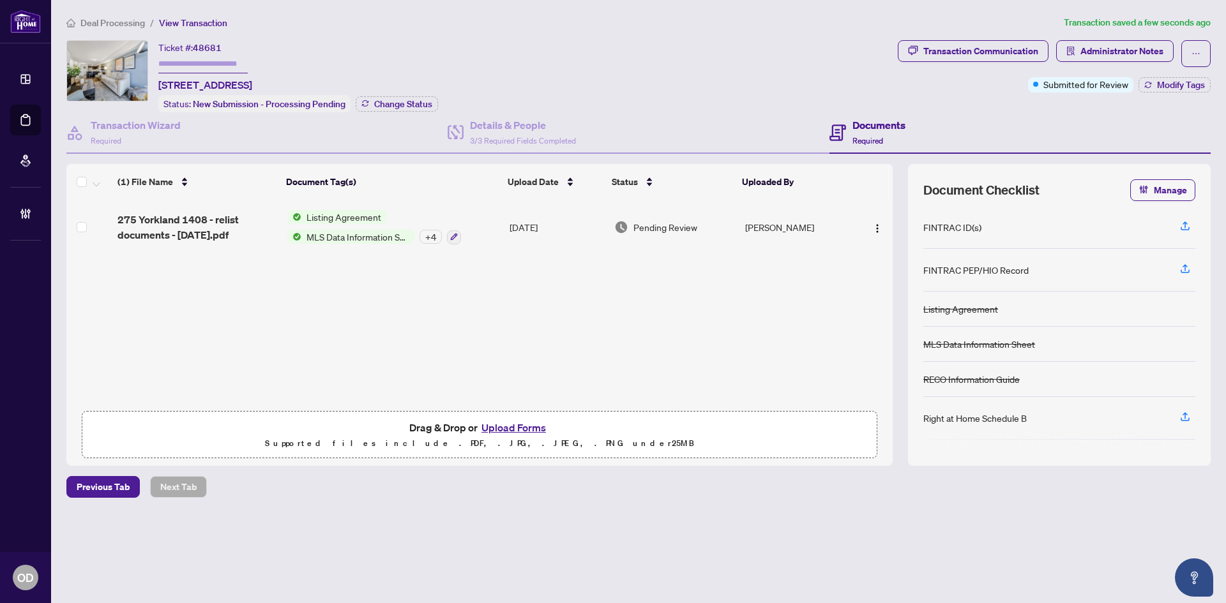
click at [102, 16] on li "Deal Processing" at bounding box center [105, 22] width 79 height 15
click at [102, 24] on span "Deal Processing" at bounding box center [112, 22] width 64 height 11
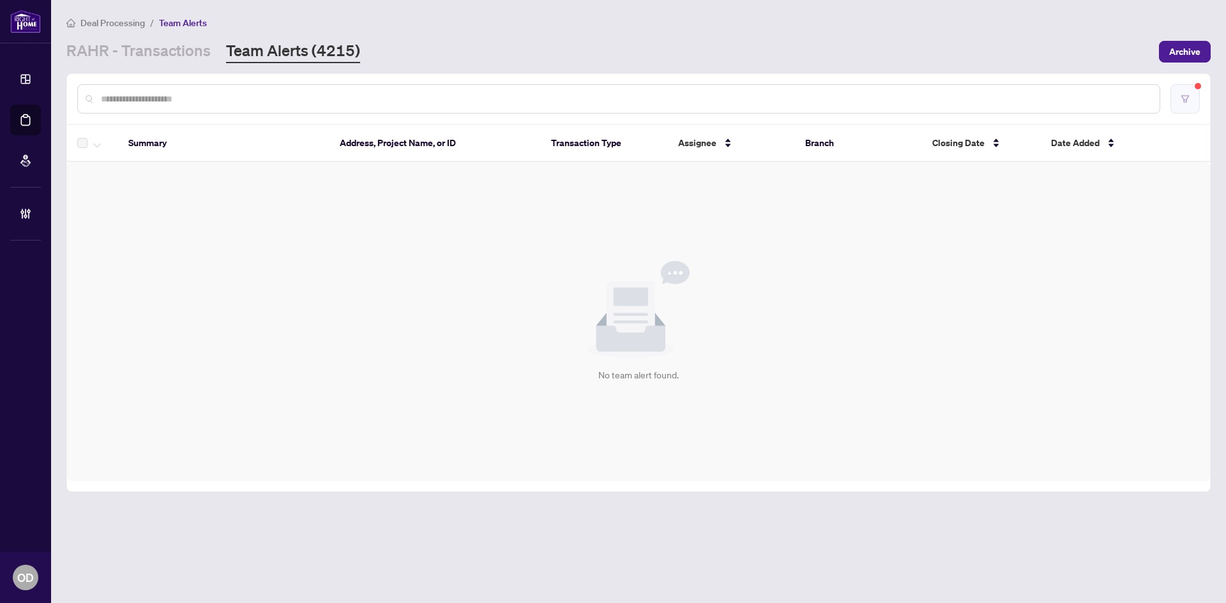
click at [1174, 103] on button "button" at bounding box center [1184, 98] width 29 height 29
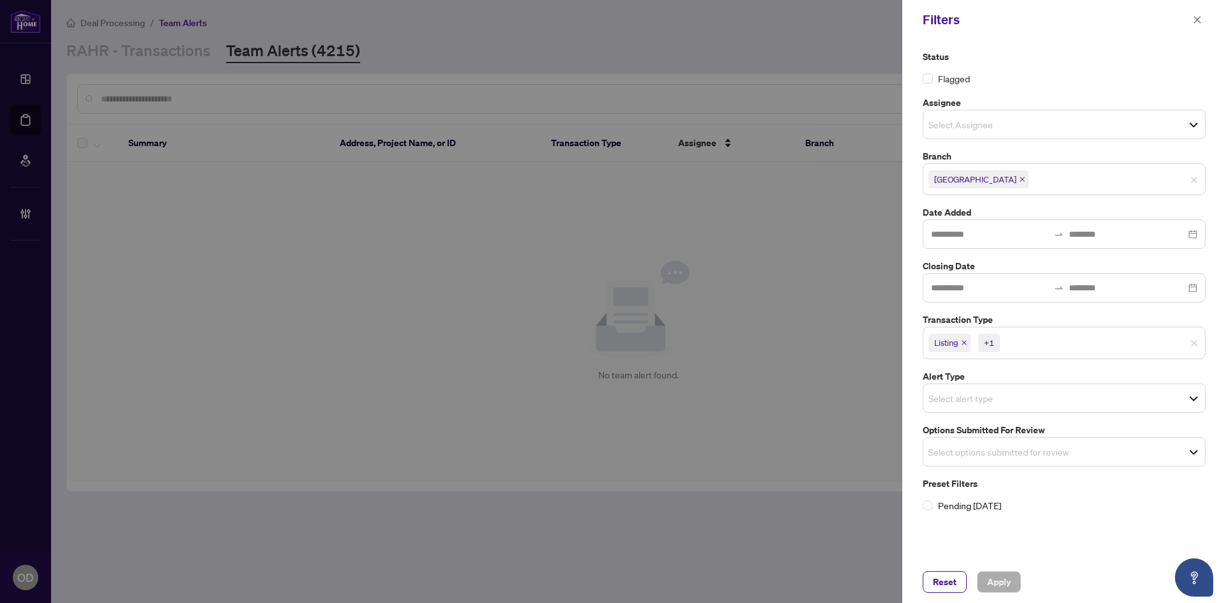
click at [1189, 26] on span at bounding box center [1197, 19] width 17 height 15
click at [1204, 15] on button "button" at bounding box center [1197, 19] width 17 height 15
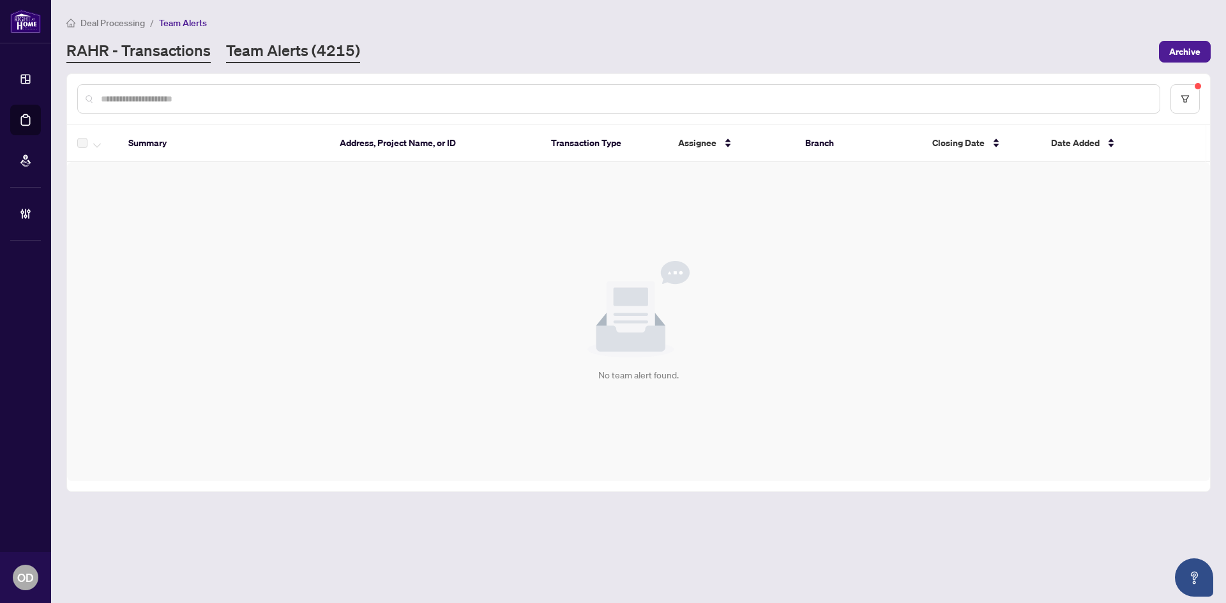
click at [87, 50] on link "RAHR - Transactions" at bounding box center [138, 51] width 144 height 23
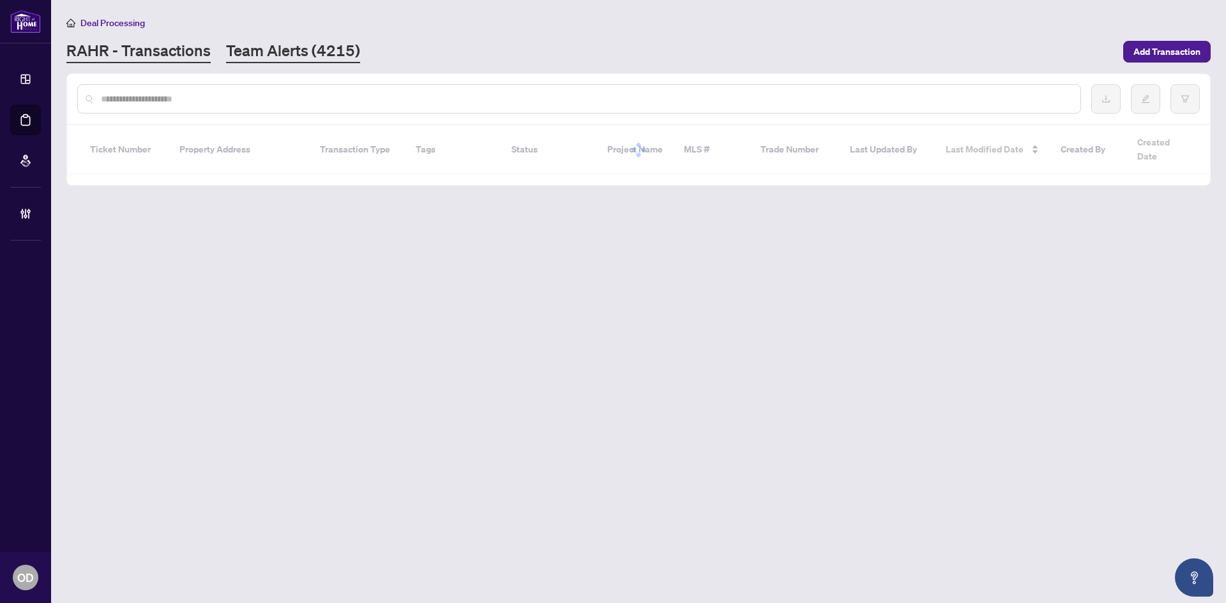
click at [259, 47] on link "Team Alerts (4215)" at bounding box center [293, 51] width 134 height 23
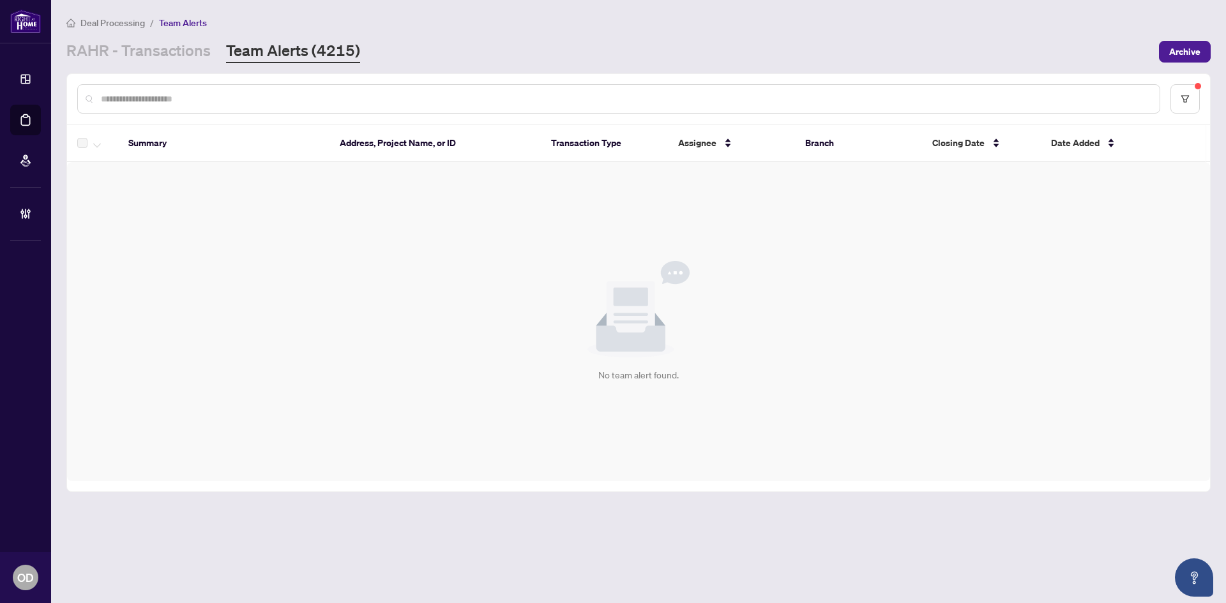
click at [161, 63] on main "Deal Processing / Team Alerts [PERSON_NAME] - Transactions Team Alerts (4215) A…" at bounding box center [638, 301] width 1175 height 603
click at [155, 69] on main "Deal Processing / Team Alerts [PERSON_NAME] - Transactions Team Alerts (4215) A…" at bounding box center [638, 301] width 1175 height 603
click at [156, 56] on link "RAHR - Transactions" at bounding box center [138, 51] width 144 height 23
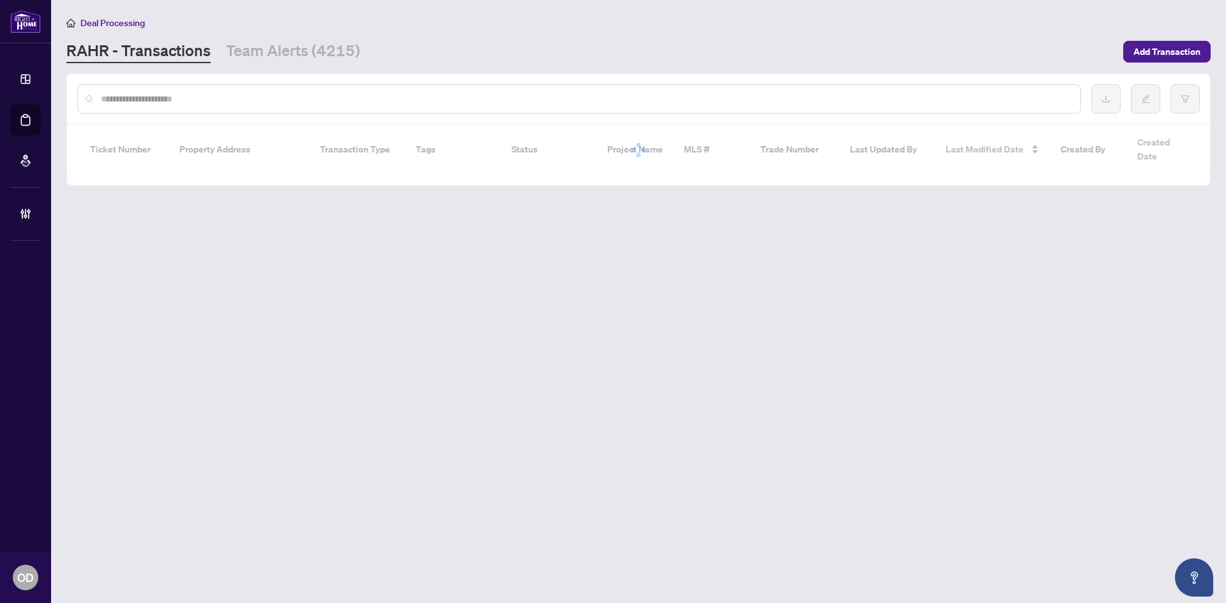
click at [146, 104] on input "text" at bounding box center [585, 99] width 969 height 14
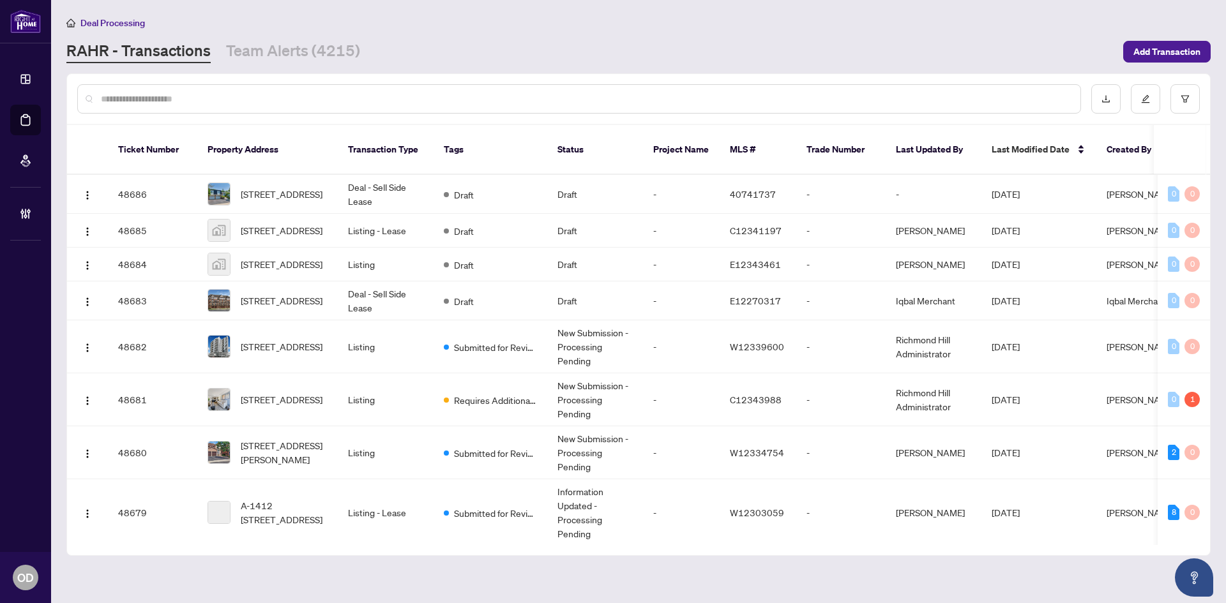
paste input "*********"
type input "*********"
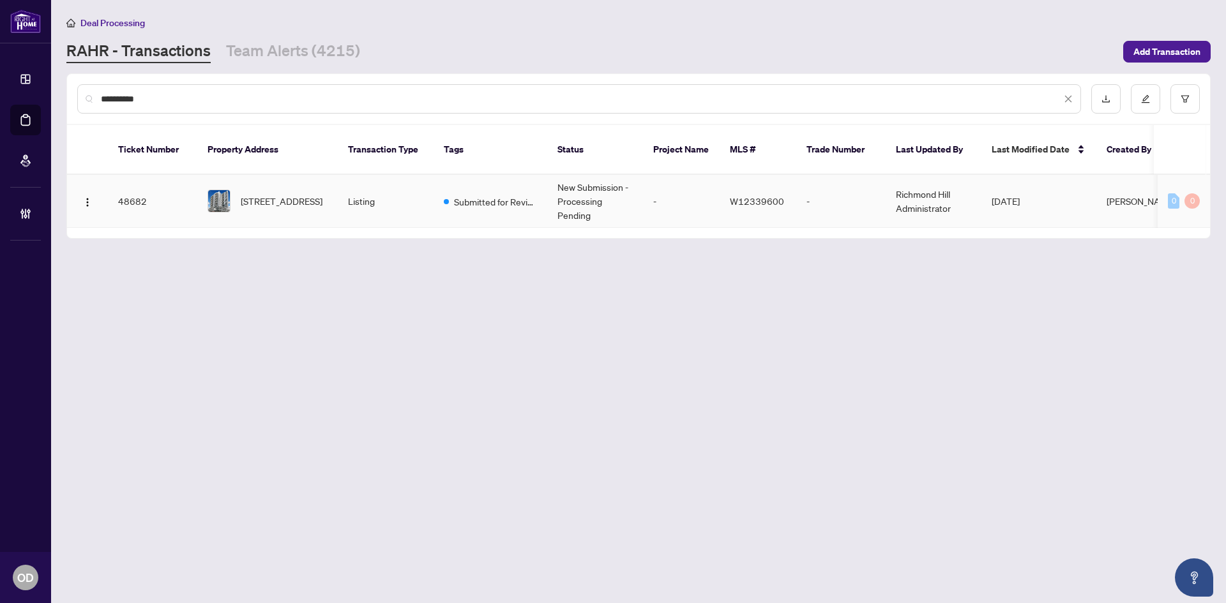
click at [400, 187] on td "Listing" at bounding box center [386, 201] width 96 height 53
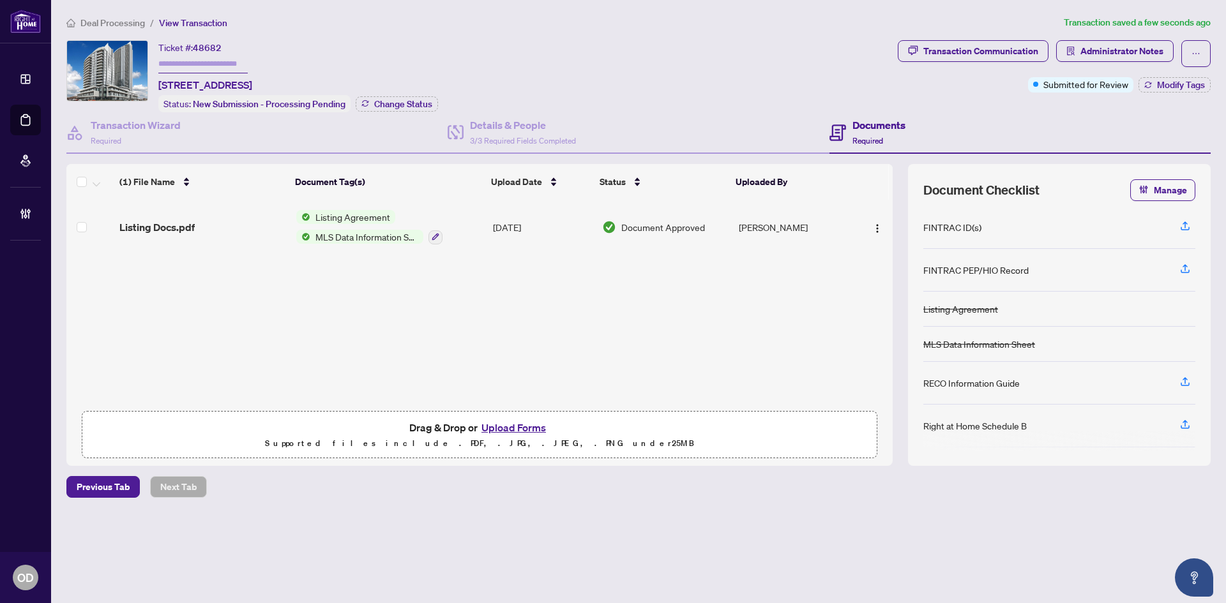
click at [74, 23] on icon "home" at bounding box center [70, 23] width 9 height 9
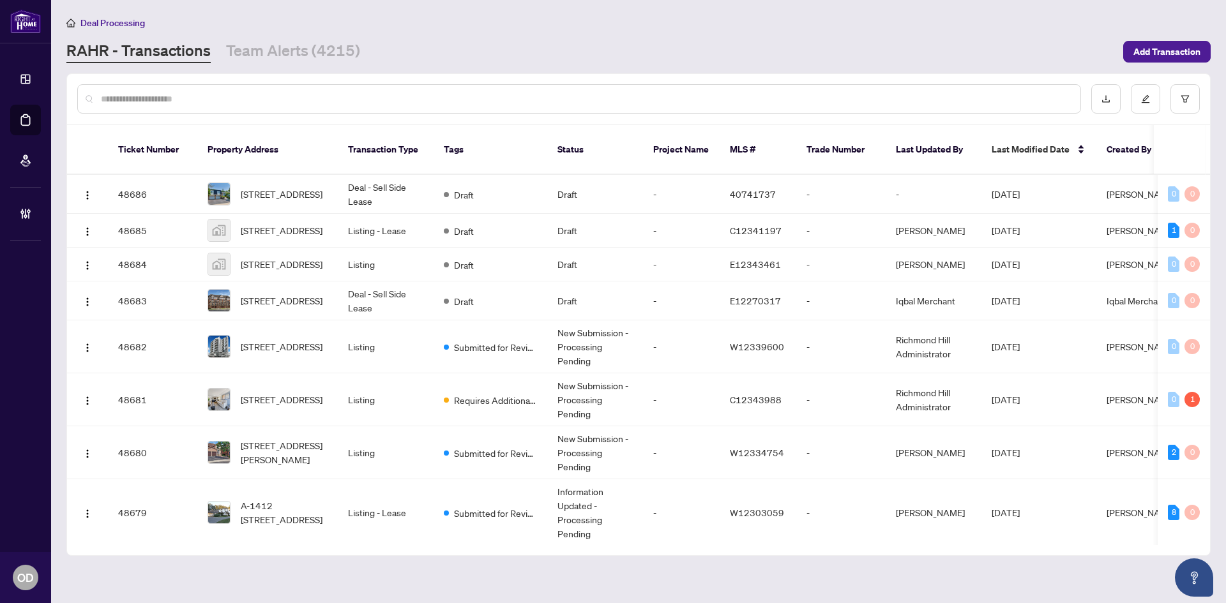
click at [308, 31] on div "Deal Processing [PERSON_NAME] - Transactions Team Alerts (4215) Add Transaction" at bounding box center [638, 39] width 1144 height 48
click at [289, 88] on div at bounding box center [579, 98] width 1004 height 29
click at [281, 63] on main "Deal Processing [PERSON_NAME] - Transactions Team Alerts (4215) Add Transaction…" at bounding box center [638, 301] width 1175 height 603
click at [281, 58] on link "Team Alerts (4215)" at bounding box center [293, 51] width 134 height 23
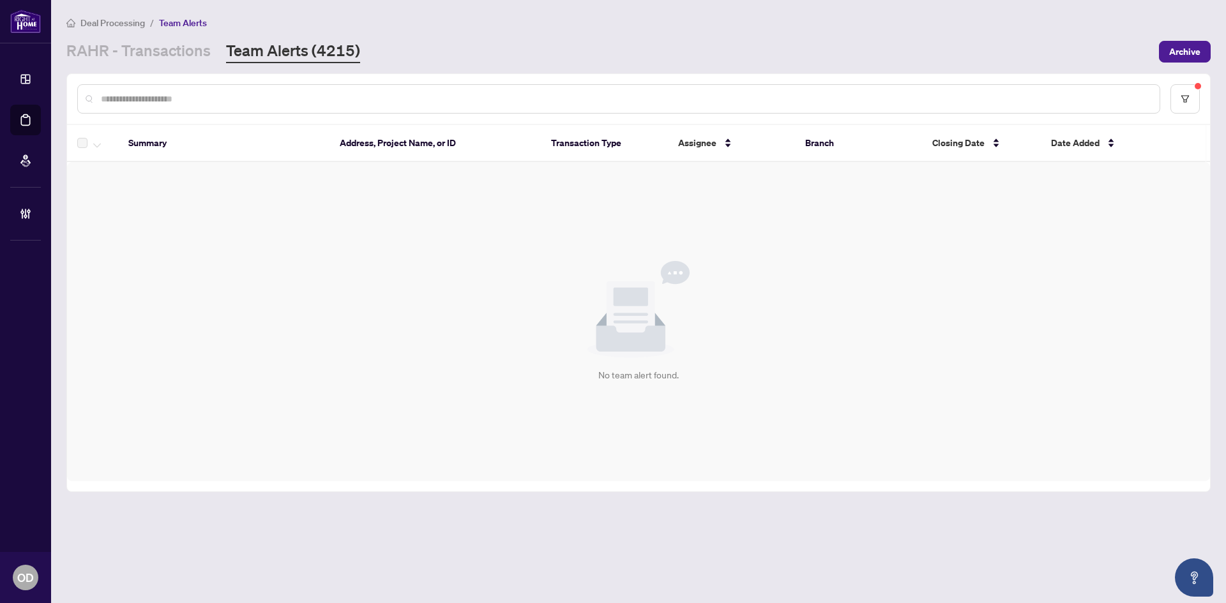
click at [252, 96] on input "text" at bounding box center [625, 99] width 1049 height 14
paste input "*********"
type input "*********"
click at [257, 100] on input "*********" at bounding box center [621, 99] width 1040 height 14
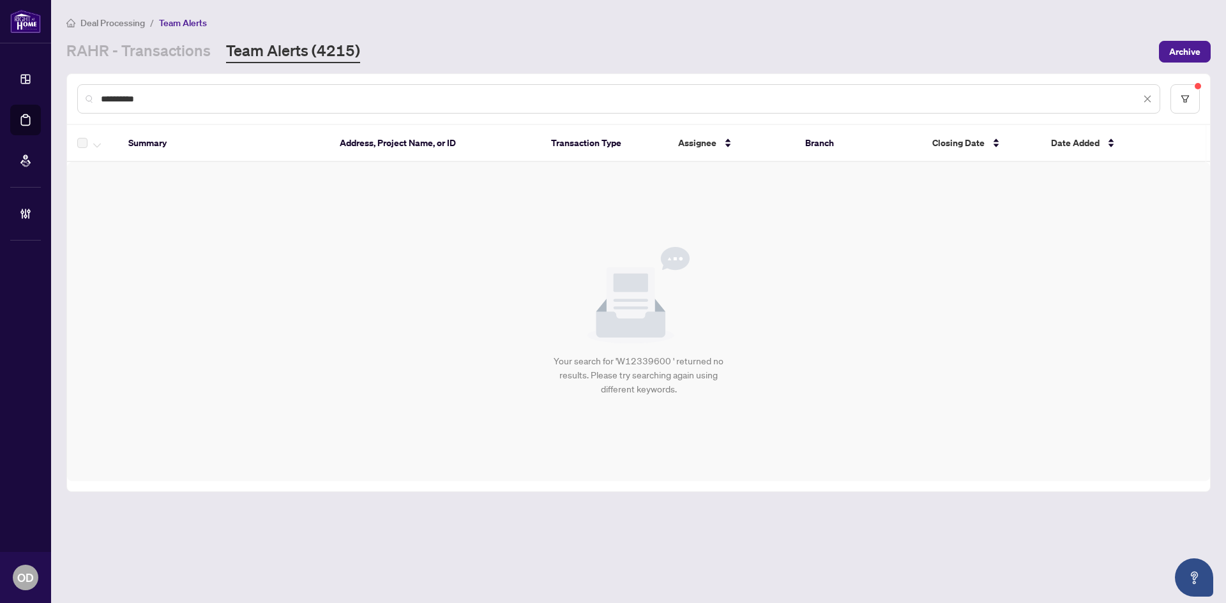
click at [257, 100] on input "*********" at bounding box center [621, 99] width 1040 height 14
click at [148, 46] on link "RAHR - Transactions" at bounding box center [138, 51] width 144 height 23
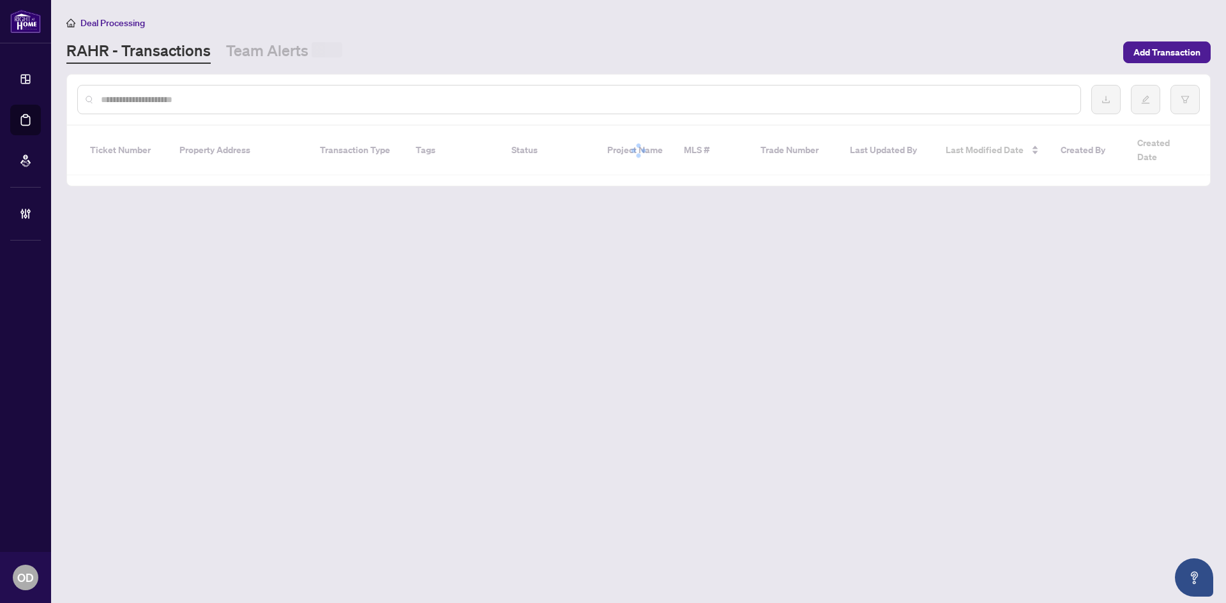
click at [172, 100] on input "text" at bounding box center [585, 100] width 969 height 14
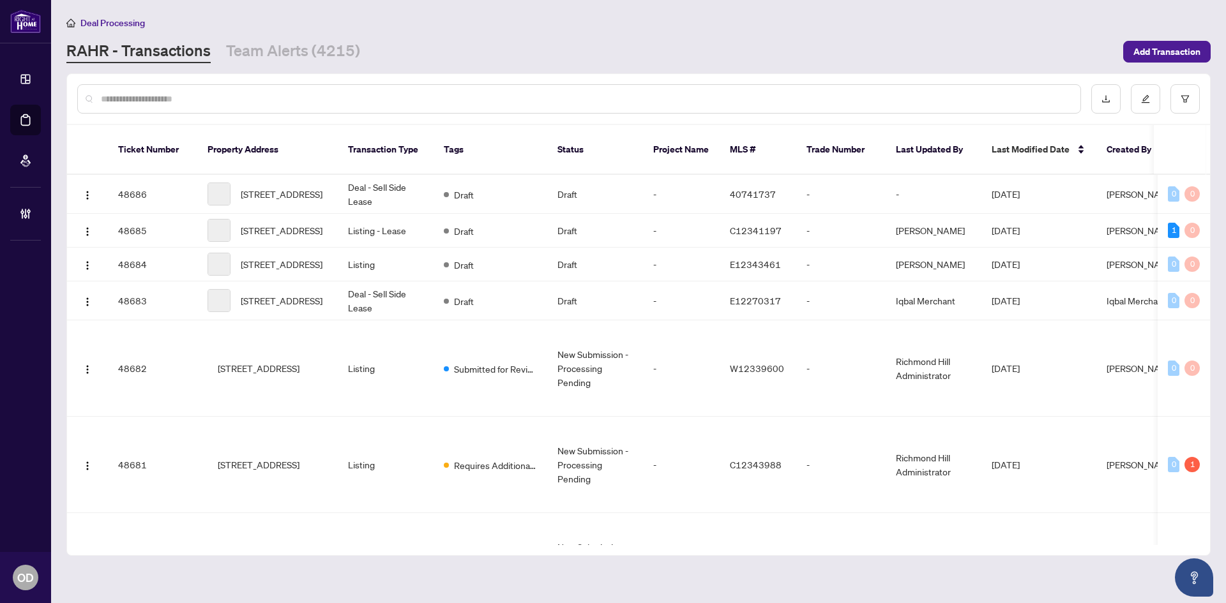
paste input "*********"
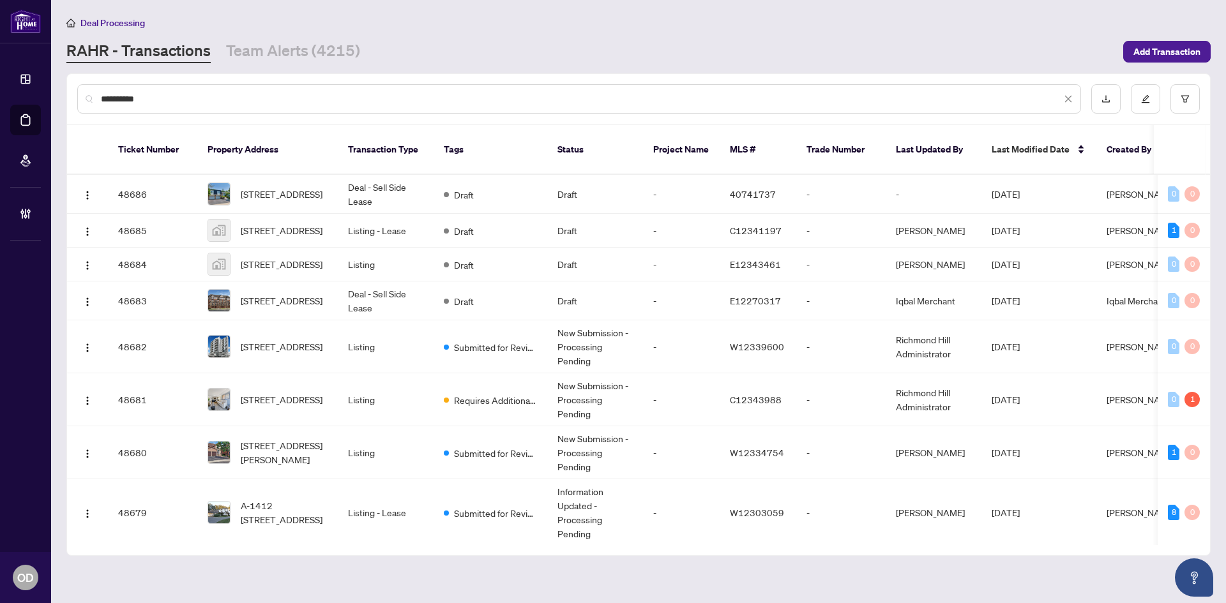
type input "*********"
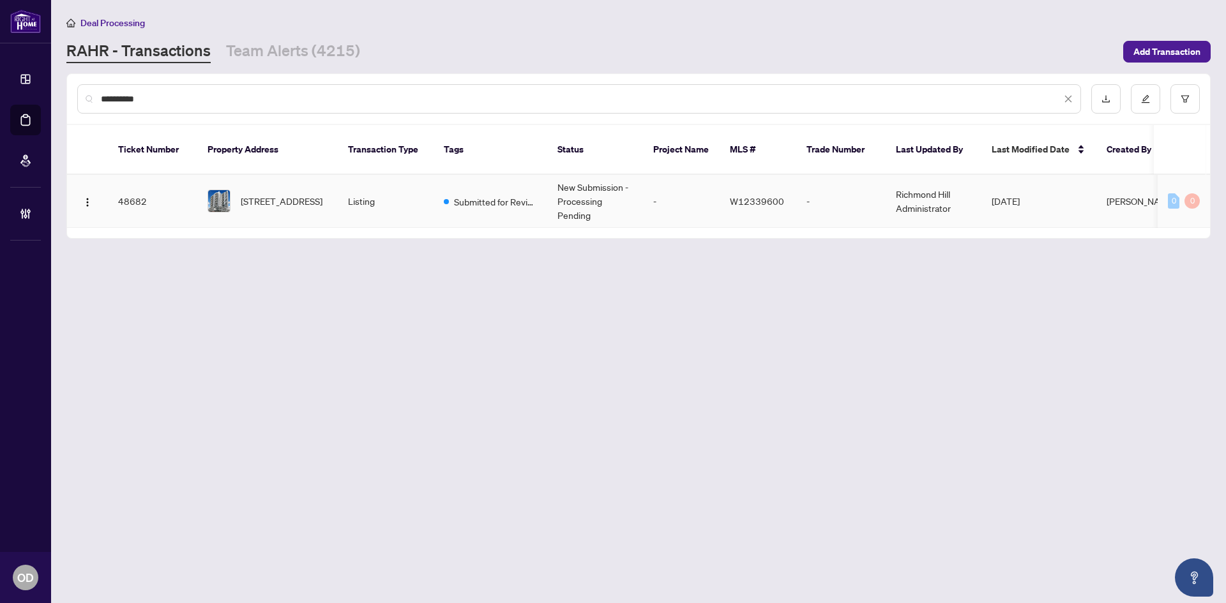
click at [277, 194] on span "[STREET_ADDRESS]" at bounding box center [282, 201] width 82 height 14
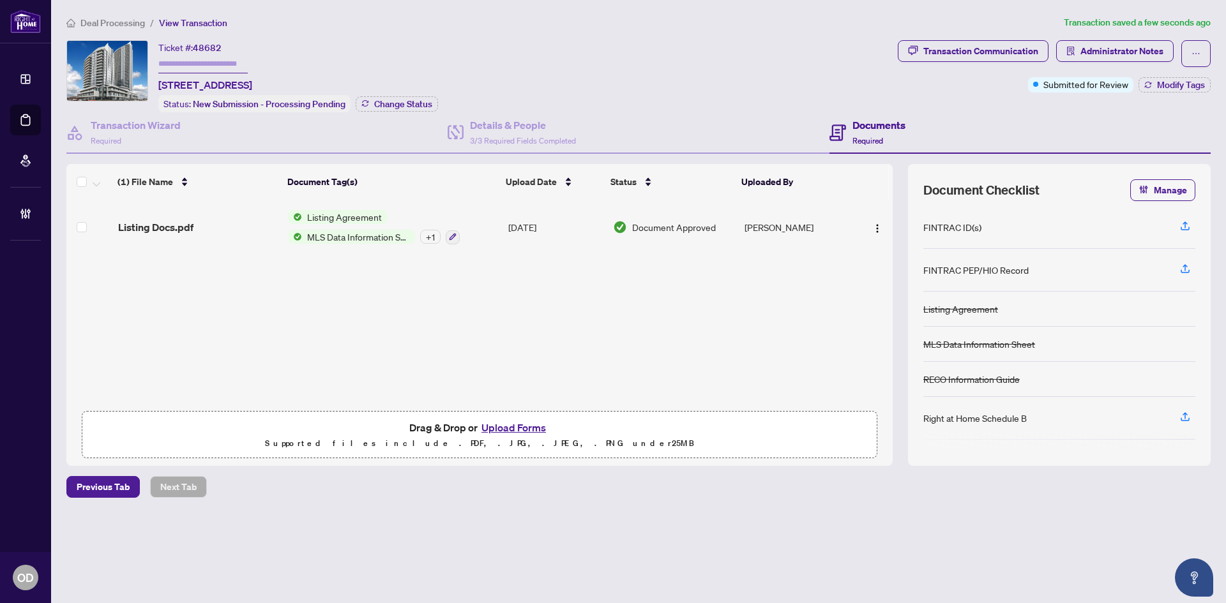
click at [78, 22] on span "Deal Processing" at bounding box center [105, 22] width 79 height 11
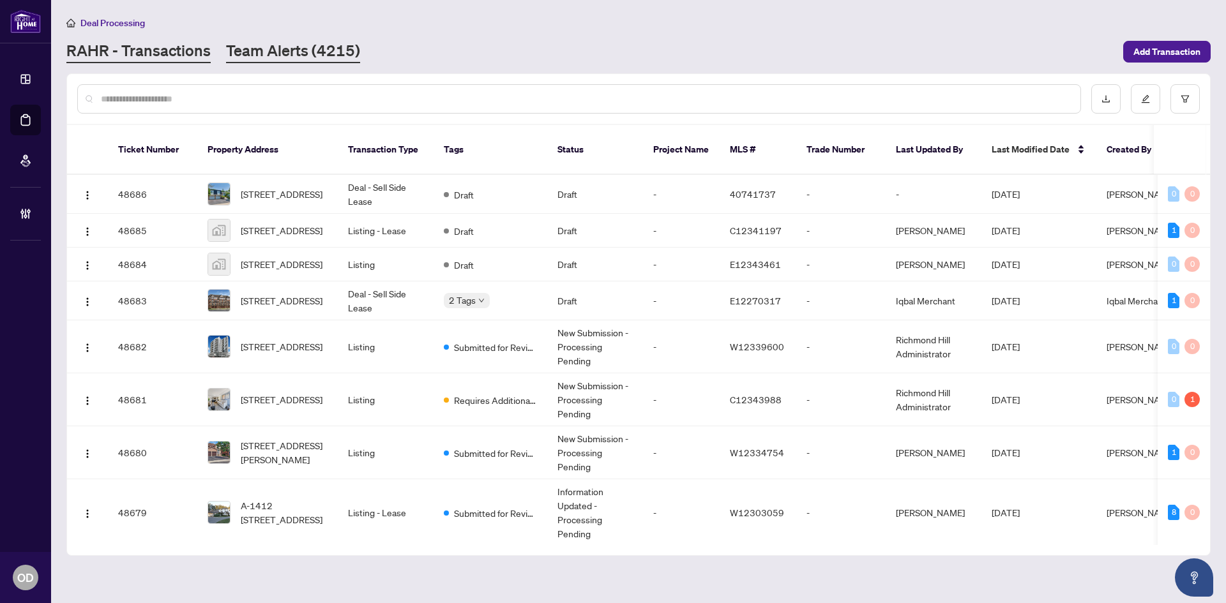
click at [303, 50] on link "Team Alerts (4215)" at bounding box center [293, 51] width 134 height 23
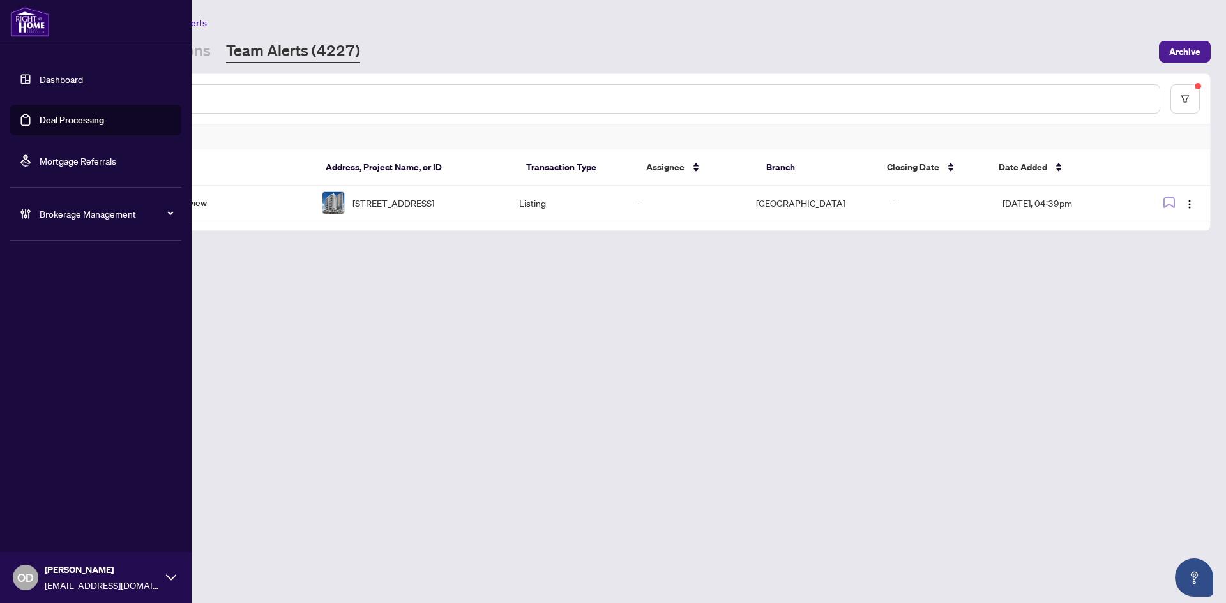
click at [39, 211] on div "Brokerage Management" at bounding box center [95, 214] width 171 height 31
click at [42, 300] on link "Manage Agents" at bounding box center [58, 305] width 63 height 11
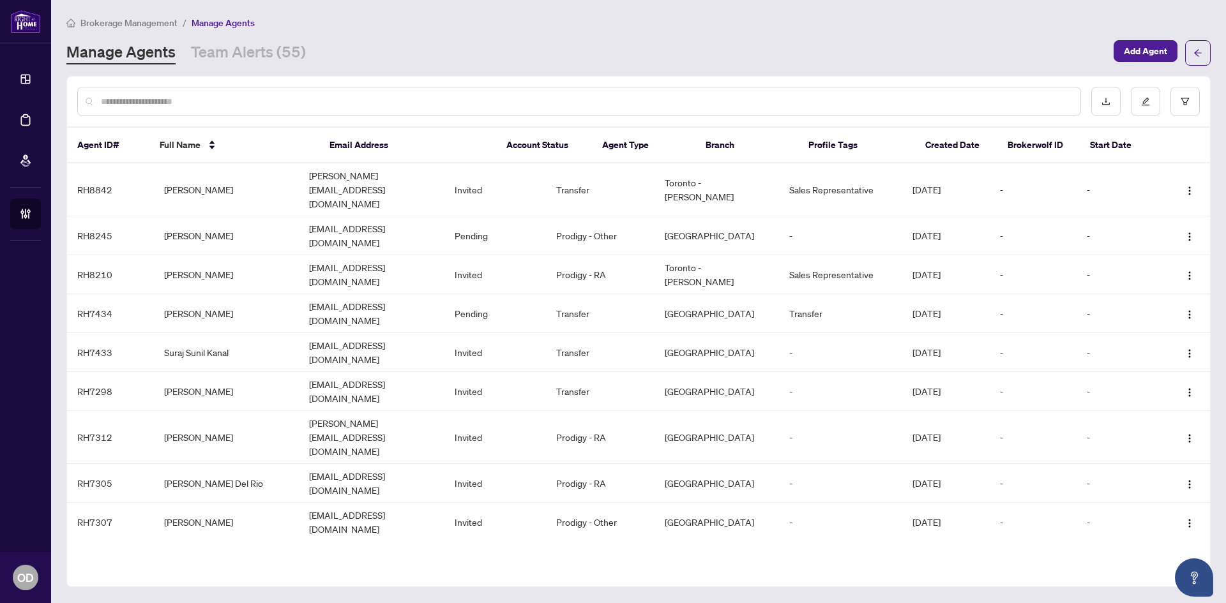
click at [321, 104] on input "text" at bounding box center [585, 102] width 969 height 14
click at [331, 216] on td "[EMAIL_ADDRESS][DOMAIN_NAME]" at bounding box center [371, 235] width 145 height 39
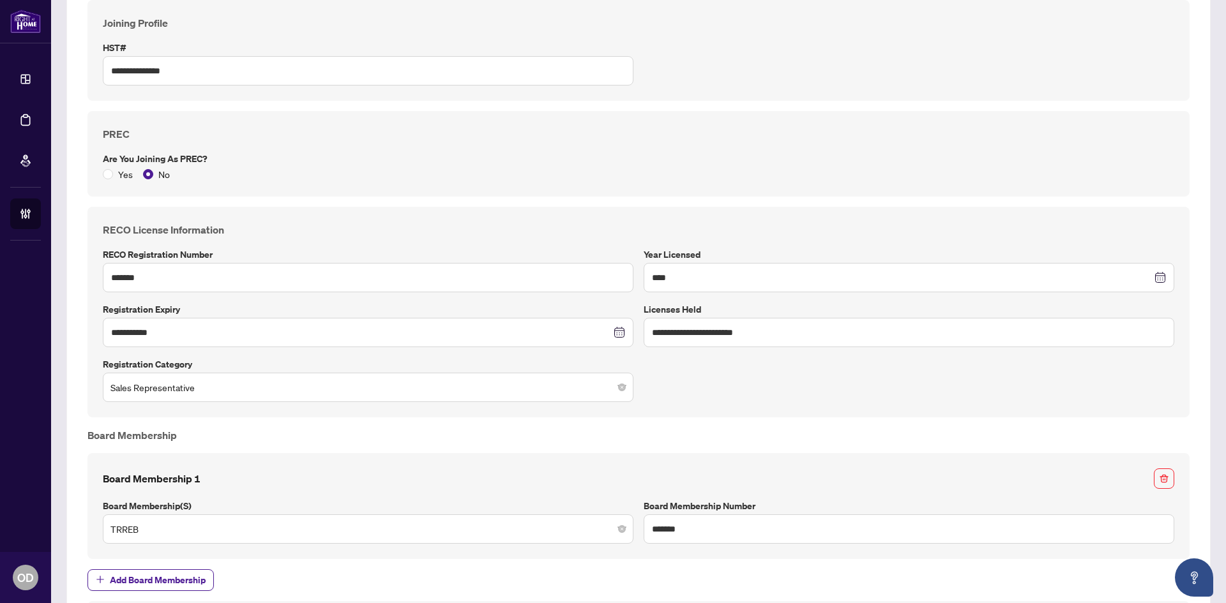
scroll to position [434, 0]
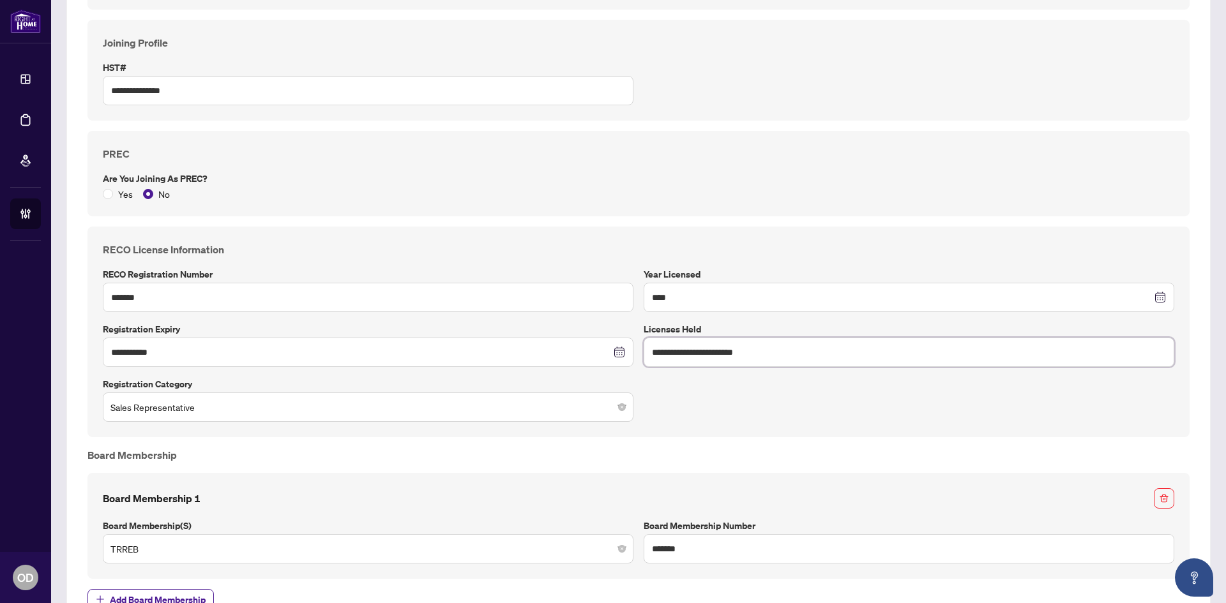
click at [763, 350] on input "**********" at bounding box center [909, 352] width 531 height 29
click at [729, 320] on div "**********" at bounding box center [639, 332] width 1082 height 180
click at [686, 328] on label "Licenses Held" at bounding box center [909, 329] width 531 height 14
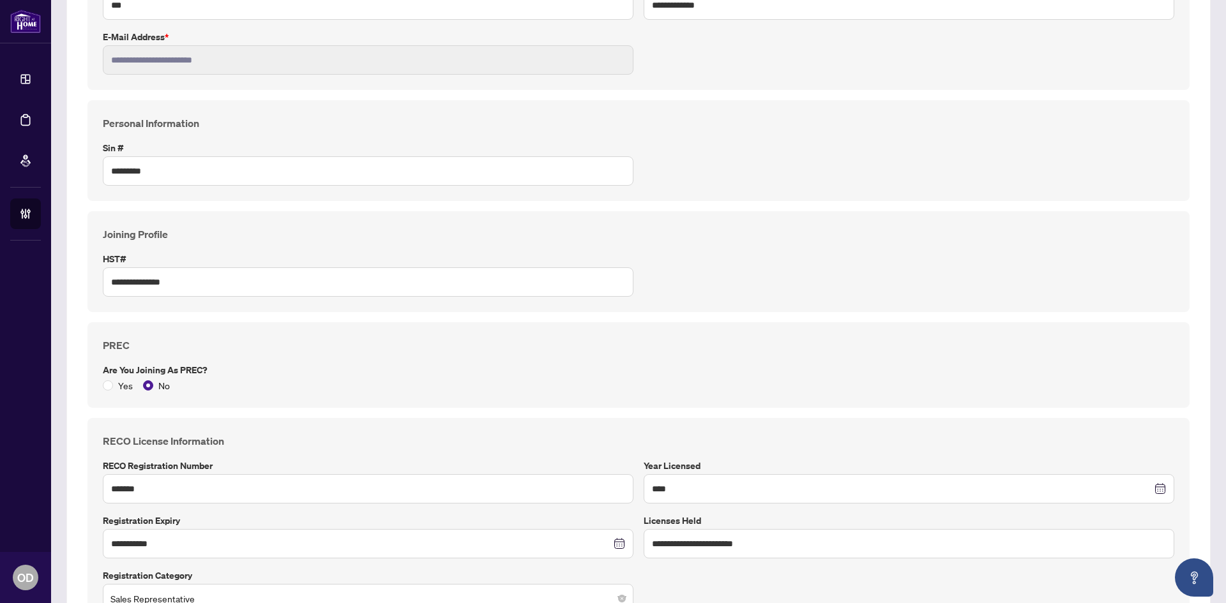
scroll to position [0, 0]
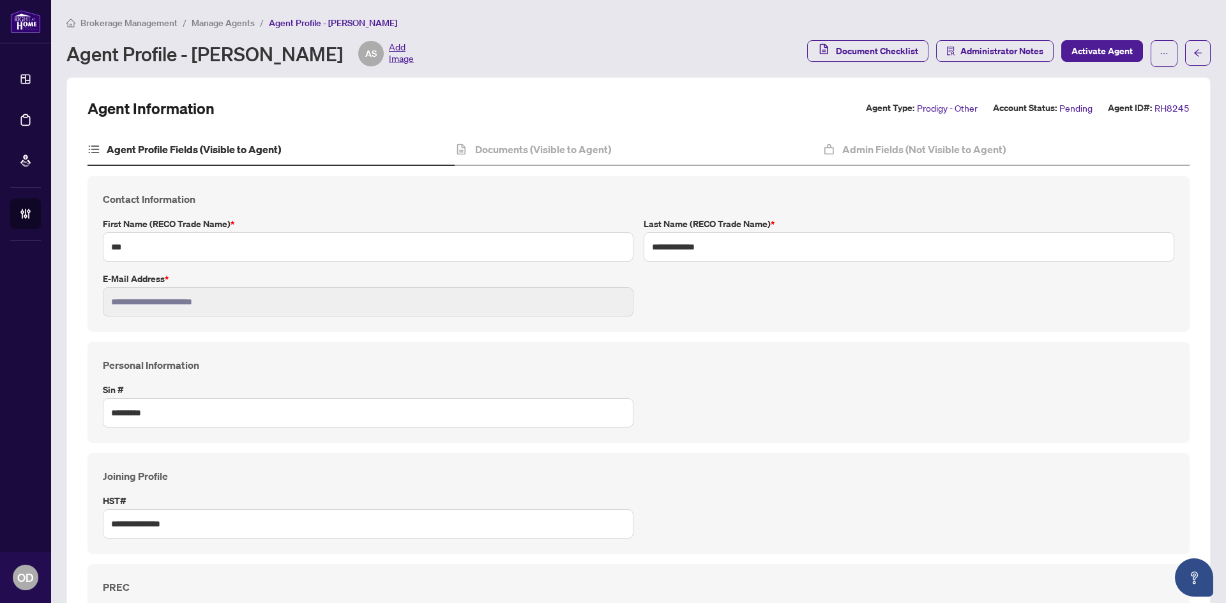
click at [123, 22] on span "Brokerage Management" at bounding box center [128, 22] width 97 height 11
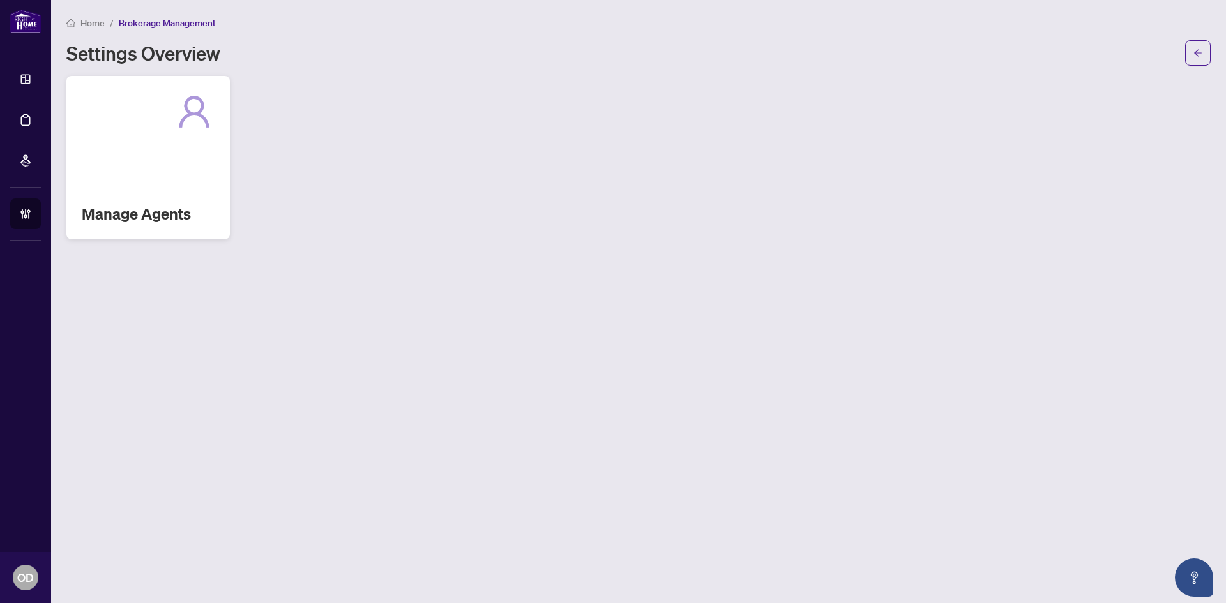
click at [195, 130] on icon at bounding box center [194, 111] width 41 height 41
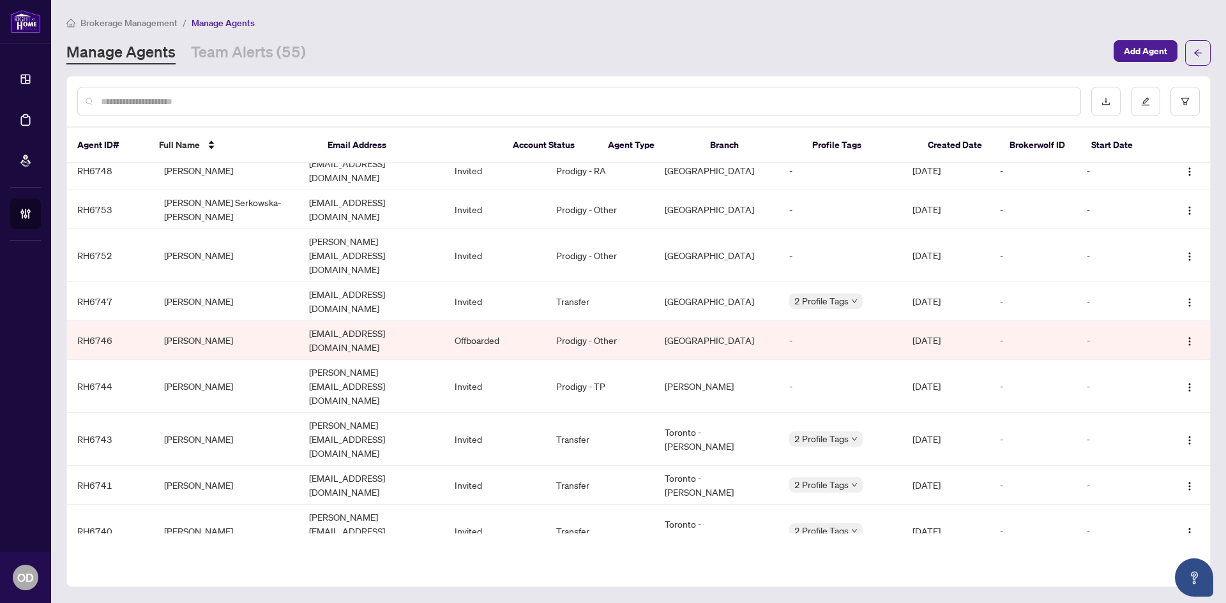
scroll to position [897, 0]
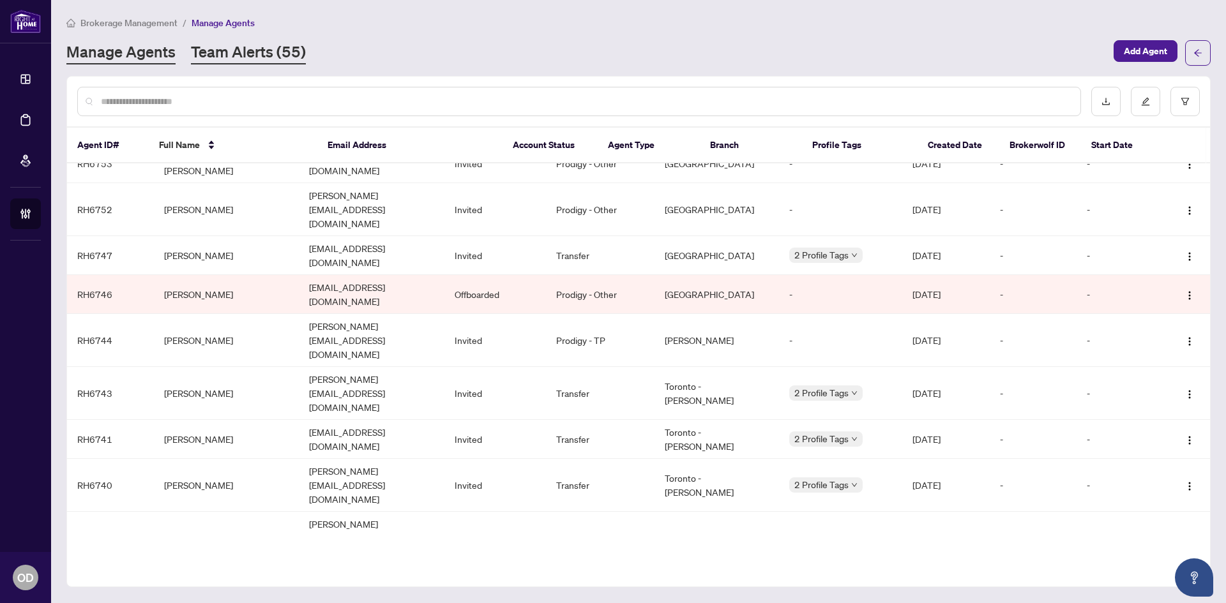
click at [255, 43] on link "Team Alerts (55)" at bounding box center [248, 53] width 115 height 23
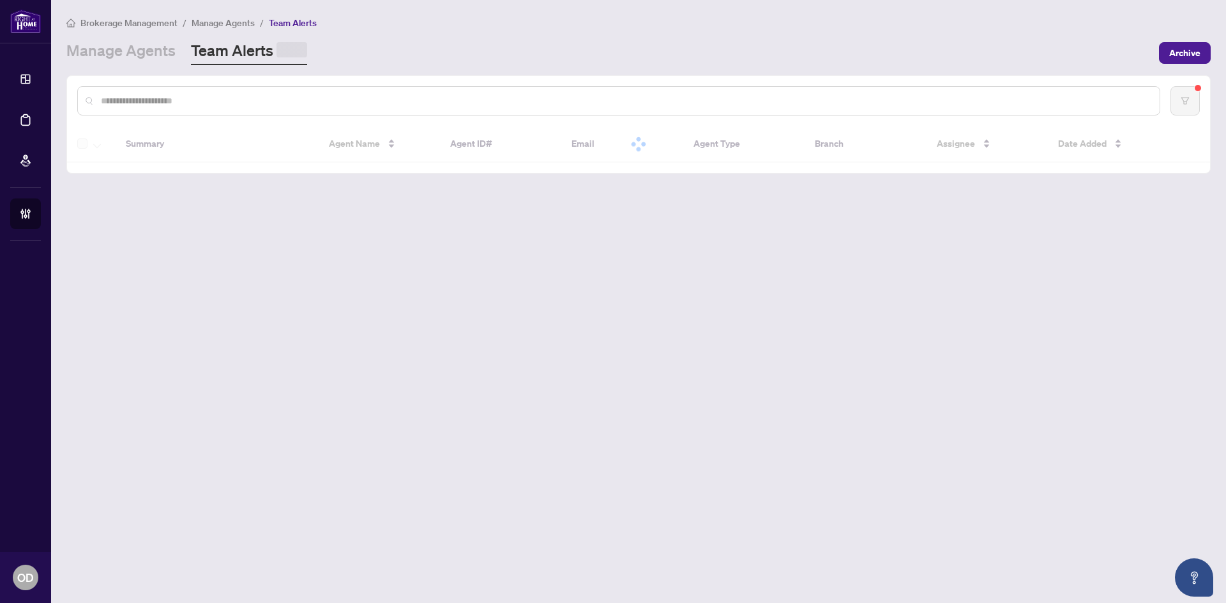
click at [257, 57] on link "Team Alerts" at bounding box center [249, 52] width 116 height 25
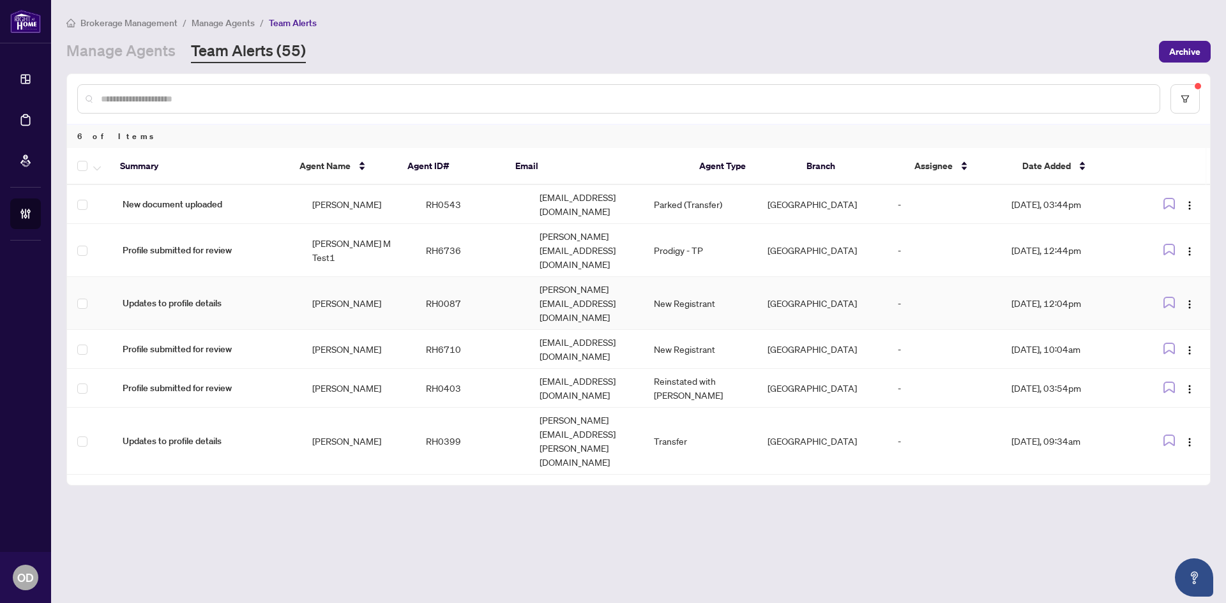
click at [489, 277] on td "RH0087" at bounding box center [473, 303] width 114 height 53
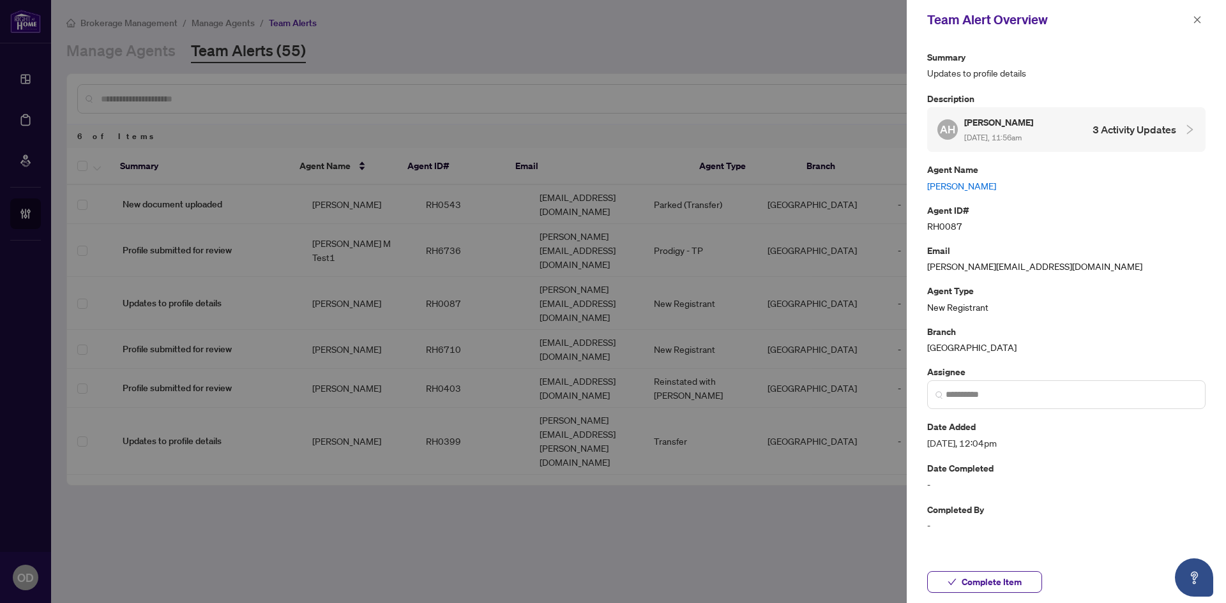
click at [1015, 131] on div "[PERSON_NAME] [DATE], 11:56am" at bounding box center [999, 129] width 71 height 29
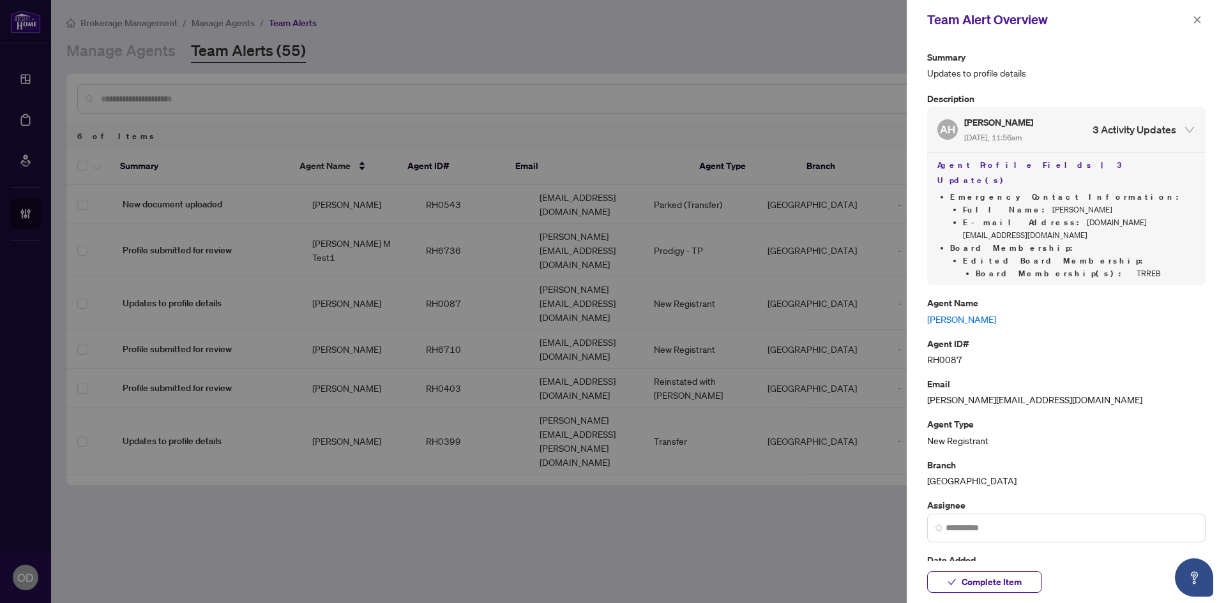
click at [957, 312] on link "[PERSON_NAME]" at bounding box center [1066, 319] width 278 height 14
drag, startPoint x: 1197, startPoint y: 19, endPoint x: 353, endPoint y: 19, distance: 844.2
click at [1196, 19] on icon "close" at bounding box center [1197, 19] width 9 height 9
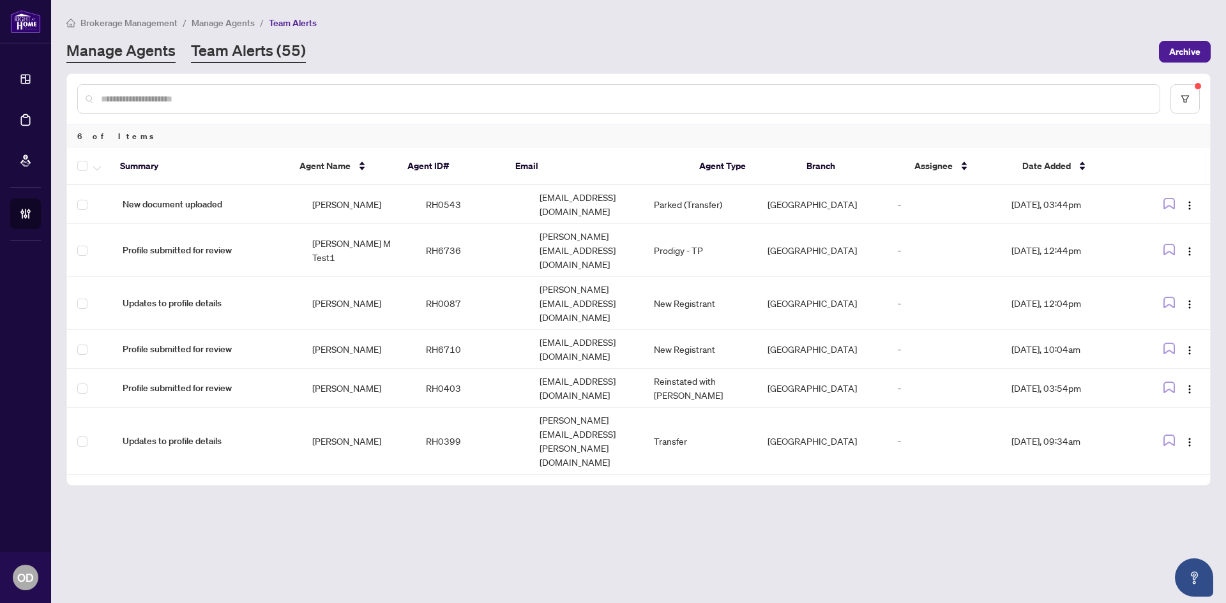
click at [128, 41] on link "Manage Agents" at bounding box center [120, 51] width 109 height 23
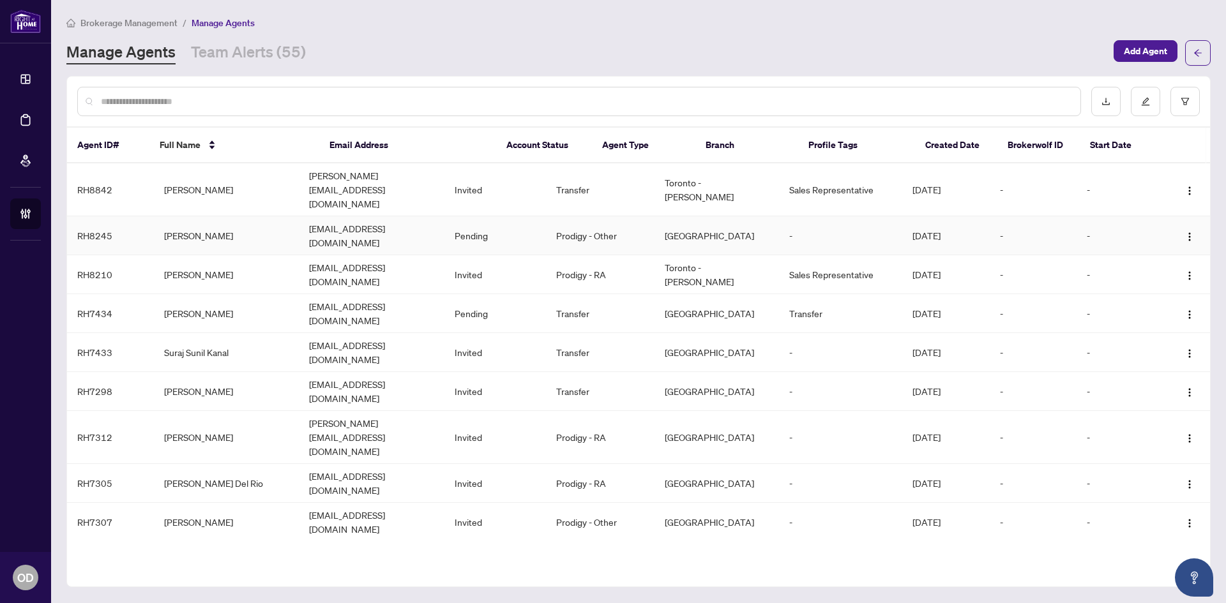
click at [298, 217] on td "[PERSON_NAME]" at bounding box center [226, 235] width 145 height 39
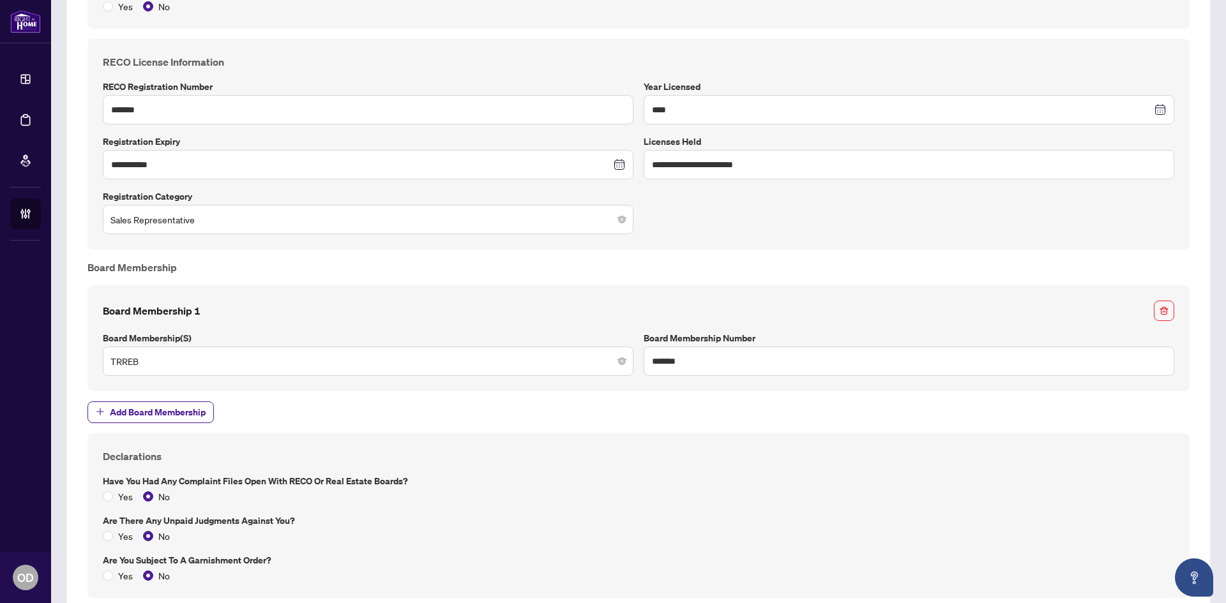
scroll to position [561, 0]
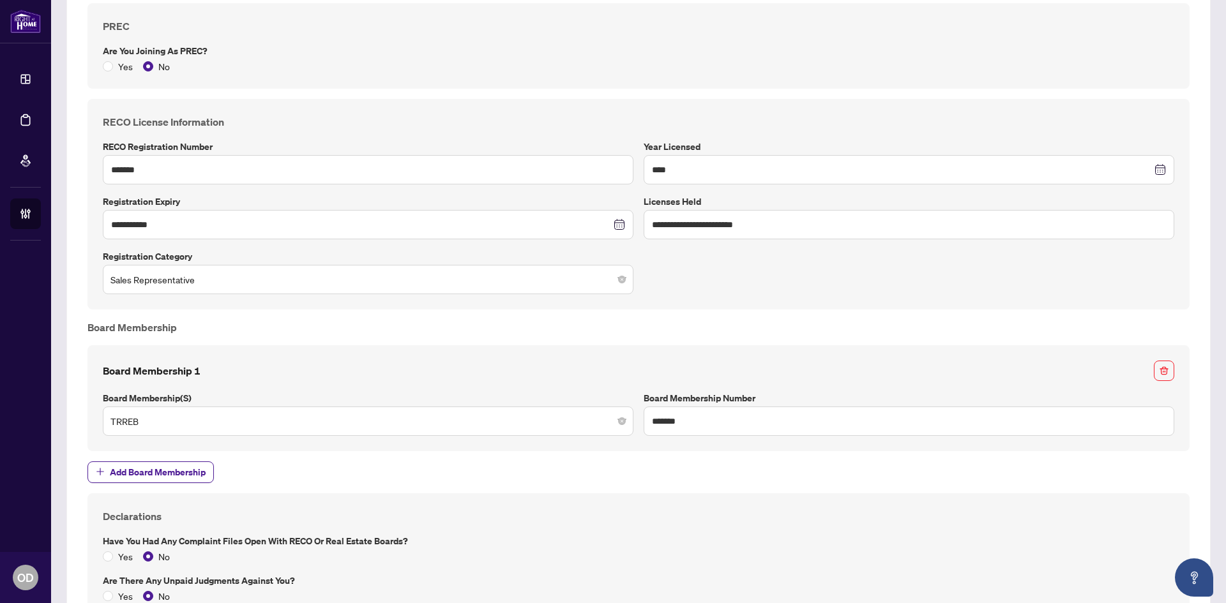
click at [255, 186] on div "**********" at bounding box center [639, 204] width 1082 height 180
click at [712, 215] on input "**********" at bounding box center [909, 224] width 531 height 29
click at [774, 248] on div "**********" at bounding box center [639, 204] width 1082 height 180
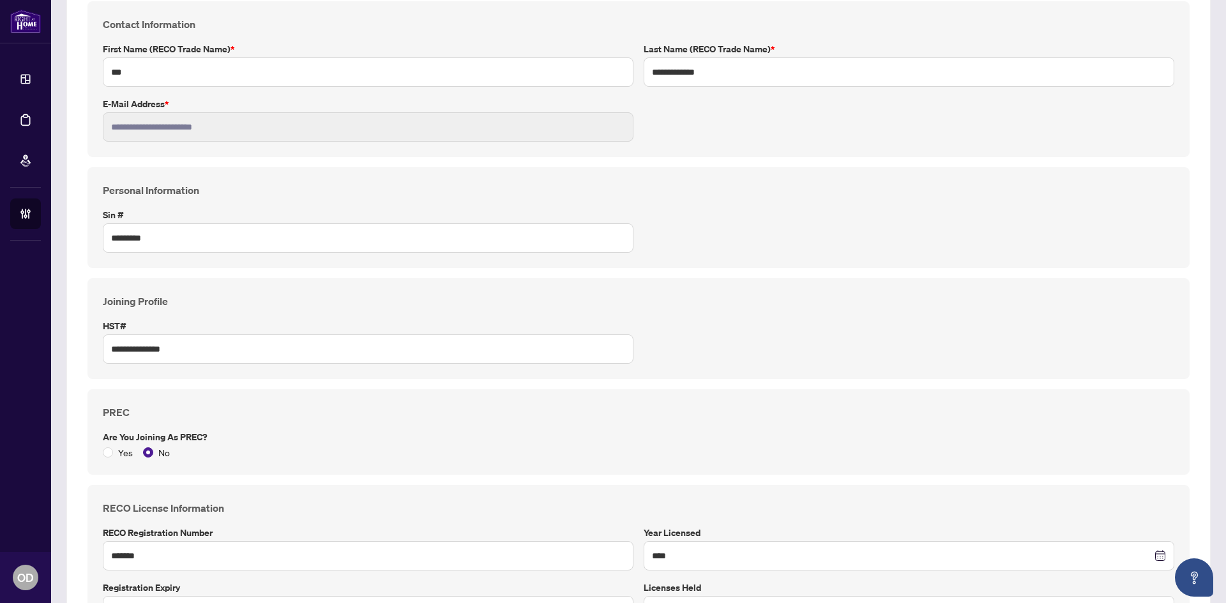
scroll to position [0, 0]
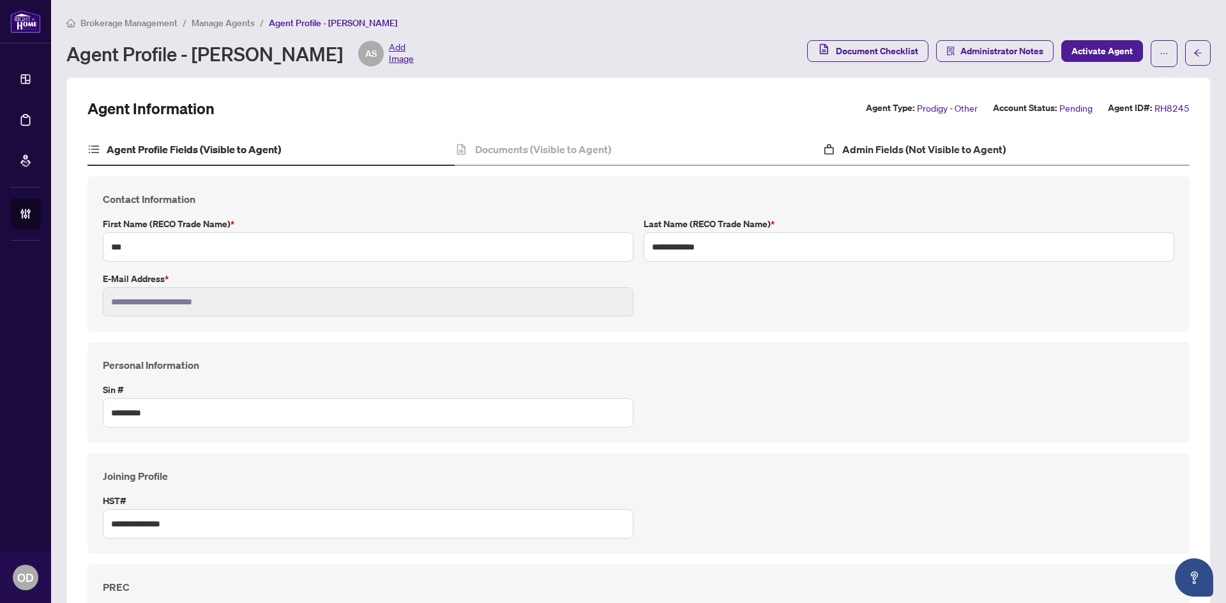
click at [884, 160] on div "Admin Fields (Not Visible to Agent)" at bounding box center [1005, 150] width 367 height 32
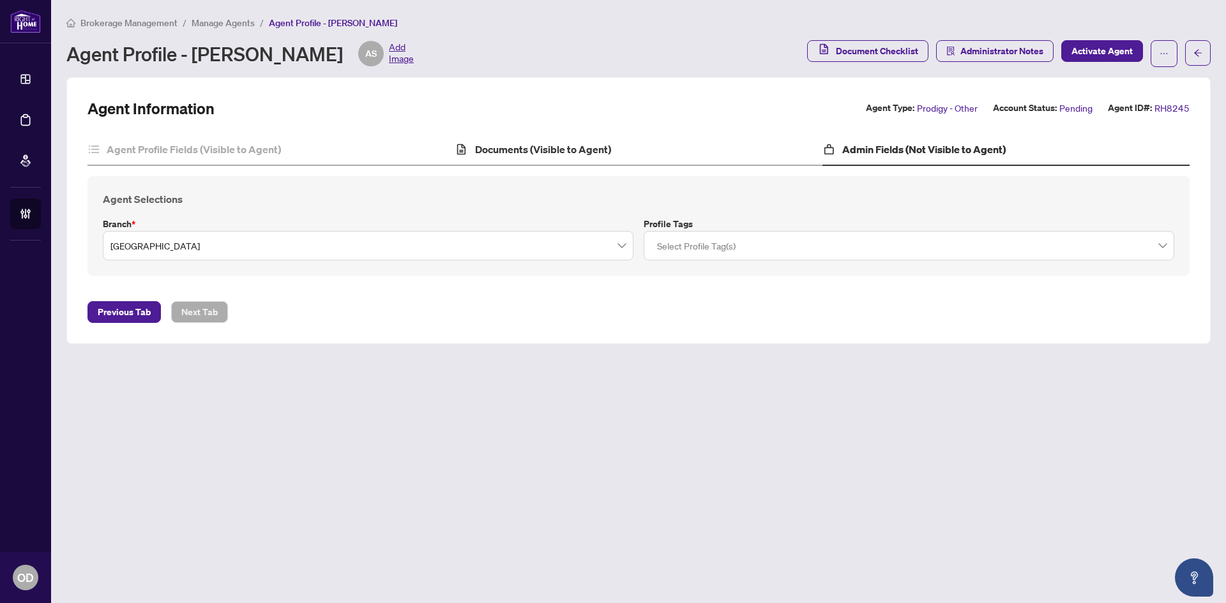
click at [531, 138] on div "Documents (Visible to Agent)" at bounding box center [638, 150] width 367 height 32
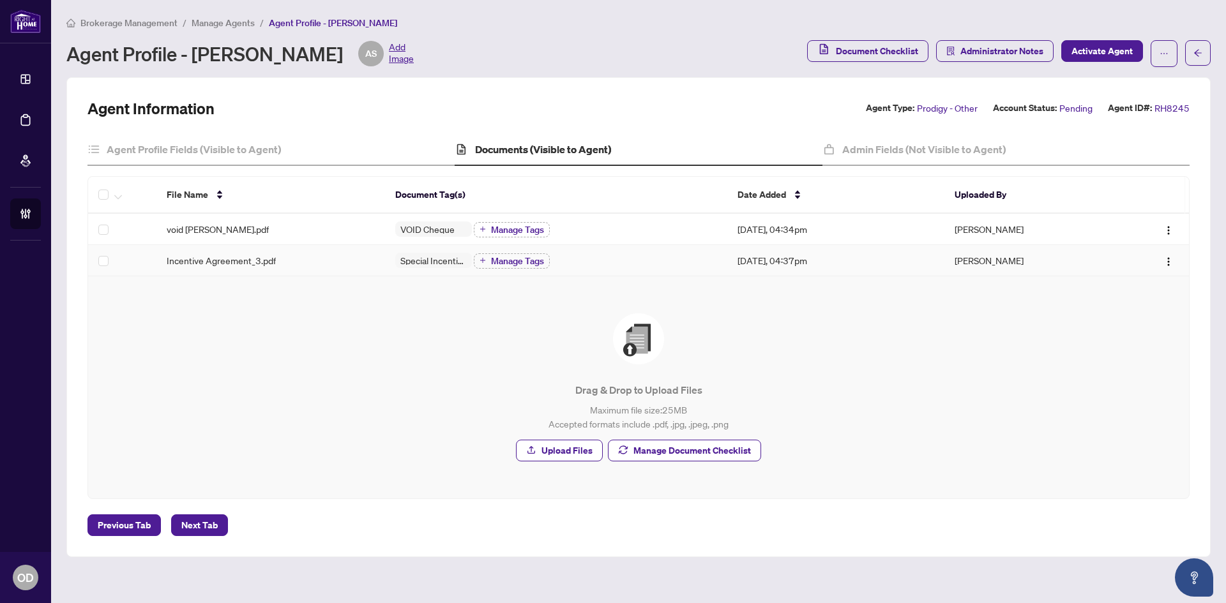
drag, startPoint x: 354, startPoint y: 264, endPoint x: 340, endPoint y: 268, distance: 13.9
click at [352, 265] on div "Incentive Agreement_3.pdf" at bounding box center [271, 261] width 208 height 14
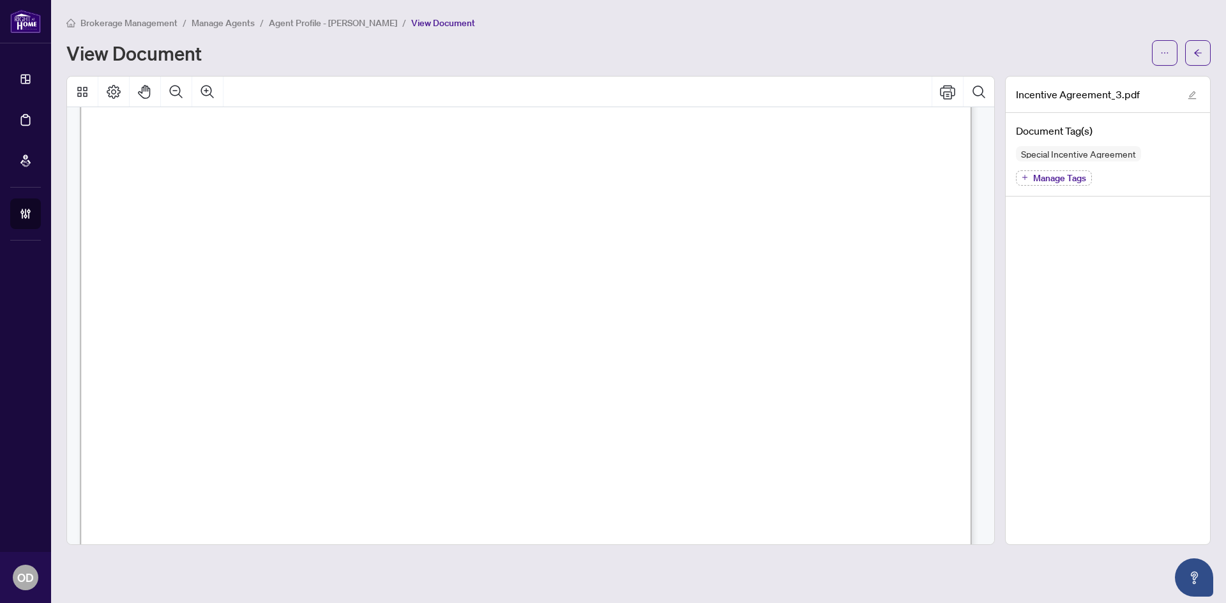
scroll to position [128, 0]
click at [1195, 59] on span "button" at bounding box center [1197, 53] width 9 height 20
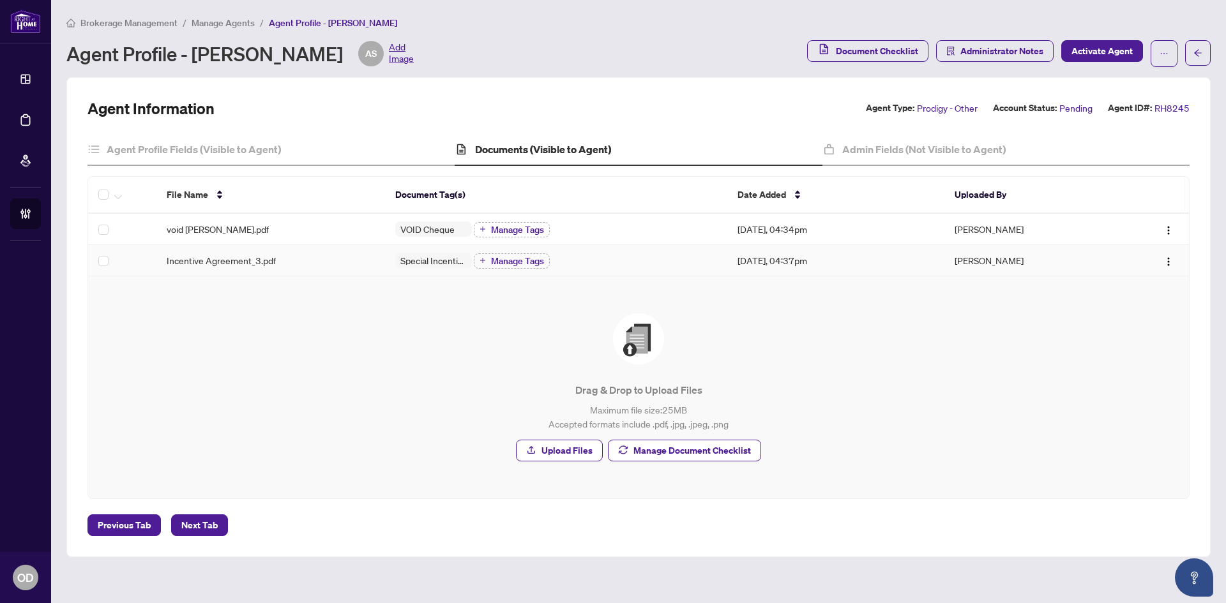
click at [338, 261] on div "Incentive Agreement_3.pdf" at bounding box center [271, 261] width 208 height 14
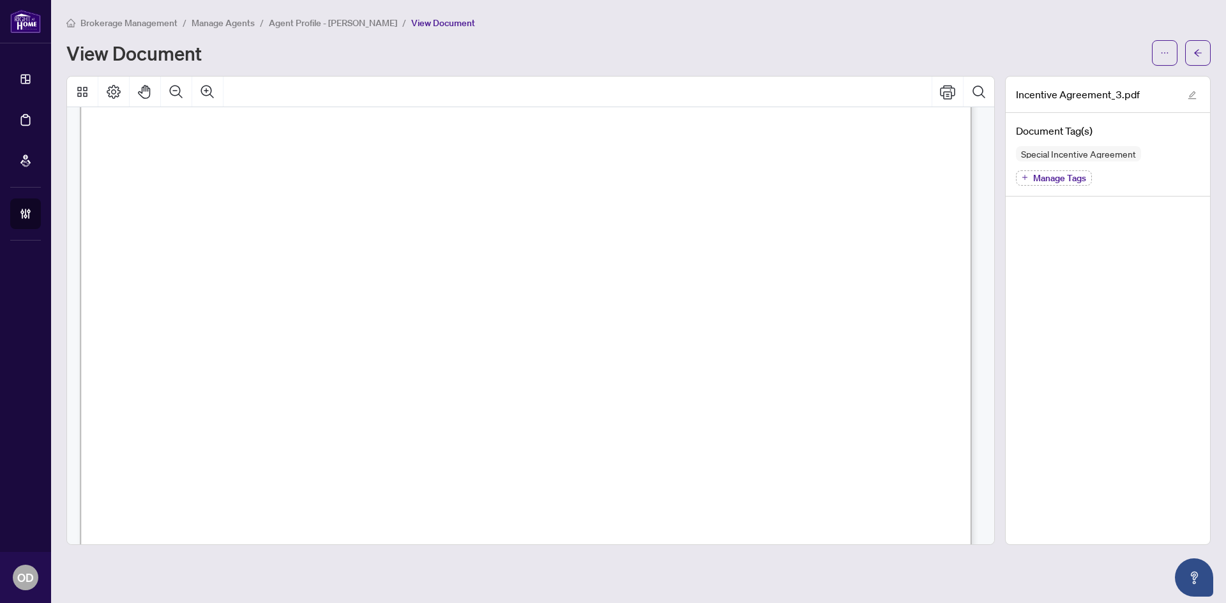
scroll to position [255, 0]
drag, startPoint x: 637, startPoint y: 199, endPoint x: 706, endPoint y: 199, distance: 69.6
click at [706, 199] on span "1000085532 ONTARIO INC. DBA RIGHT AT HOME REALTY, BROKERAGE" at bounding box center [582, 204] width 517 height 19
click at [1202, 38] on div "Brokerage Management / Manage Agents / Agent Profile - ali shekari yazdi / View…" at bounding box center [638, 40] width 1144 height 50
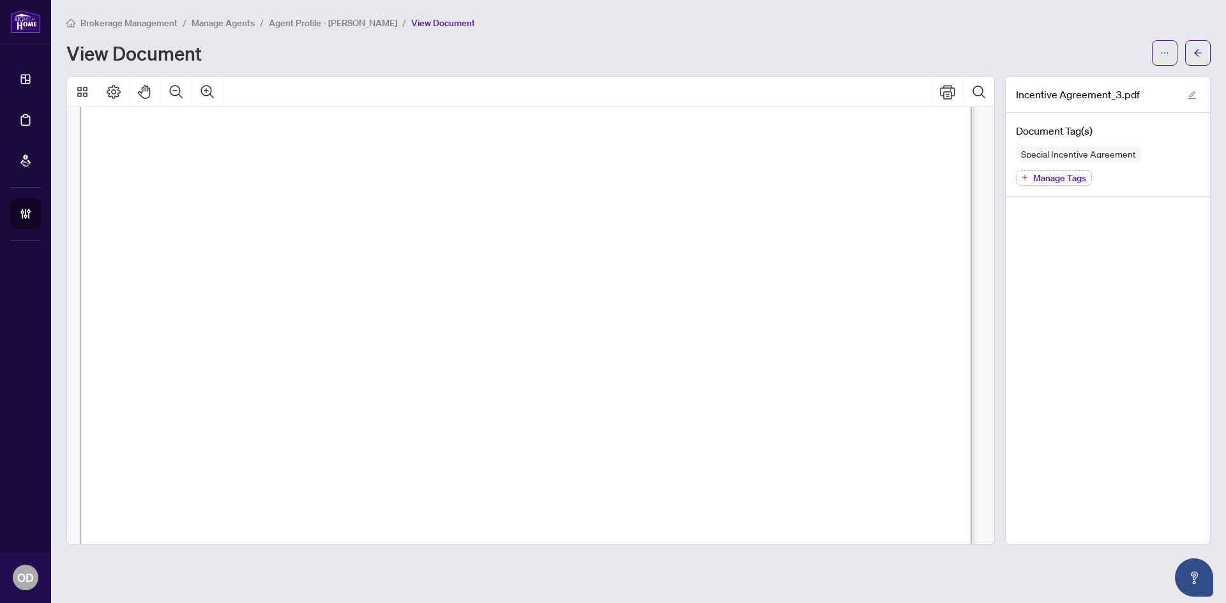
click at [1202, 38] on div "Brokerage Management / Manage Agents / Agent Profile - ali shekari yazdi / View…" at bounding box center [638, 40] width 1144 height 50
click at [1200, 39] on div "Brokerage Management / Manage Agents / Agent Profile - ali shekari yazdi / View…" at bounding box center [638, 40] width 1144 height 50
click at [1191, 50] on button "button" at bounding box center [1198, 53] width 26 height 26
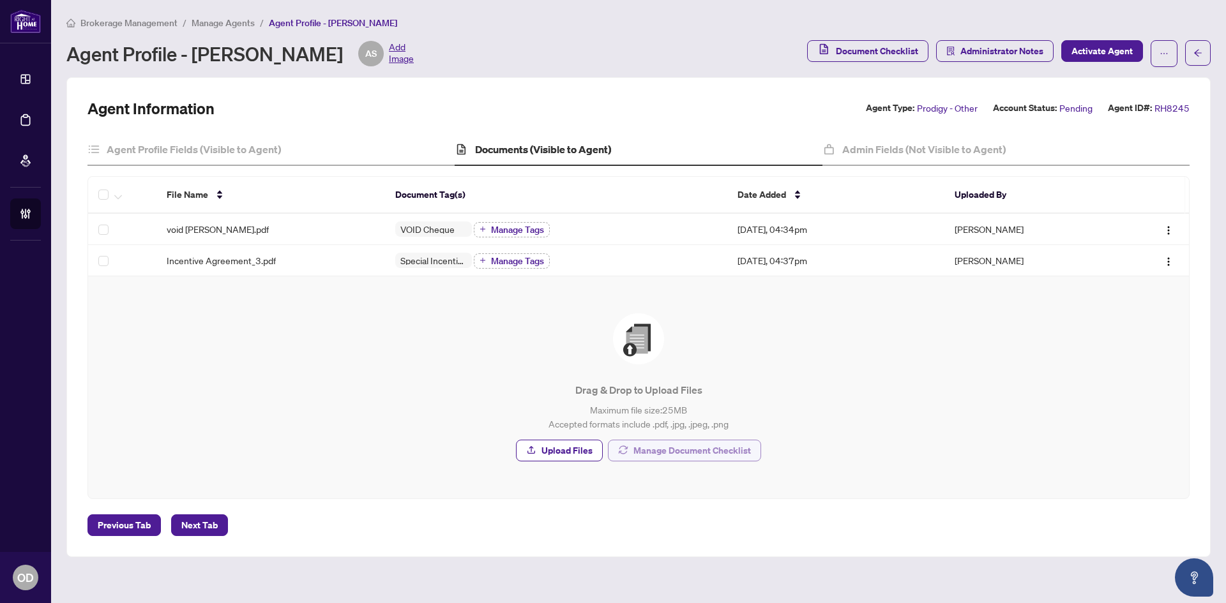
click at [658, 448] on span "Manage Document Checklist" at bounding box center [691, 451] width 117 height 20
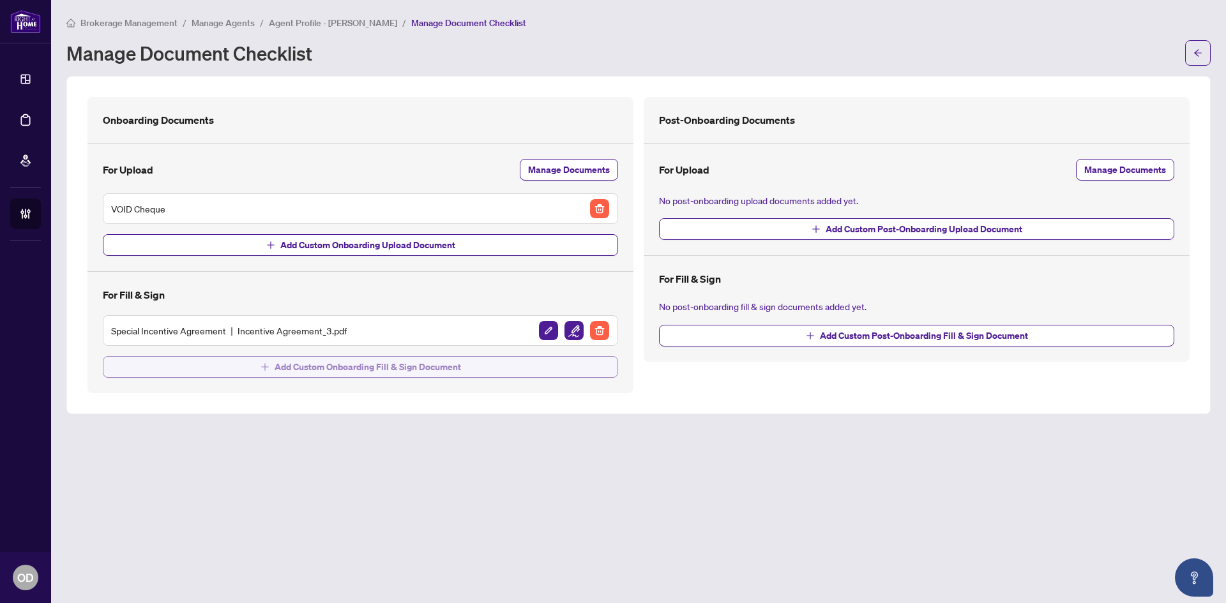
click at [357, 374] on span "Add Custom Onboarding Fill & Sign Document" at bounding box center [368, 367] width 186 height 20
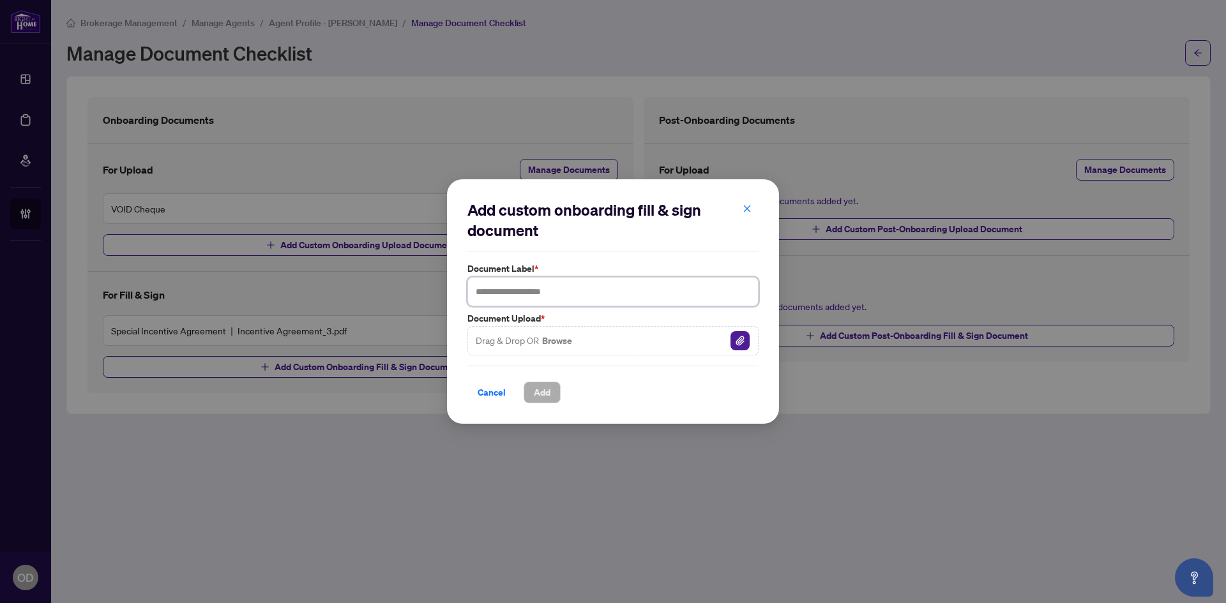
click at [521, 292] on input "text" at bounding box center [612, 291] width 291 height 29
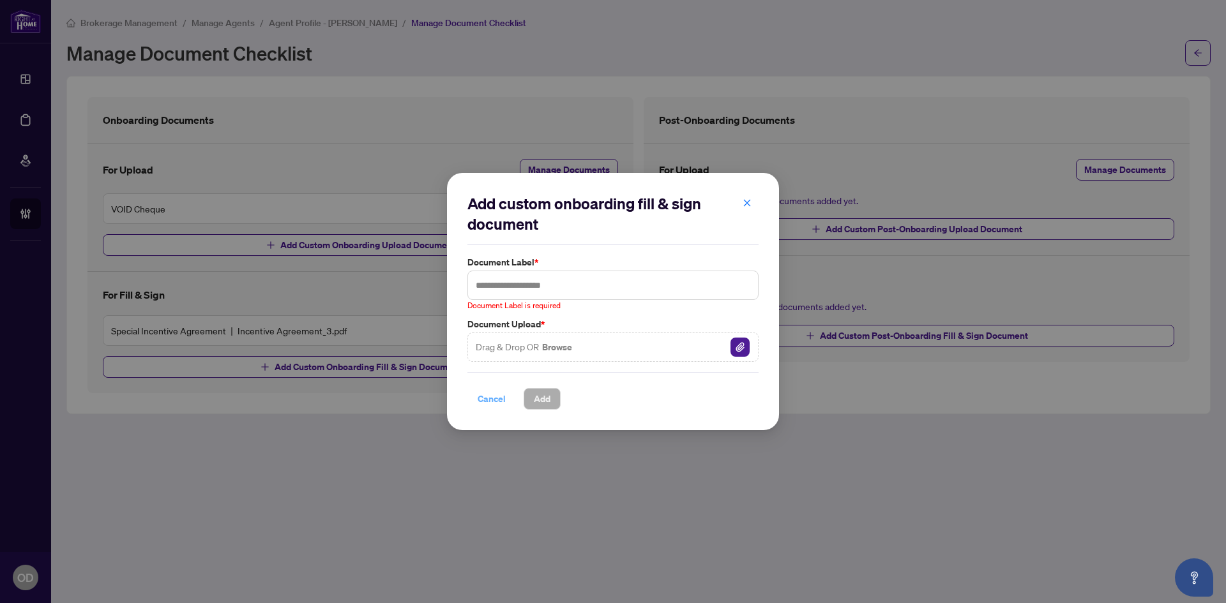
click at [502, 388] on button "Cancel" at bounding box center [491, 399] width 49 height 22
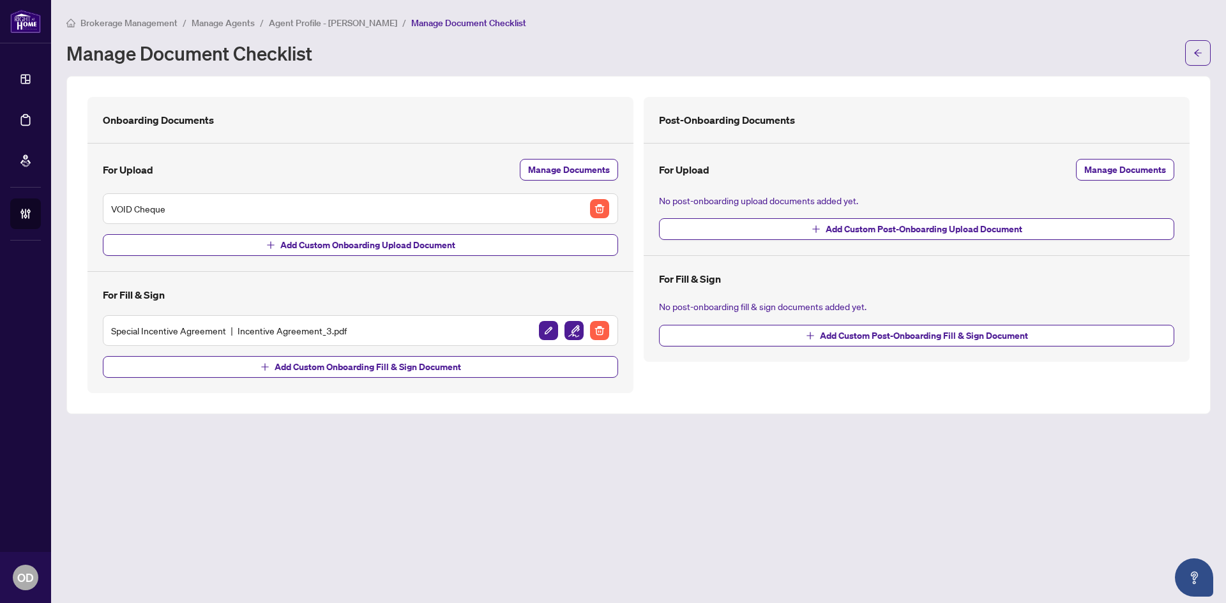
click at [343, 22] on span "Agent Profile - ali shekari yazdi" at bounding box center [333, 22] width 128 height 11
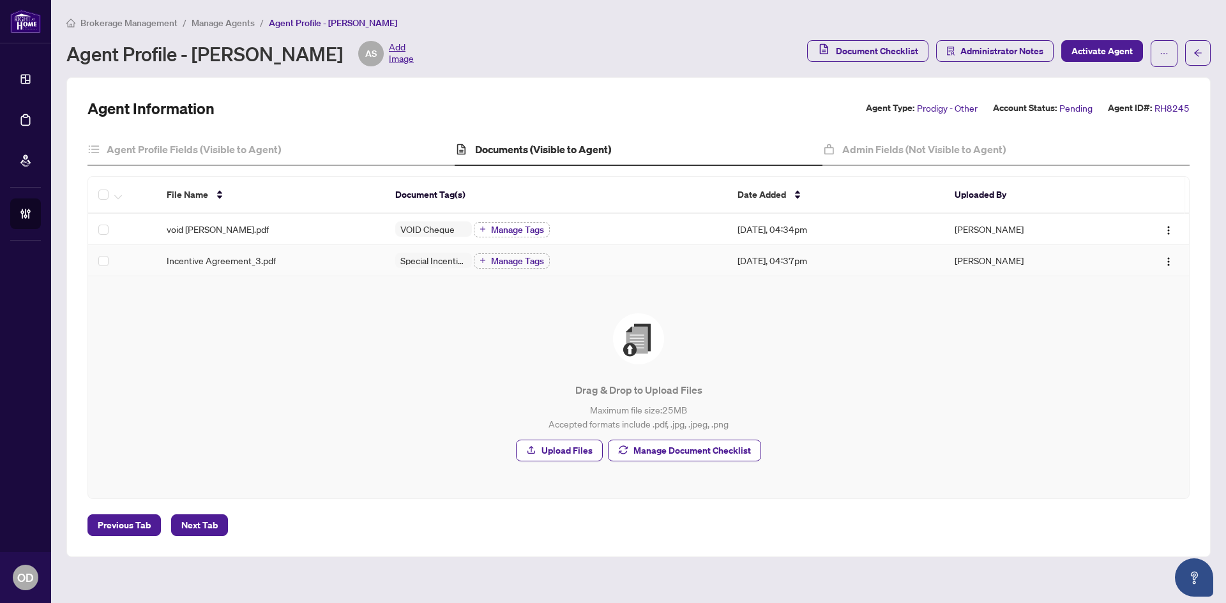
click at [351, 258] on div "Incentive Agreement_3.pdf" at bounding box center [271, 261] width 208 height 14
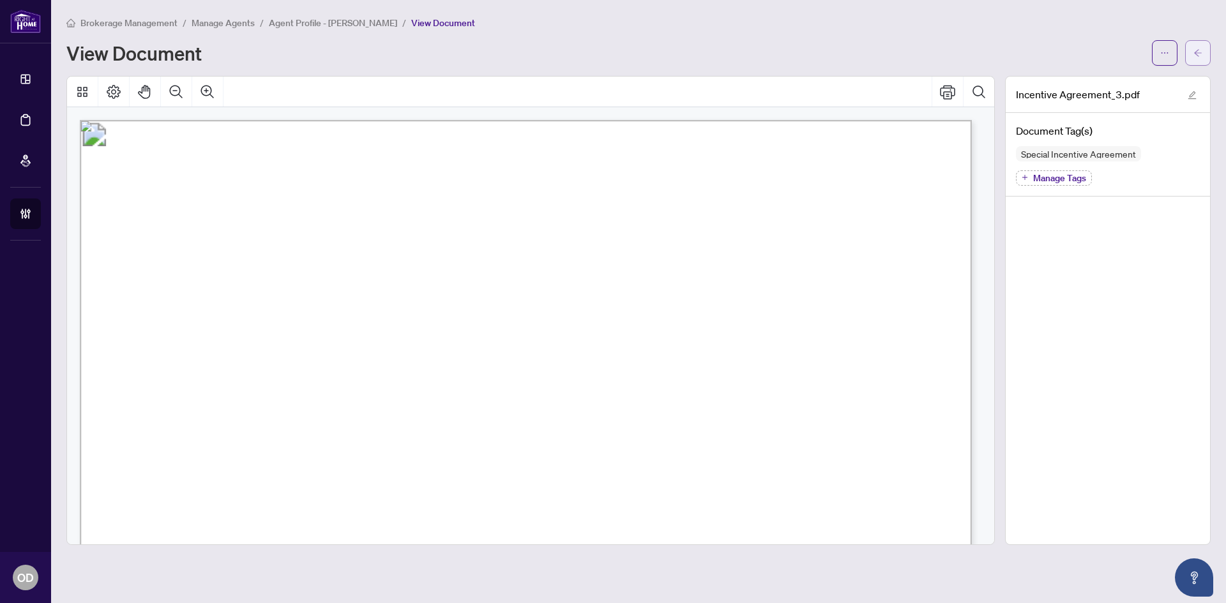
click at [1196, 54] on icon "arrow-left" at bounding box center [1198, 52] width 8 height 7
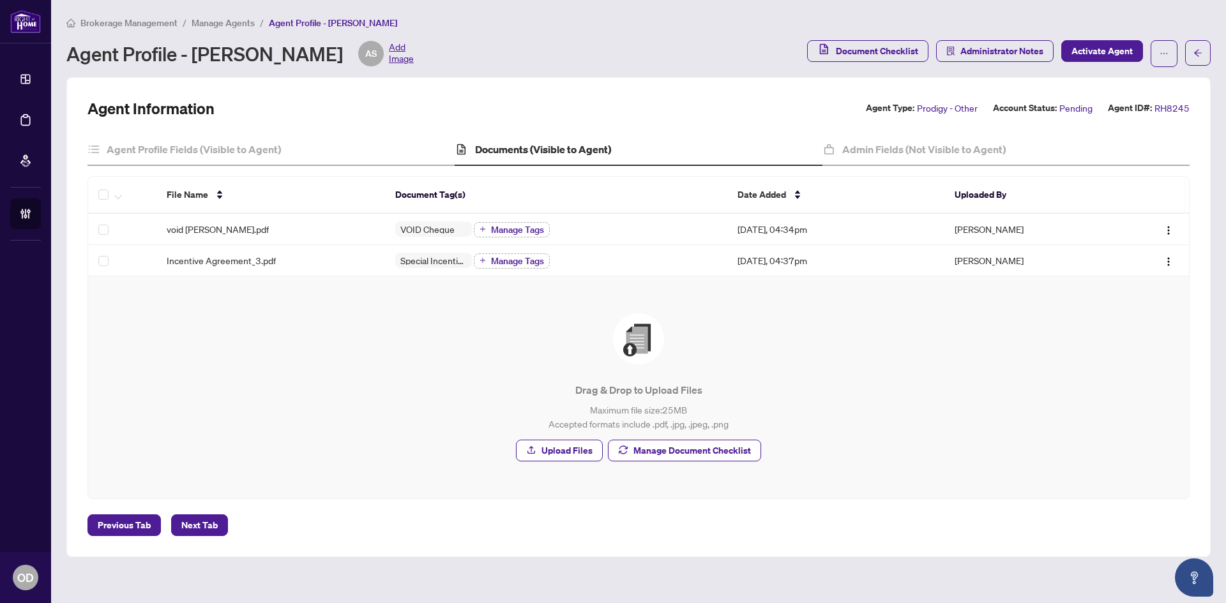
click at [648, 450] on span "Manage Document Checklist" at bounding box center [691, 451] width 117 height 20
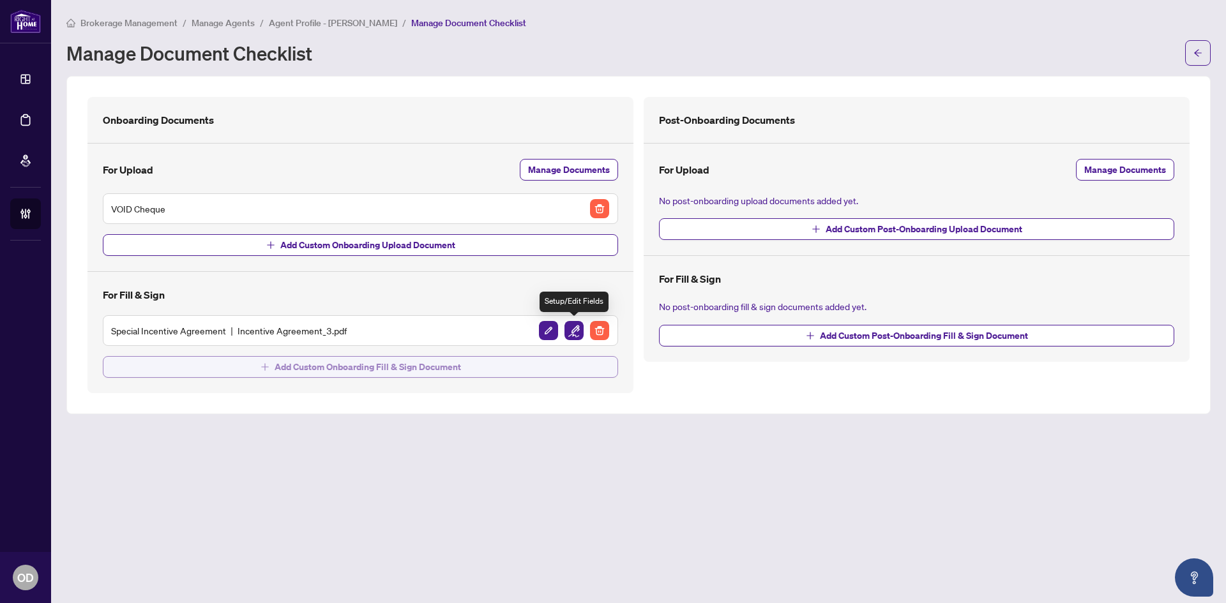
click at [480, 367] on button "Add Custom Onboarding Fill & Sign Document" at bounding box center [360, 367] width 515 height 22
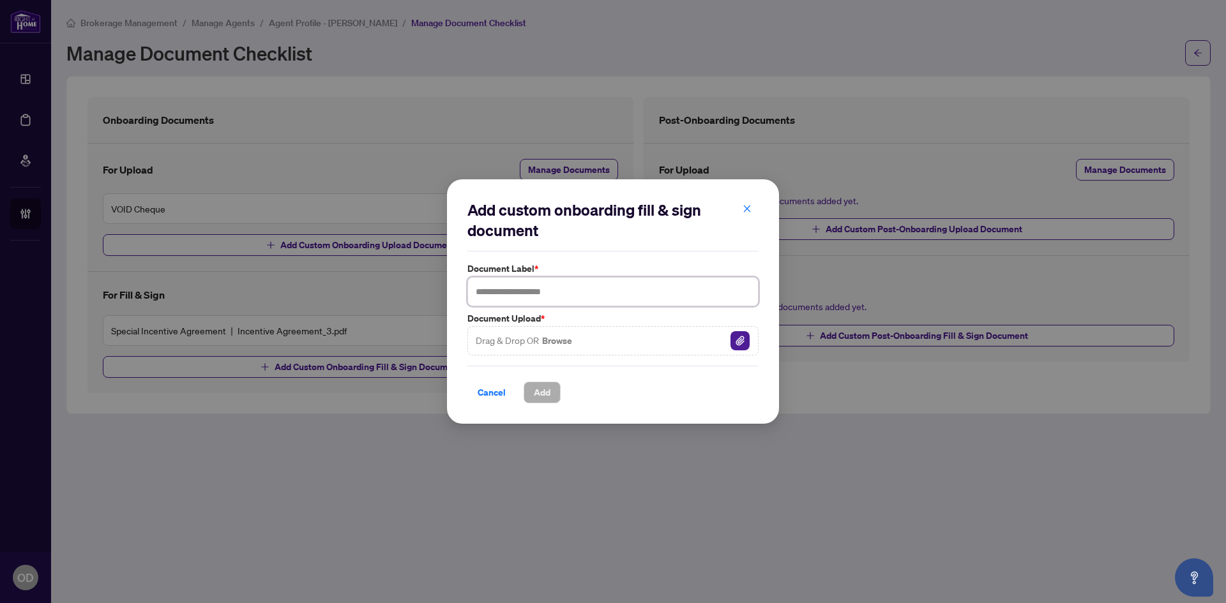
click at [526, 300] on input "text" at bounding box center [612, 291] width 291 height 29
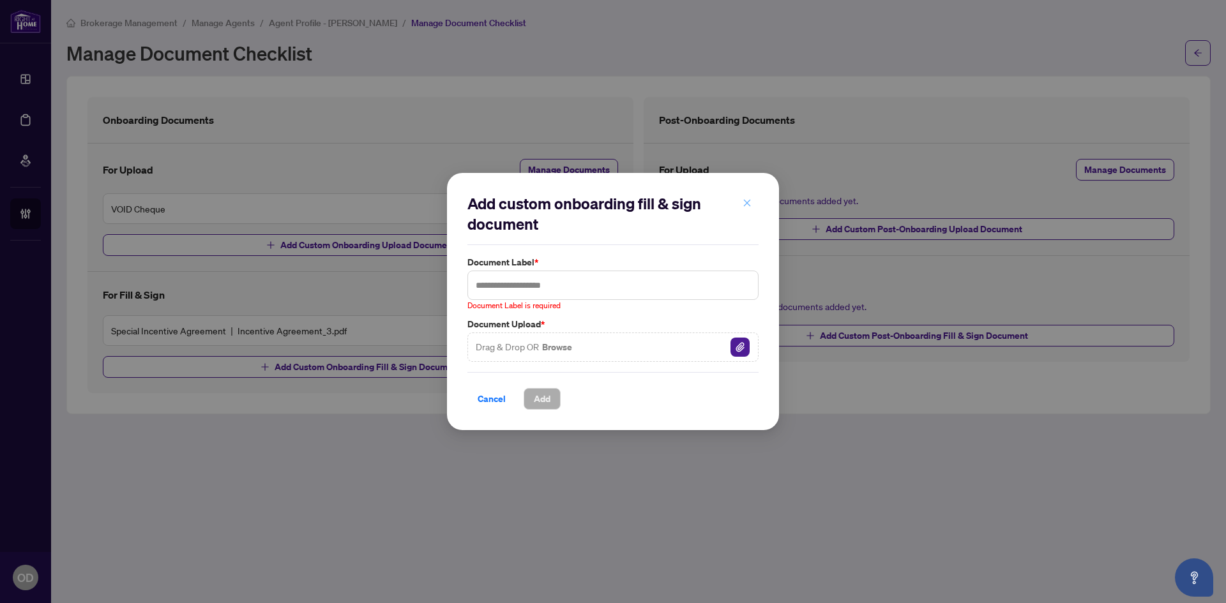
click at [747, 211] on span "button" at bounding box center [747, 203] width 9 height 20
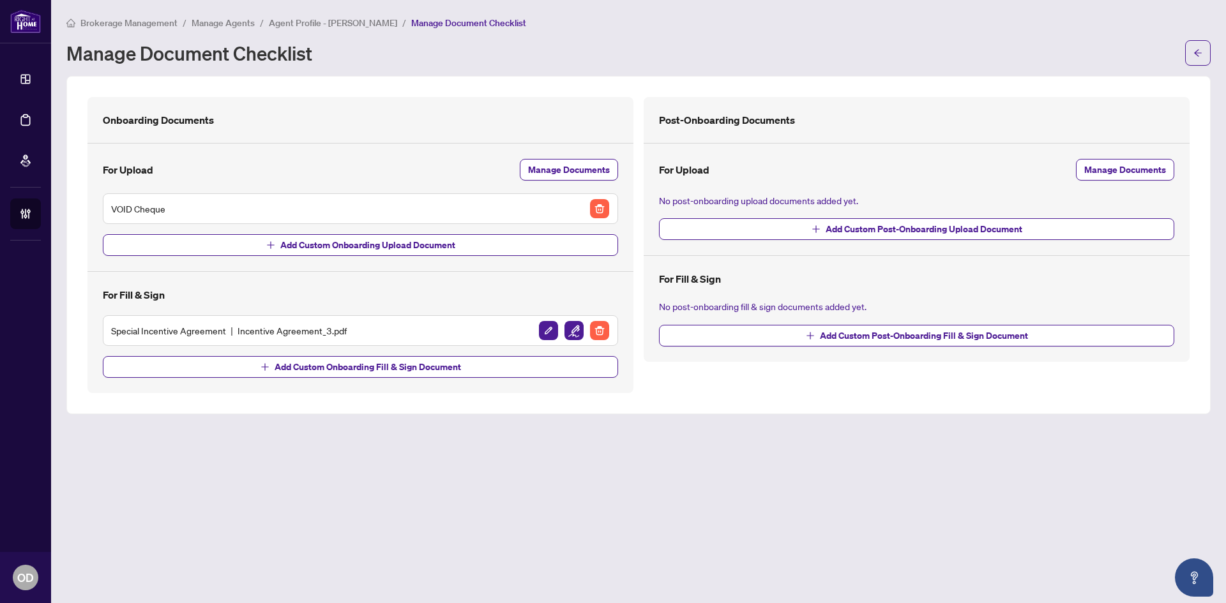
click at [394, 326] on div "Special Incentive Agreement Incentive Agreement_3.pdf" at bounding box center [360, 331] width 499 height 20
click at [389, 375] on span "Add Custom Onboarding Fill & Sign Document" at bounding box center [368, 367] width 186 height 20
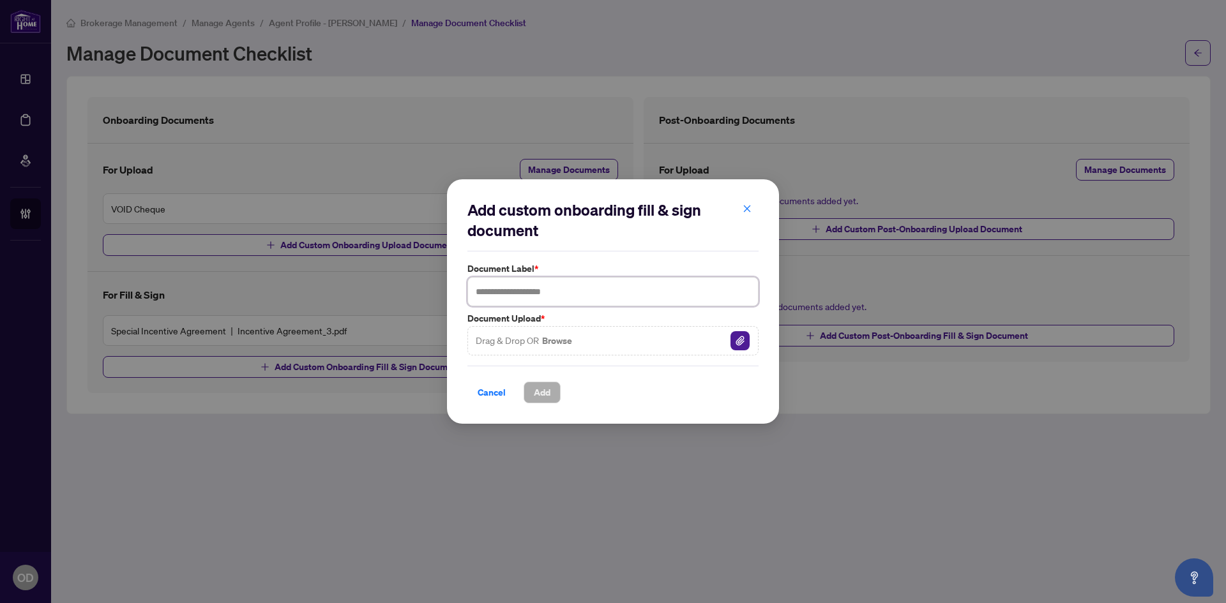
click at [580, 285] on input "text" at bounding box center [612, 291] width 291 height 29
type input "**********"
drag, startPoint x: 755, startPoint y: 209, endPoint x: 462, endPoint y: 124, distance: 305.3
click at [750, 208] on button "button" at bounding box center [747, 210] width 26 height 22
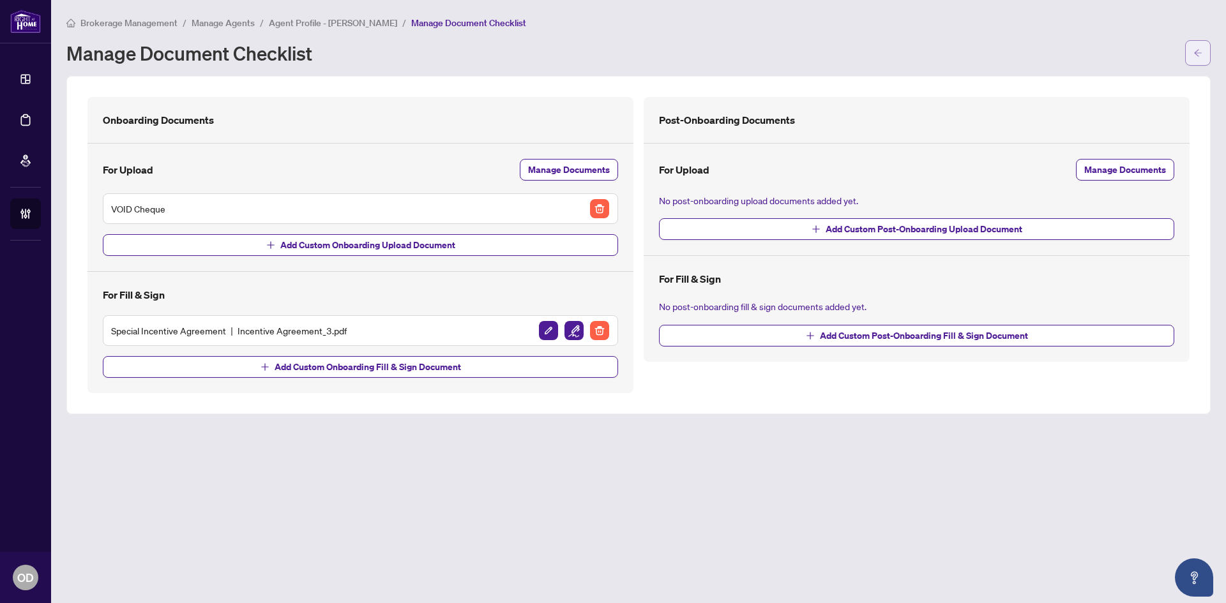
click at [1191, 61] on button "button" at bounding box center [1198, 53] width 26 height 26
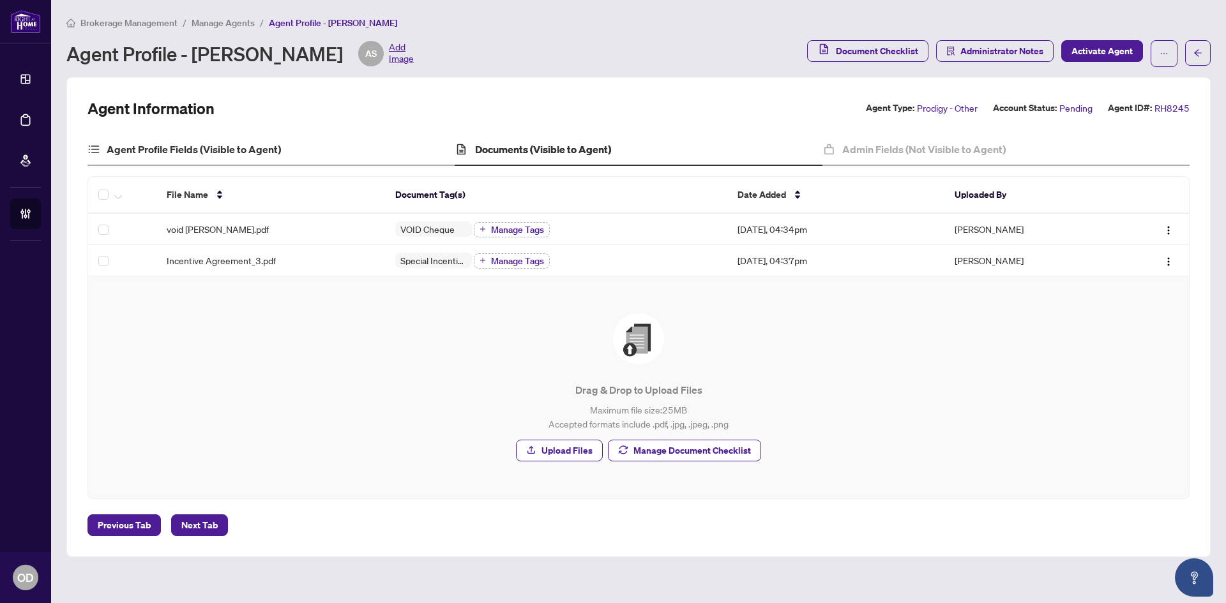
click at [207, 161] on div "Agent Profile Fields (Visible to Agent)" at bounding box center [270, 150] width 367 height 32
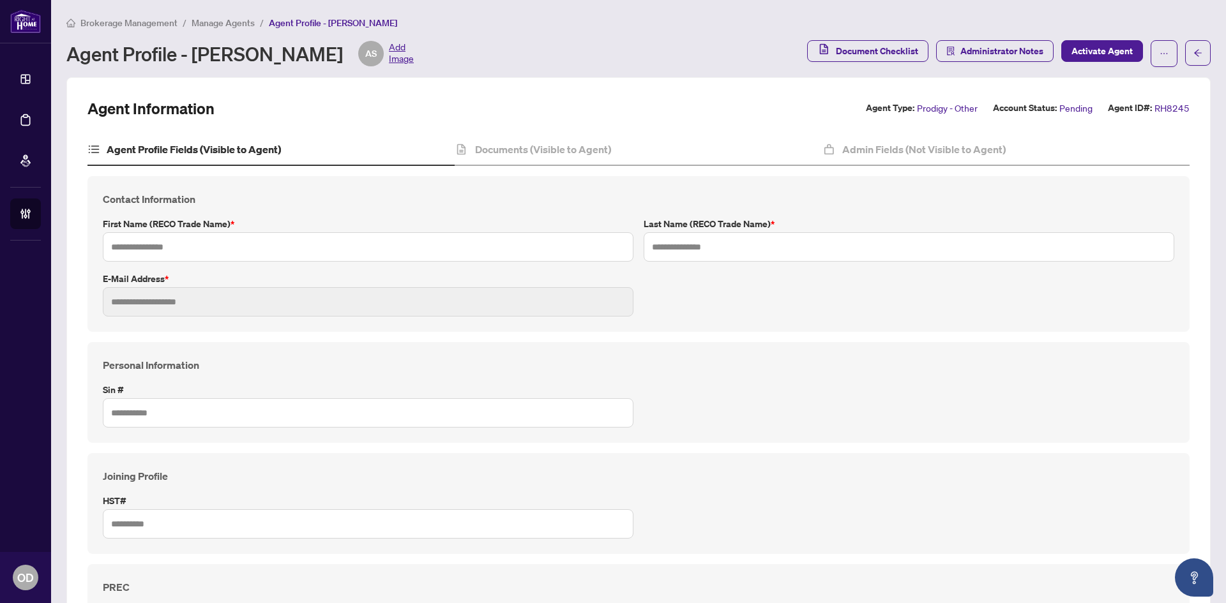
type input "***"
type input "**********"
type input "*********"
type input "**********"
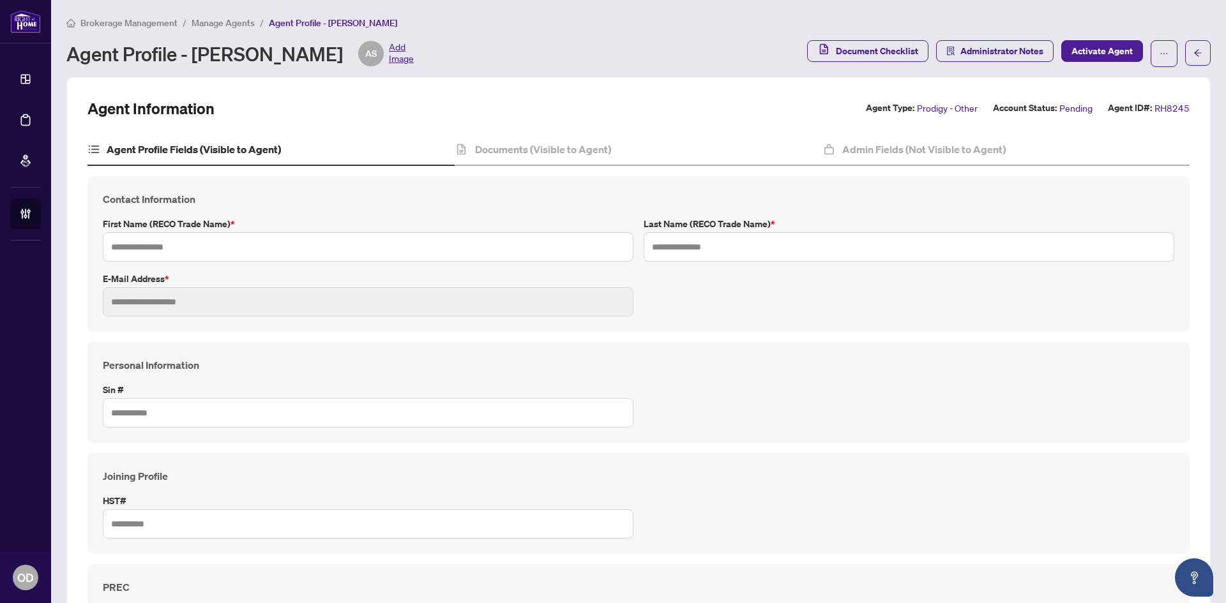
type input "*******"
type input "**********"
type input "*******"
type input "****"
type input "**********"
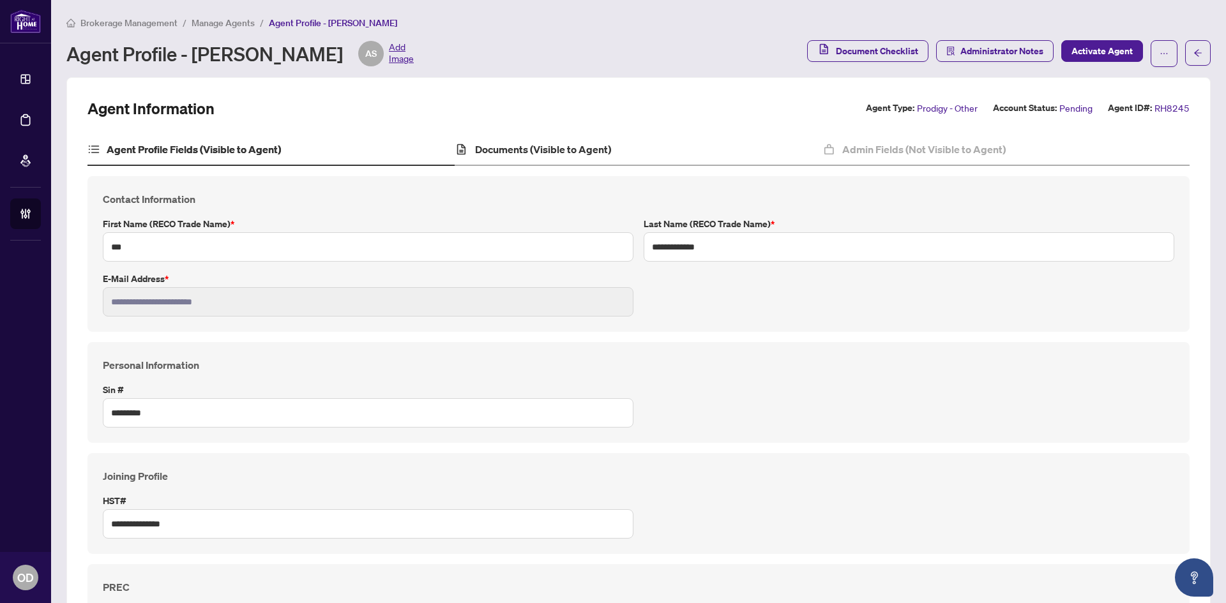
click at [668, 152] on div "Documents (Visible to Agent)" at bounding box center [638, 150] width 367 height 32
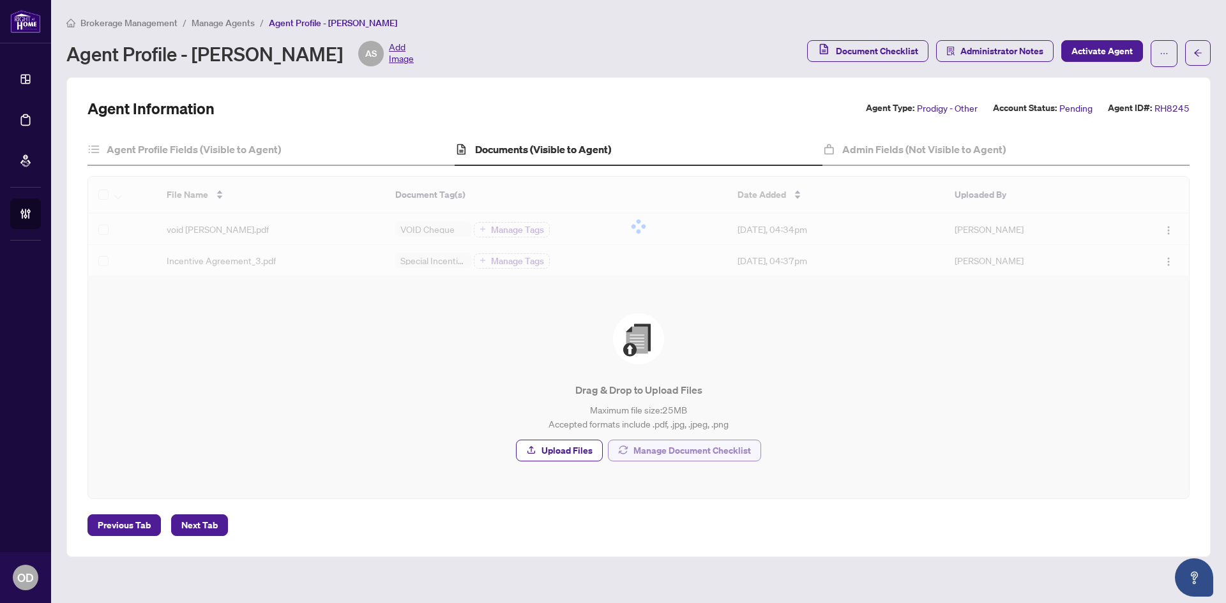
click at [703, 456] on span "Manage Document Checklist" at bounding box center [691, 451] width 117 height 20
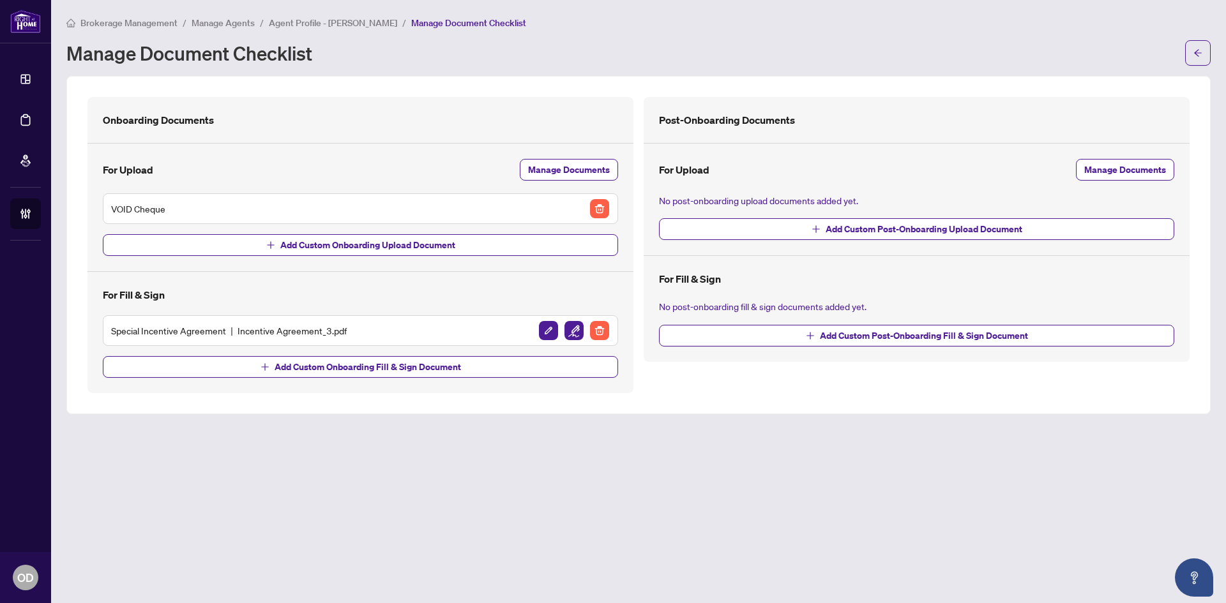
click at [381, 381] on div "Onboarding Documents For Upload Manage Documents VOID Cheque Add Custom Onboard…" at bounding box center [360, 245] width 546 height 296
click at [384, 365] on span "Add Custom Onboarding Fill & Sign Document" at bounding box center [368, 367] width 186 height 20
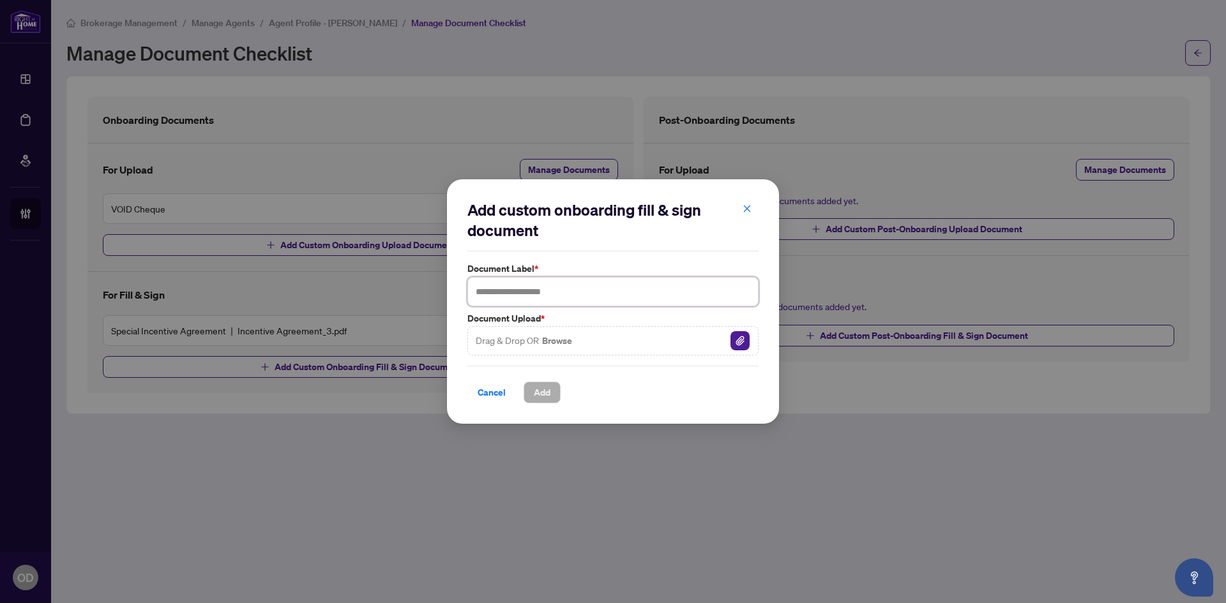
click at [564, 282] on input "text" at bounding box center [612, 291] width 291 height 29
type input "**********"
click at [529, 392] on button "Add" at bounding box center [542, 393] width 37 height 22
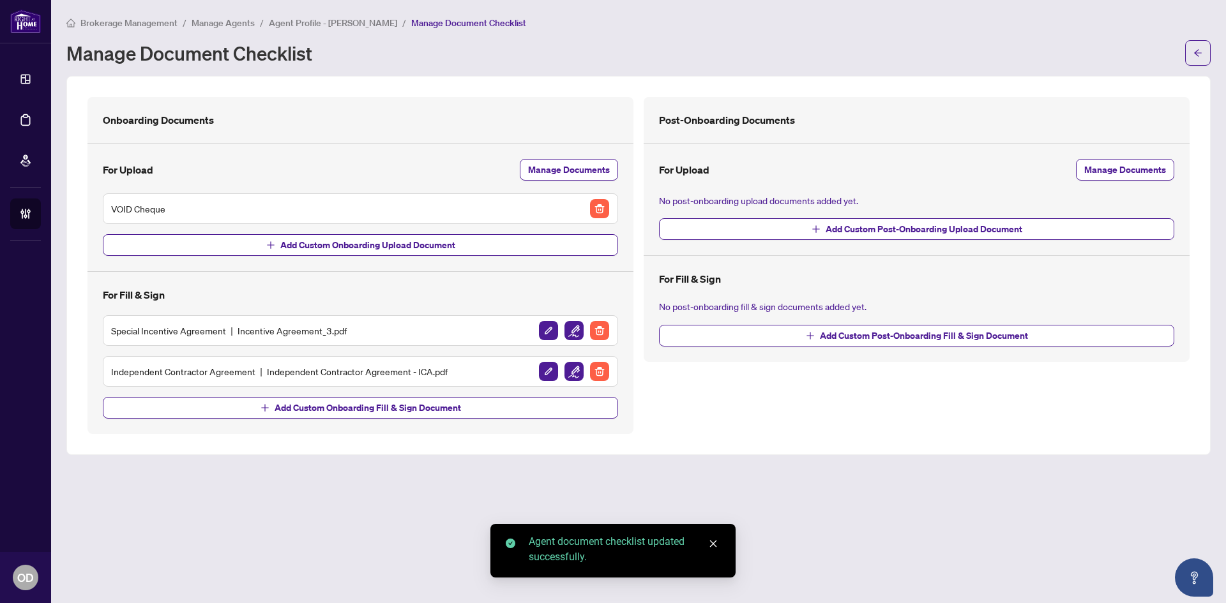
click at [358, 425] on div "Onboarding Documents For Upload Manage Documents VOID Cheque Add Custom Onboard…" at bounding box center [360, 265] width 546 height 337
click at [369, 415] on span "Add Custom Onboarding Fill & Sign Document" at bounding box center [368, 408] width 186 height 20
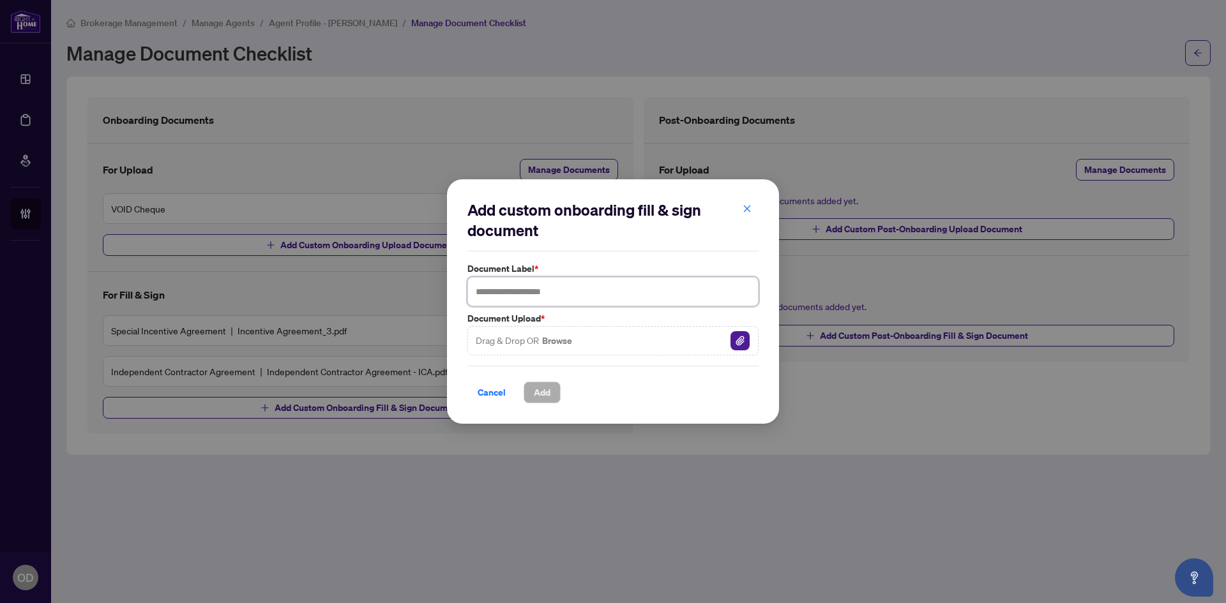
click at [628, 289] on input "text" at bounding box center [612, 291] width 291 height 29
click at [483, 293] on input "**********" at bounding box center [612, 291] width 291 height 29
type input "**********"
click at [553, 392] on button "Add" at bounding box center [542, 393] width 37 height 22
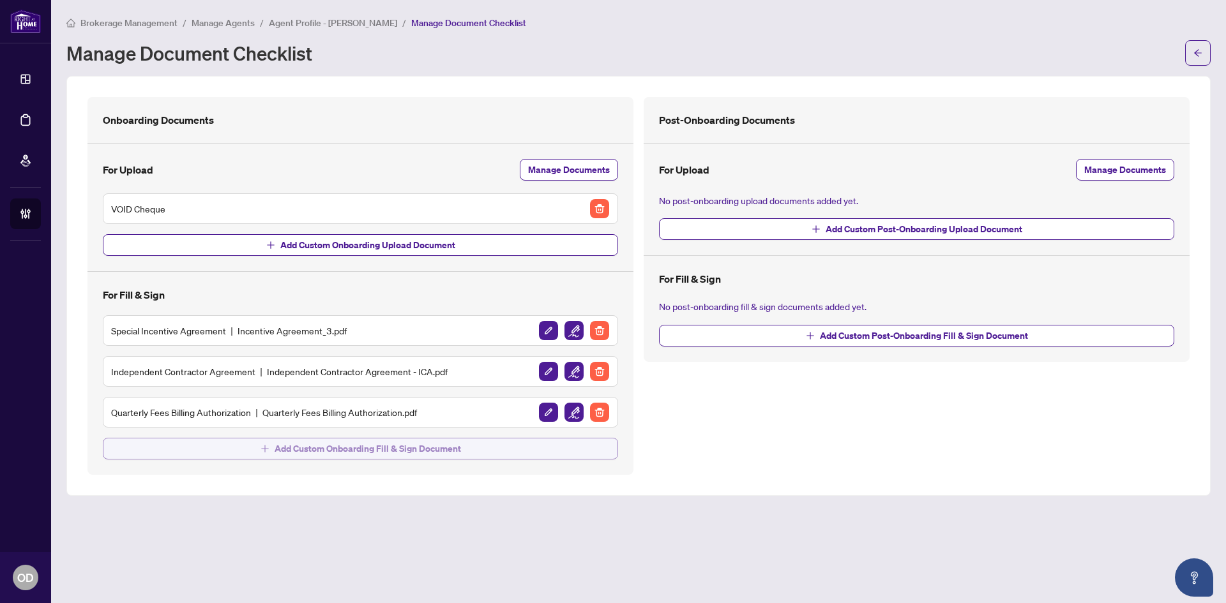
click at [417, 446] on span "Add Custom Onboarding Fill & Sign Document" at bounding box center [368, 449] width 186 height 20
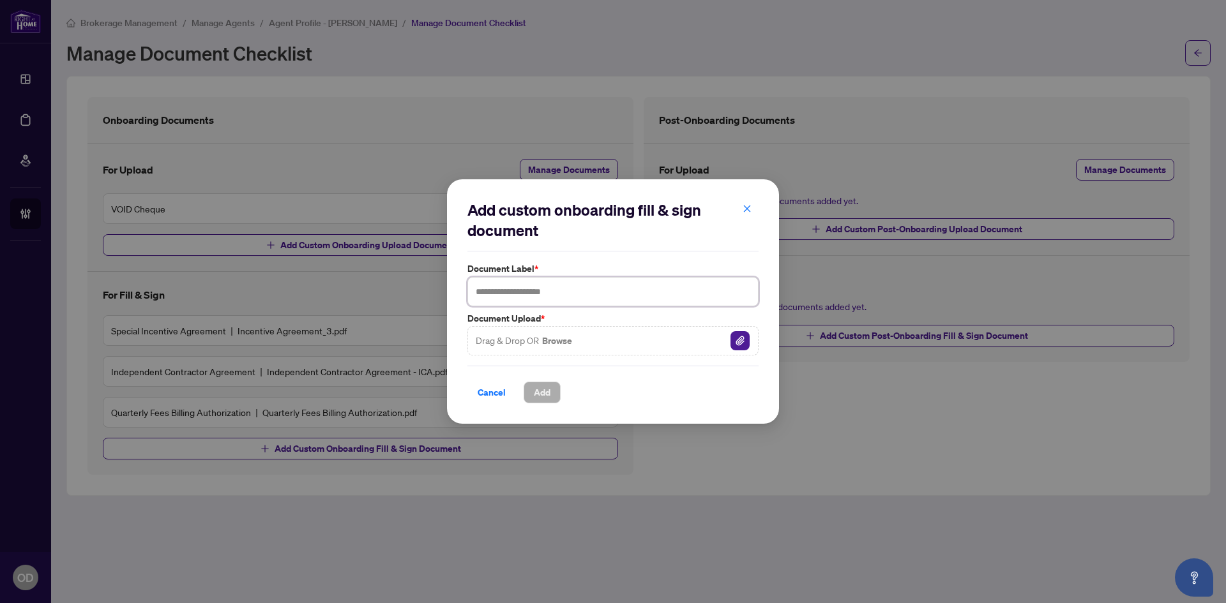
click at [547, 294] on input "text" at bounding box center [612, 291] width 291 height 29
type input "**********"
click at [584, 319] on label "Document Upload *" at bounding box center [612, 319] width 291 height 14
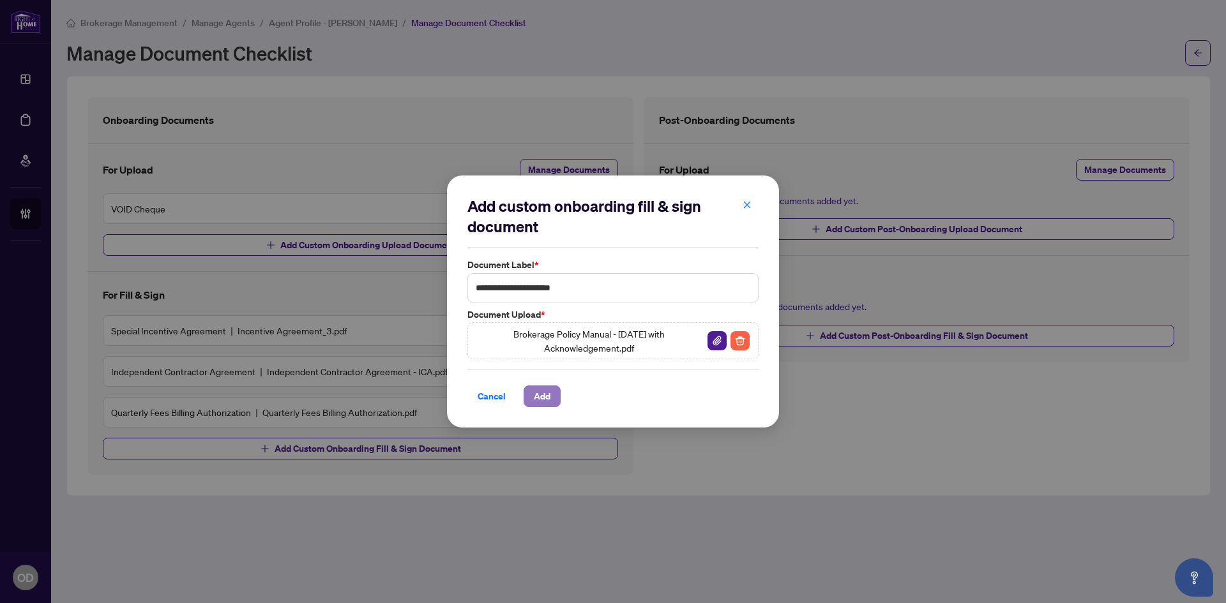
click at [532, 391] on button "Add" at bounding box center [542, 397] width 37 height 22
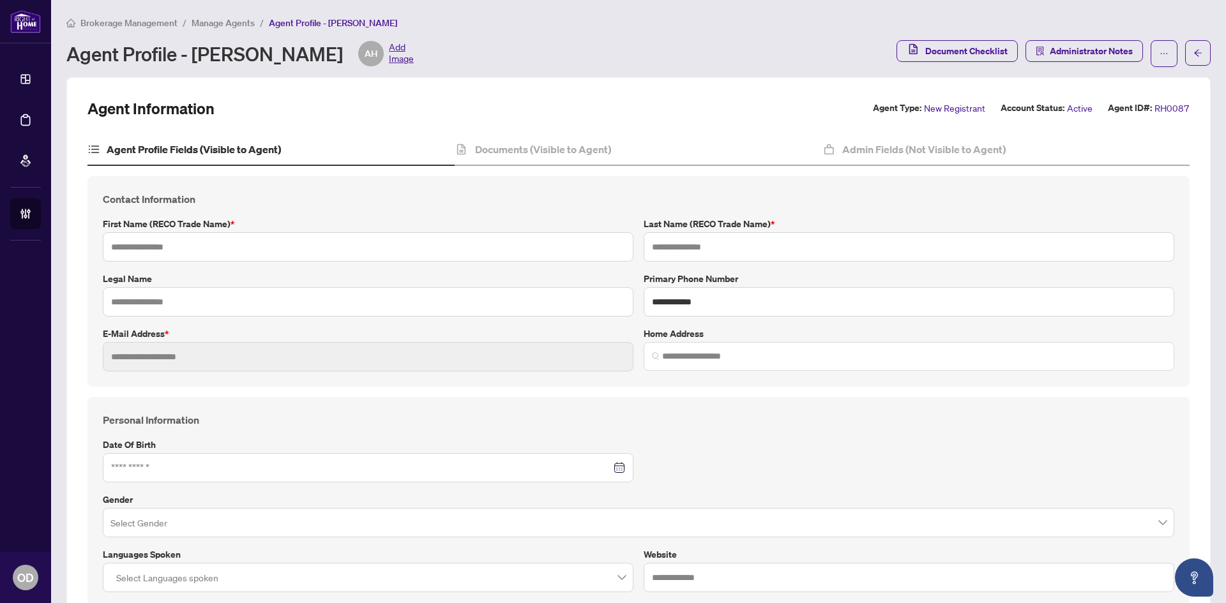
type input "***"
type input "*******"
type input "**********"
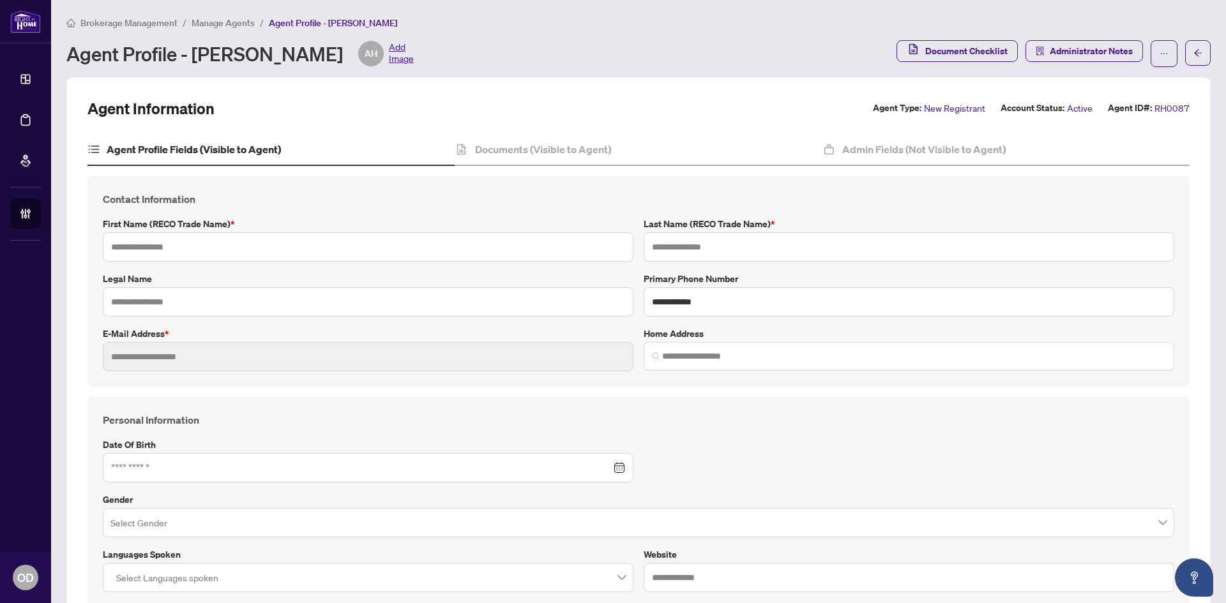
type input "*******"
type input "**********"
type input "*"
type input "*******"
type input "**********"
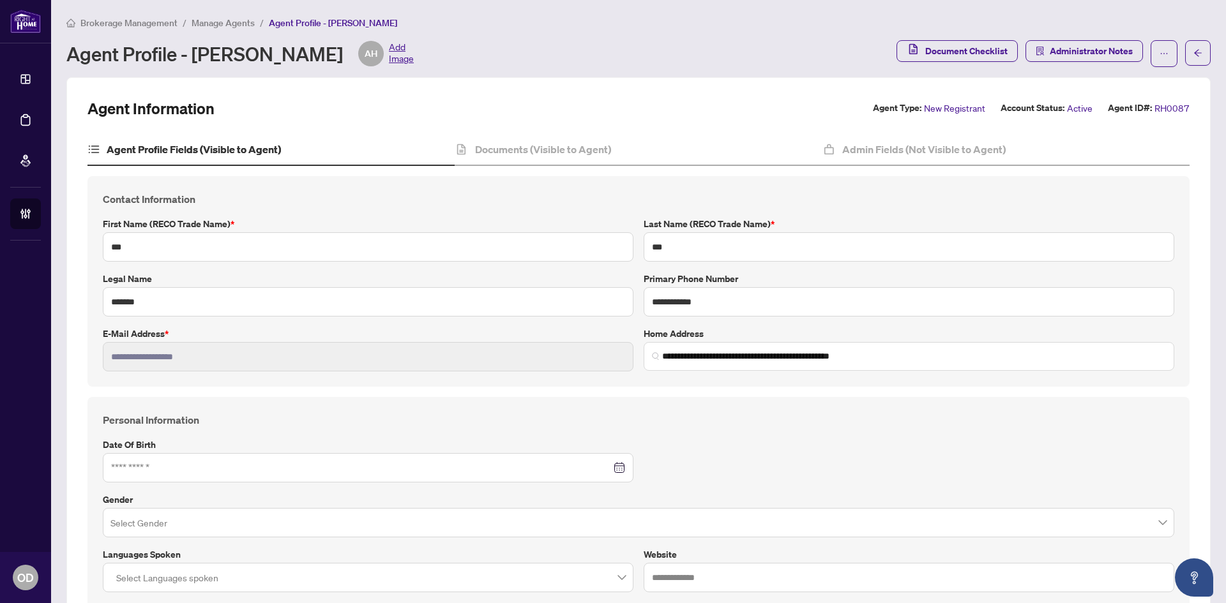
type input "****"
type input "**********"
click at [125, 27] on span "Brokerage Management" at bounding box center [128, 22] width 97 height 11
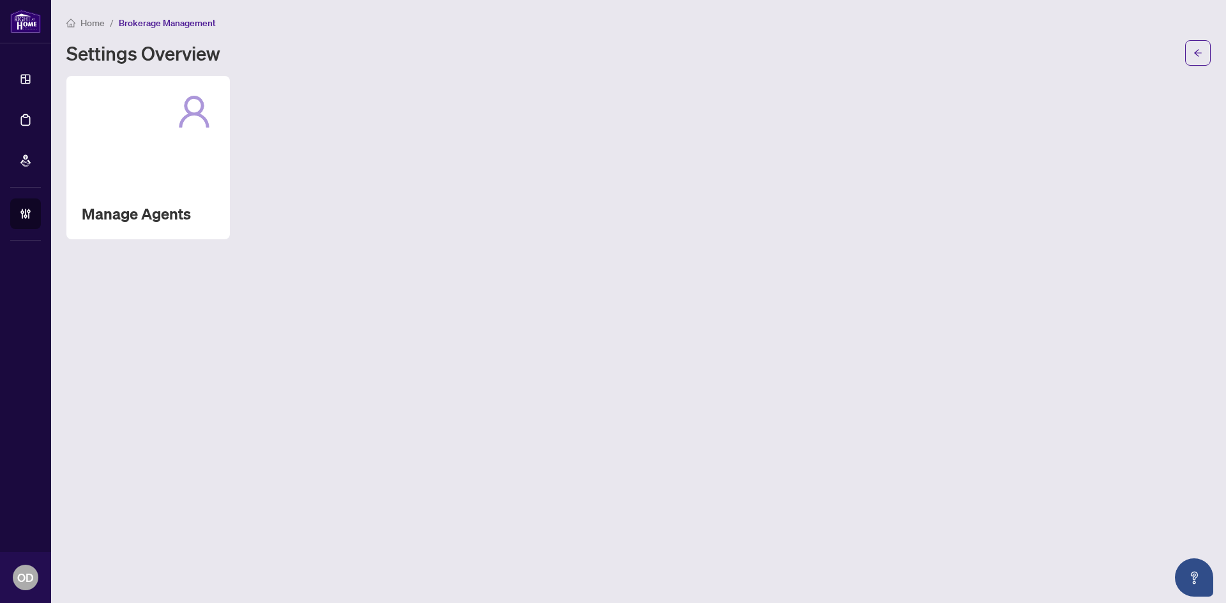
click at [188, 120] on icon at bounding box center [194, 111] width 41 height 41
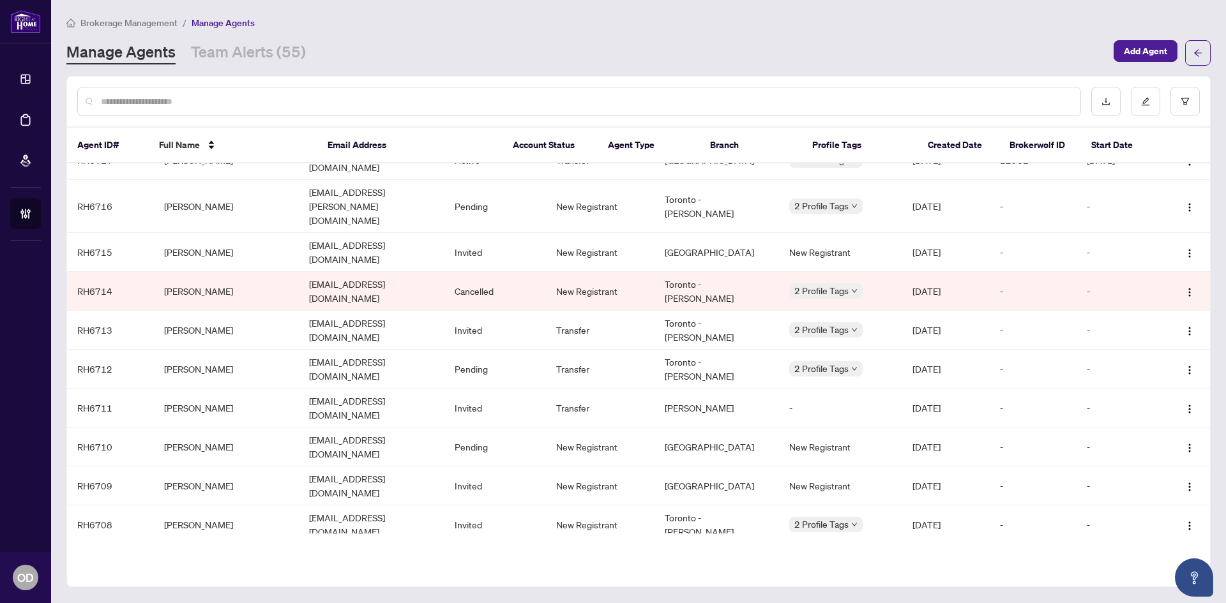
scroll to position [2347, 0]
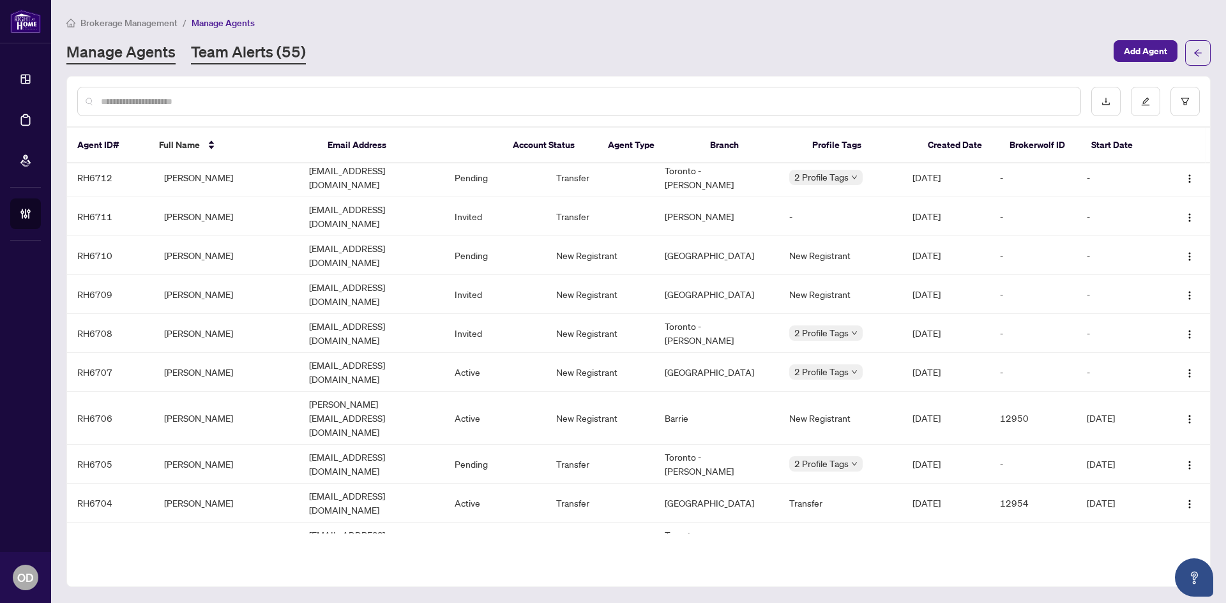
click at [246, 46] on link "Team Alerts (55)" at bounding box center [248, 53] width 115 height 23
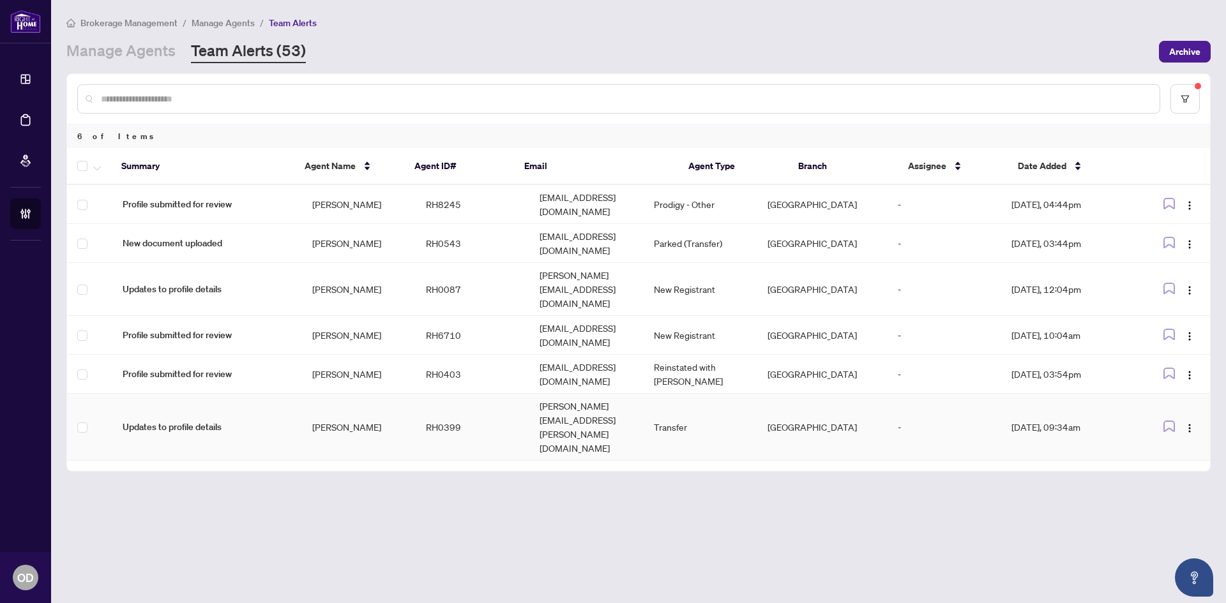
click at [377, 394] on td "[PERSON_NAME]" at bounding box center [359, 427] width 114 height 67
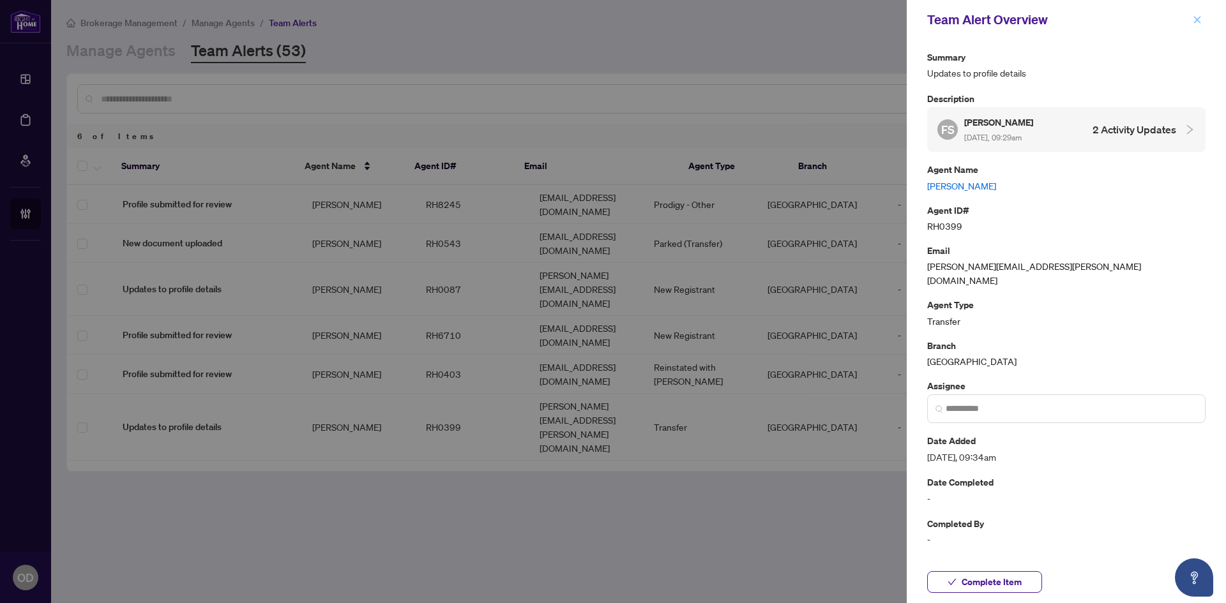
click at [1200, 11] on span "button" at bounding box center [1197, 20] width 9 height 20
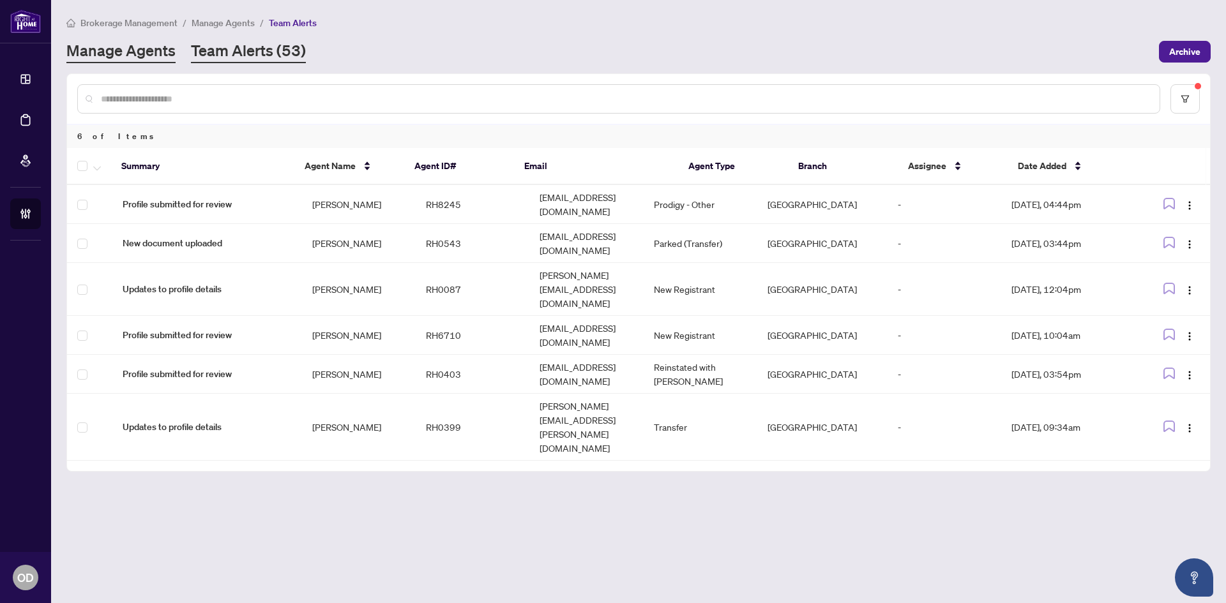
click at [135, 57] on link "Manage Agents" at bounding box center [120, 51] width 109 height 23
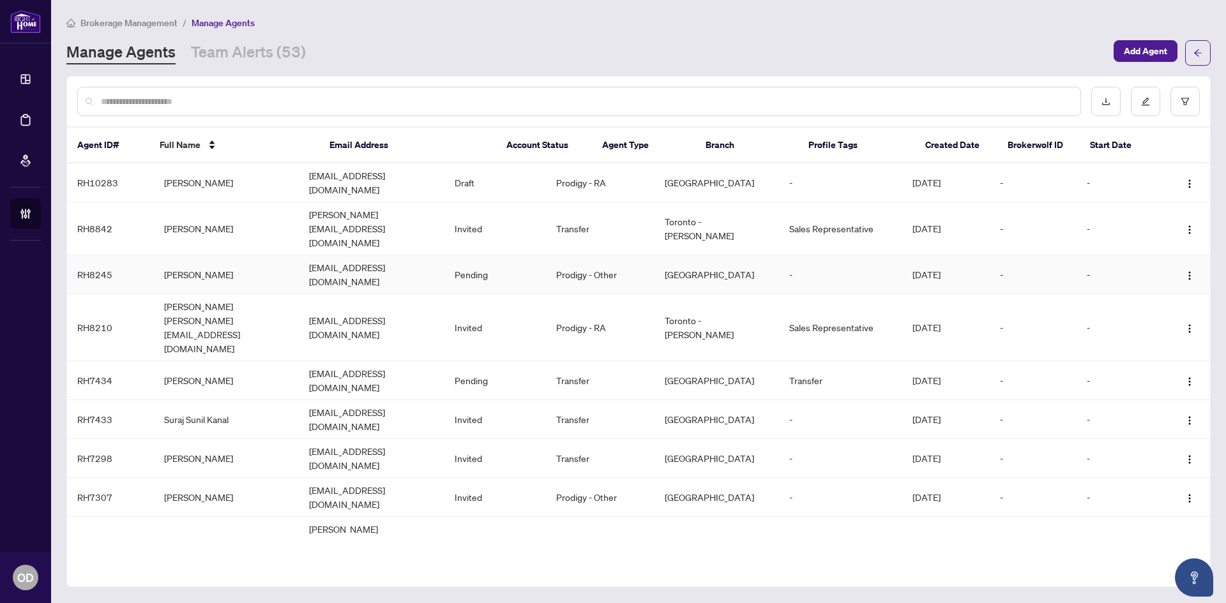
click at [354, 255] on td "[EMAIL_ADDRESS][DOMAIN_NAME]" at bounding box center [371, 274] width 145 height 39
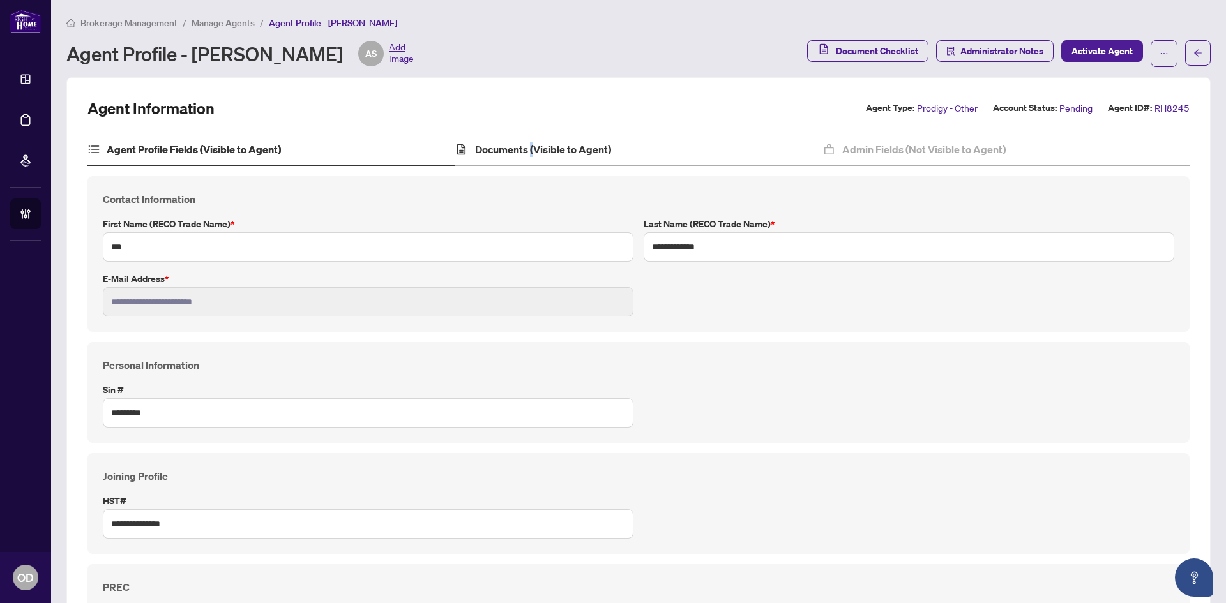
click at [533, 150] on div "Documents (Visible to Agent)" at bounding box center [638, 150] width 367 height 32
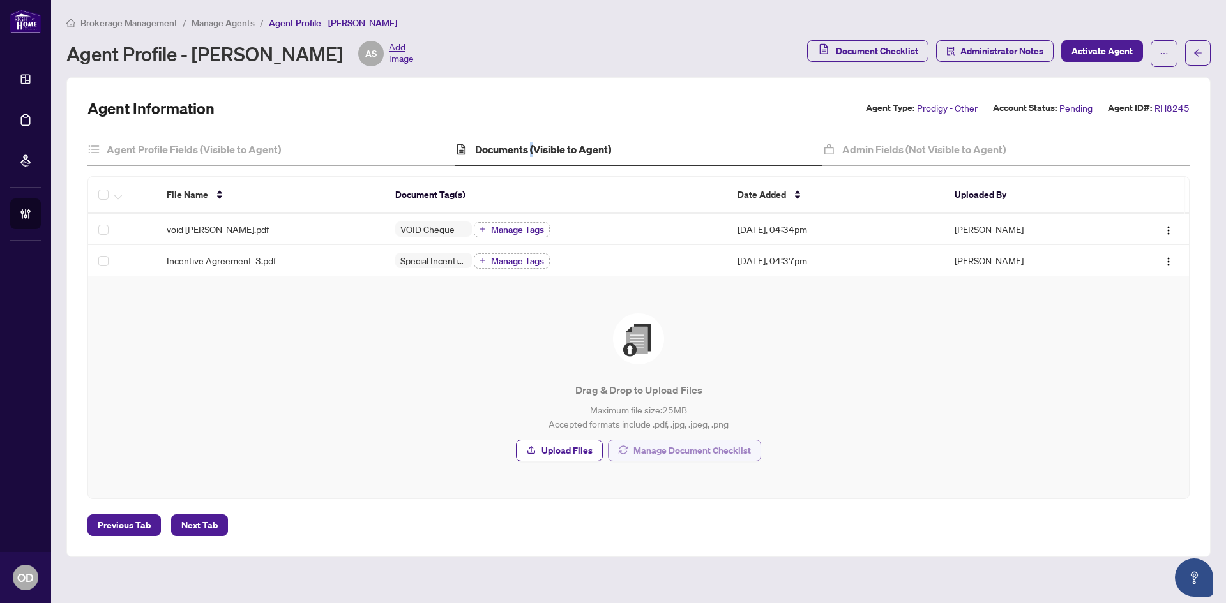
drag, startPoint x: 634, startPoint y: 458, endPoint x: 642, endPoint y: 446, distance: 13.8
click at [635, 457] on span "Manage Document Checklist" at bounding box center [691, 451] width 117 height 20
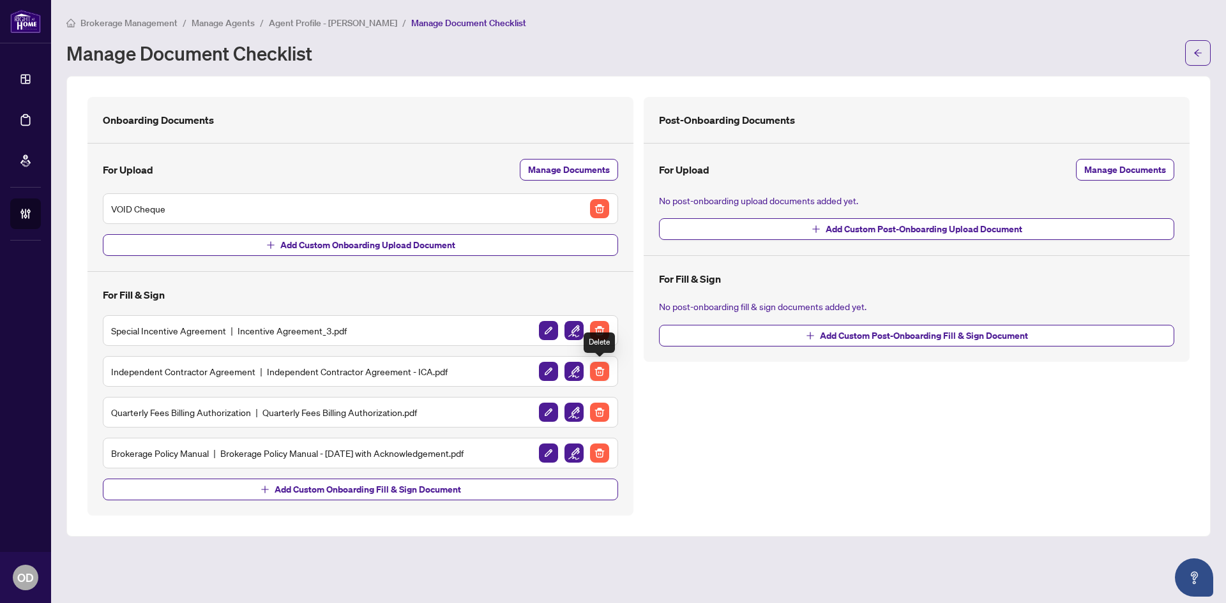
click at [602, 371] on img "button" at bounding box center [599, 371] width 19 height 19
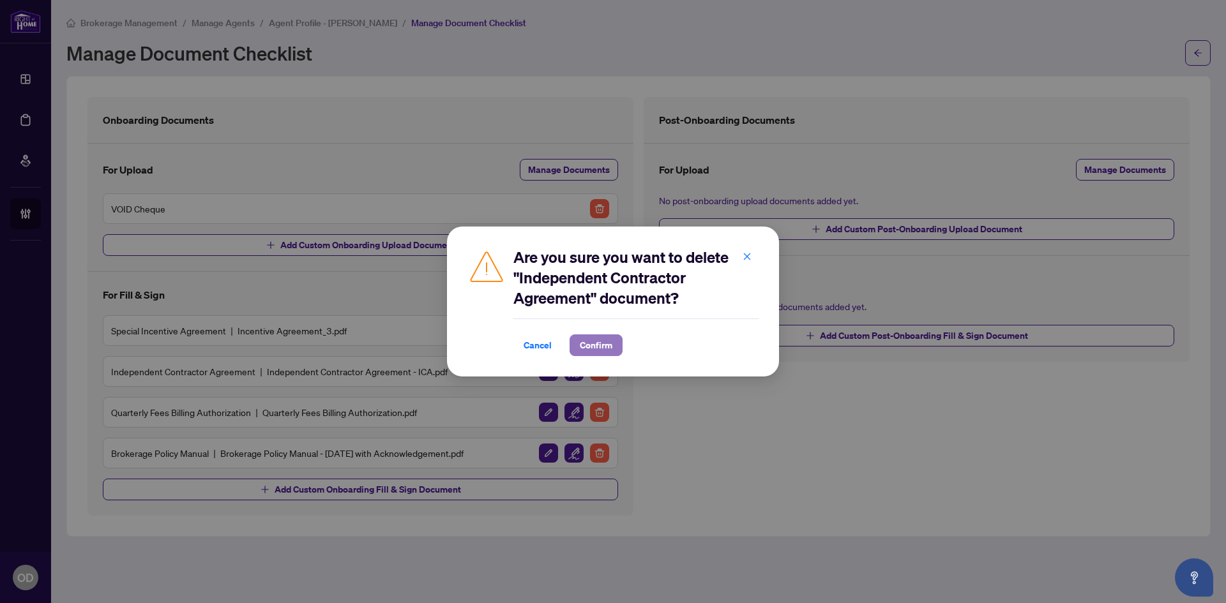
click at [610, 349] on span "Confirm" at bounding box center [596, 345] width 33 height 20
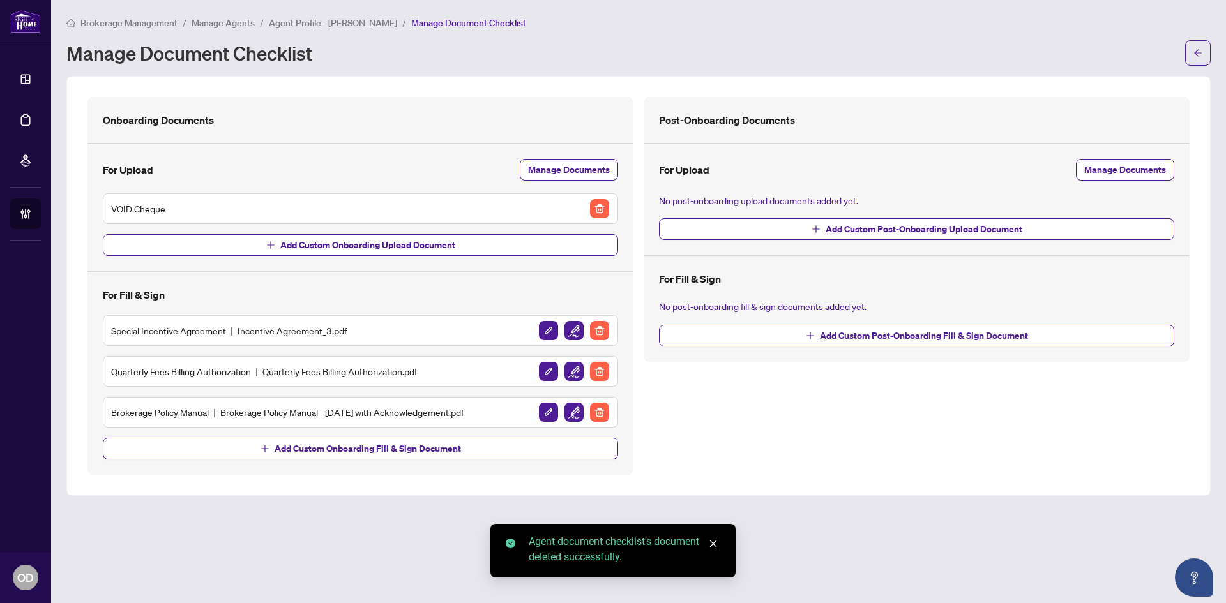
click at [596, 371] on img "button" at bounding box center [599, 371] width 19 height 19
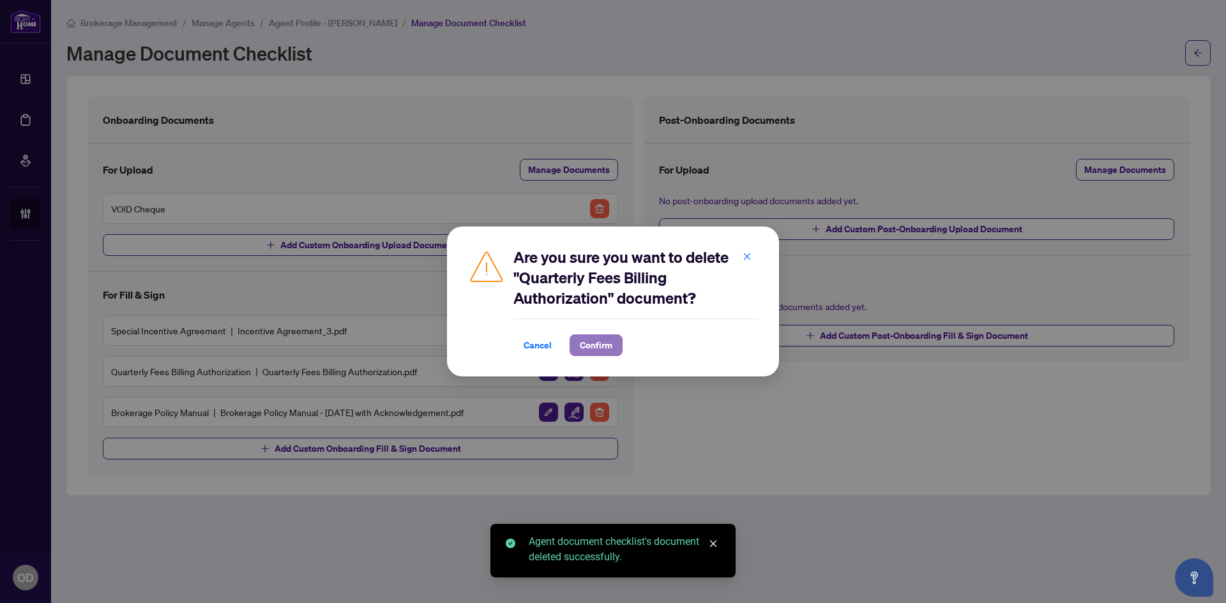
click at [616, 346] on button "Confirm" at bounding box center [596, 346] width 53 height 22
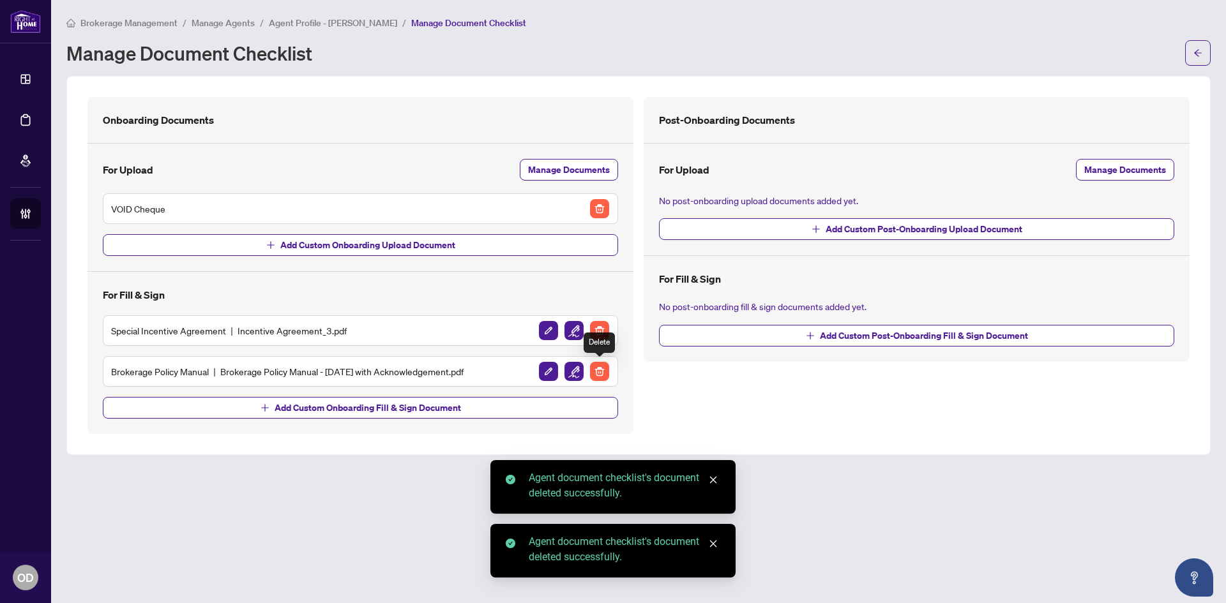
click at [600, 370] on img "button" at bounding box center [599, 371] width 19 height 19
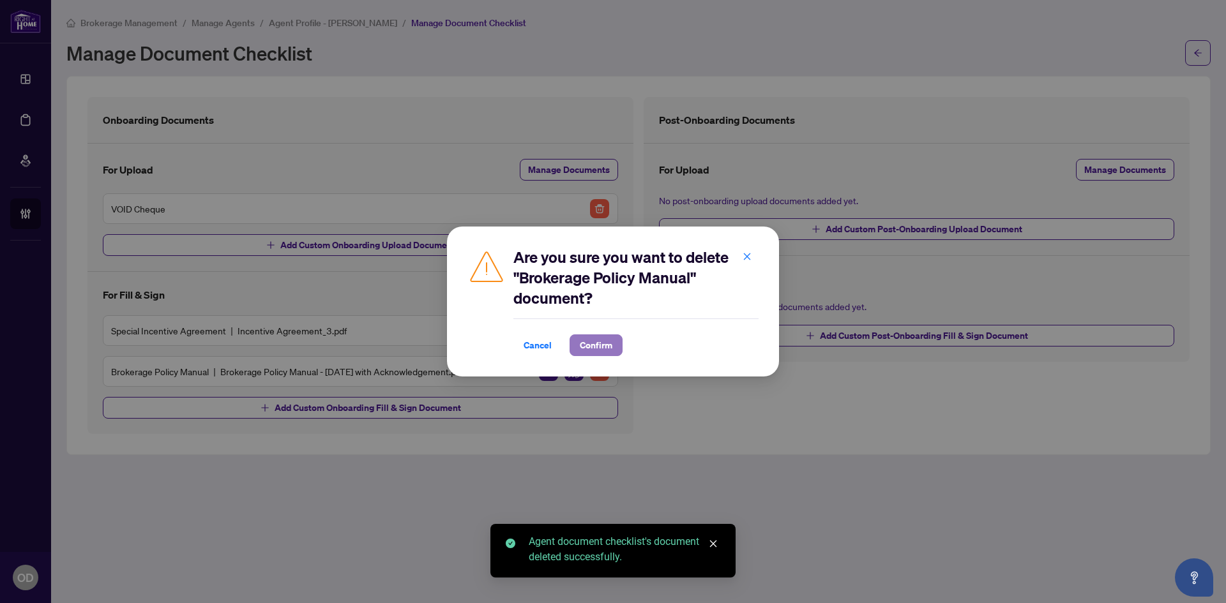
click at [608, 345] on span "Confirm" at bounding box center [596, 345] width 33 height 20
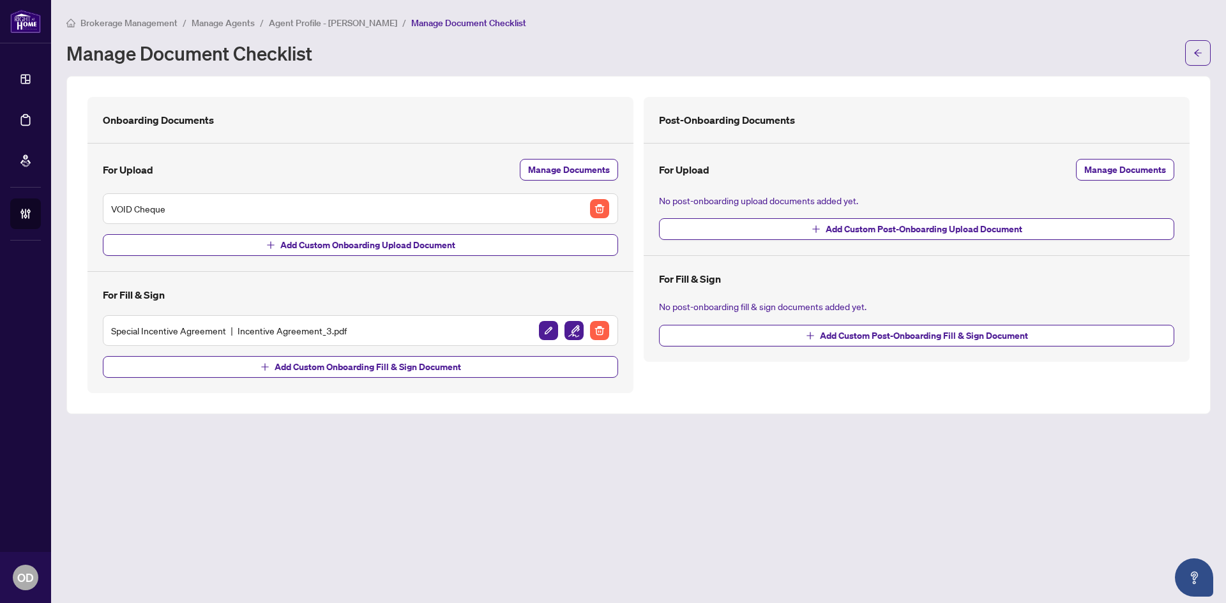
click at [243, 17] on span "Manage Agents" at bounding box center [223, 22] width 63 height 11
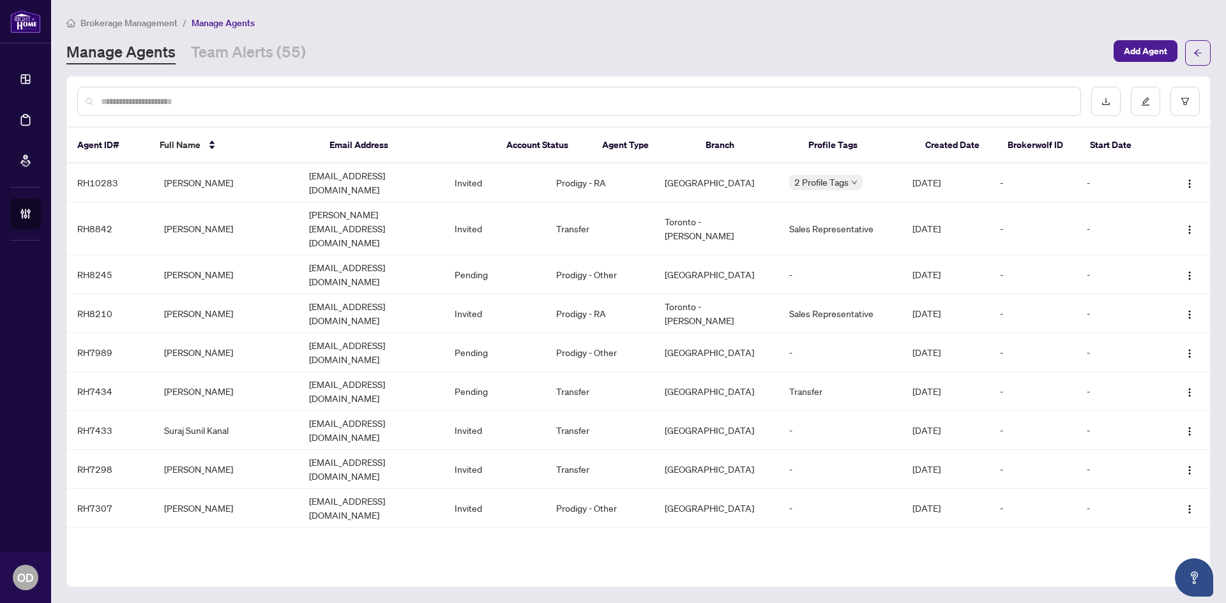
click at [225, 97] on input "text" at bounding box center [585, 102] width 969 height 14
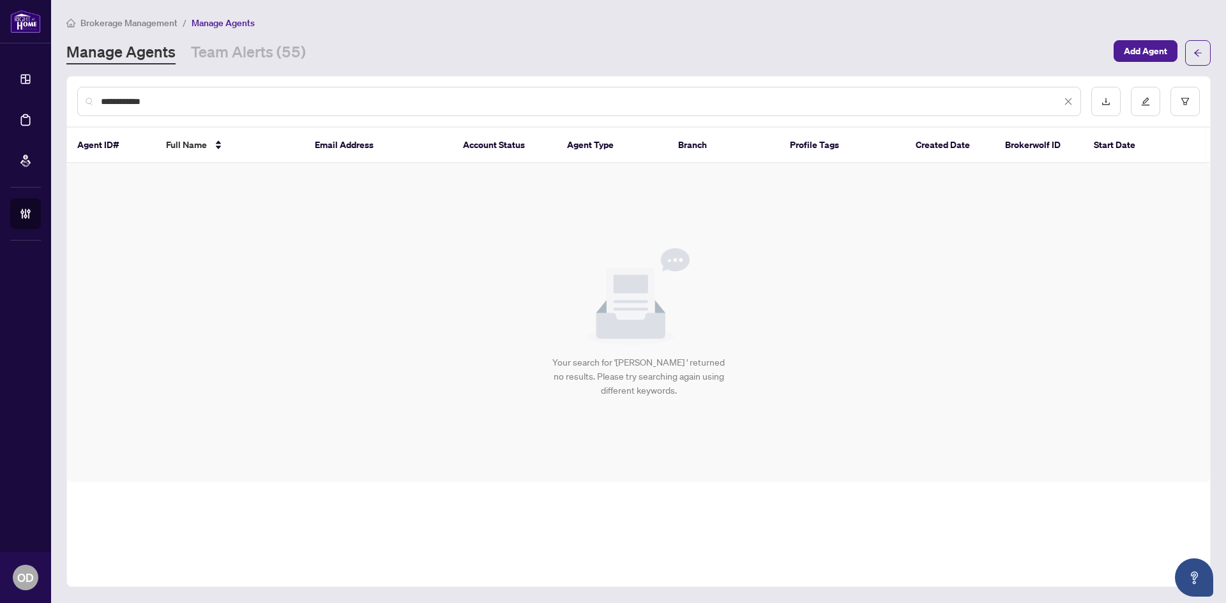
type input "**********"
click at [273, 100] on input "**********" at bounding box center [581, 102] width 960 height 14
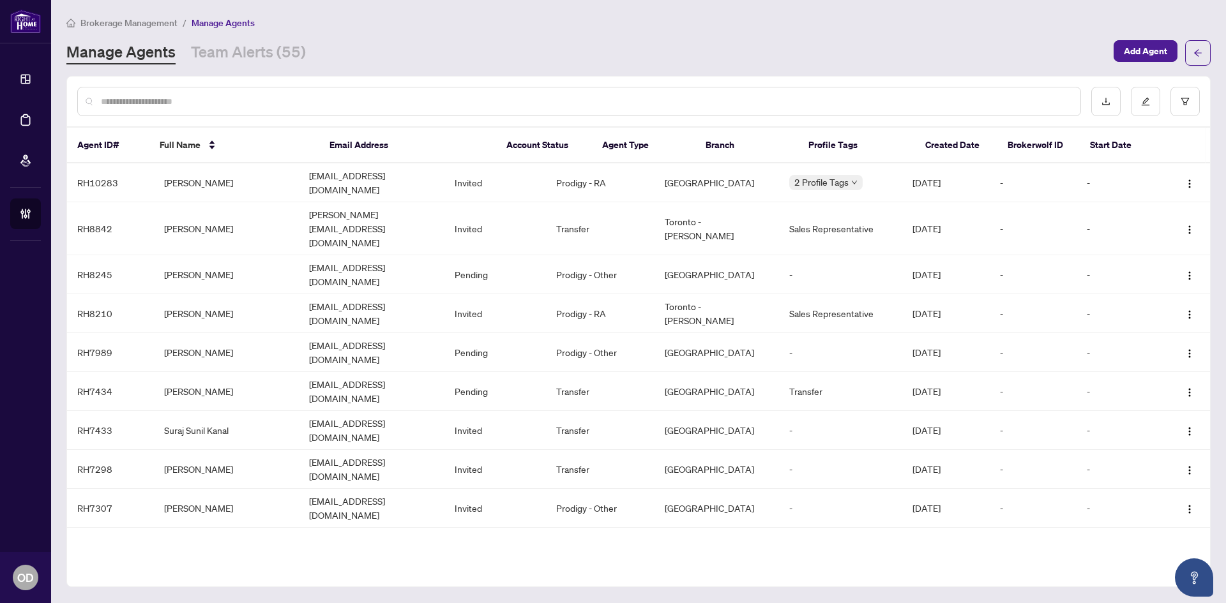
click at [402, 104] on input "text" at bounding box center [585, 102] width 969 height 14
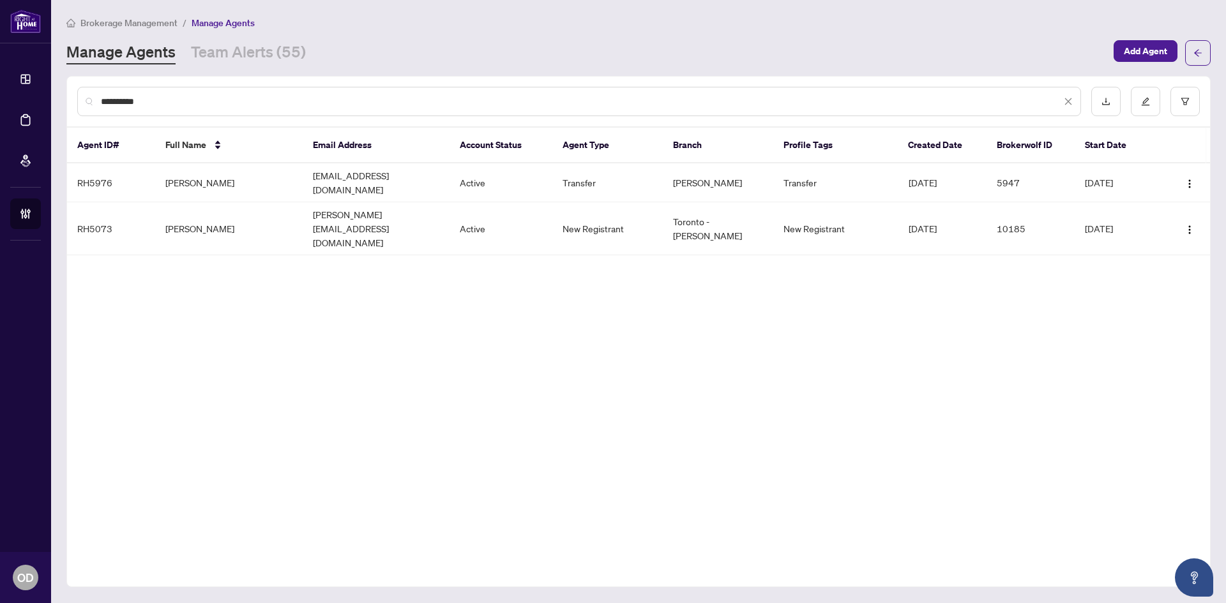
type input "**********"
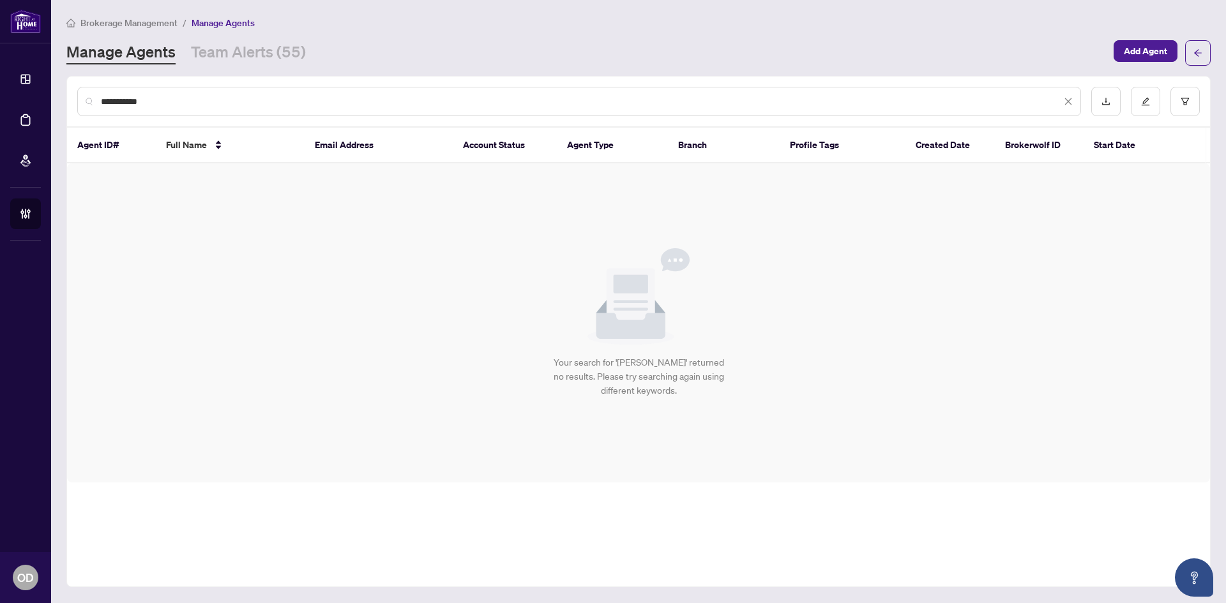
click at [247, 95] on input "**********" at bounding box center [581, 102] width 960 height 14
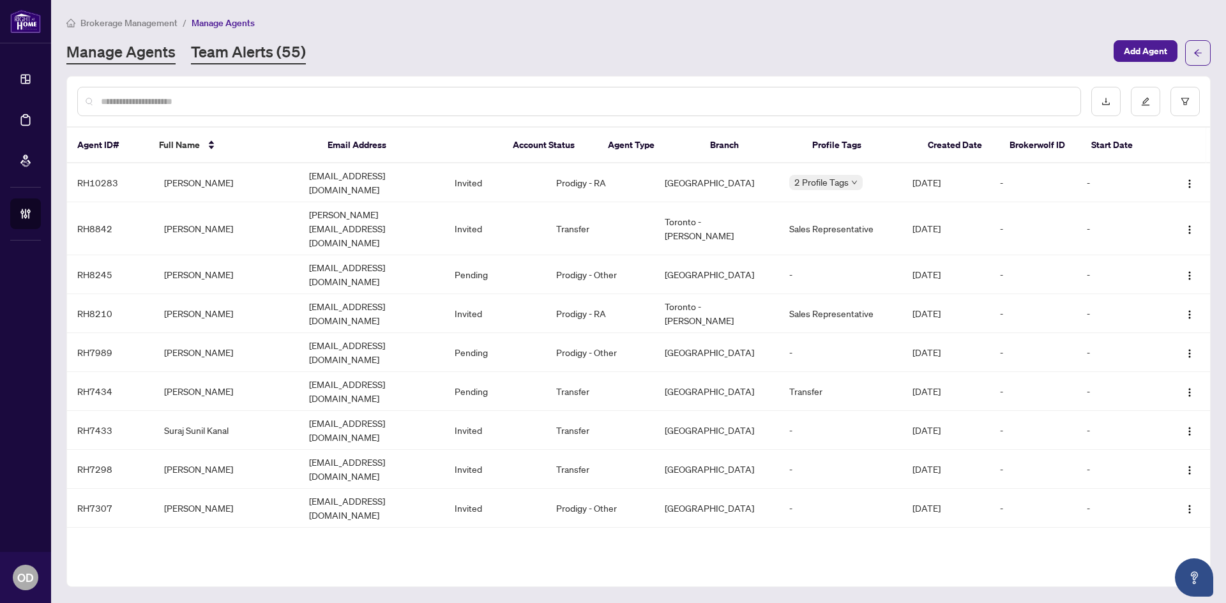
click at [214, 51] on link "Team Alerts (55)" at bounding box center [248, 53] width 115 height 23
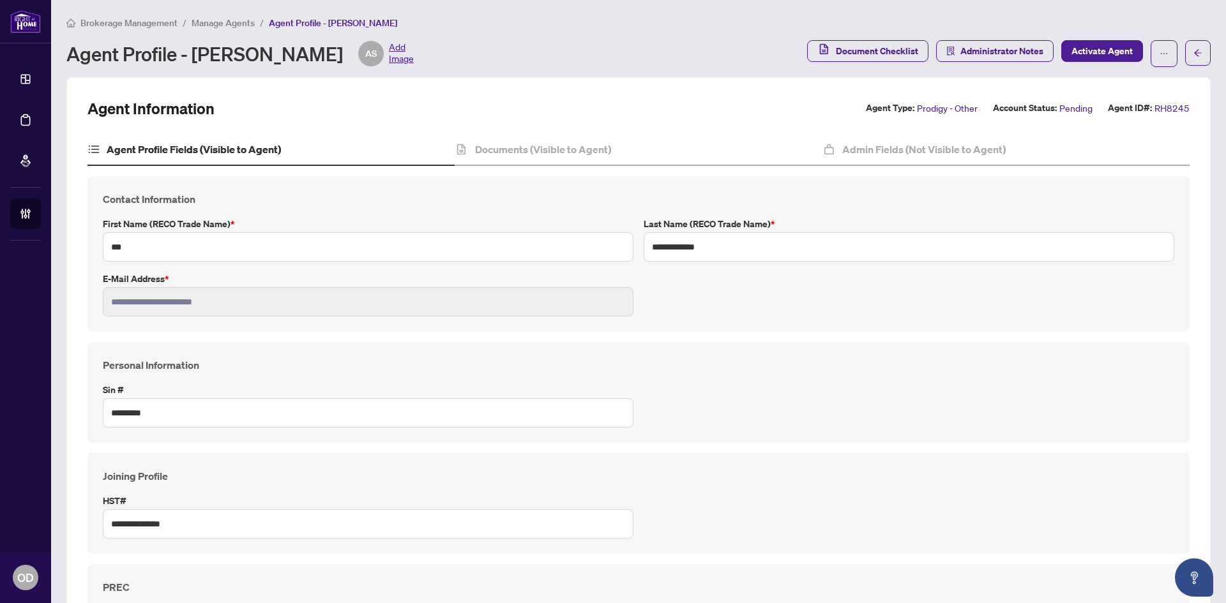
click at [201, 22] on span "Manage Agents" at bounding box center [223, 22] width 63 height 11
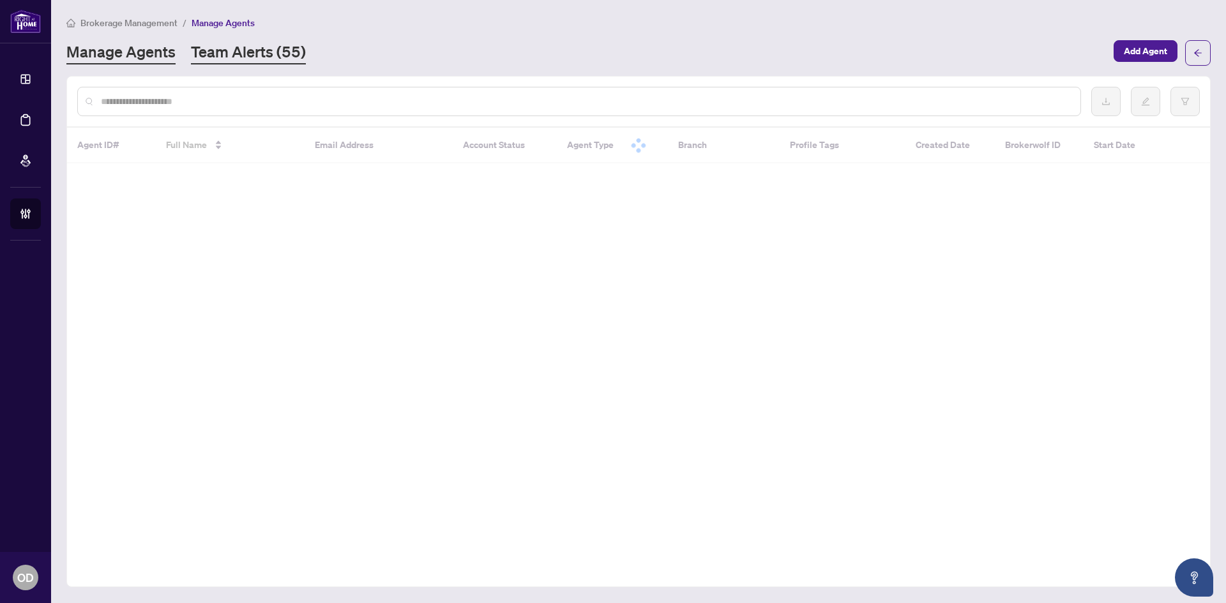
click at [268, 54] on link "Team Alerts (55)" at bounding box center [248, 53] width 115 height 23
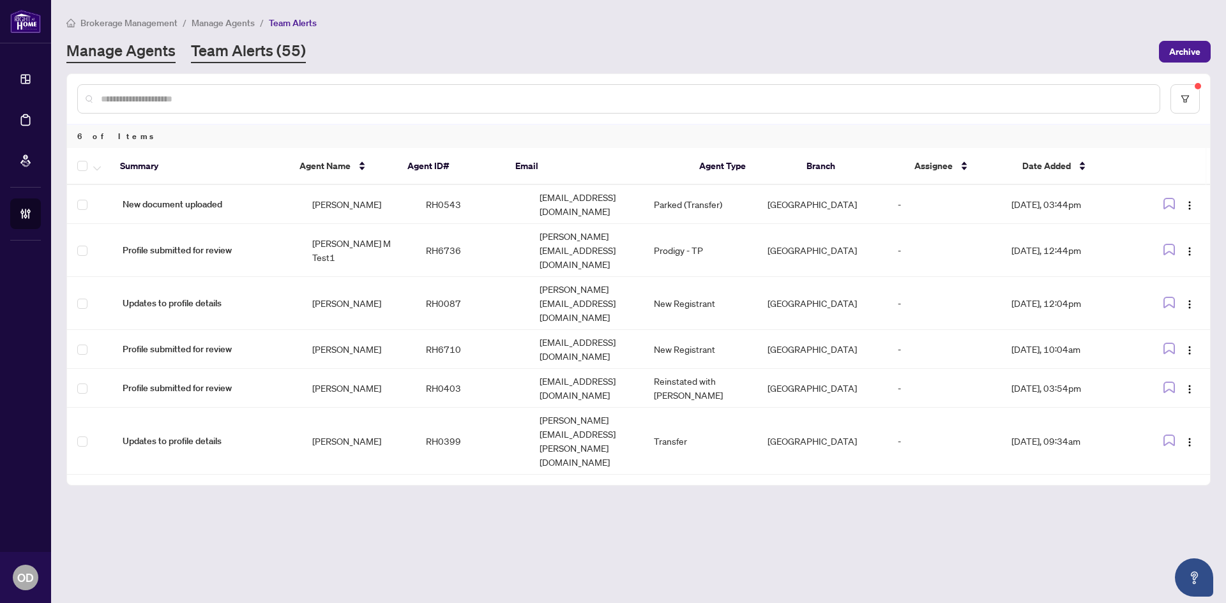
click at [156, 47] on link "Manage Agents" at bounding box center [120, 51] width 109 height 23
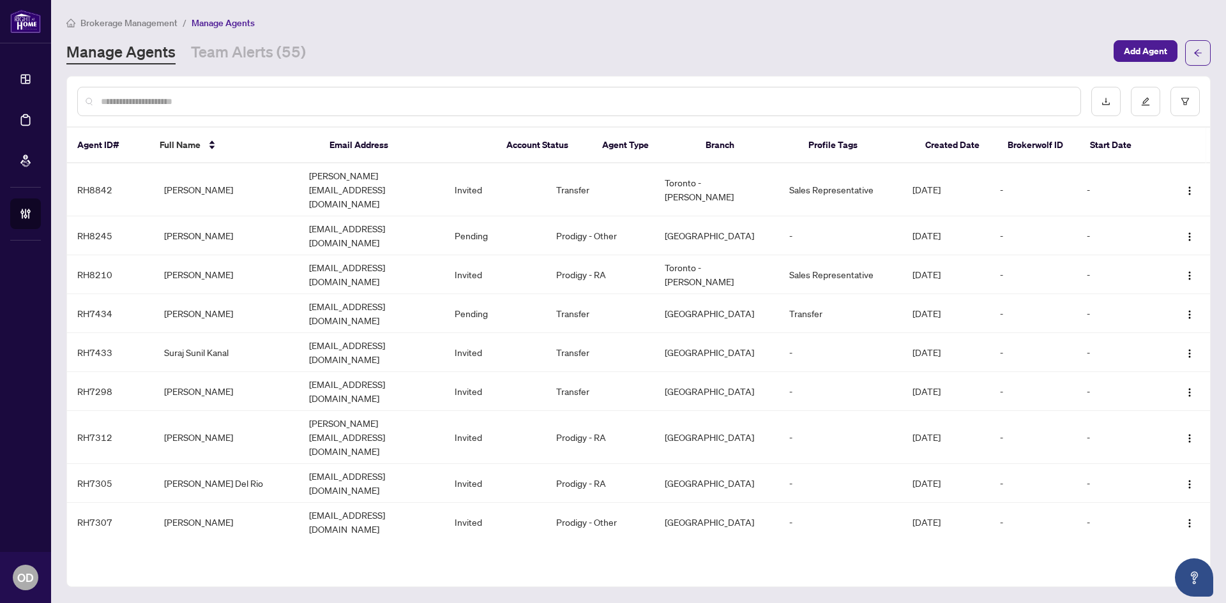
click at [328, 95] on input "text" at bounding box center [585, 102] width 969 height 14
click at [261, 57] on link "Team Alerts (55)" at bounding box center [248, 53] width 115 height 23
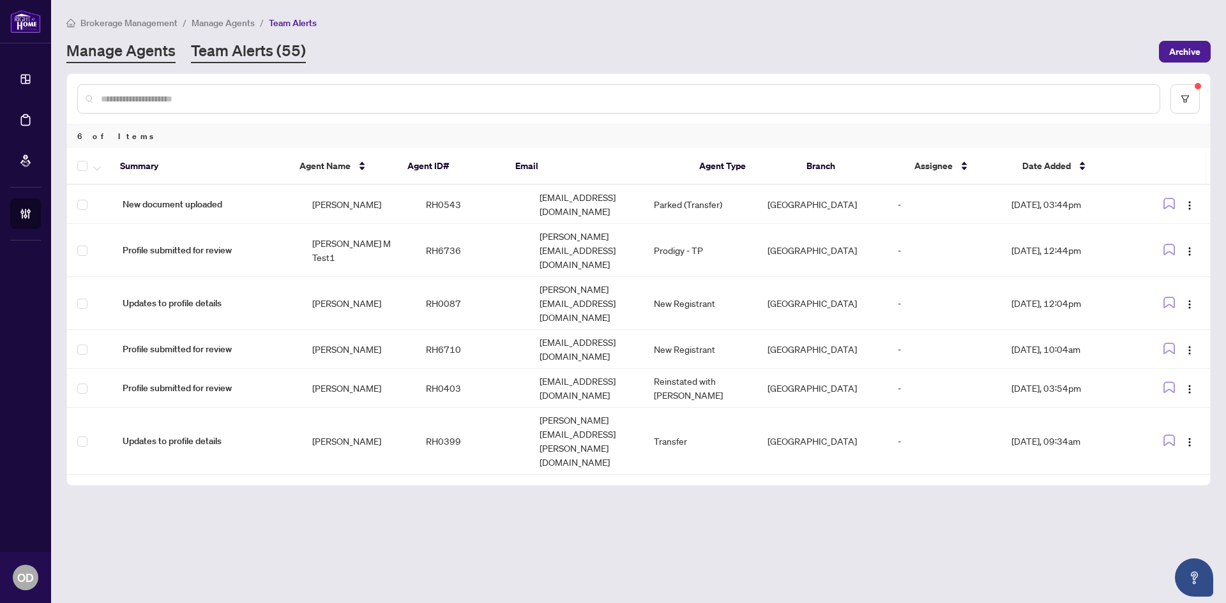
click at [144, 47] on link "Manage Agents" at bounding box center [120, 51] width 109 height 23
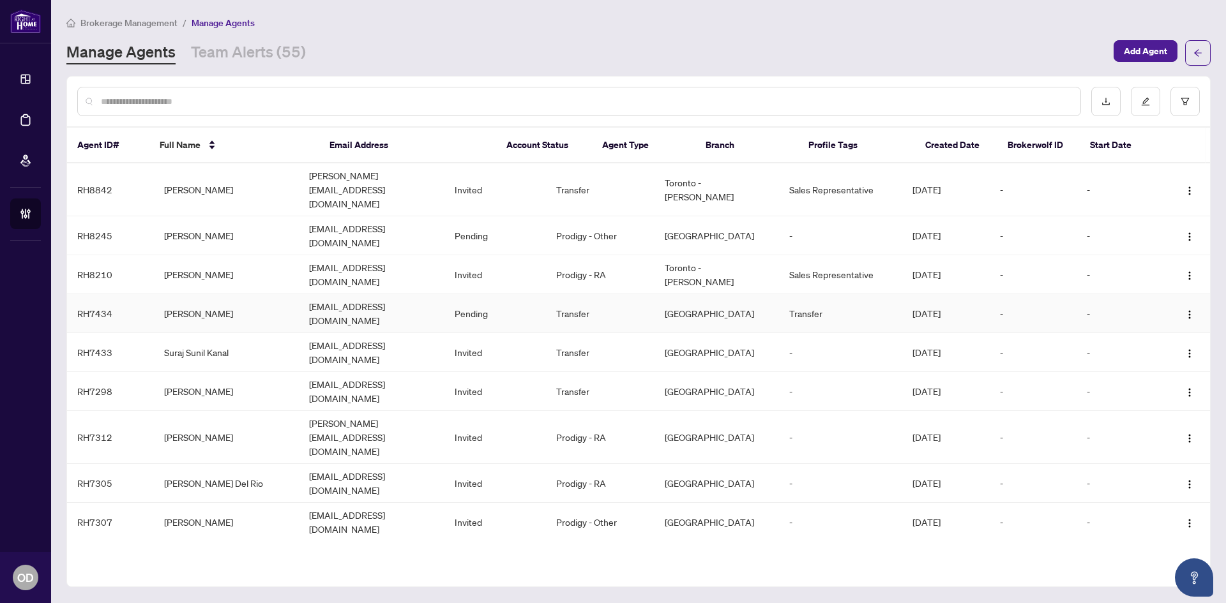
click at [388, 294] on td "[EMAIL_ADDRESS][DOMAIN_NAME]" at bounding box center [371, 313] width 145 height 39
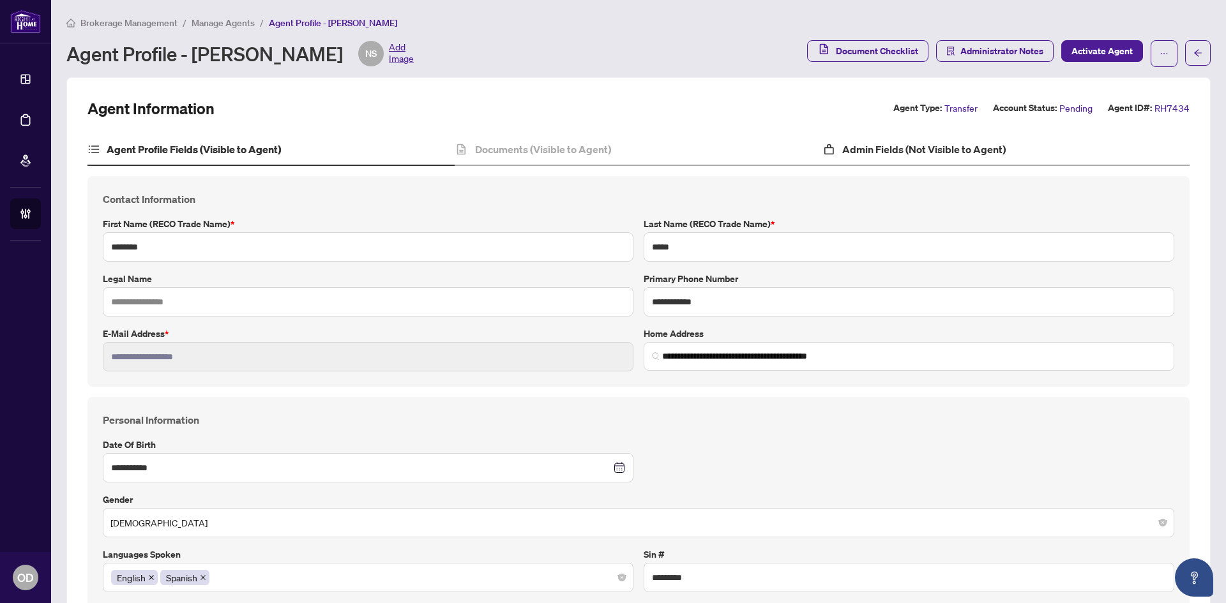
click at [884, 137] on div "Admin Fields (Not Visible to Agent)" at bounding box center [1005, 150] width 367 height 32
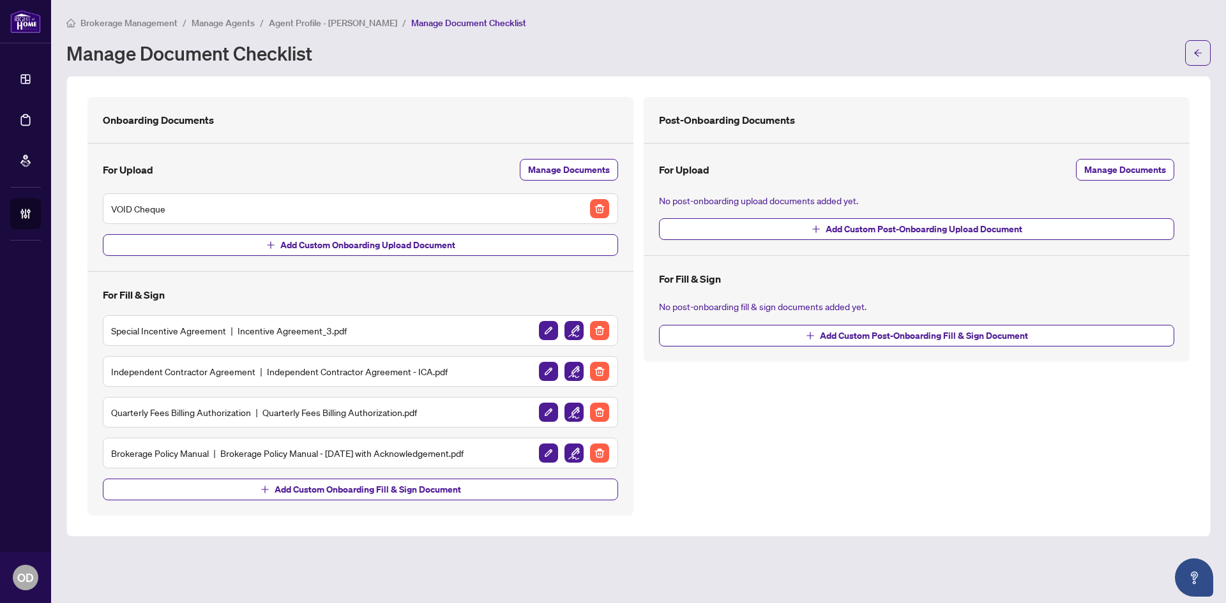
click at [374, 18] on span "Agent Profile - [PERSON_NAME]" at bounding box center [333, 22] width 128 height 11
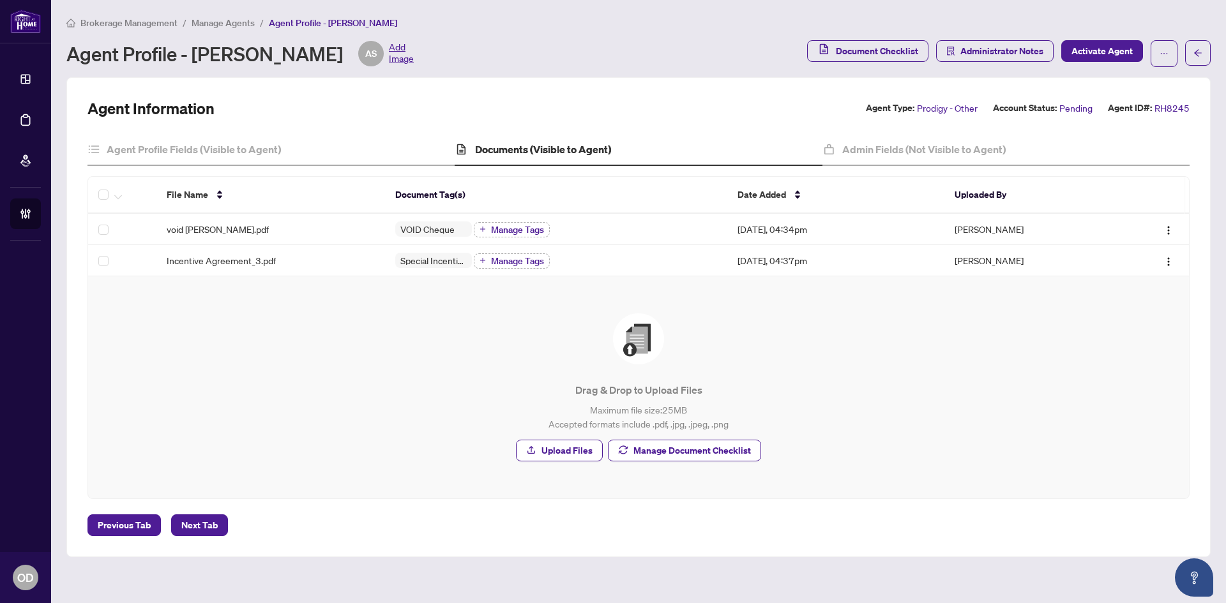
click at [233, 24] on span "Manage Agents" at bounding box center [223, 22] width 63 height 11
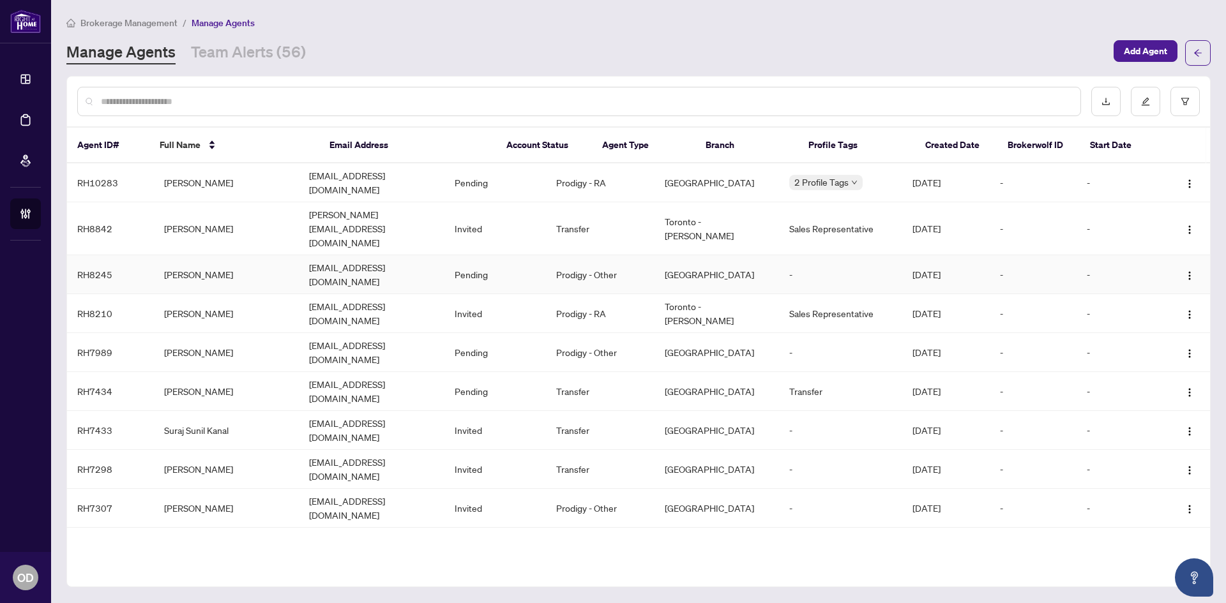
drag, startPoint x: 275, startPoint y: 241, endPoint x: 316, endPoint y: 237, distance: 41.1
click at [276, 255] on td "Ali Shekari Yazdi" at bounding box center [226, 274] width 145 height 39
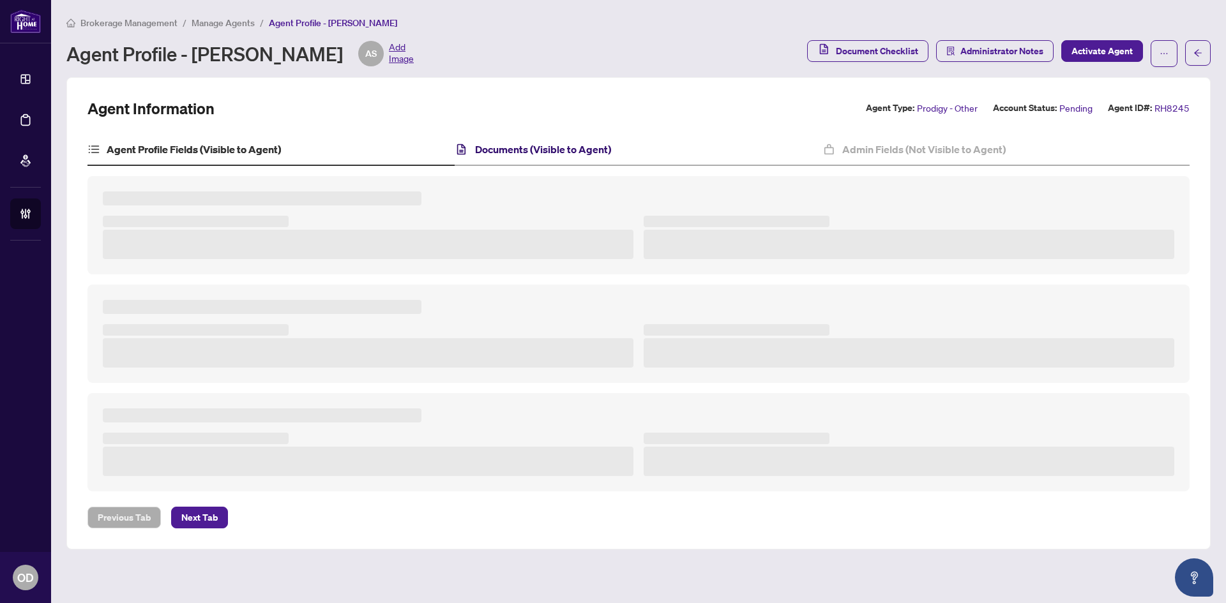
click at [596, 152] on h4 "Documents (Visible to Agent)" at bounding box center [543, 149] width 136 height 15
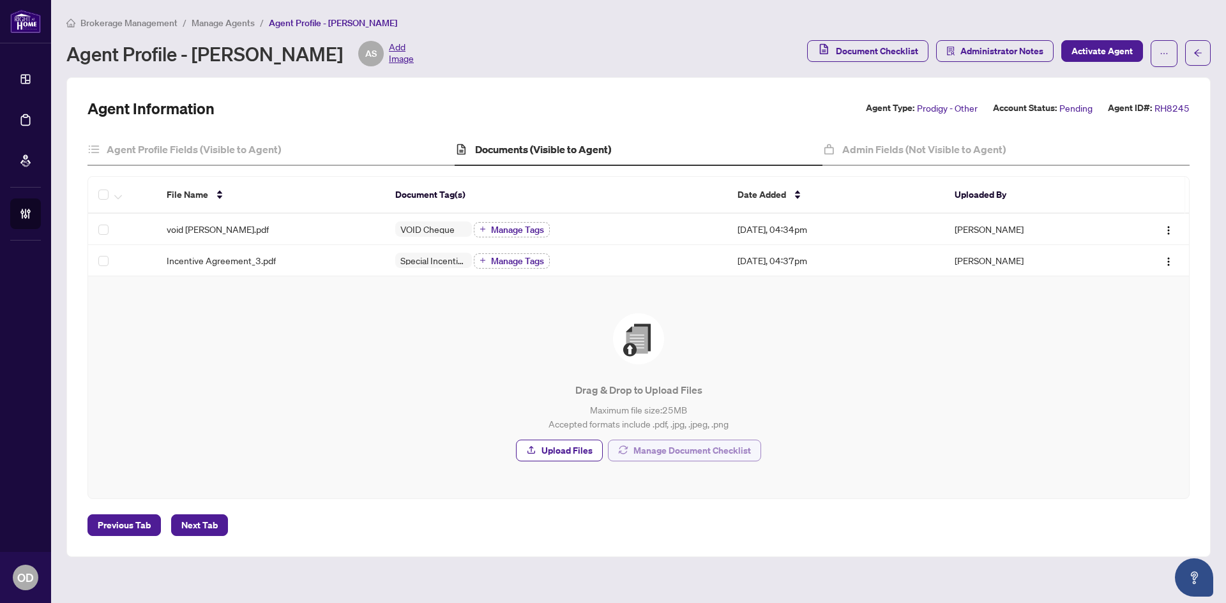
click at [649, 455] on span "Manage Document Checklist" at bounding box center [691, 451] width 117 height 20
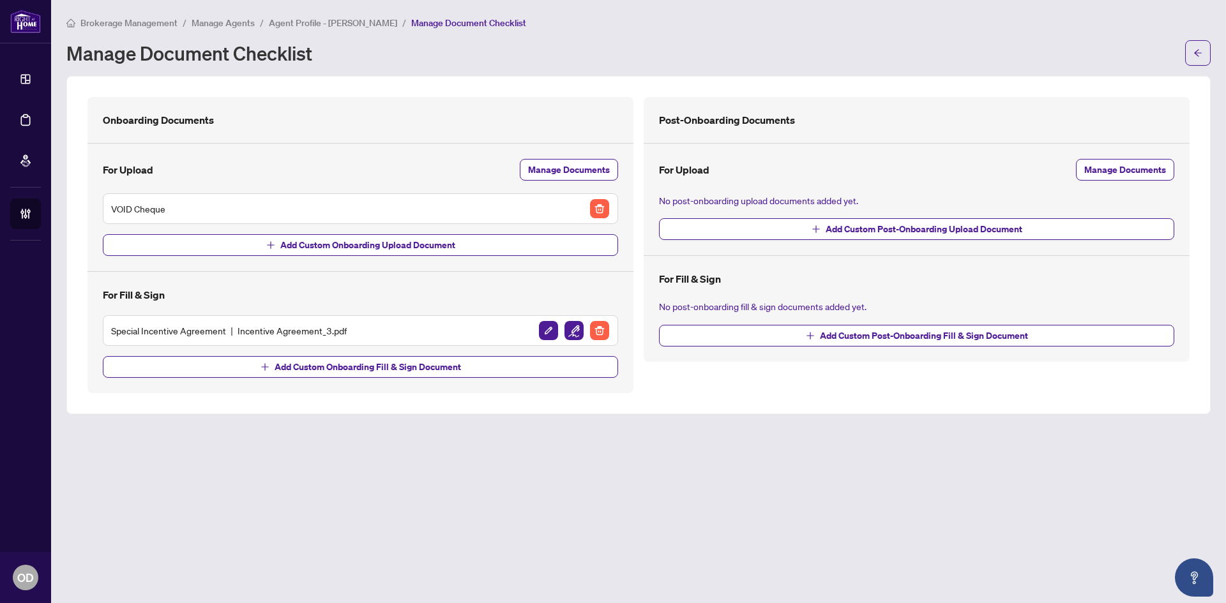
drag, startPoint x: 161, startPoint y: 14, endPoint x: 163, endPoint y: 25, distance: 11.0
click at [162, 20] on main "Brokerage Management / Manage Agents / Agent Profile - Ali Shekari Yazdi / Mana…" at bounding box center [638, 301] width 1175 height 603
click at [163, 25] on span "Brokerage Management" at bounding box center [128, 22] width 97 height 11
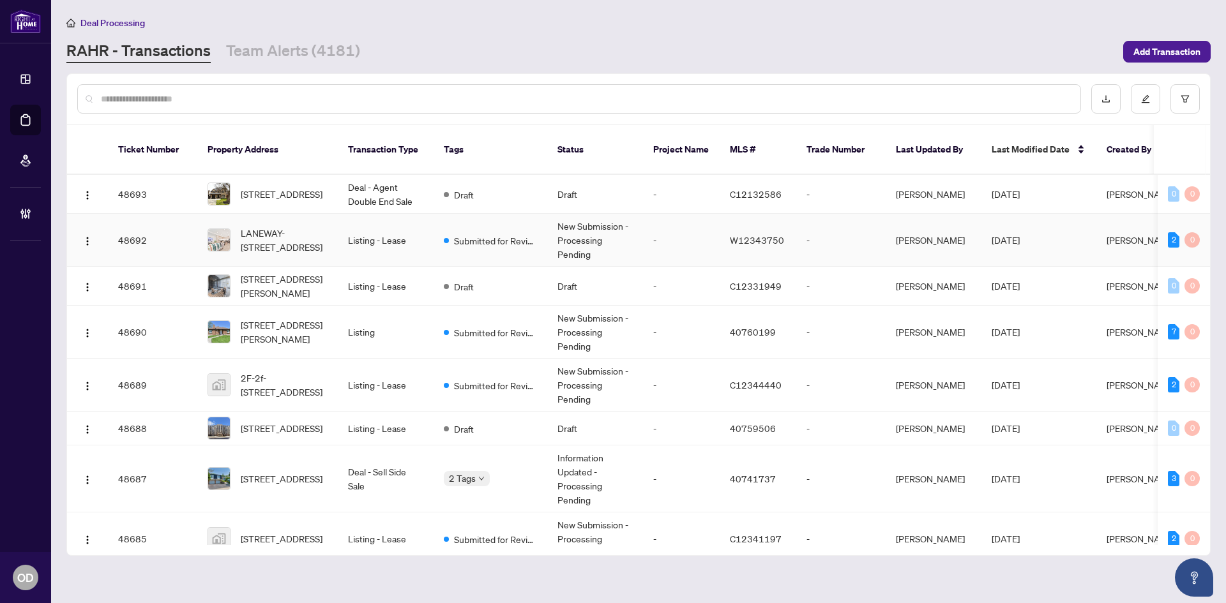
click at [345, 217] on td "Listing - Lease" at bounding box center [386, 240] width 96 height 53
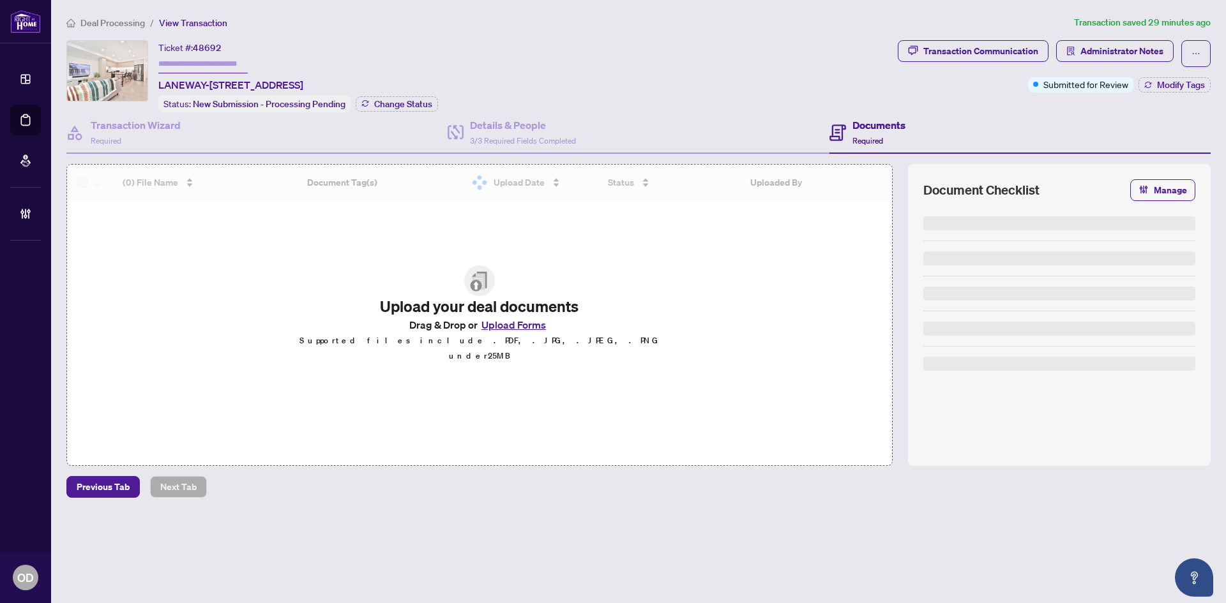
click at [110, 21] on span "Deal Processing" at bounding box center [112, 22] width 64 height 11
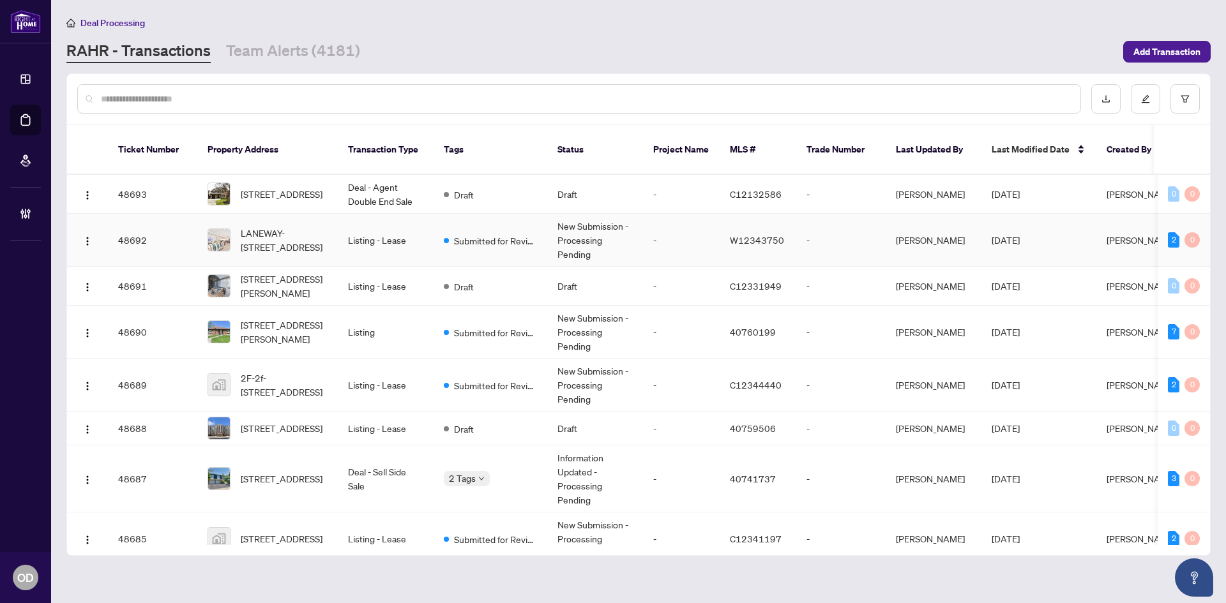
click at [253, 229] on span "LANEWAY-[STREET_ADDRESS]" at bounding box center [284, 240] width 87 height 28
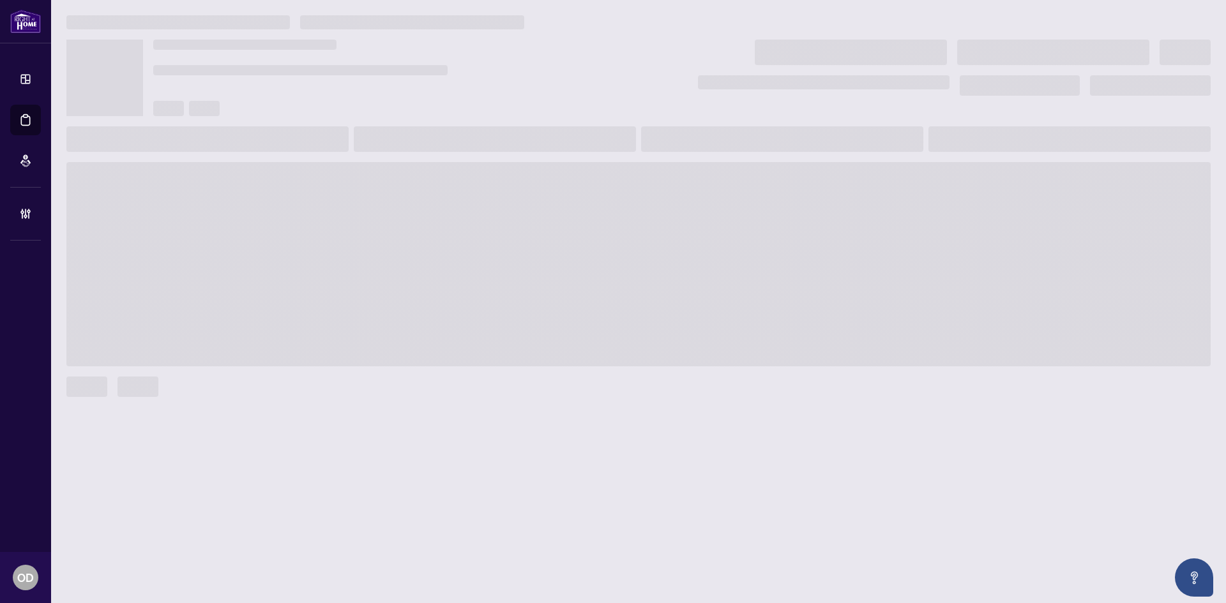
click at [126, 23] on h3 at bounding box center [177, 22] width 223 height 14
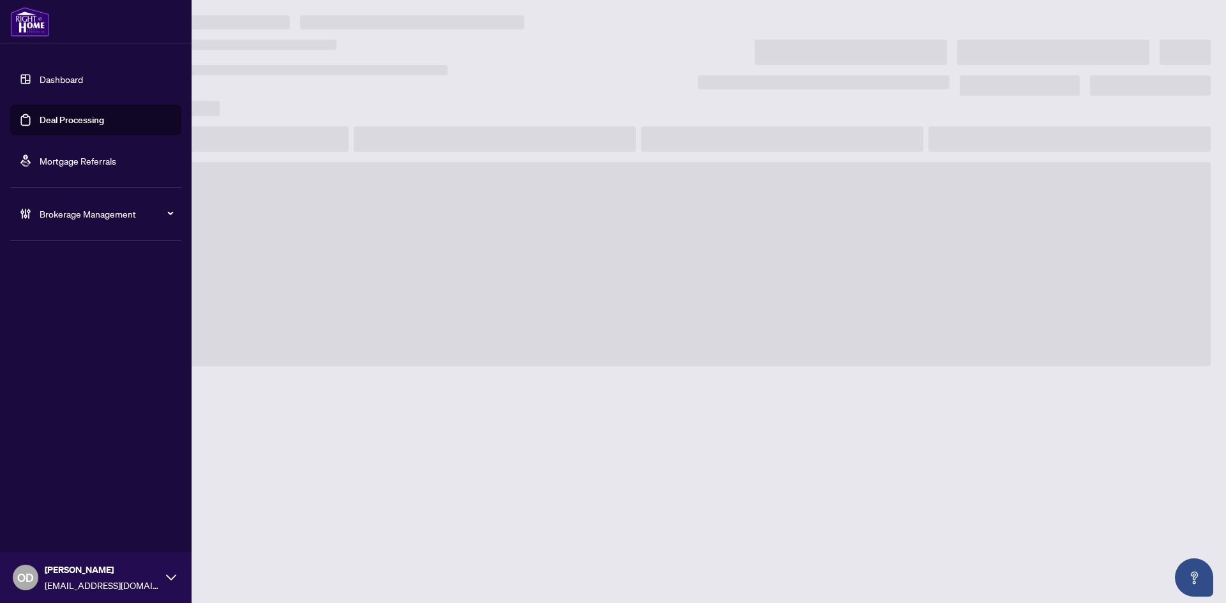
click at [46, 78] on link "Dashboard" at bounding box center [61, 78] width 43 height 11
